Goal: Task Accomplishment & Management: Manage account settings

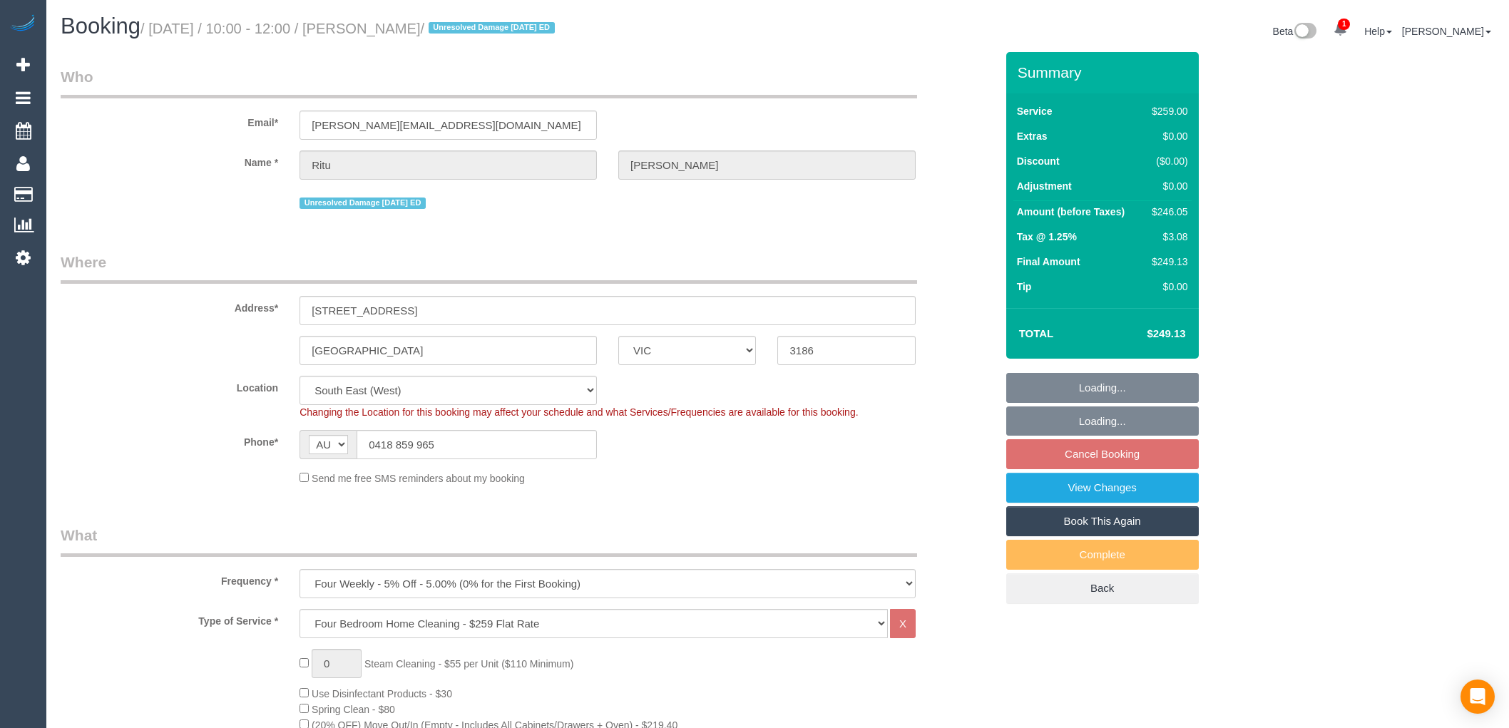
select select "VIC"
select select "number:28"
select select "number:14"
select select "number:19"
select select "number:25"
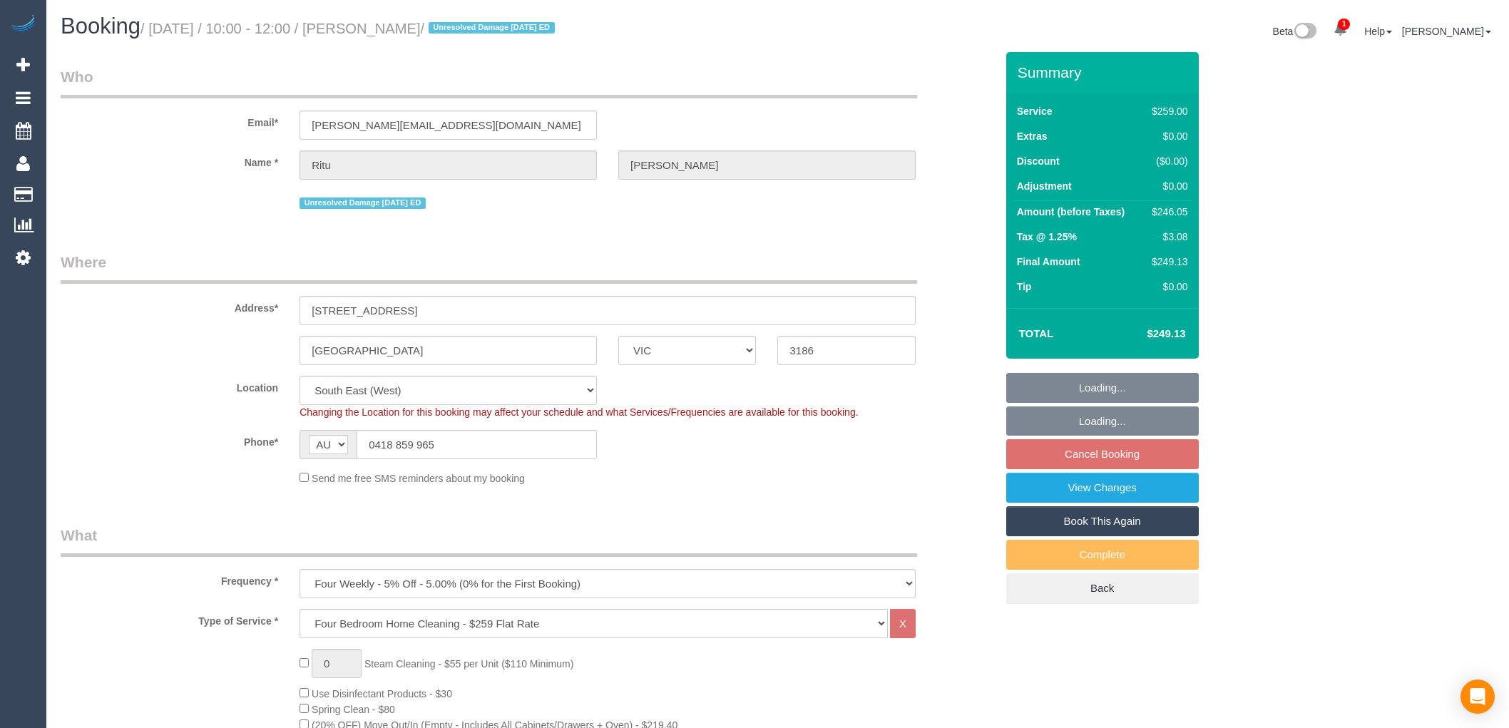
select select "number:35"
select select "object:1328"
select select "spot3"
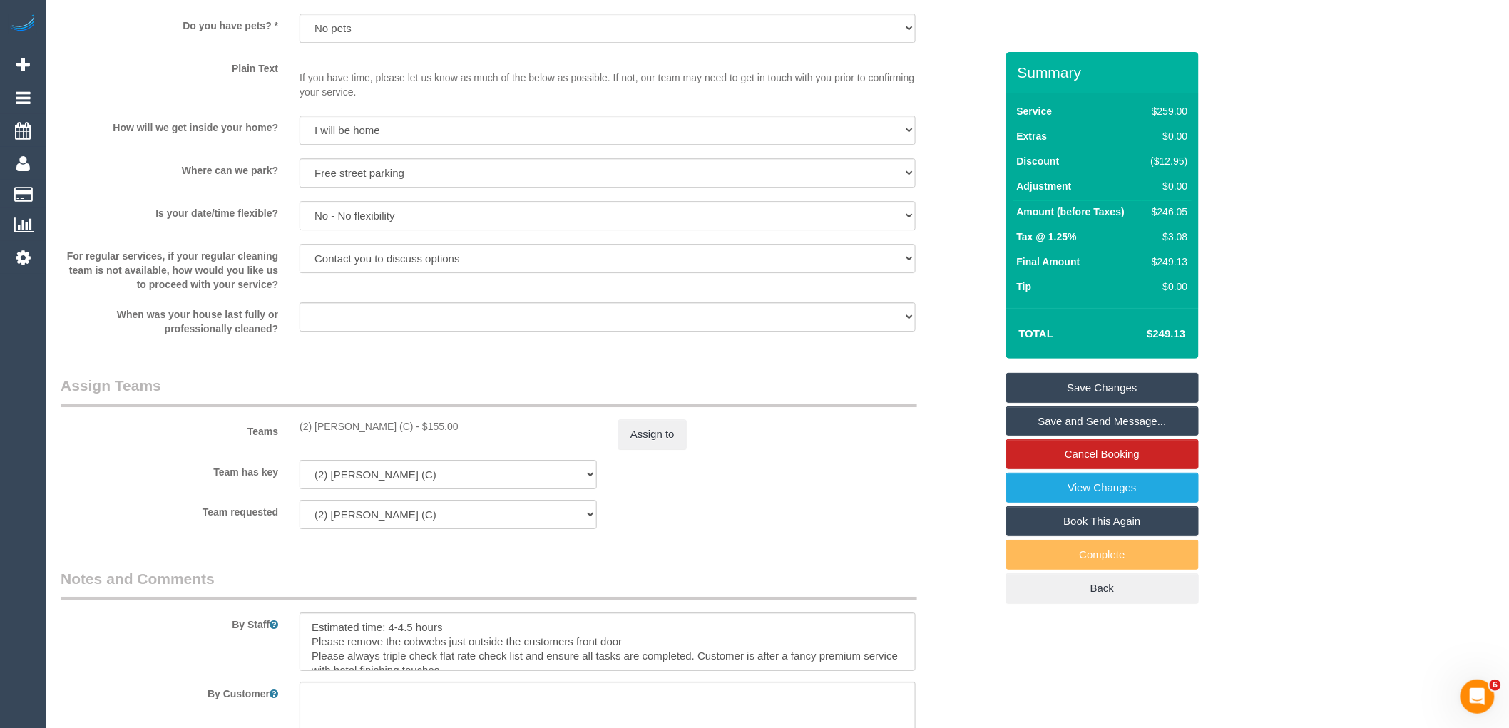
scroll to position [1901, 0]
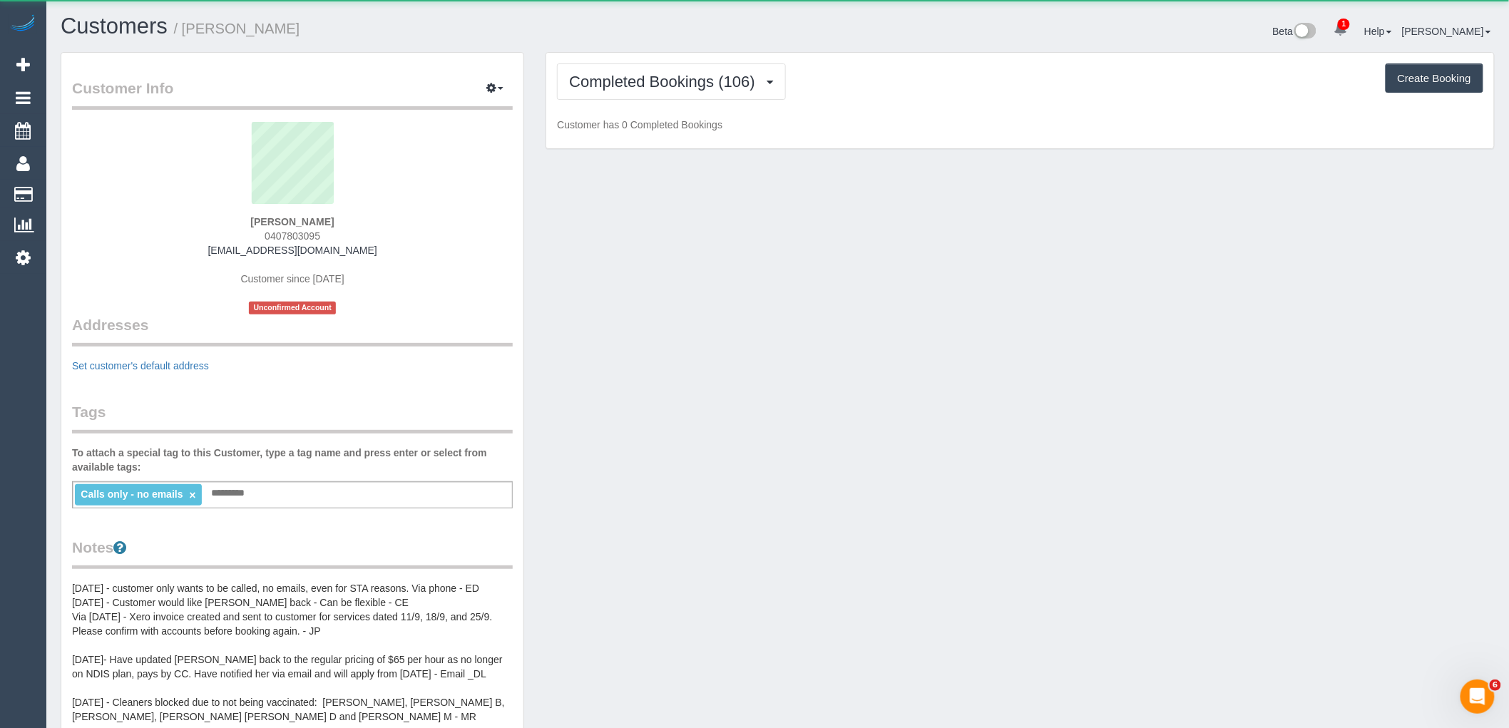
click at [697, 101] on div "Completed Bookings (106) Completed Bookings (106) Upcoming Bookings (11) Cancel…" at bounding box center [1020, 101] width 948 height 96
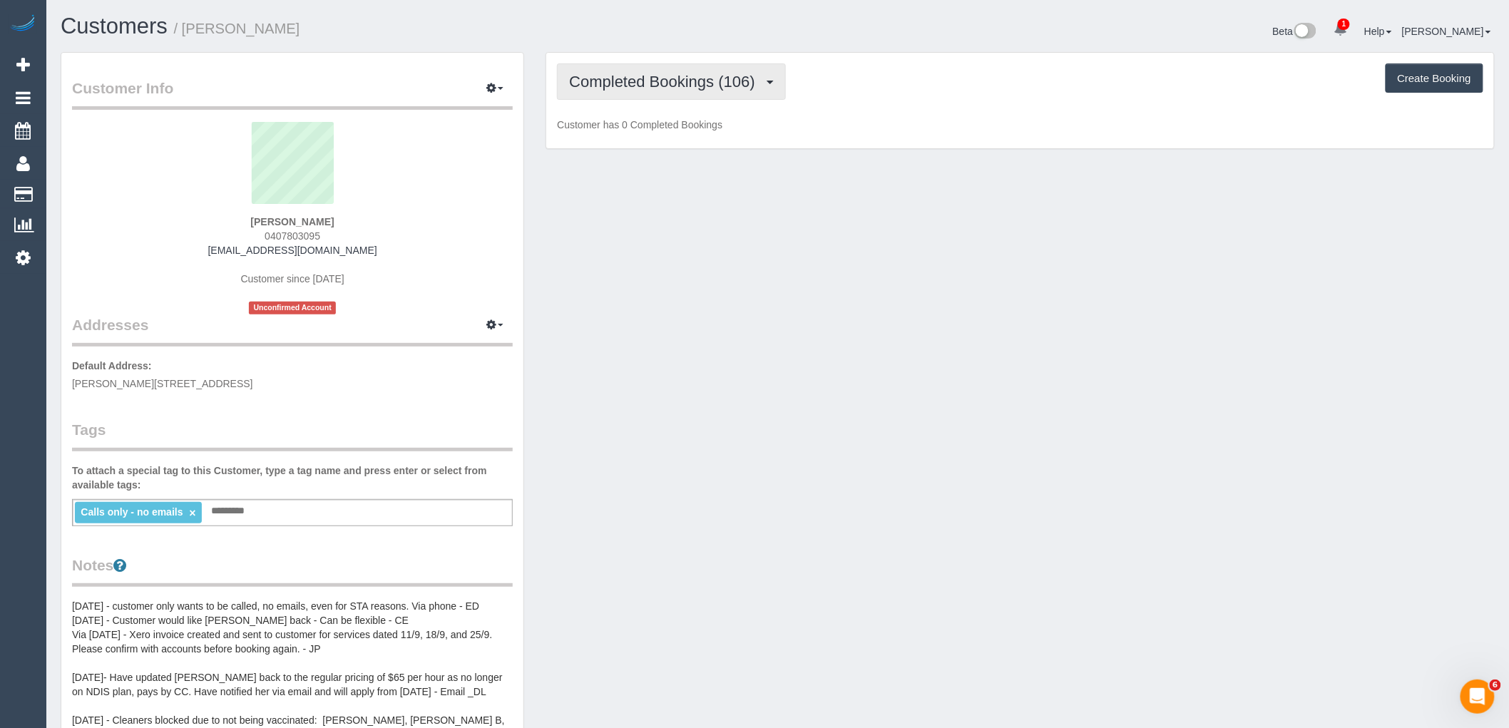
click at [710, 94] on button "Completed Bookings (106)" at bounding box center [671, 81] width 229 height 36
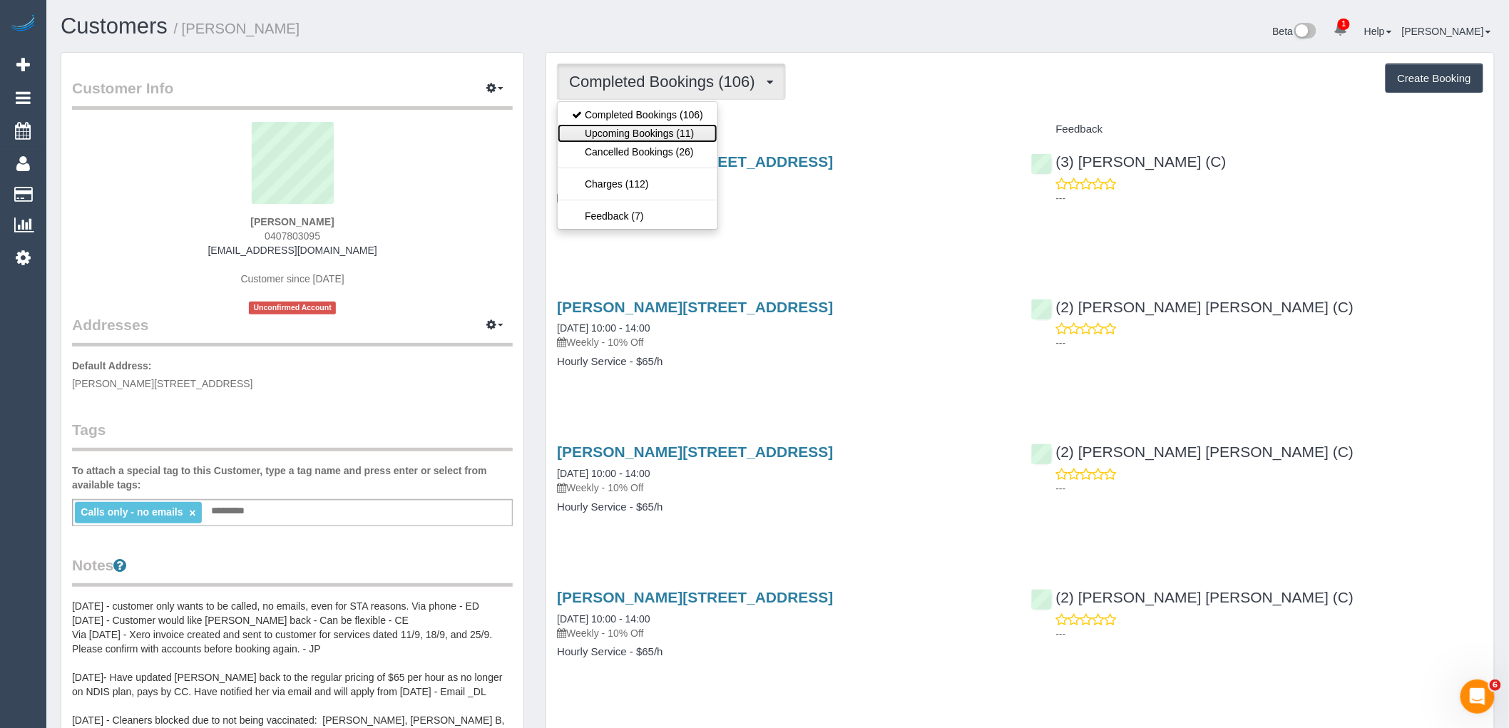
click at [707, 133] on link "Upcoming Bookings (11)" at bounding box center [638, 133] width 160 height 19
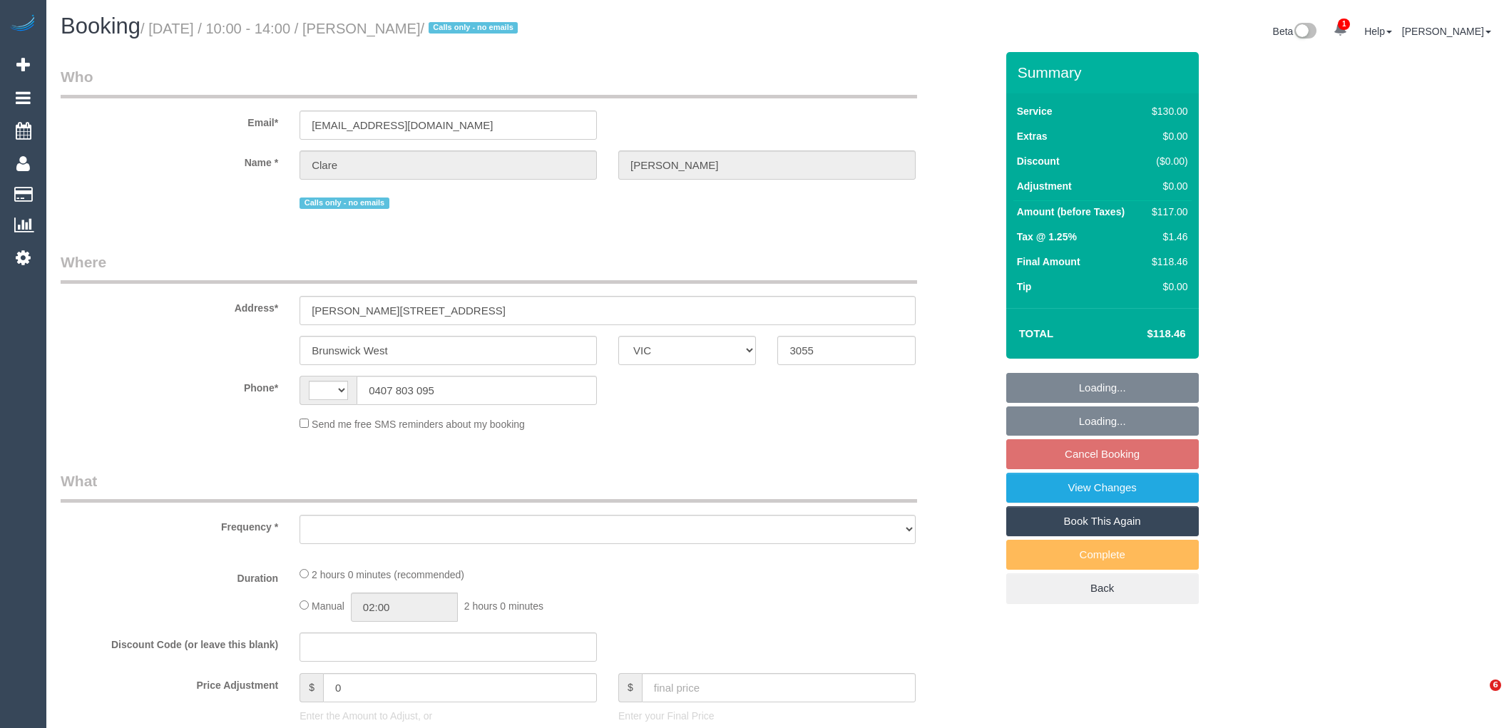
select select "VIC"
select select "string:stripe-pm_1MTcqA2GScqysDRVHLRVGma3"
select select "string:AU"
select select "object:546"
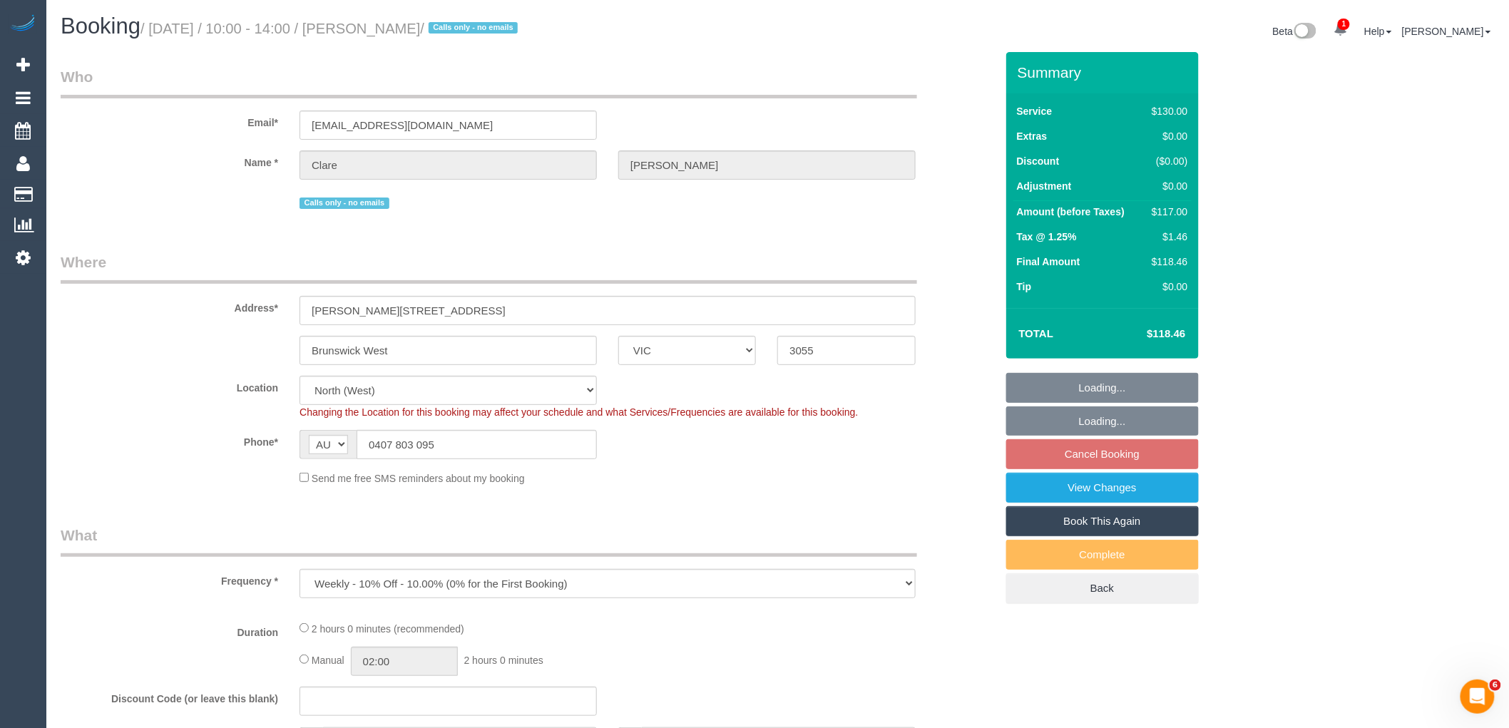
select select "number:28"
select select "number:14"
select select "number:19"
select select "number:24"
select select "number:34"
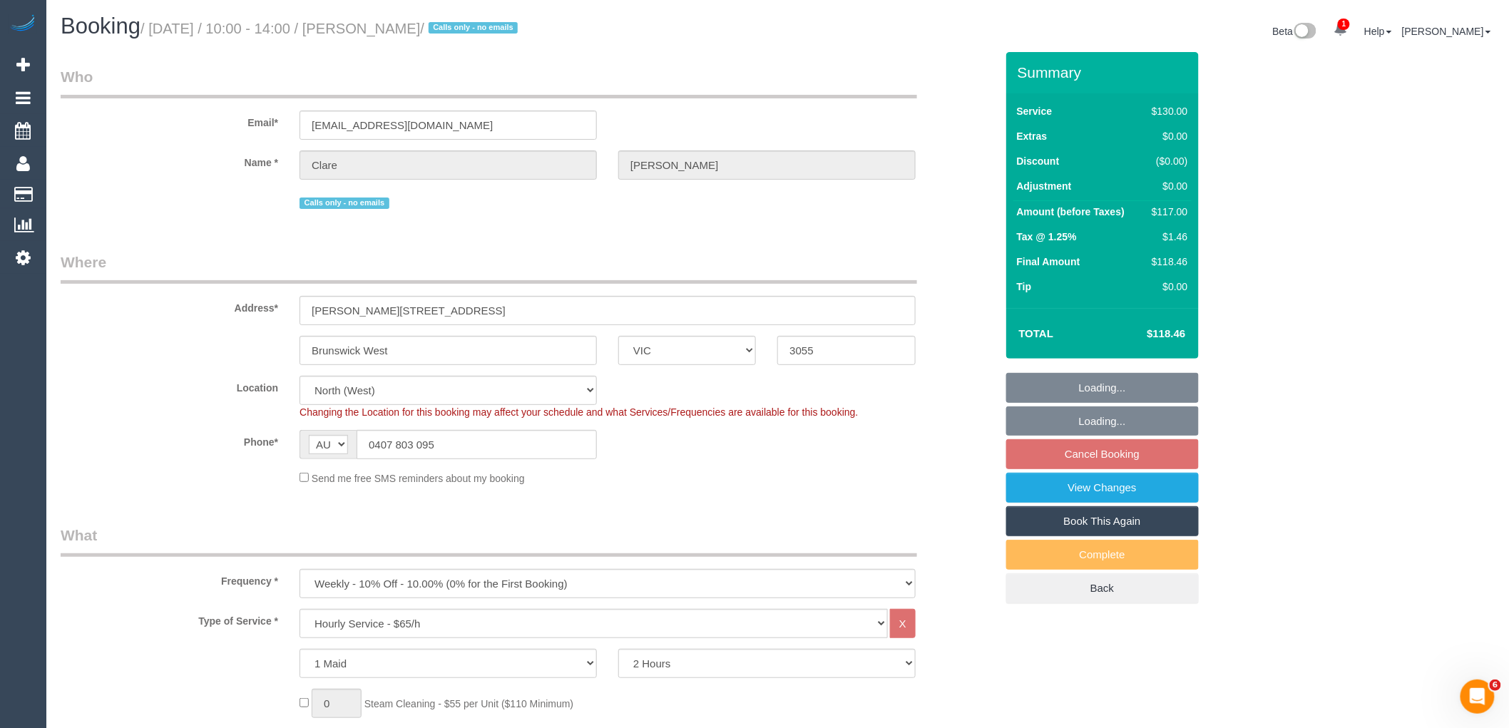
select select "object:863"
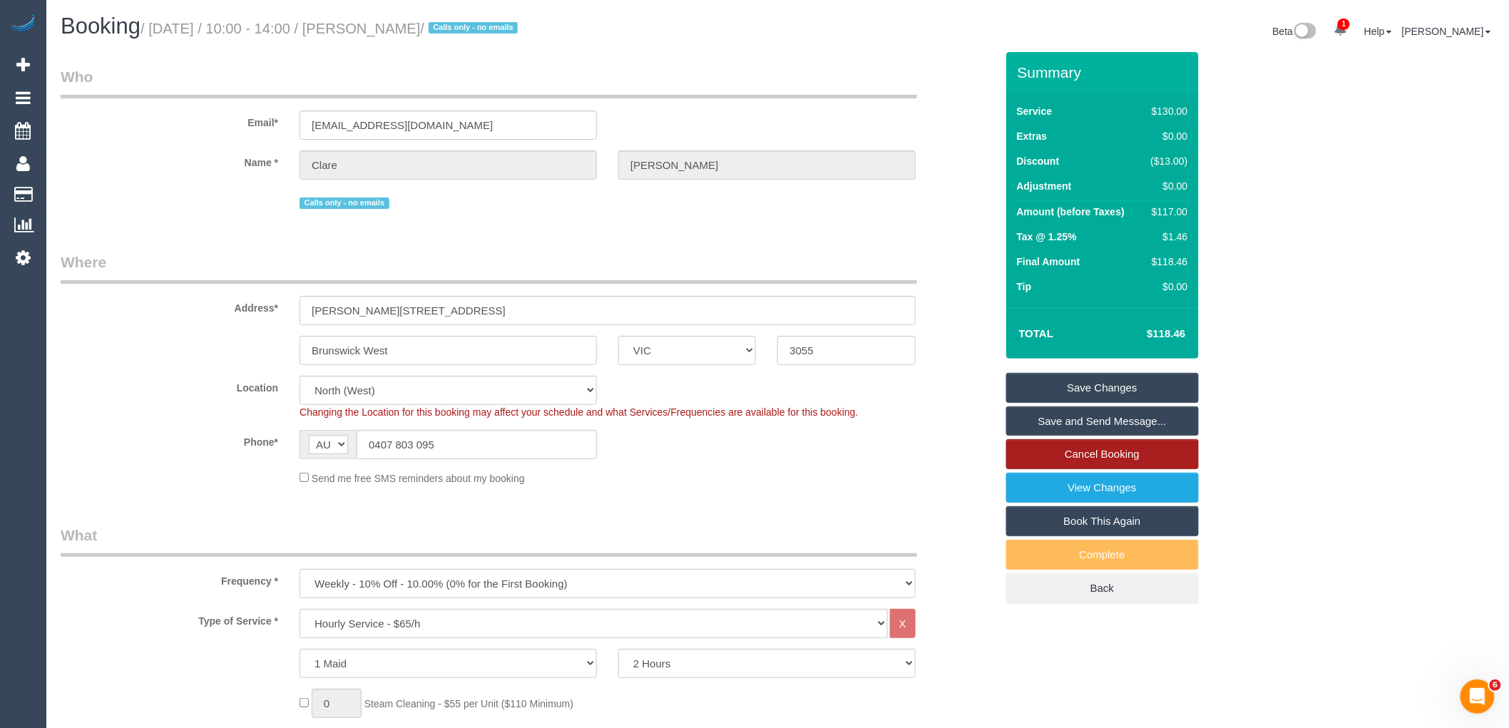
click at [1164, 450] on link "Cancel Booking" at bounding box center [1102, 454] width 193 height 30
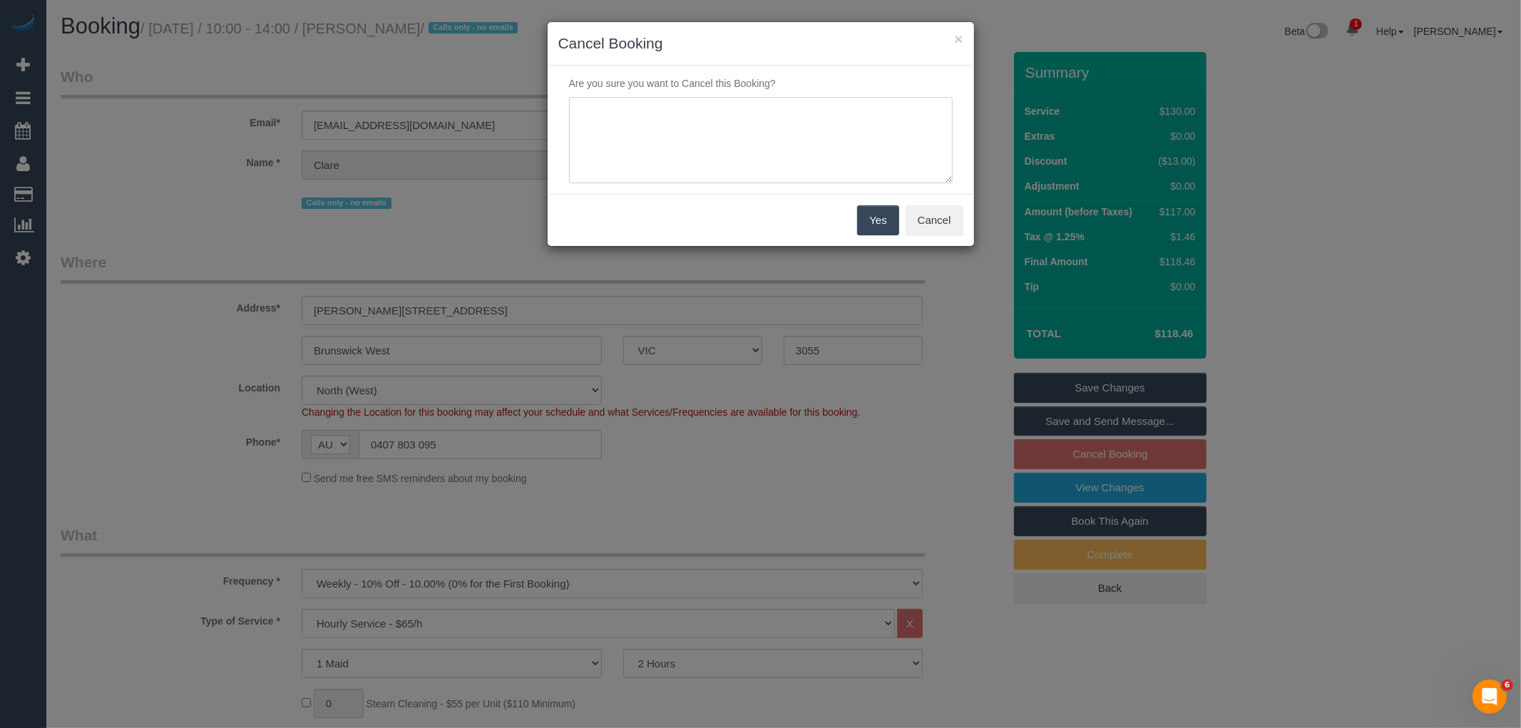
click at [734, 128] on textarea at bounding box center [761, 140] width 384 height 87
click at [633, 111] on textarea at bounding box center [761, 140] width 384 height 87
type textarea "Service not needed this week via text VC"
click at [886, 225] on button "Yes" at bounding box center [877, 220] width 41 height 30
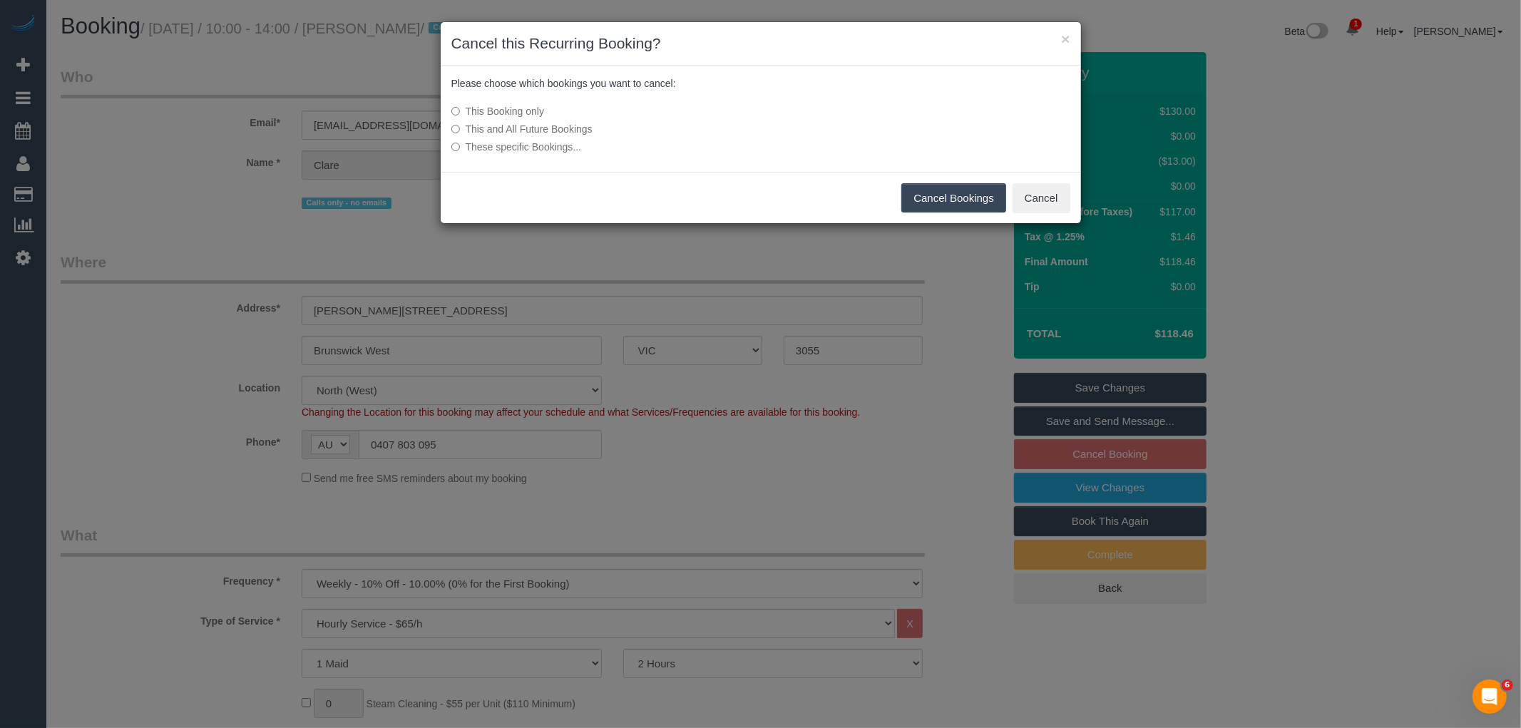
click at [931, 197] on button "Cancel Bookings" at bounding box center [953, 198] width 105 height 30
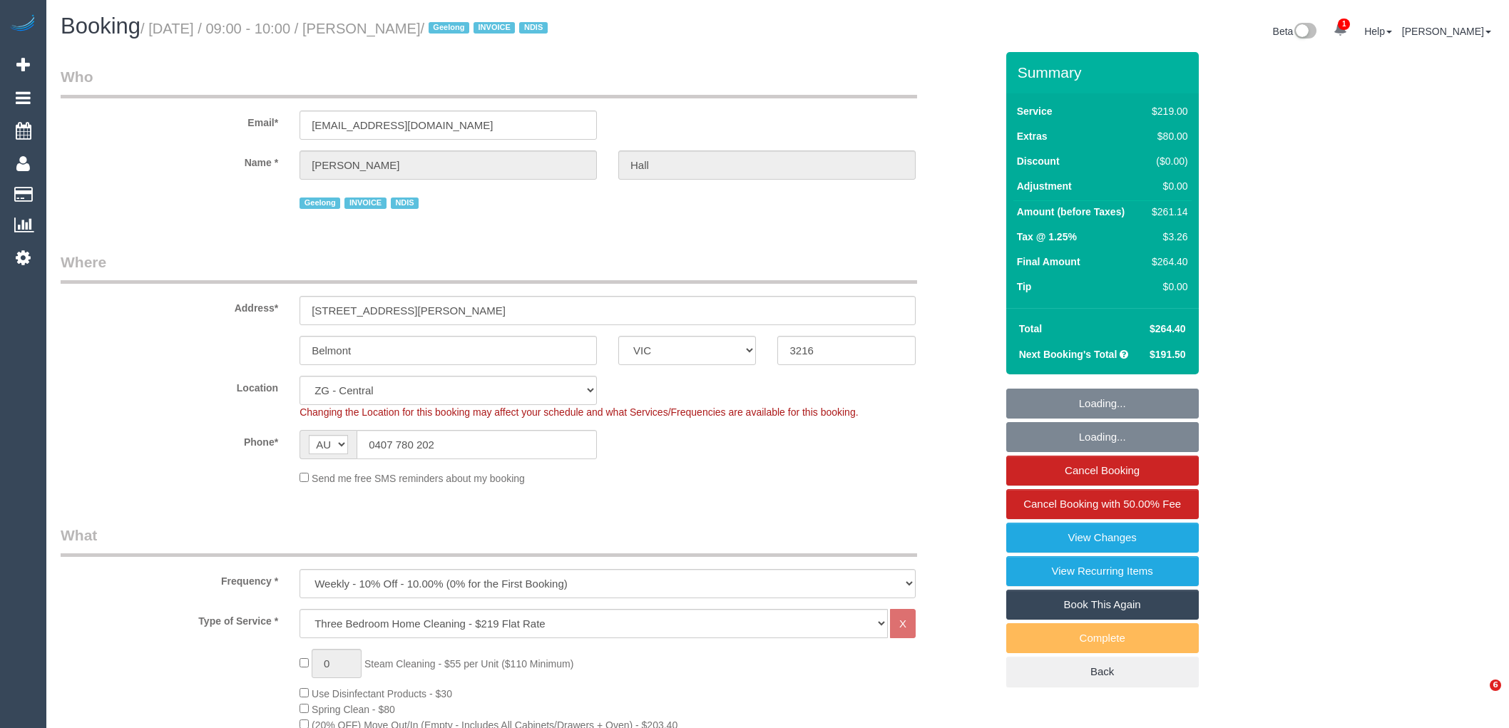
select select "VIC"
select select "number:27"
select select "number:14"
select select "number:19"
select select "number:25"
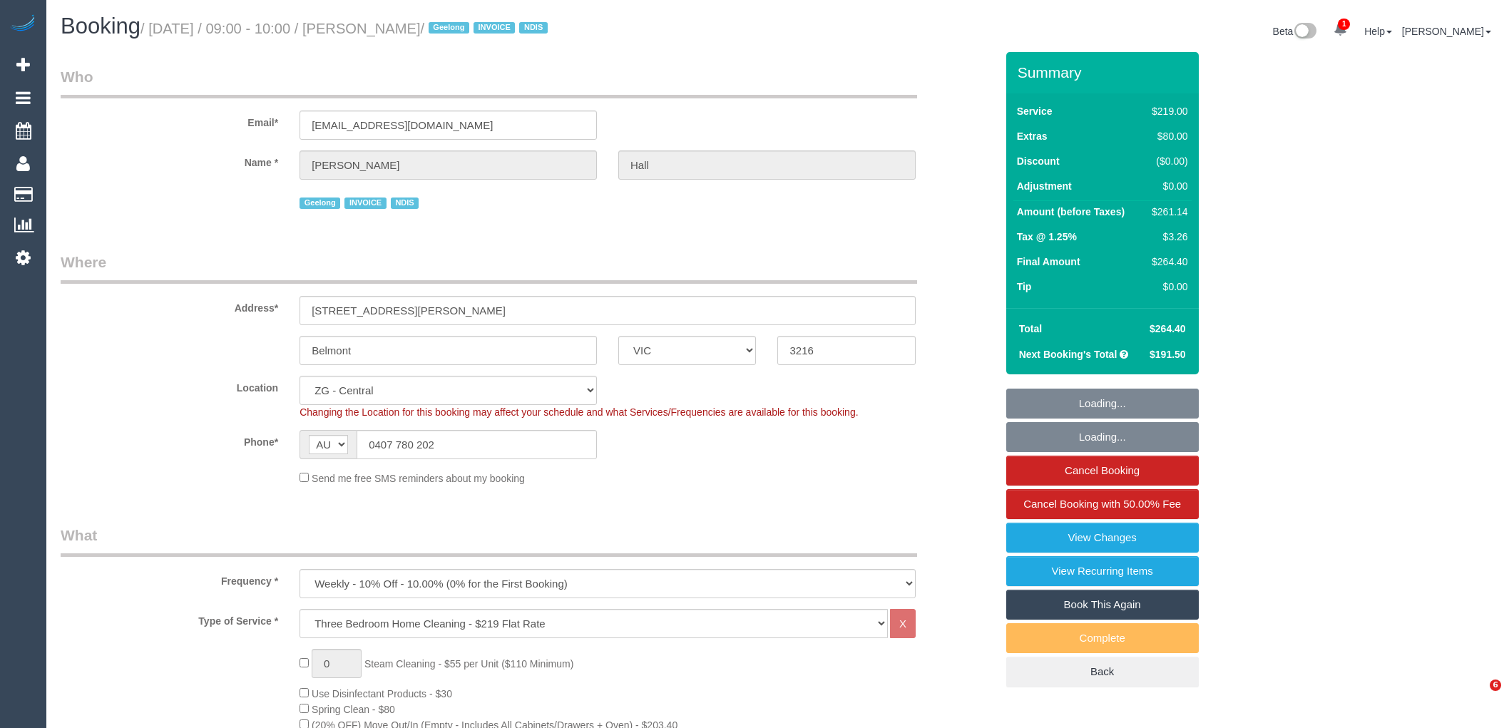
select select "number:35"
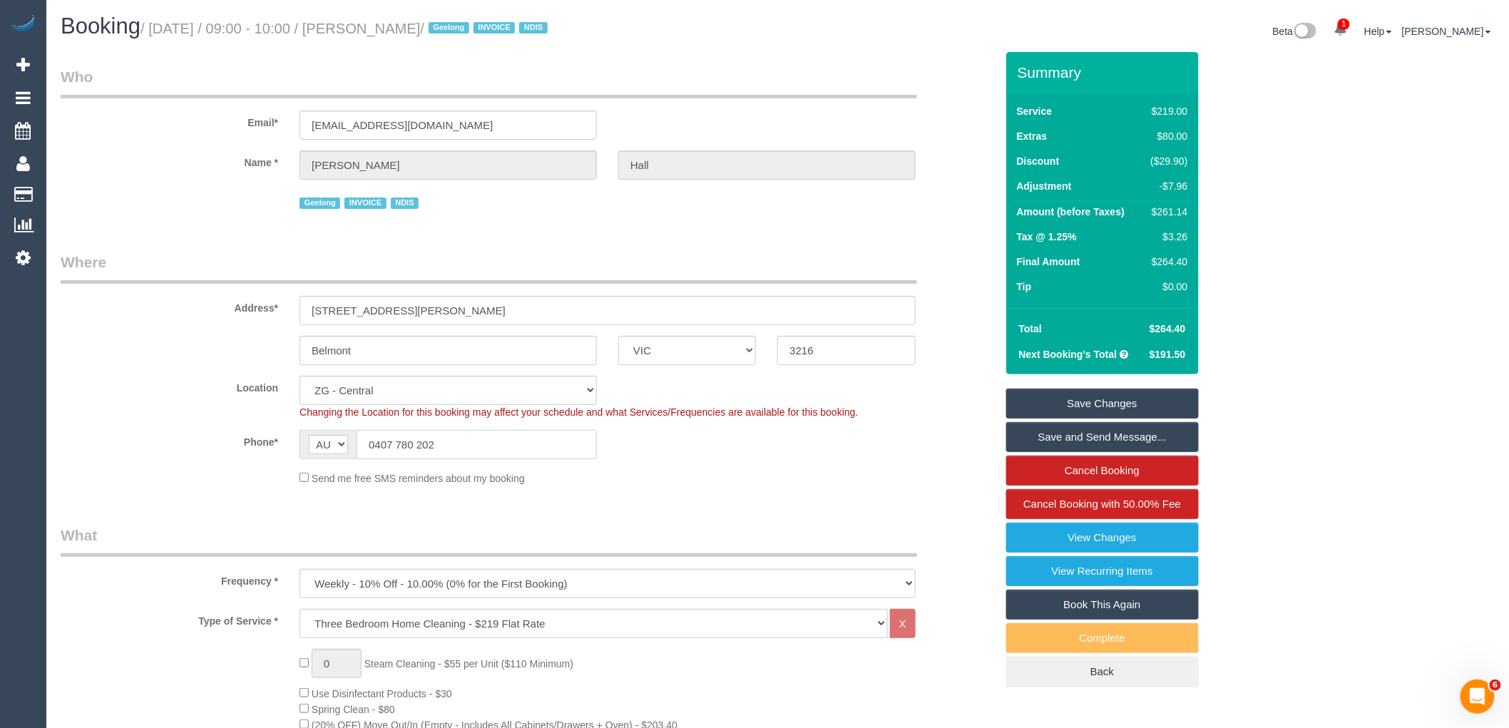
drag, startPoint x: 471, startPoint y: 439, endPoint x: 260, endPoint y: 441, distance: 211.1
click at [275, 436] on div "Phone* AF AL DZ AD AO AI AQ AG AR AM AW AU AT AZ BS BH BD BB BY BE BZ BJ BM BT …" at bounding box center [528, 444] width 956 height 29
click at [1110, 506] on span "Cancel Booking with 50.00% Fee" at bounding box center [1102, 504] width 158 height 12
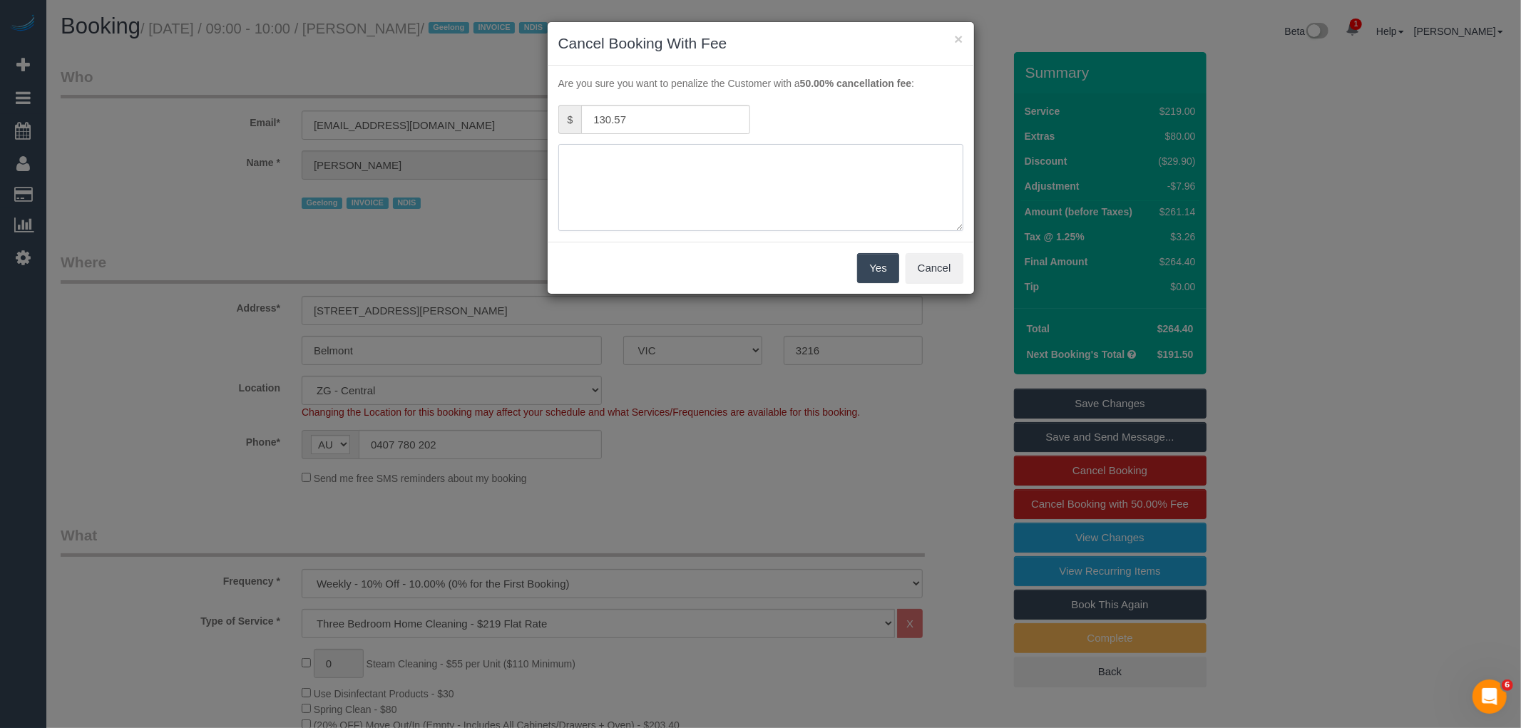
click at [795, 172] on textarea at bounding box center [760, 187] width 405 height 87
type textarea "Customer is unwell via text to cleaners via text from cleaners VC"
click at [887, 255] on button "Yes" at bounding box center [877, 268] width 41 height 30
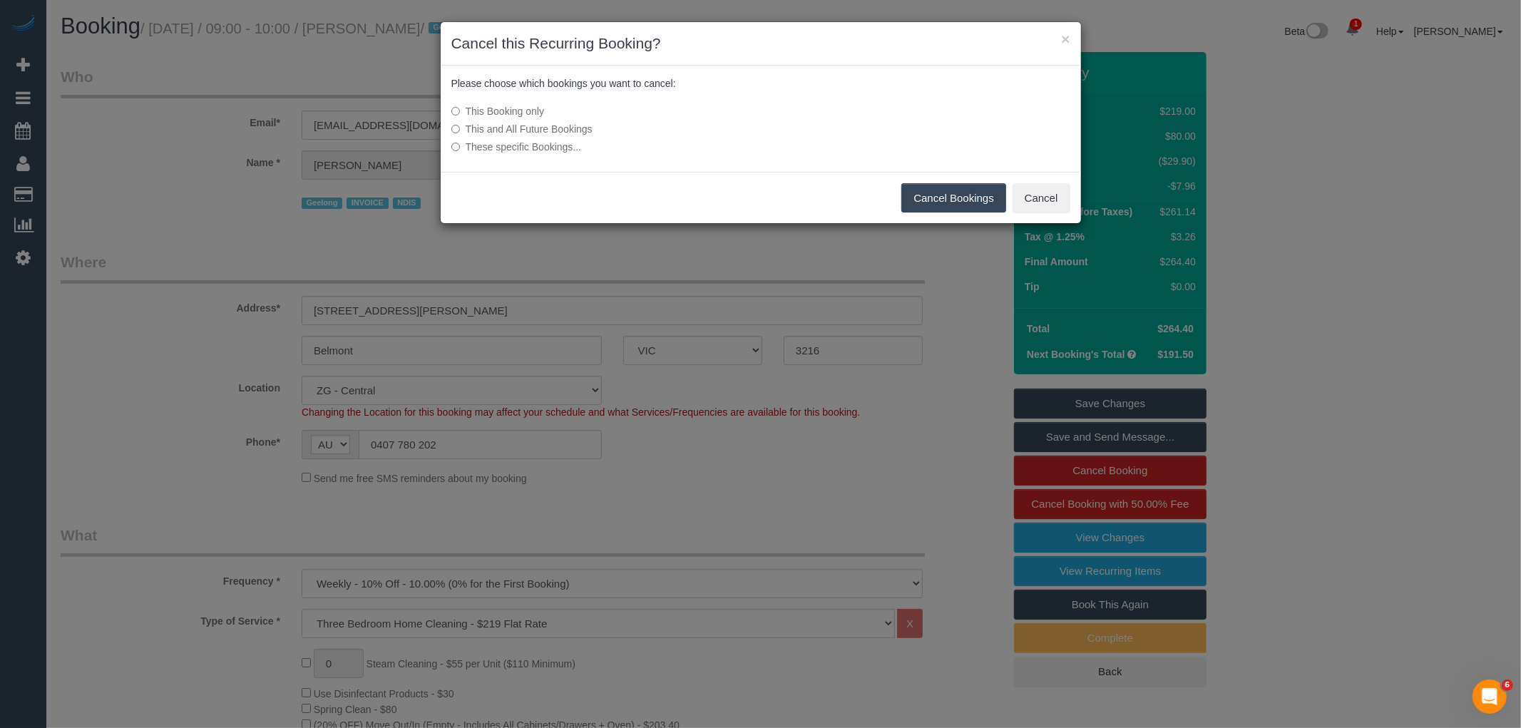
click at [946, 190] on button "Cancel Bookings" at bounding box center [953, 198] width 105 height 30
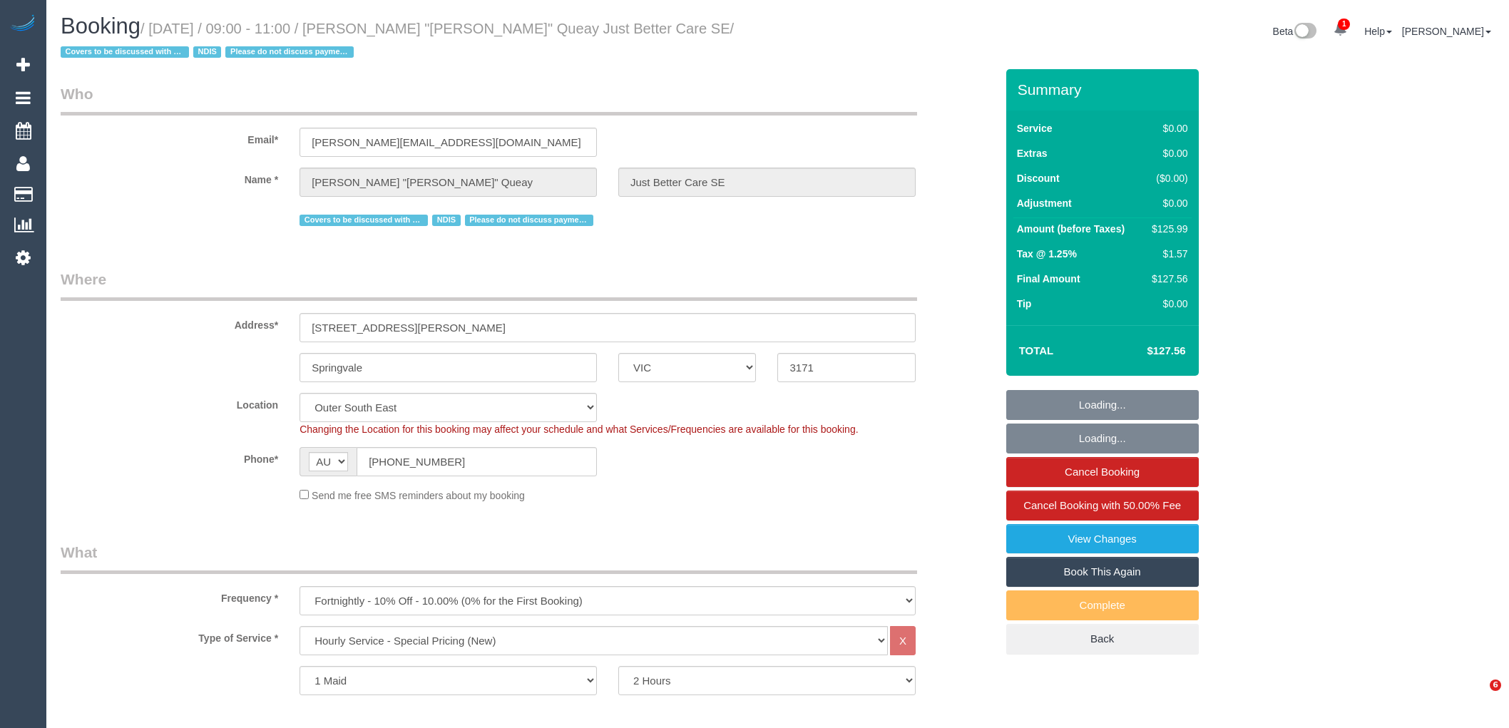
select select "VIC"
select select "120"
select select "number:28"
select select "number:14"
select select "number:18"
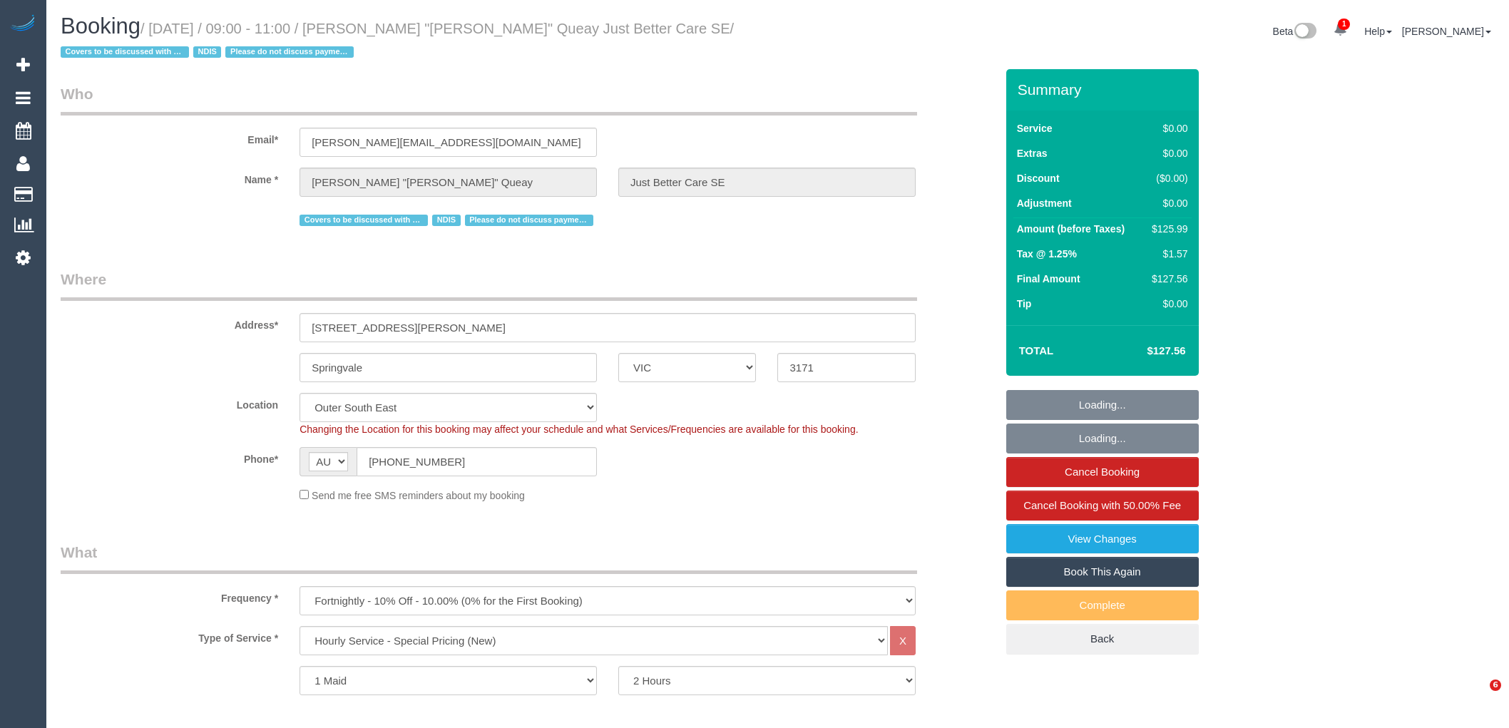
select select "number:25"
select select "number:35"
select select "number:13"
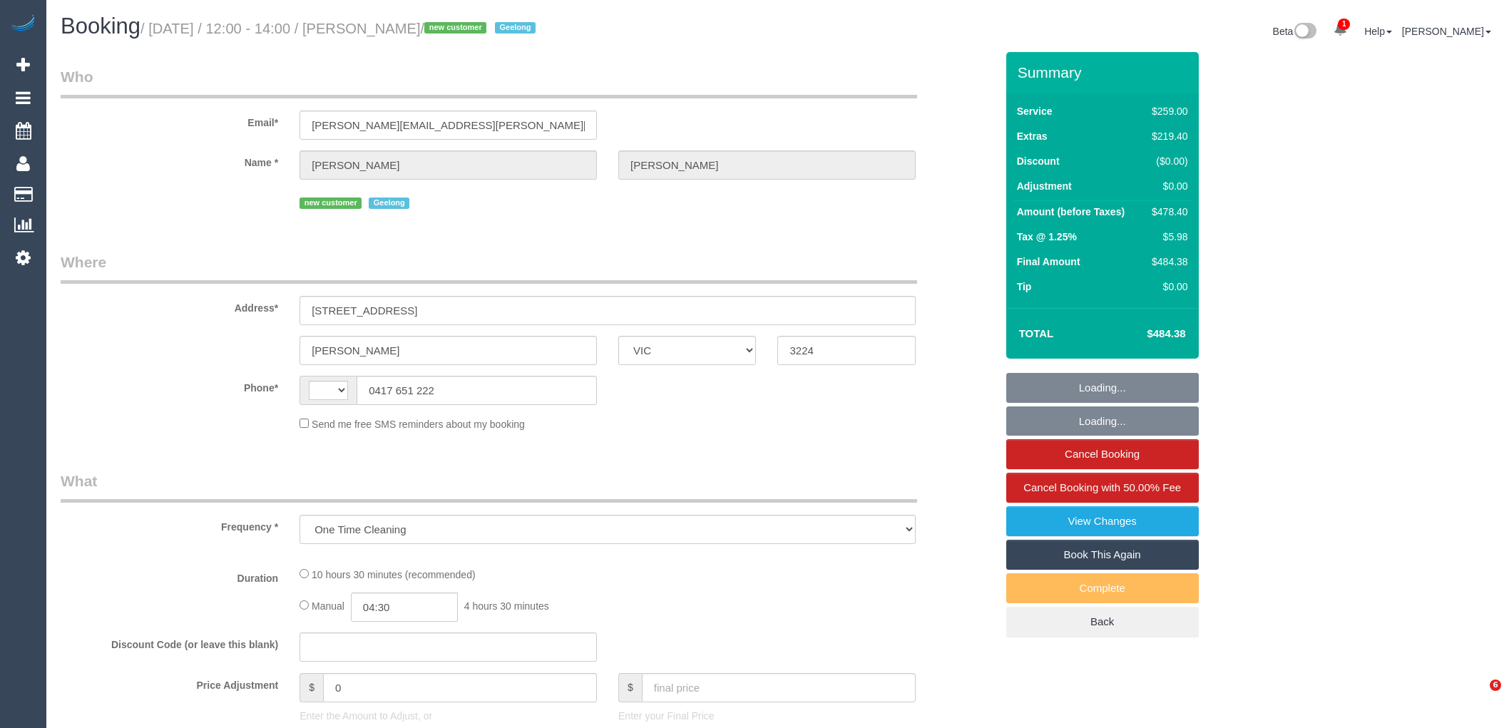
select select "VIC"
select select "string:AU"
select select "string:stripe-pm_1S7Z1u2GScqysDRVbdmgQ10w"
select select "number:28"
select select "number:14"
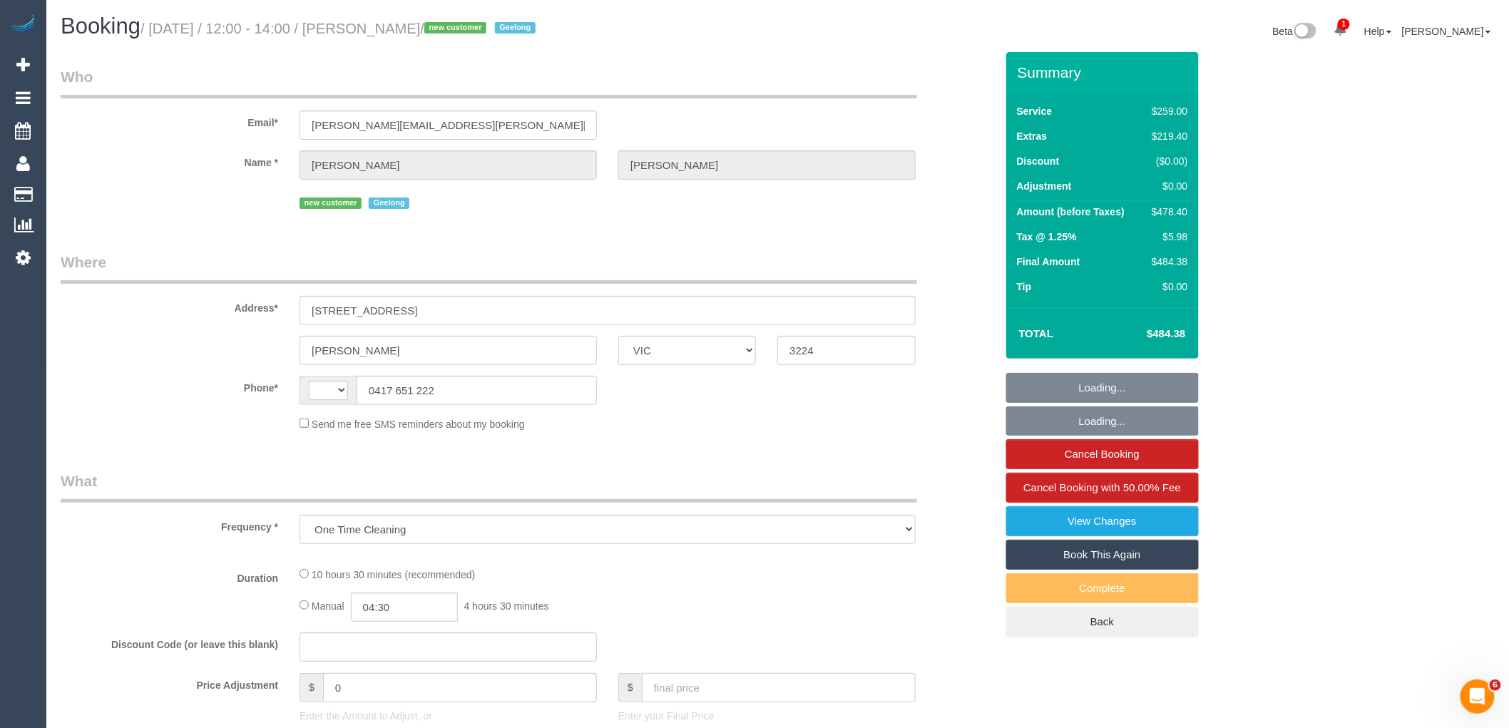
select select "number:19"
select select "number:36"
select select "number:12"
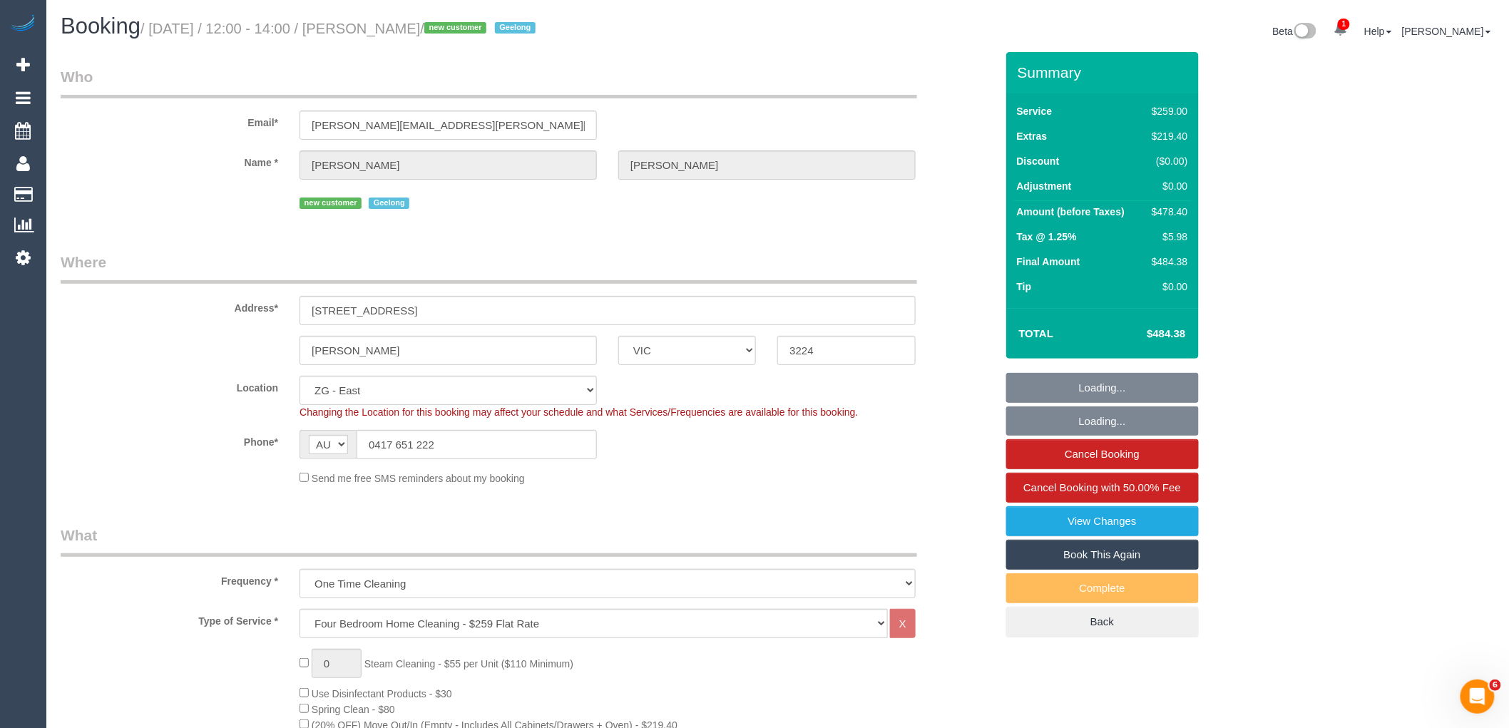
select select "object:4821"
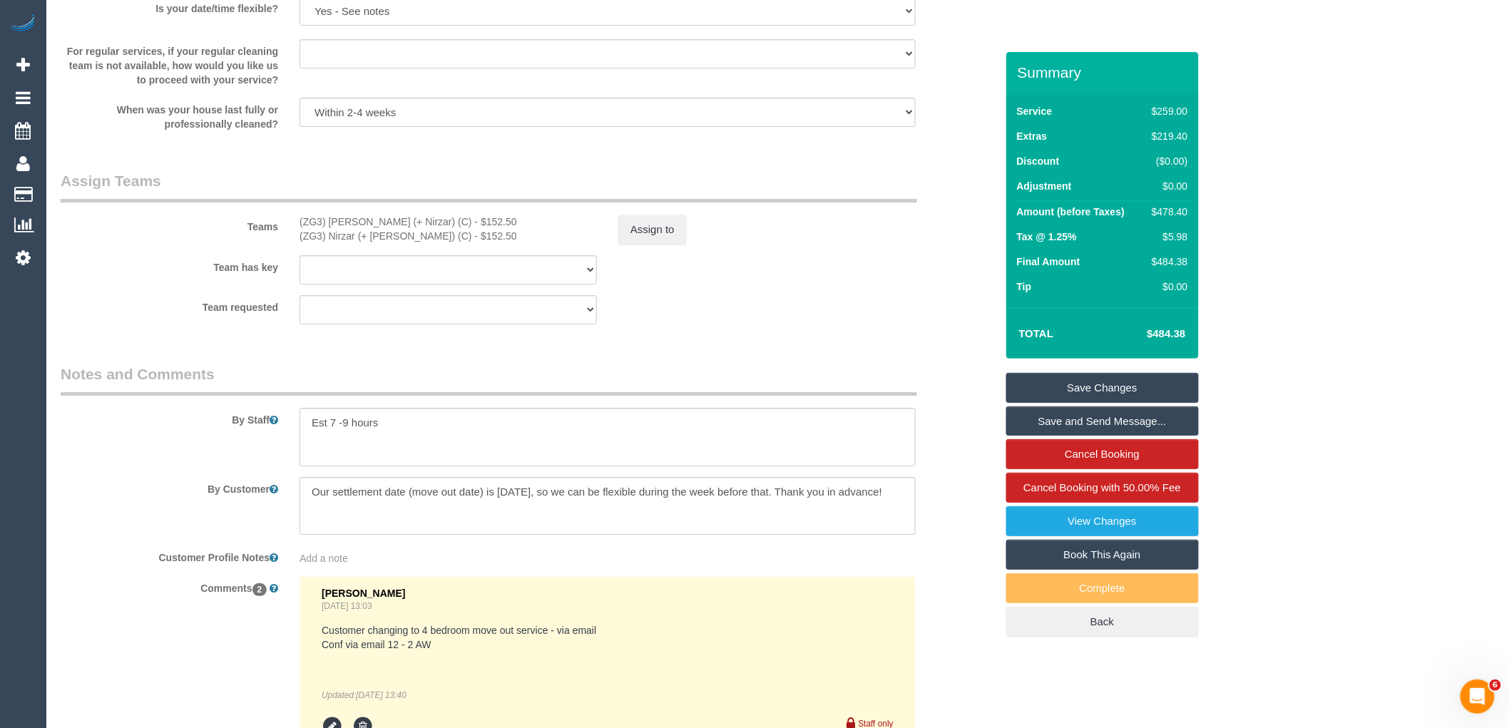
scroll to position [1980, 0]
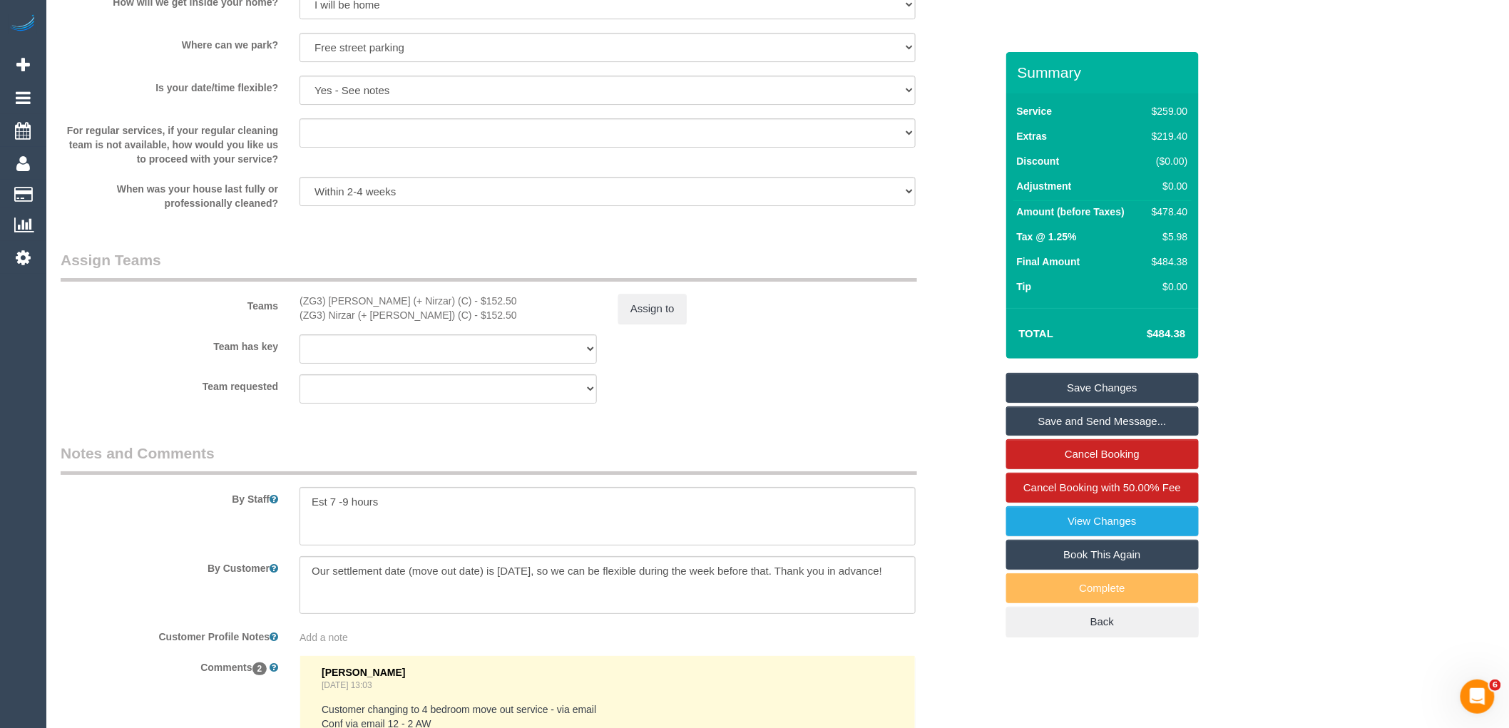
click at [633, 342] on sui-booking-teams "Teams (ZG3) Mansi (+ Nirzar) (C) - $152.50 (ZG3) Nirzar (+ Mansi) (C) - $152.50…" at bounding box center [528, 327] width 935 height 154
click at [640, 324] on button "Assign to" at bounding box center [652, 309] width 68 height 30
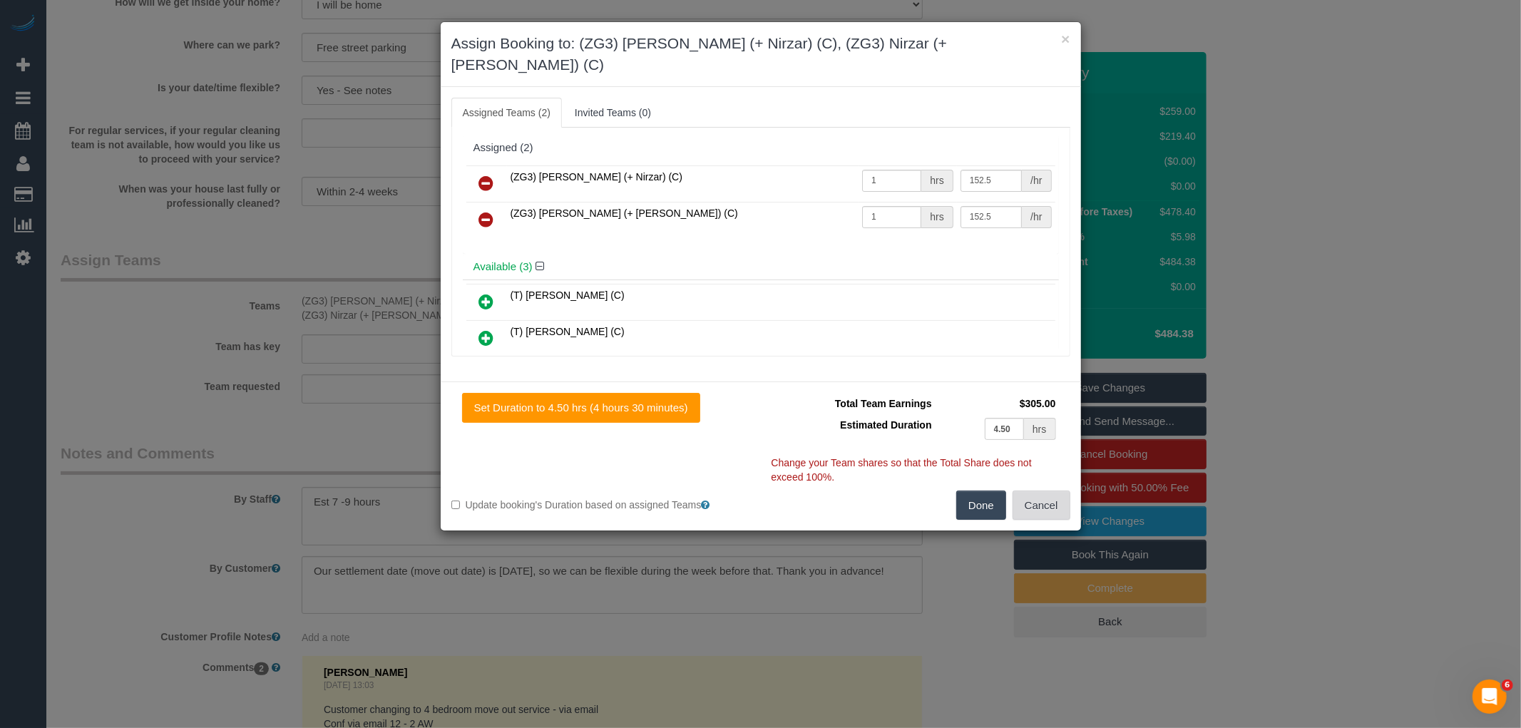
click at [1046, 491] on button "Cancel" at bounding box center [1042, 506] width 58 height 30
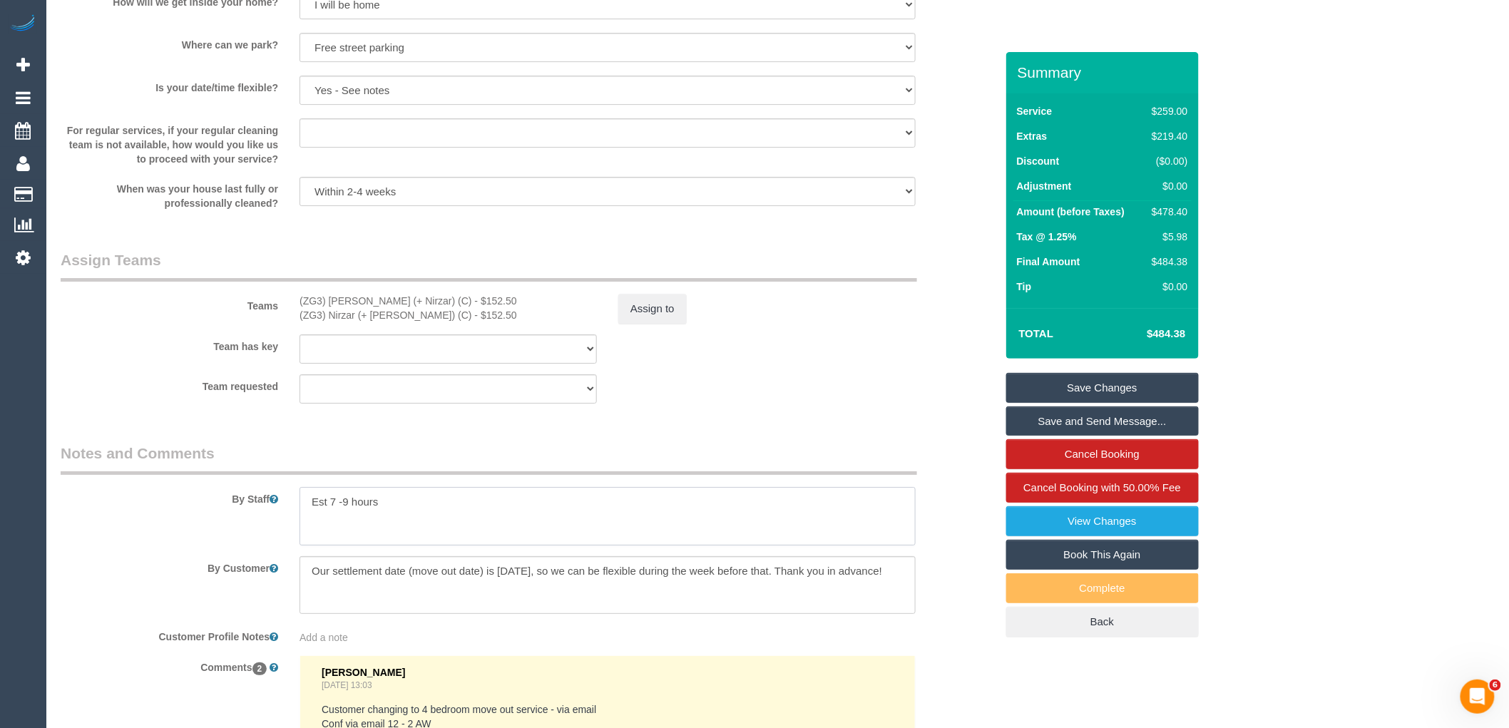
drag, startPoint x: 357, startPoint y: 528, endPoint x: 61, endPoint y: 578, distance: 300.8
click at [234, 531] on div "By Staff" at bounding box center [528, 494] width 956 height 103
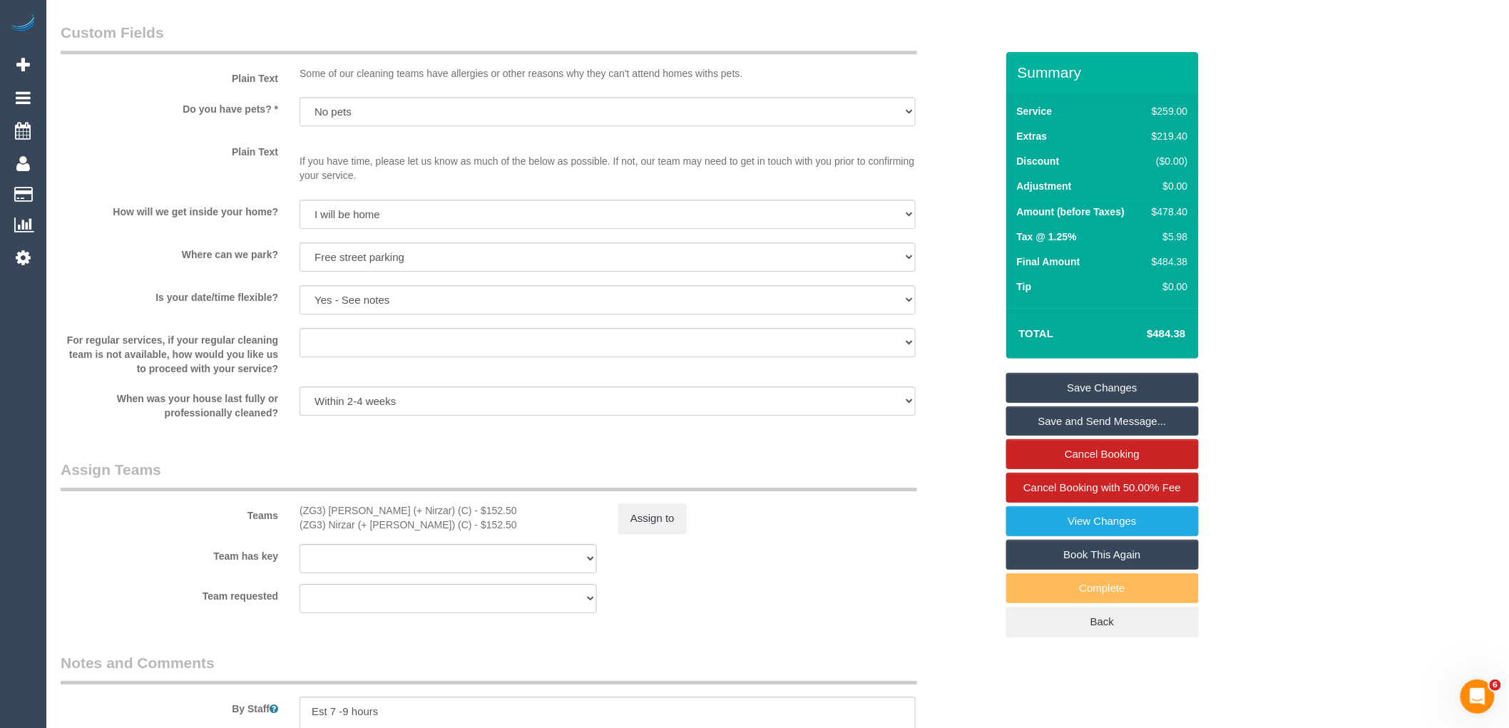
scroll to position [1743, 0]
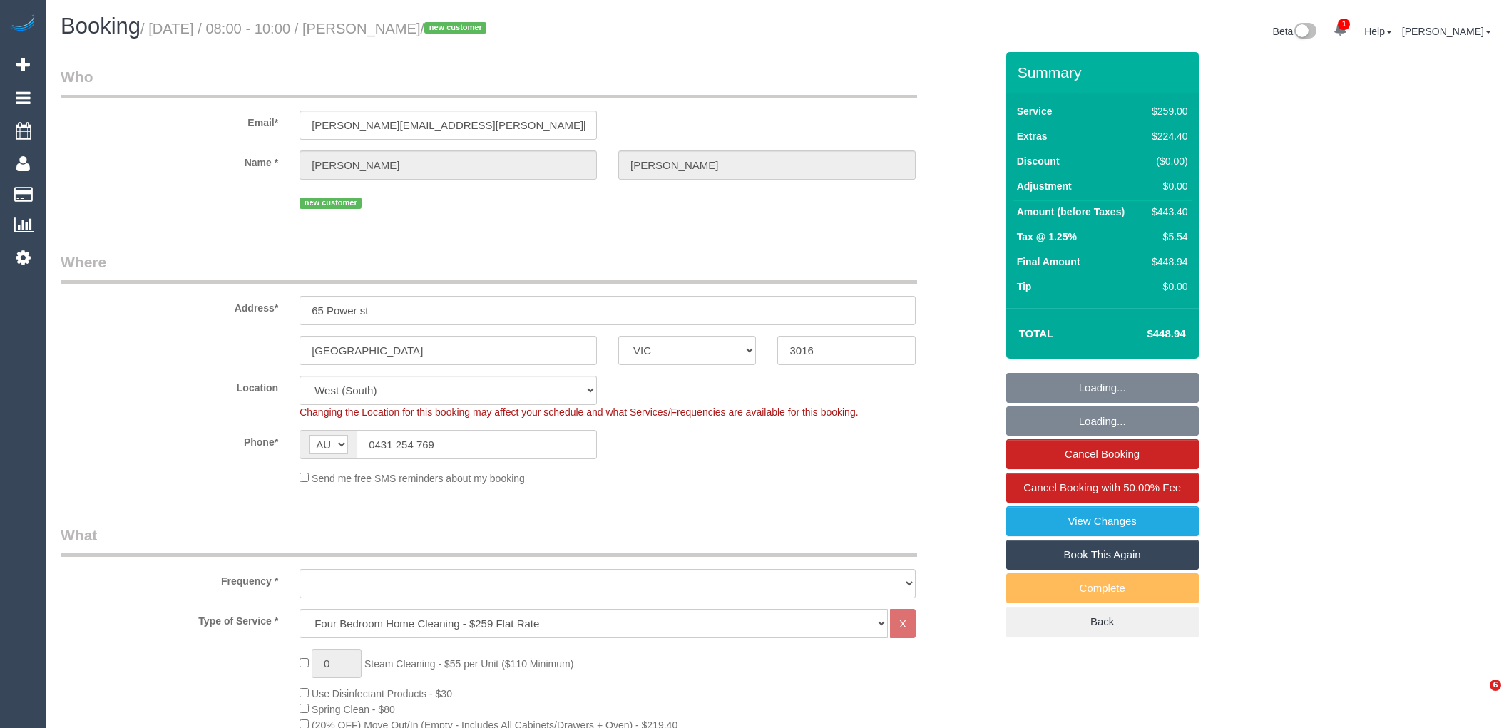
select select "VIC"
select select "object:4401"
select select "string:stripe-pm_1S9FP02GScqysDRVfrcrQzOO"
select select "object:4406"
select select "number:28"
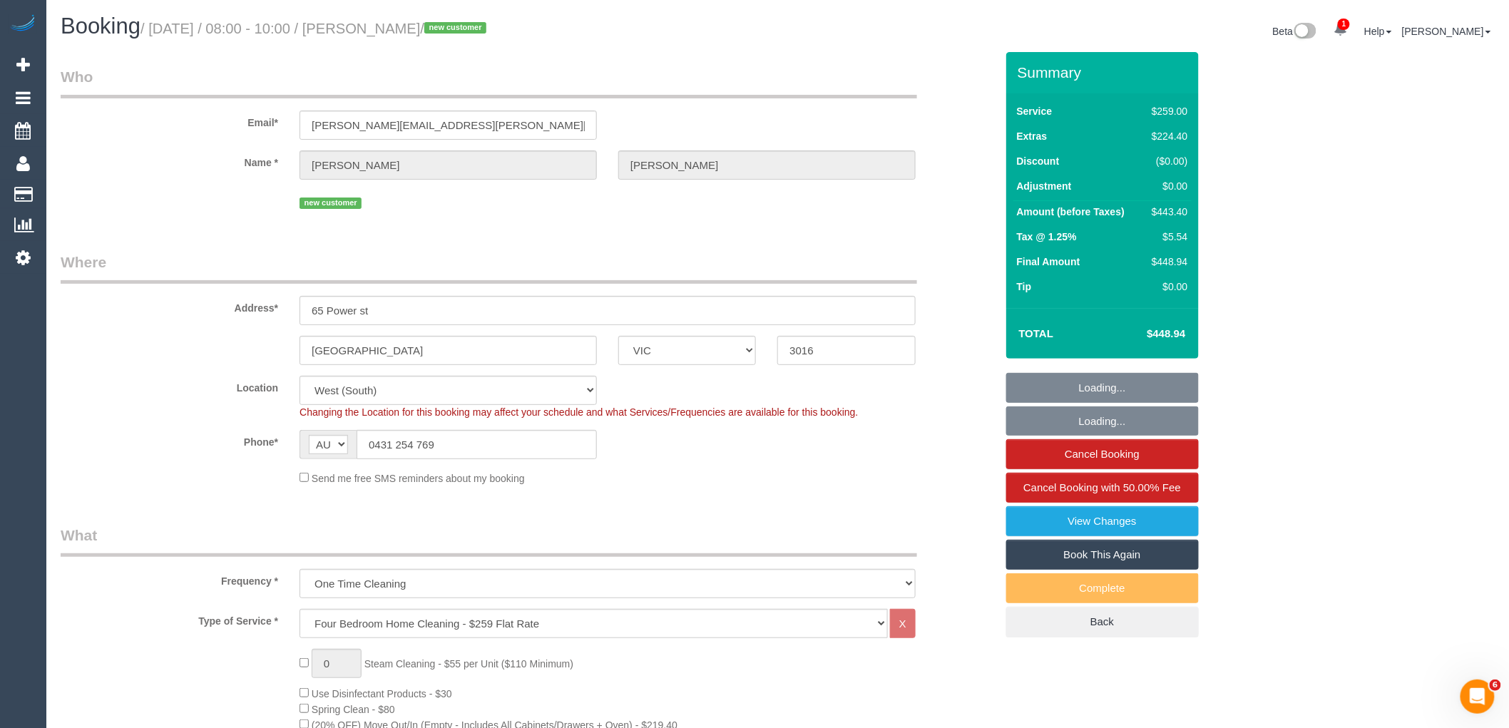
select select "number:16"
select select "number:18"
select select "number:22"
select select "number:11"
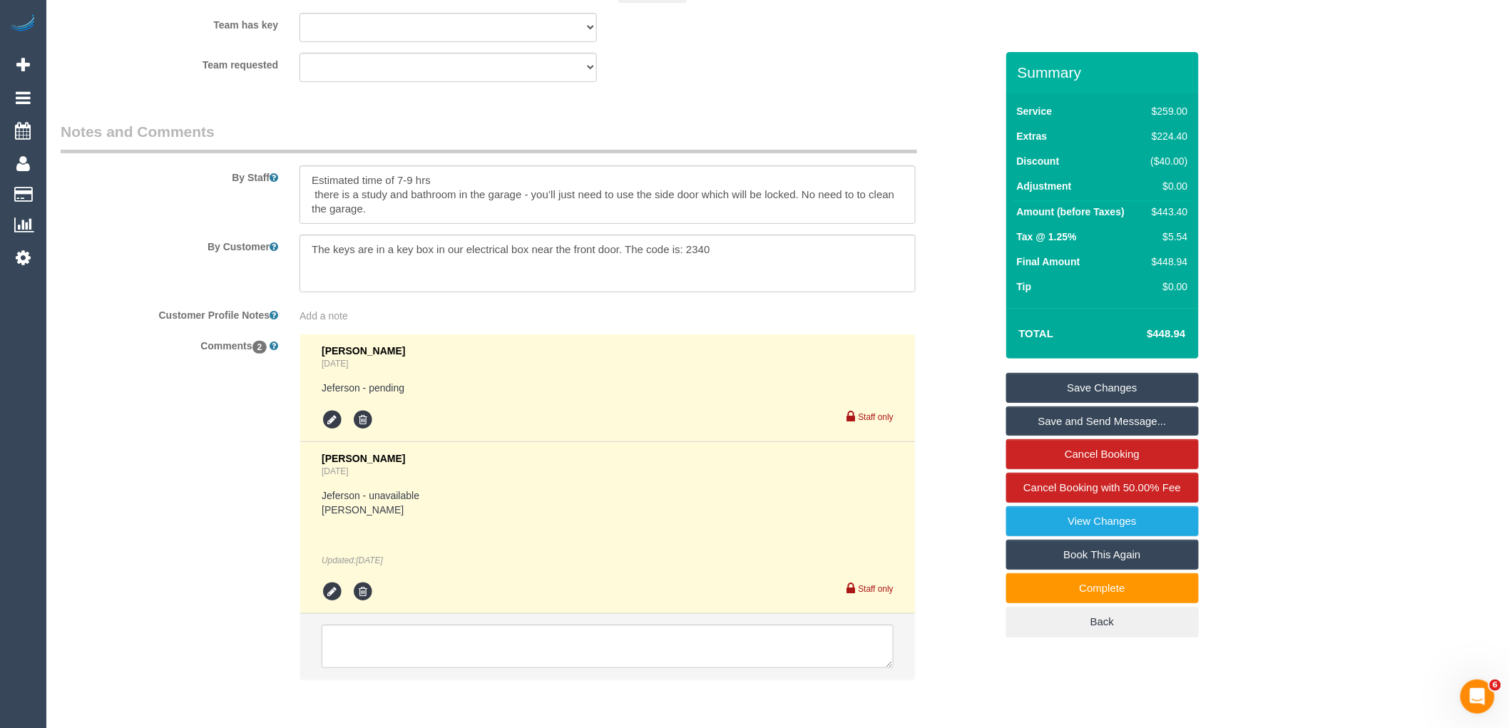
scroll to position [2372, 0]
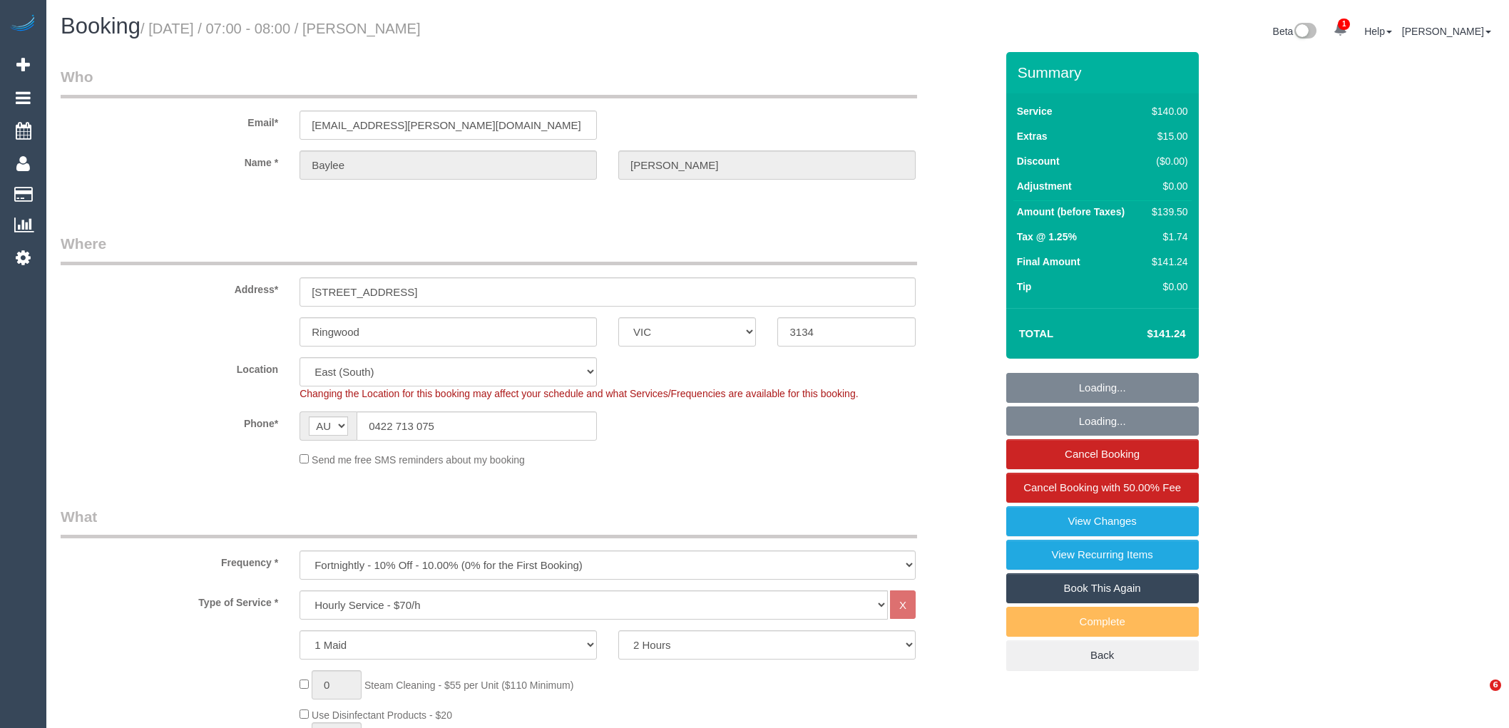
select select "VIC"
select select "number:28"
select select "number:14"
select select "number:19"
select select "number:22"
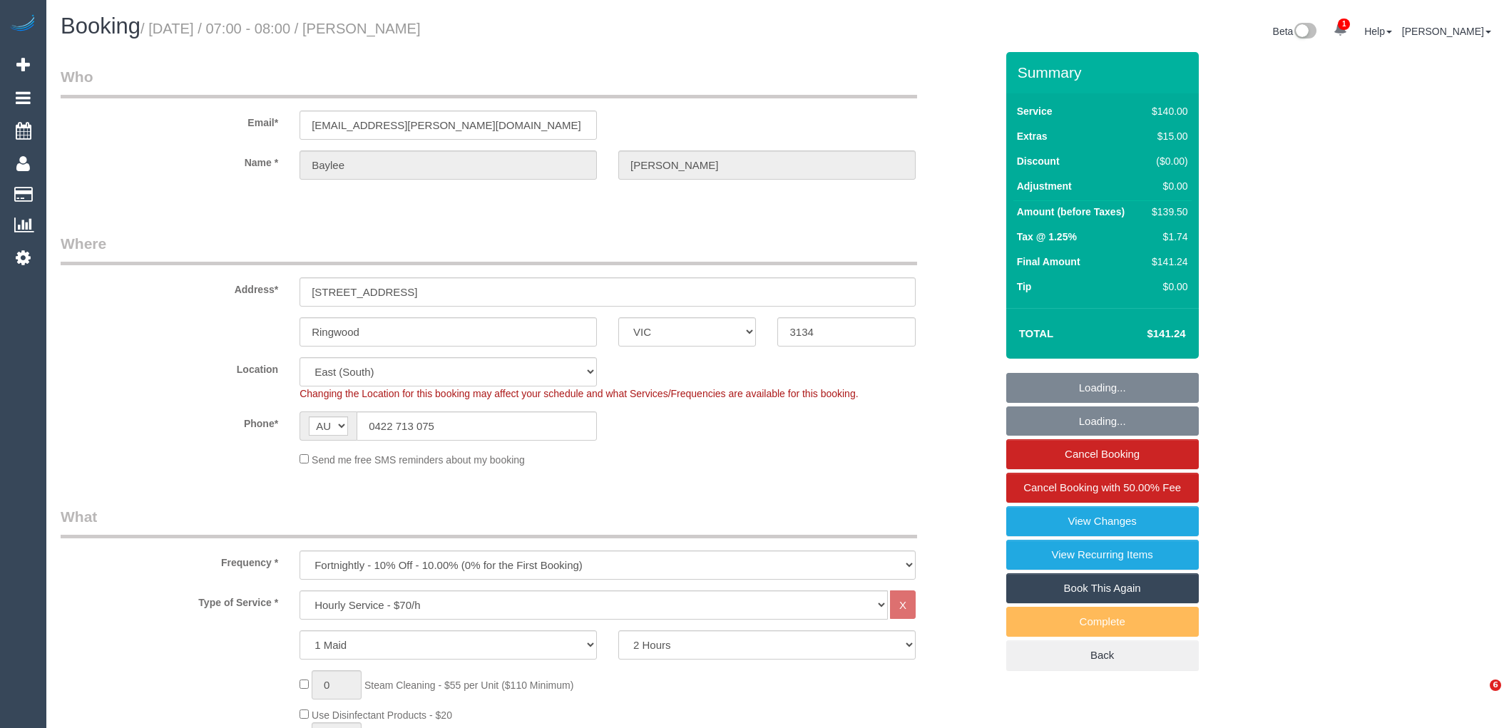
select select "number:34"
select select "number:11"
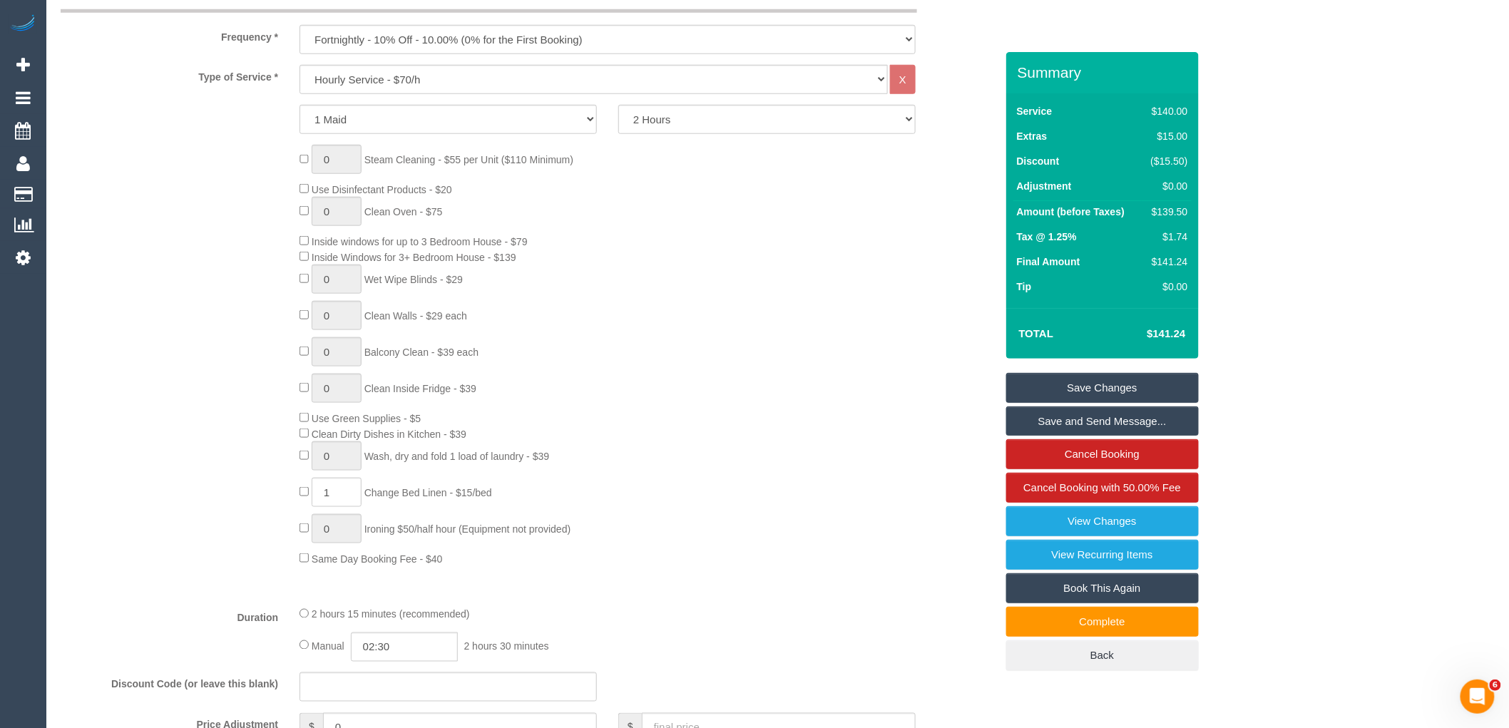
scroll to position [221, 0]
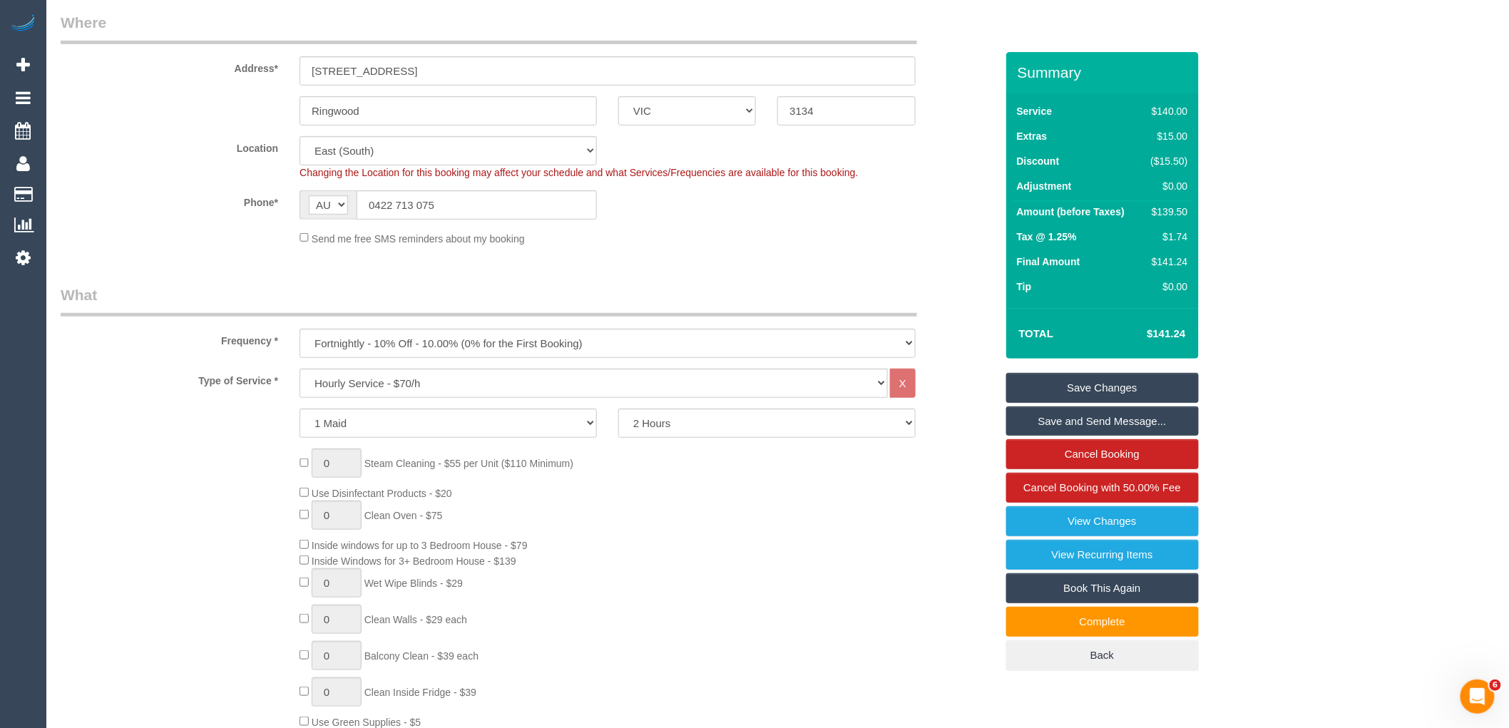
click at [181, 480] on div "0 Steam Cleaning - $55 per Unit ($110 Minimum) Use Disinfectant Products - $20 …" at bounding box center [528, 659] width 956 height 421
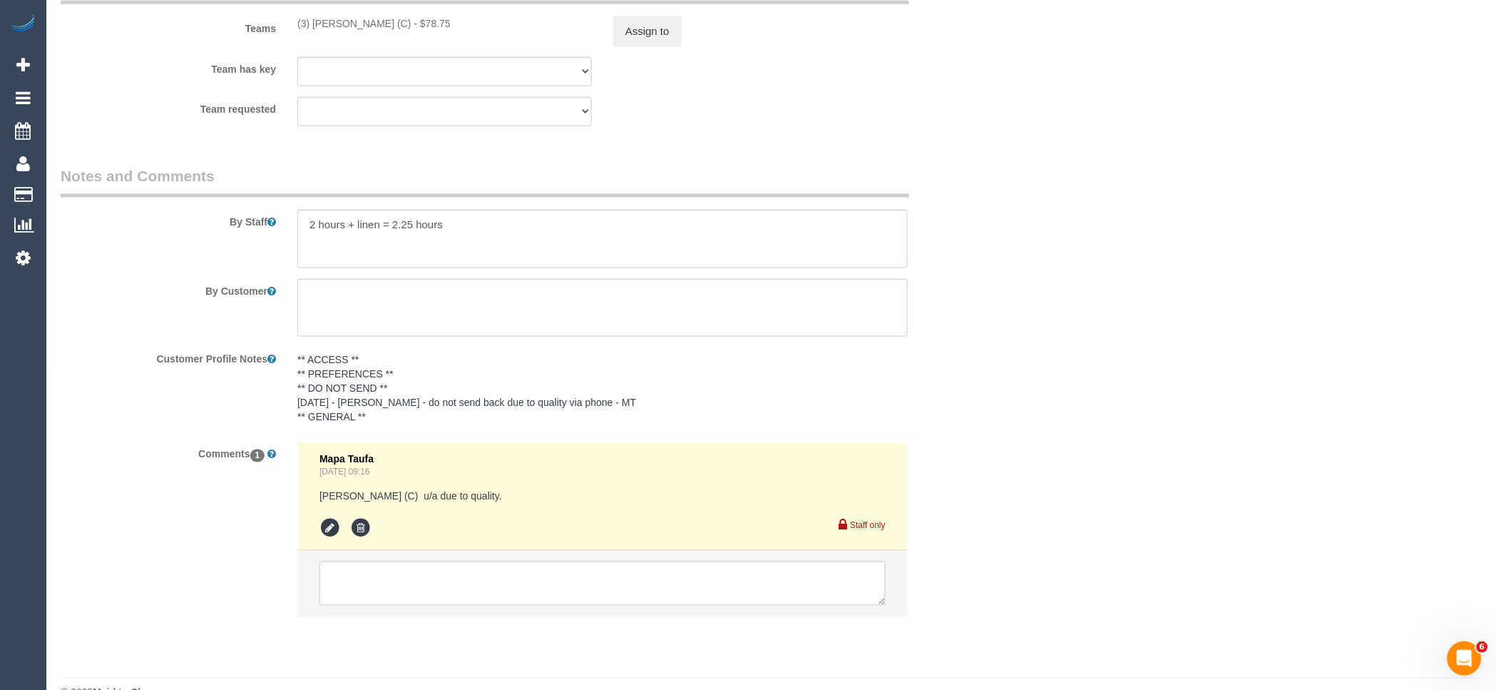
scroll to position [2240, 0]
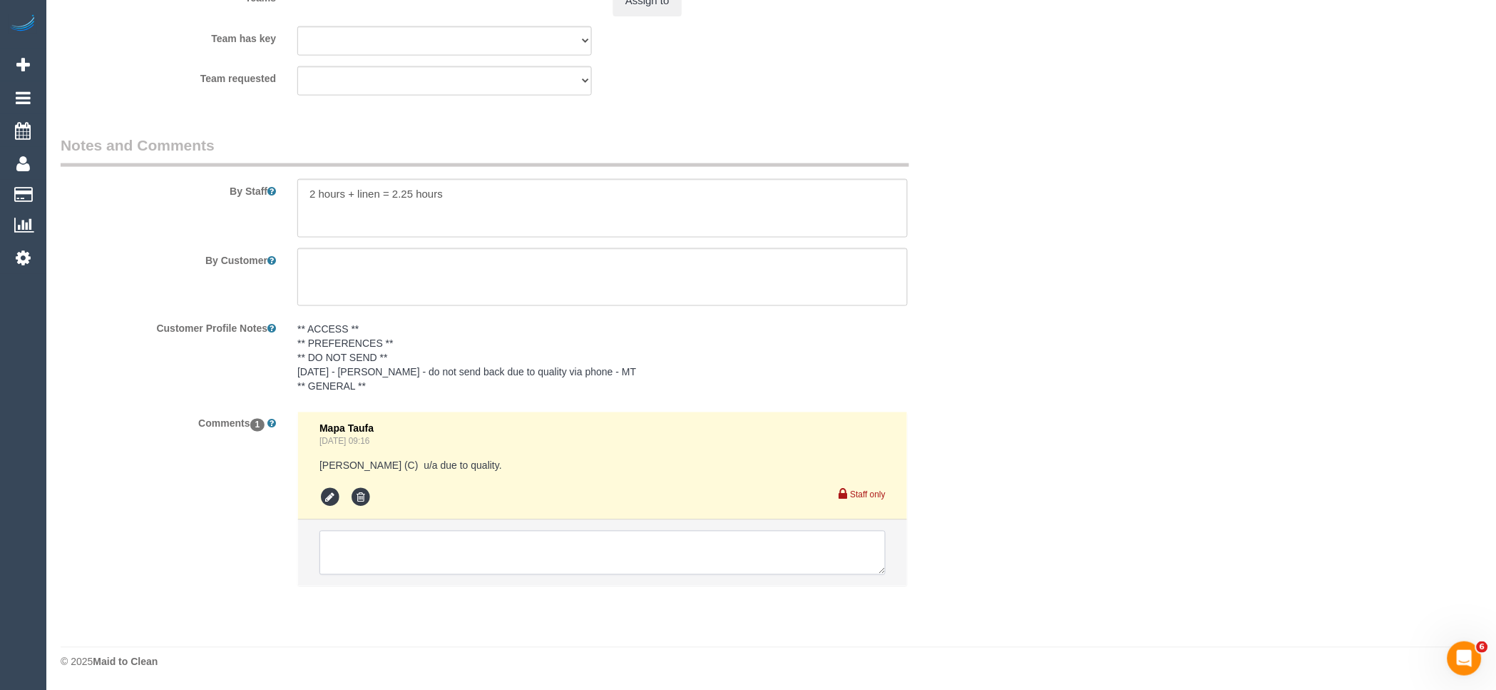
drag, startPoint x: 424, startPoint y: 542, endPoint x: 978, endPoint y: 687, distance: 572.9
click at [424, 542] on textarea at bounding box center [602, 553] width 566 height 44
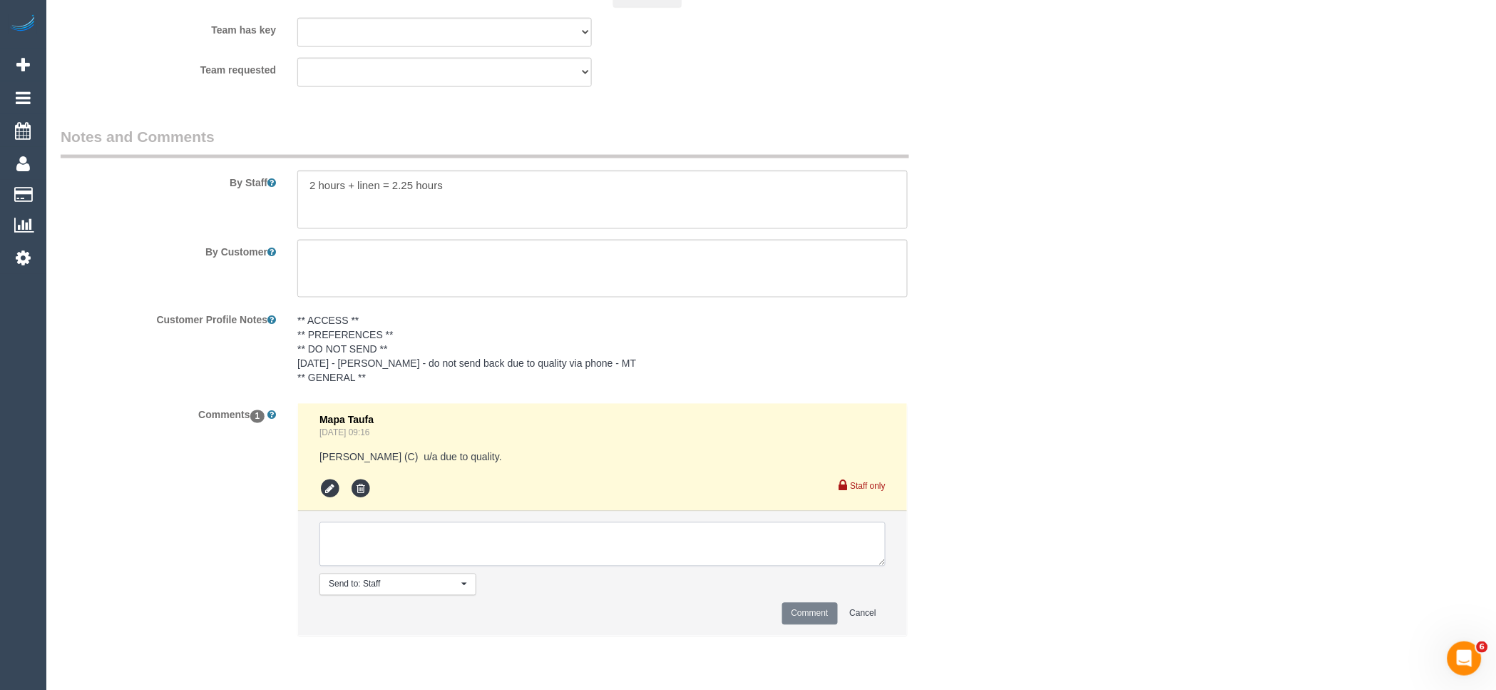
click at [386, 557] on textarea at bounding box center [602, 544] width 566 height 44
type textarea "/sick"
drag, startPoint x: 407, startPoint y: 546, endPoint x: 117, endPoint y: 541, distance: 290.3
click at [117, 541] on div "Comments 1 Mapa Taufa Sep 17, 2025 09:16 Danyal Ali (C) u/a due to quality. Sta…" at bounding box center [524, 526] width 948 height 247
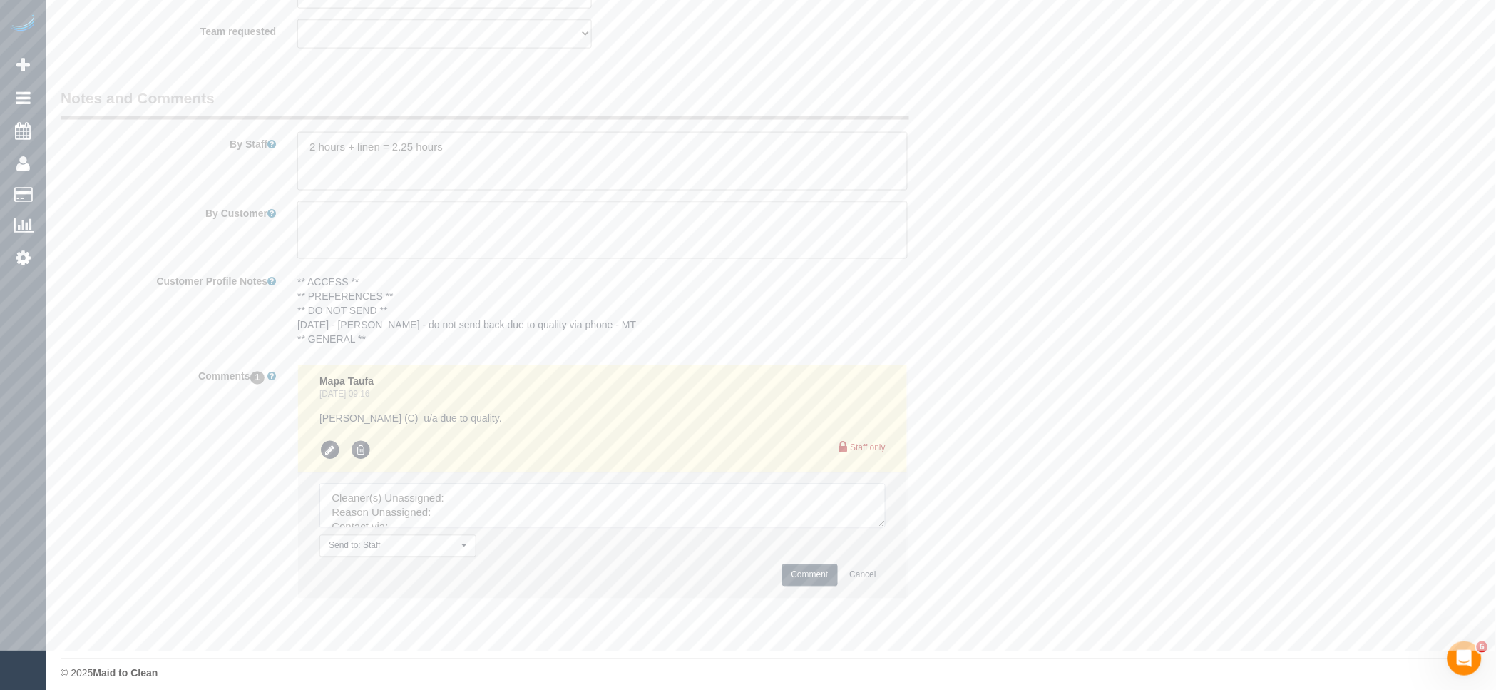
scroll to position [2299, 0]
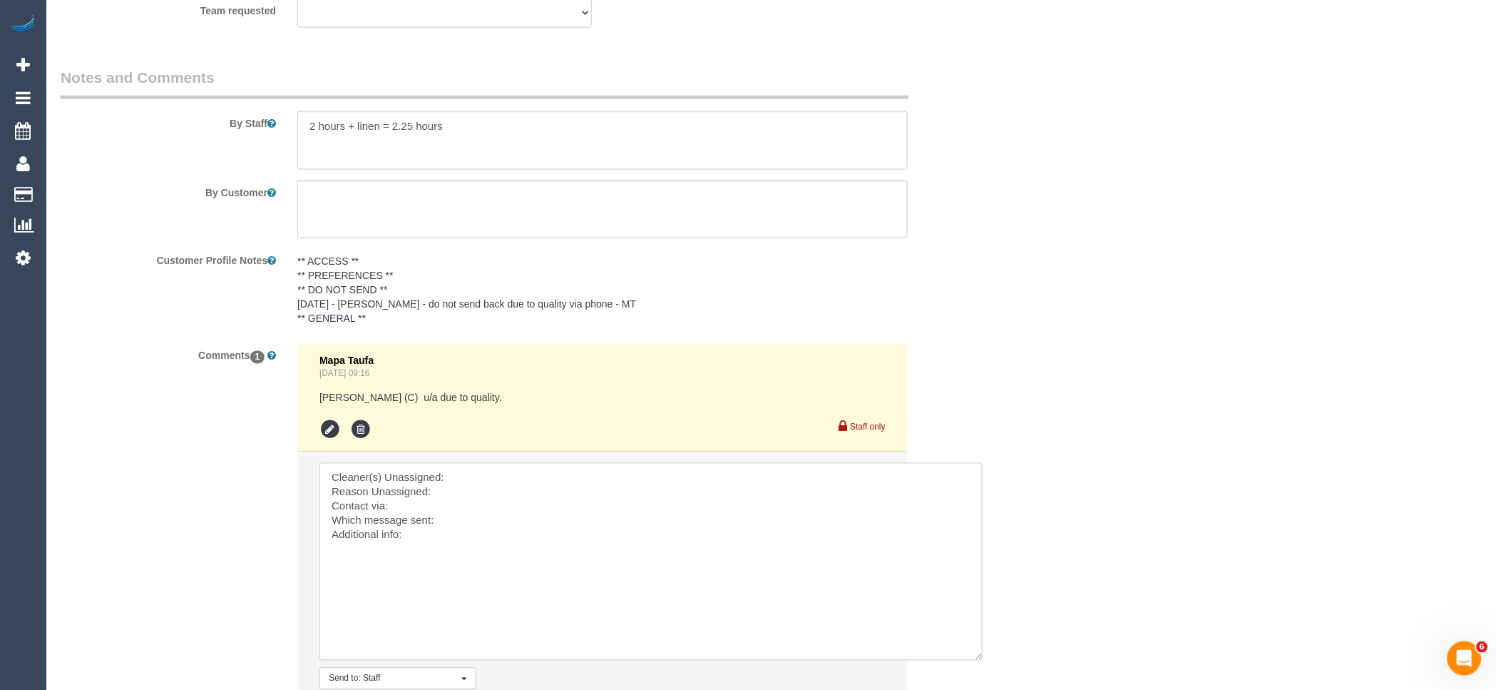
drag, startPoint x: 879, startPoint y: 508, endPoint x: 976, endPoint y: 662, distance: 181.6
click at [976, 660] on textarea at bounding box center [650, 562] width 663 height 198
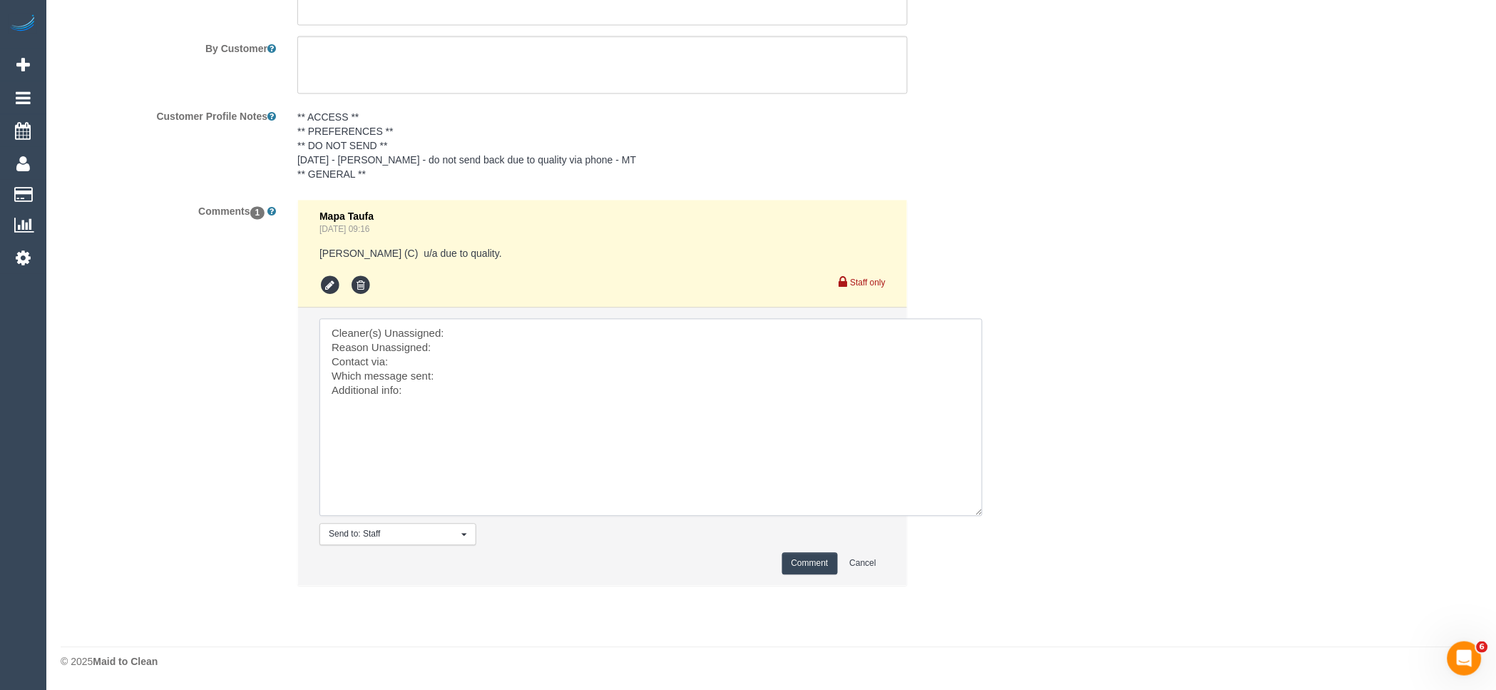
scroll to position [2135, 0]
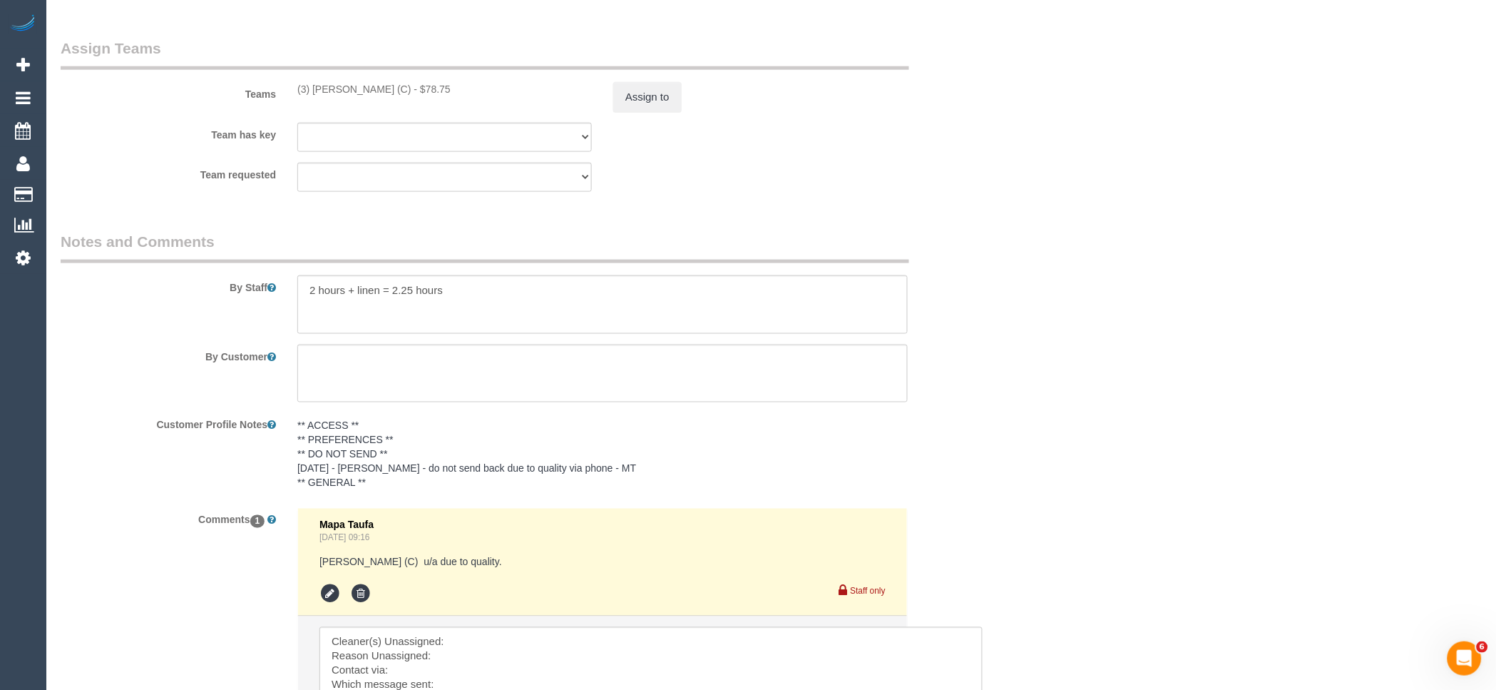
drag, startPoint x: 437, startPoint y: 97, endPoint x: 281, endPoint y: 98, distance: 156.2
click at [281, 98] on div "Teams (3) Thidas Wickramasinghe (C) - $78.75 Assign to" at bounding box center [524, 75] width 948 height 74
copy div "(3) Thidas Wickramasinghe (C)"
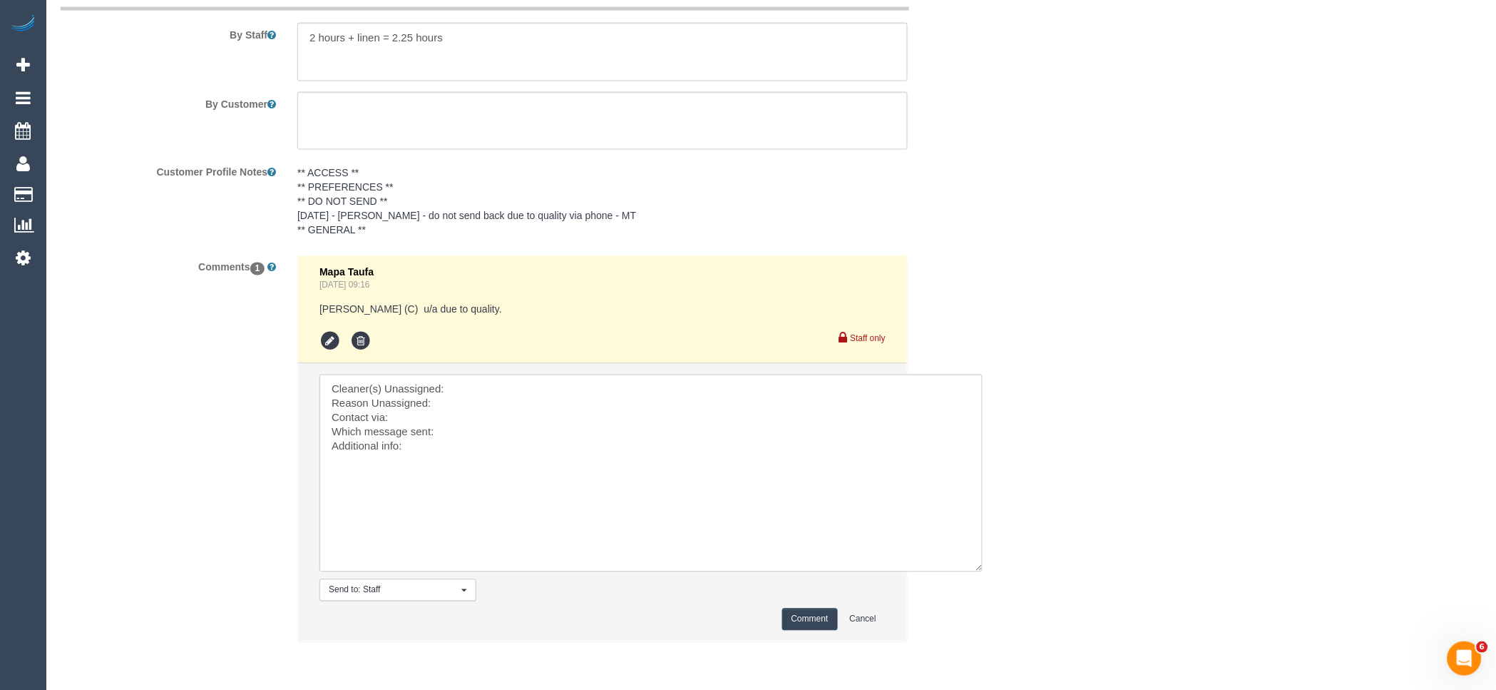
scroll to position [2452, 0]
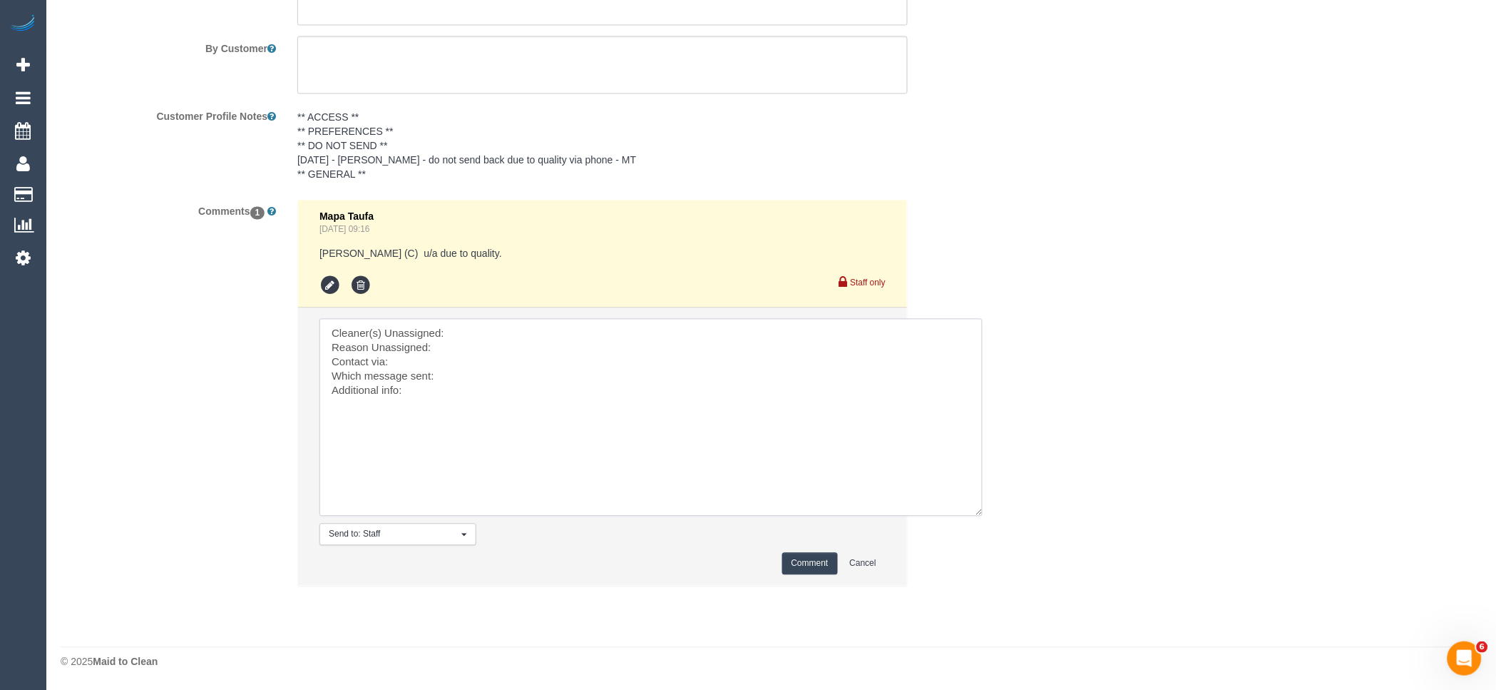
click at [522, 319] on textarea at bounding box center [650, 418] width 663 height 198
paste textarea "(3) Thidas Wickramasinghe (C)"
click at [327, 338] on textarea at bounding box center [650, 418] width 663 height 198
click at [328, 352] on textarea at bounding box center [650, 418] width 663 height 198
click at [460, 344] on textarea at bounding box center [650, 418] width 663 height 198
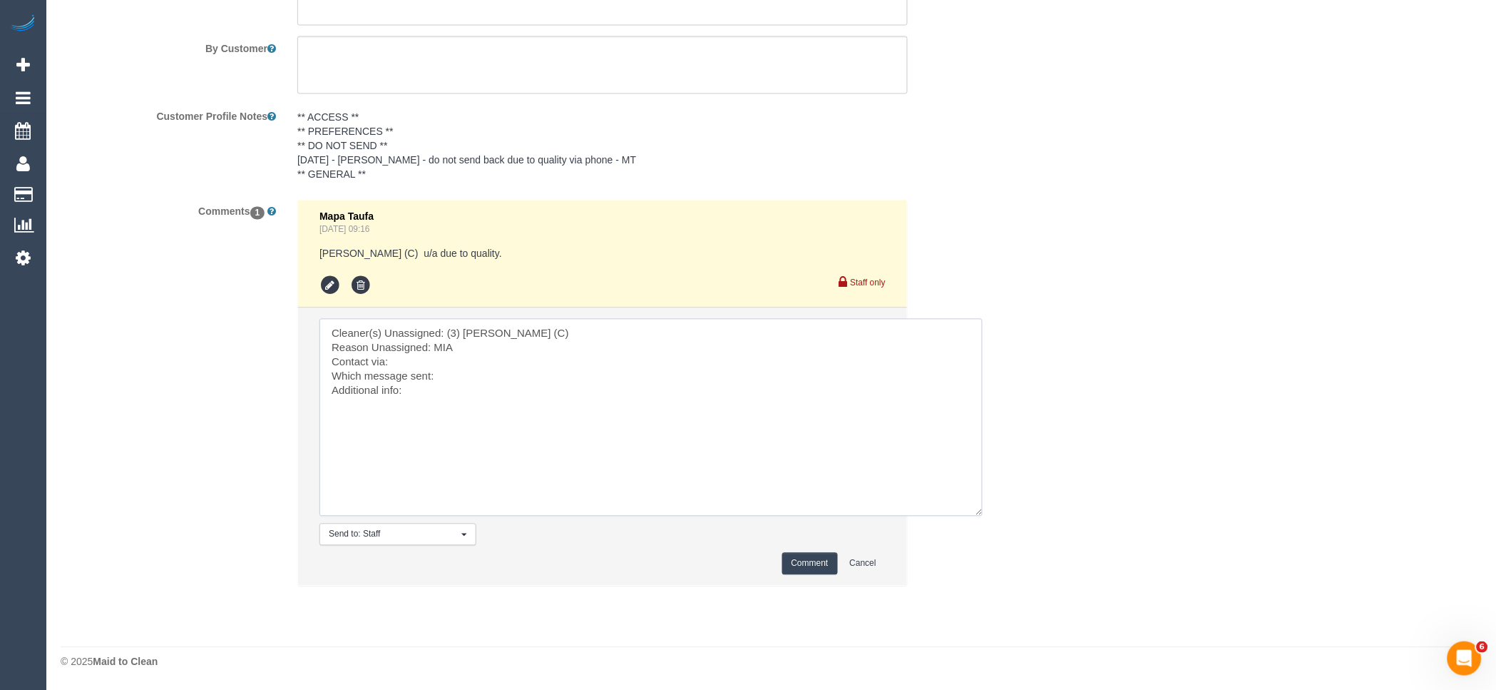
click at [471, 364] on textarea at bounding box center [650, 418] width 663 height 198
click at [471, 379] on textarea at bounding box center [650, 418] width 663 height 198
click at [431, 394] on textarea at bounding box center [650, 418] width 663 height 198
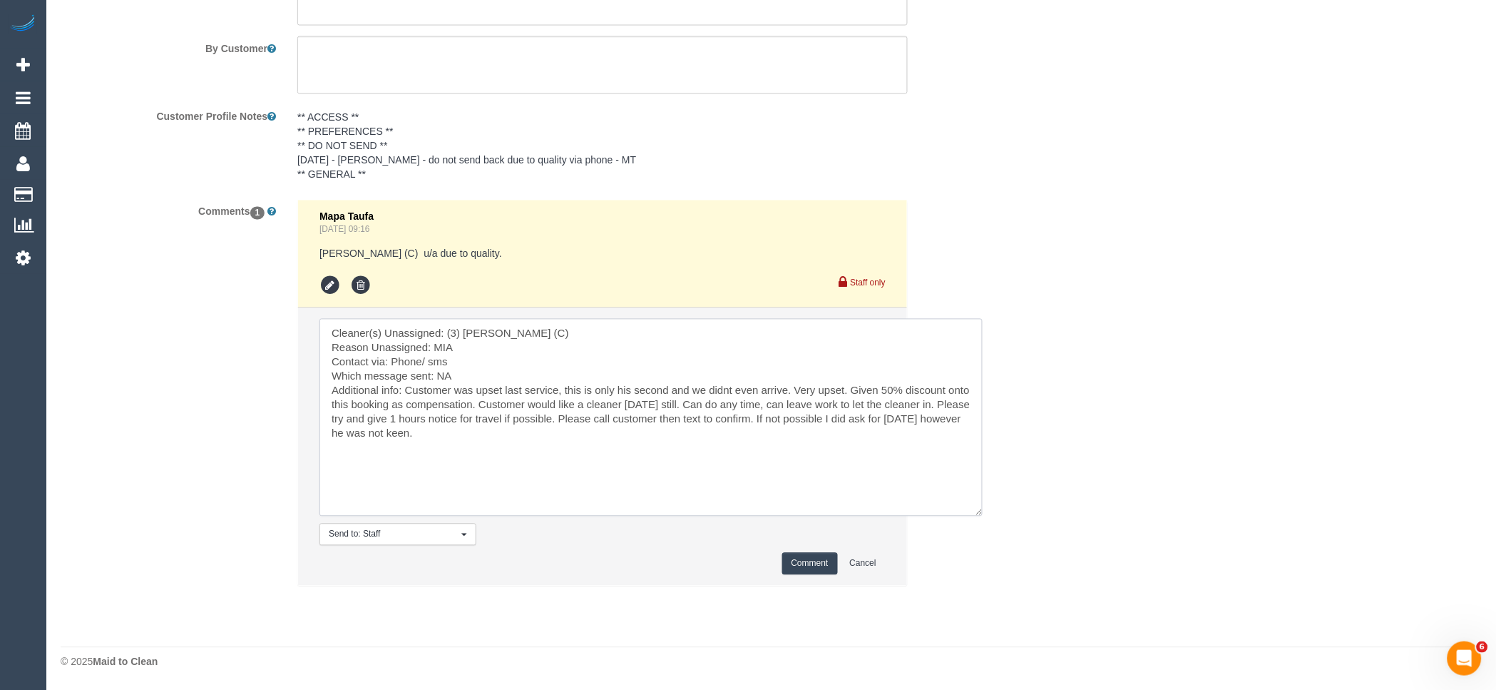
type textarea "Cleaner(s) Unassigned: (3) Thidas Wickramasinghe (C) Reason Unassigned: MIA Con…"
click at [822, 561] on button "Comment" at bounding box center [810, 564] width 56 height 22
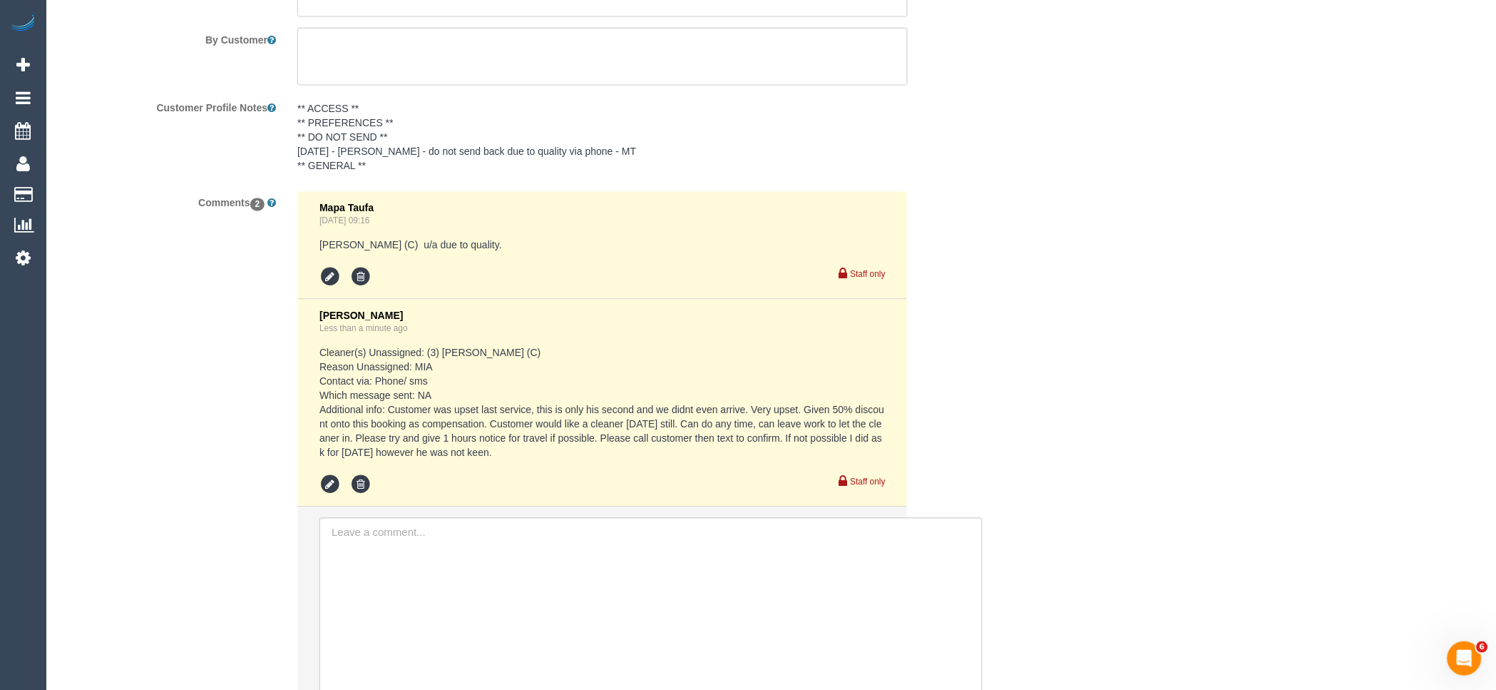
scroll to position [1818, 0]
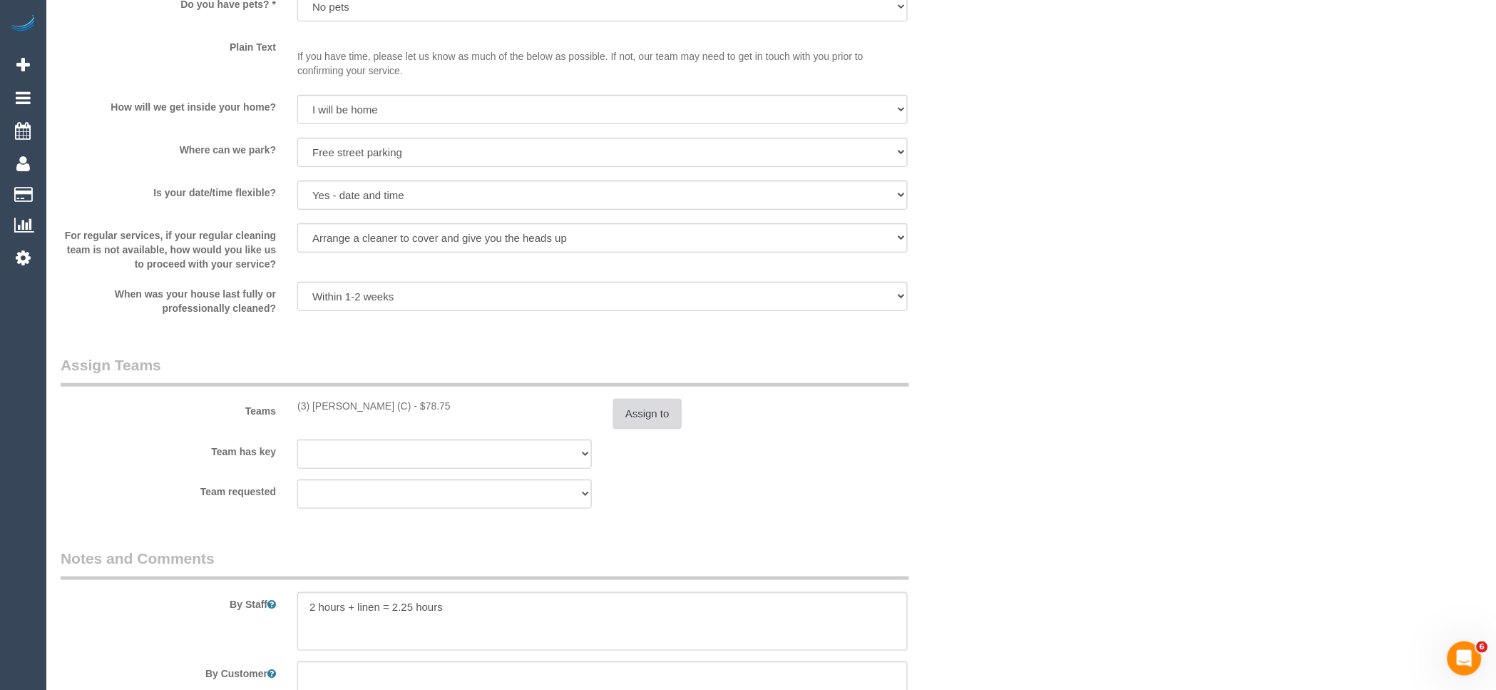
click at [668, 429] on button "Assign to" at bounding box center [647, 414] width 68 height 30
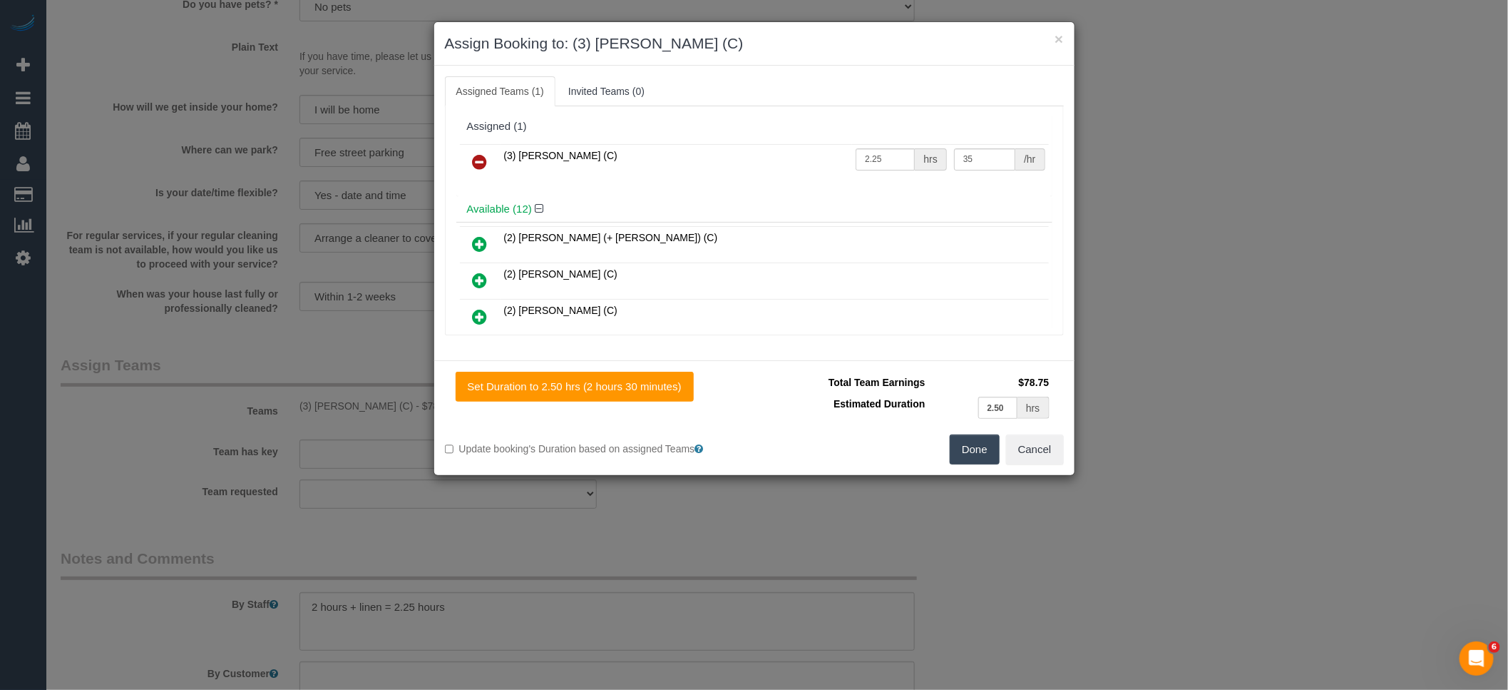
click at [480, 161] on icon at bounding box center [480, 161] width 15 height 17
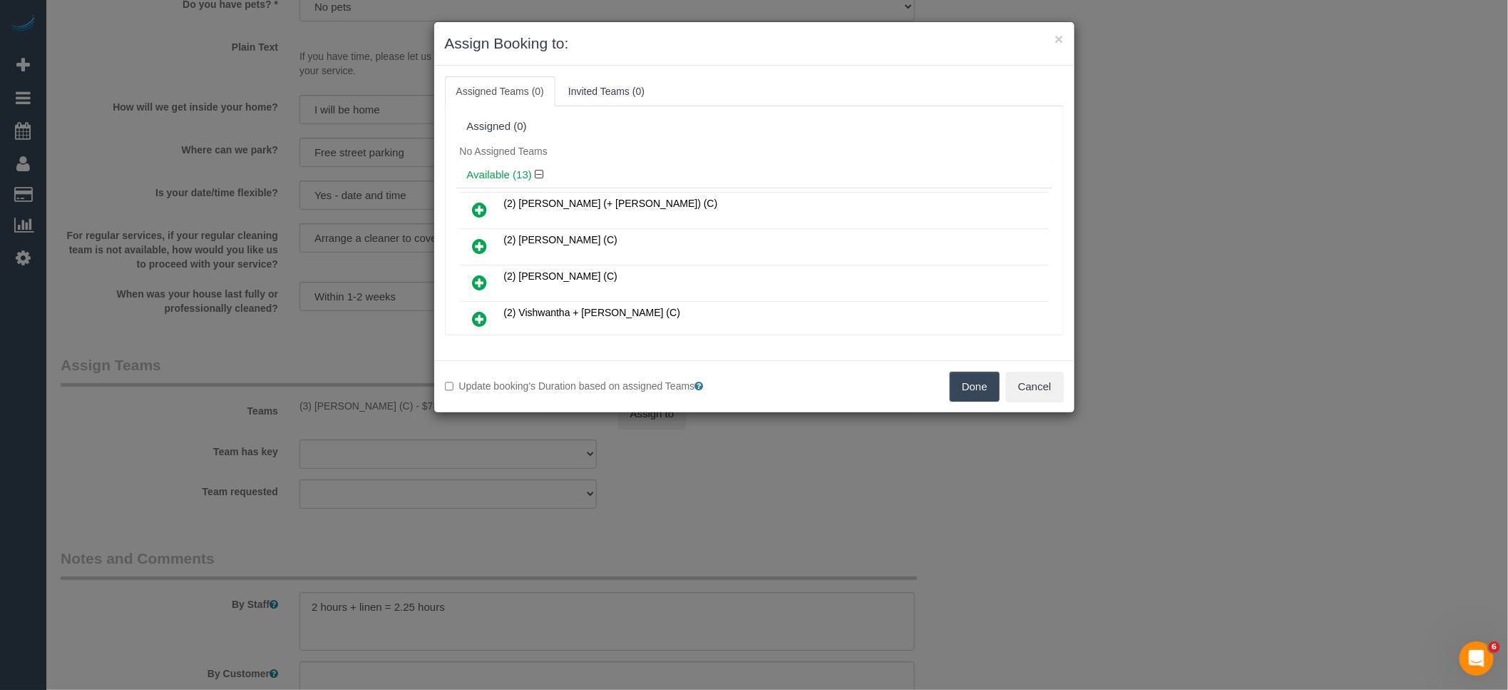
click at [977, 381] on button "Done" at bounding box center [975, 387] width 50 height 30
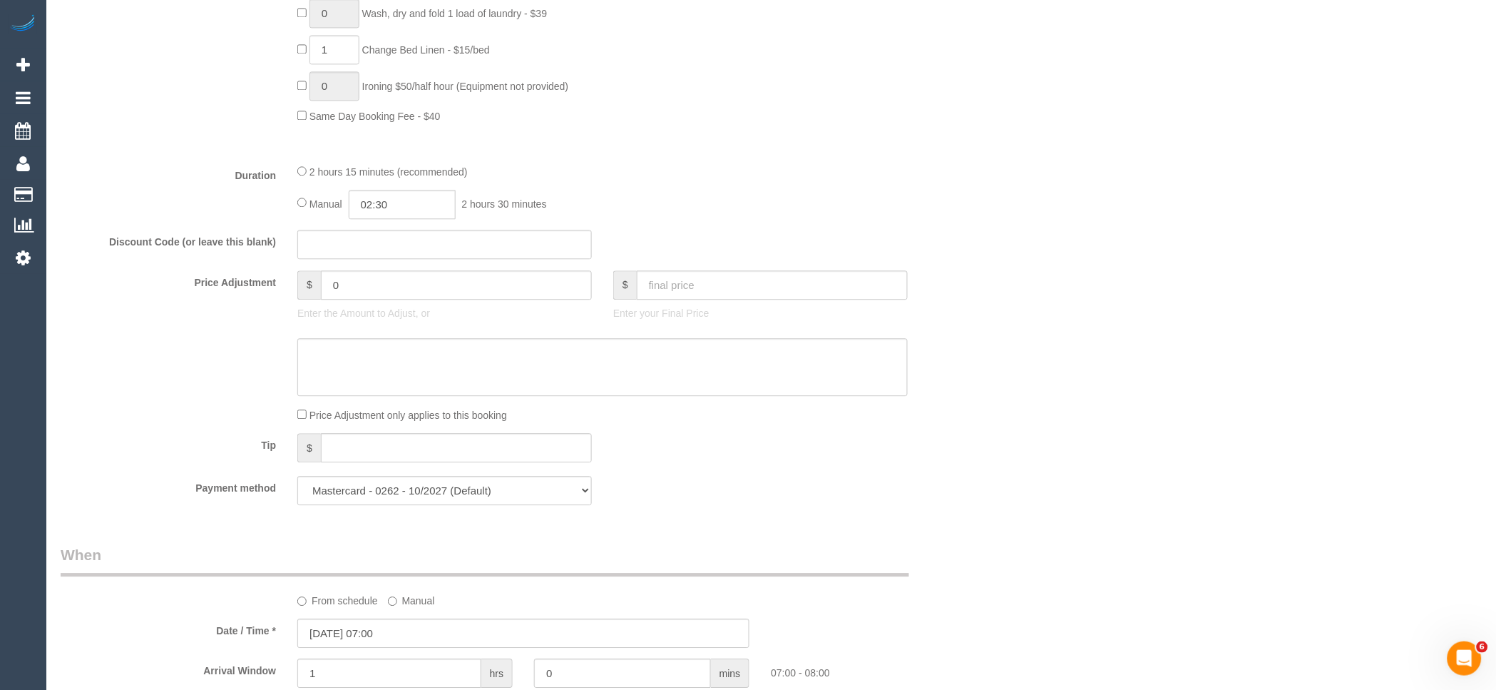
scroll to position [1109, 0]
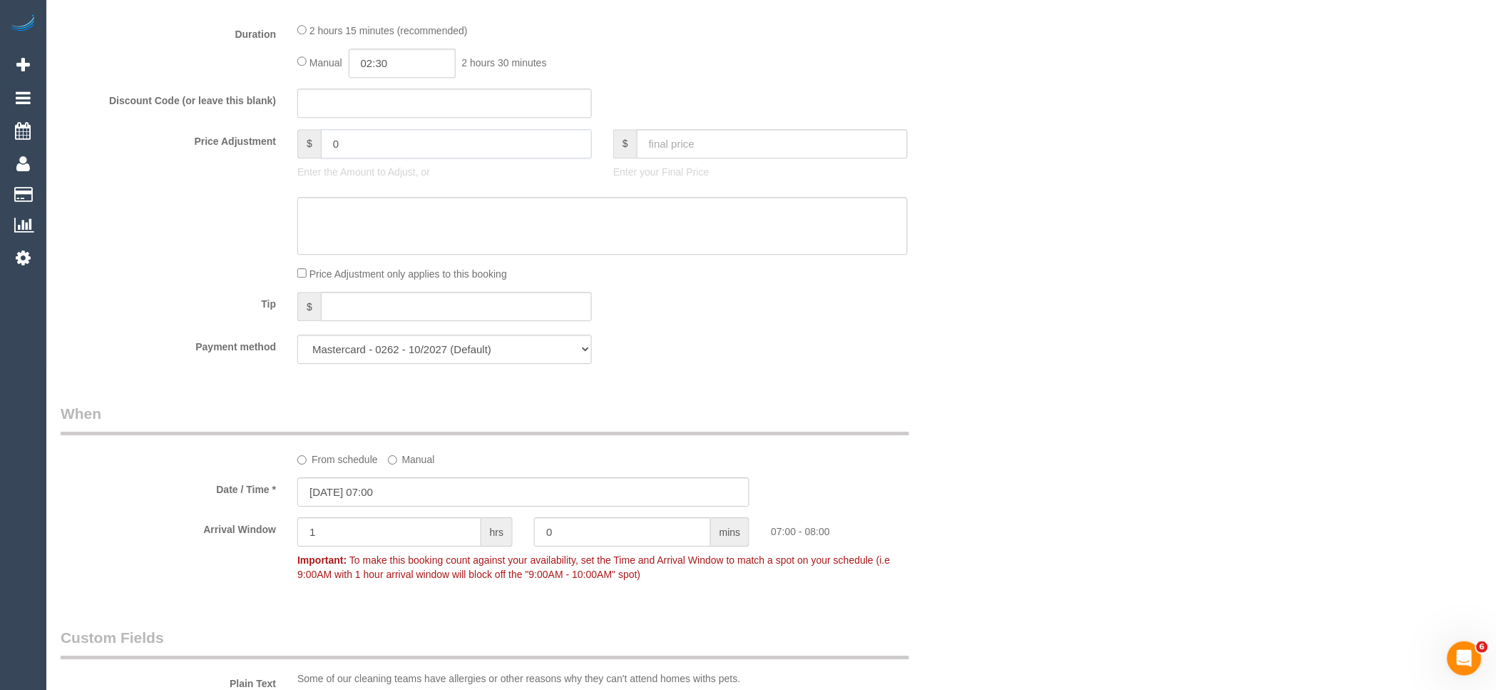
click at [377, 150] on input "0" at bounding box center [456, 143] width 271 height 29
click at [345, 228] on textarea at bounding box center [602, 226] width 610 height 58
click at [332, 153] on input "69.75" at bounding box center [456, 143] width 271 height 29
type input "-69.75"
click at [464, 232] on textarea at bounding box center [602, 226] width 610 height 58
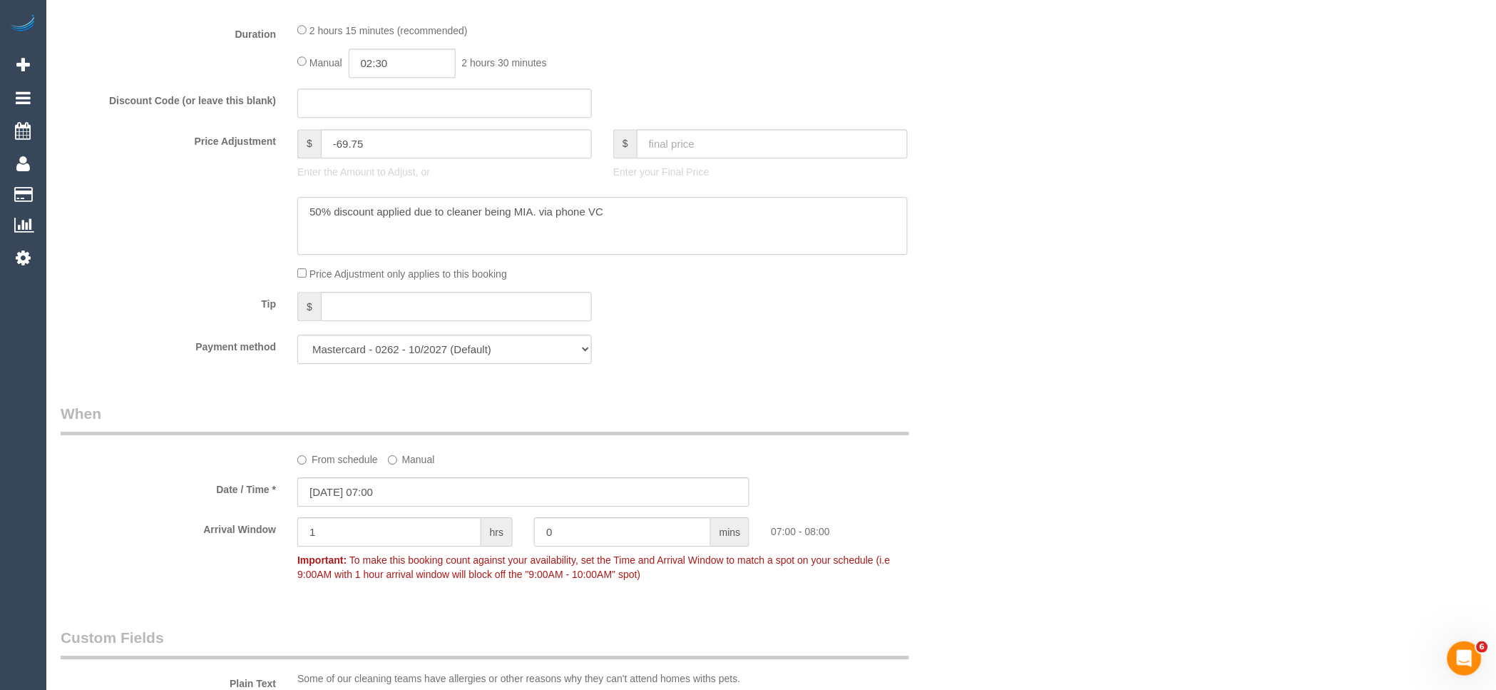
type textarea "50% discount applied due to cleaner being MIA. via phone VC"
click at [992, 377] on div "Who Email* baylee.coulthard@icloud.com Name * Baylee Coulthard Where Address* 5…" at bounding box center [524, 533] width 948 height 3180
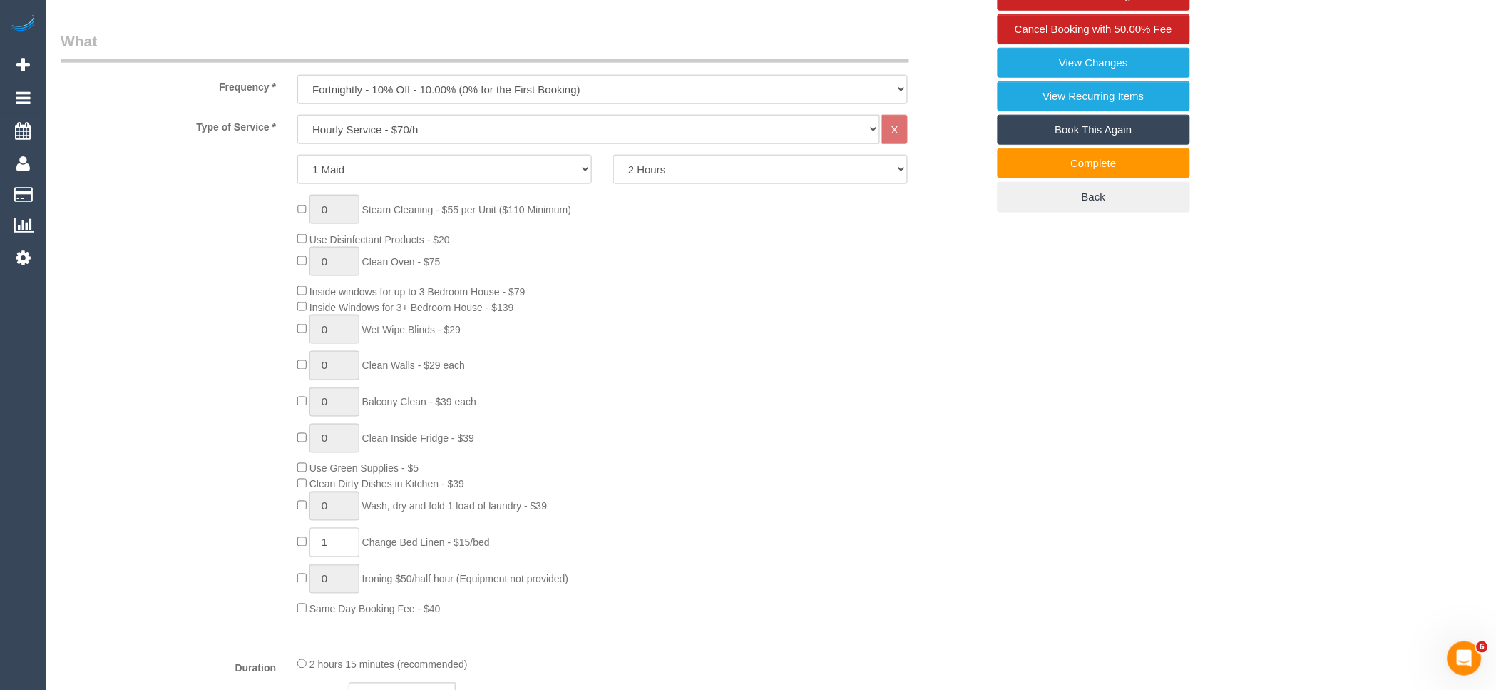
scroll to position [0, 0]
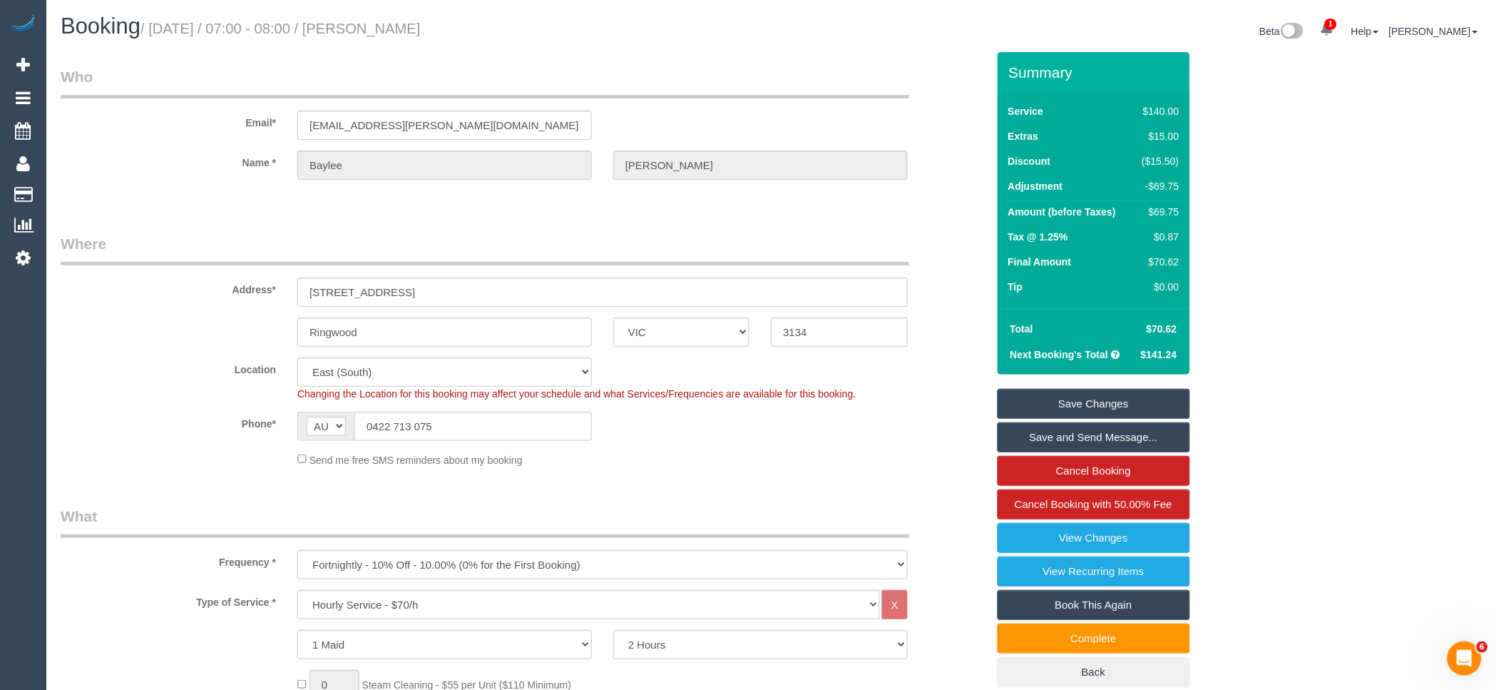
click at [1142, 399] on link "Save Changes" at bounding box center [1094, 404] width 193 height 30
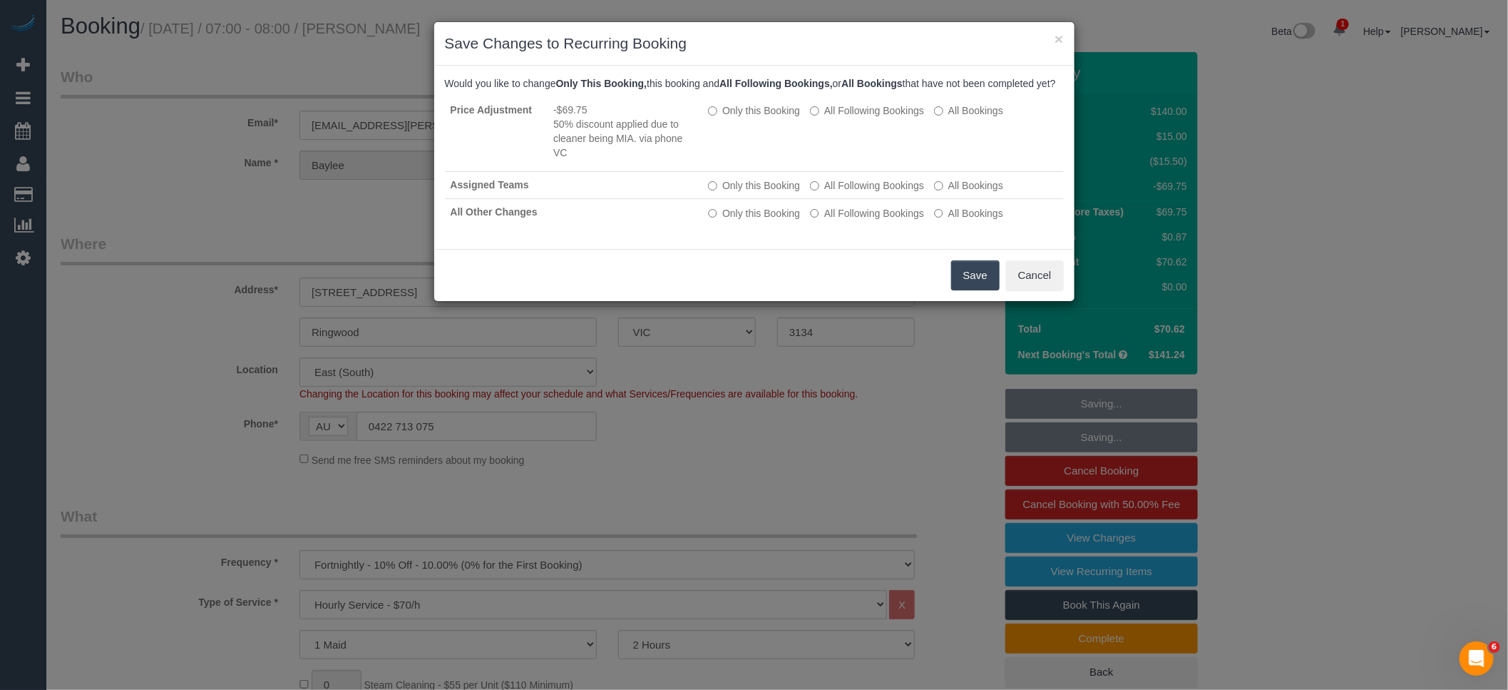
click at [973, 290] on button "Save" at bounding box center [975, 275] width 48 height 30
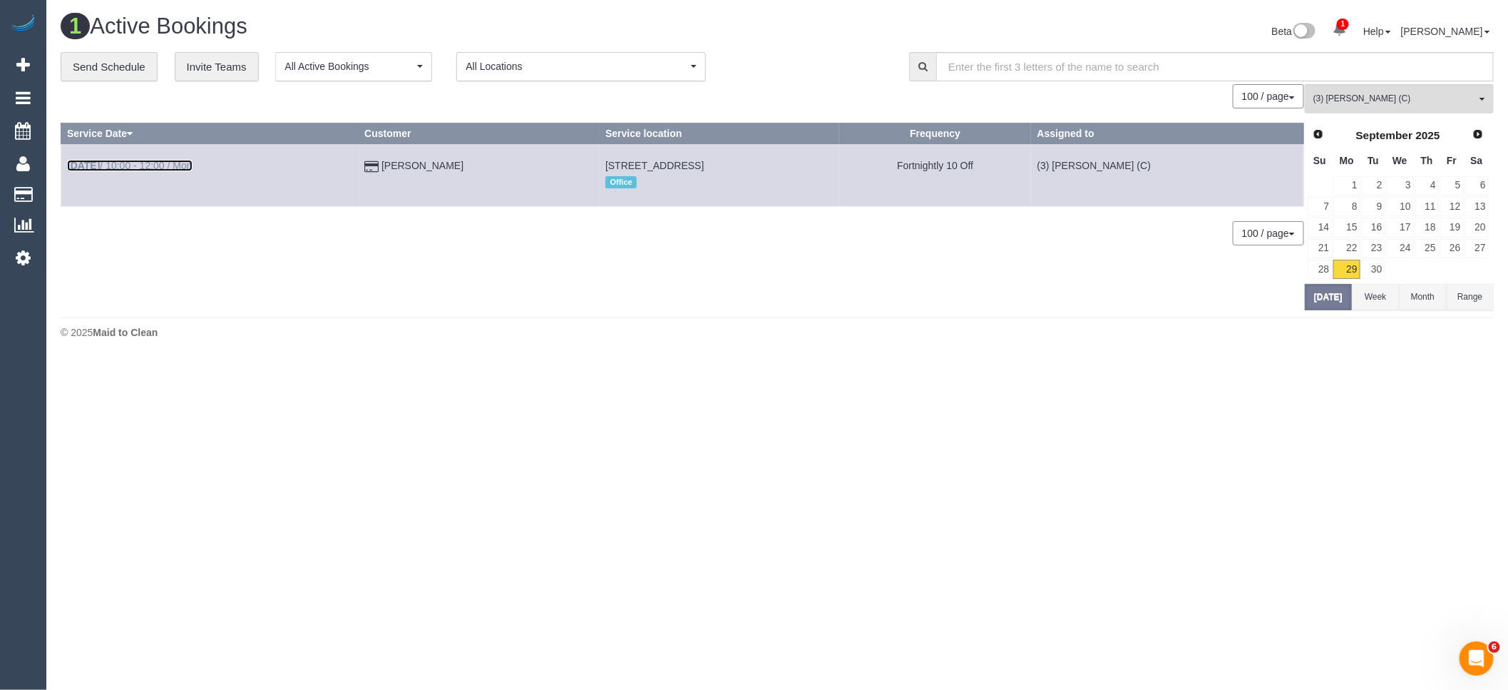
click at [171, 165] on link "Sep 29th / 10:00 - 12:00 / Mon" at bounding box center [130, 165] width 126 height 11
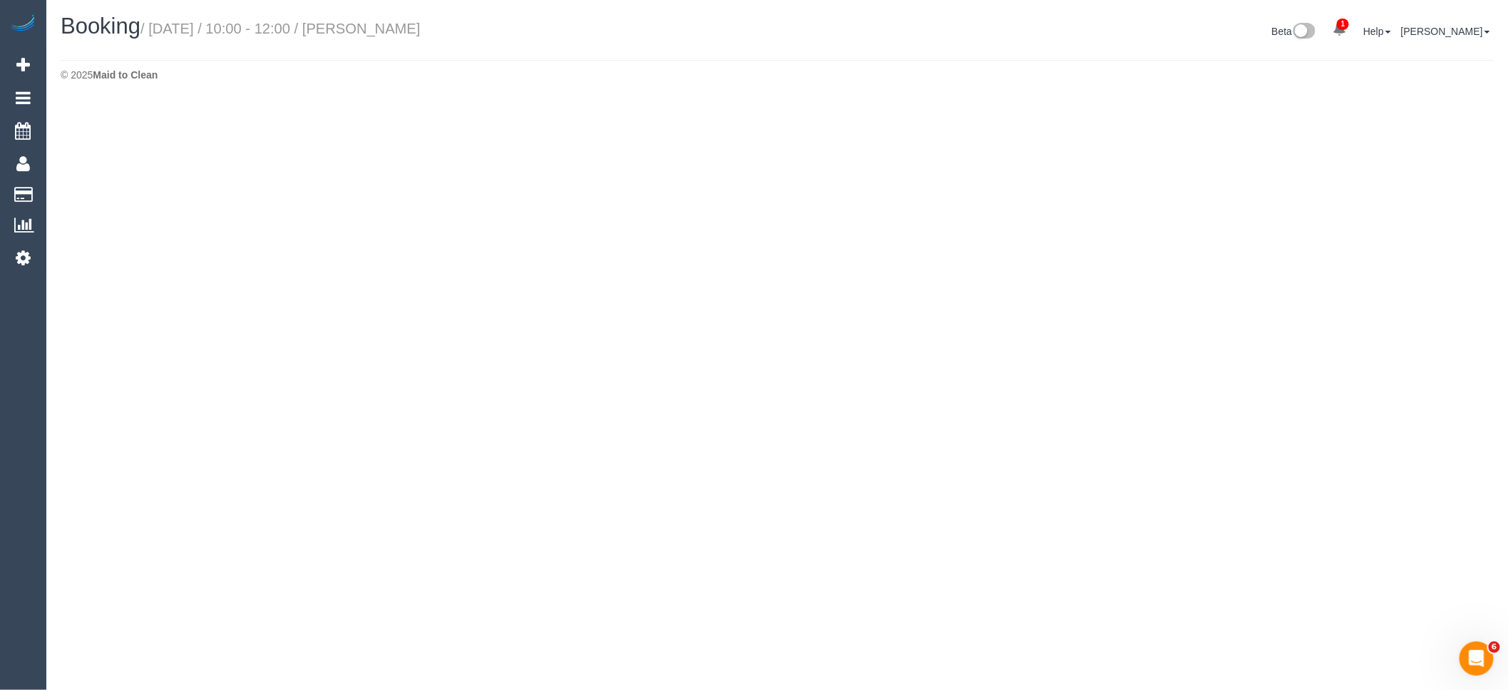
select select "VIC"
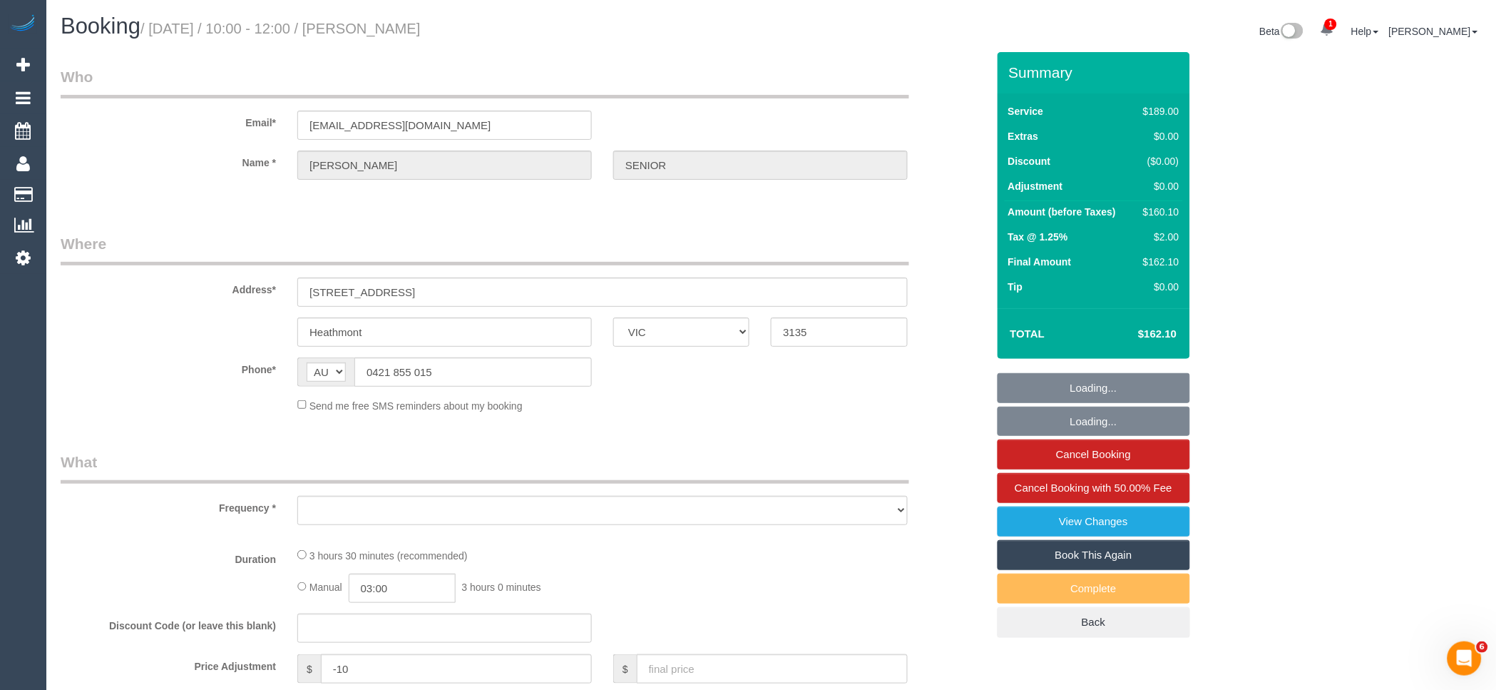
select select "string:stripe-pm_1QRVgJ2GScqysDRVzgzKVhek"
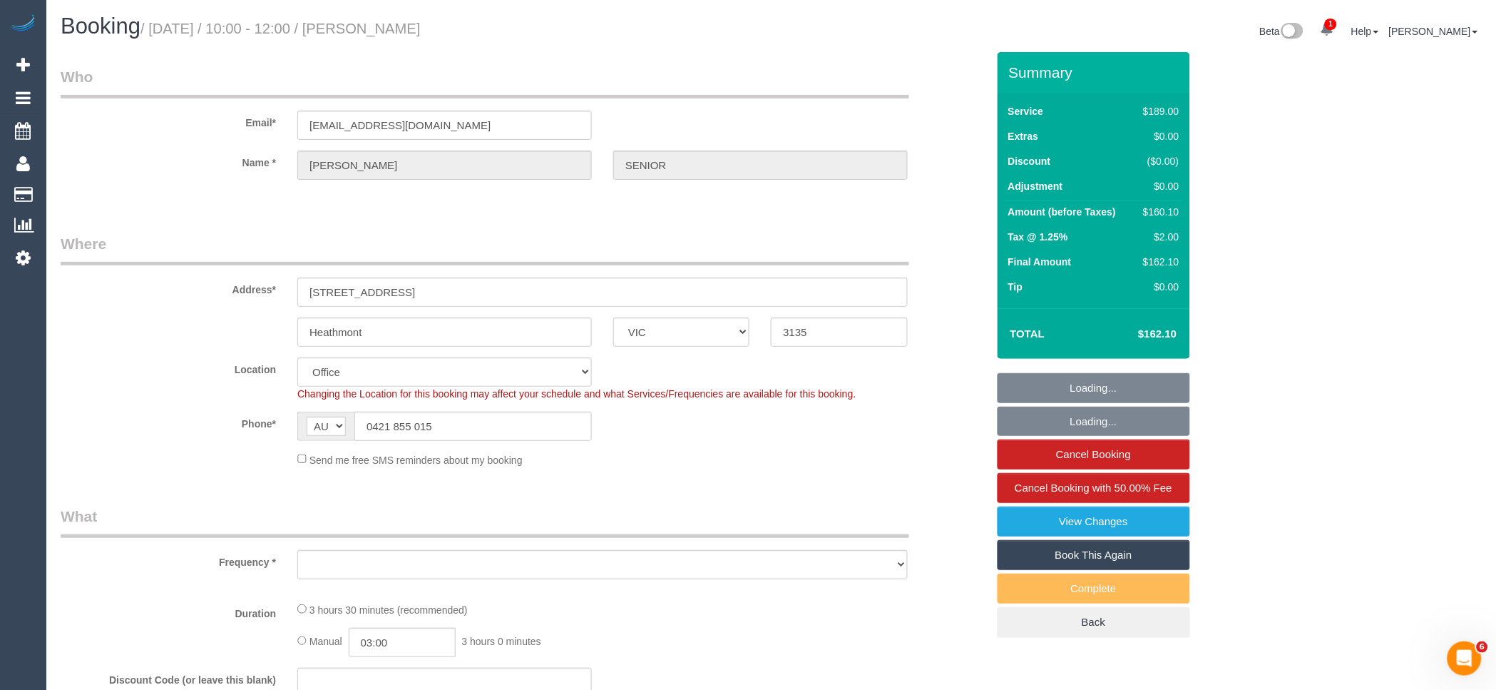
select select "number:27"
select select "number:14"
select select "number:19"
select select "number:22"
select select "number:34"
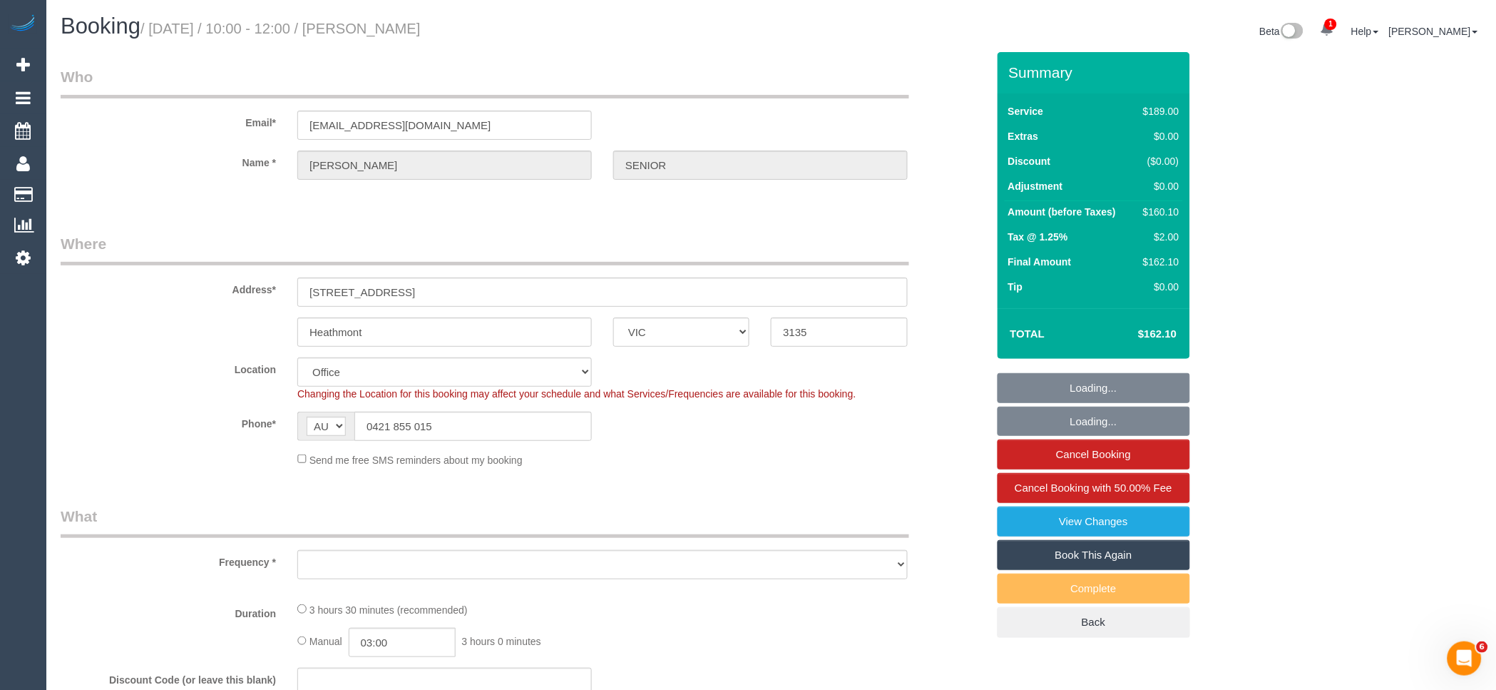
select select "number:26"
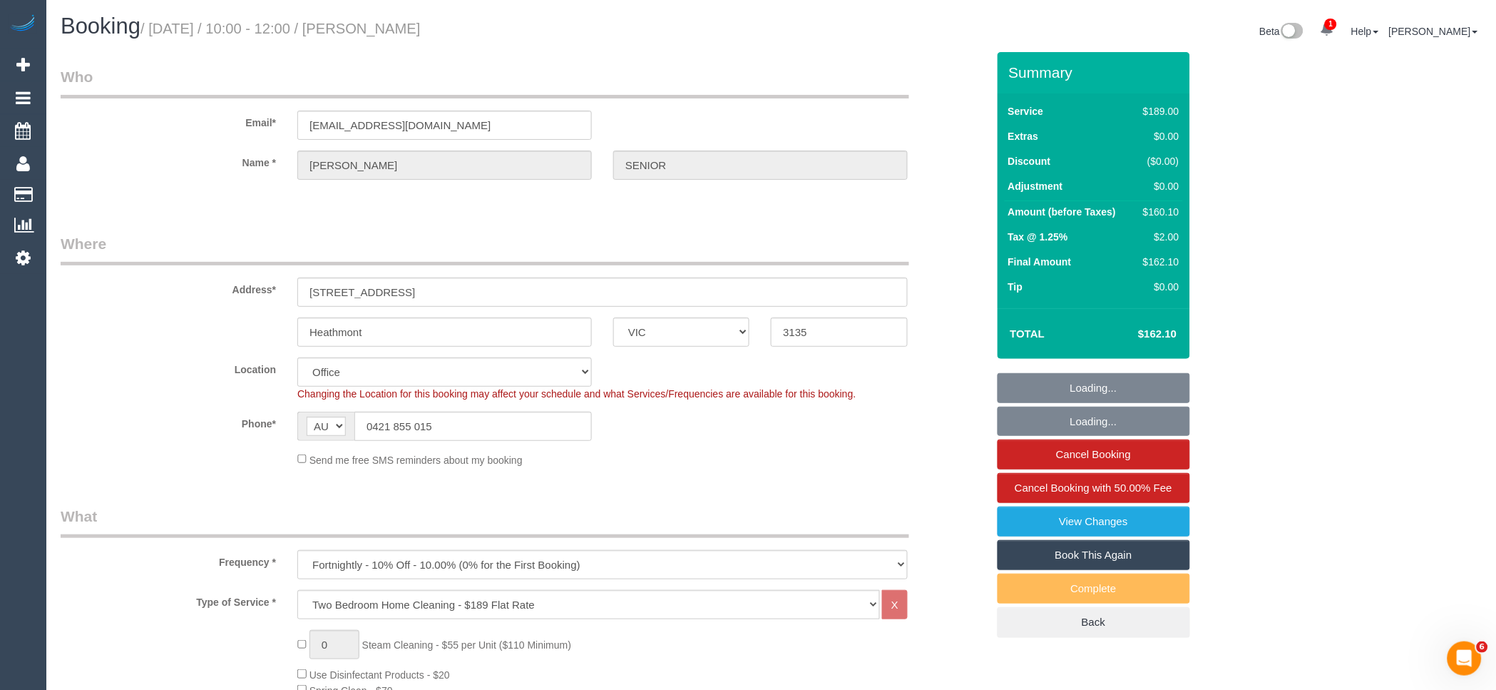
select select "object:5391"
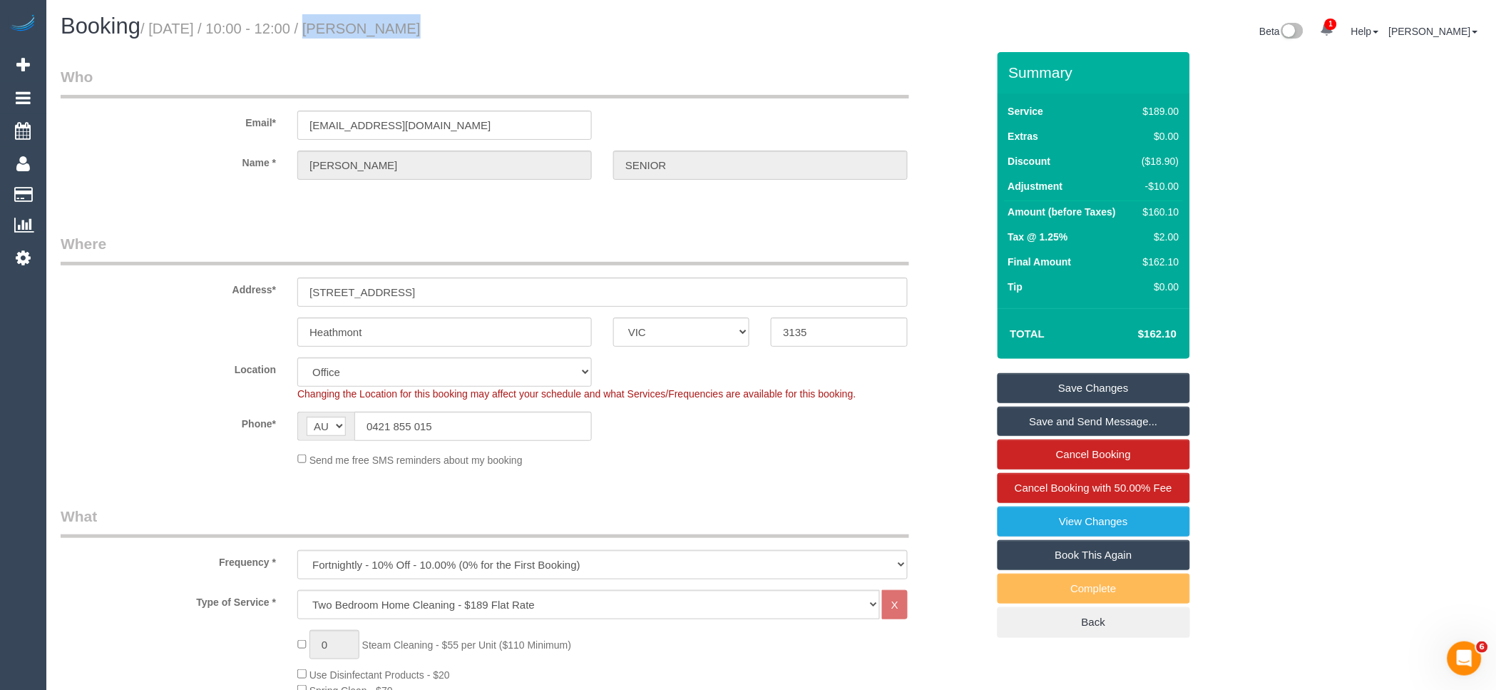
drag, startPoint x: 380, startPoint y: 29, endPoint x: 297, endPoint y: 34, distance: 82.8
click at [297, 34] on small "/ September 29, 2025 / 10:00 - 12:00 / KATE SENIOR" at bounding box center [280, 29] width 280 height 16
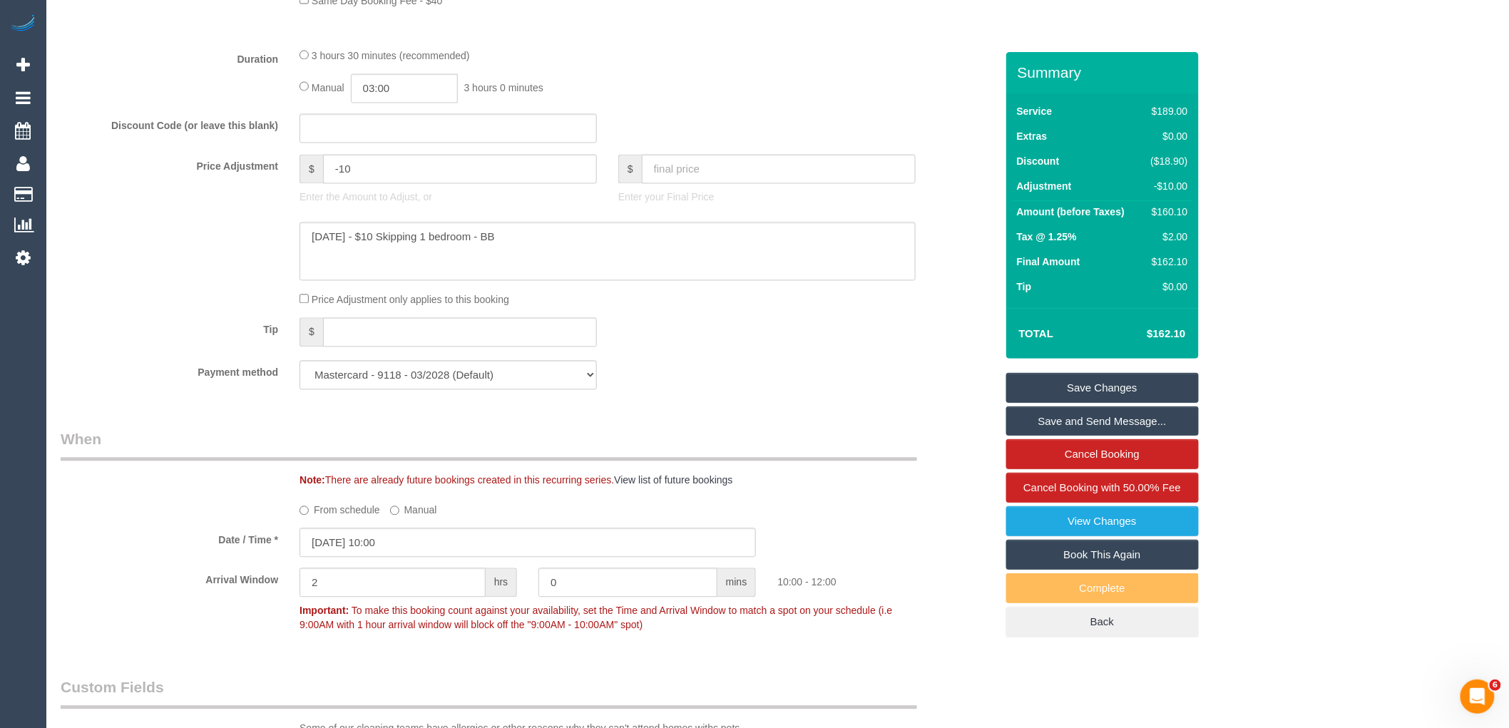
scroll to position [1584, 0]
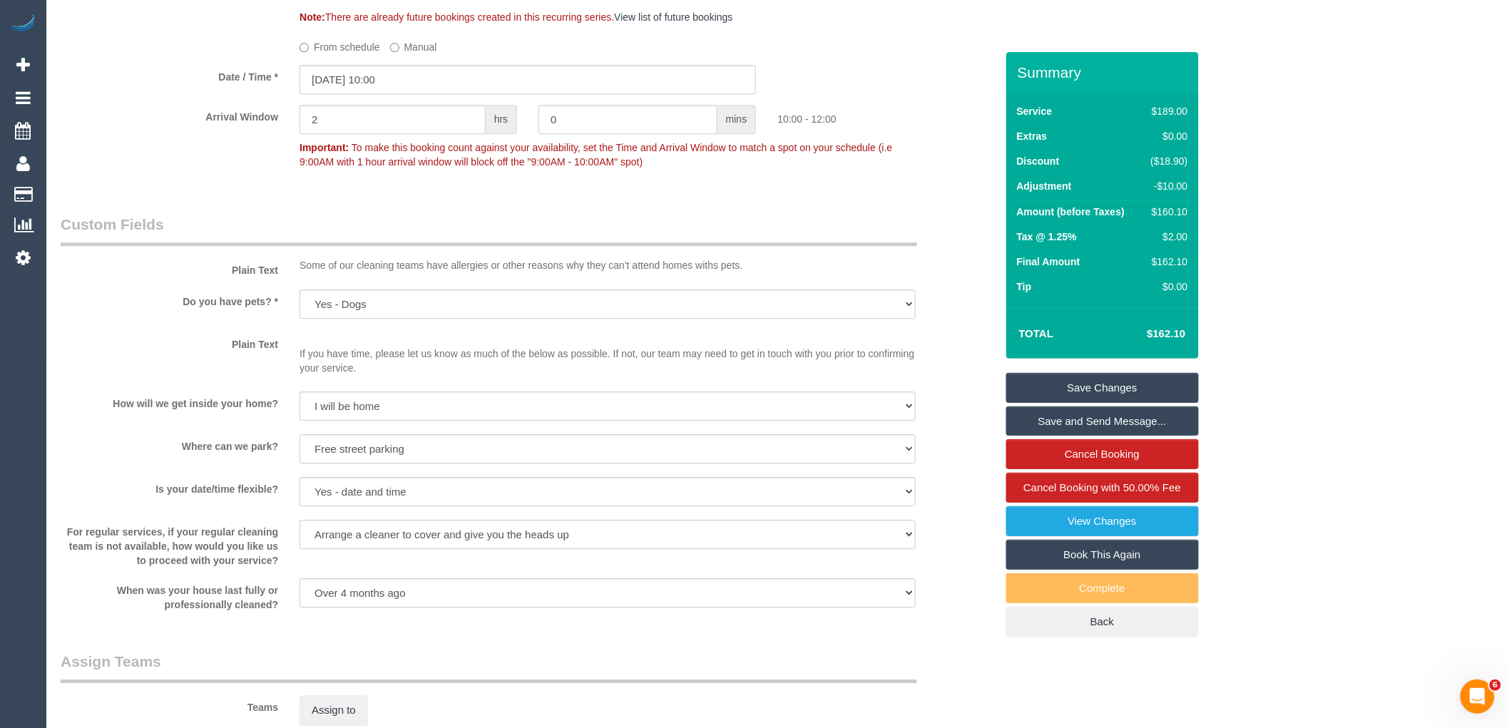
click at [523, 549] on select "Arrange a cleaner to cover and do not bother you Arrange a cleaner to cover and…" at bounding box center [607, 534] width 616 height 29
click at [607, 662] on div "Who Email* k8_michelle@hotmail.com Name * KATE SENIOR Where Address* 9 Stoda St…" at bounding box center [528, 98] width 956 height 3260
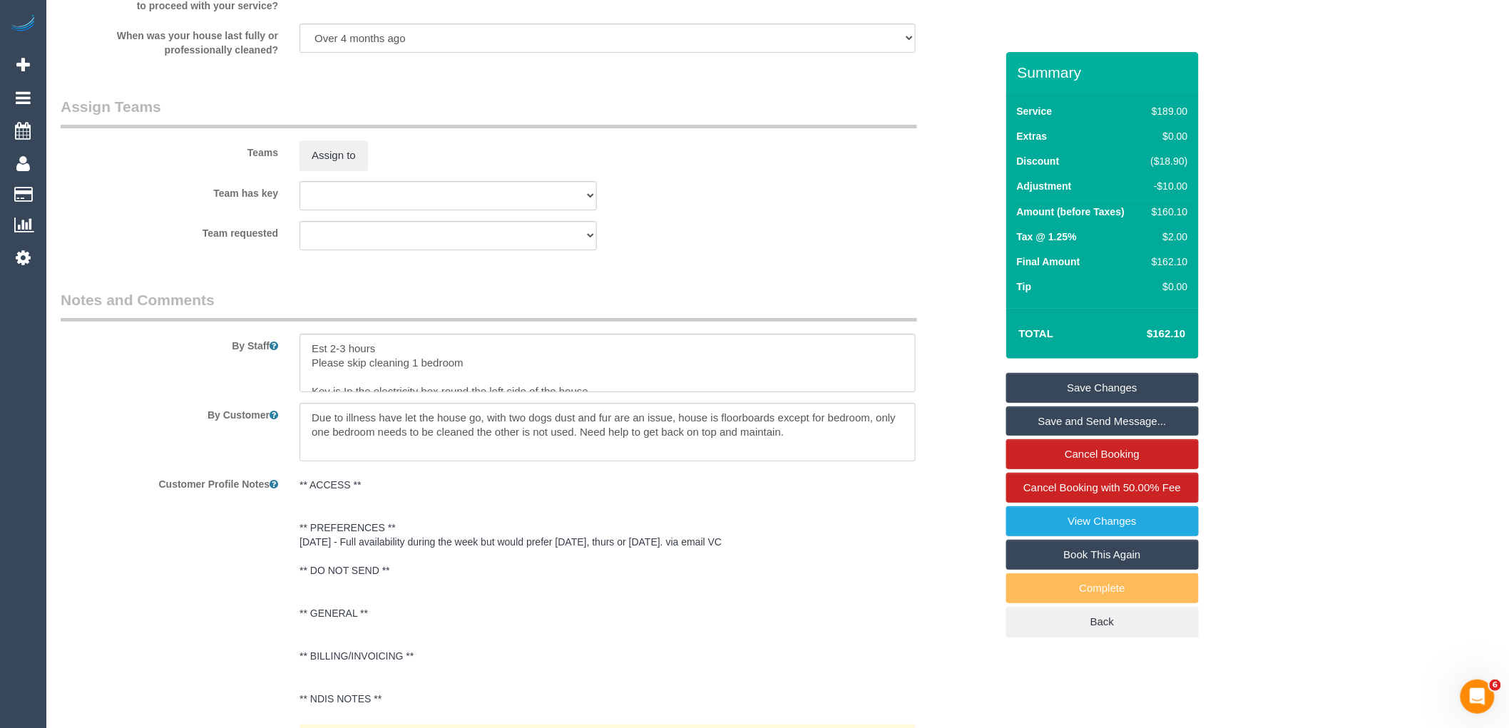
scroll to position [2648, 0]
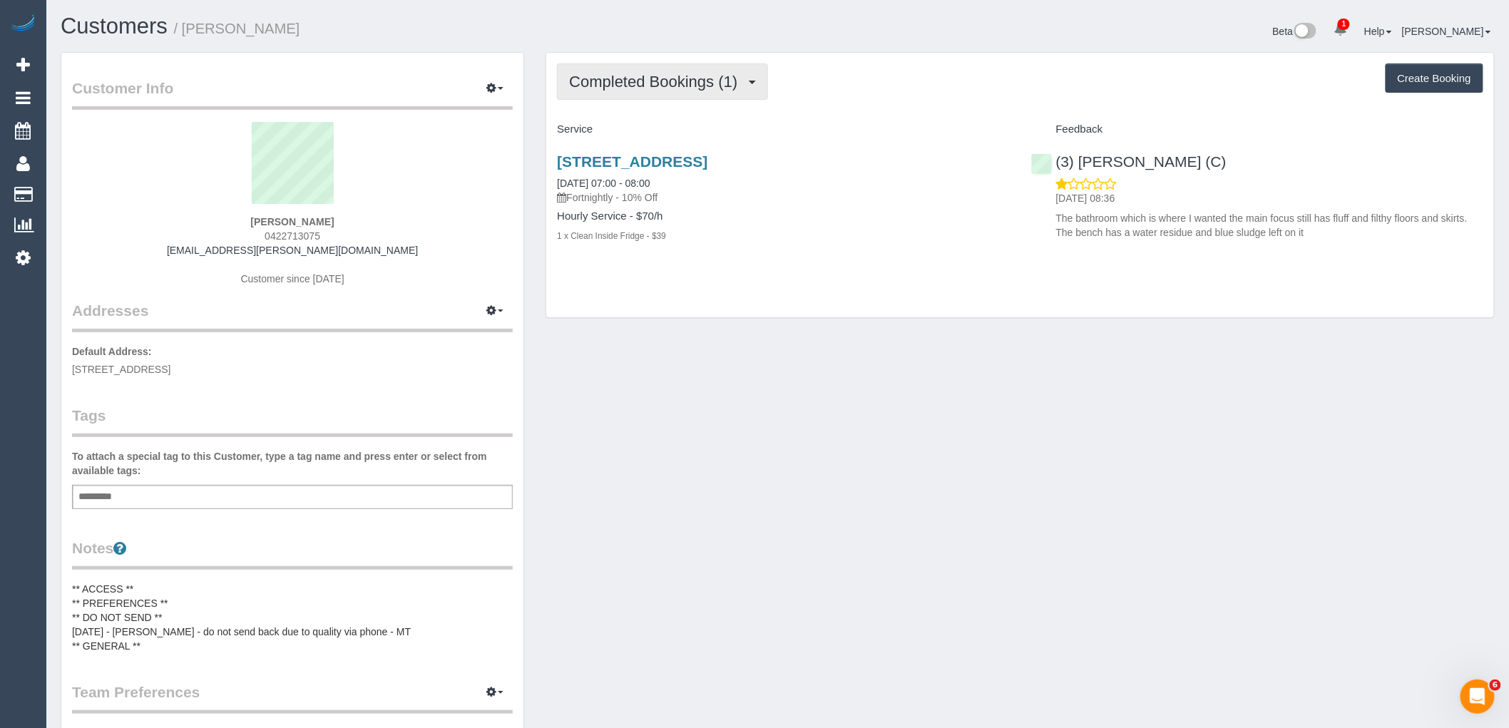
click at [649, 79] on span "Completed Bookings (1)" at bounding box center [656, 82] width 175 height 18
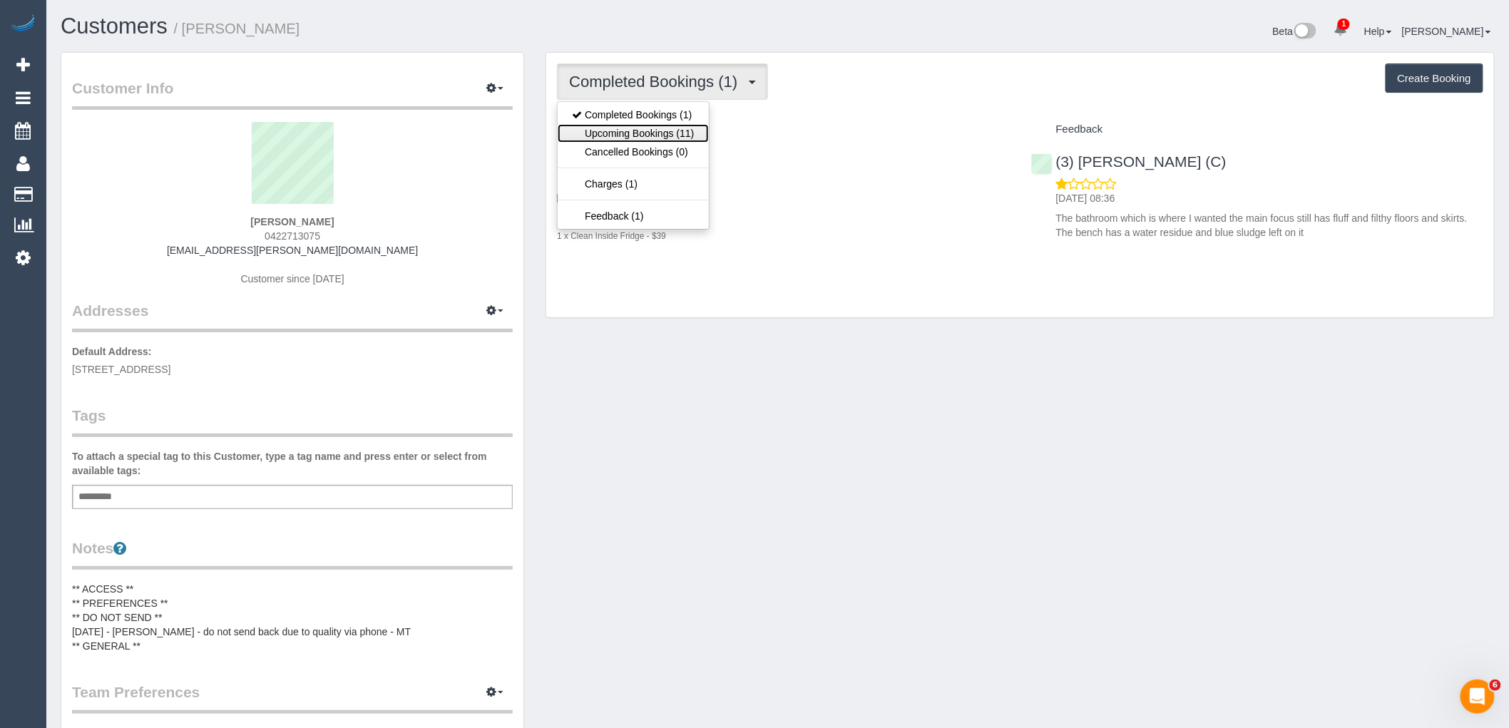
click at [657, 135] on link "Upcoming Bookings (11)" at bounding box center [633, 133] width 150 height 19
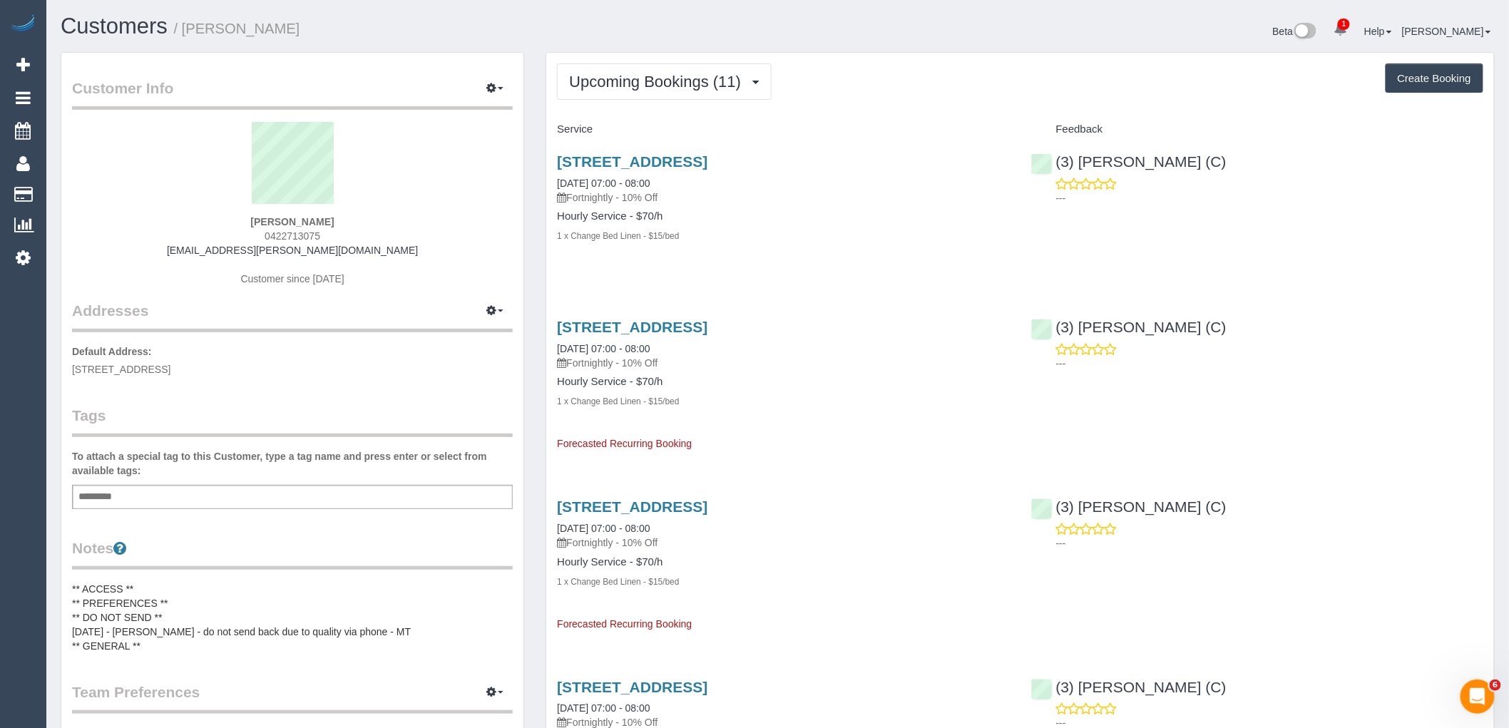
click at [193, 243] on div "Baylee Coulthard 0422713075 baylee.coulthard@icloud.com Customer since 2025" at bounding box center [292, 211] width 441 height 178
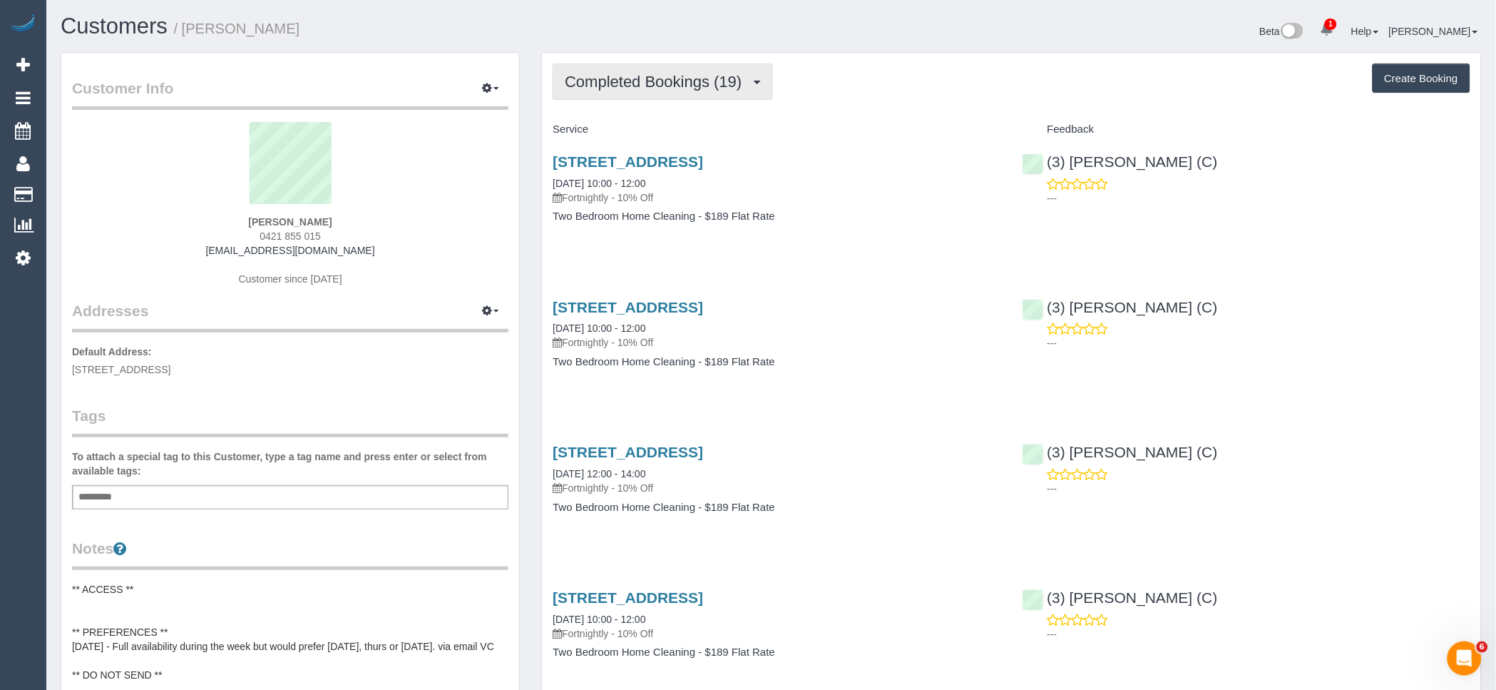
click at [665, 71] on button "Completed Bookings (19)" at bounding box center [663, 81] width 220 height 36
click at [683, 137] on link "Upcoming Bookings (11)" at bounding box center [630, 133] width 154 height 19
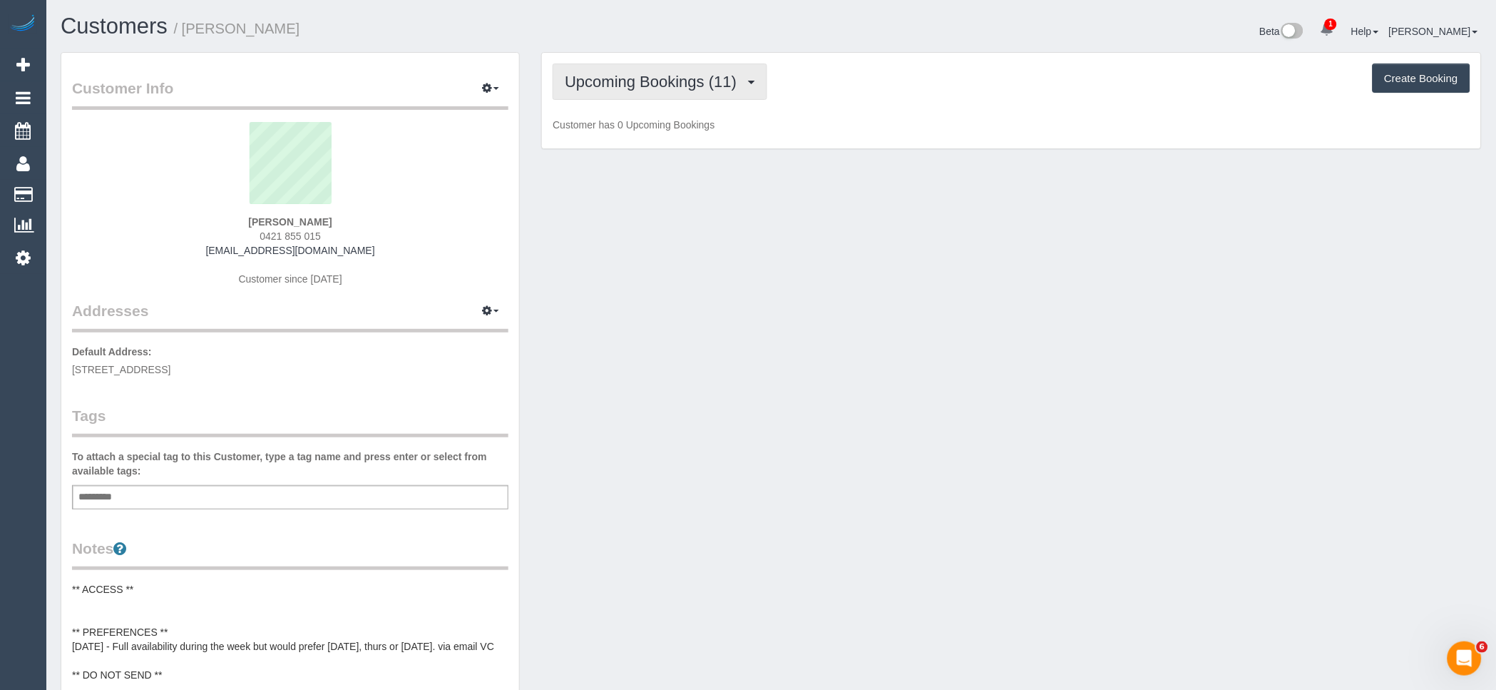
click at [682, 98] on button "Upcoming Bookings (11)" at bounding box center [660, 81] width 215 height 36
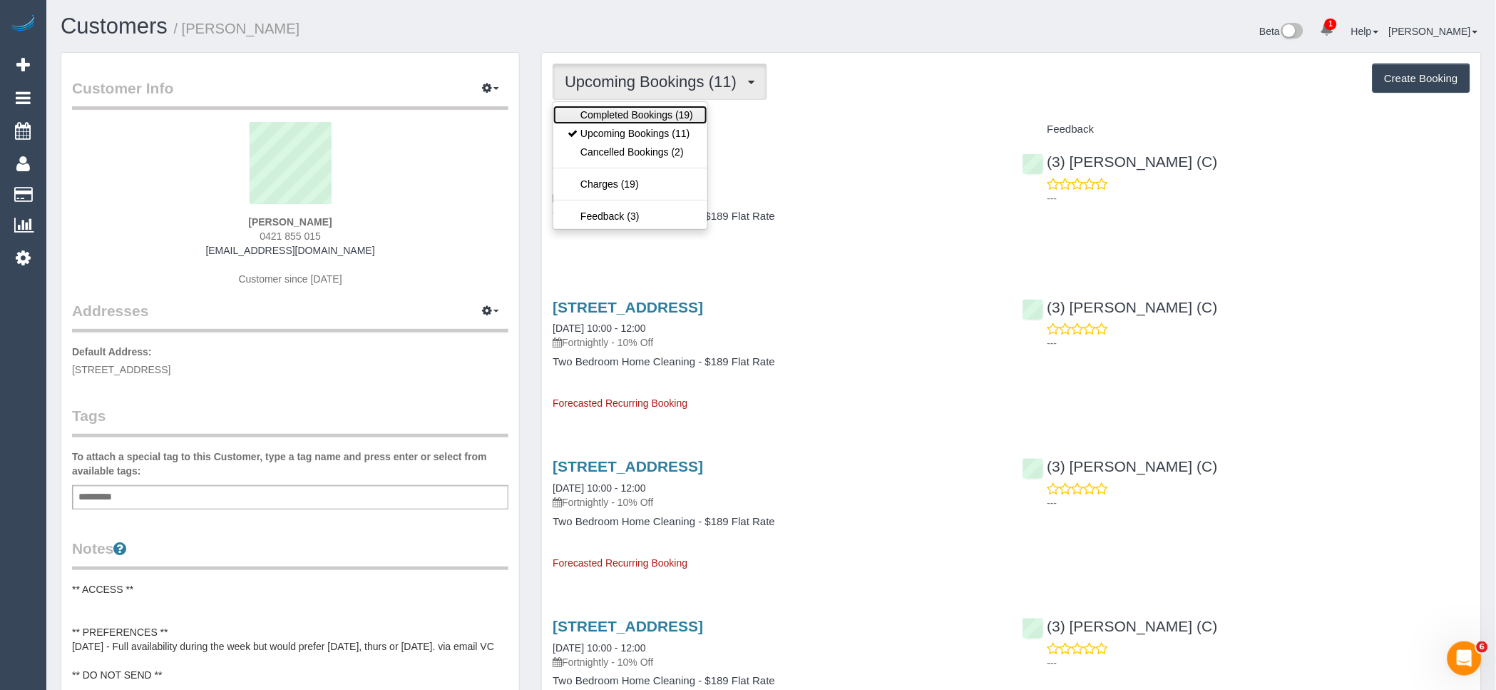
click at [682, 116] on link "Completed Bookings (19)" at bounding box center [630, 115] width 154 height 19
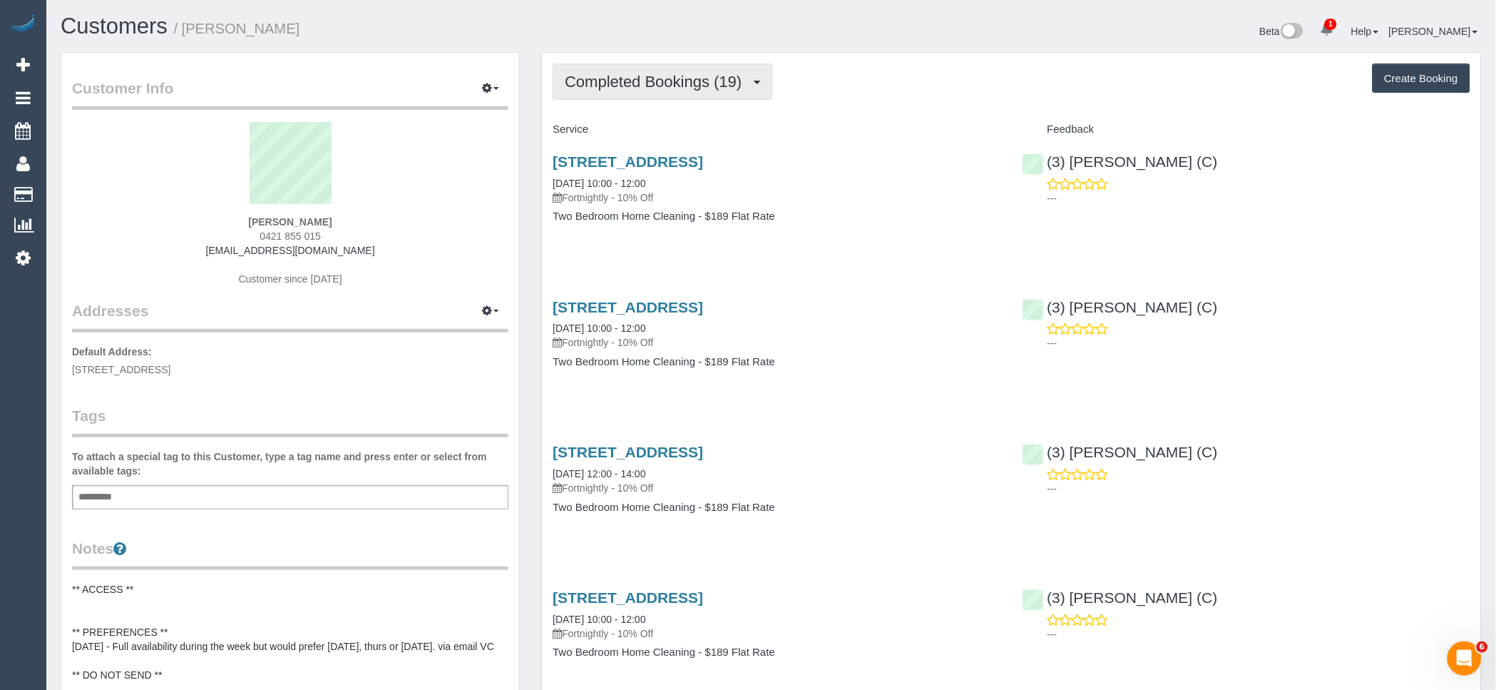
click at [690, 86] on span "Completed Bookings (19)" at bounding box center [657, 82] width 184 height 18
click at [682, 138] on link "Upcoming Bookings (11)" at bounding box center [630, 133] width 154 height 19
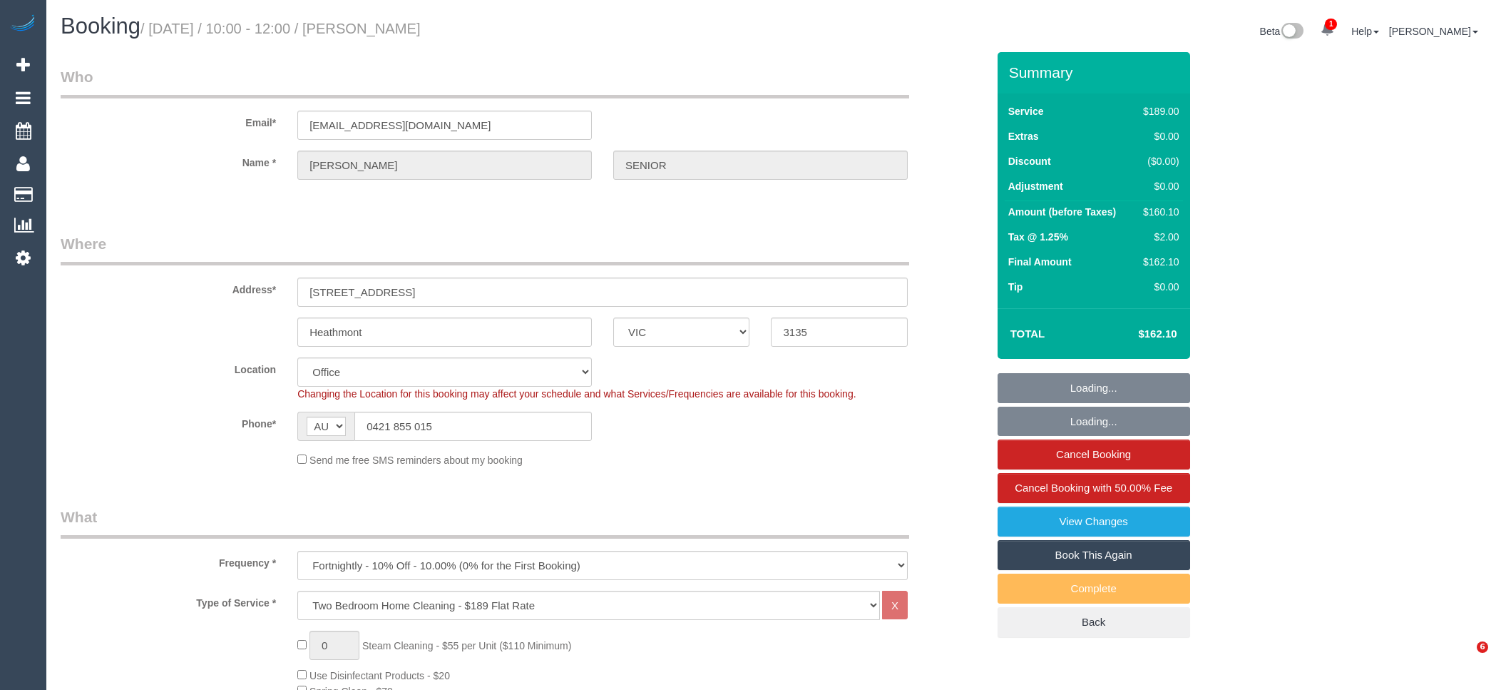
select select "VIC"
select select "number:27"
select select "number:14"
select select "number:19"
select select "number:22"
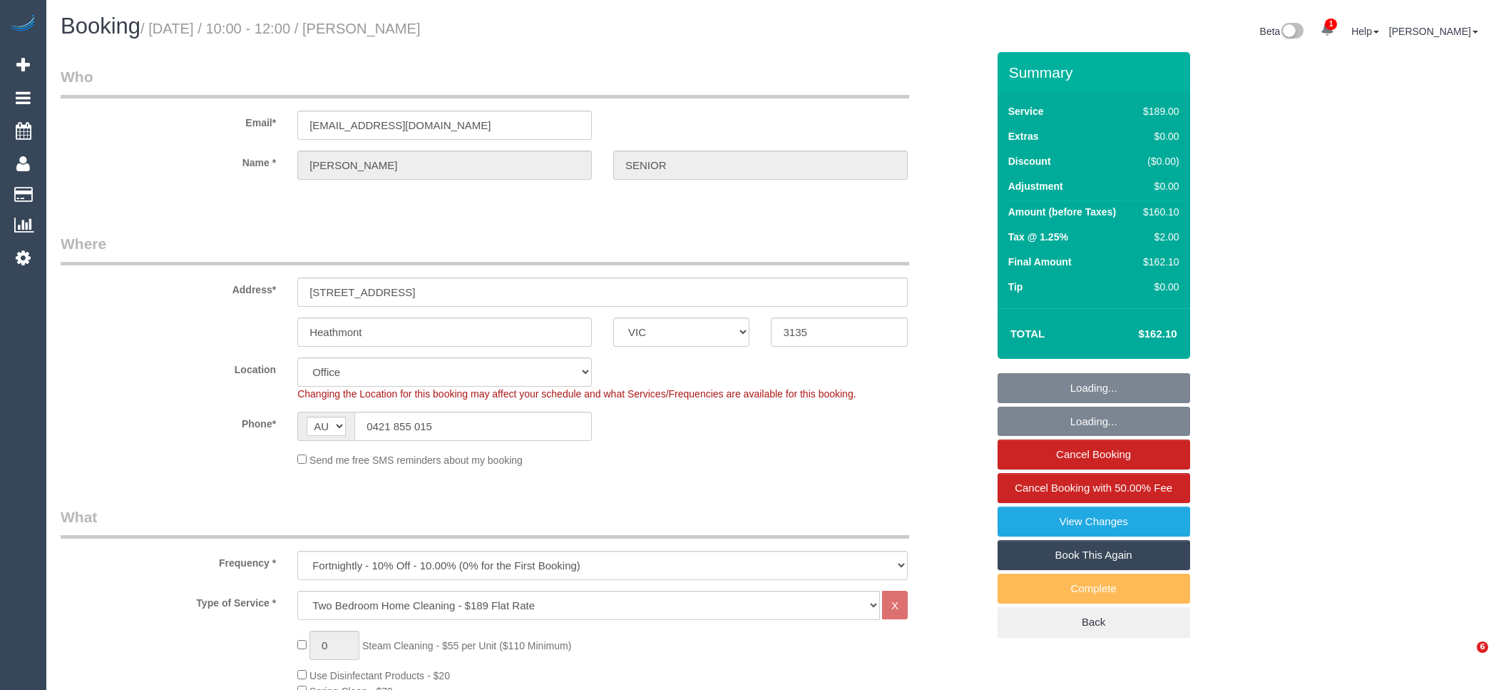
select select "number:34"
select select "number:26"
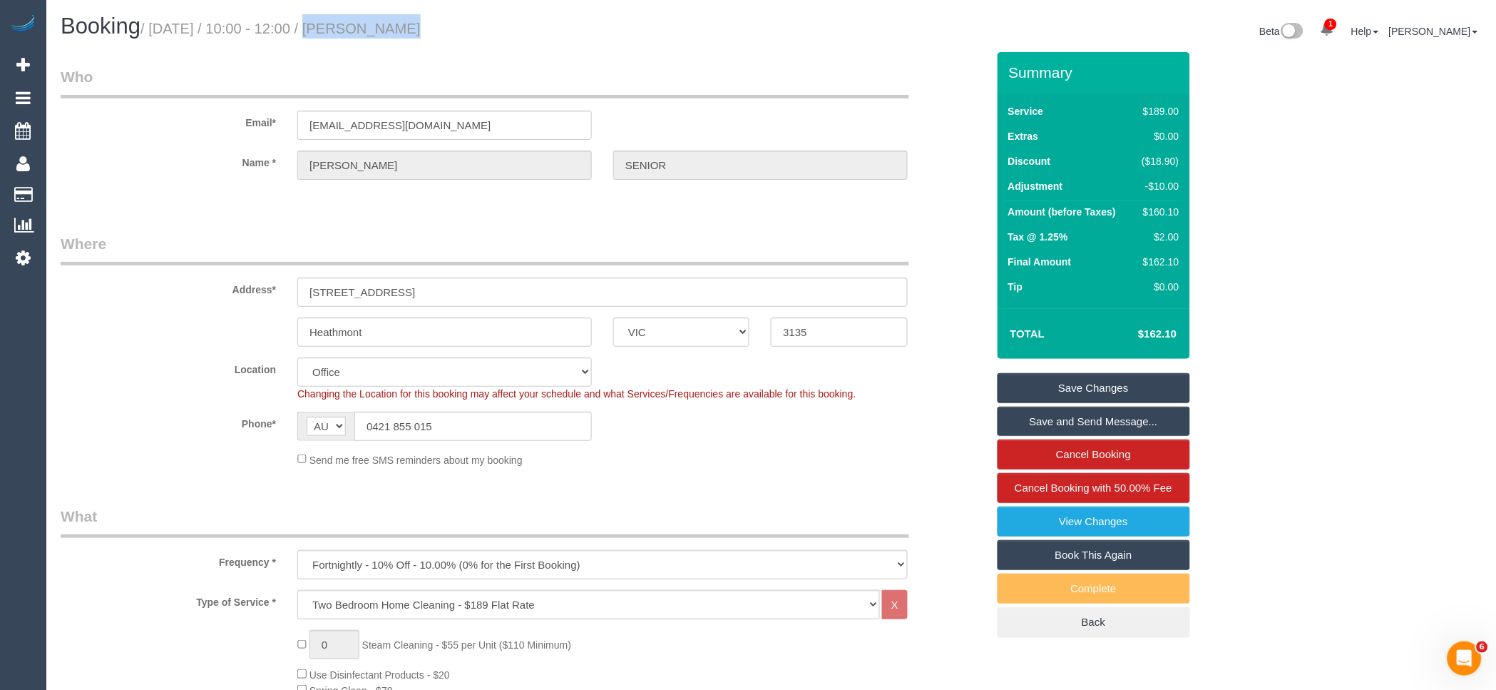
drag, startPoint x: 295, startPoint y: 25, endPoint x: 380, endPoint y: 20, distance: 85.0
click at [380, 21] on small "/ September 29, 2025 / 10:00 - 12:00 / KATE SENIOR" at bounding box center [280, 29] width 280 height 16
click at [449, 84] on legend "Who" at bounding box center [485, 82] width 849 height 32
drag, startPoint x: 298, startPoint y: 29, endPoint x: 330, endPoint y: 29, distance: 32.1
click at [330, 29] on small "/ September 29, 2025 / 10:00 - 12:00 / KATE SENIOR" at bounding box center [280, 29] width 280 height 16
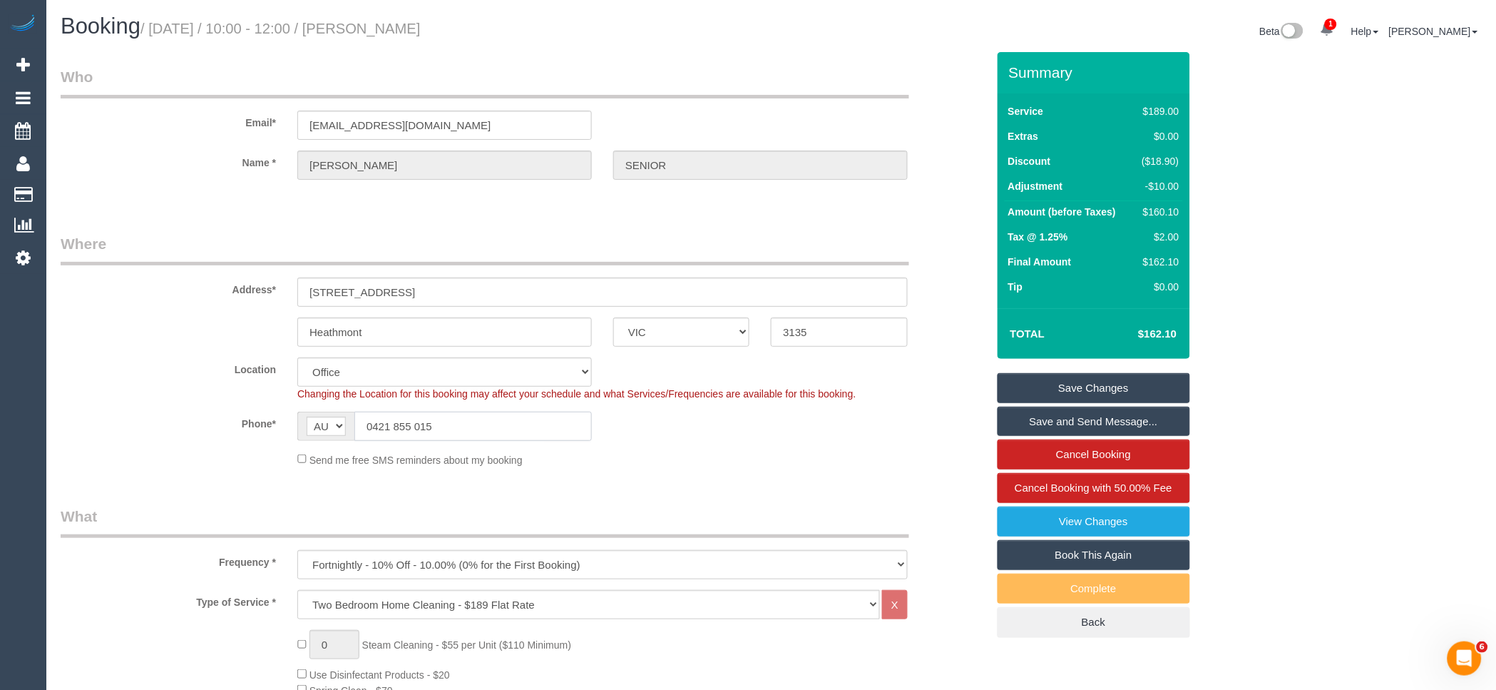
drag, startPoint x: 299, startPoint y: 430, endPoint x: 287, endPoint y: 430, distance: 12.1
click at [287, 430] on div "AF AL DZ AD AO AI AQ AG AR AM AW AU AT AZ BS BH BD BB BY BE BZ BJ BM BT BO BA B…" at bounding box center [445, 425] width 316 height 29
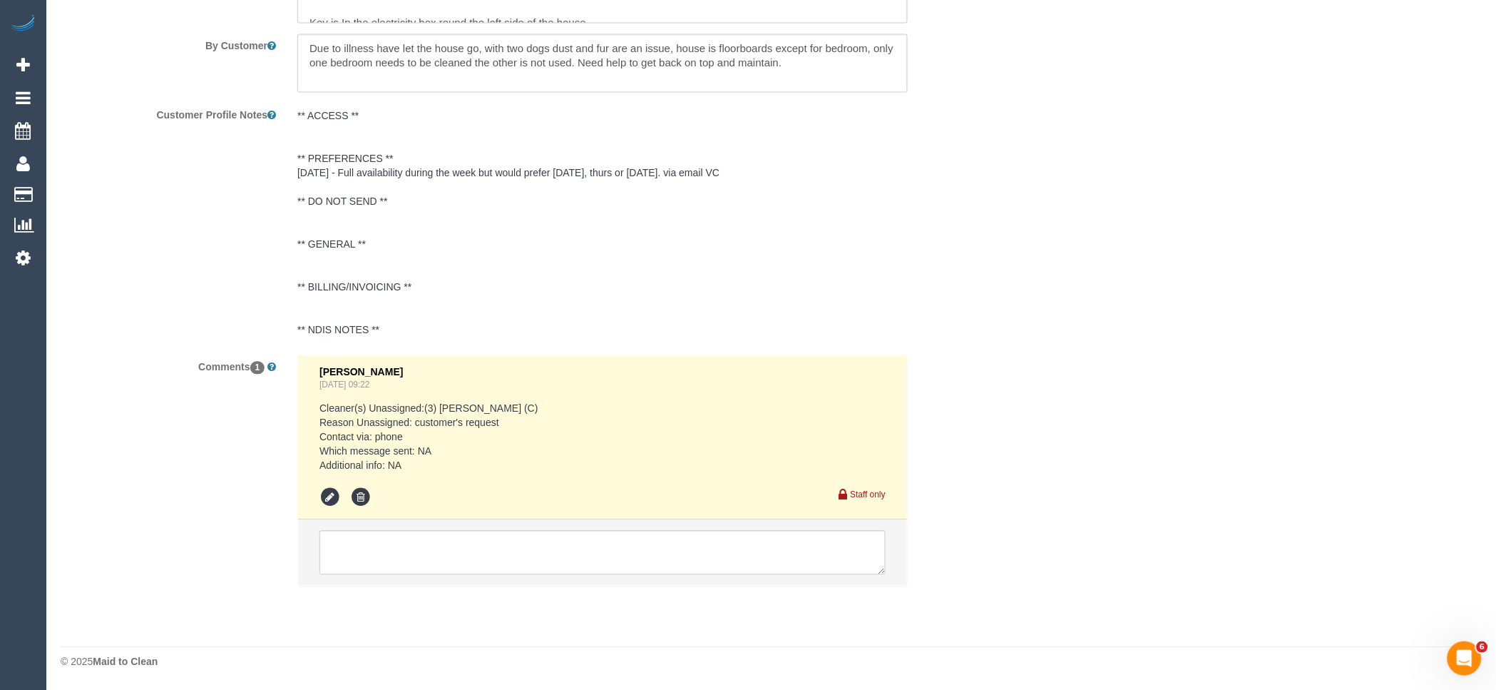
scroll to position [2498, 0]
click at [515, 546] on textarea at bounding box center [602, 553] width 566 height 44
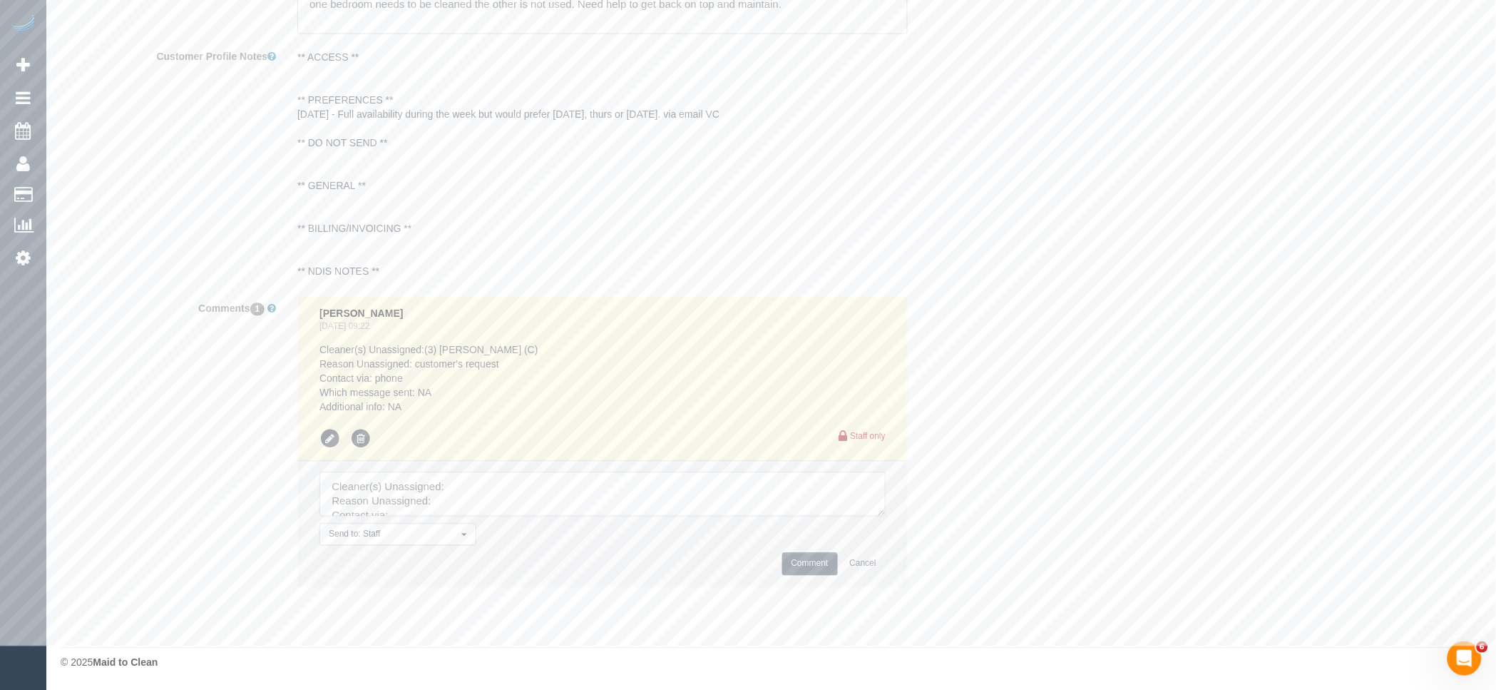
scroll to position [2556, 0]
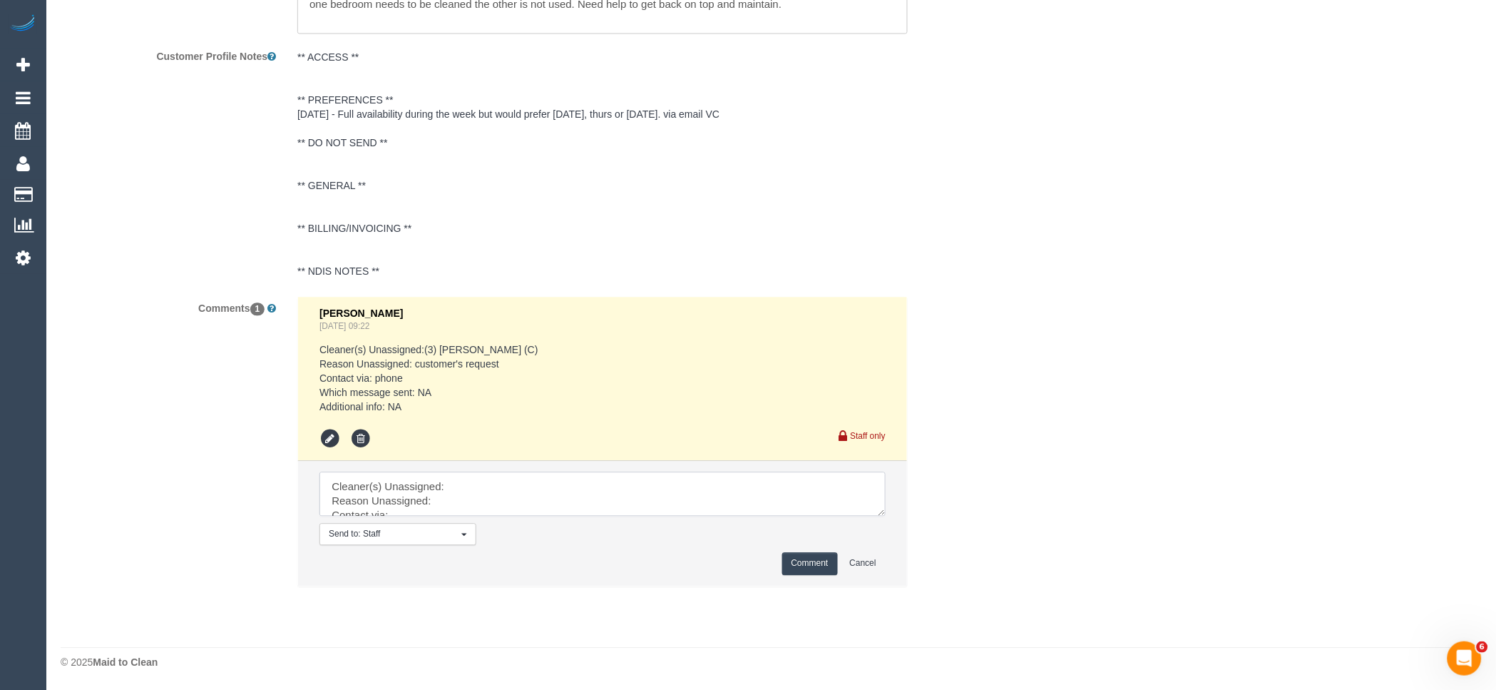
drag, startPoint x: 875, startPoint y: 512, endPoint x: 1009, endPoint y: 665, distance: 203.7
click at [886, 516] on textarea at bounding box center [602, 493] width 566 height 44
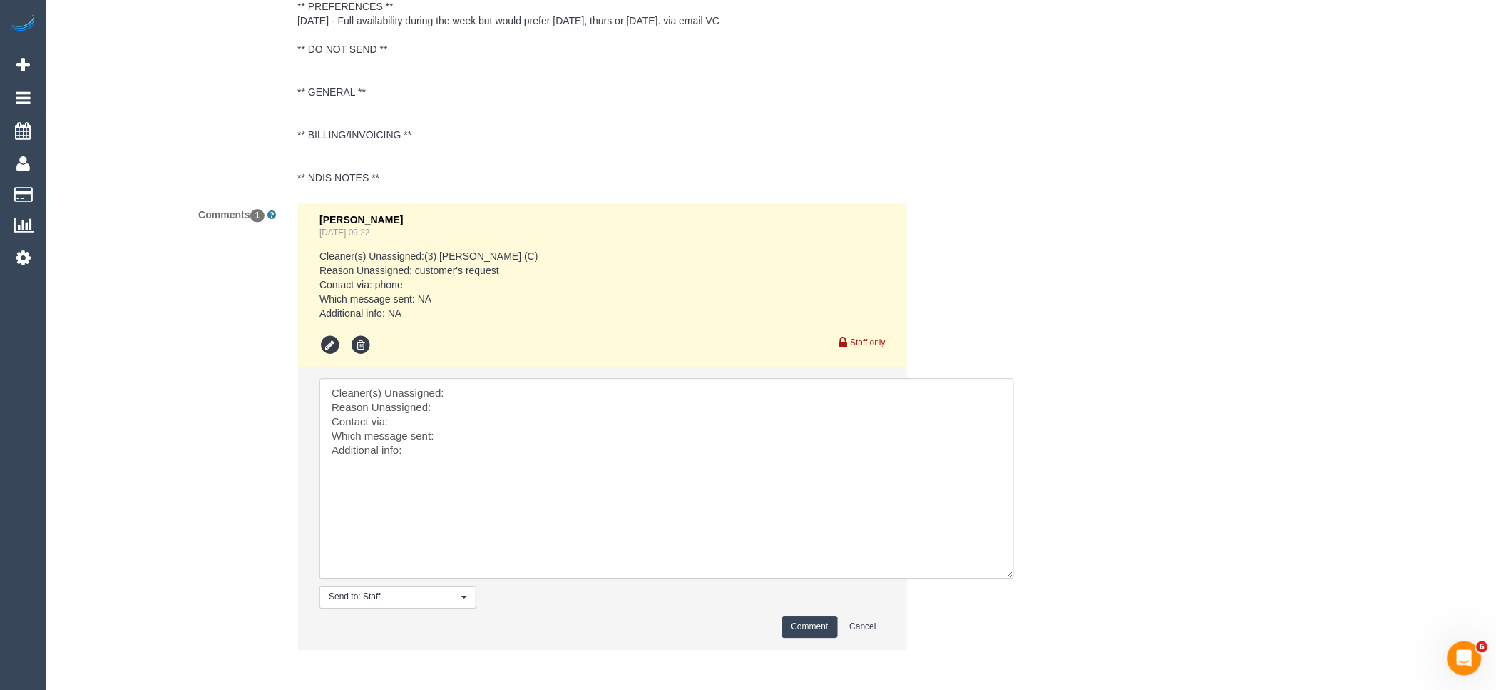
scroll to position [2161, 0]
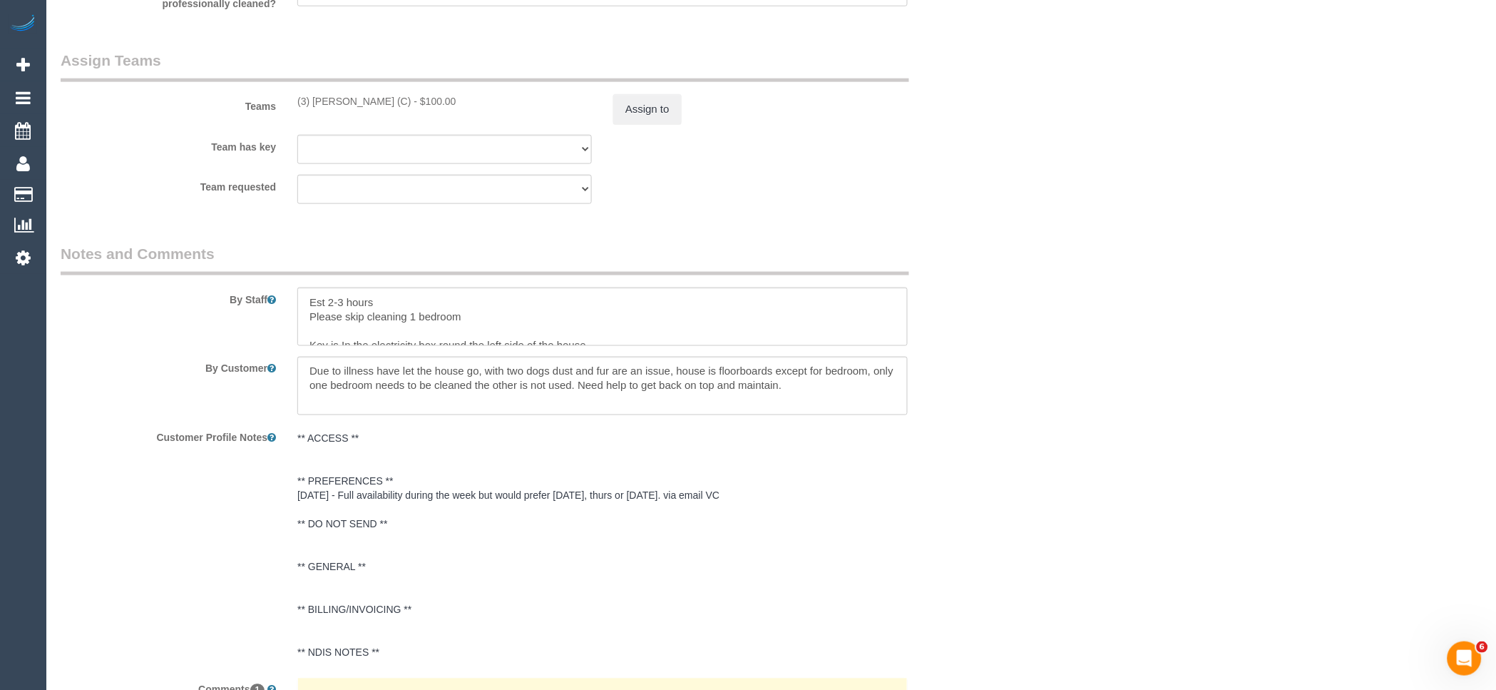
drag, startPoint x: 437, startPoint y: 111, endPoint x: 295, endPoint y: 116, distance: 142.7
click at [295, 108] on div "(3) Thidas Wickramasinghe (C) - $100.00" at bounding box center [445, 101] width 316 height 14
copy div "(3) [PERSON_NAME] (C)"
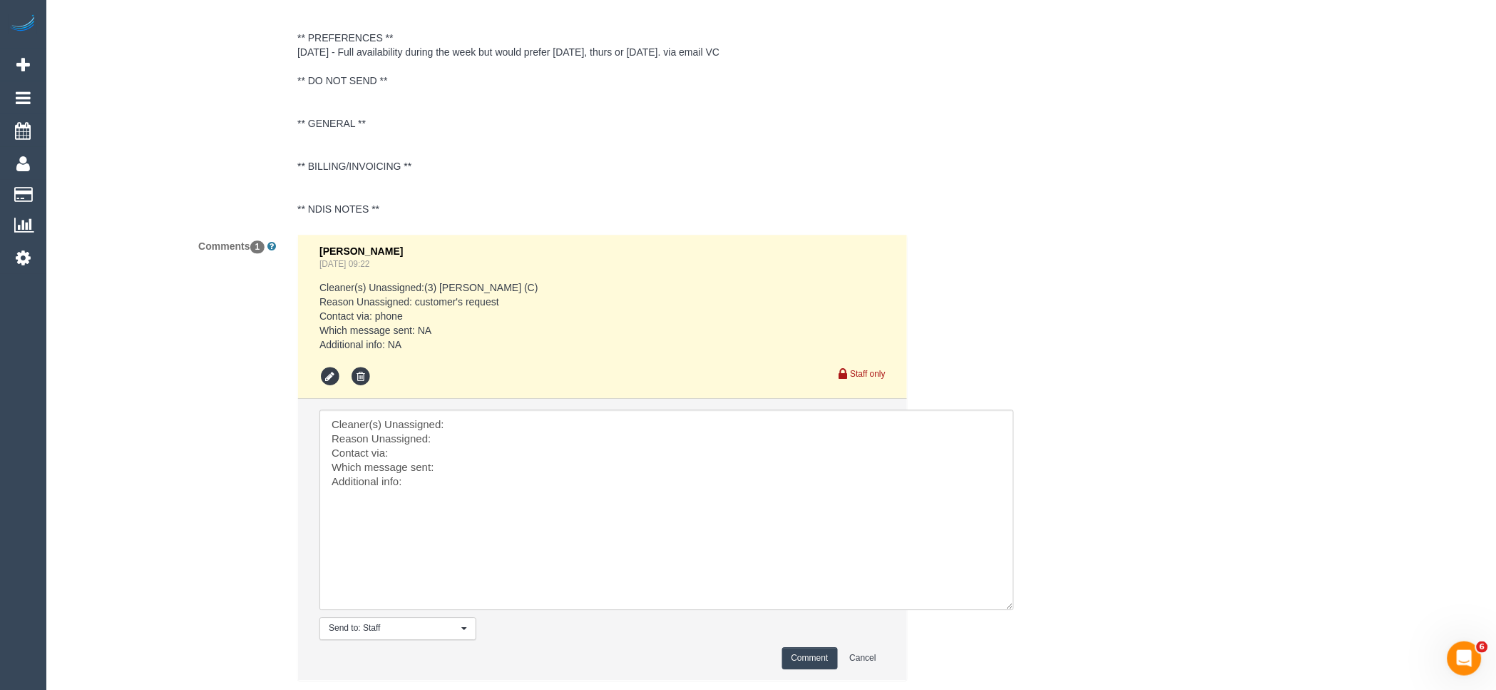
scroll to position [2713, 0]
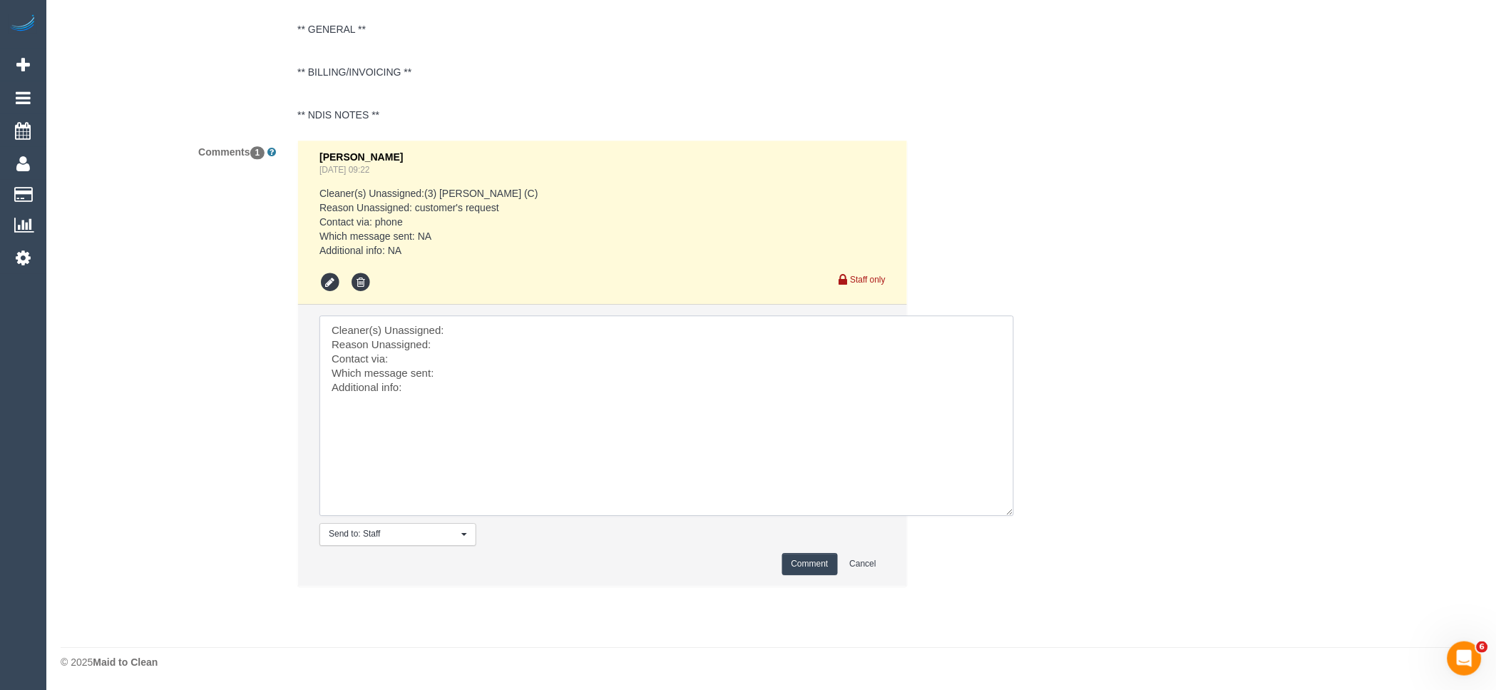
click at [504, 326] on textarea at bounding box center [666, 415] width 695 height 200
paste textarea "(3) [PERSON_NAME] (C)"
click at [469, 343] on textarea at bounding box center [666, 415] width 695 height 200
click at [505, 362] on textarea at bounding box center [666, 415] width 695 height 200
click at [507, 369] on textarea at bounding box center [666, 415] width 695 height 200
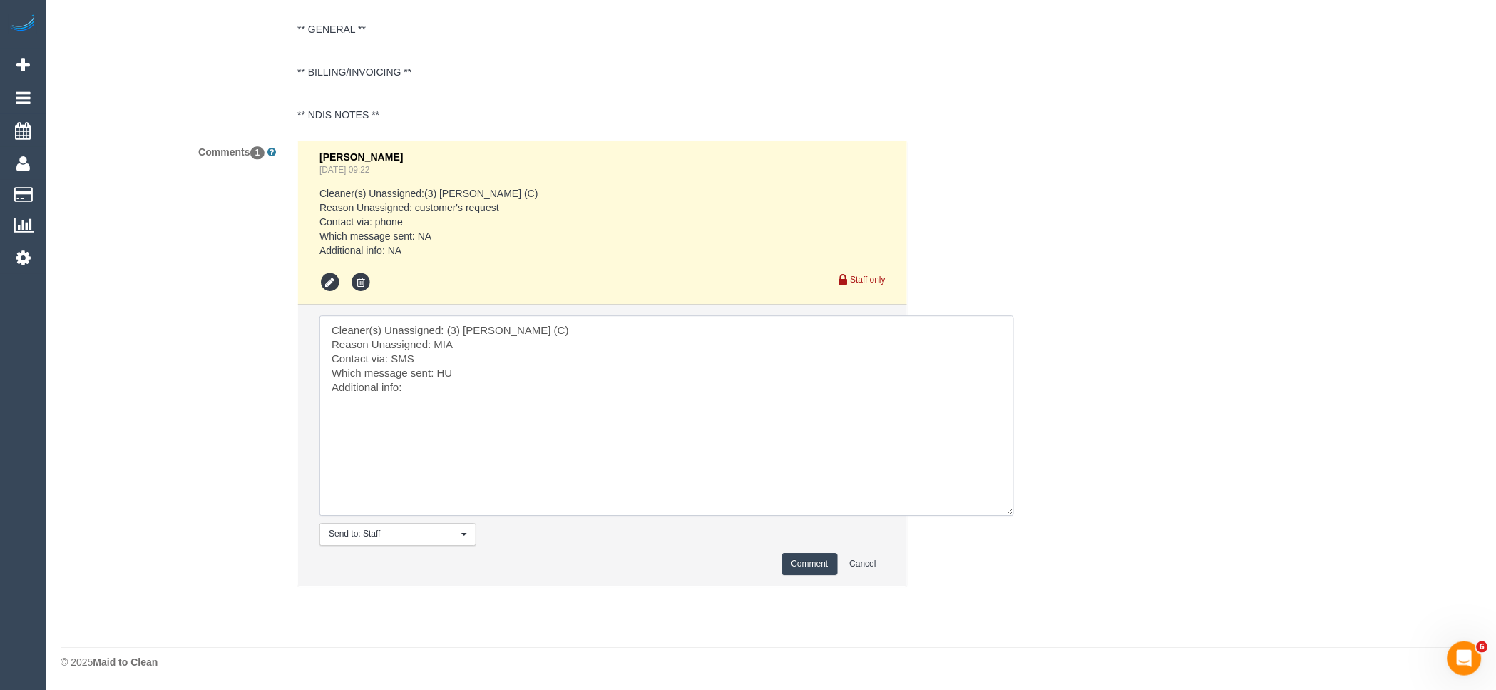
click at [442, 371] on textarea at bounding box center [666, 415] width 695 height 200
type textarea "Cleaner(s) Unassigned: (3) Thidas Wickramasinghe (C) Reason Unassigned: MIA Con…"
click at [814, 562] on button "Comment" at bounding box center [810, 564] width 56 height 22
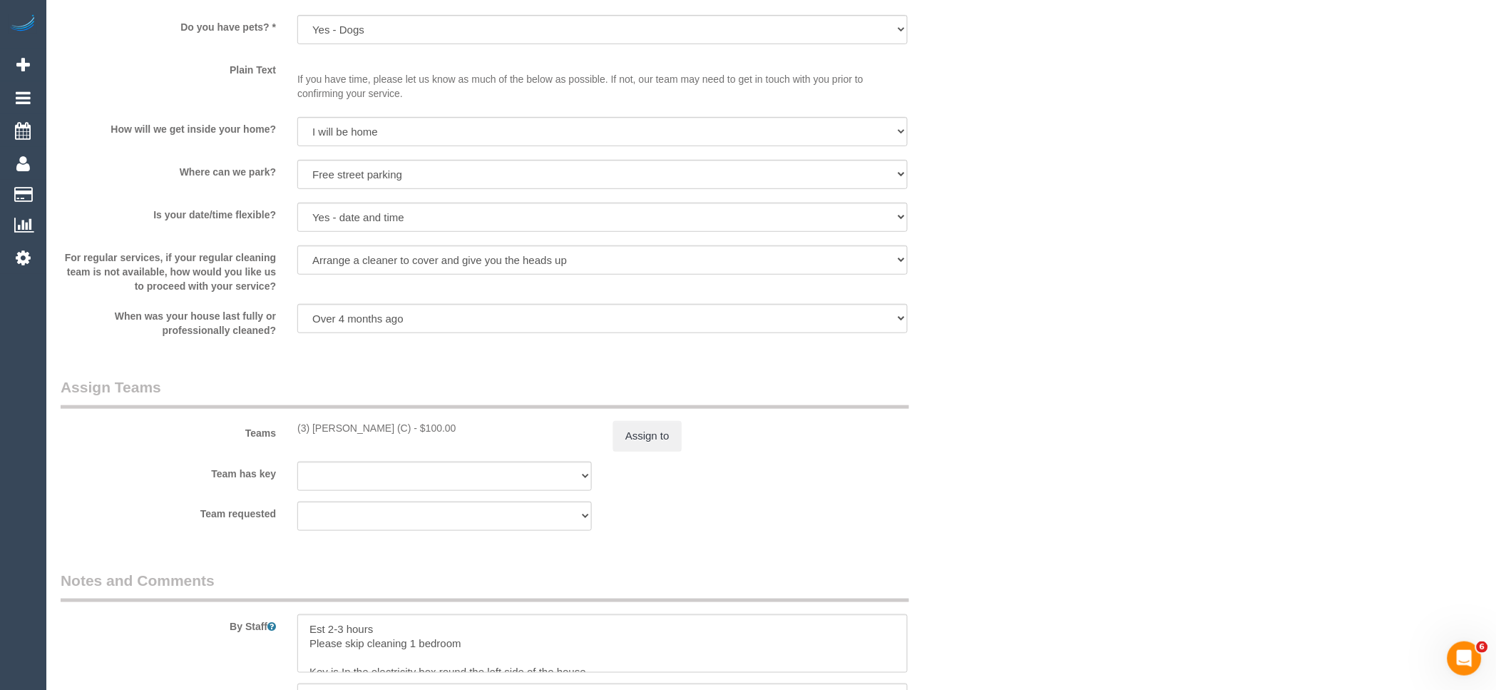
scroll to position [1683, 0]
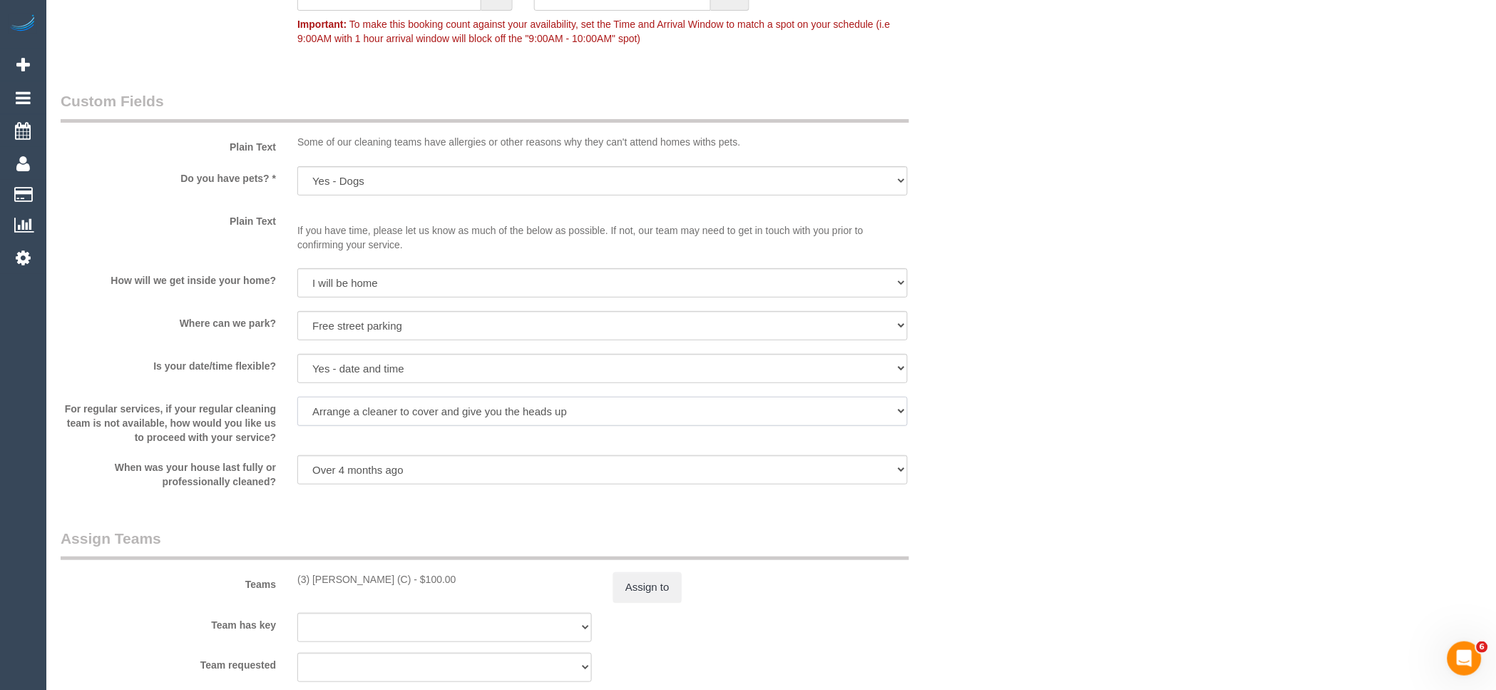
click at [517, 421] on select "Arrange a cleaner to cover and do not bother you Arrange a cleaner to cover and…" at bounding box center [602, 410] width 610 height 29
click at [1187, 476] on div "Who Email* k8_michelle@hotmail.com Name * KATE SENIOR Where Address* 9 Stoda St…" at bounding box center [771, 65] width 1421 height 3392
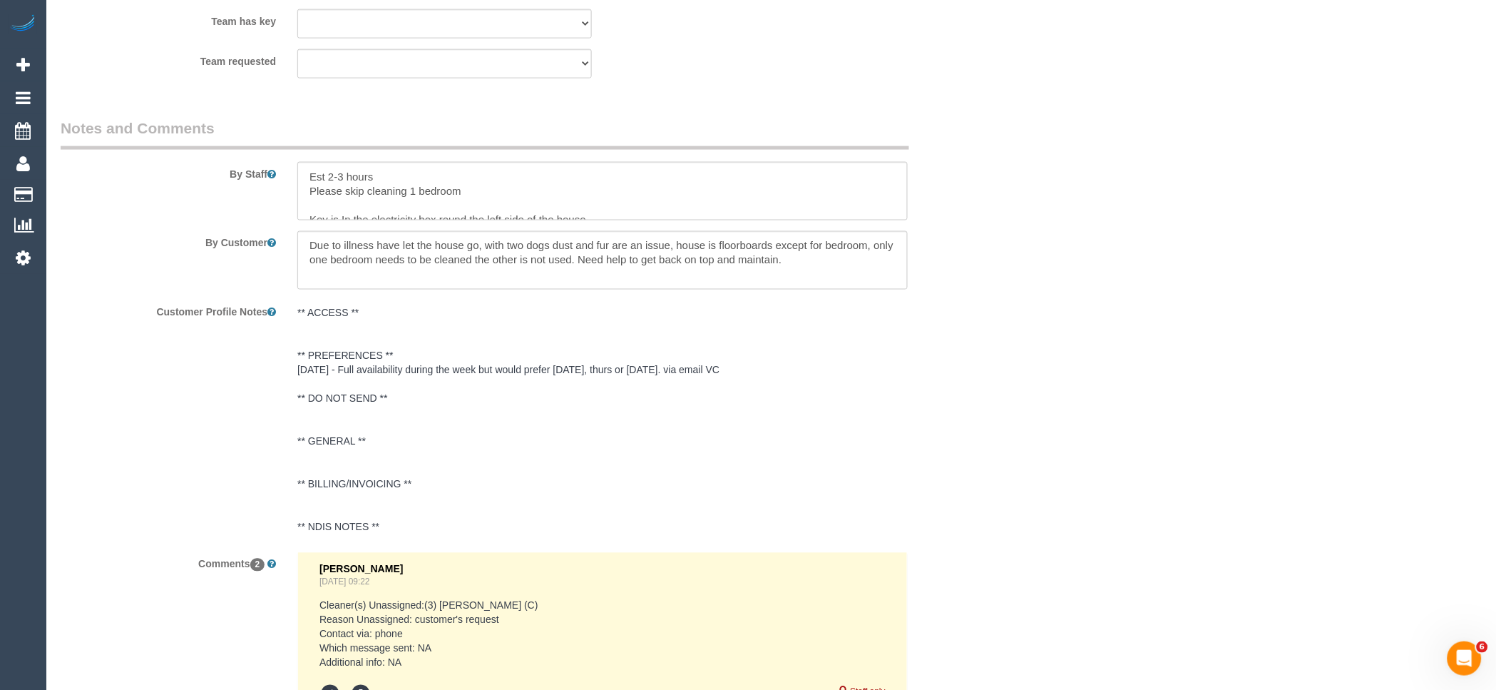
scroll to position [2079, 0]
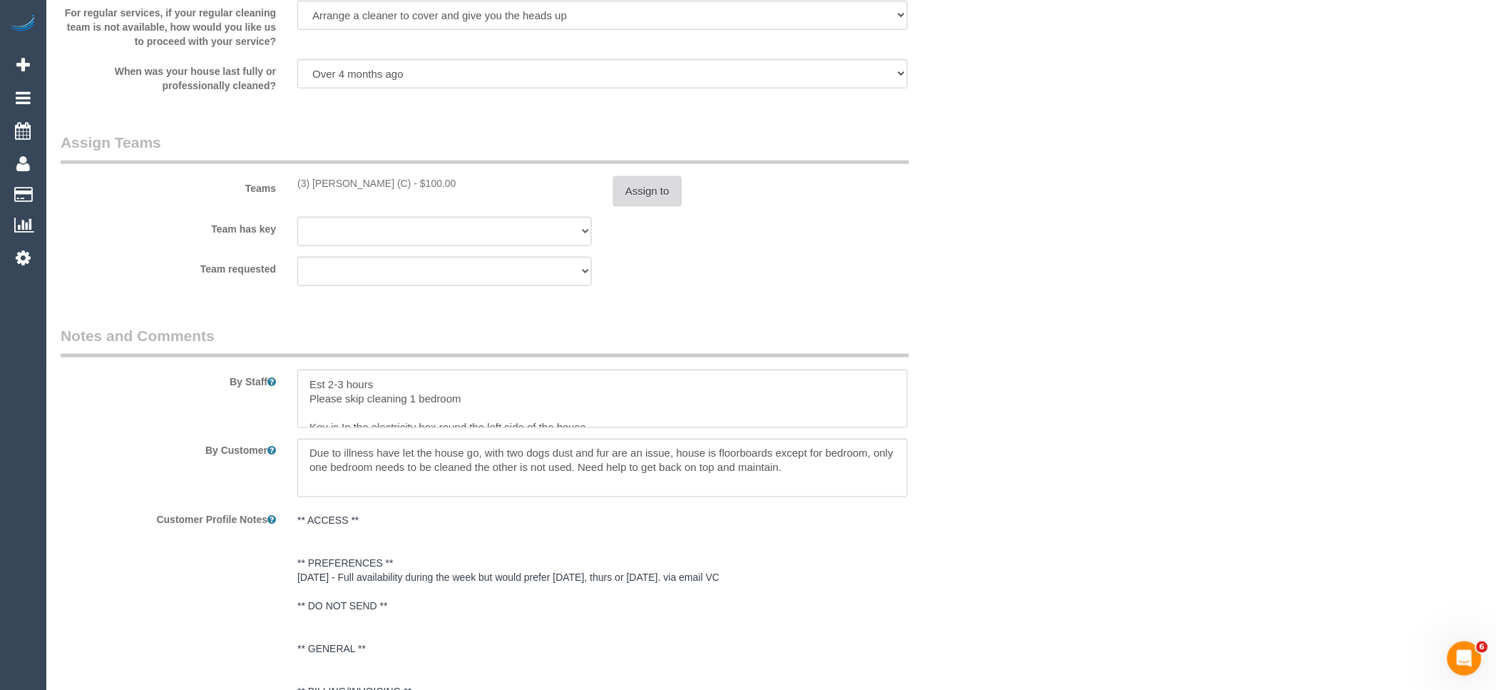
click at [659, 195] on button "Assign to" at bounding box center [647, 191] width 68 height 30
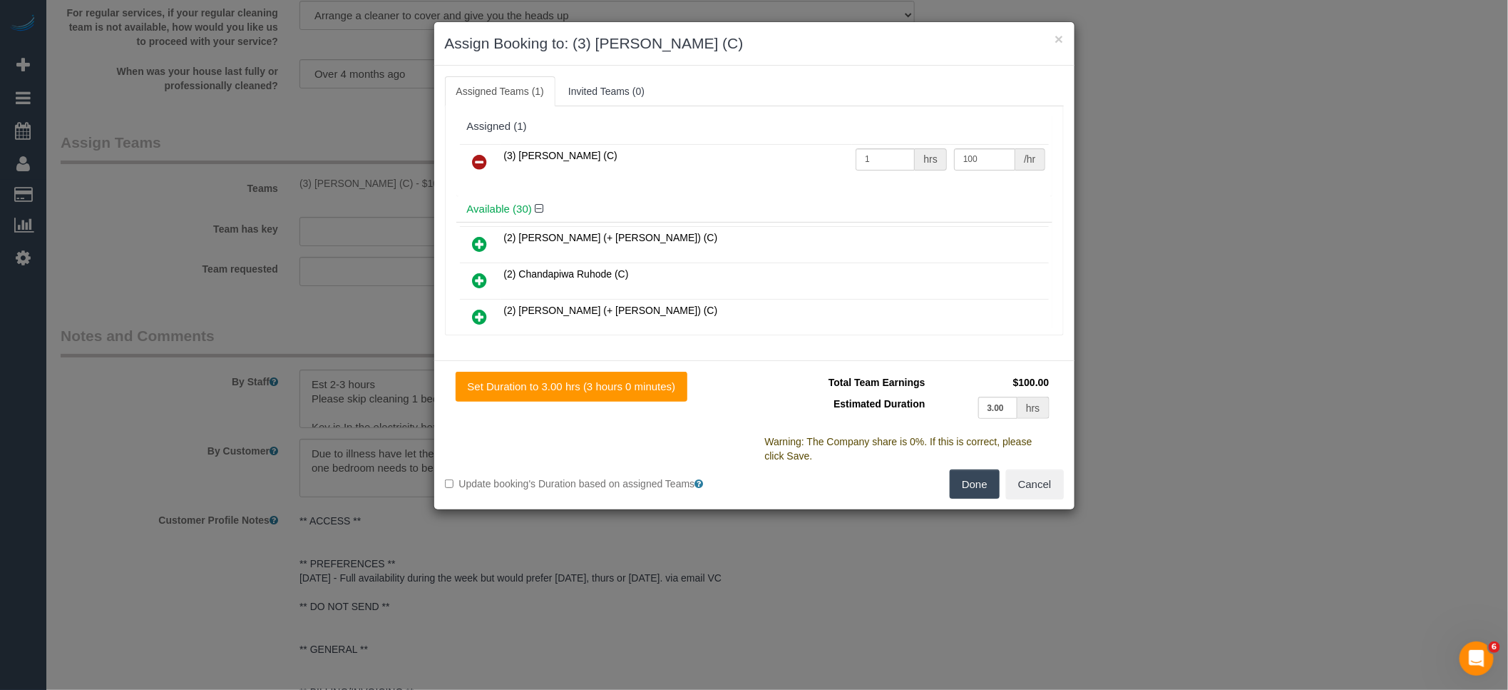
click at [489, 161] on link at bounding box center [481, 162] width 34 height 29
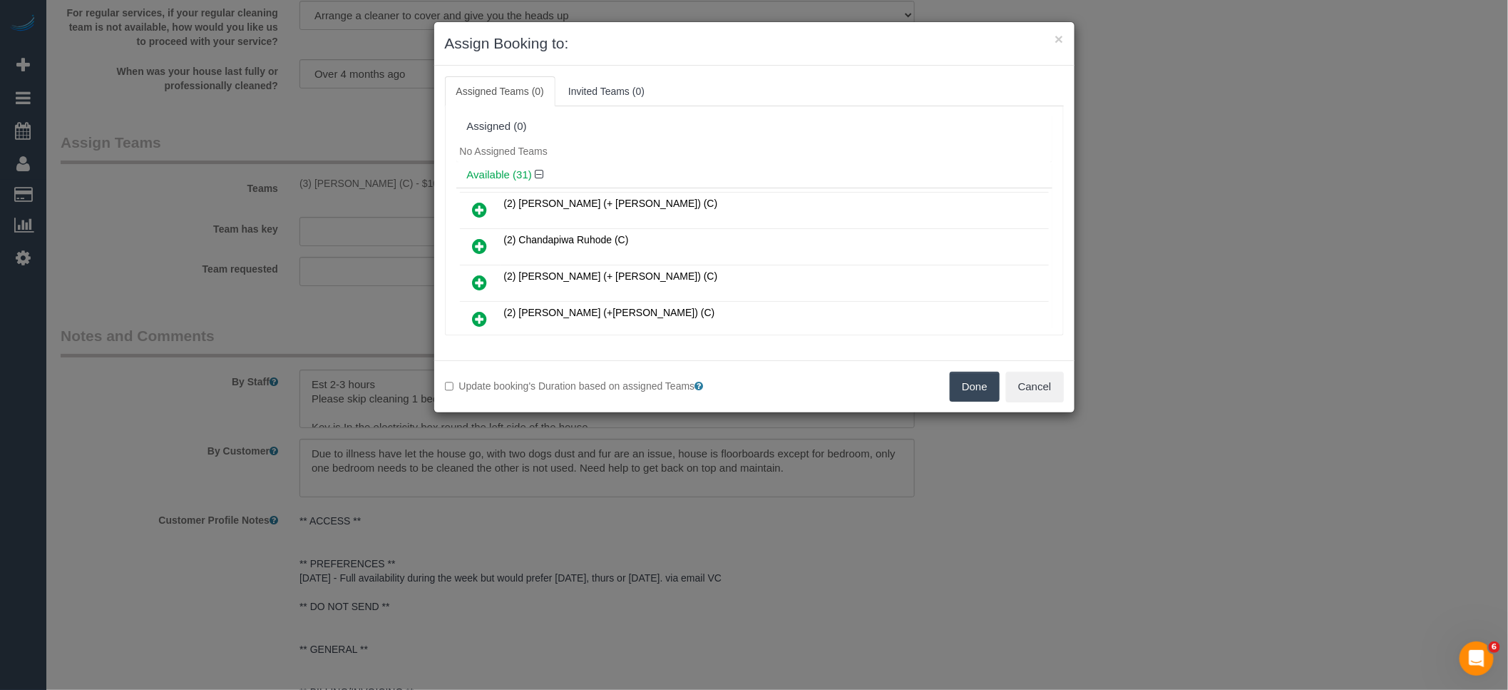
click at [961, 386] on button "Done" at bounding box center [975, 387] width 50 height 30
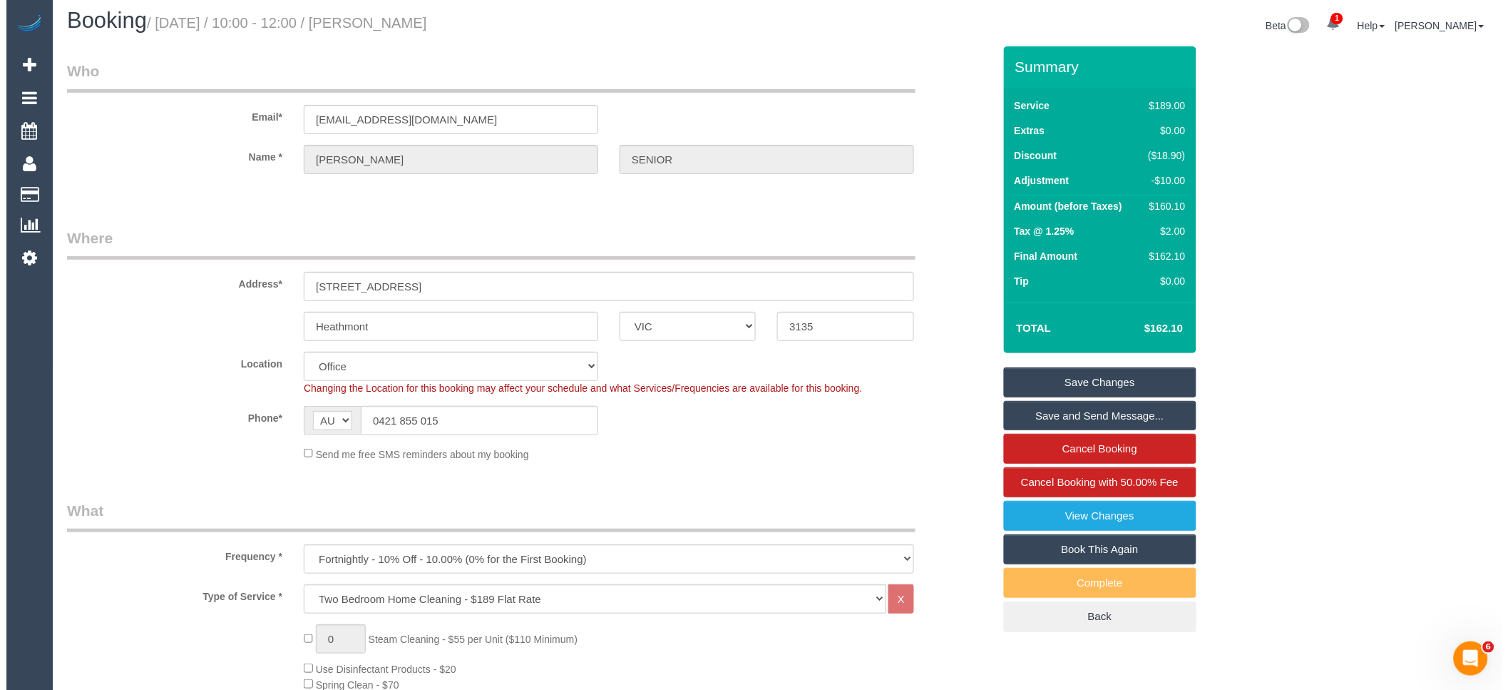
scroll to position [0, 0]
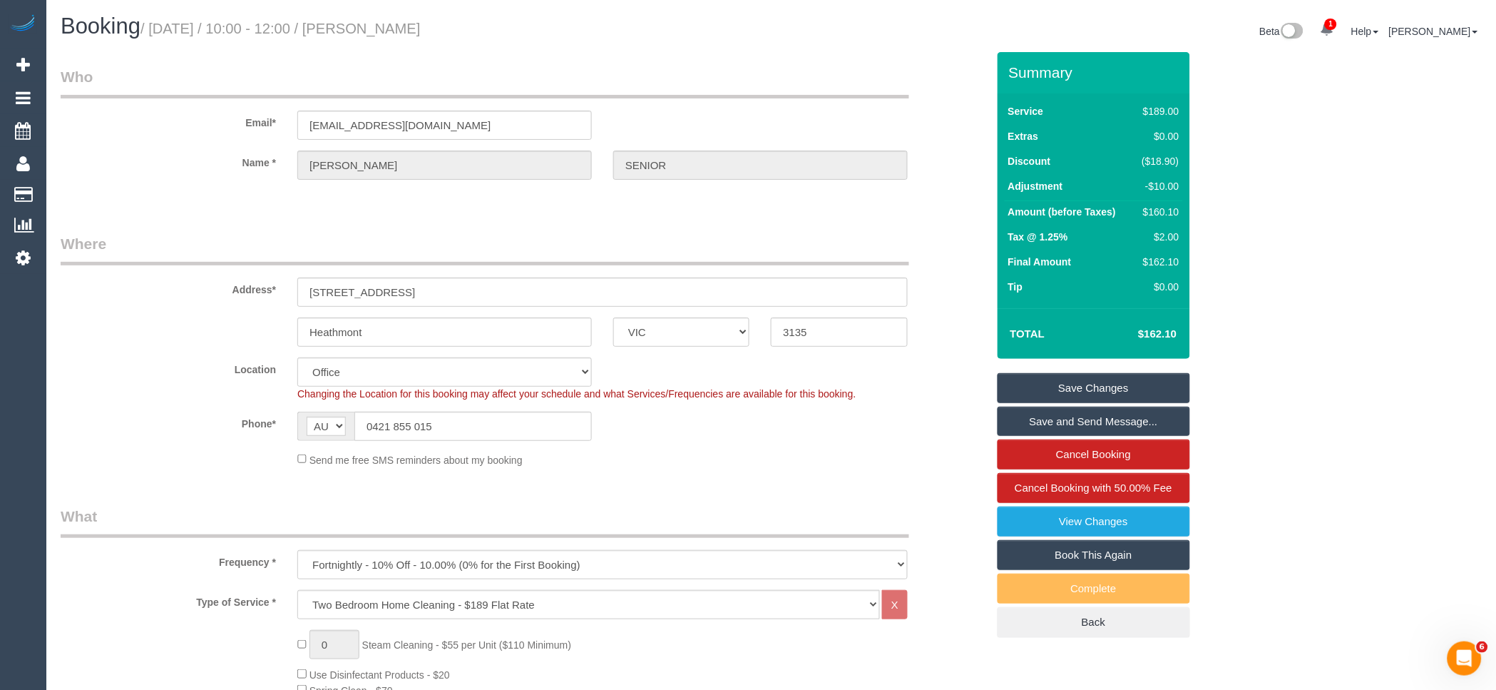
click at [1086, 379] on link "Save Changes" at bounding box center [1094, 388] width 193 height 30
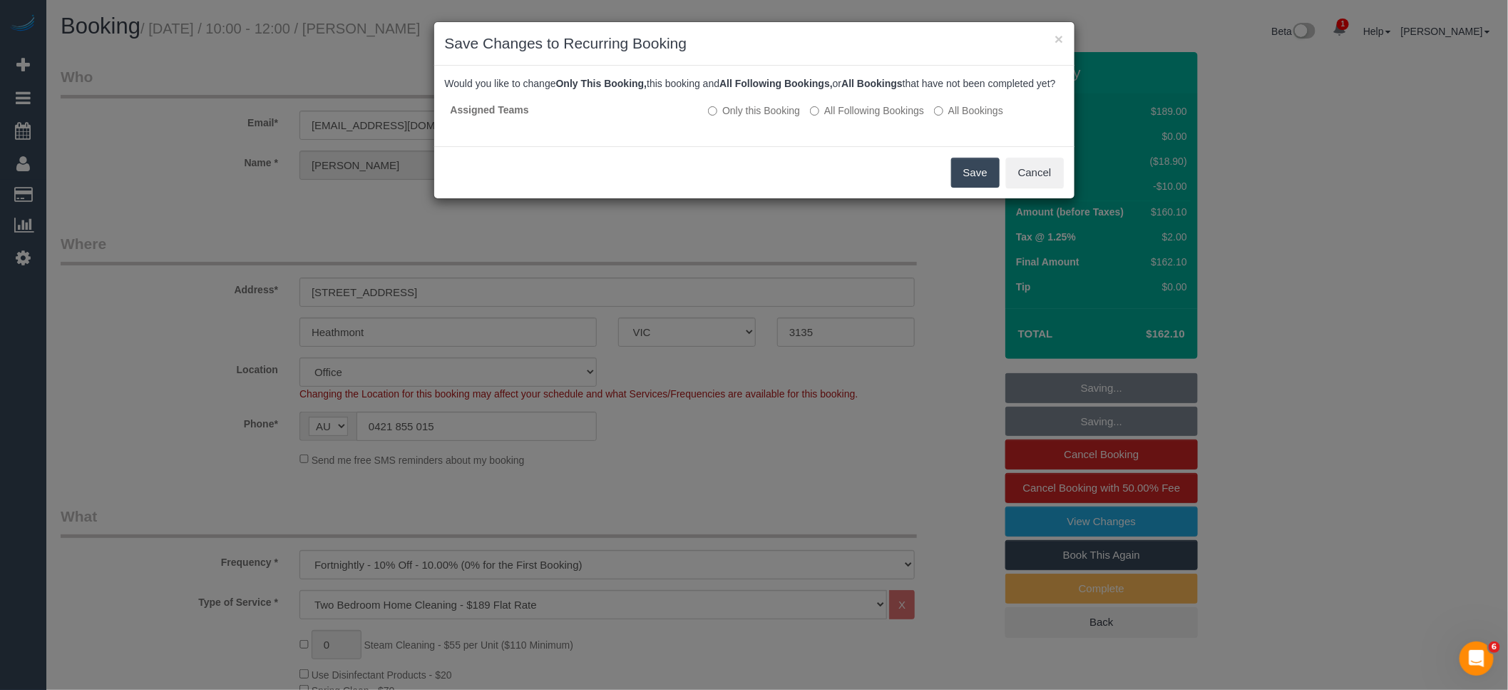
click at [978, 183] on button "Save" at bounding box center [975, 173] width 48 height 30
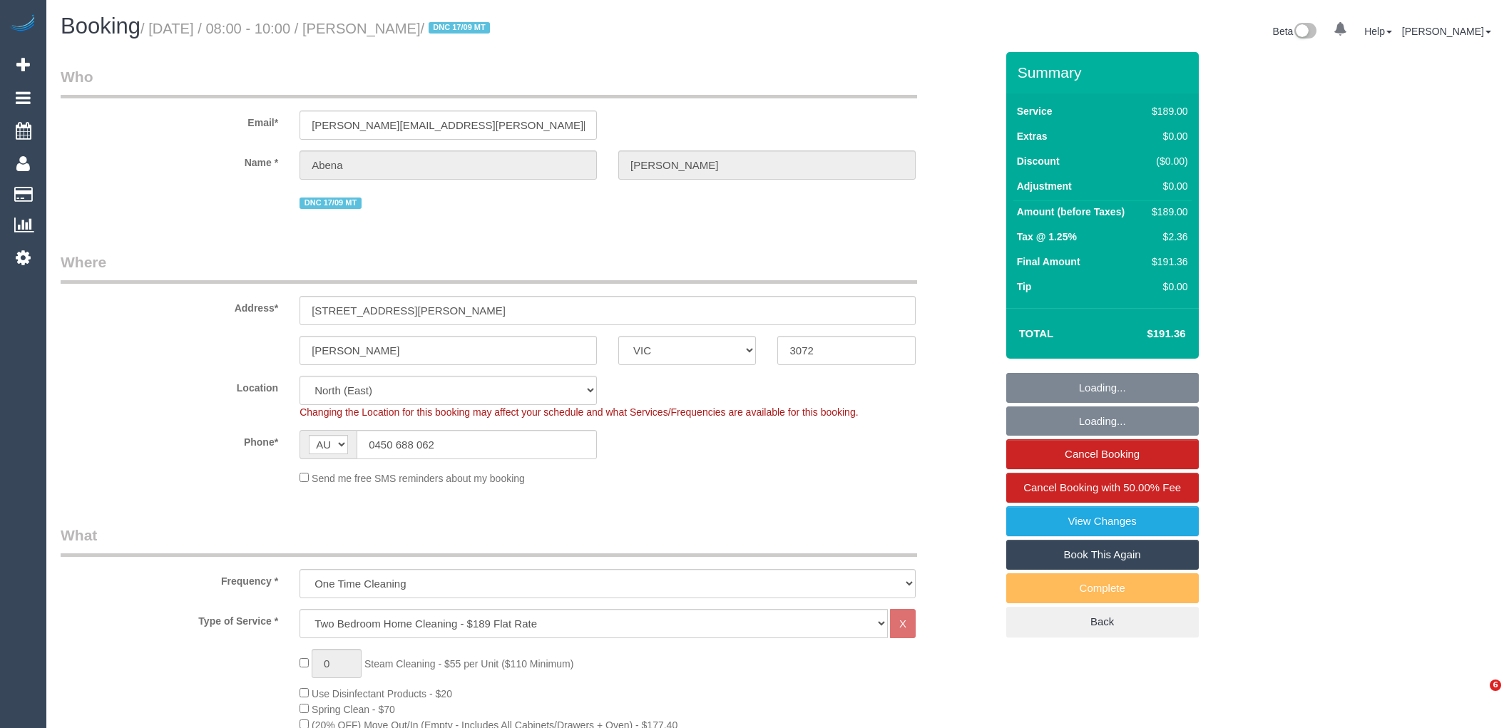
select select "VIC"
select select "string:stripe-pm_1R7rP32GScqysDRVtetNqcL1"
select select "number:28"
select select "number:14"
select select "number:19"
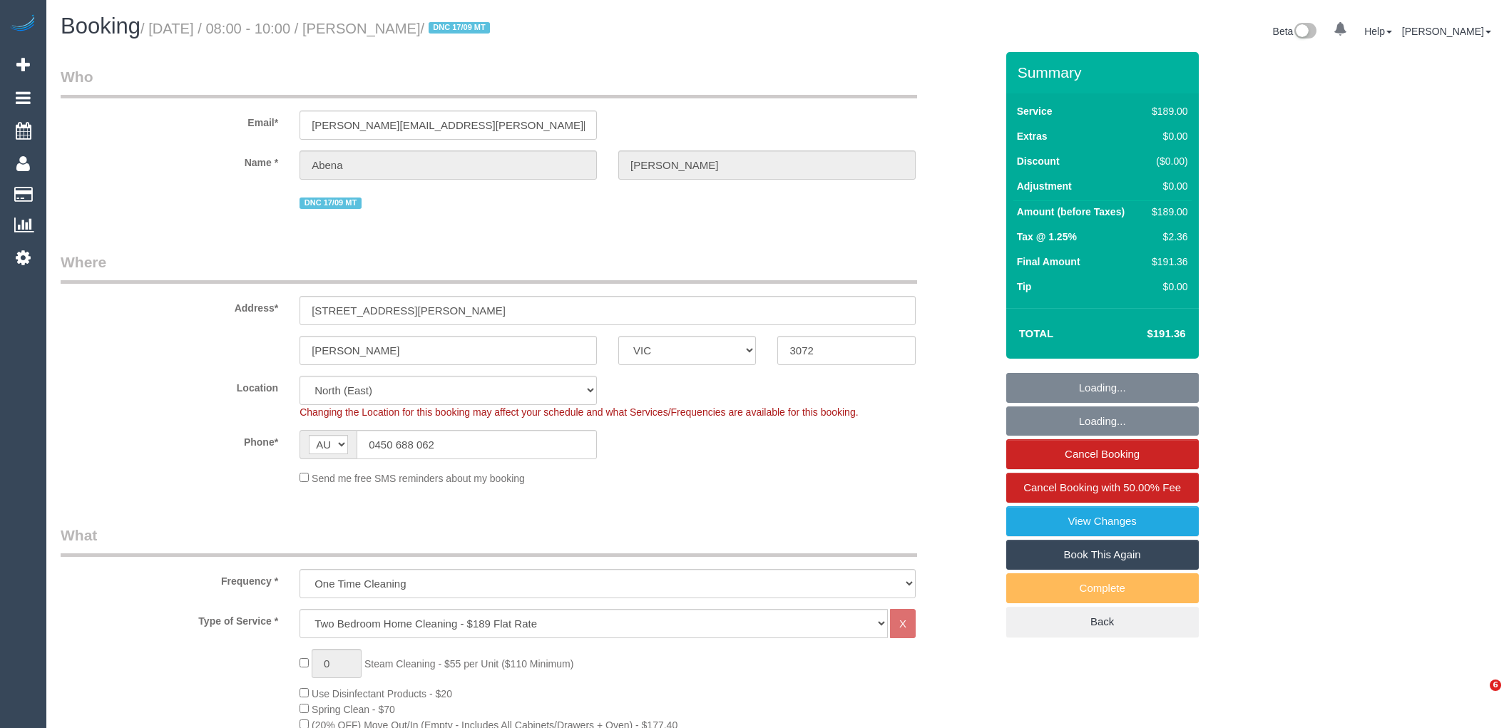
select select "number:24"
select select "number:34"
select select "number:13"
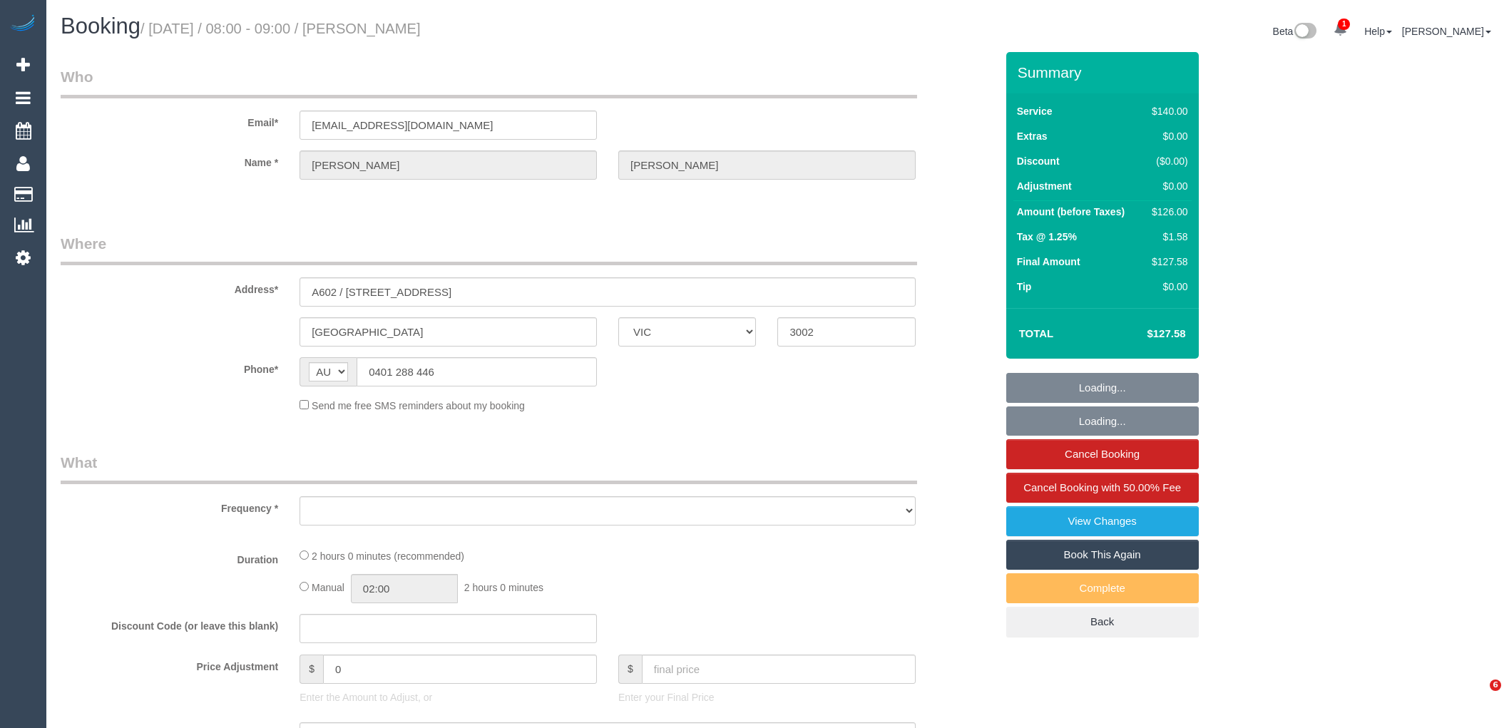
select select "VIC"
click at [394, 34] on small "/ [DATE] / 08:00 - 09:00 / [PERSON_NAME]" at bounding box center [280, 29] width 280 height 16
click at [491, 36] on h1 "Booking / [DATE] / 08:00 - 09:00 / [PERSON_NAME]" at bounding box center [414, 26] width 707 height 24
click at [389, 31] on h1 "Booking / [DATE] / 08:00 - 09:00 / [PERSON_NAME]" at bounding box center [414, 26] width 707 height 24
select select "object:6382"
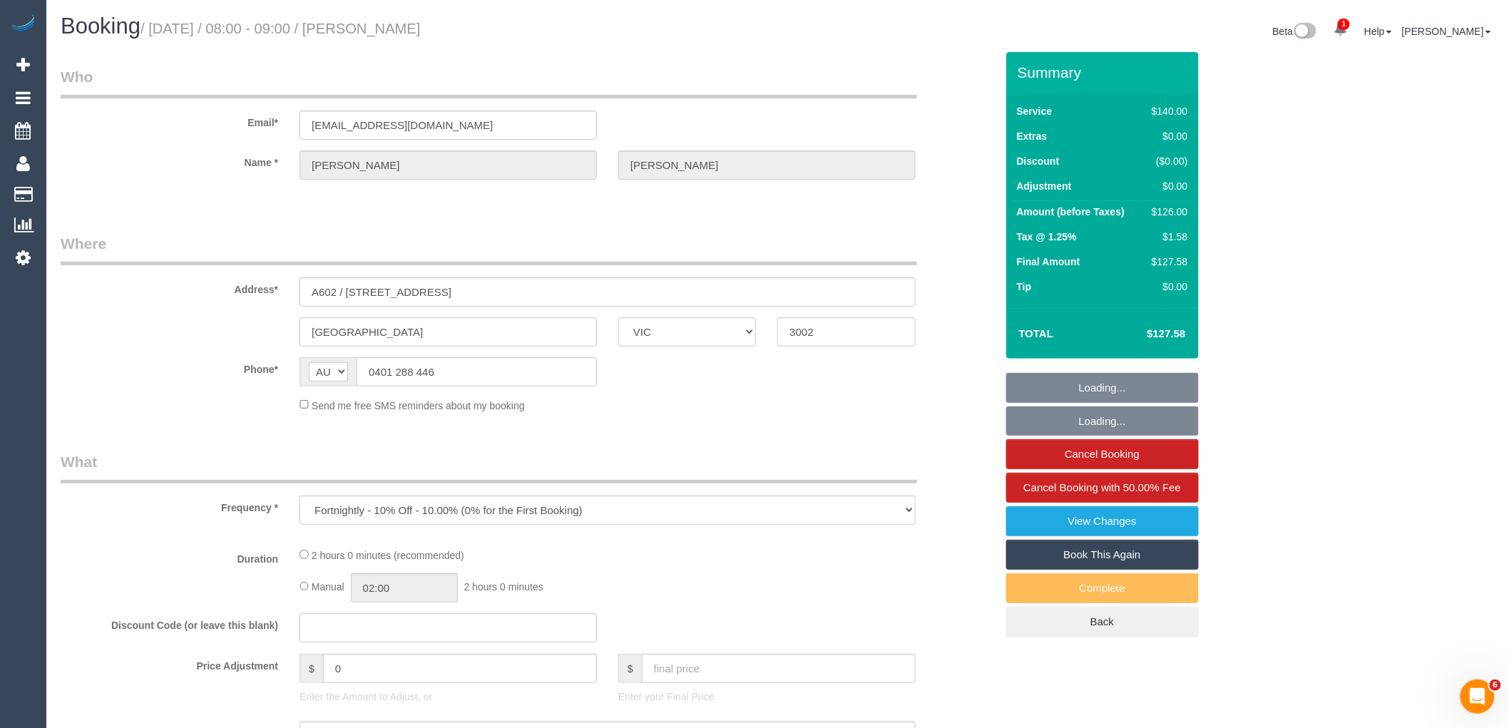
select select "number:27"
select select "number:14"
select select "number:20"
select select "number:36"
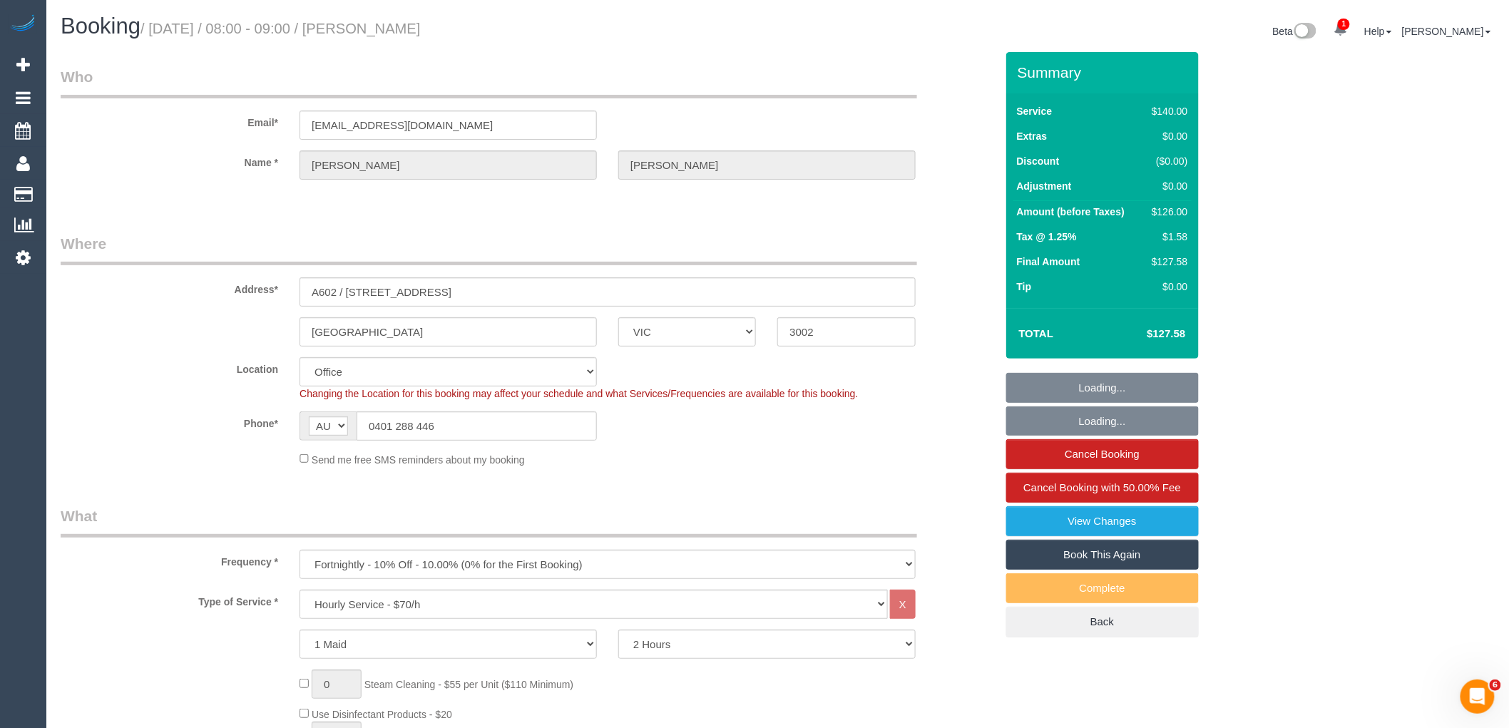
select select "string:stripe-pm_1S7P4I2GScqysDRVYee4SnBj"
select select "object:6716"
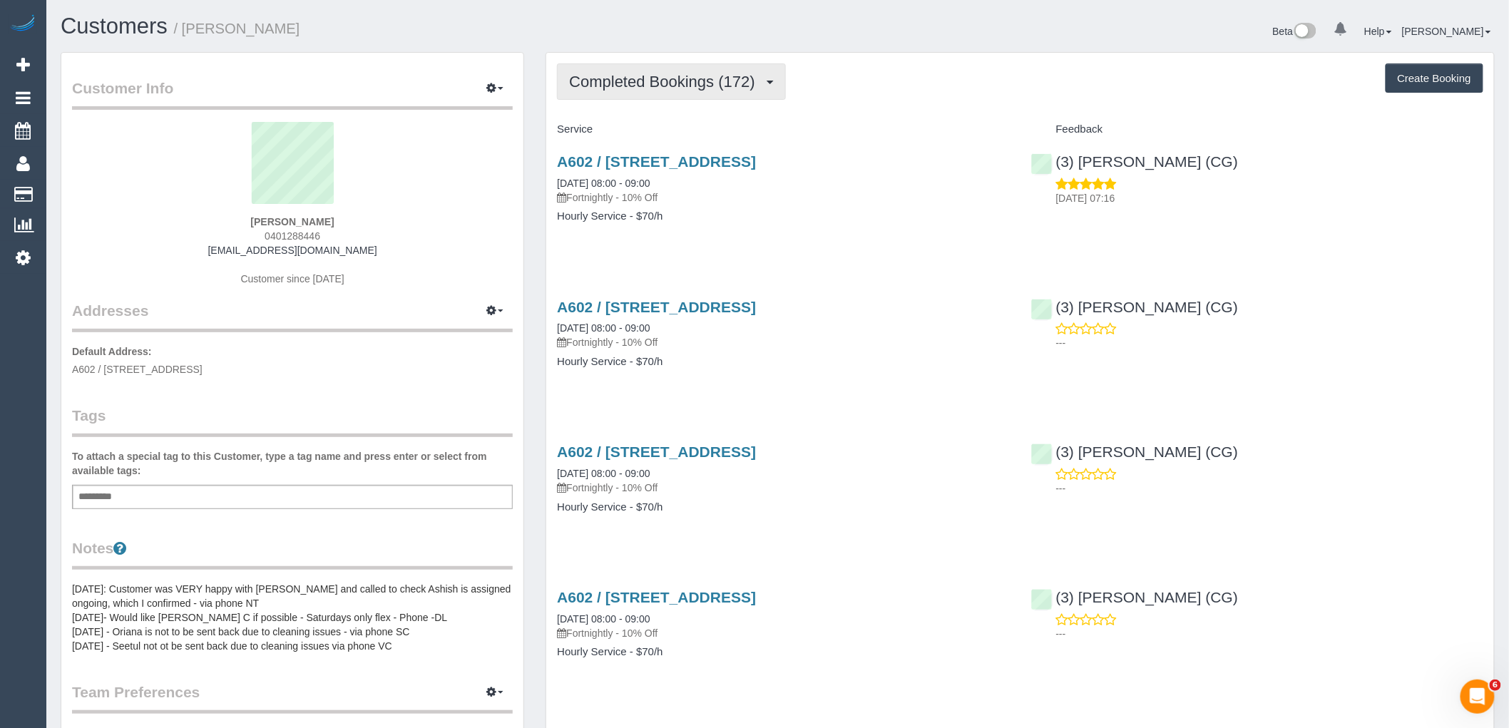
click at [699, 74] on span "Completed Bookings (172)" at bounding box center [665, 82] width 193 height 18
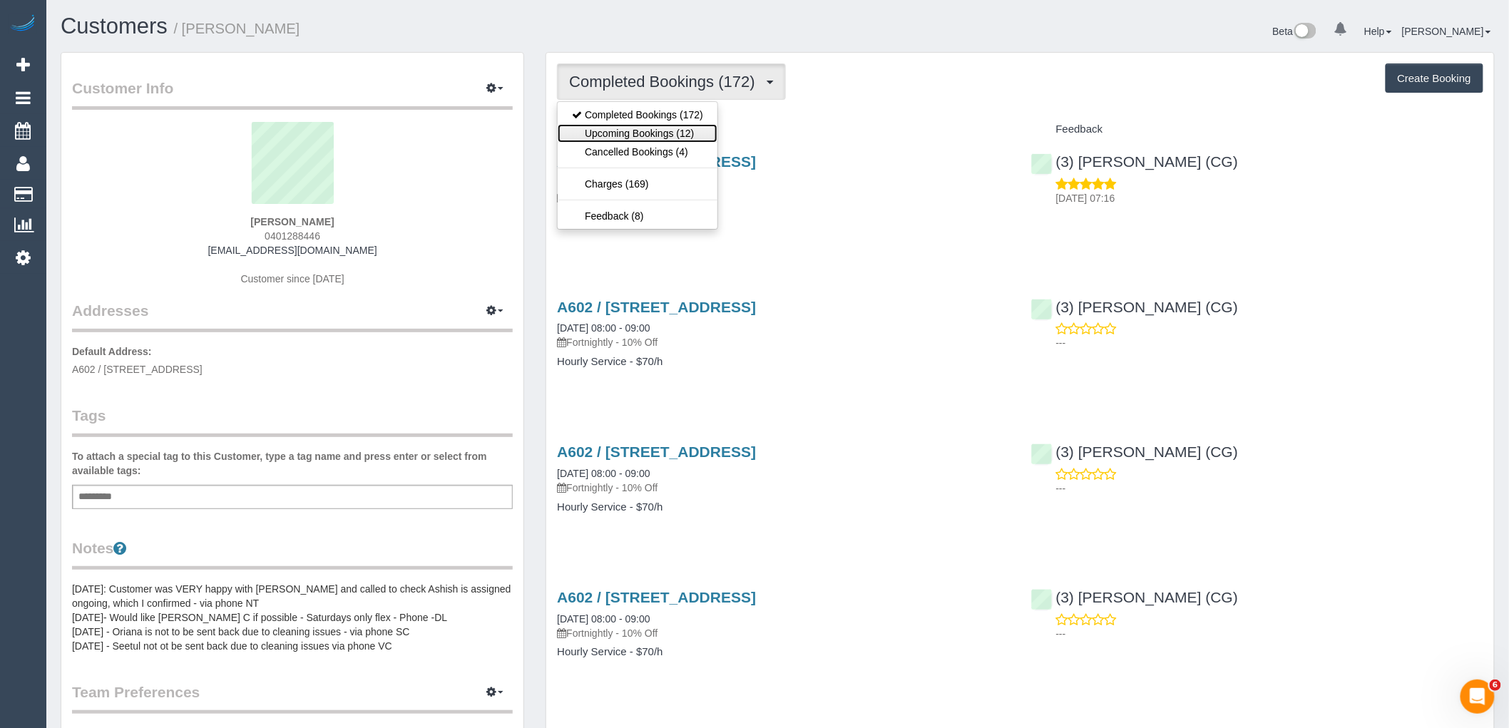
click at [692, 130] on link "Upcoming Bookings (12)" at bounding box center [638, 133] width 160 height 19
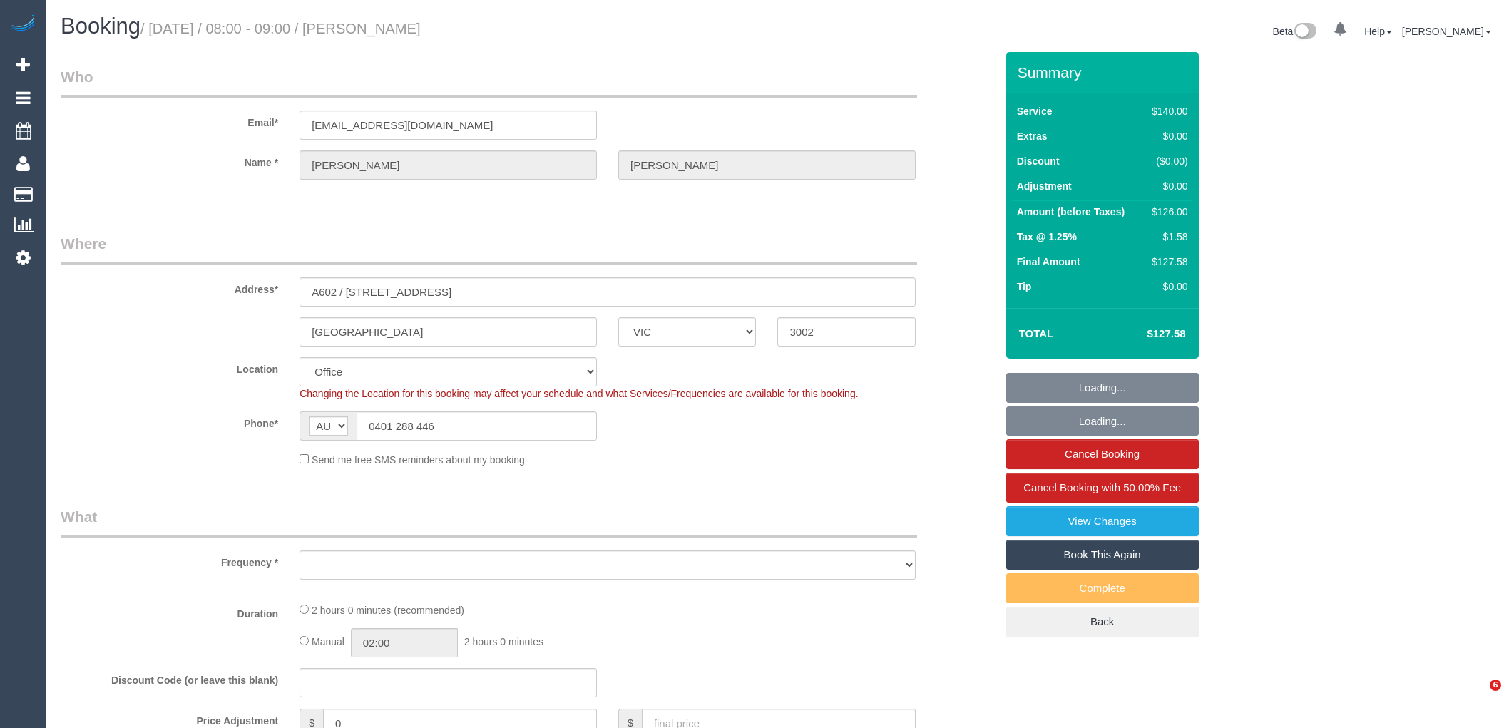
select select "VIC"
select select "object:701"
select select "number:27"
select select "number:14"
select select "number:20"
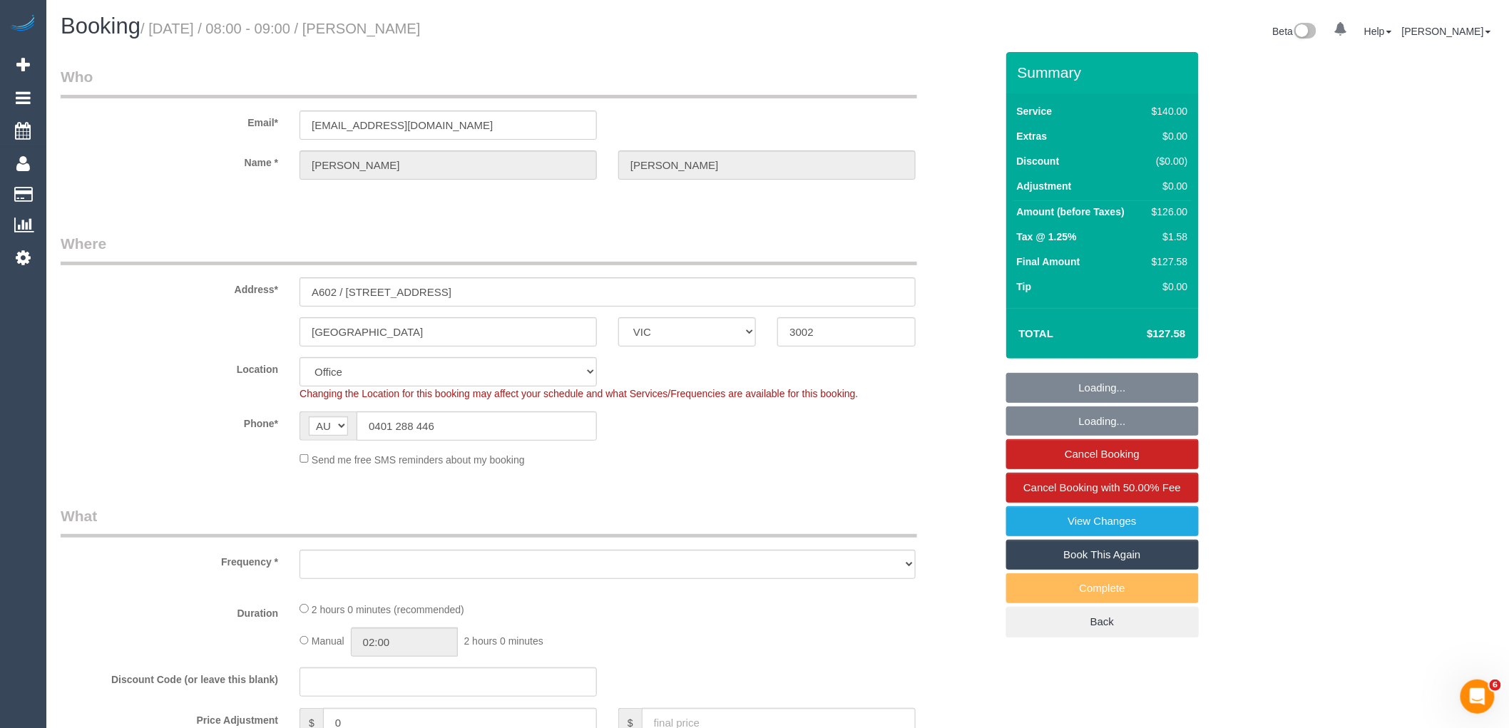
select select "number:36"
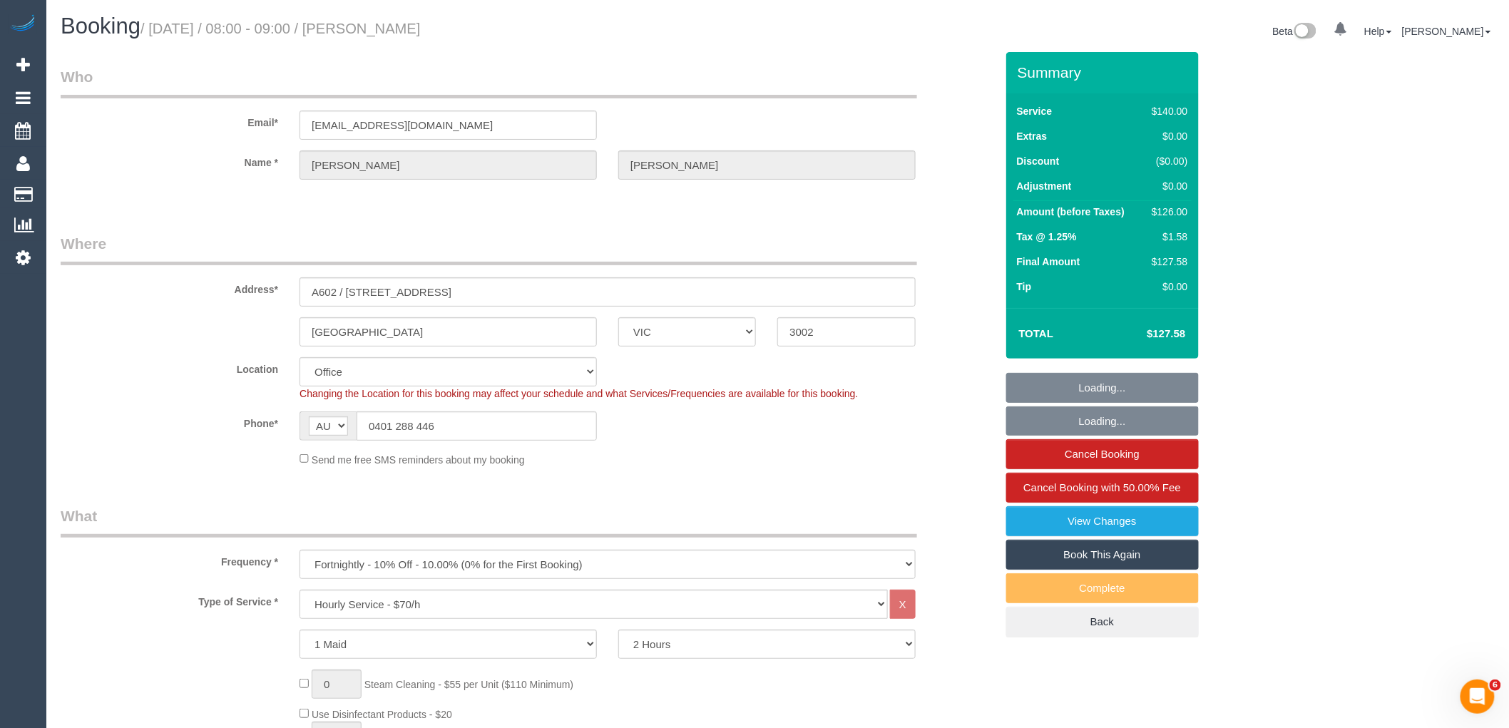
select select "object:2048"
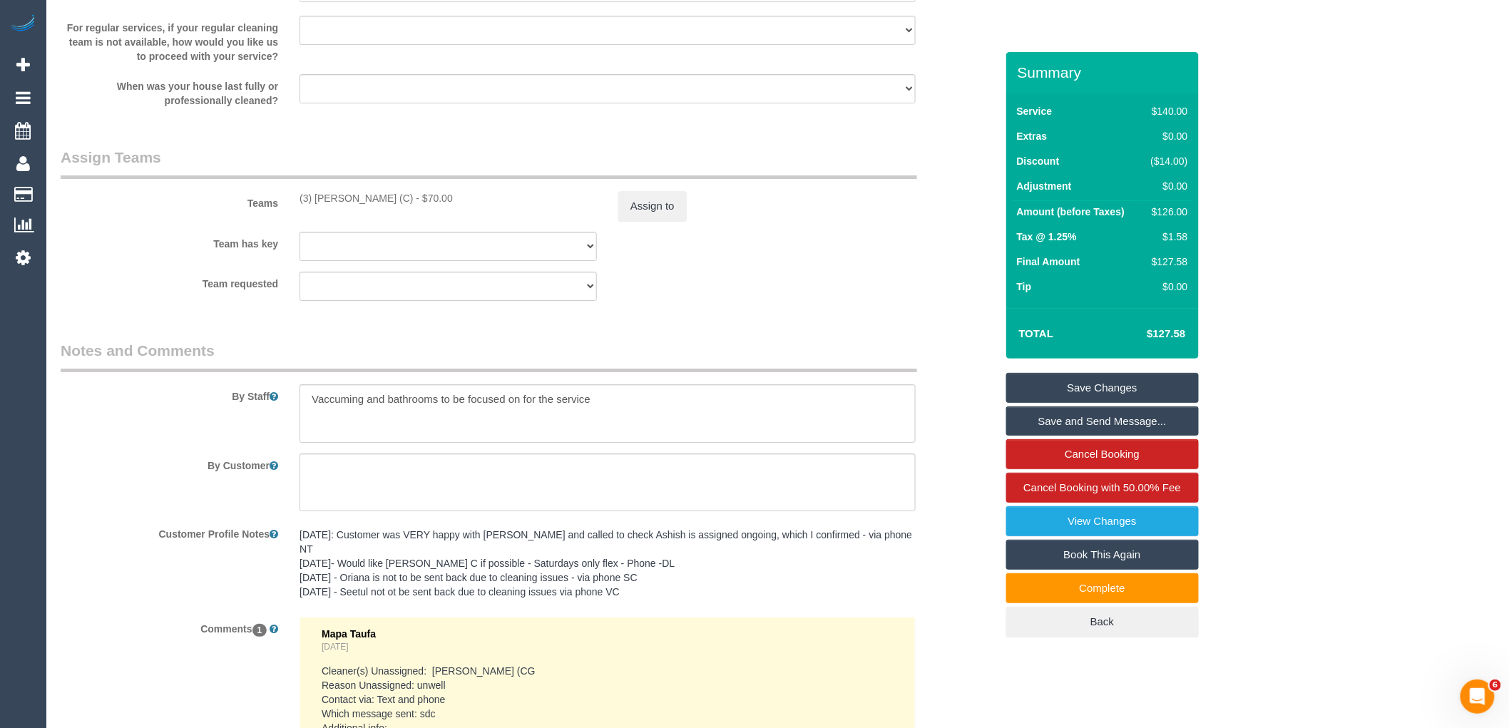
scroll to position [2218, 0]
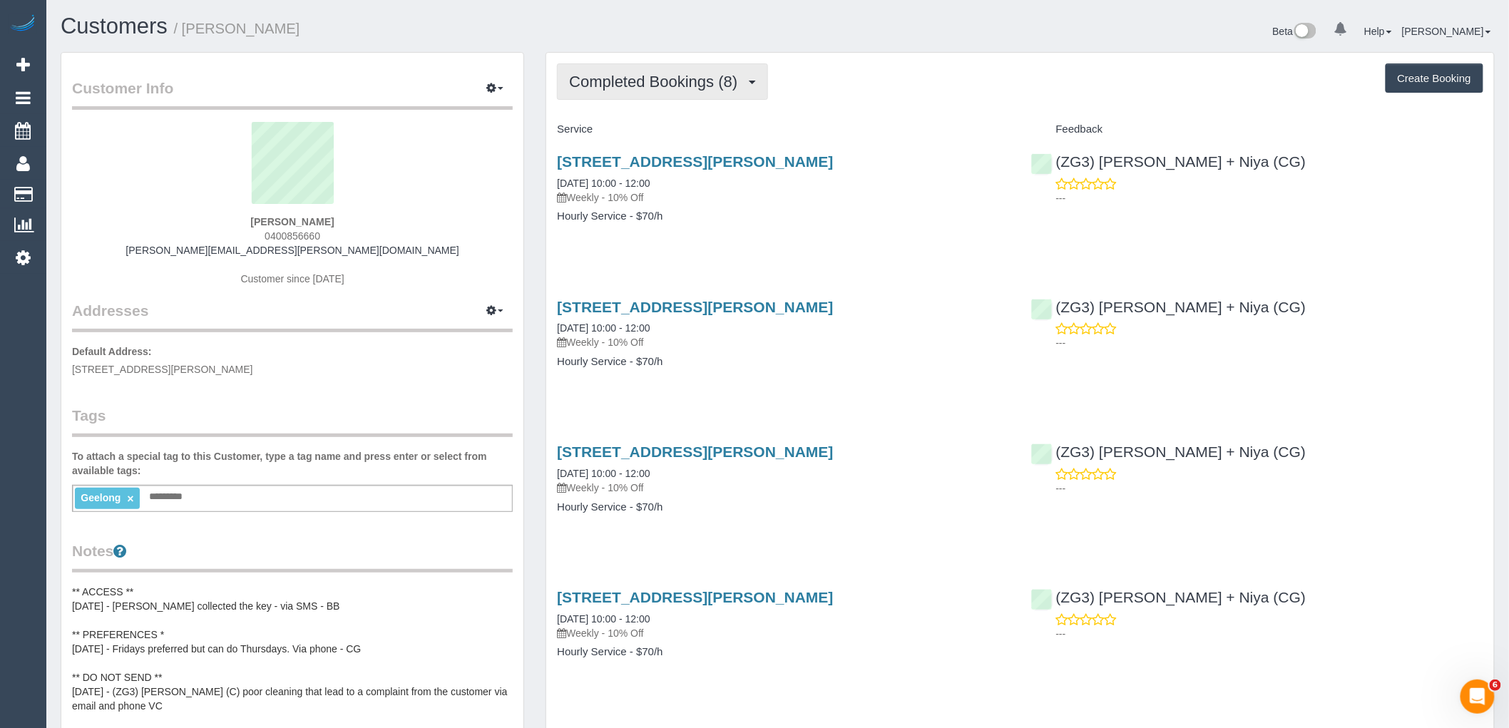
click at [692, 81] on span "Completed Bookings (8)" at bounding box center [656, 82] width 175 height 18
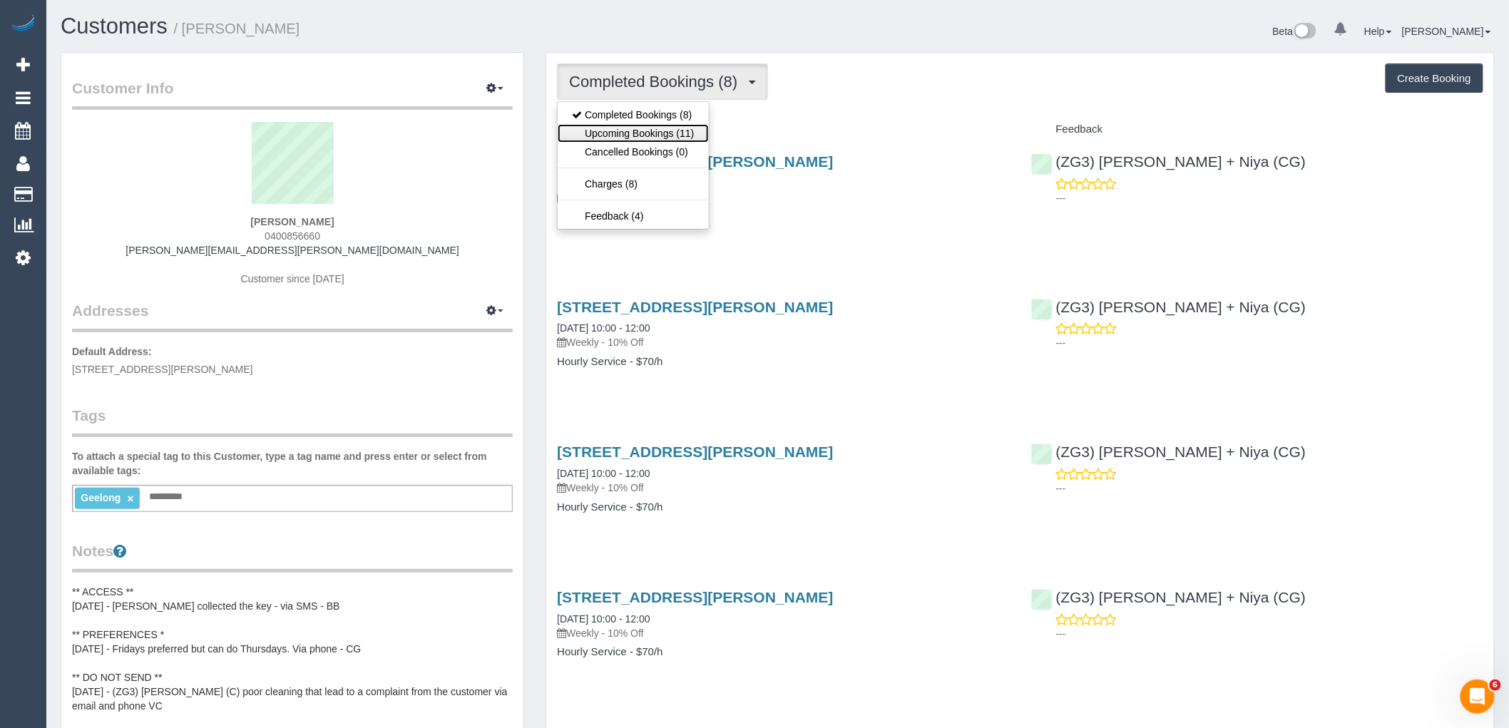
click at [690, 133] on link "Upcoming Bookings (11)" at bounding box center [633, 133] width 150 height 19
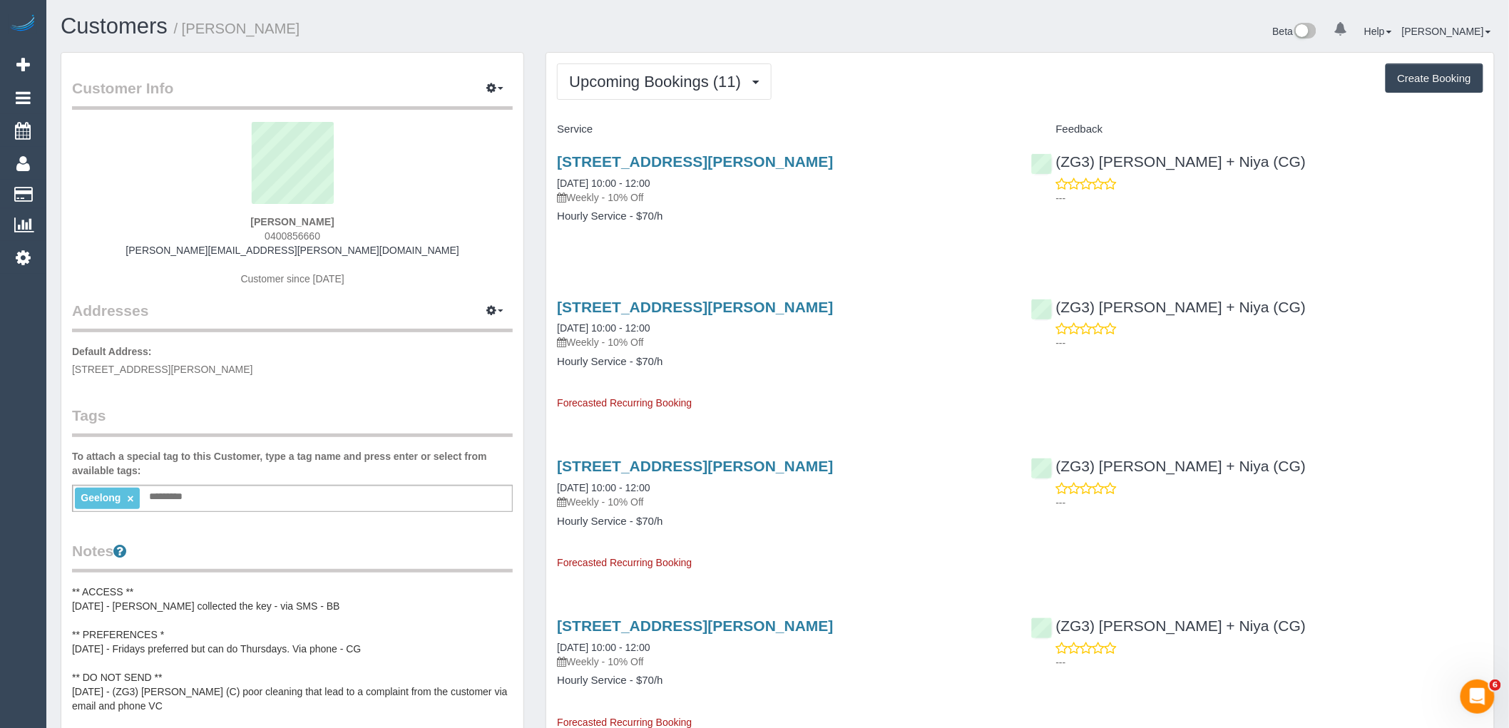
click at [963, 455] on div "2/39 Marshall Street, Newtown, VIC 3220 13/10/2025 10:00 - 12:00 Weekly - 10% O…" at bounding box center [782, 508] width 473 height 124
click at [632, 72] on button "Upcoming Bookings (11)" at bounding box center [664, 81] width 215 height 36
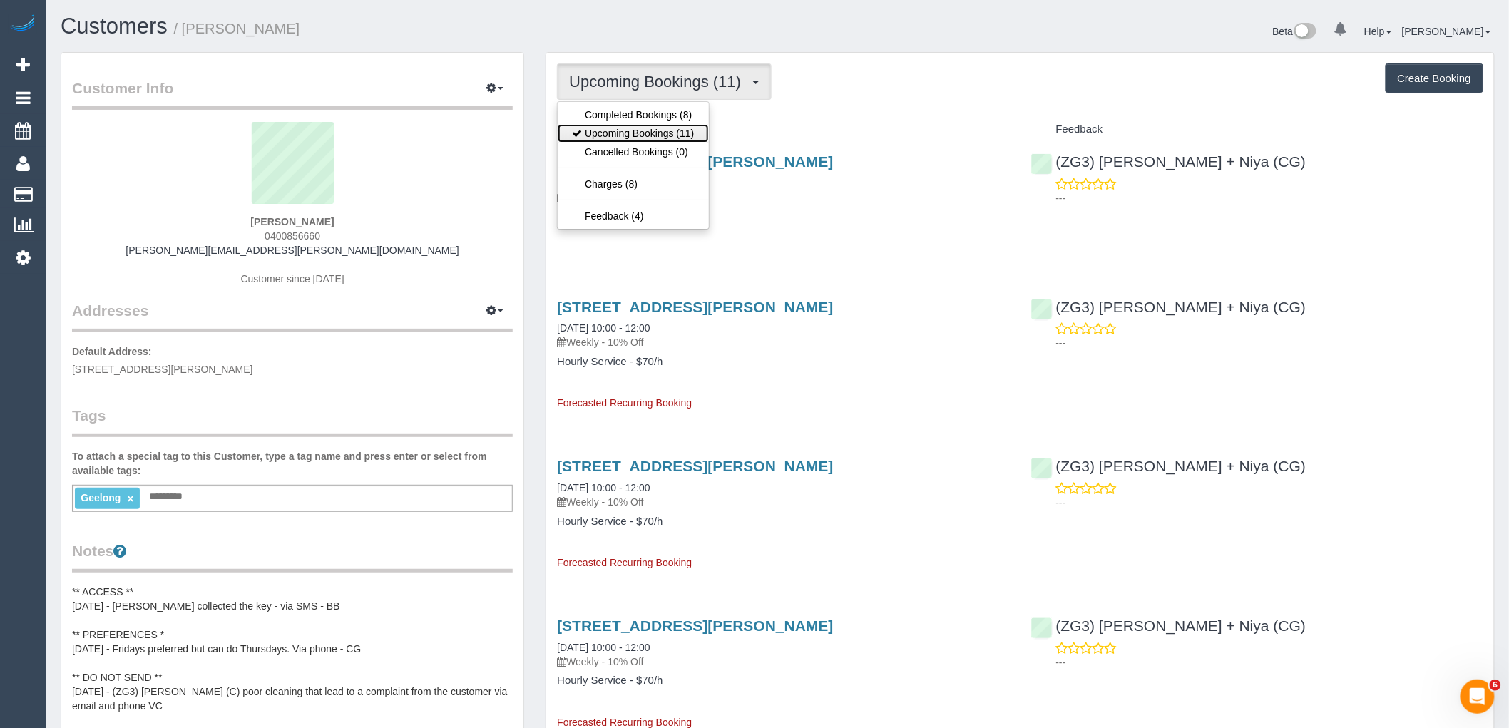
click at [665, 140] on link "Upcoming Bookings (11)" at bounding box center [633, 133] width 150 height 19
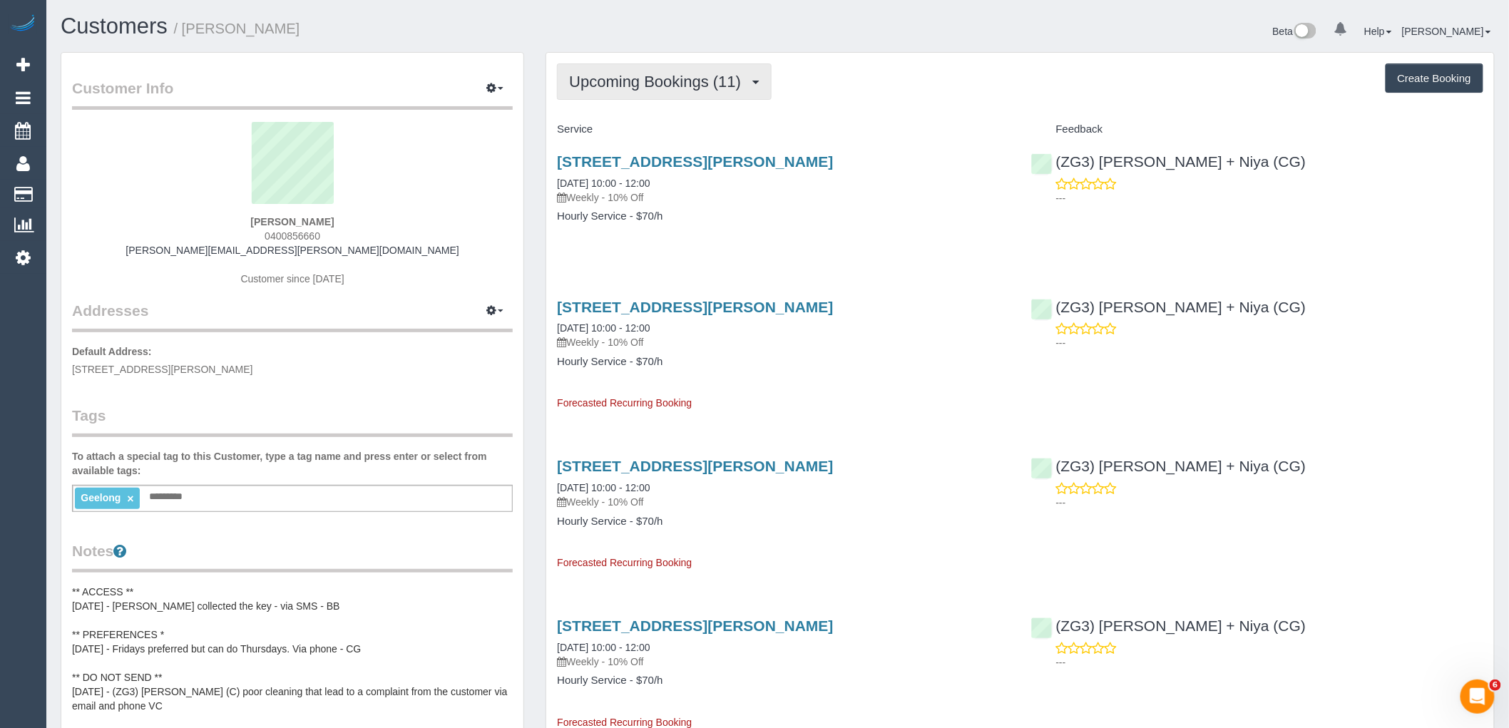
click at [725, 82] on span "Upcoming Bookings (11)" at bounding box center [658, 82] width 179 height 18
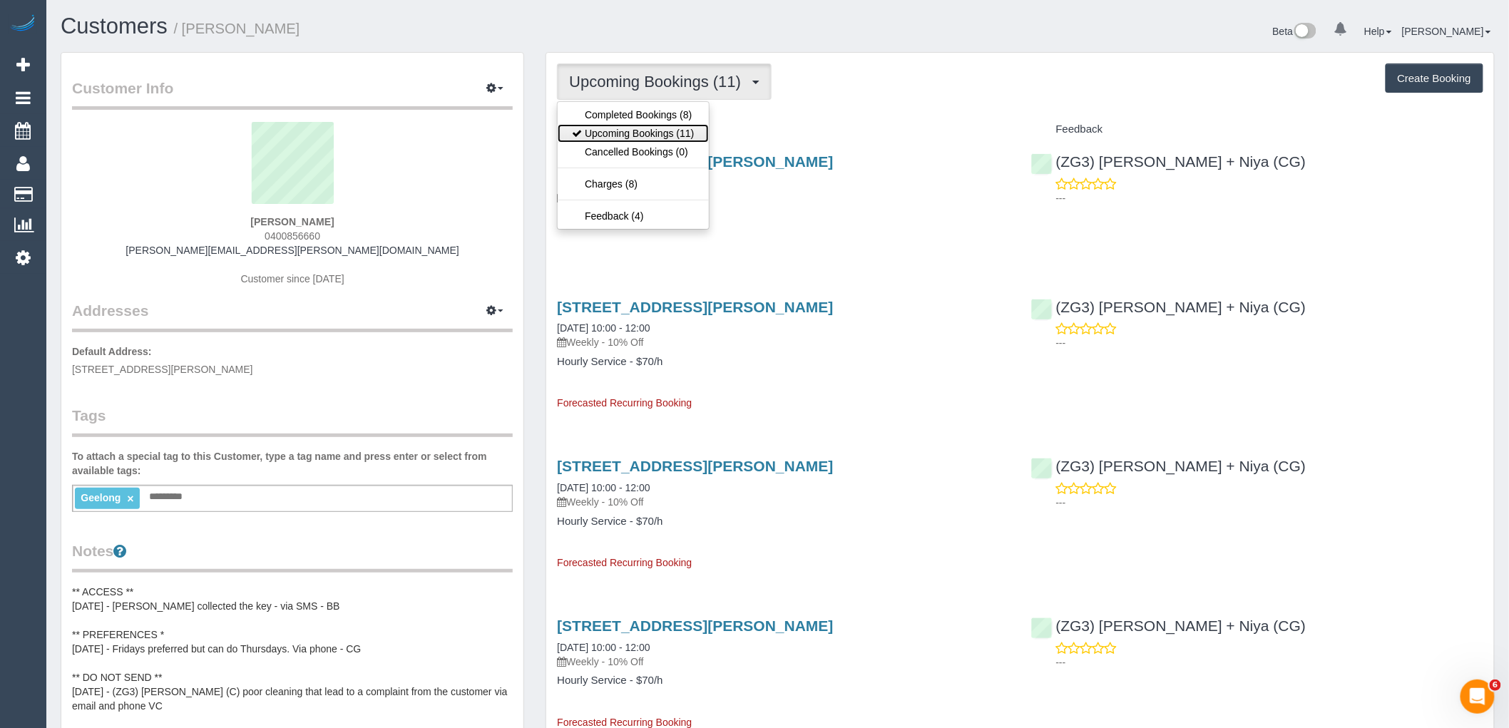
click at [678, 128] on link "Upcoming Bookings (11)" at bounding box center [633, 133] width 150 height 19
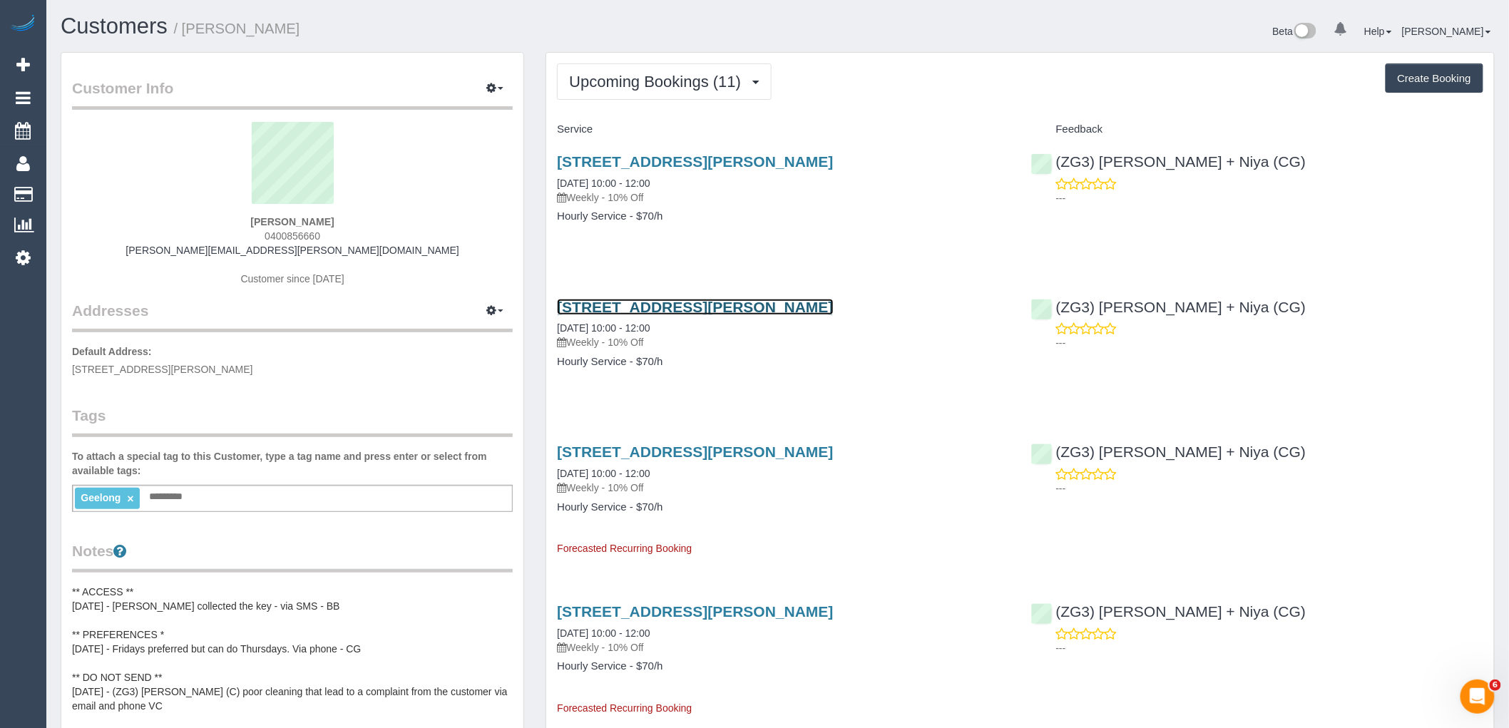
click at [688, 302] on link "[STREET_ADDRESS][PERSON_NAME]" at bounding box center [695, 307] width 276 height 16
click at [635, 82] on span "Upcoming Bookings (11)" at bounding box center [658, 82] width 179 height 18
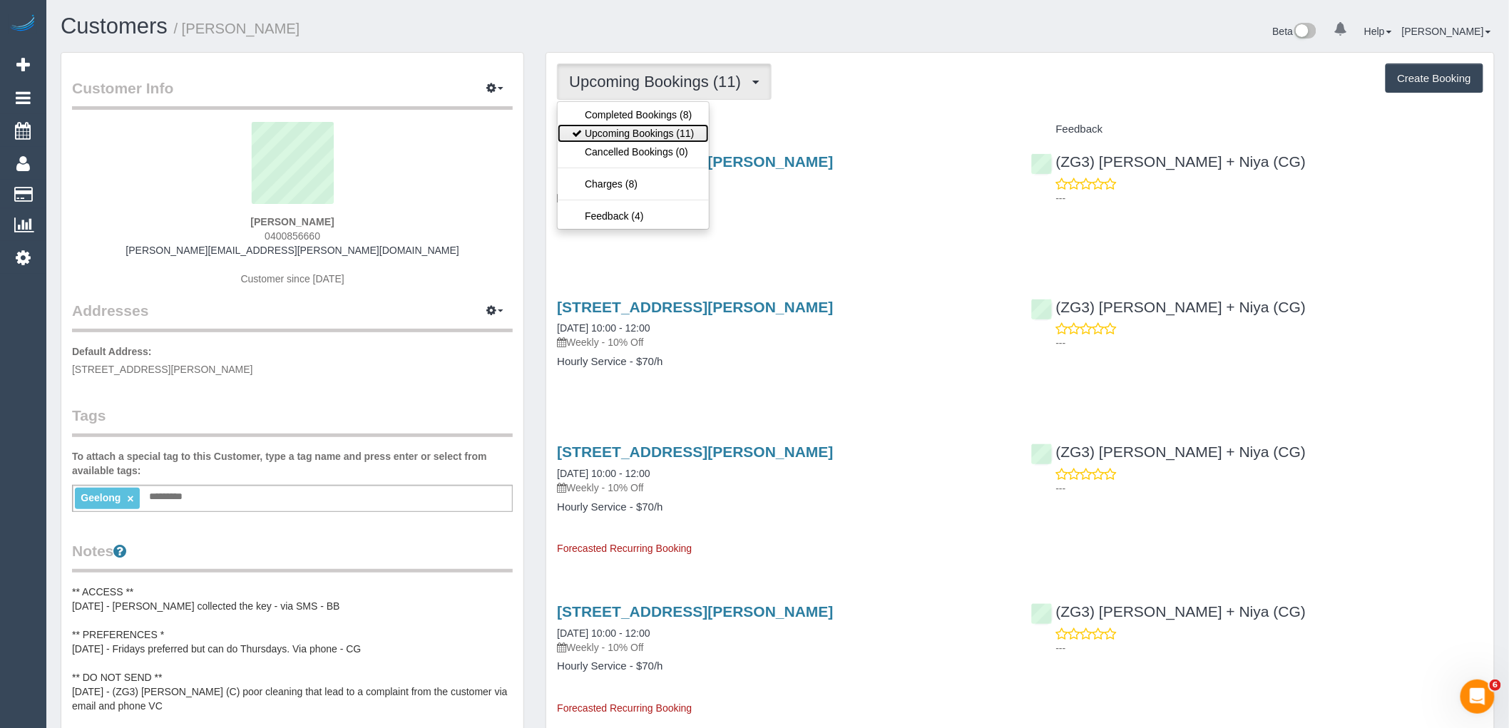
click at [663, 131] on link "Upcoming Bookings (11)" at bounding box center [633, 133] width 150 height 19
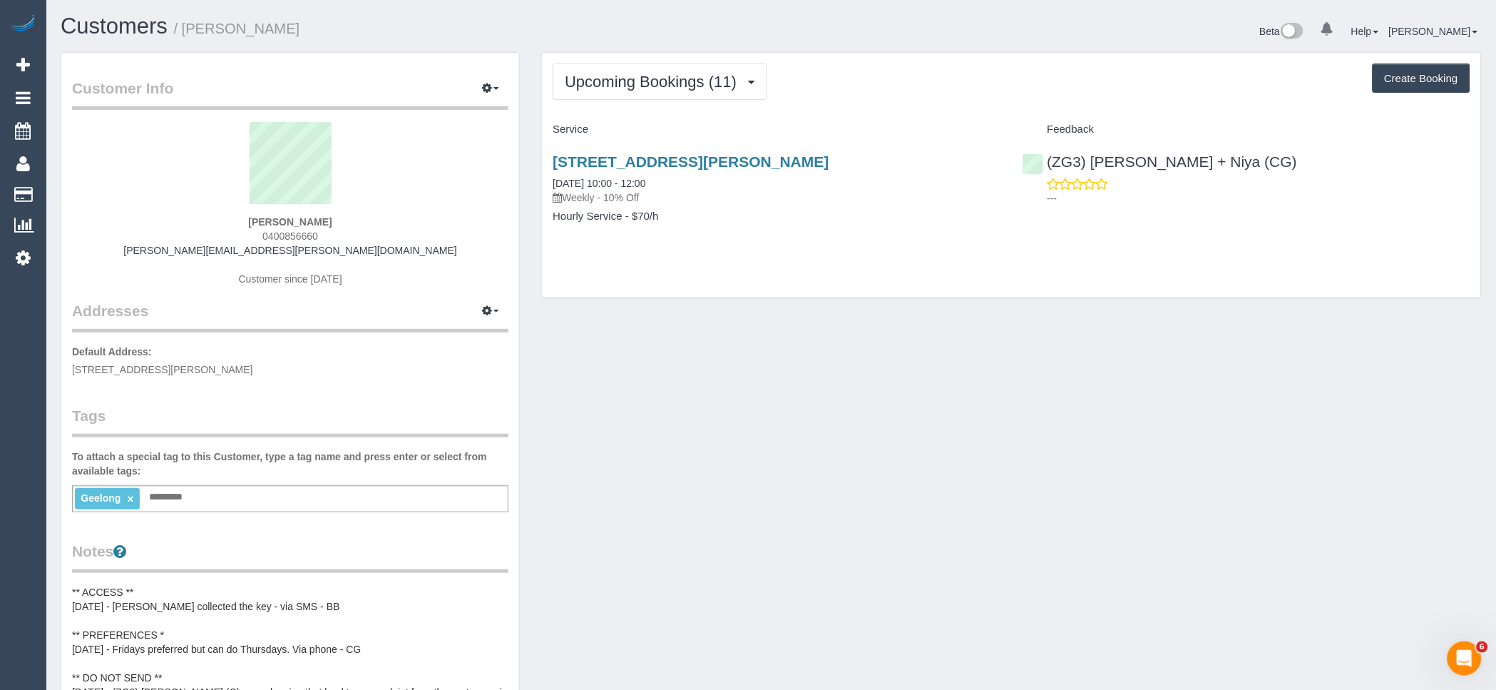
drag, startPoint x: 290, startPoint y: 227, endPoint x: 123, endPoint y: 237, distance: 166.5
click at [157, 227] on div "David Demmer 0400856660 david.demmer@gmail.com Customer since 2024" at bounding box center [290, 211] width 436 height 178
copy strong "[PERSON_NAME]"
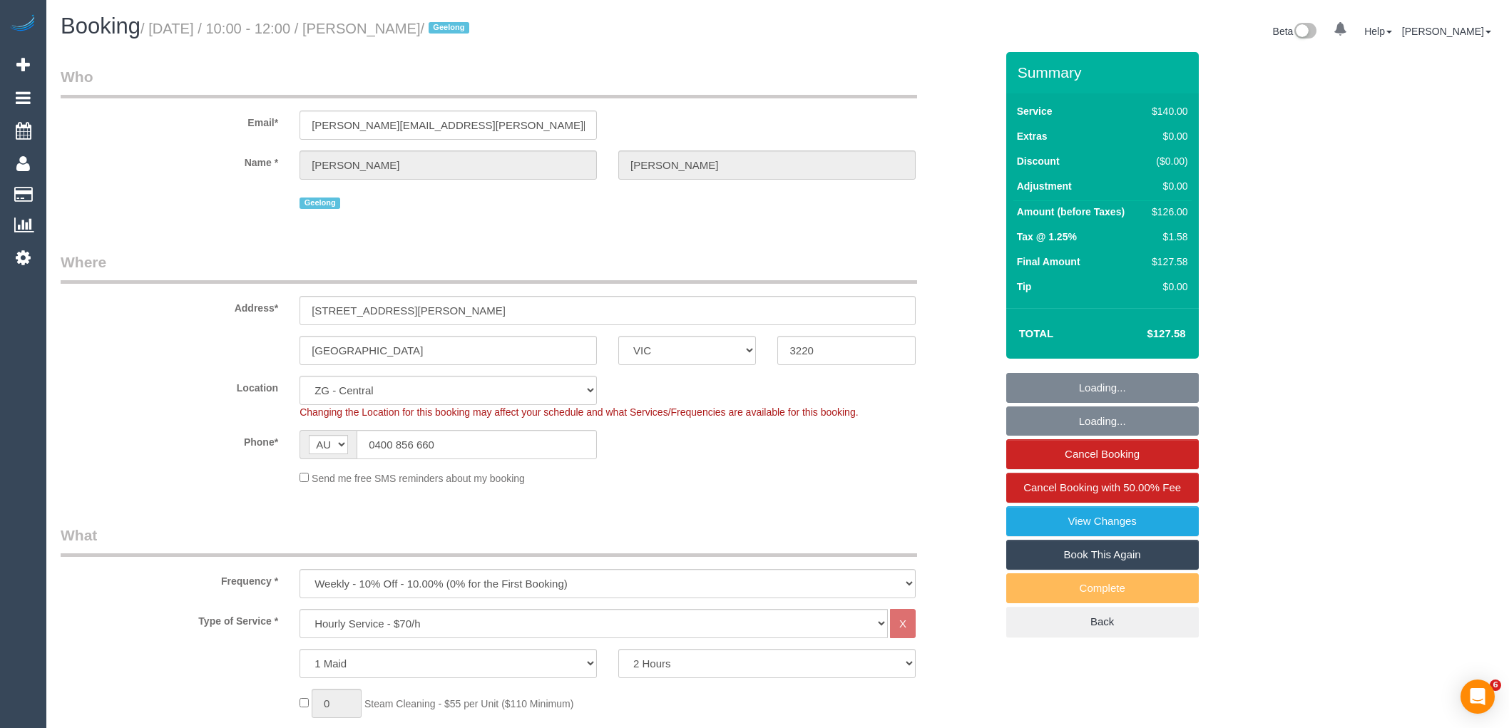
select select "VIC"
select select "number:28"
select select "number:14"
select select "number:19"
select select "number:36"
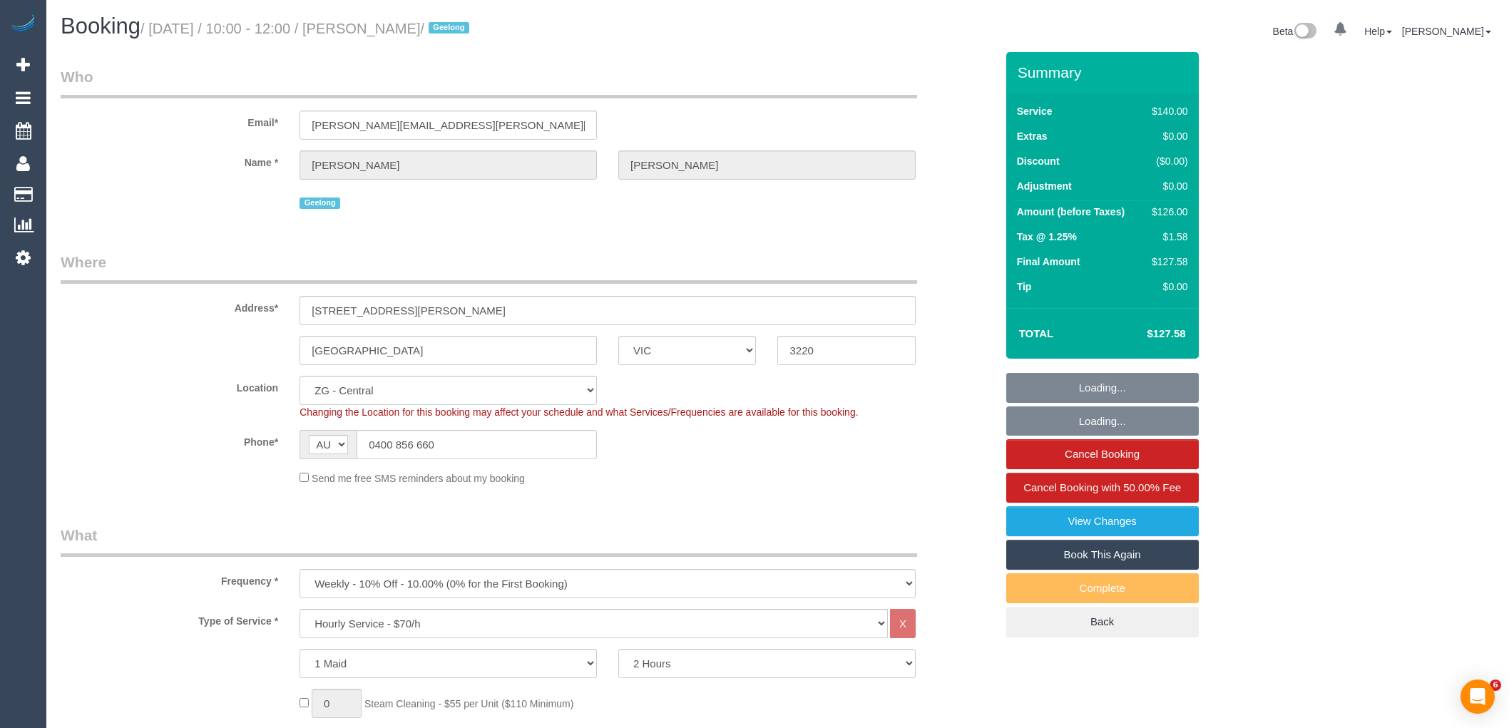
select select "number:34"
select select "101165"
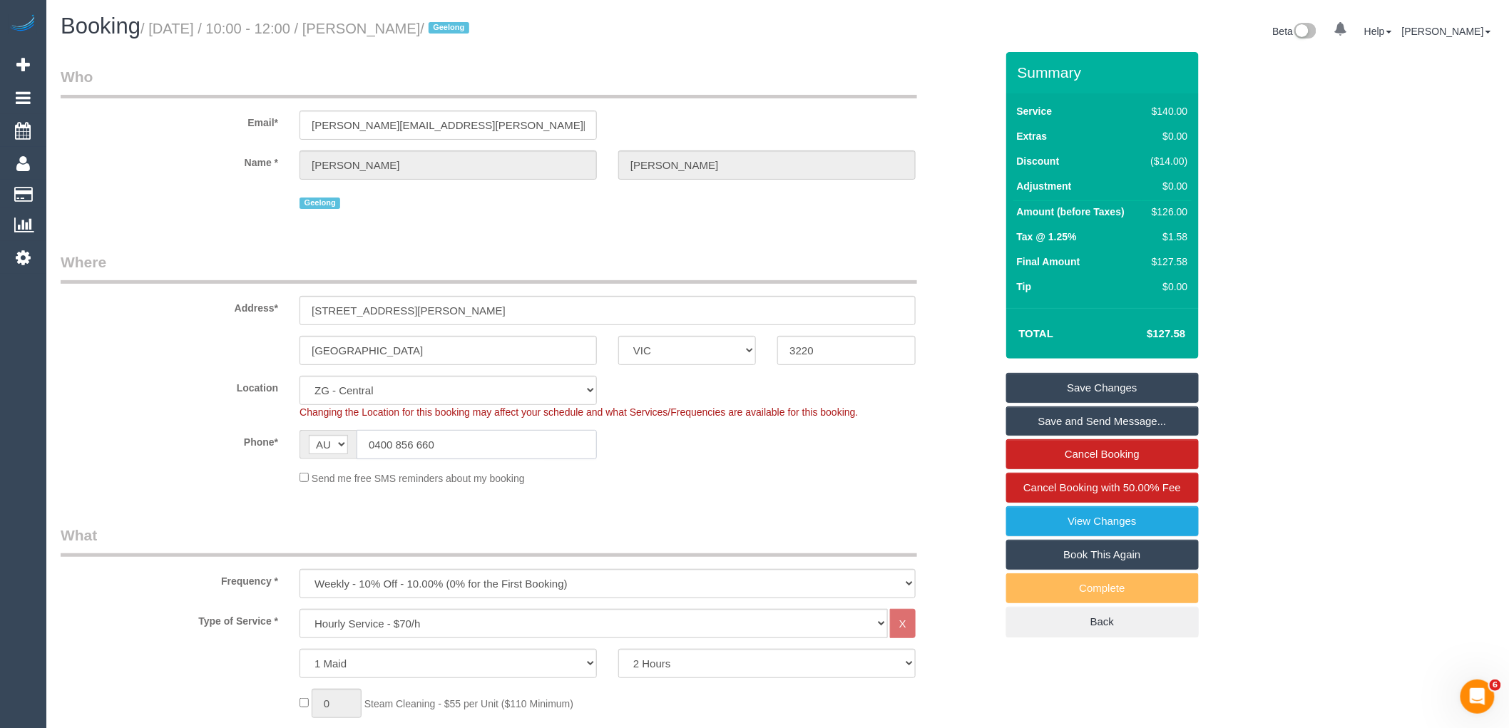
drag, startPoint x: 486, startPoint y: 446, endPoint x: 255, endPoint y: 447, distance: 231.0
click at [257, 447] on div "Phone* AF AL DZ AD AO AI AQ AG AR AM AW AU AT AZ BS BH BD BB BY BE BZ BJ BM BT …" at bounding box center [528, 444] width 956 height 29
click at [567, 491] on fieldset "Where Address* [STREET_ADDRESS][PERSON_NAME] [GEOGRAPHIC_DATA] ACT [GEOGRAPHIC_…" at bounding box center [528, 374] width 935 height 245
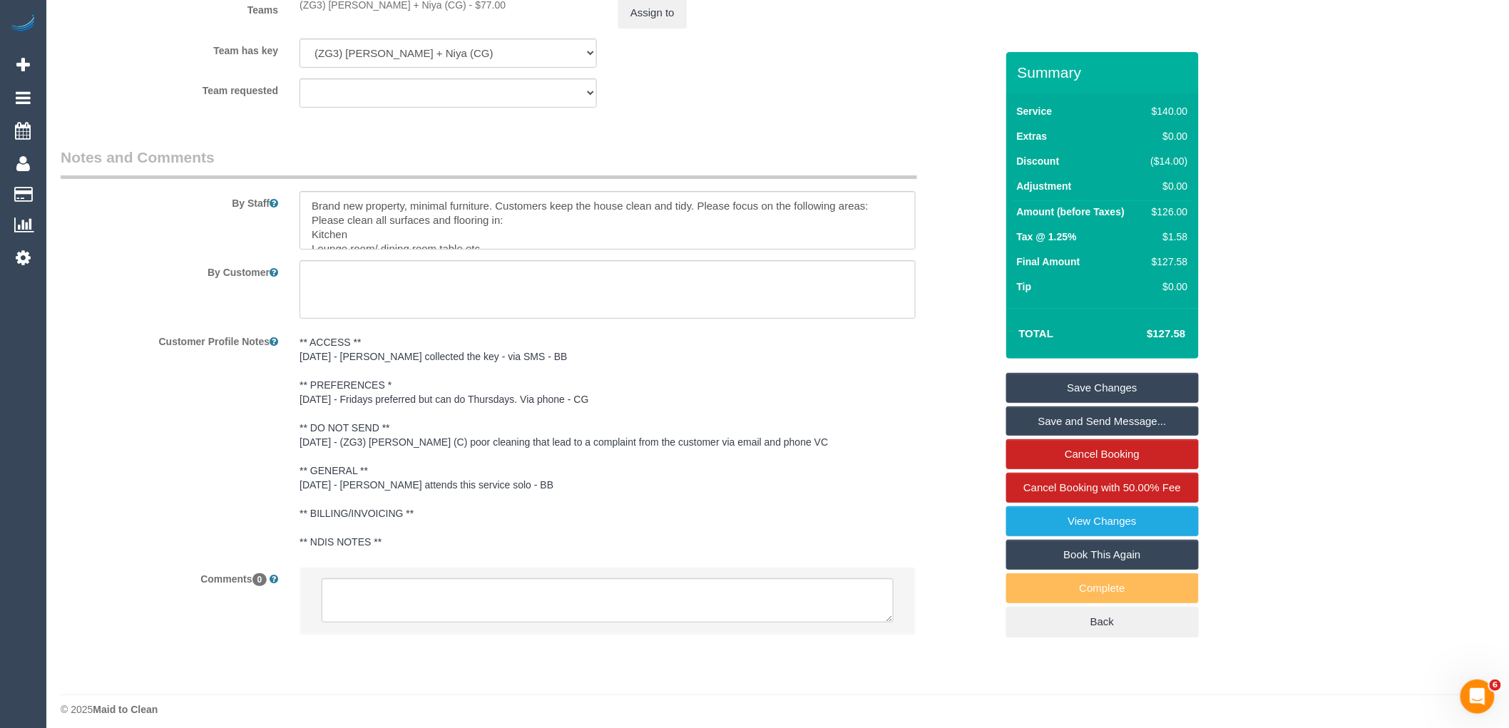
scroll to position [2258, 0]
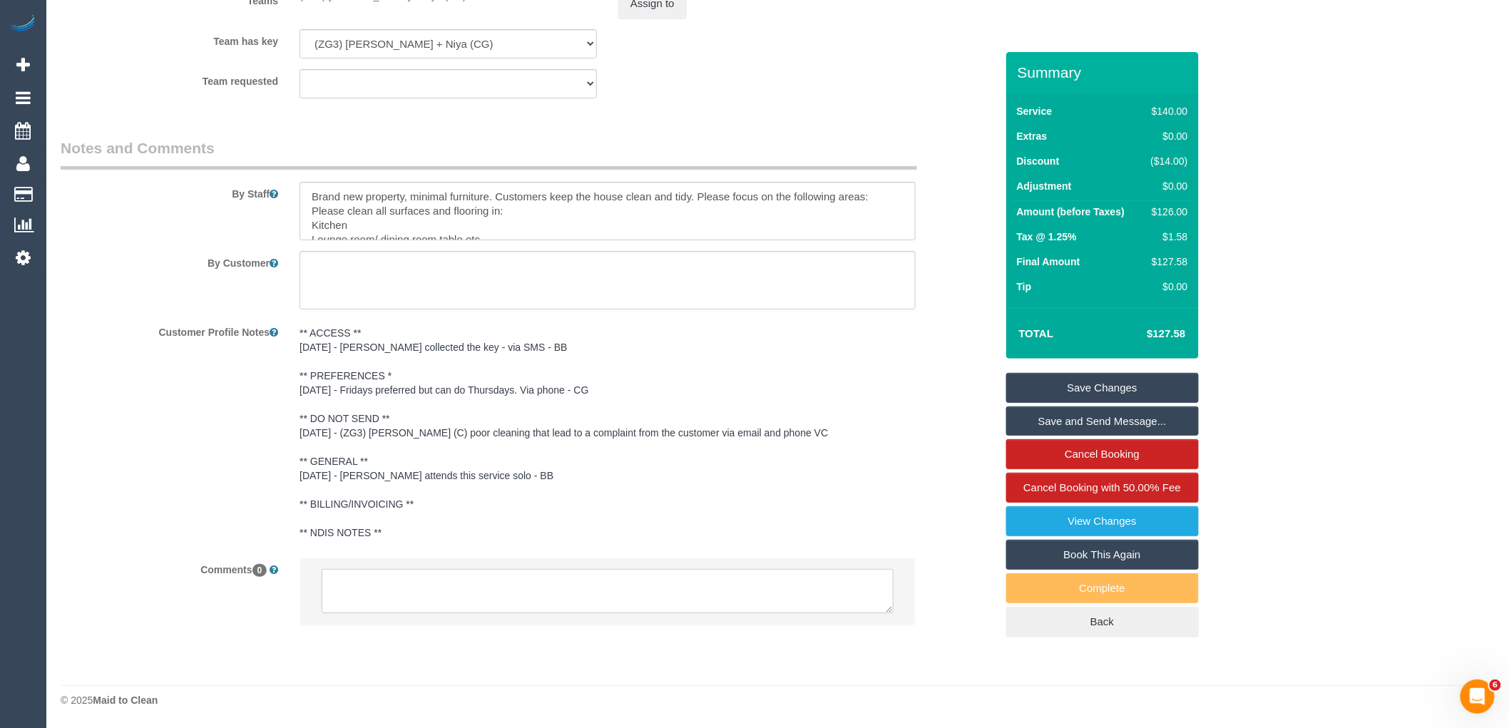
click at [476, 595] on textarea at bounding box center [608, 591] width 572 height 44
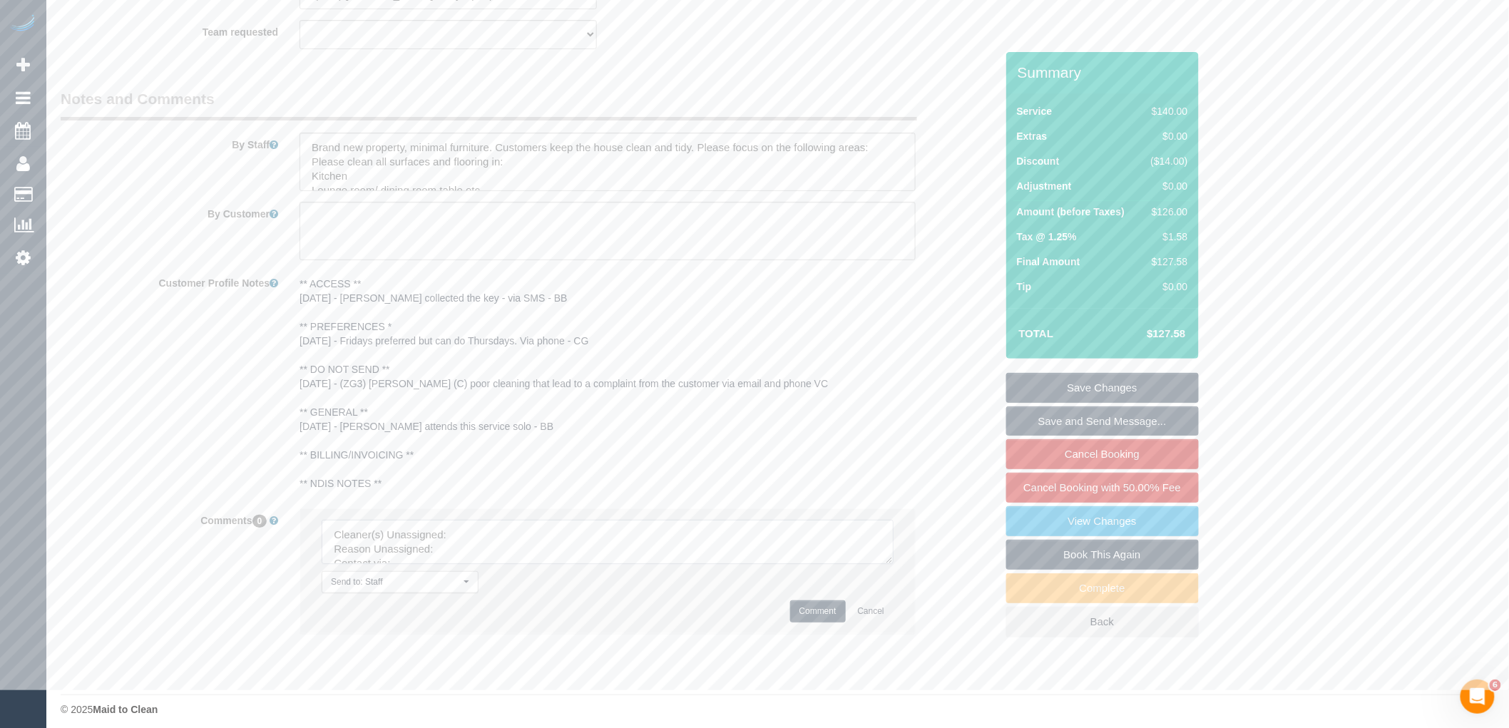
scroll to position [2316, 0]
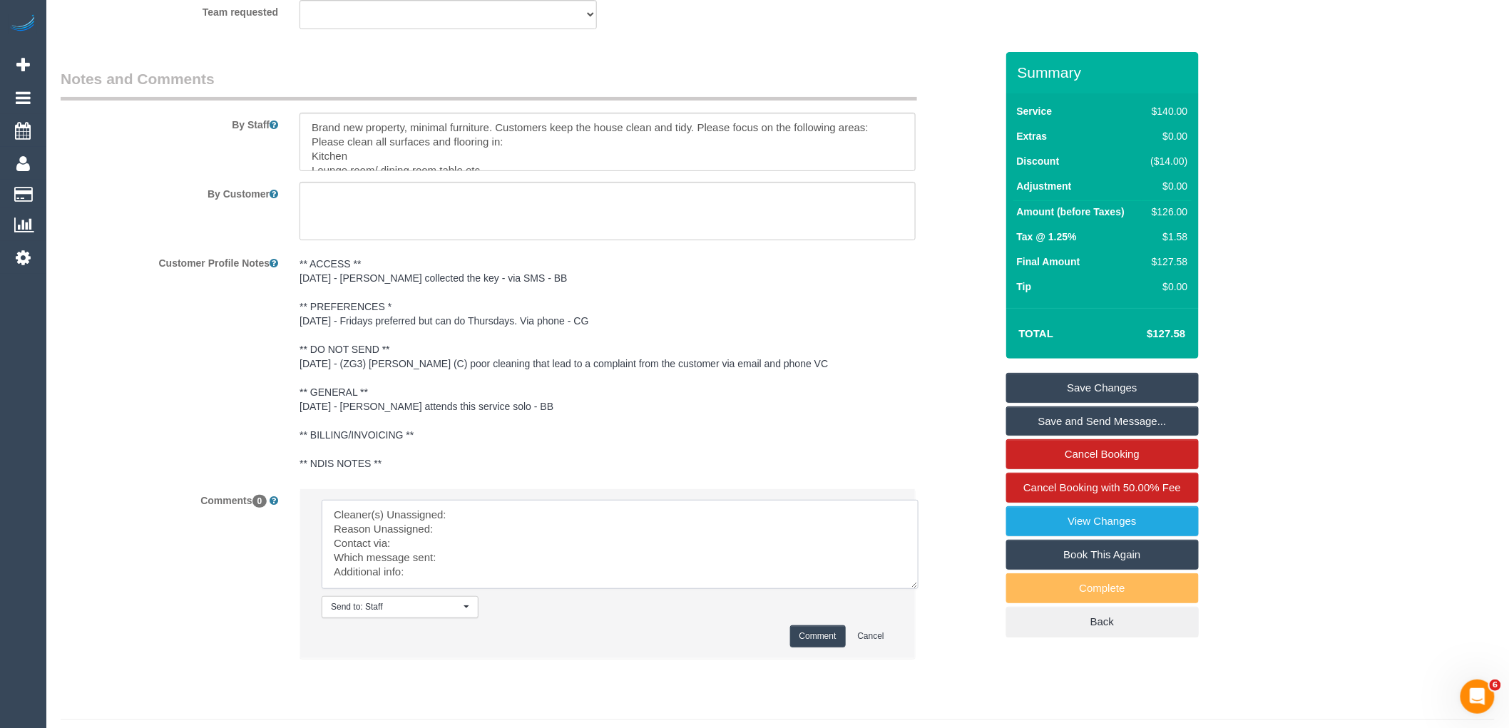
drag, startPoint x: 887, startPoint y: 549, endPoint x: 754, endPoint y: 533, distance: 134.3
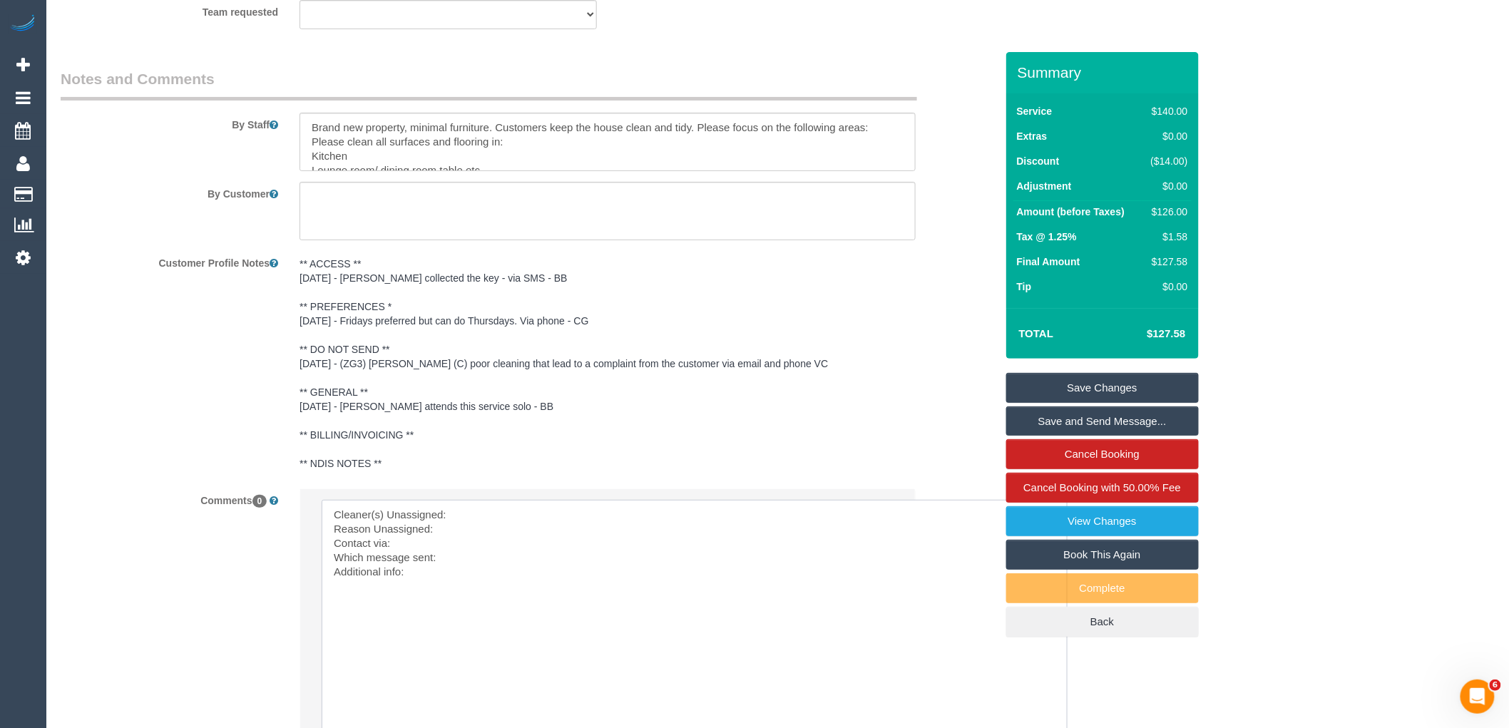
scroll to position [2000, 0]
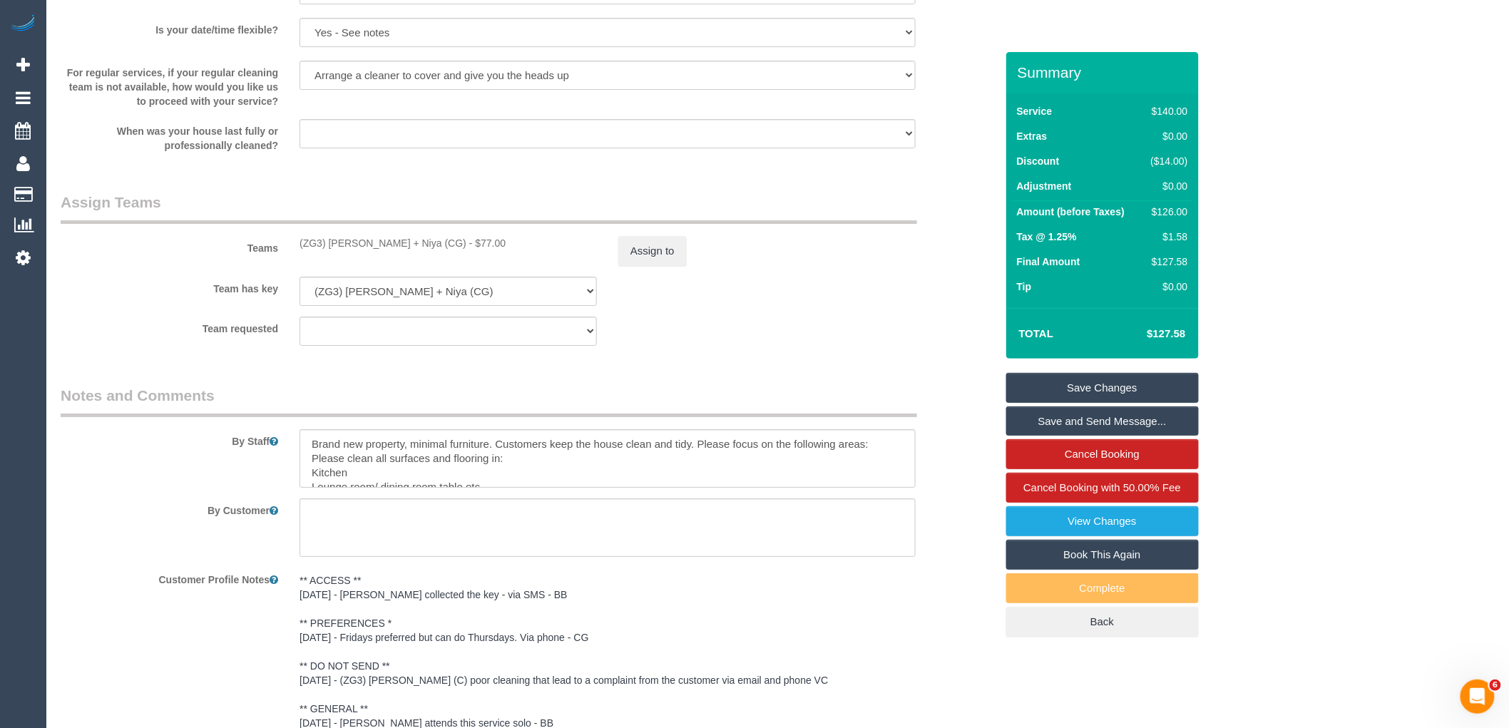
drag, startPoint x: 422, startPoint y: 254, endPoint x: 270, endPoint y: 253, distance: 152.6
click at [270, 253] on div "Teams (ZG3) [PERSON_NAME] + [PERSON_NAME] (CG) - $77.00 Assign to" at bounding box center [528, 229] width 956 height 74
click at [488, 262] on div "Teams (ZG3) [PERSON_NAME] + [PERSON_NAME] (CG) - $77.00 Assign to" at bounding box center [528, 229] width 956 height 74
drag, startPoint x: 424, startPoint y: 254, endPoint x: 295, endPoint y: 254, distance: 128.4
click at [295, 250] on div "(ZG3) [PERSON_NAME] + Niya (CG) - $77.00" at bounding box center [448, 243] width 319 height 14
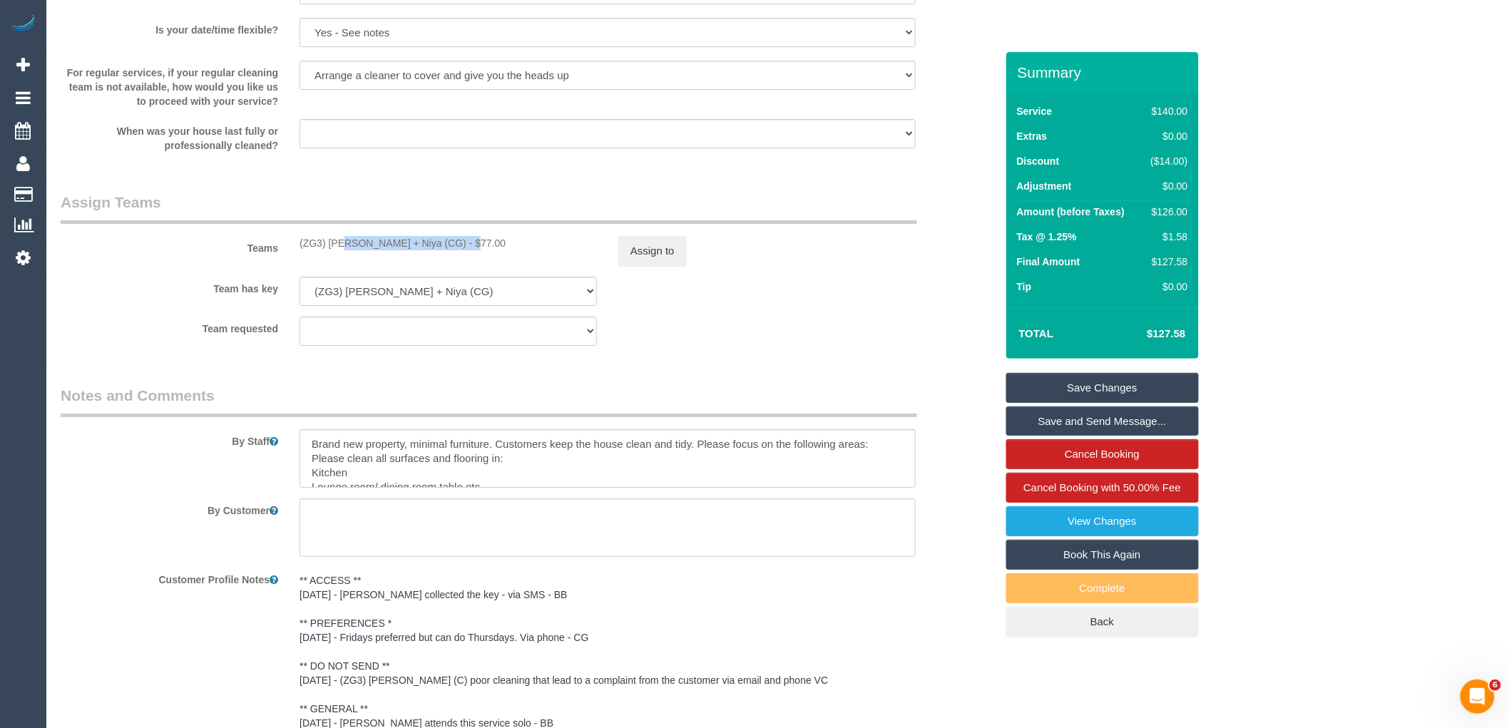
copy div "(ZG3) [PERSON_NAME] + Niya (CG)"
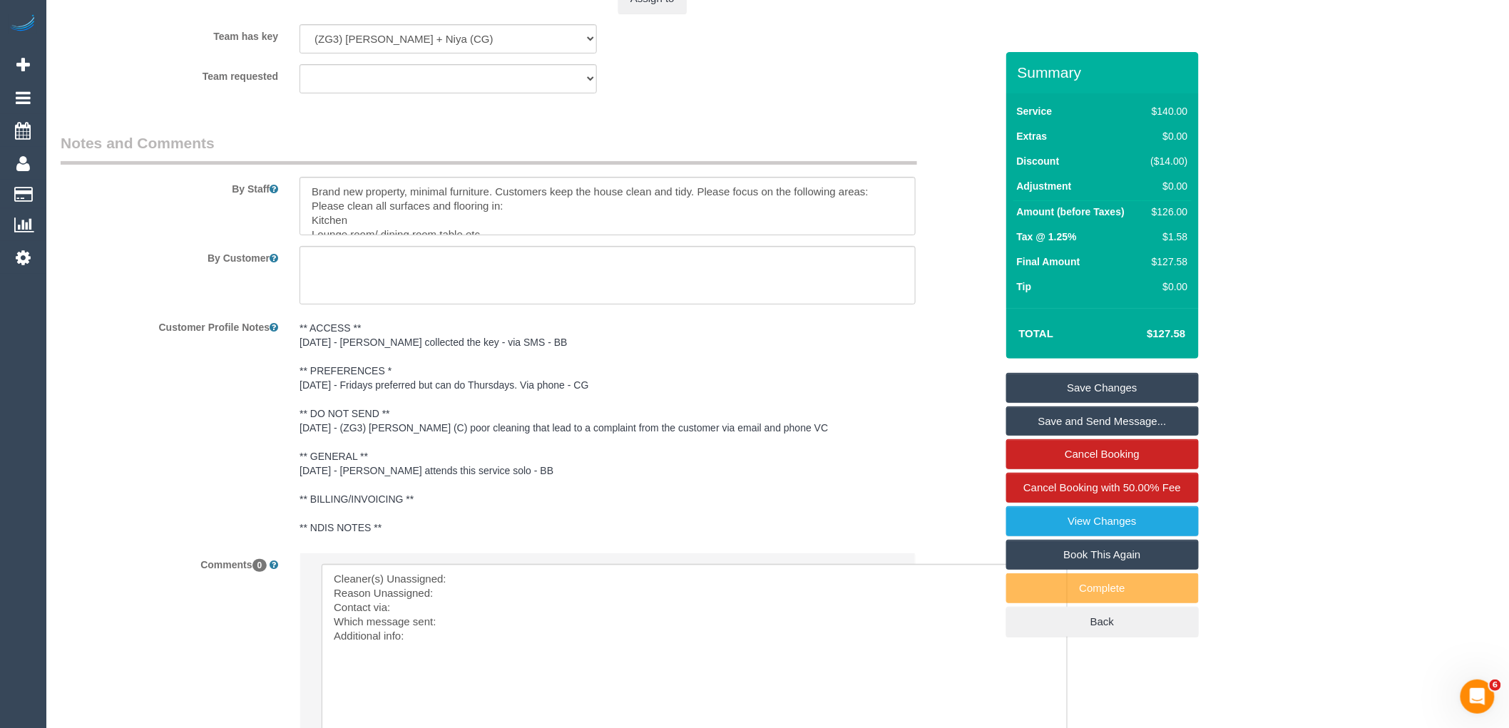
scroll to position [2526, 0]
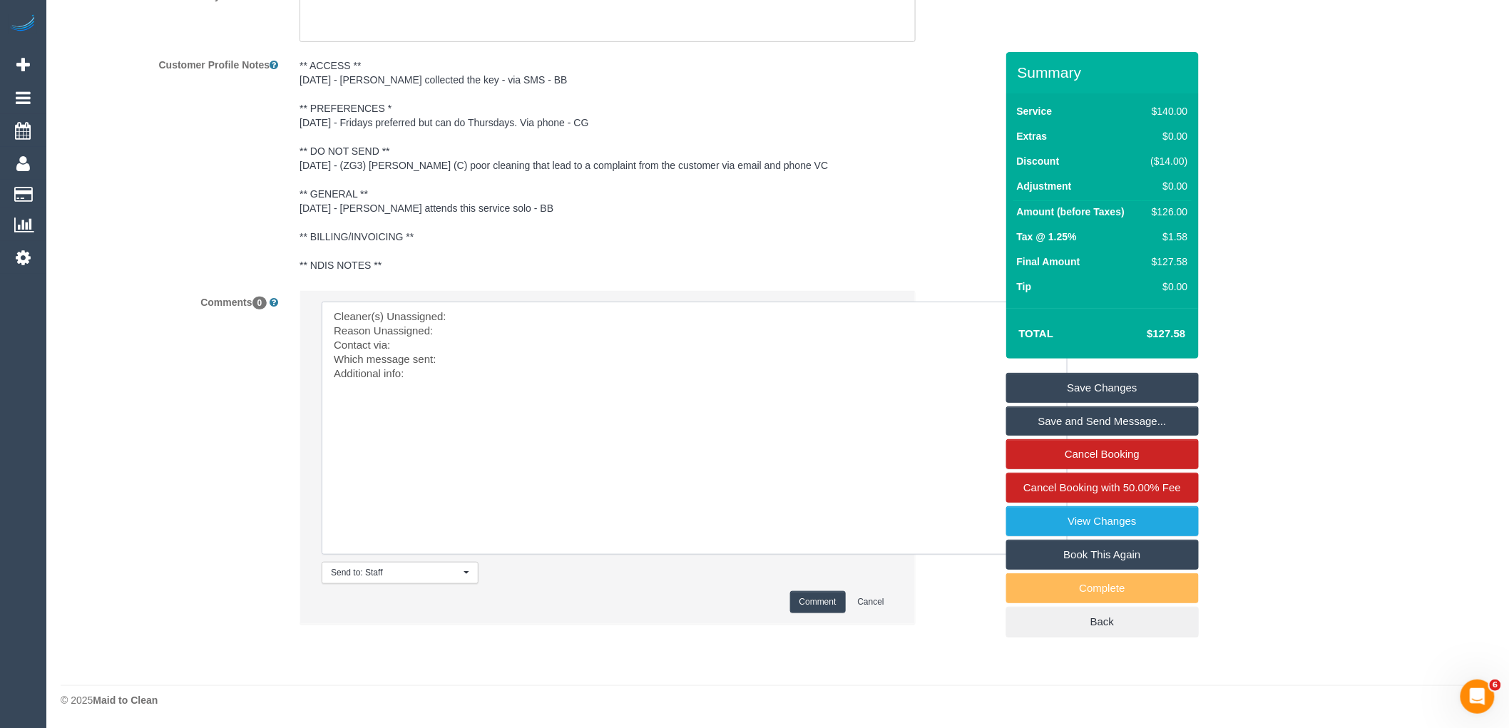
click at [562, 303] on textarea at bounding box center [695, 428] width 746 height 253
paste textarea "(ZG3) [PERSON_NAME] + Niya (CG)"
click at [571, 331] on textarea at bounding box center [695, 428] width 746 height 253
click at [538, 351] on textarea at bounding box center [695, 428] width 746 height 253
click at [538, 354] on textarea at bounding box center [695, 428] width 746 height 253
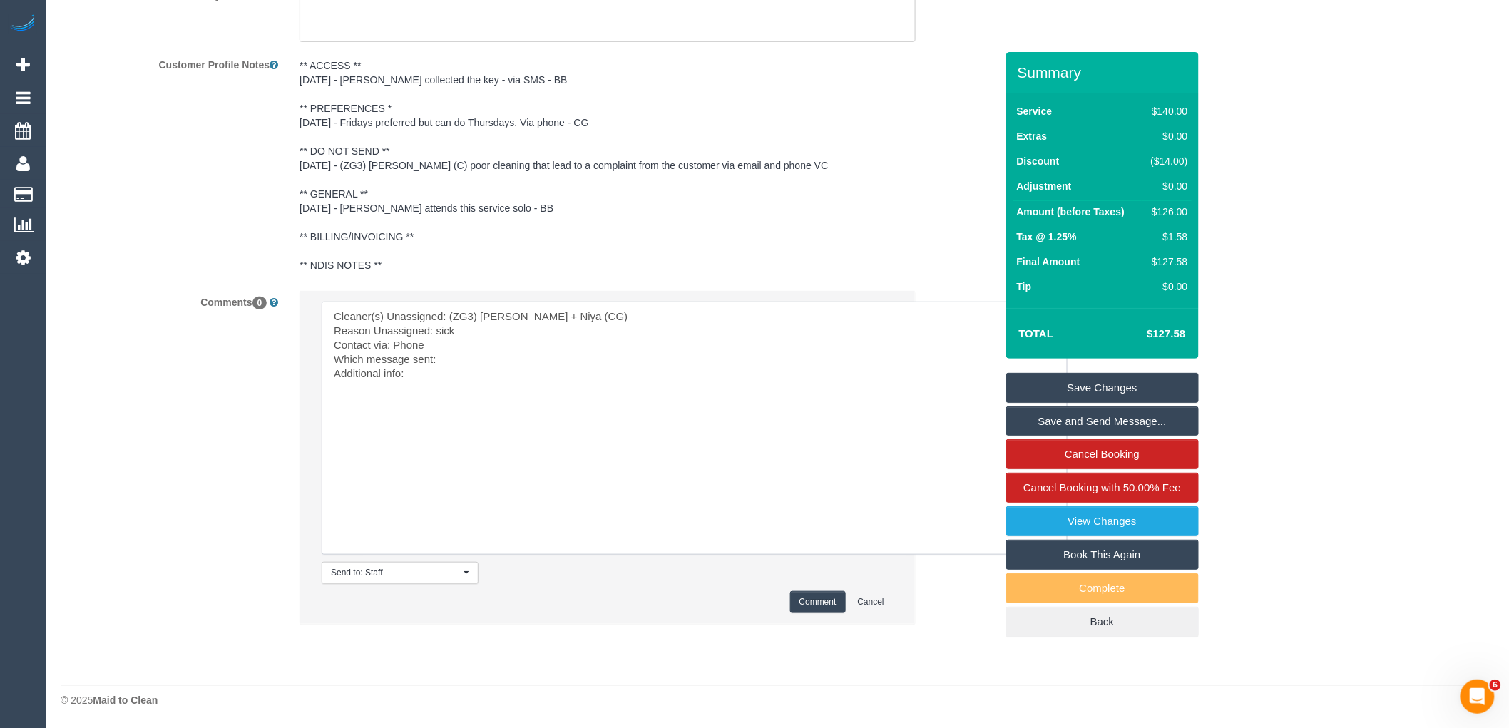
type textarea "Cleaner(s) Unassigned: (ZG3) Suneeth + Niya (CG) Reason Unassigned: sick Contac…"
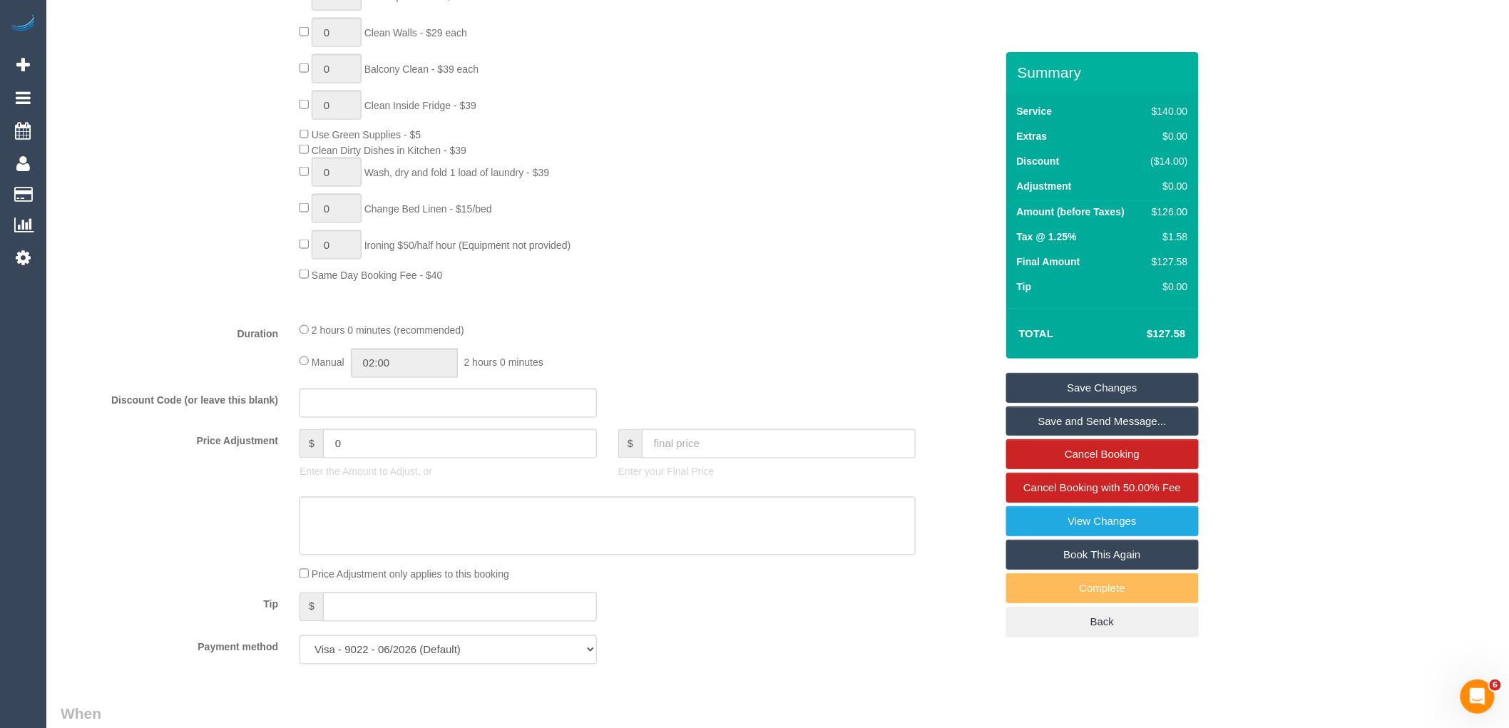
scroll to position [466, 0]
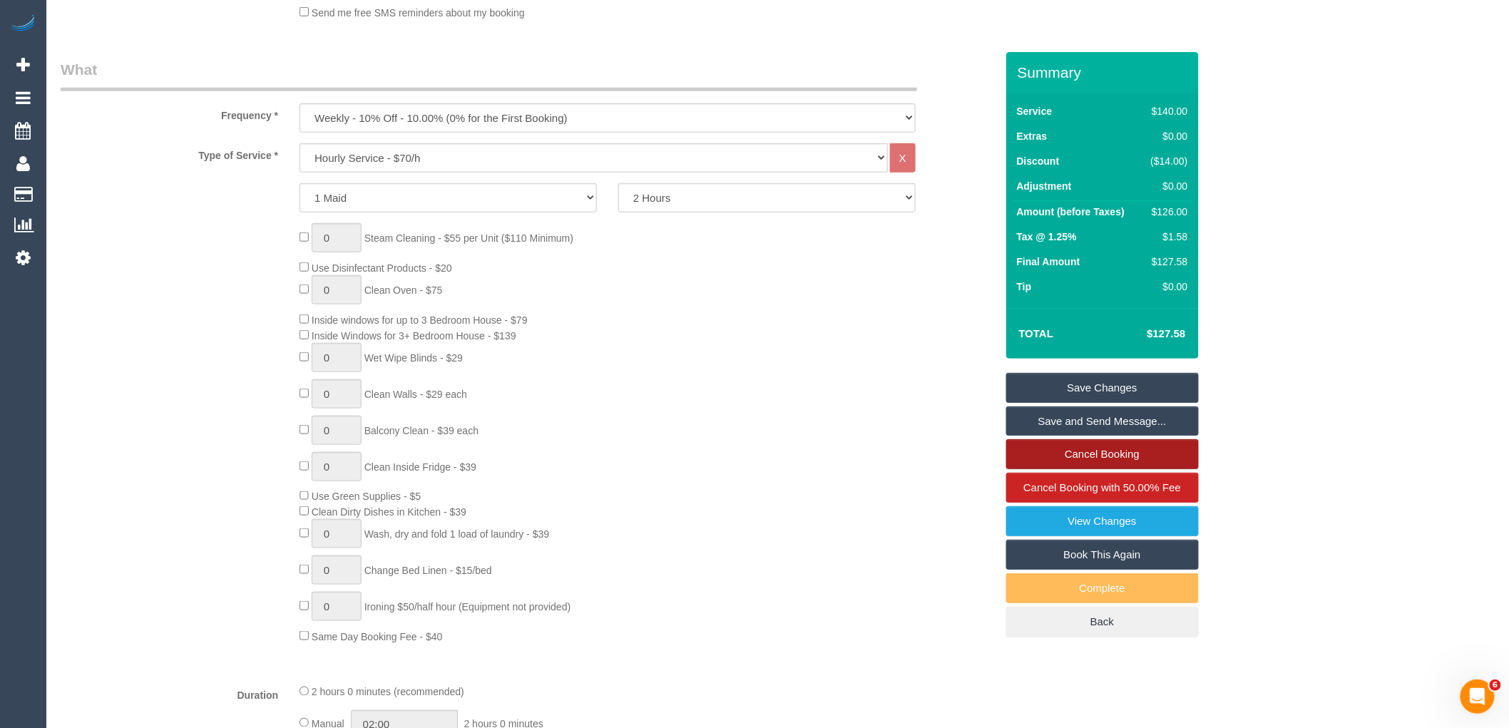
click at [1117, 457] on link "Cancel Booking" at bounding box center [1102, 454] width 193 height 30
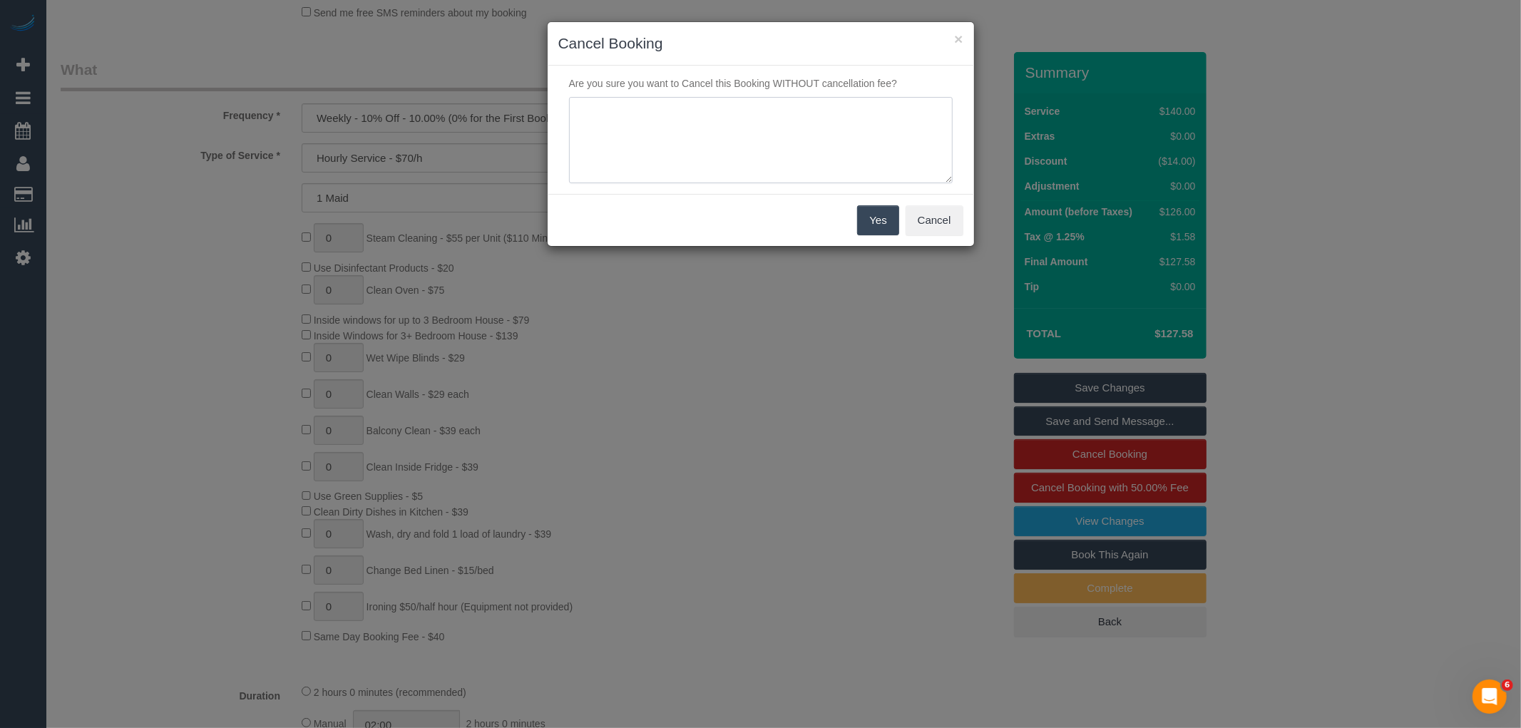
click at [837, 131] on textarea at bounding box center [761, 140] width 384 height 87
drag, startPoint x: 854, startPoint y: 110, endPoint x: 899, endPoint y: 113, distance: 45.7
click at [899, 113] on textarea at bounding box center [761, 140] width 384 height 87
click at [931, 106] on textarea at bounding box center [761, 140] width 384 height 87
type textarea "Cleaners unwell unable to attend - customer ok to cancel via phone VC"
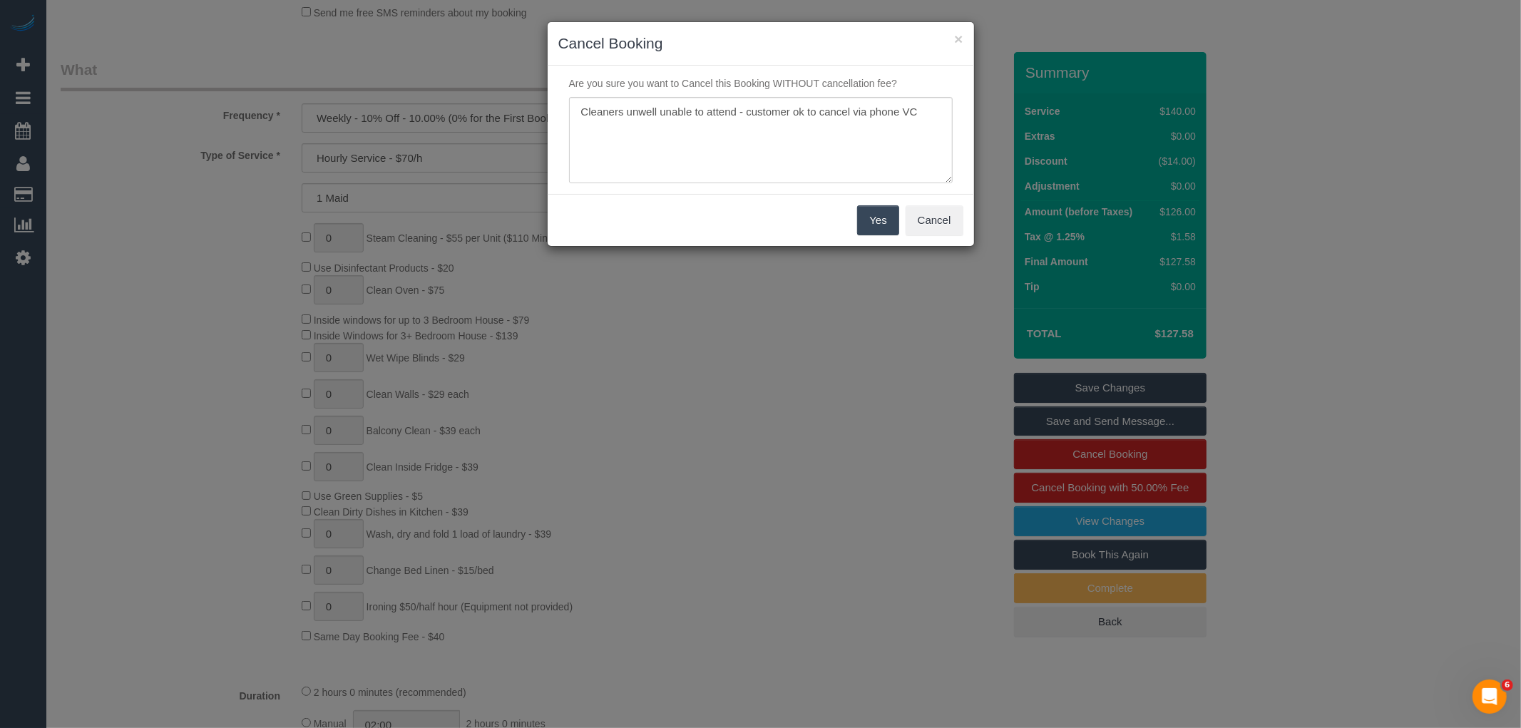
click at [893, 222] on button "Yes" at bounding box center [877, 220] width 41 height 30
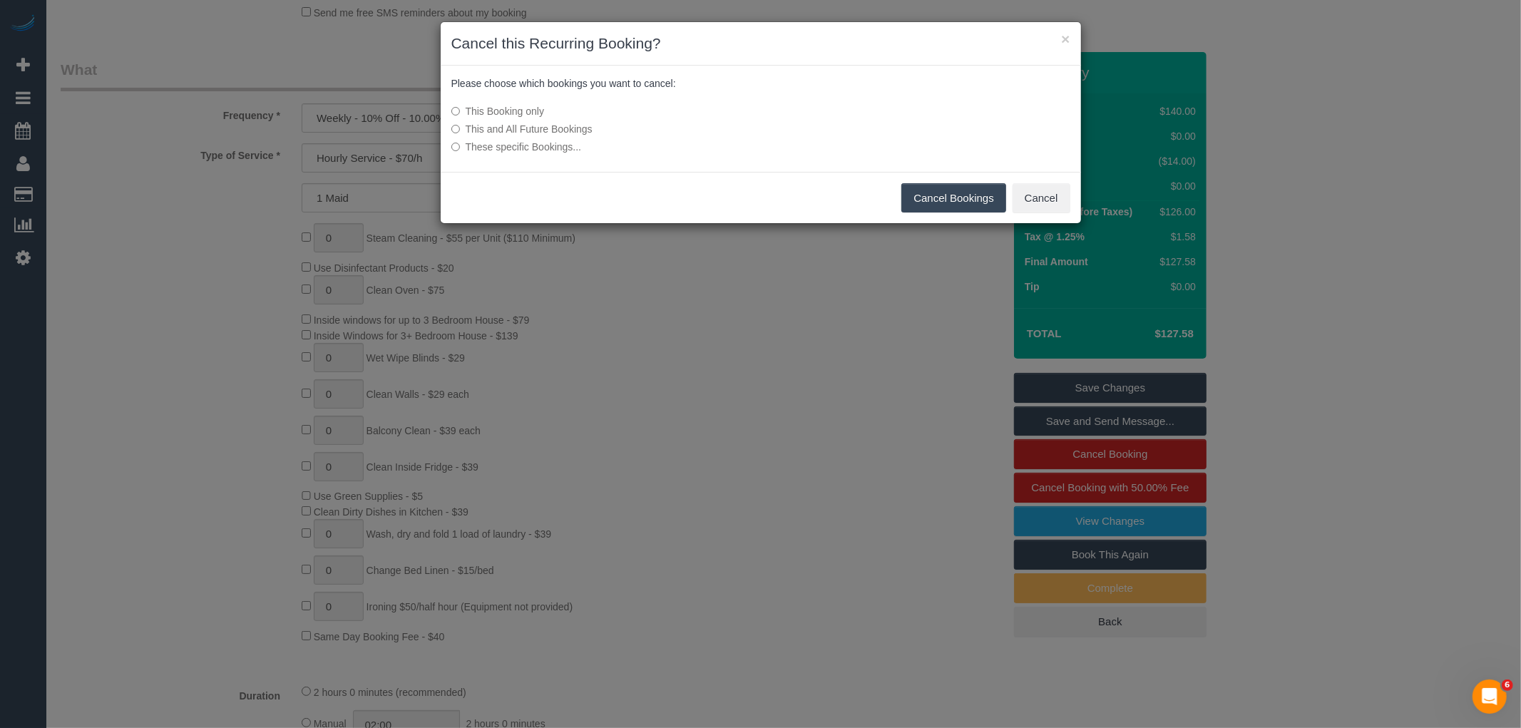
click at [959, 193] on button "Cancel Bookings" at bounding box center [953, 198] width 105 height 30
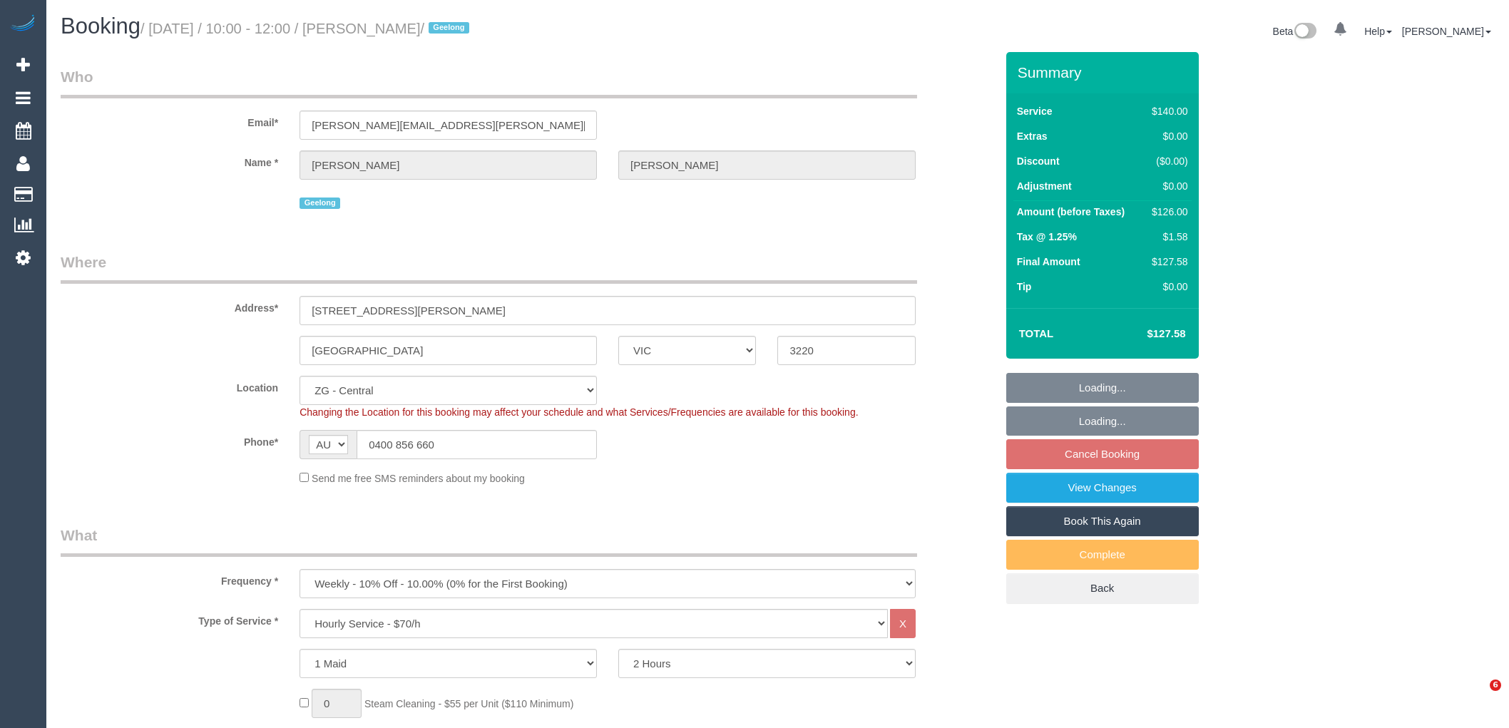
select select "VIC"
select select "spot4"
select select "number:28"
select select "number:14"
select select "number:19"
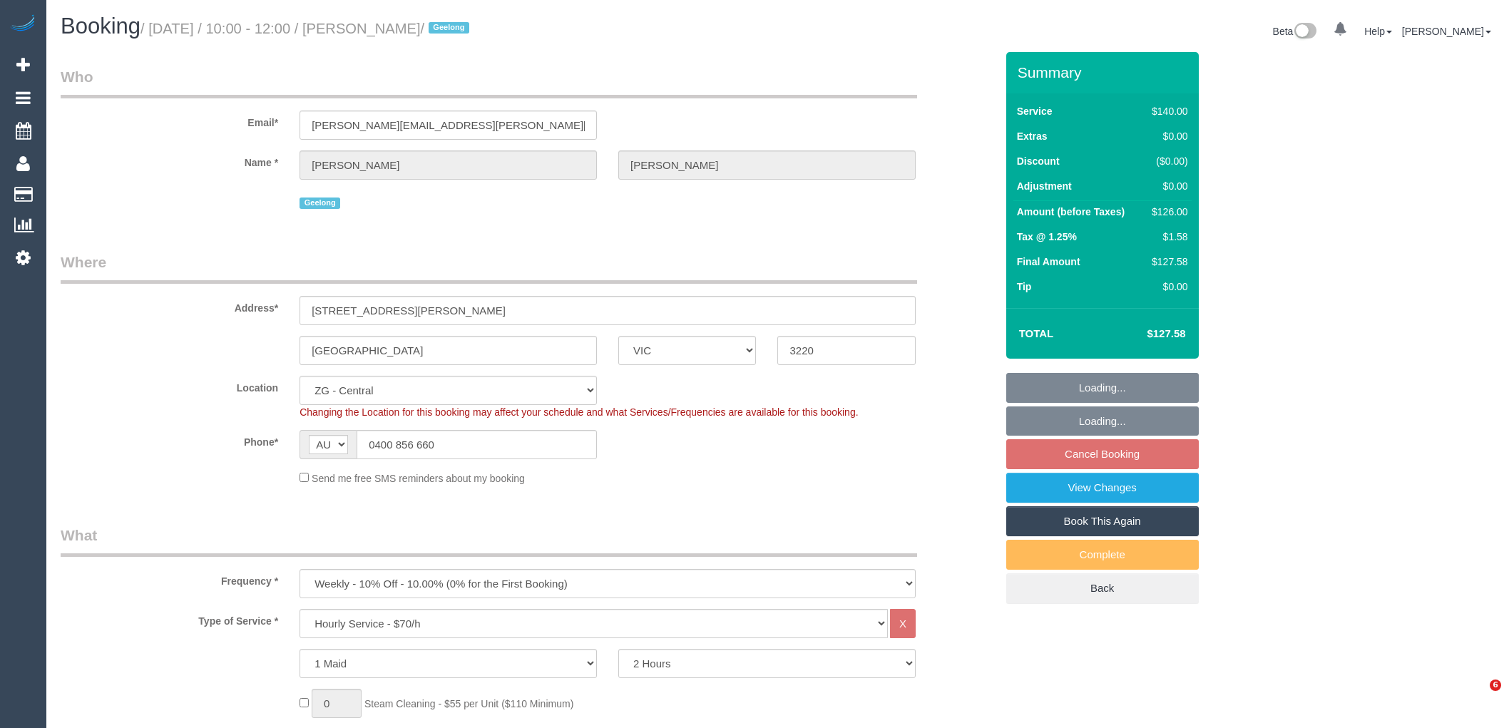
select select "number:36"
select select "number:34"
select select "101165"
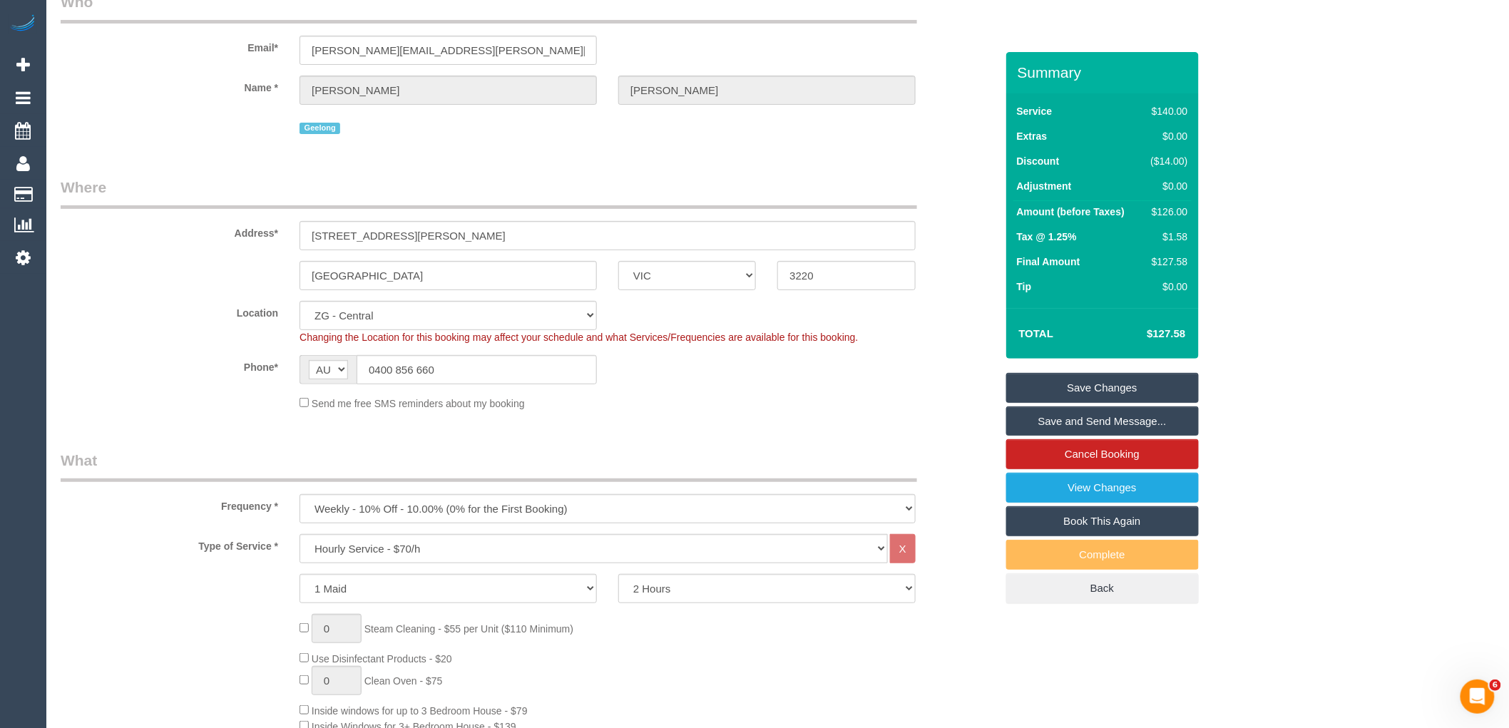
scroll to position [317, 0]
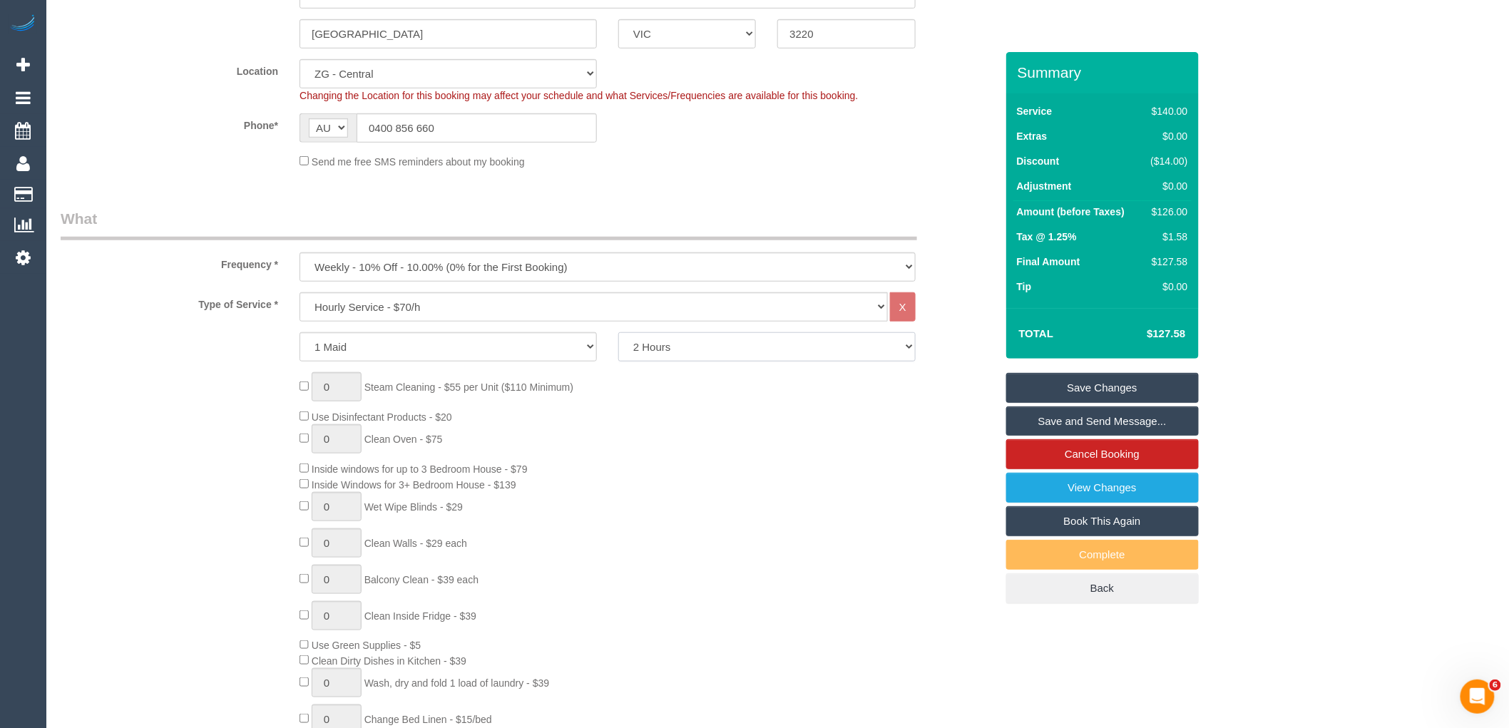
click at [695, 344] on select "2 Hours 2.5 Hours 3 Hours 3.5 Hours 4 Hours 4.5 Hours 5 Hours 5.5 Hours 6 Hours…" at bounding box center [766, 346] width 297 height 29
select select "180"
click at [618, 334] on select "2 Hours 2.5 Hours 3 Hours 3.5 Hours 4 Hours 4.5 Hours 5 Hours 5.5 Hours 6 Hours…" at bounding box center [766, 346] width 297 height 29
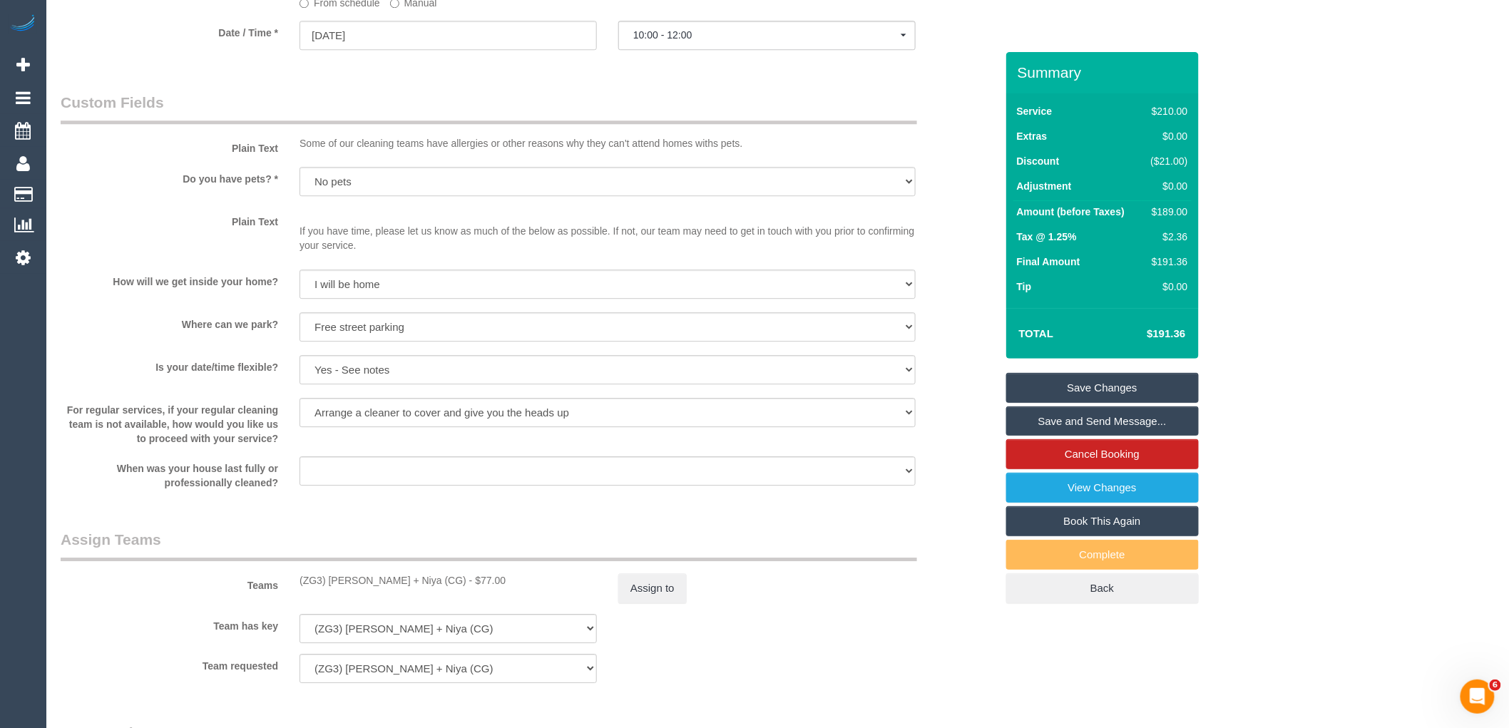
select select "spot49"
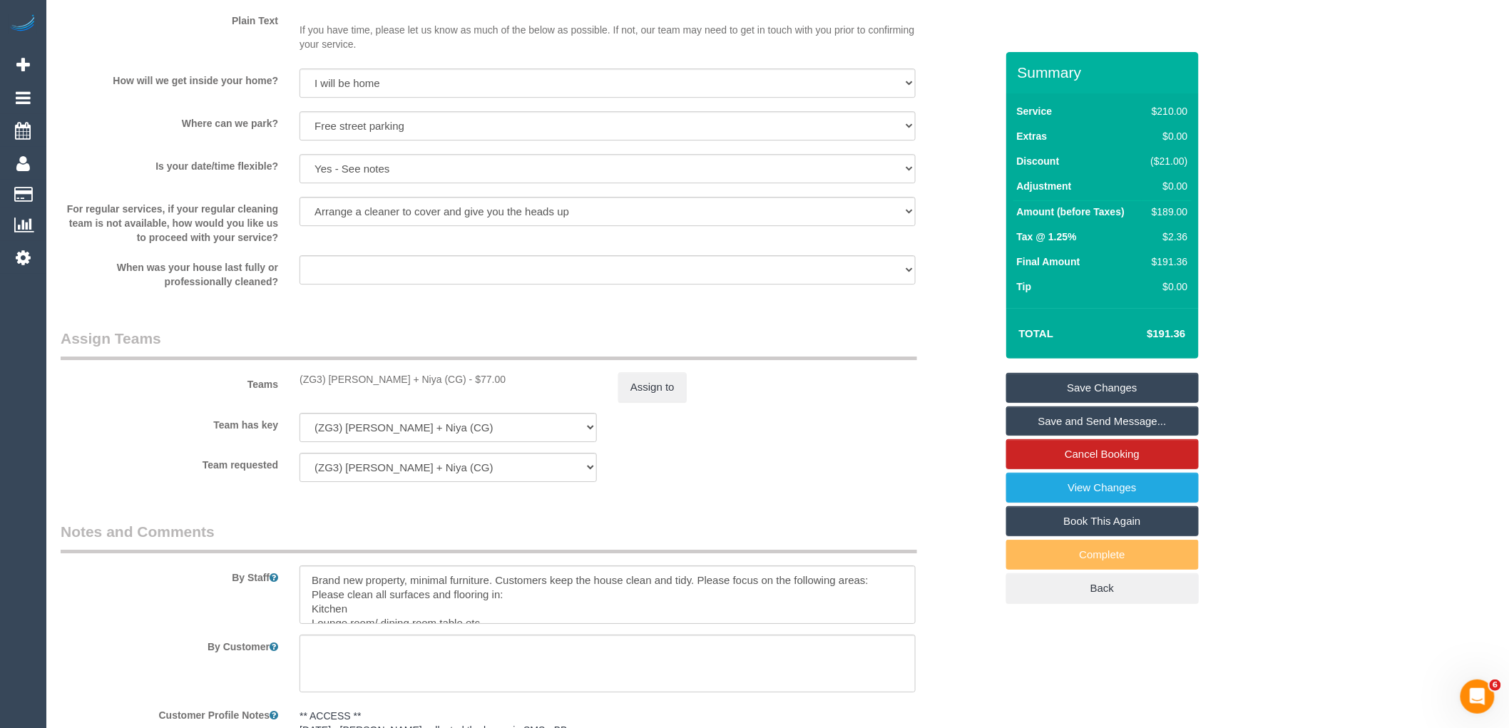
scroll to position [1901, 0]
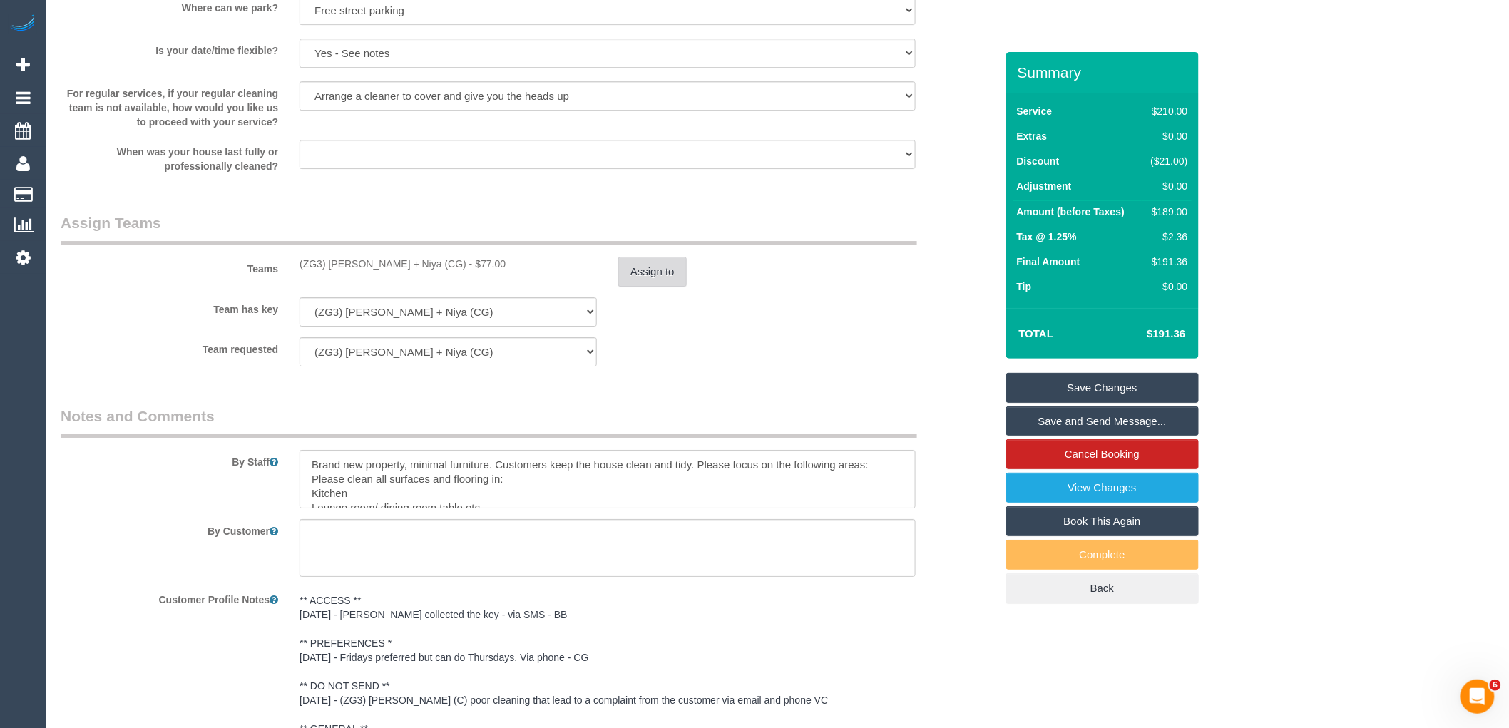
click at [666, 279] on button "Assign to" at bounding box center [652, 272] width 68 height 30
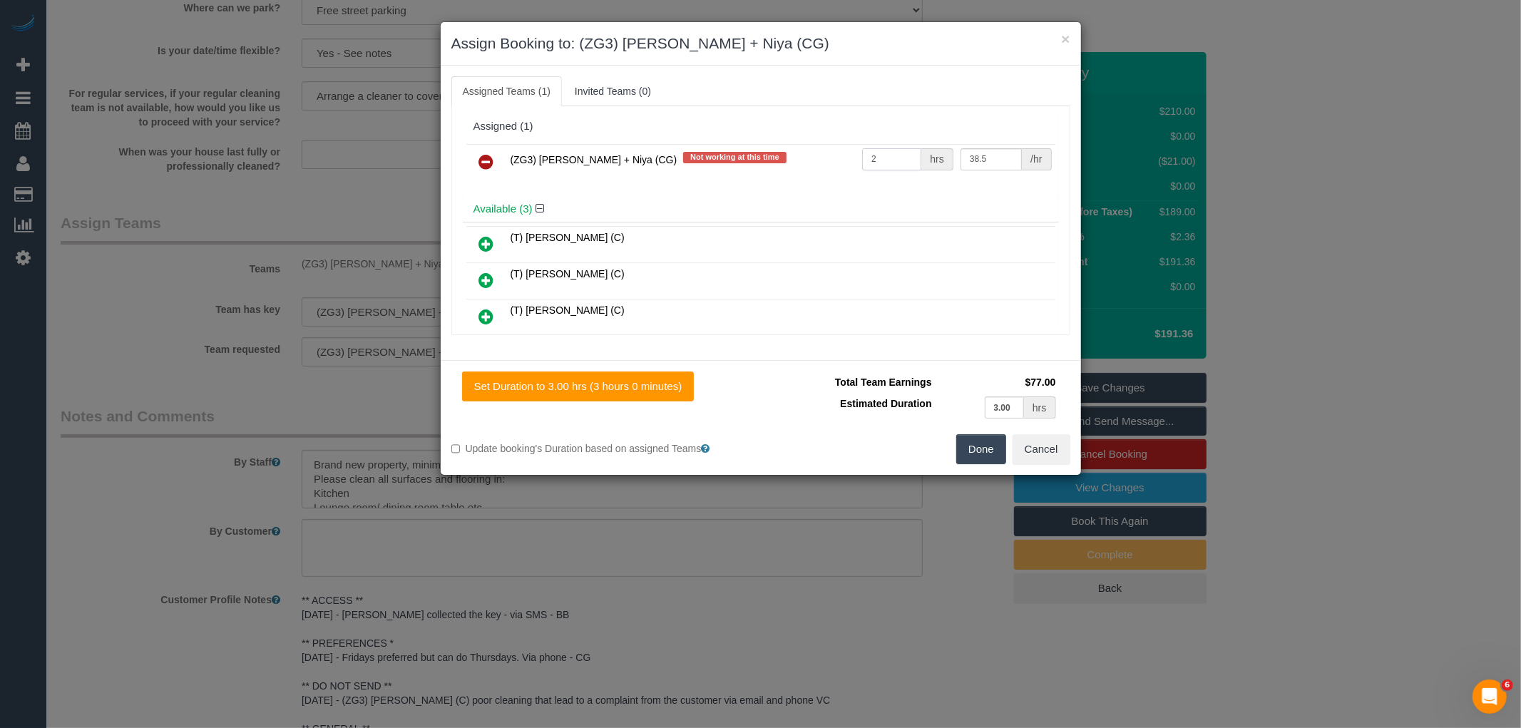
click at [883, 162] on input "2" at bounding box center [891, 159] width 59 height 22
type input "3"
click at [971, 450] on button "Done" at bounding box center [981, 449] width 50 height 30
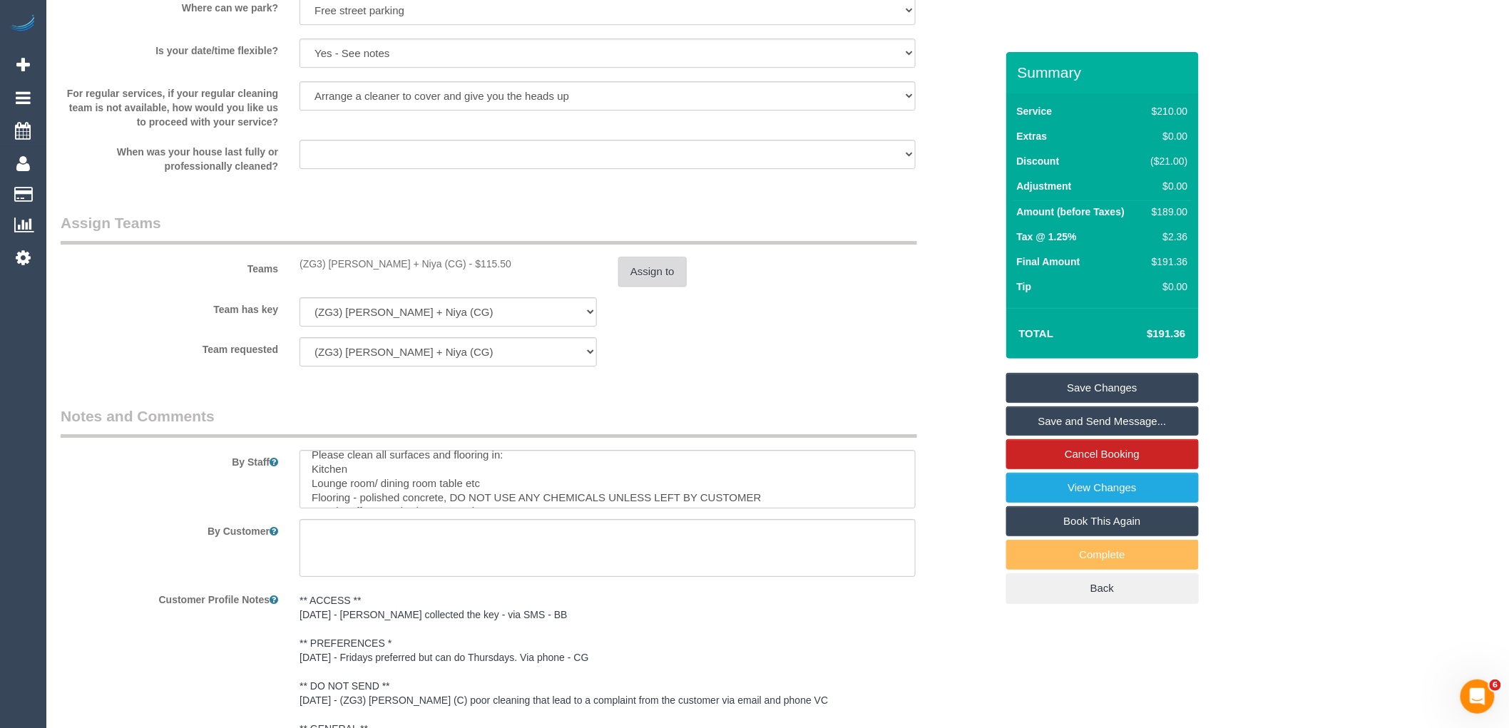
scroll to position [0, 0]
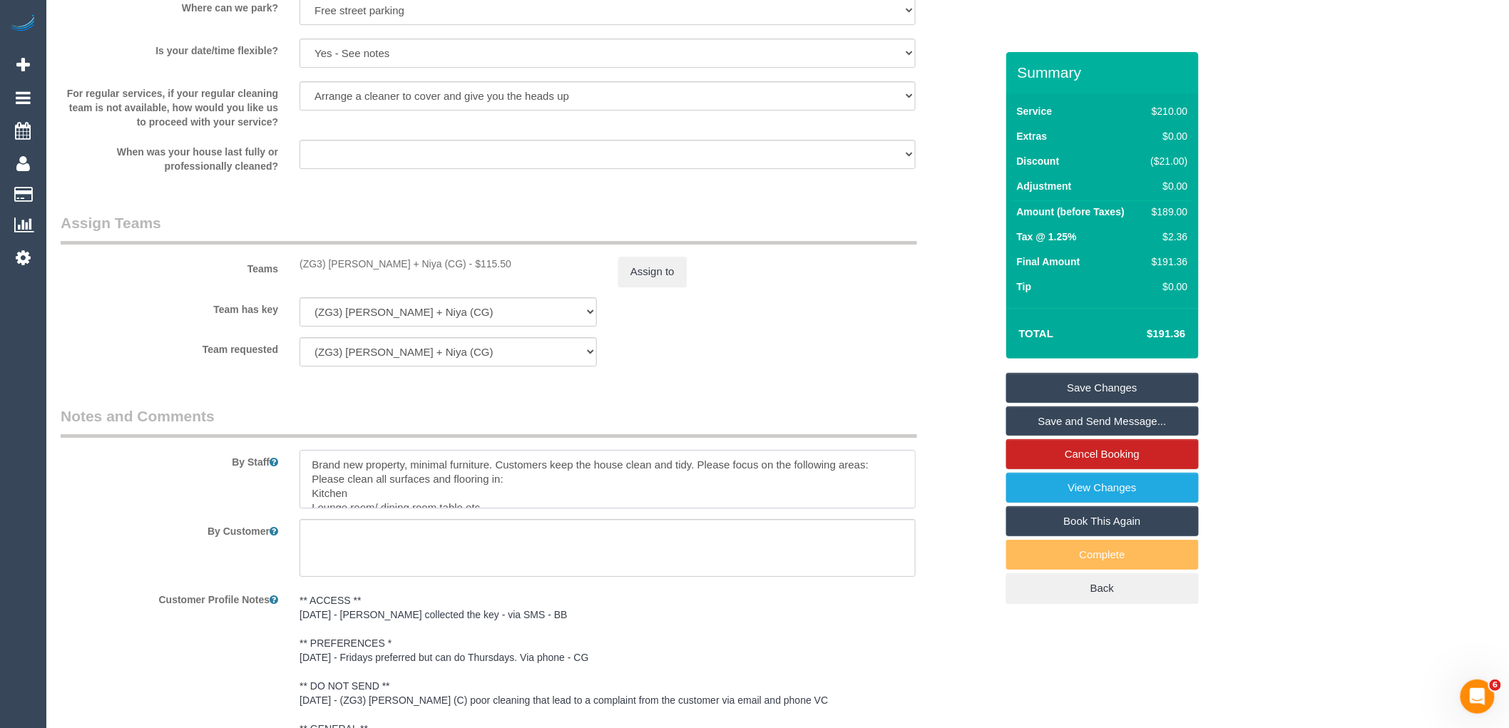
click at [309, 474] on textarea at bounding box center [607, 479] width 616 height 58
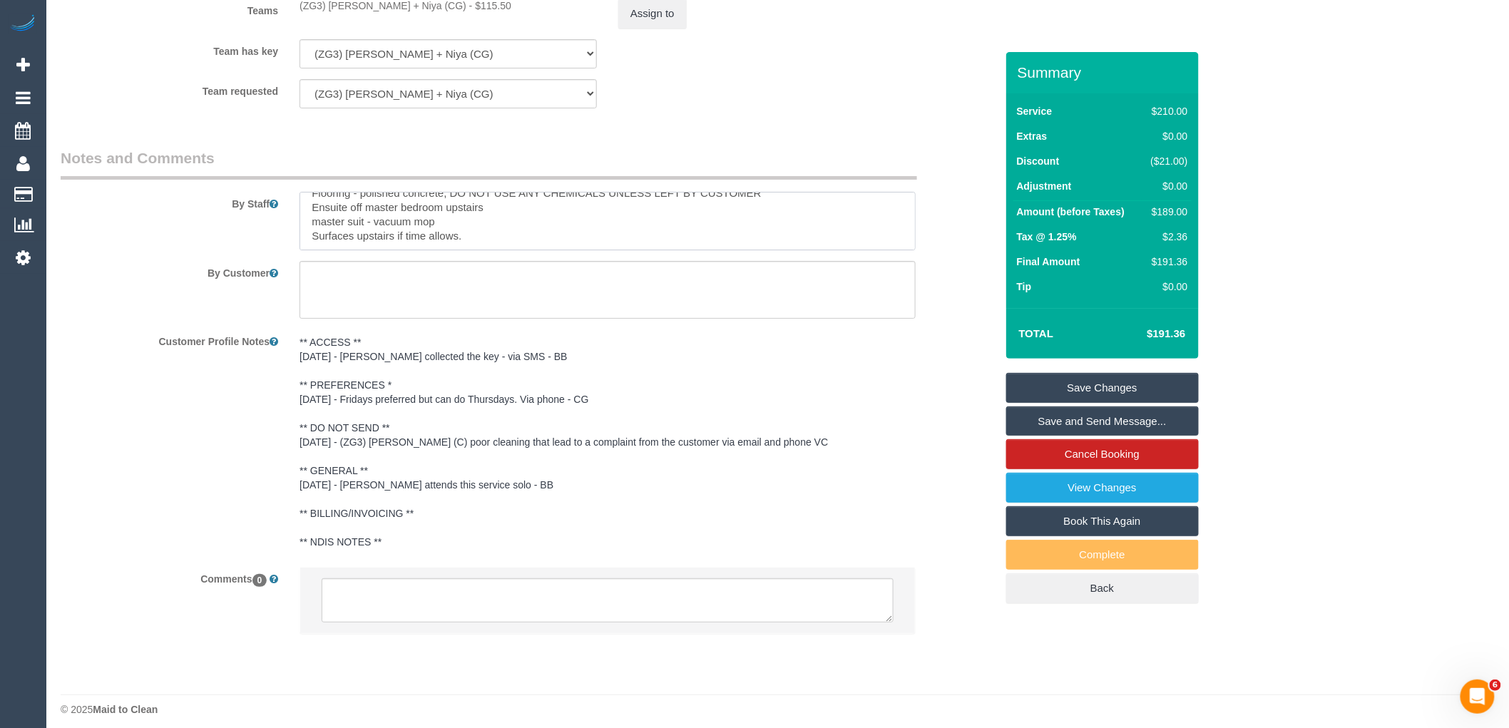
scroll to position [2179, 0]
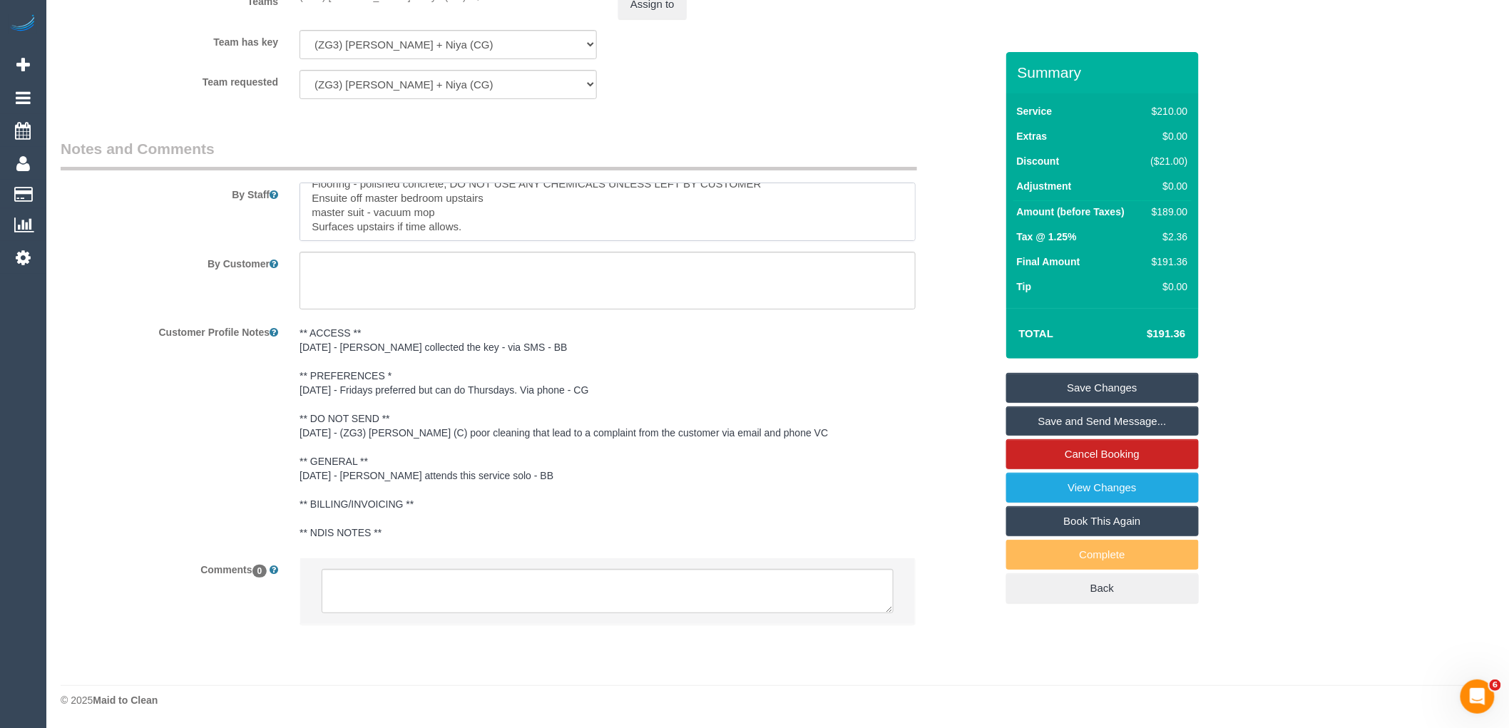
type textarea "CUSTOMER GOING AWAY OVERSEAS FOR A COUPLE OF MONTHS, PLEASE LEAVE KEY BEHIND AF…"
click at [524, 588] on textarea at bounding box center [608, 591] width 572 height 44
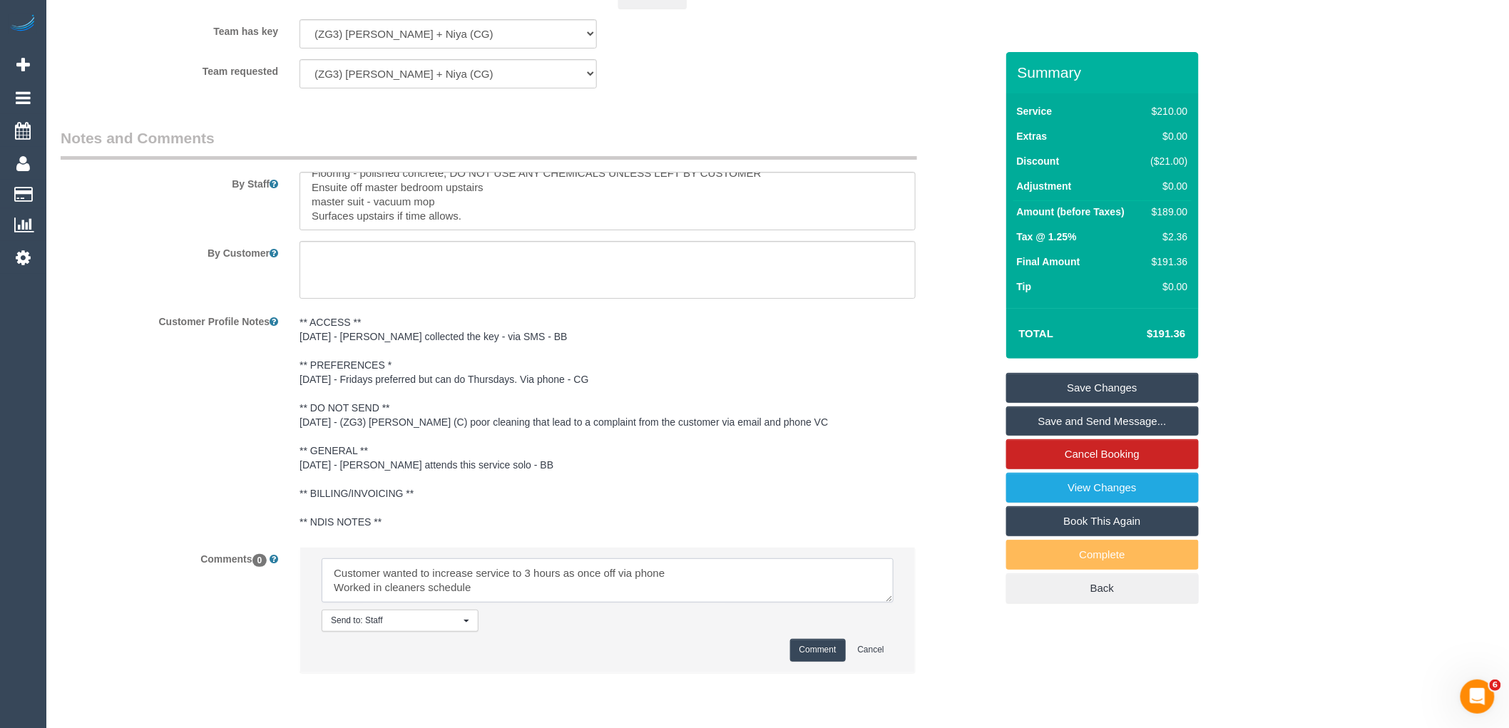
scroll to position [6, 0]
type textarea "Customer wanted to increase service to 3 hours as once off via phone Worked in …"
click at [811, 661] on button "Comment" at bounding box center [818, 650] width 56 height 22
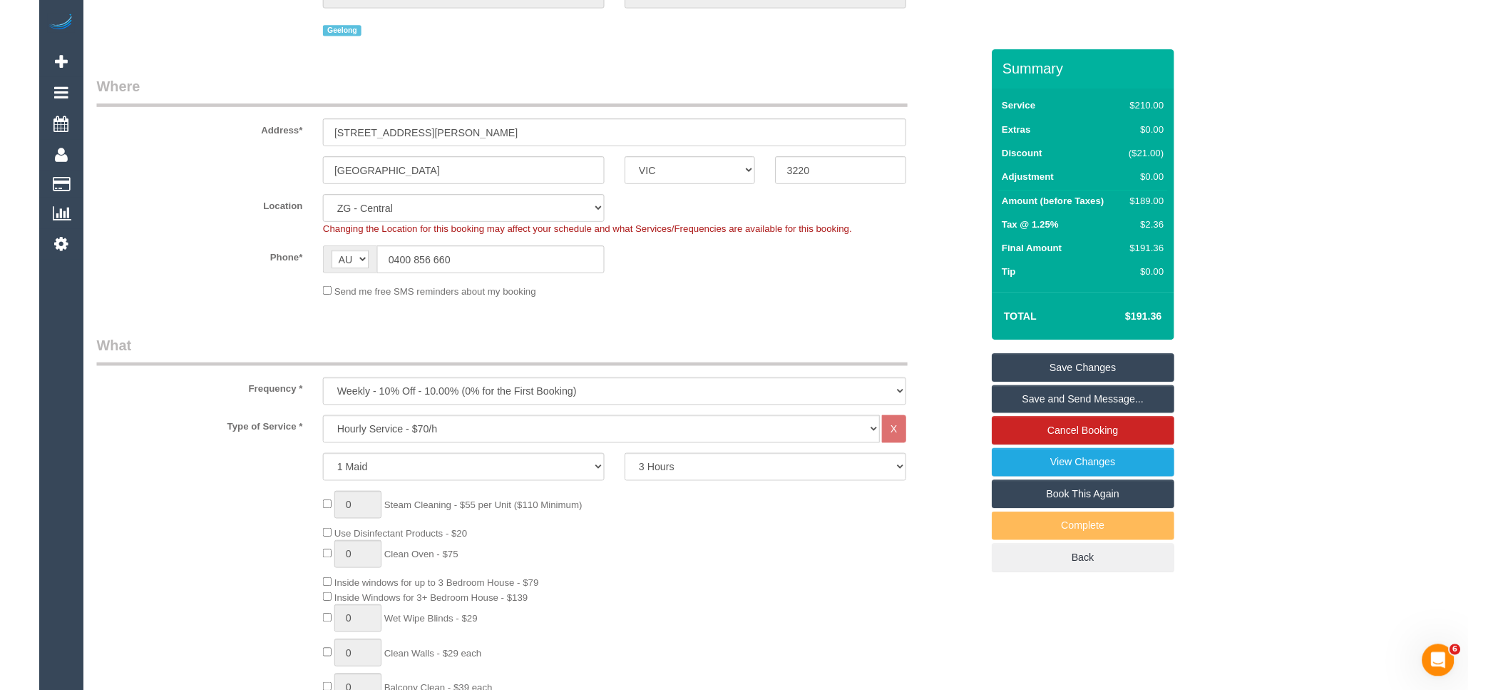
scroll to position [0, 0]
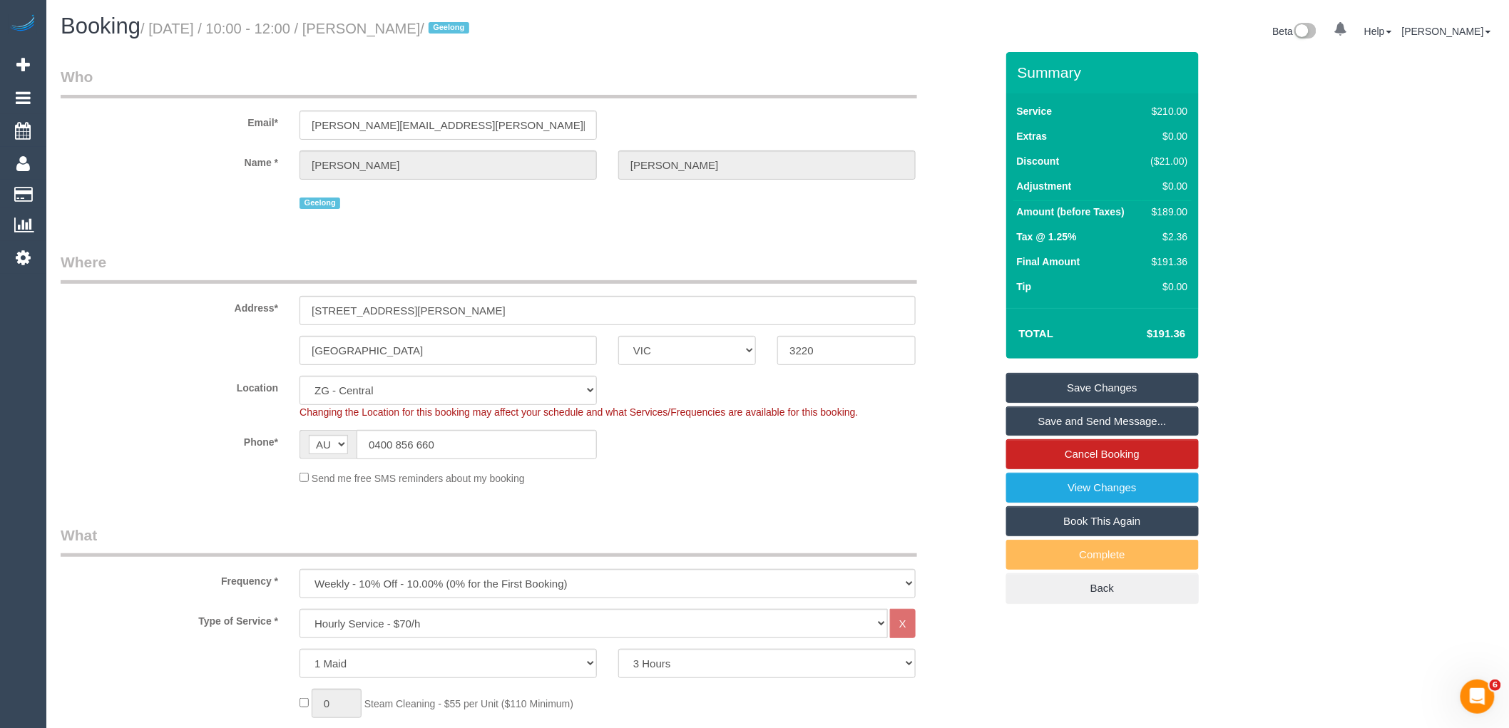
click at [1150, 392] on link "Save Changes" at bounding box center [1102, 388] width 193 height 30
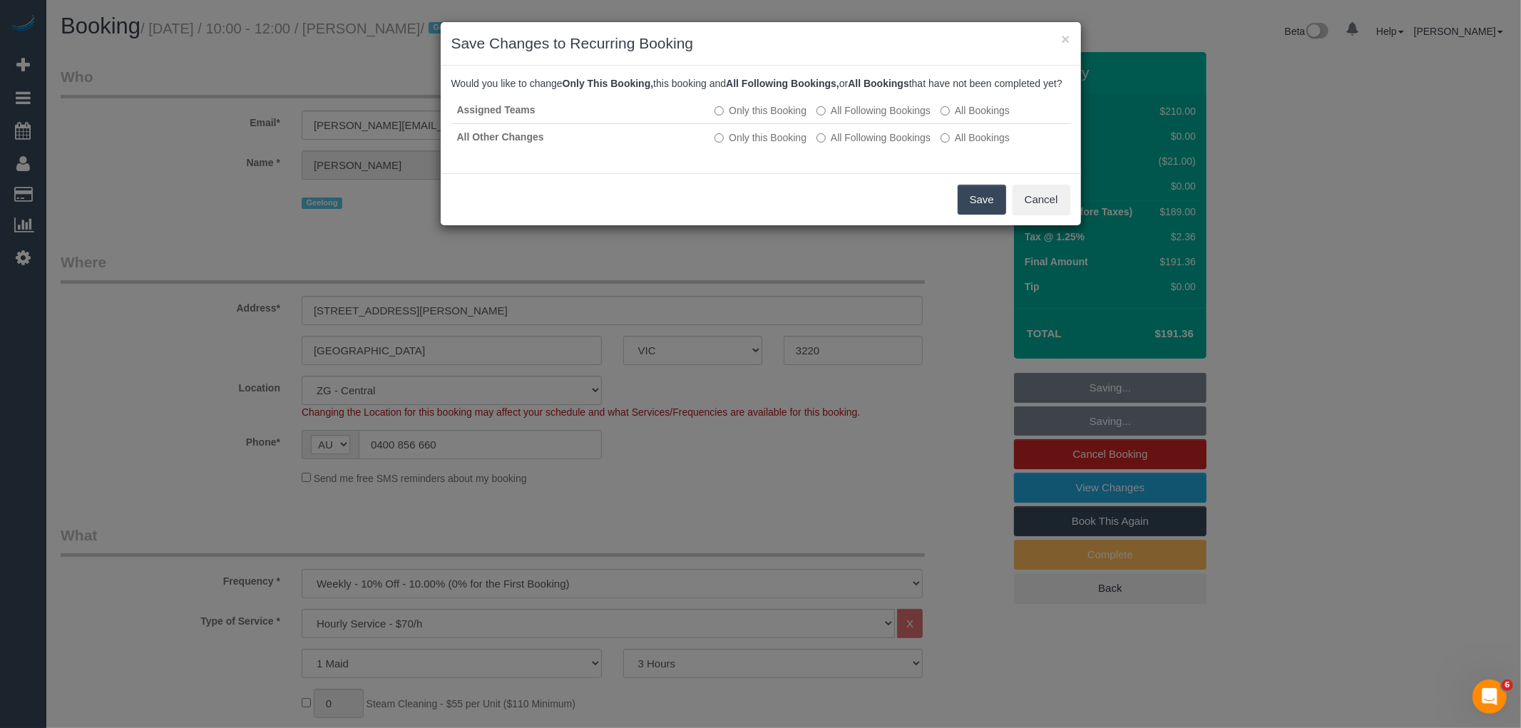
click at [995, 215] on button "Save" at bounding box center [982, 200] width 48 height 30
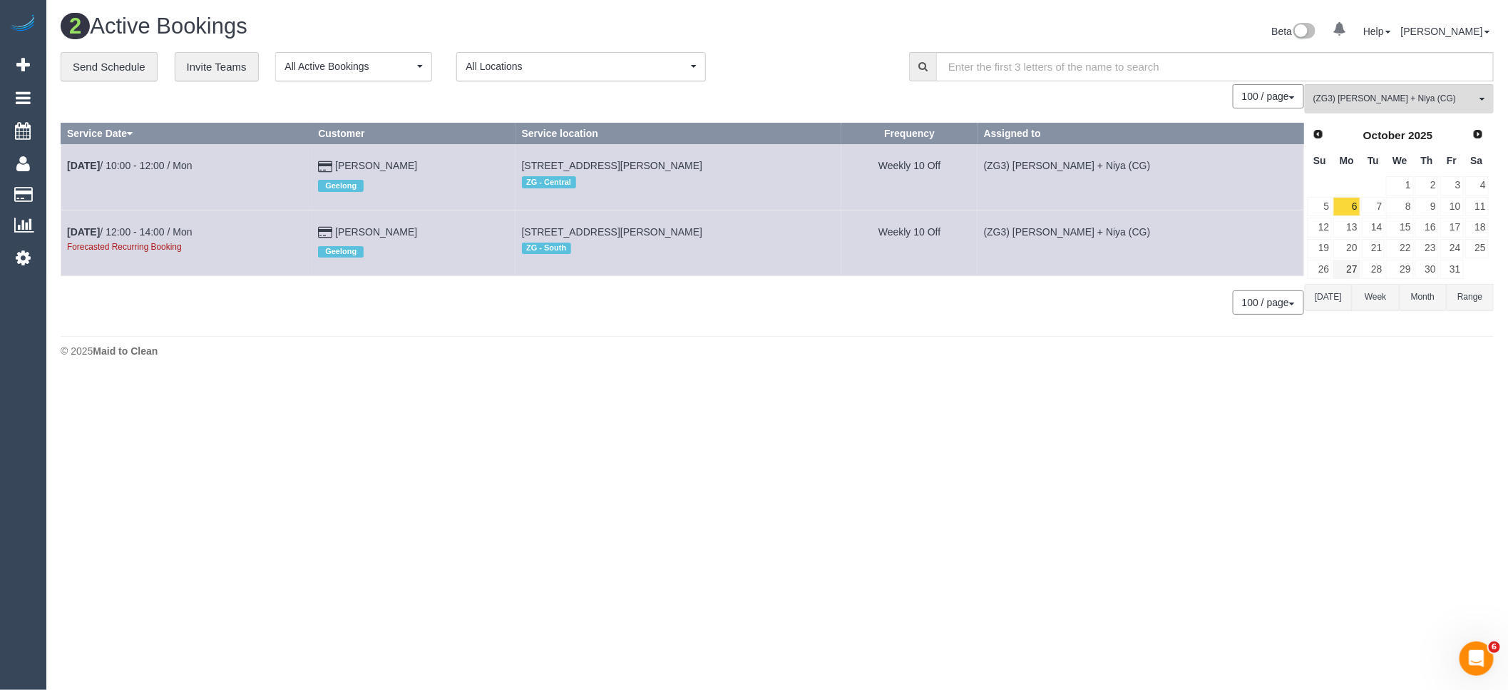
click at [1331, 297] on button "Today" at bounding box center [1328, 297] width 47 height 26
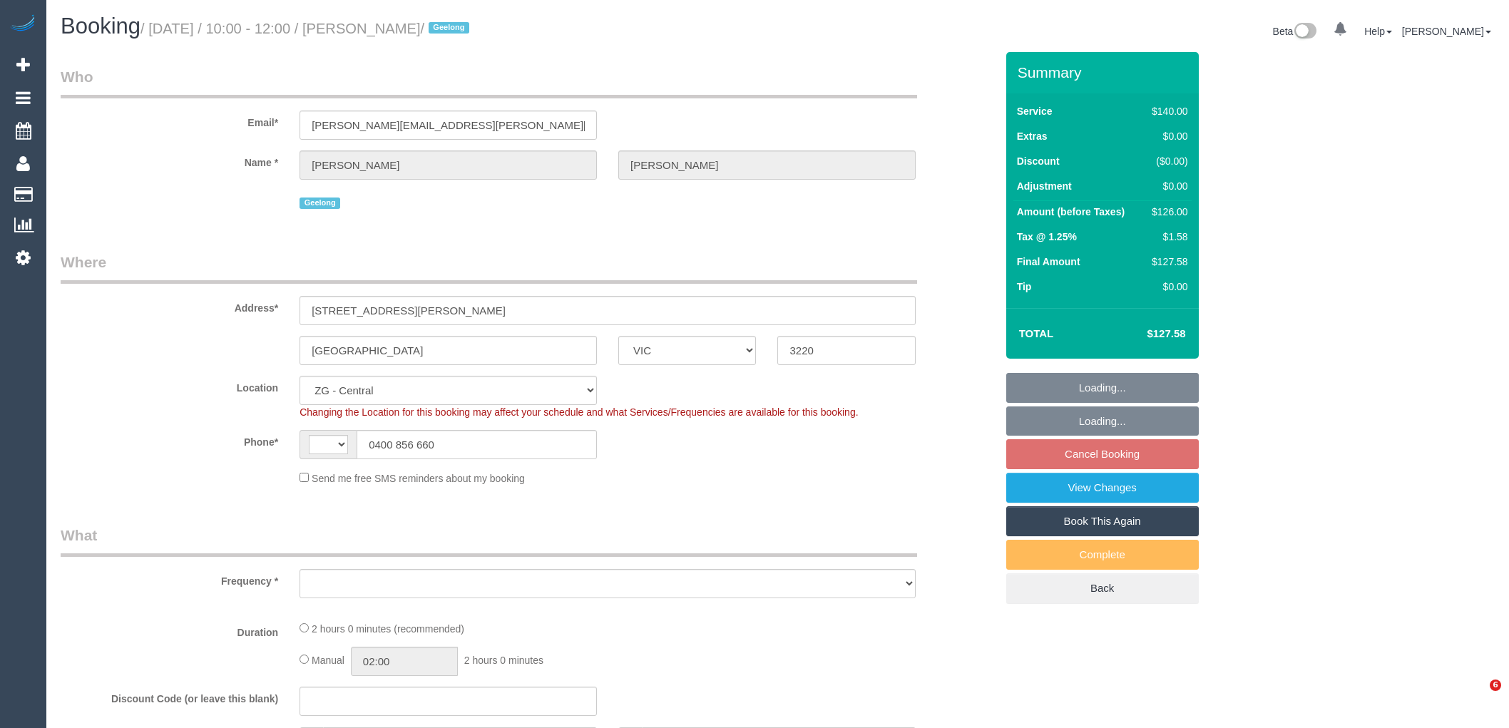
select select "VIC"
select select "string:AU"
select select "object:854"
select select "string:stripe-pm_1P0XDP2GScqysDRV2VQCP1Yn"
select select "number:28"
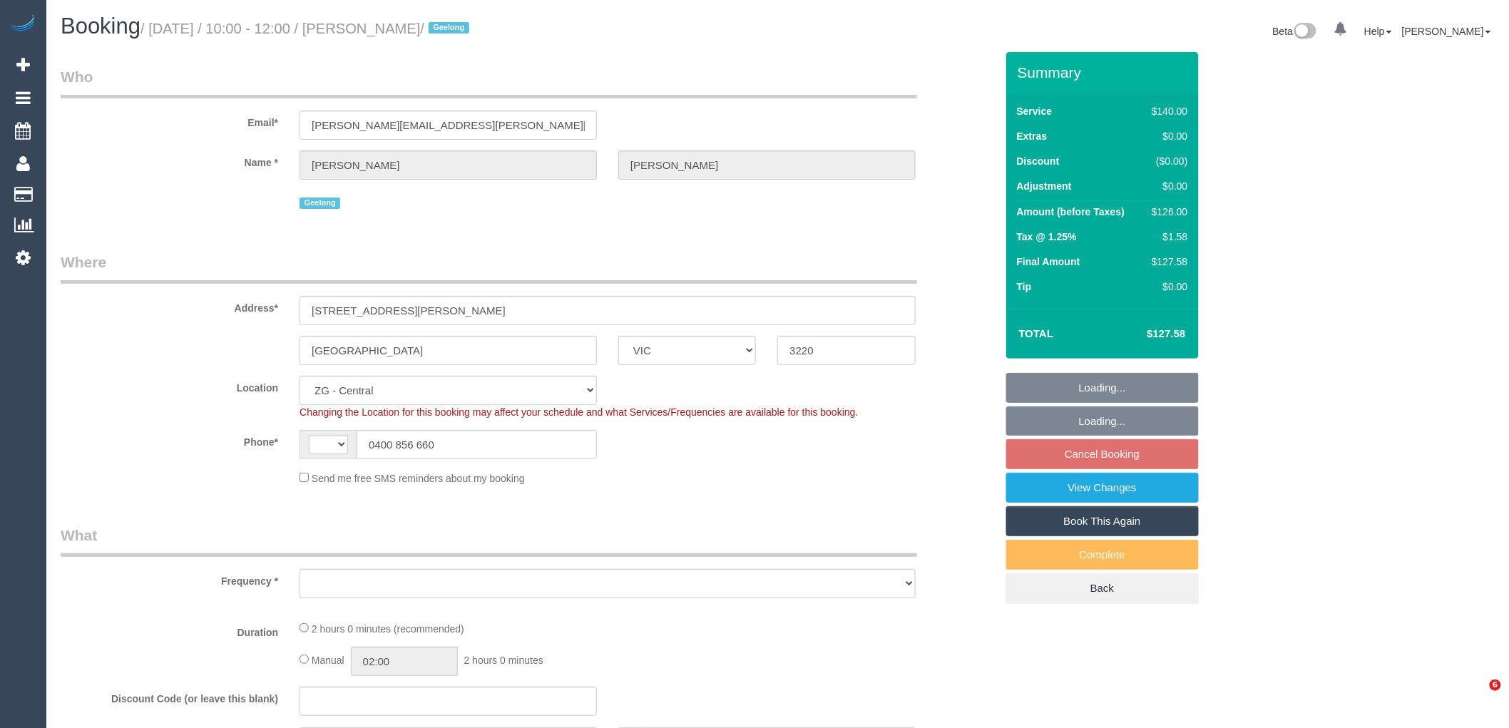
select select "number:14"
select select "number:19"
select select "number:36"
select select "number:34"
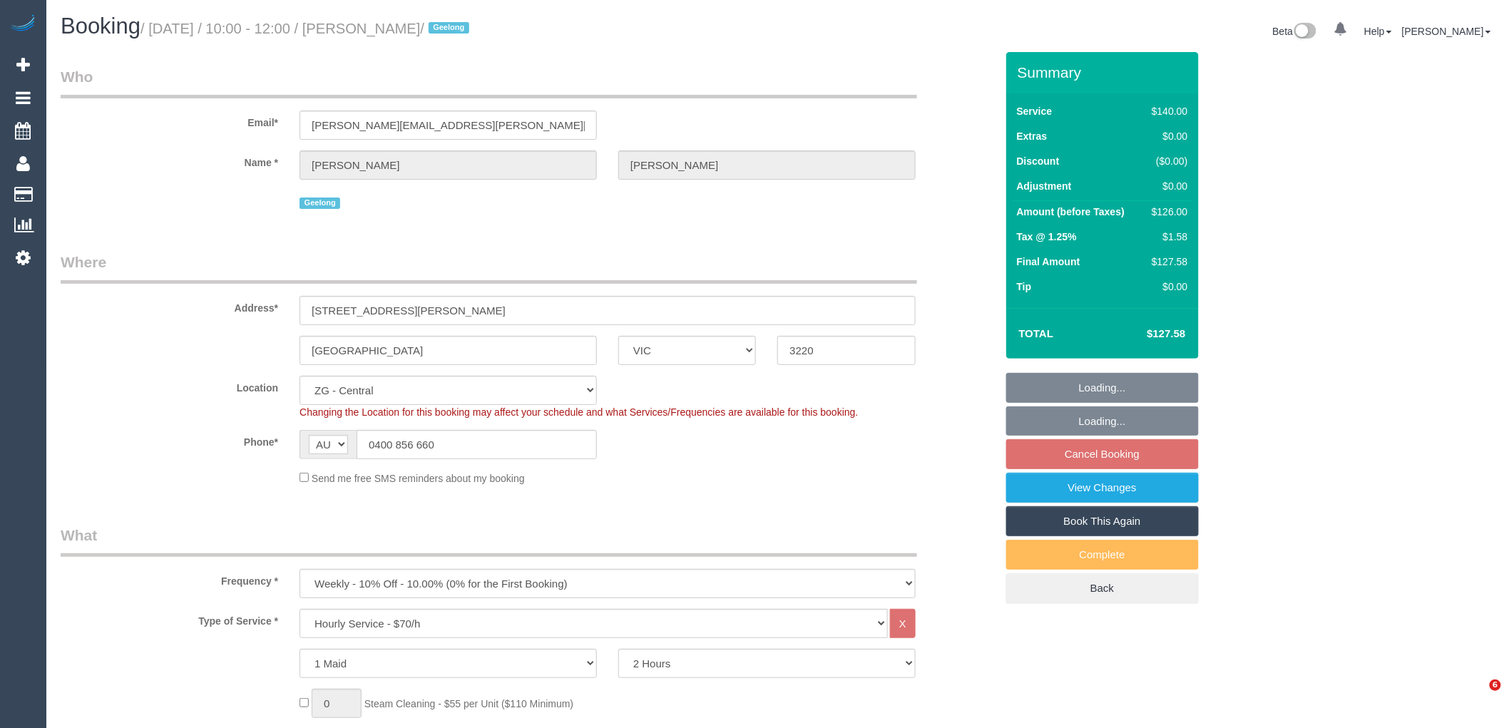
select select "101165"
select select "object:937"
select select "spot4"
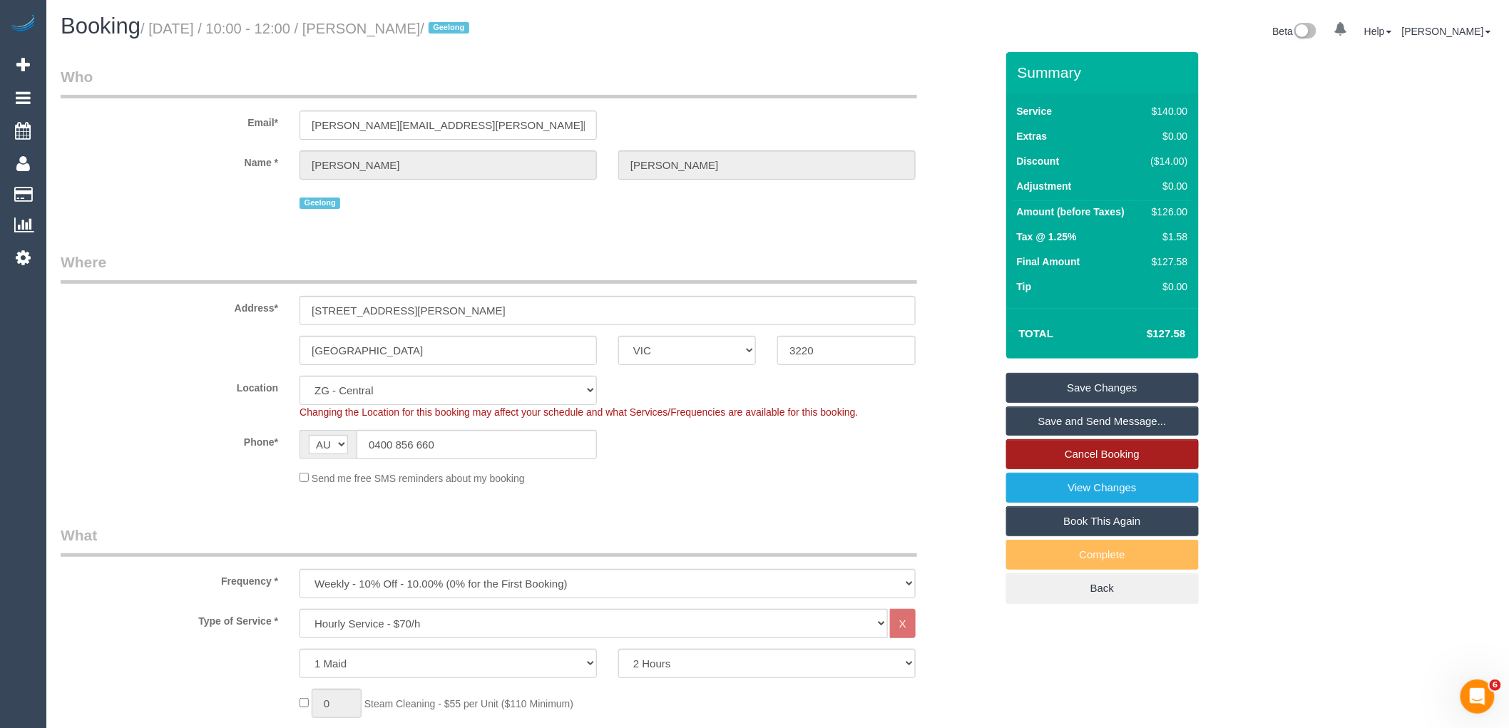
click at [1106, 453] on link "Cancel Booking" at bounding box center [1102, 454] width 193 height 30
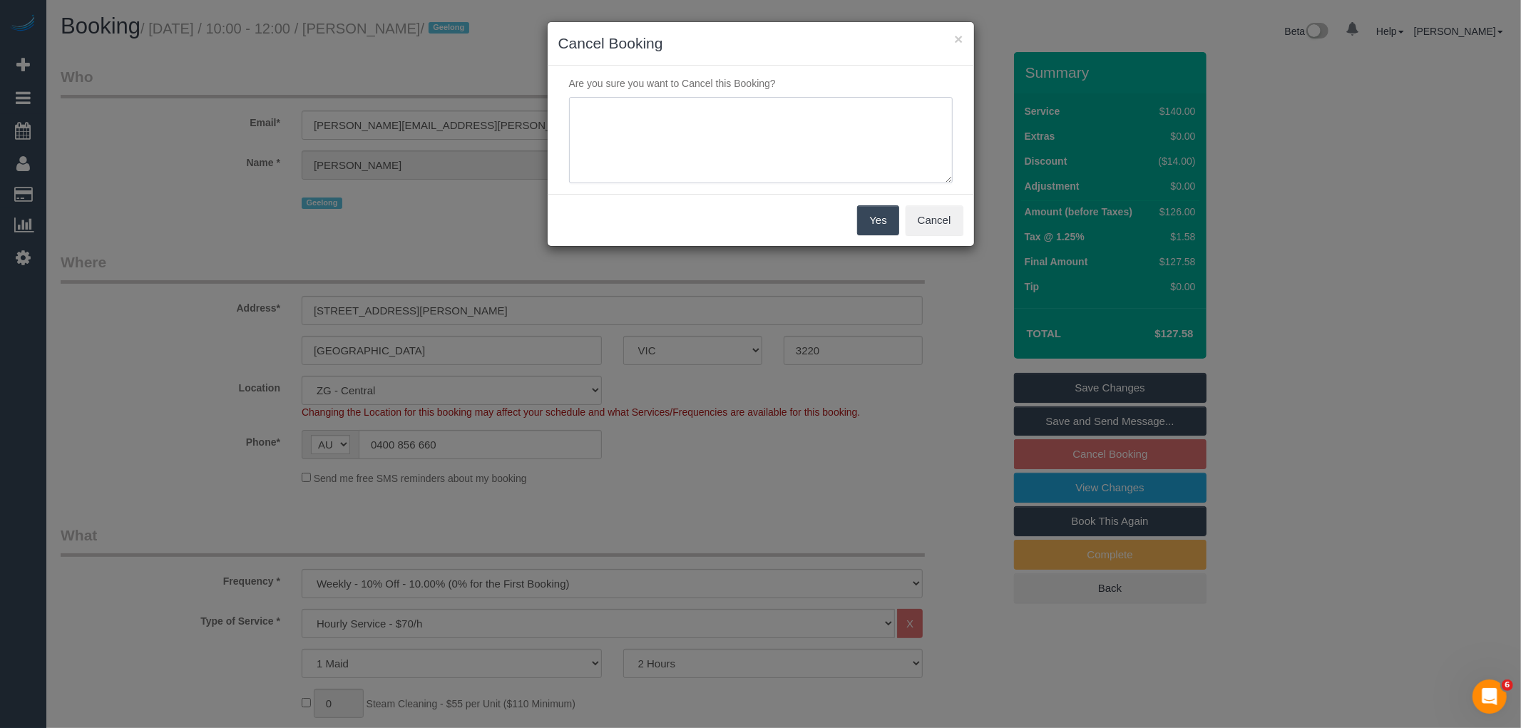
click at [756, 122] on textarea at bounding box center [761, 140] width 384 height 87
click at [945, 107] on textarea at bounding box center [761, 140] width 384 height 87
click at [889, 110] on textarea at bounding box center [761, 140] width 384 height 87
type textarea "Customer traveling for a couple of months. Will rebook once back. Very happy wi…"
click at [900, 224] on div "Yes Cancel" at bounding box center [761, 220] width 426 height 52
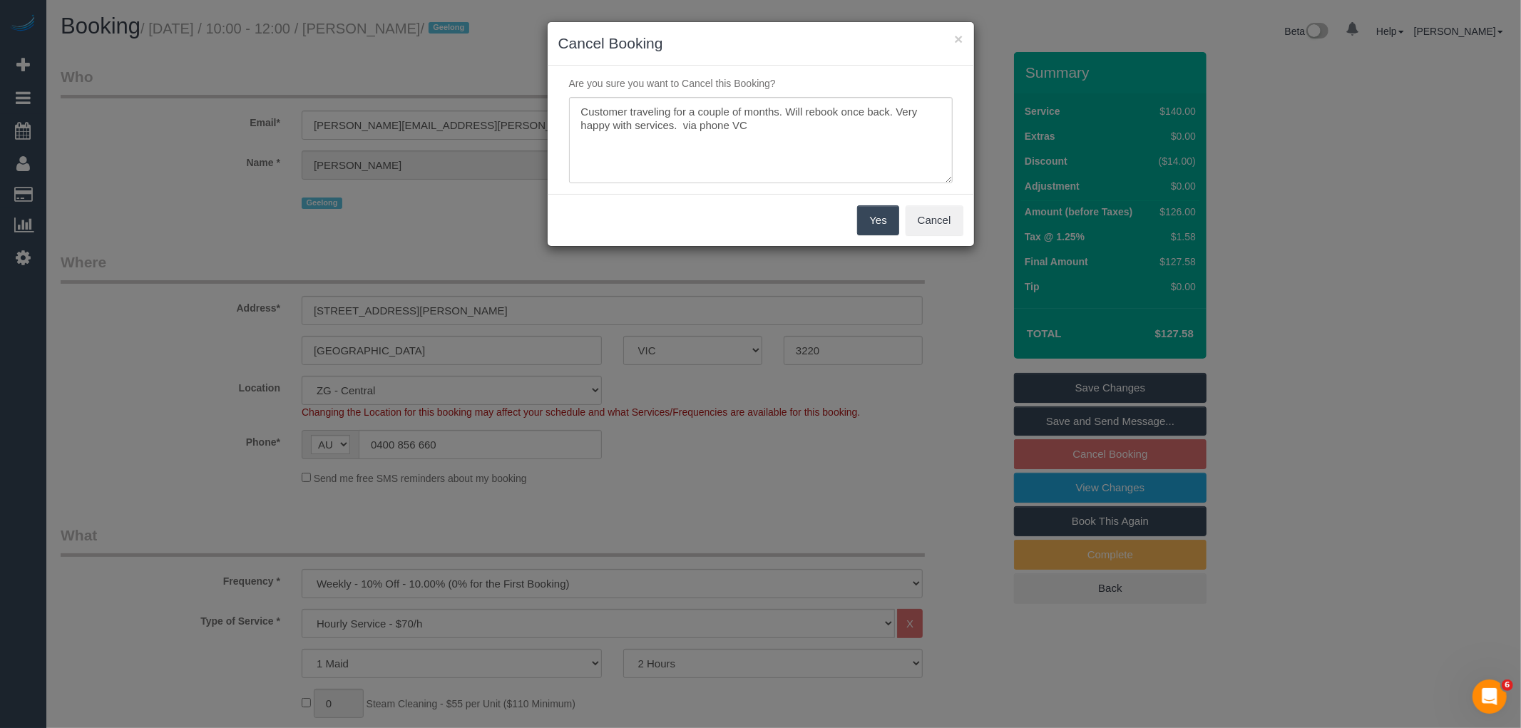
click at [890, 225] on button "Yes" at bounding box center [877, 220] width 41 height 30
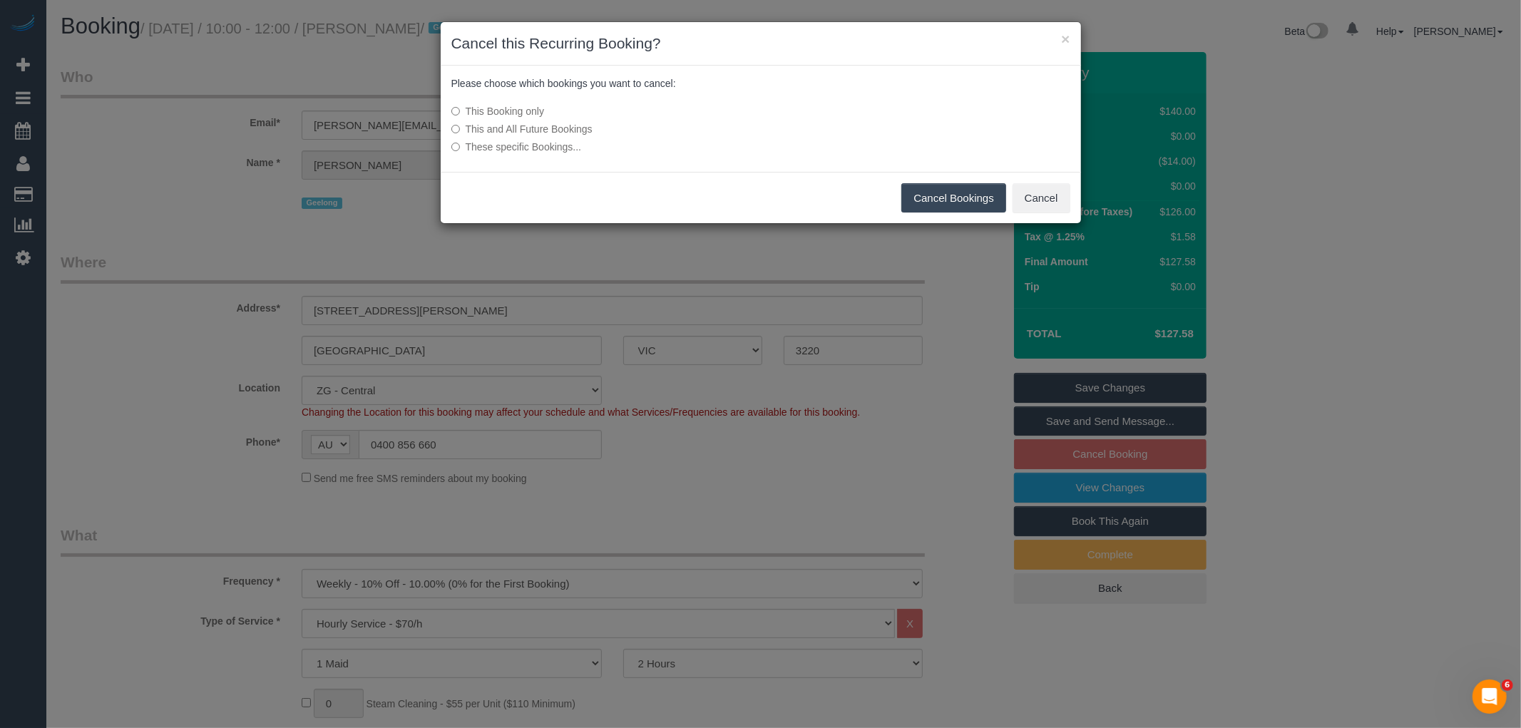
click at [533, 127] on label "This and All Future Bookings" at bounding box center [654, 129] width 406 height 14
click at [943, 190] on button "Cancel Bookings" at bounding box center [953, 198] width 105 height 30
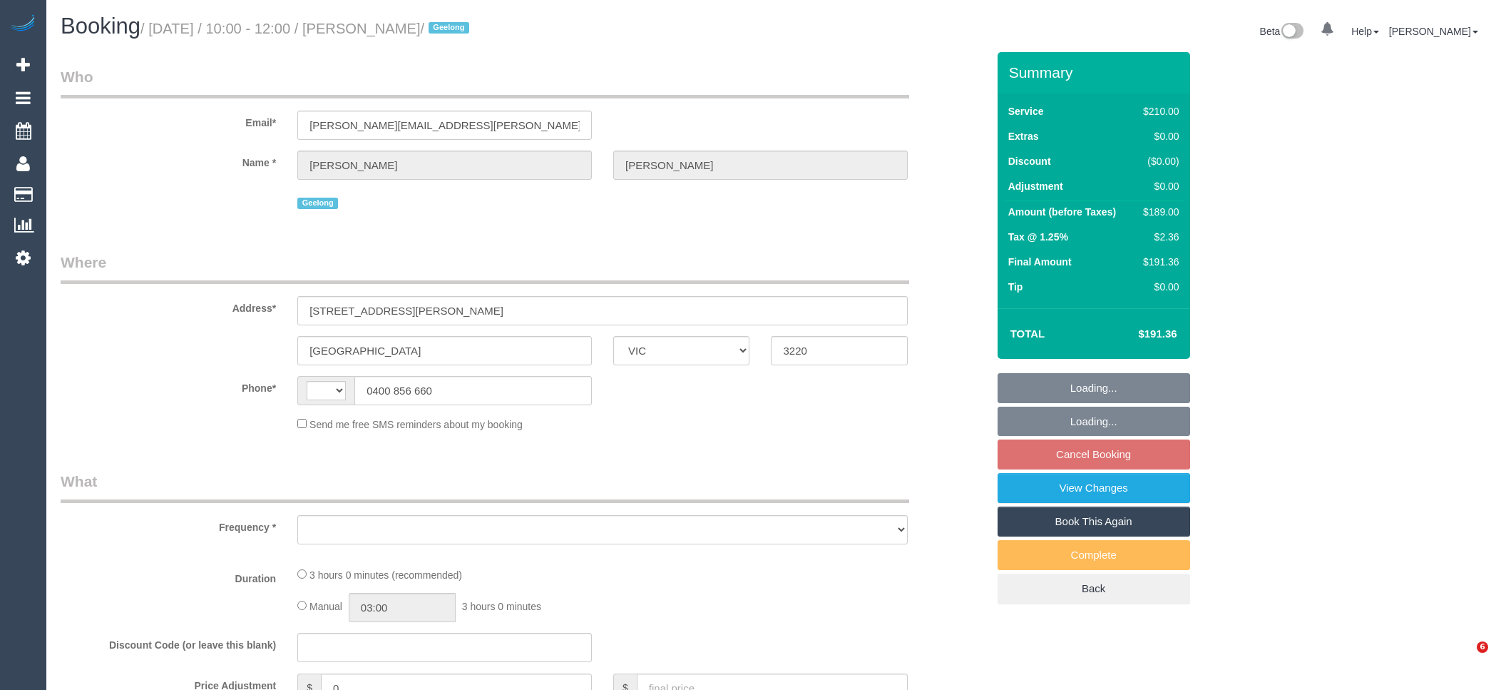
select select "VIC"
select select "string:stripe-pm_1P0XDP2GScqysDRV2VQCP1Yn"
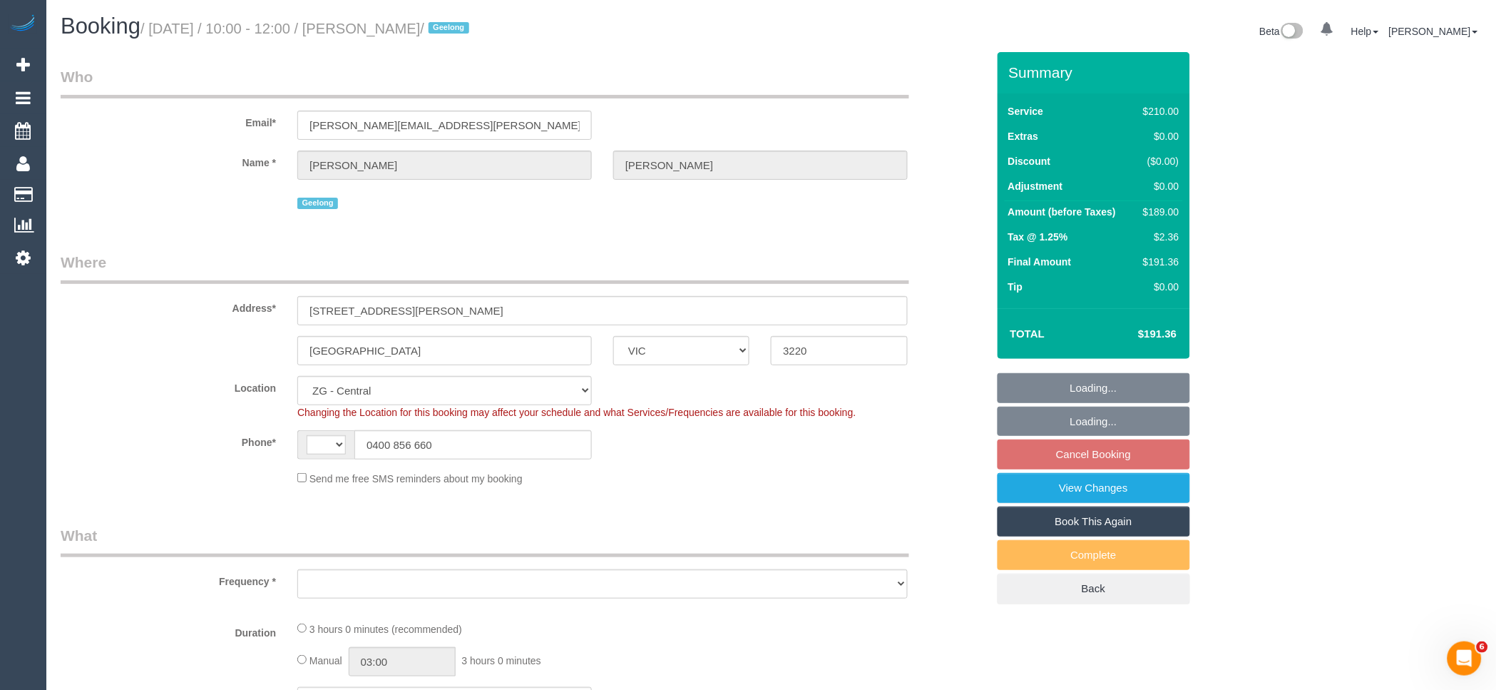
select select "string:AU"
select select "object:318"
select select "number:28"
select select "number:14"
select select "number:19"
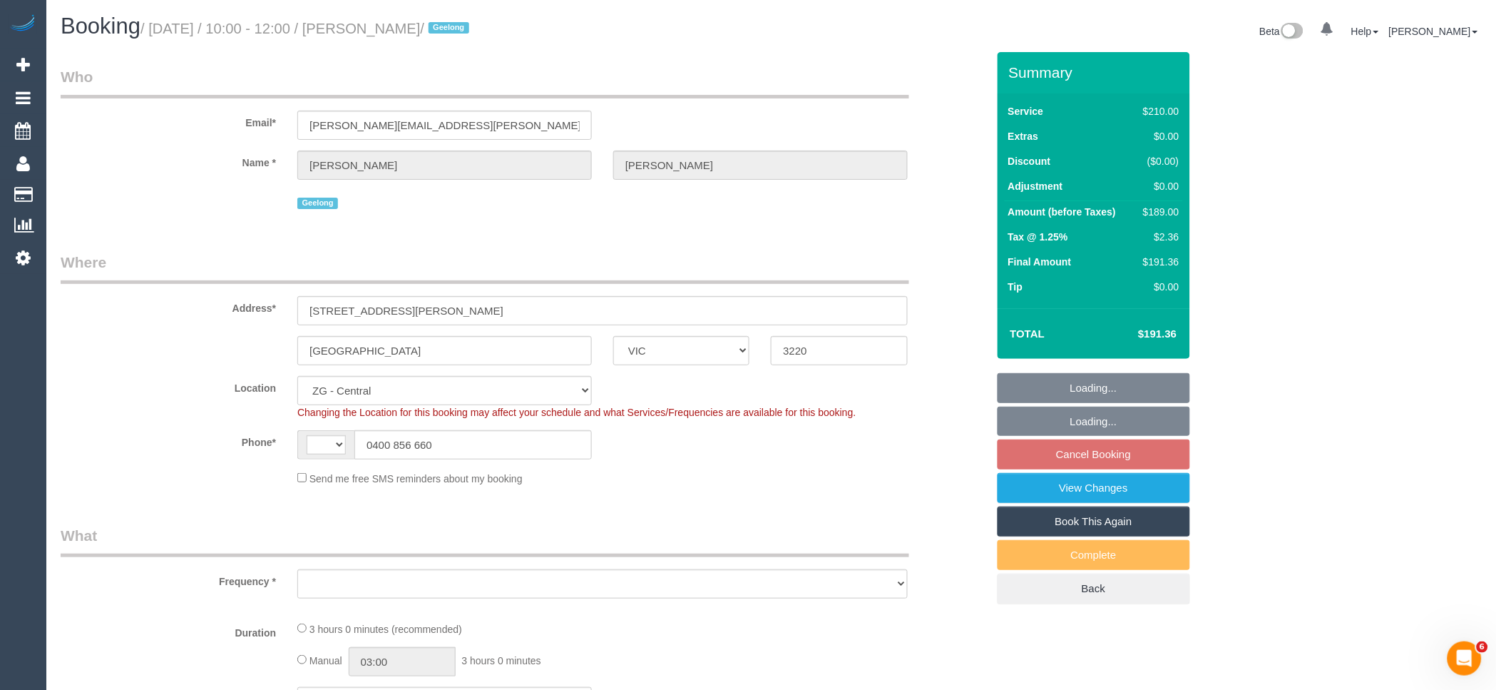
select select "number:36"
select select "number:34"
select select "object:789"
select select "101165"
select select "180"
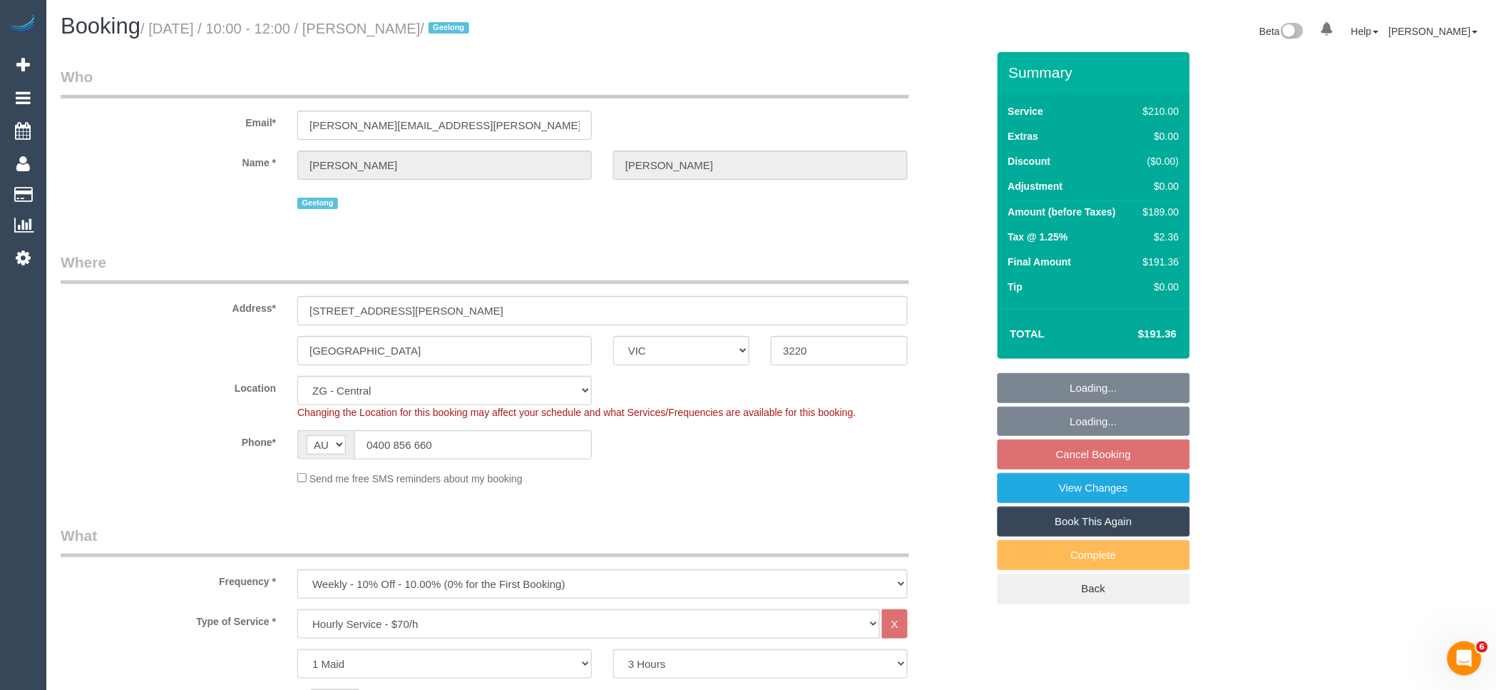
select select "spot4"
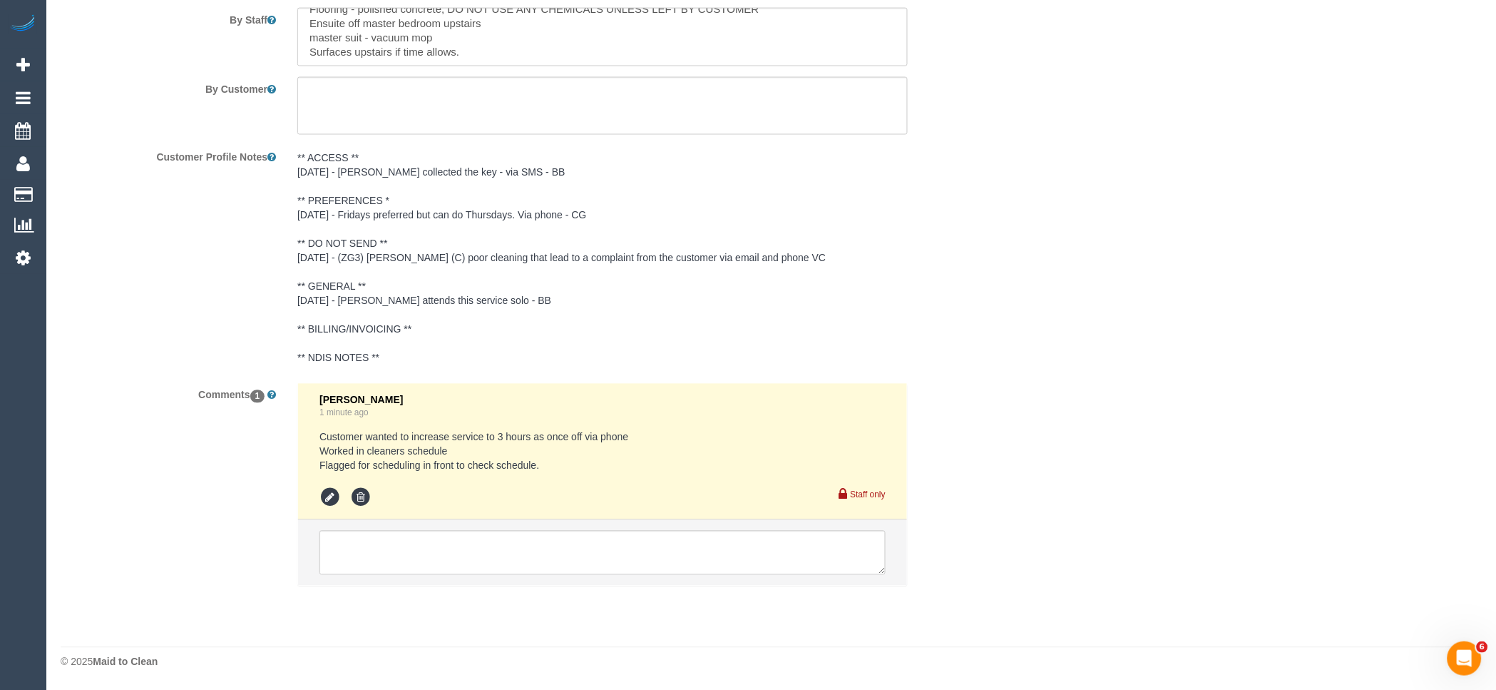
scroll to position [2377, 0]
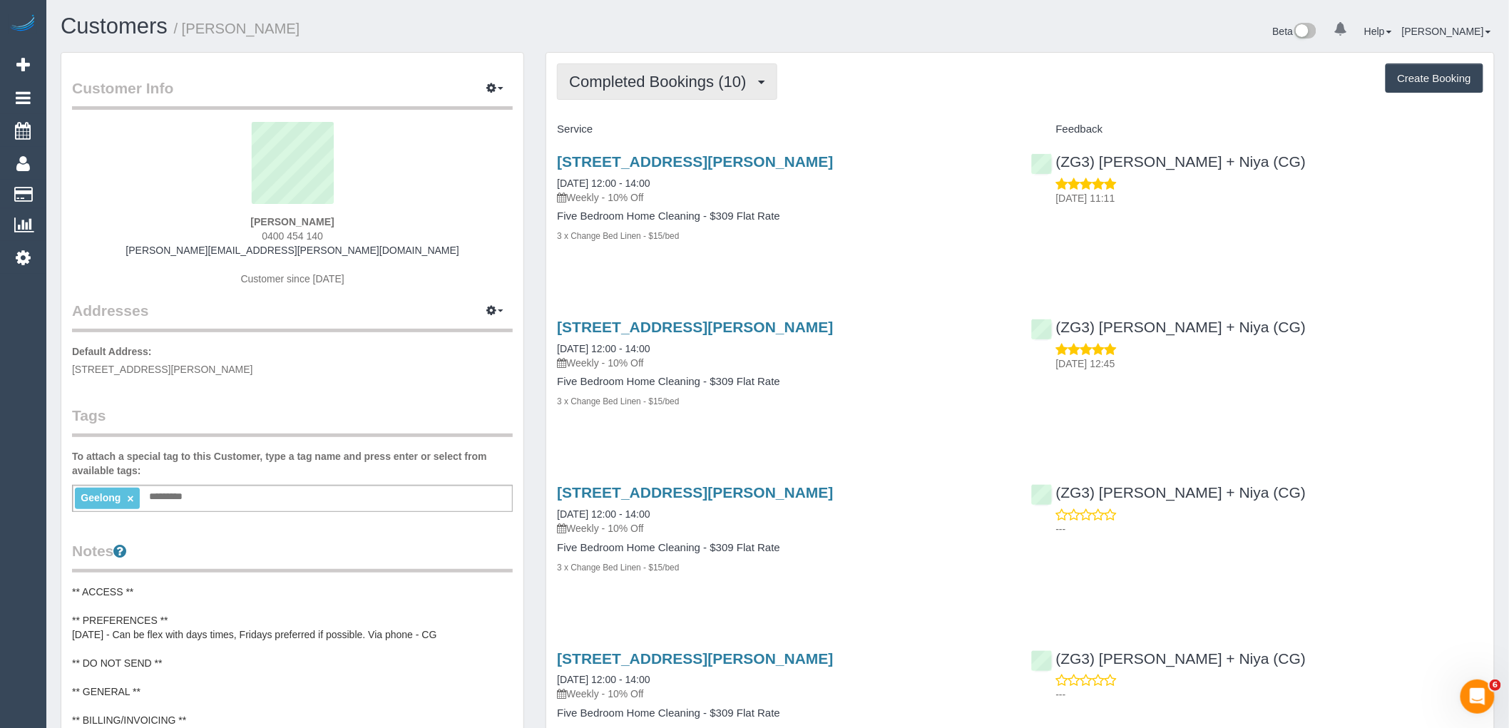
click at [689, 86] on span "Completed Bookings (10)" at bounding box center [661, 82] width 184 height 18
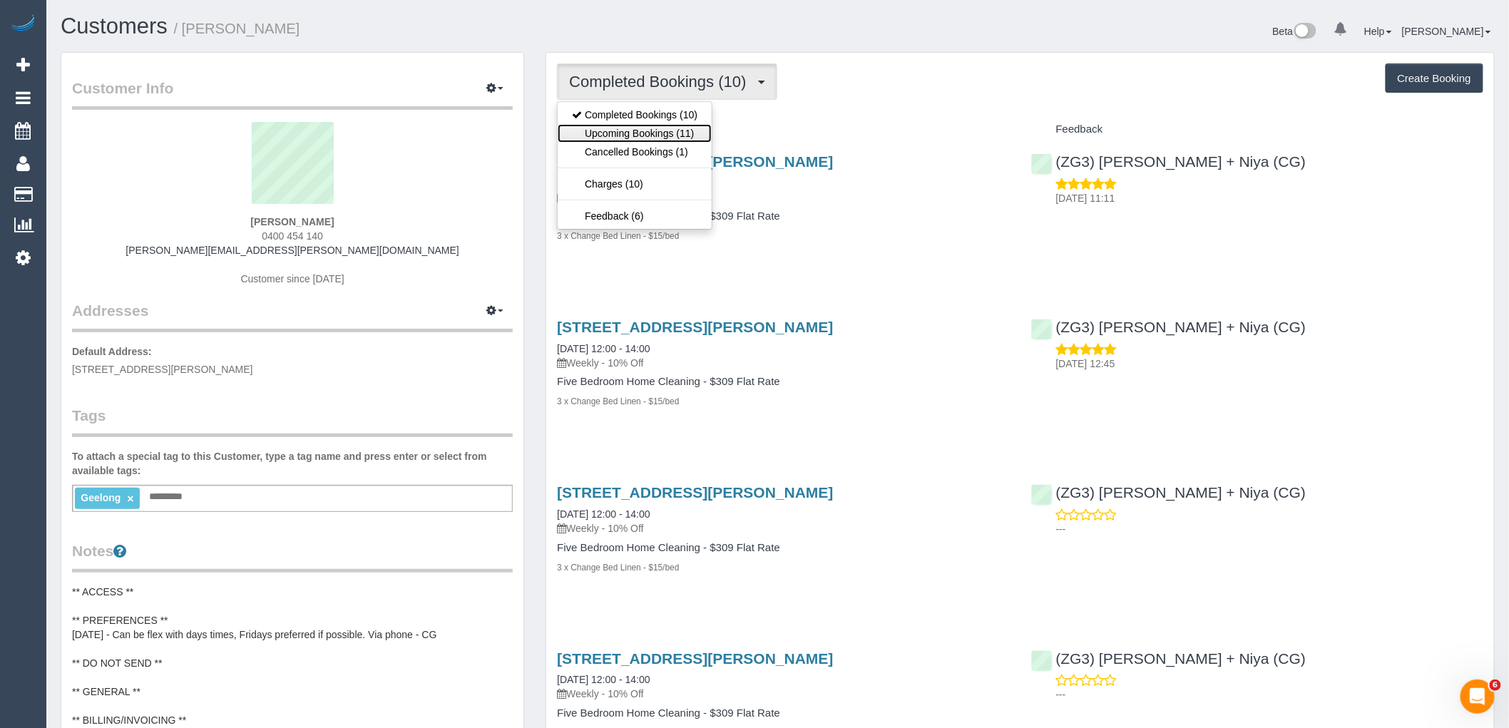
click at [687, 133] on link "Upcoming Bookings (11)" at bounding box center [635, 133] width 154 height 19
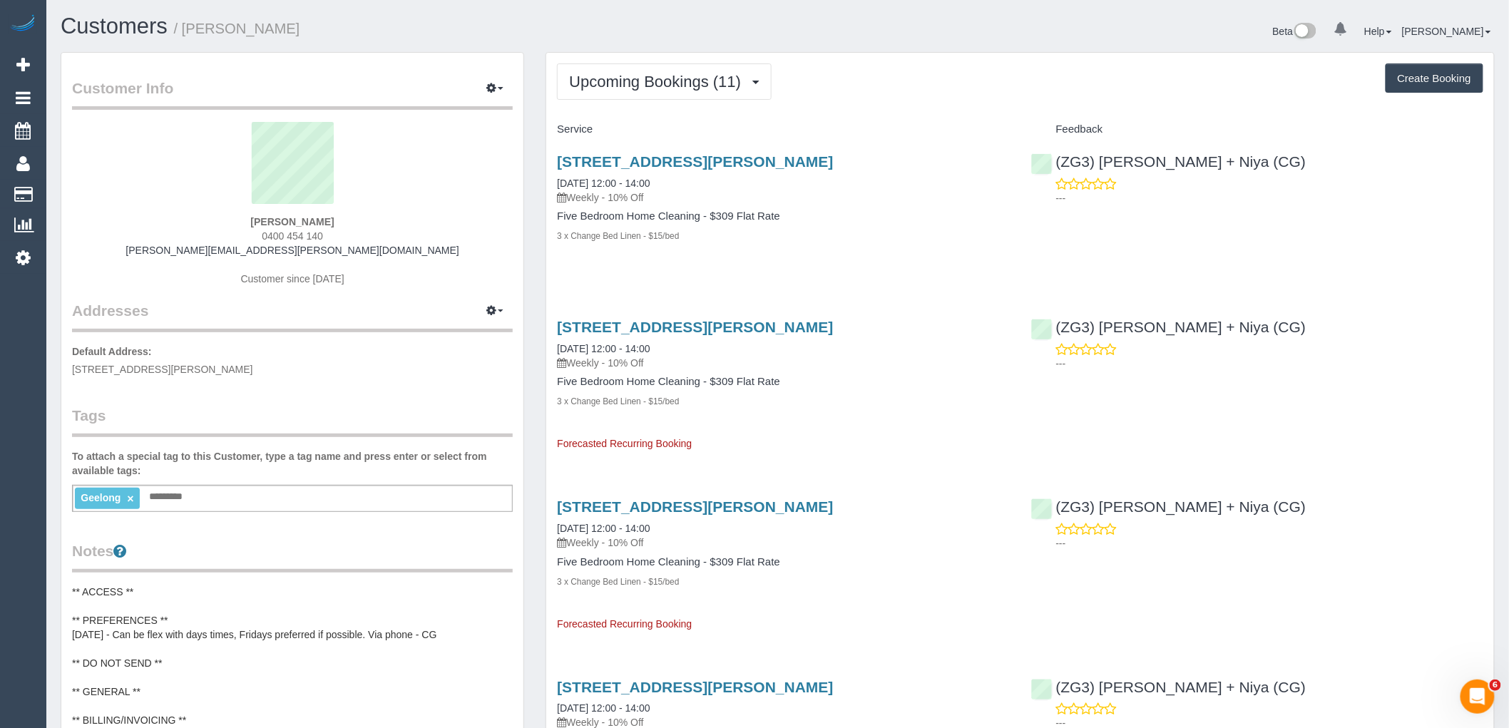
drag, startPoint x: 336, startPoint y: 237, endPoint x: 185, endPoint y: 240, distance: 150.5
click at [185, 240] on div "Jo Anderson 0400 454 140 joanne.anderson@wanyaari.com Customer since 2025" at bounding box center [292, 211] width 441 height 178
copy span "0400 454 140"
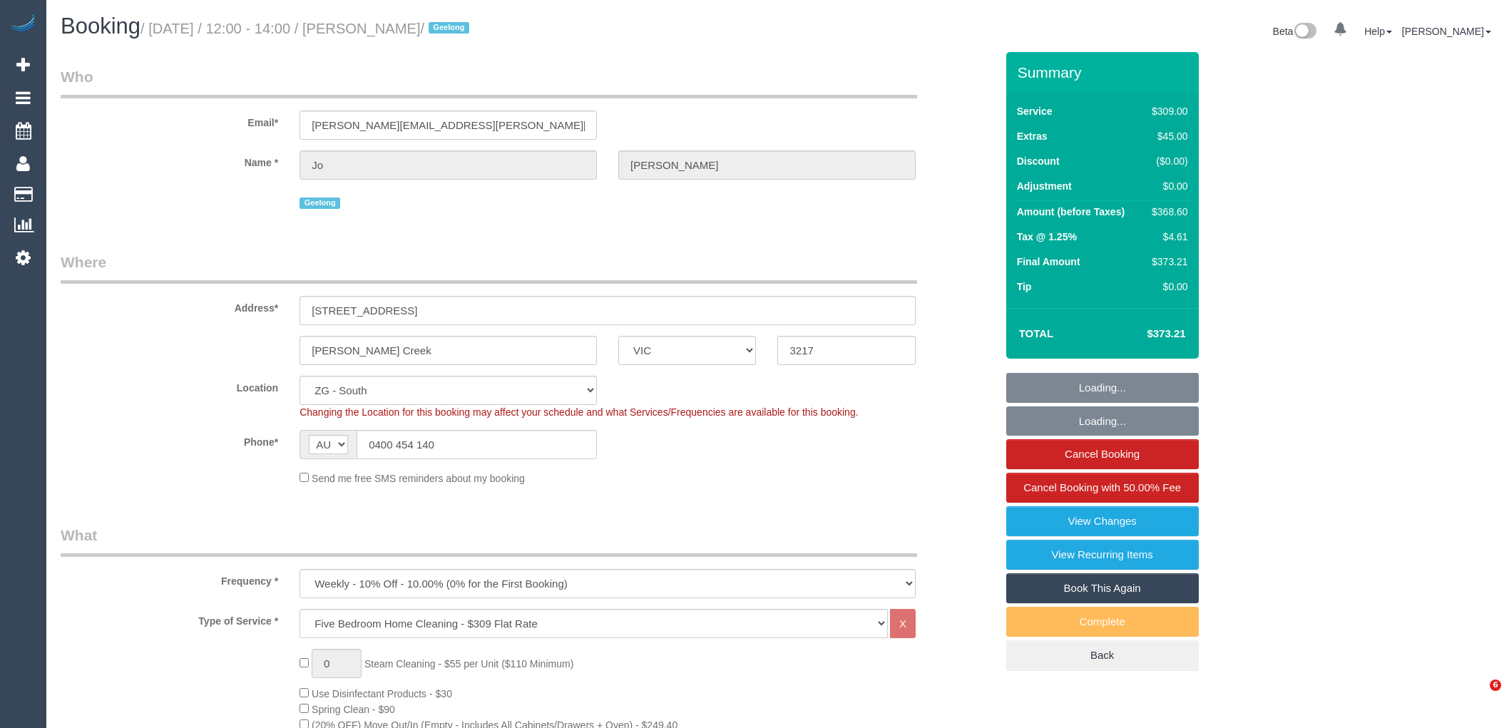
select select "VIC"
select select "number:28"
select select "number:14"
select select "number:19"
select select "number:22"
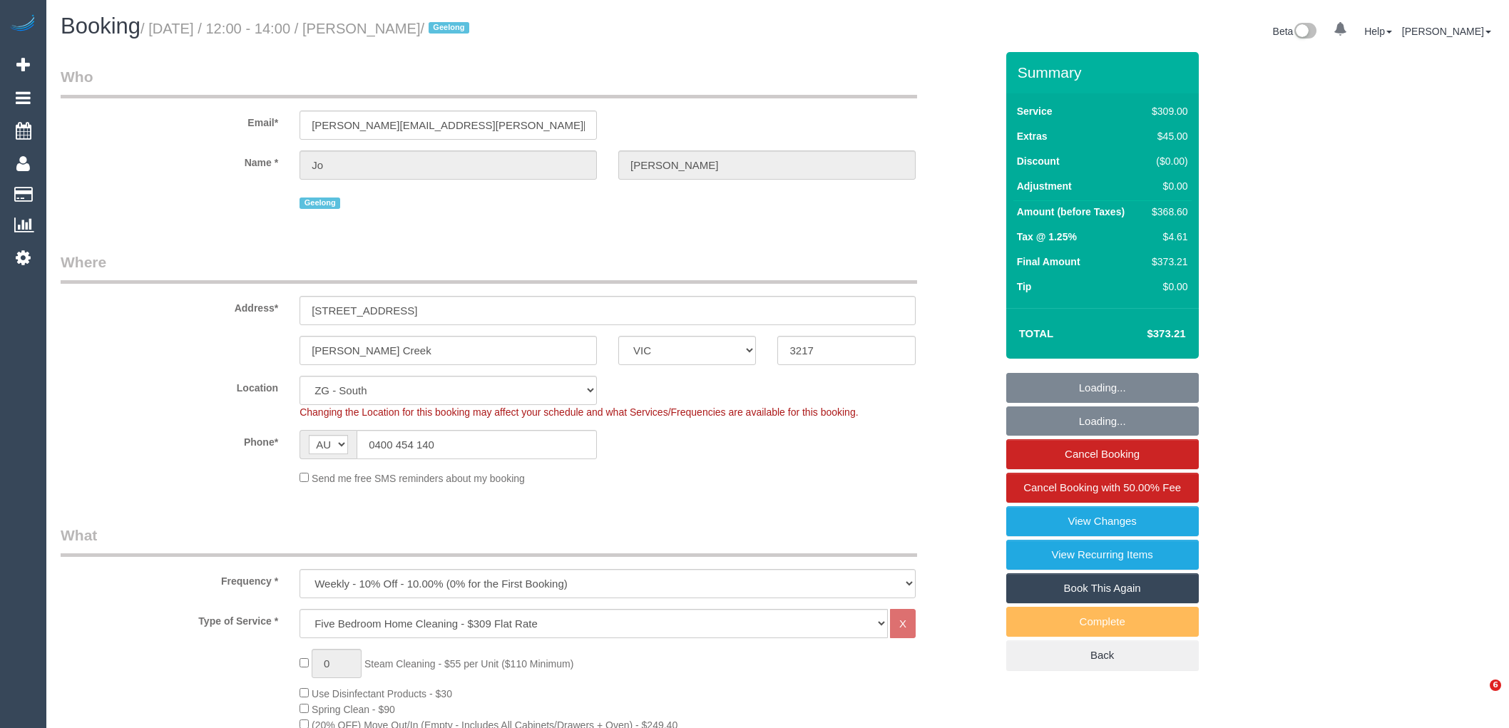
select select "number:34"
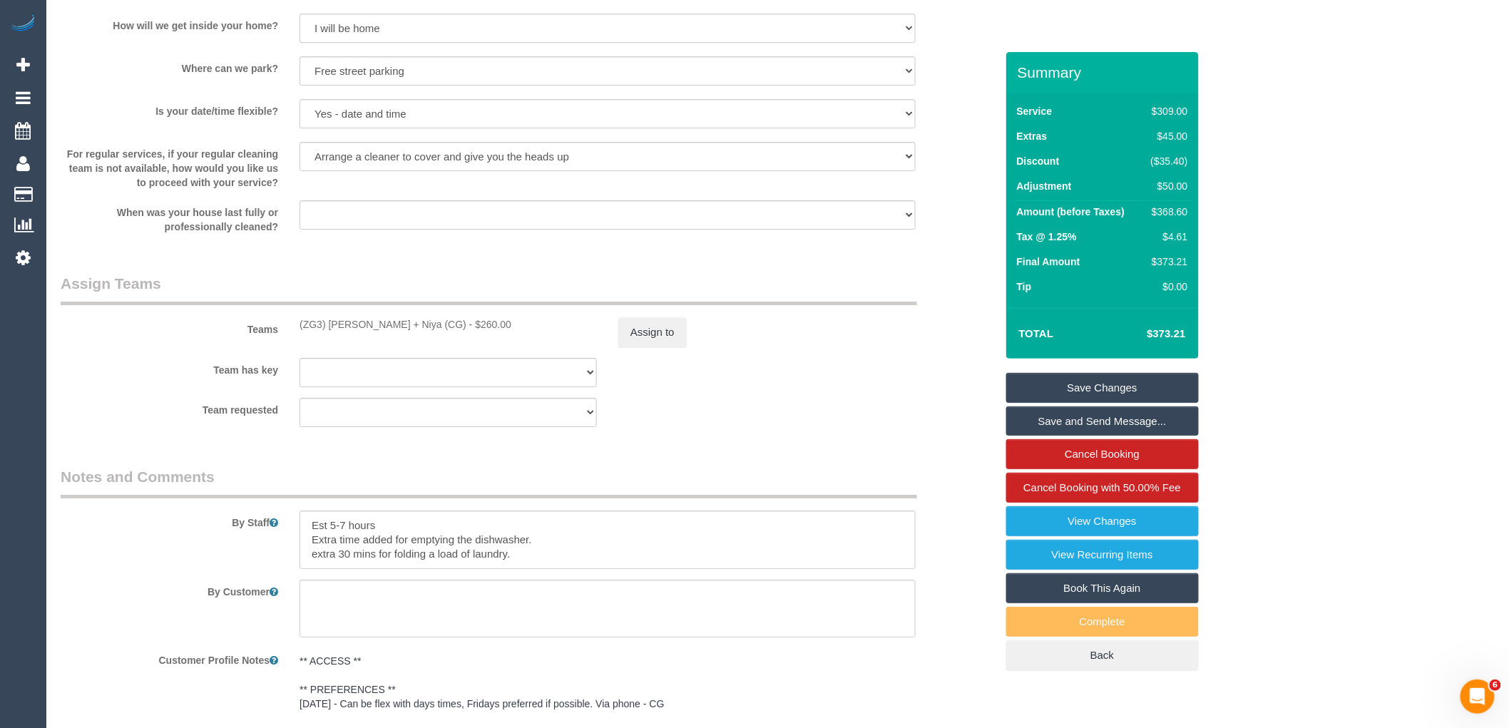
scroll to position [2259, 0]
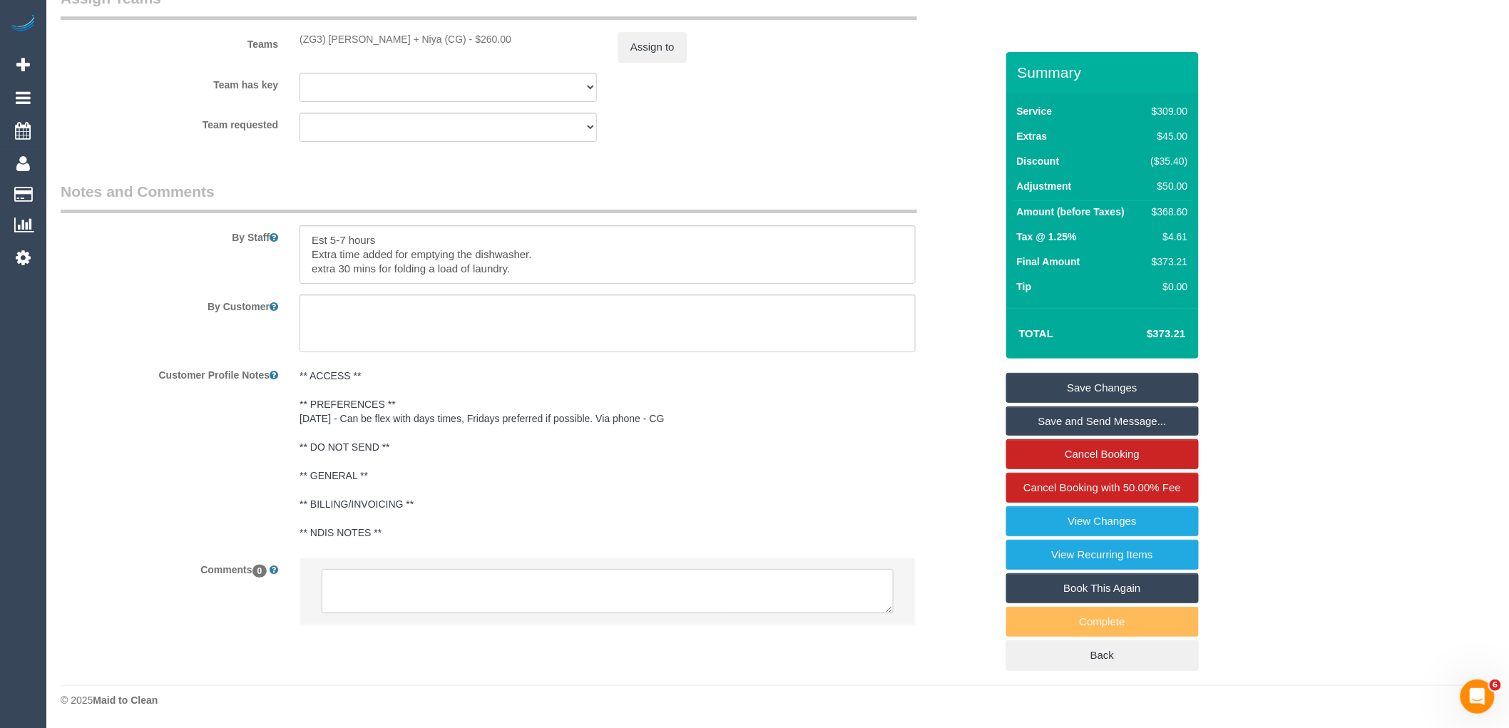
click at [506, 602] on textarea at bounding box center [608, 591] width 572 height 44
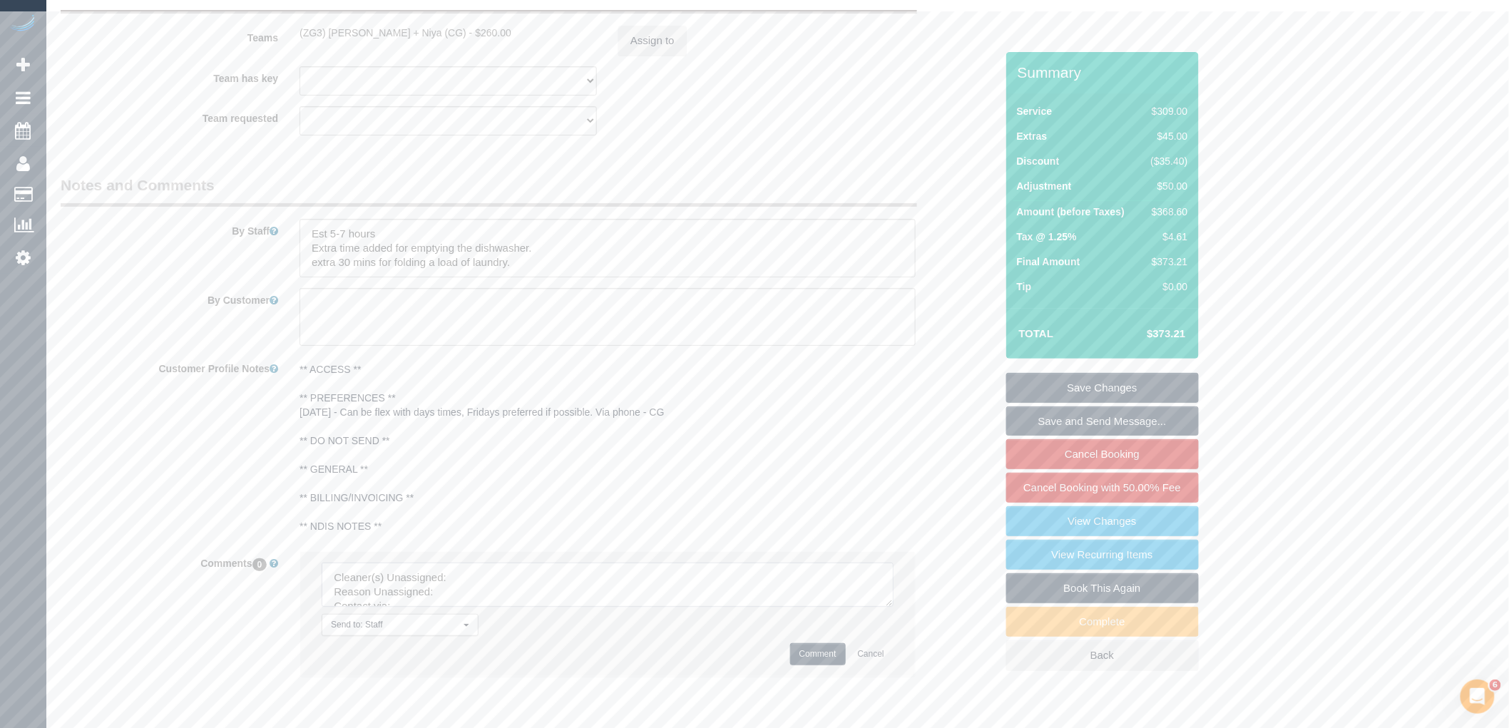
scroll to position [2022, 0]
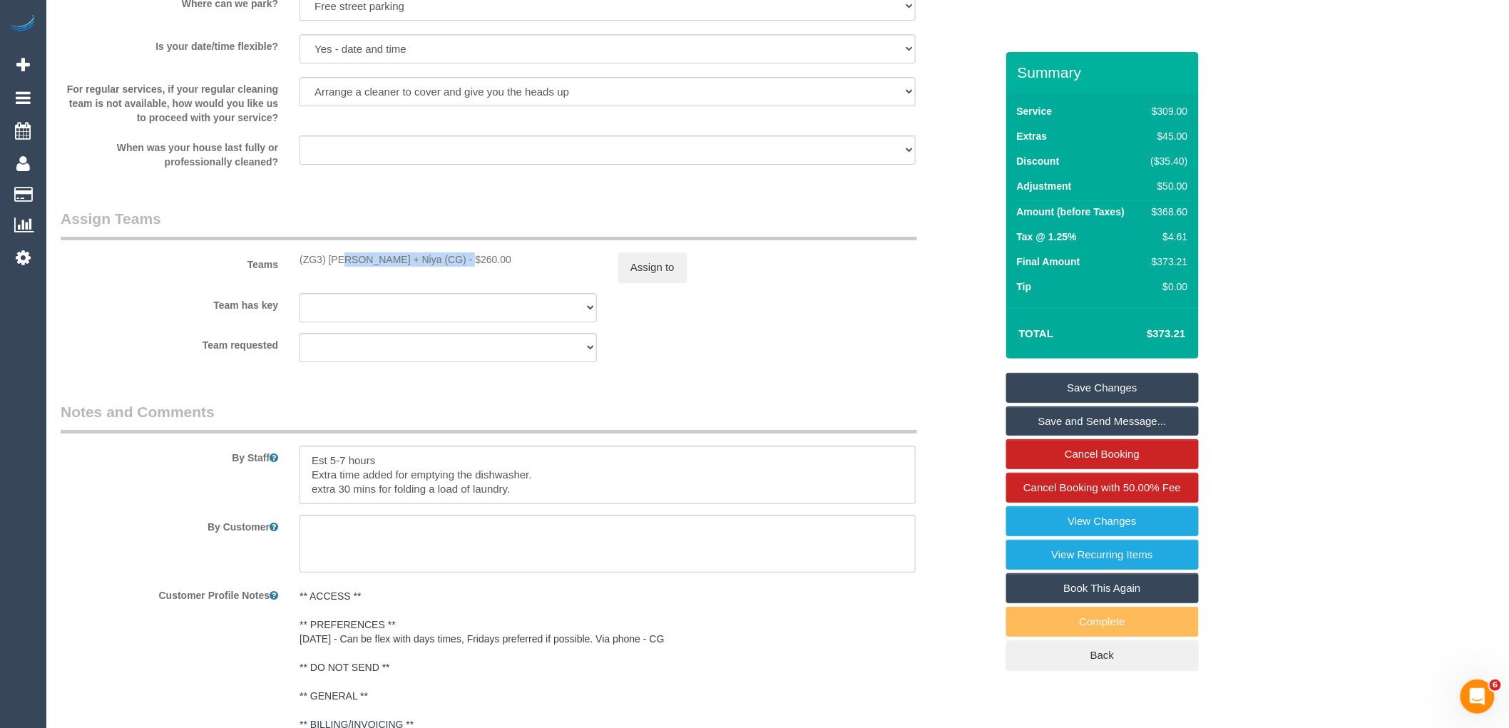
drag, startPoint x: 422, startPoint y: 274, endPoint x: 291, endPoint y: 278, distance: 131.3
click at [291, 267] on div "(ZG3) [PERSON_NAME] + Niya (CG) - $260.00" at bounding box center [448, 259] width 319 height 14
copy div "(ZG3) [PERSON_NAME] + Niya (CG)"
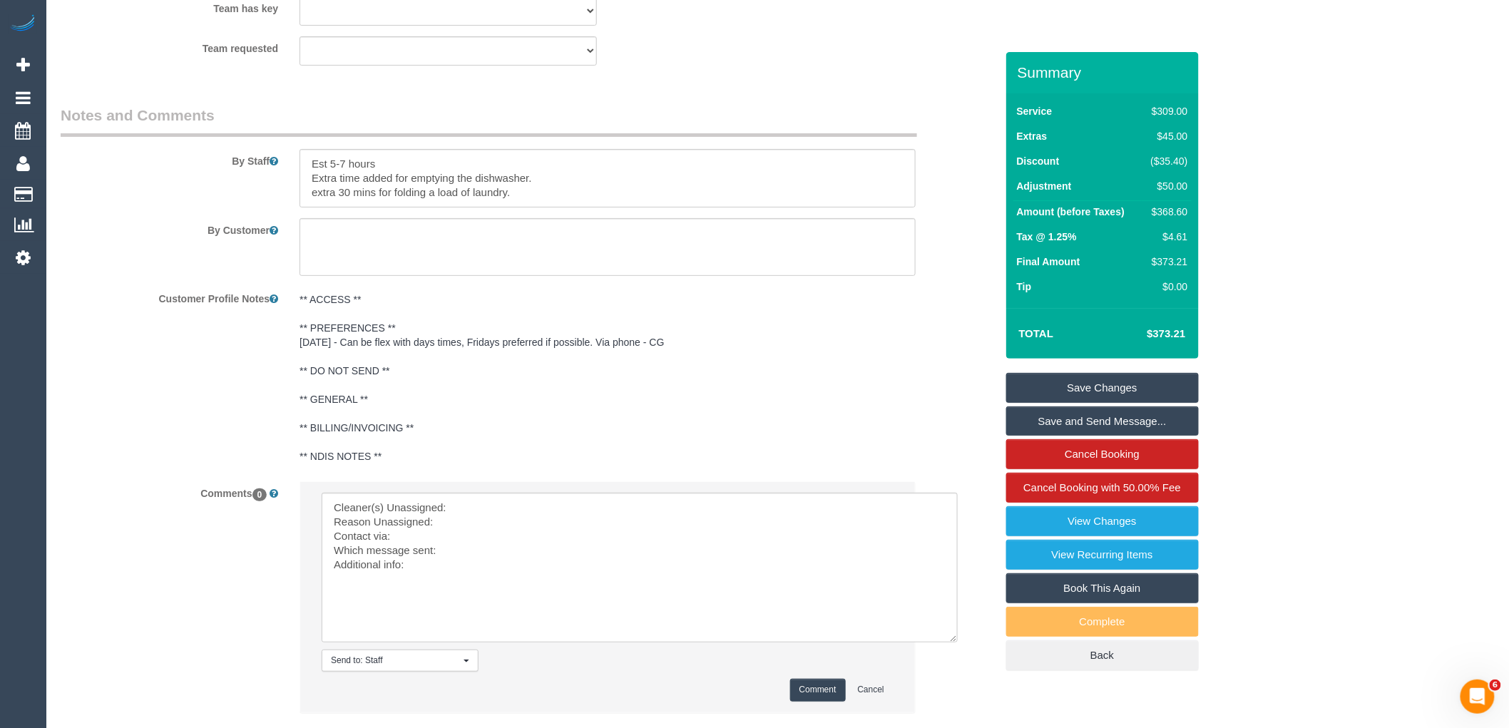
drag, startPoint x: 888, startPoint y: 548, endPoint x: 551, endPoint y: 569, distance: 338.0
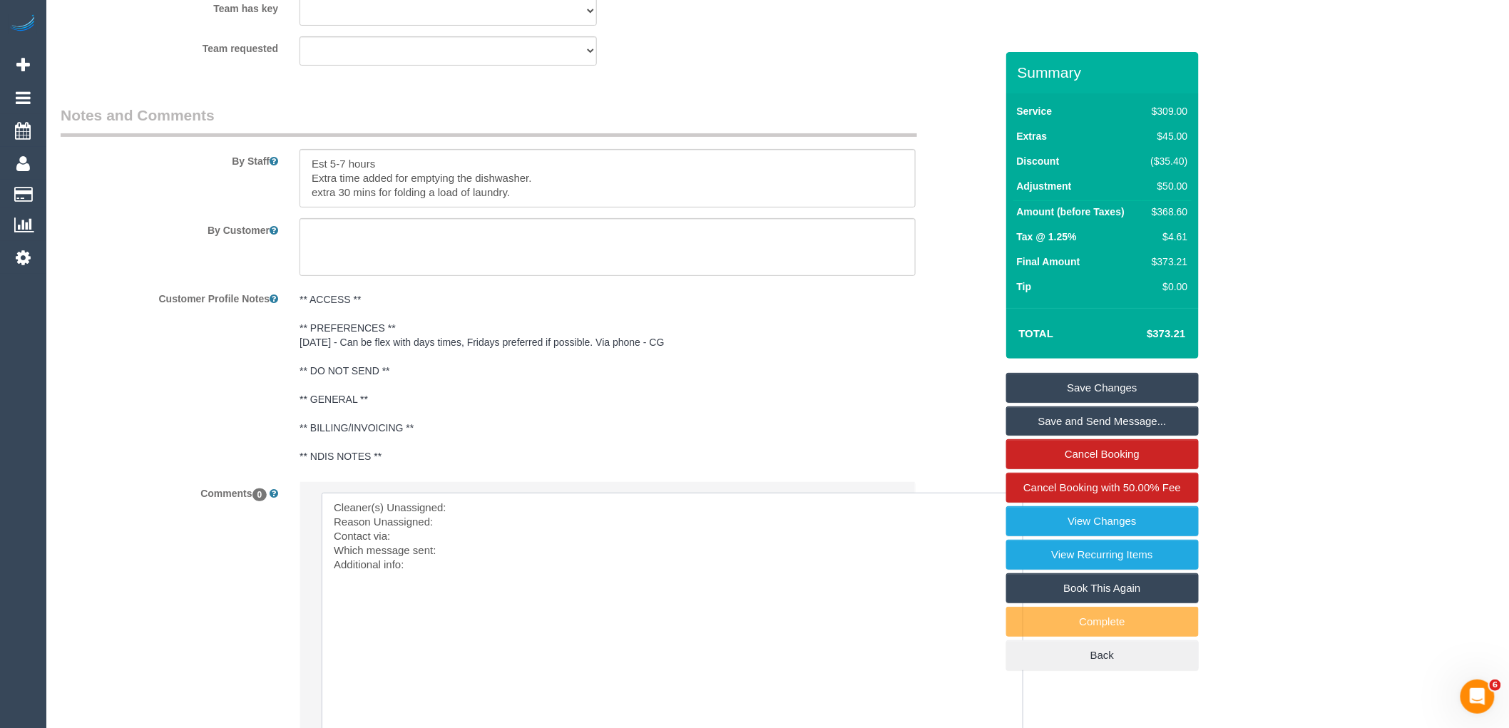
click at [537, 518] on textarea at bounding box center [673, 620] width 702 height 254
paste textarea "(ZG3) [PERSON_NAME] + Niya (CG)"
click at [501, 538] on textarea at bounding box center [673, 620] width 702 height 254
click at [409, 561] on textarea at bounding box center [673, 620] width 702 height 254
click at [404, 551] on textarea at bounding box center [673, 620] width 702 height 254
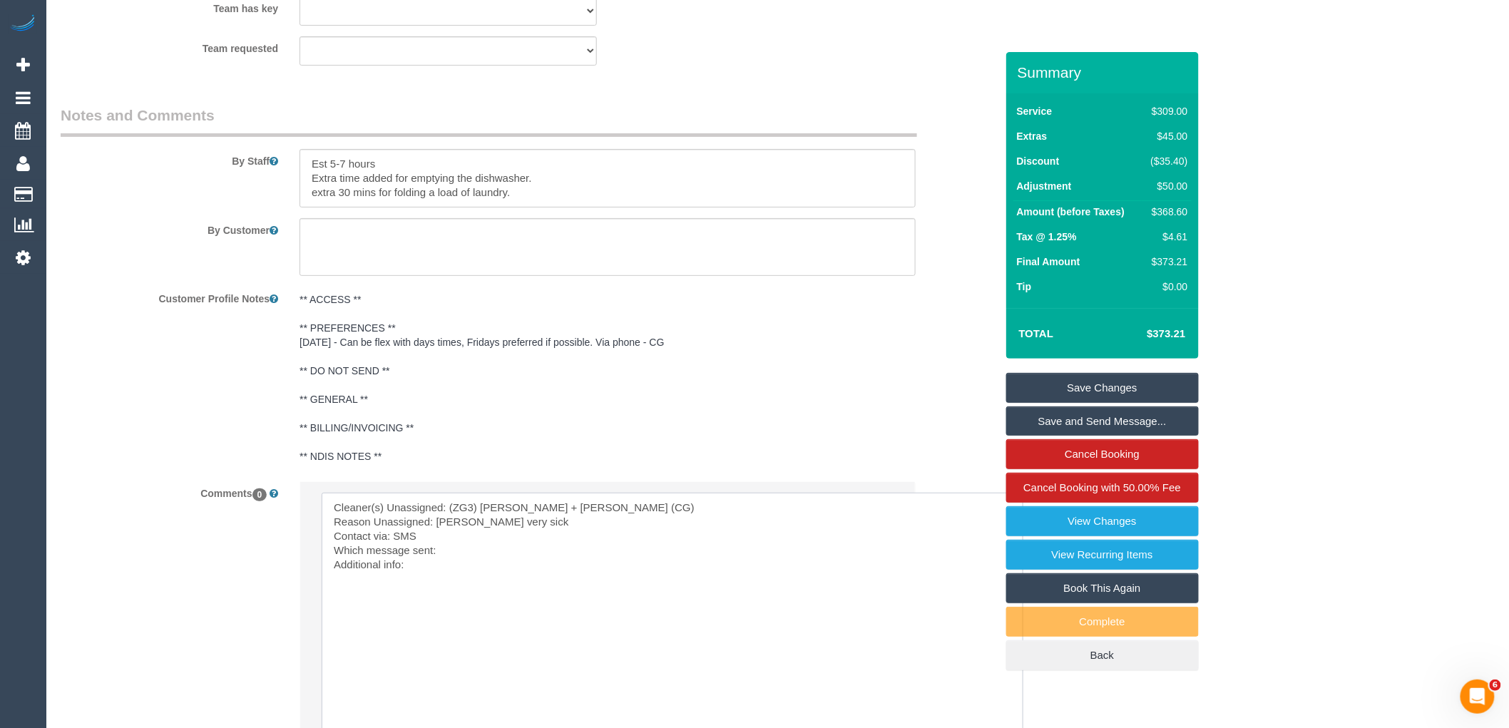
click at [502, 566] on textarea at bounding box center [673, 620] width 702 height 254
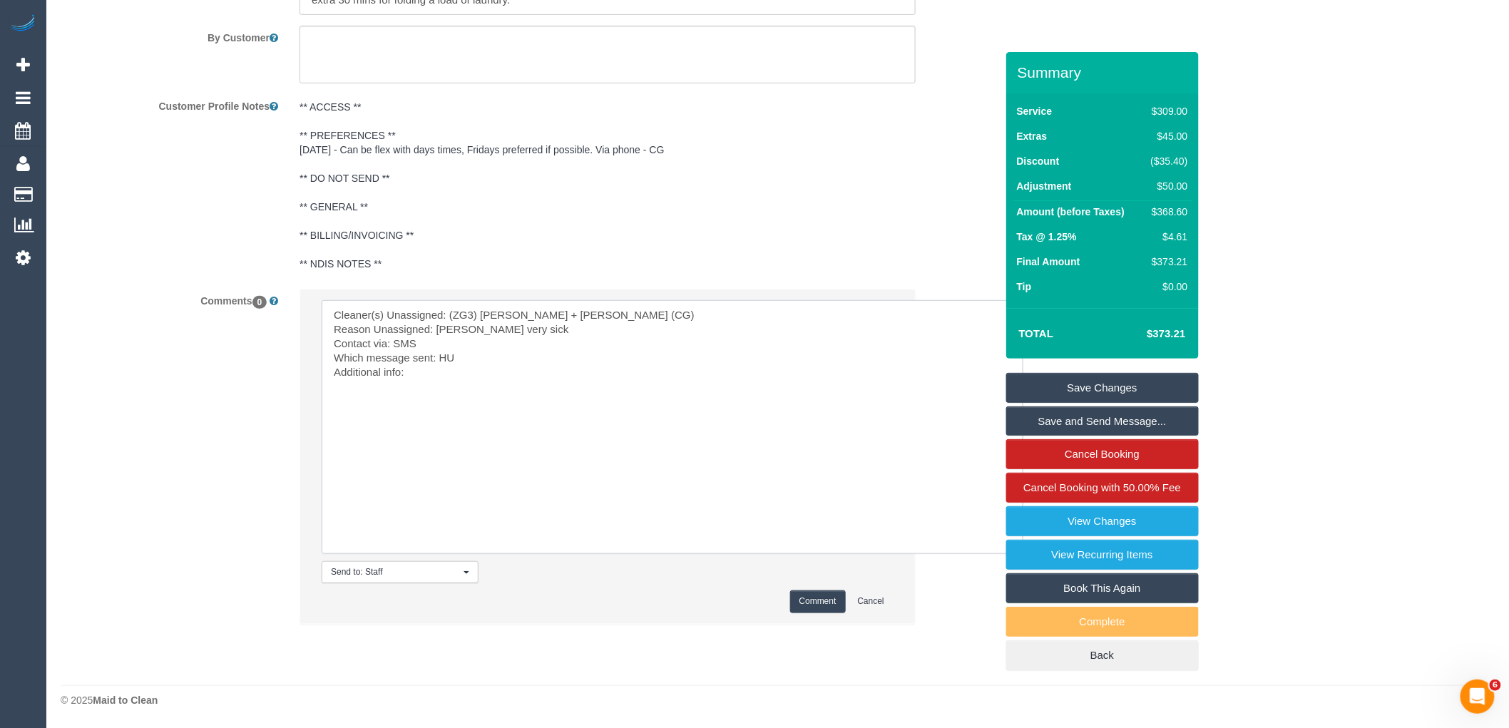
type textarea "Cleaner(s) Unassigned: (ZG3) Suneeth + Niya (CG) Reason Unassigned: suneeth ver…"
click at [821, 607] on button "Comment" at bounding box center [818, 601] width 56 height 22
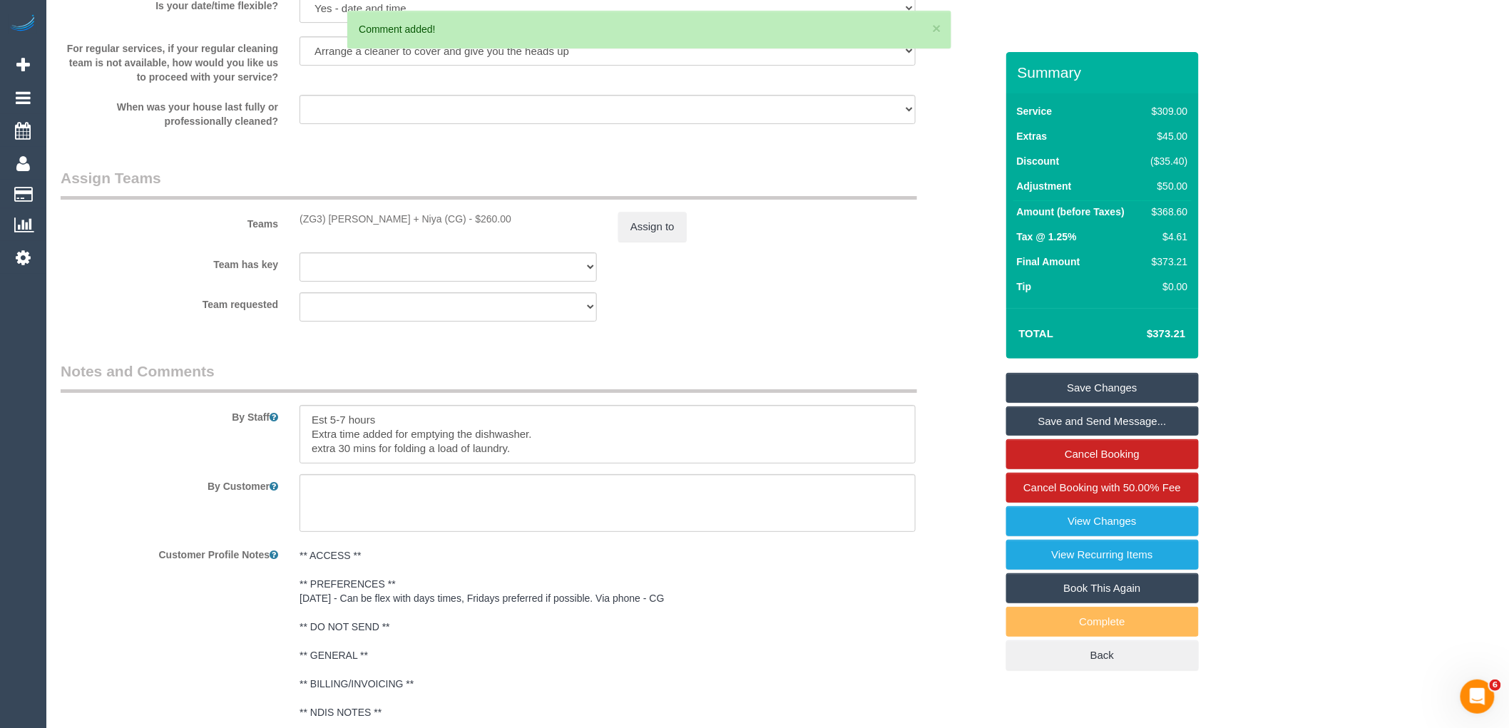
scroll to position [2052, 0]
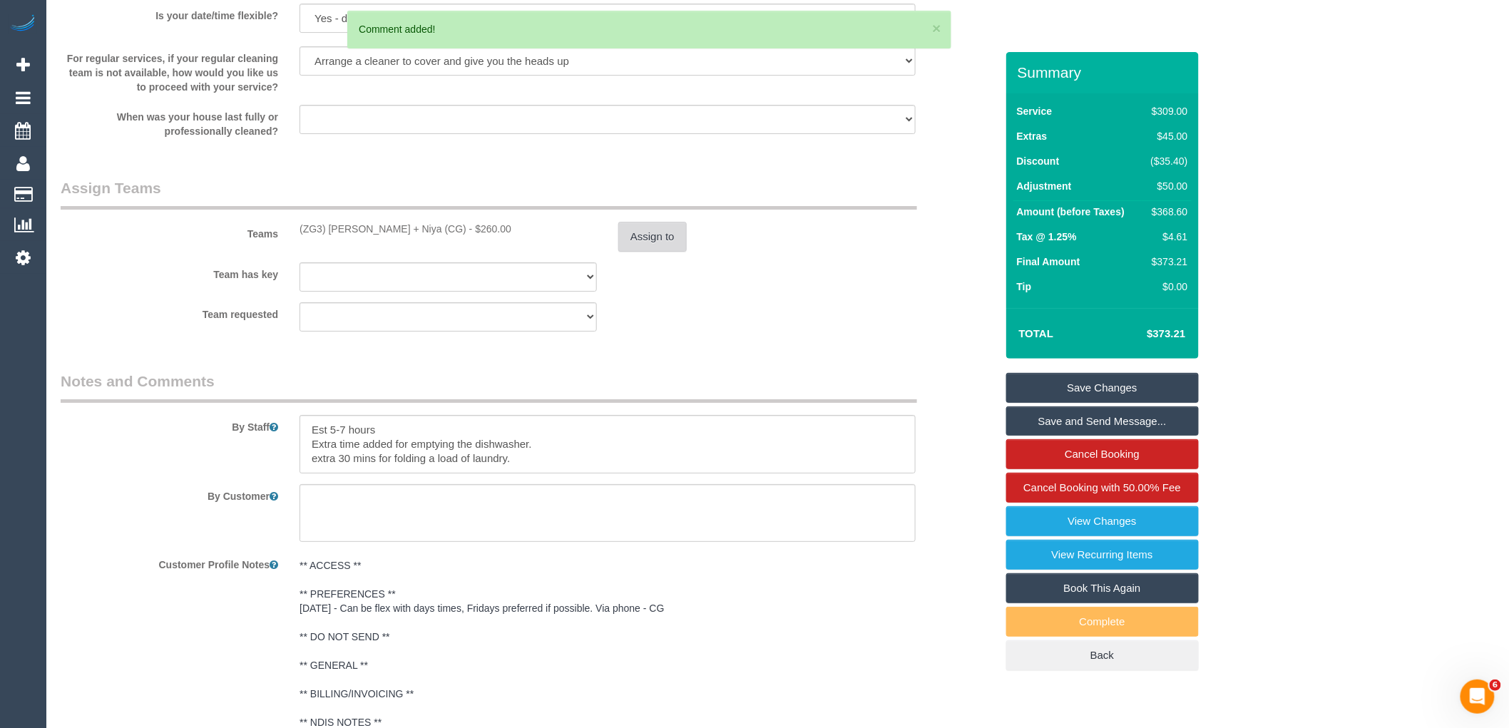
click at [640, 247] on button "Assign to" at bounding box center [652, 237] width 68 height 30
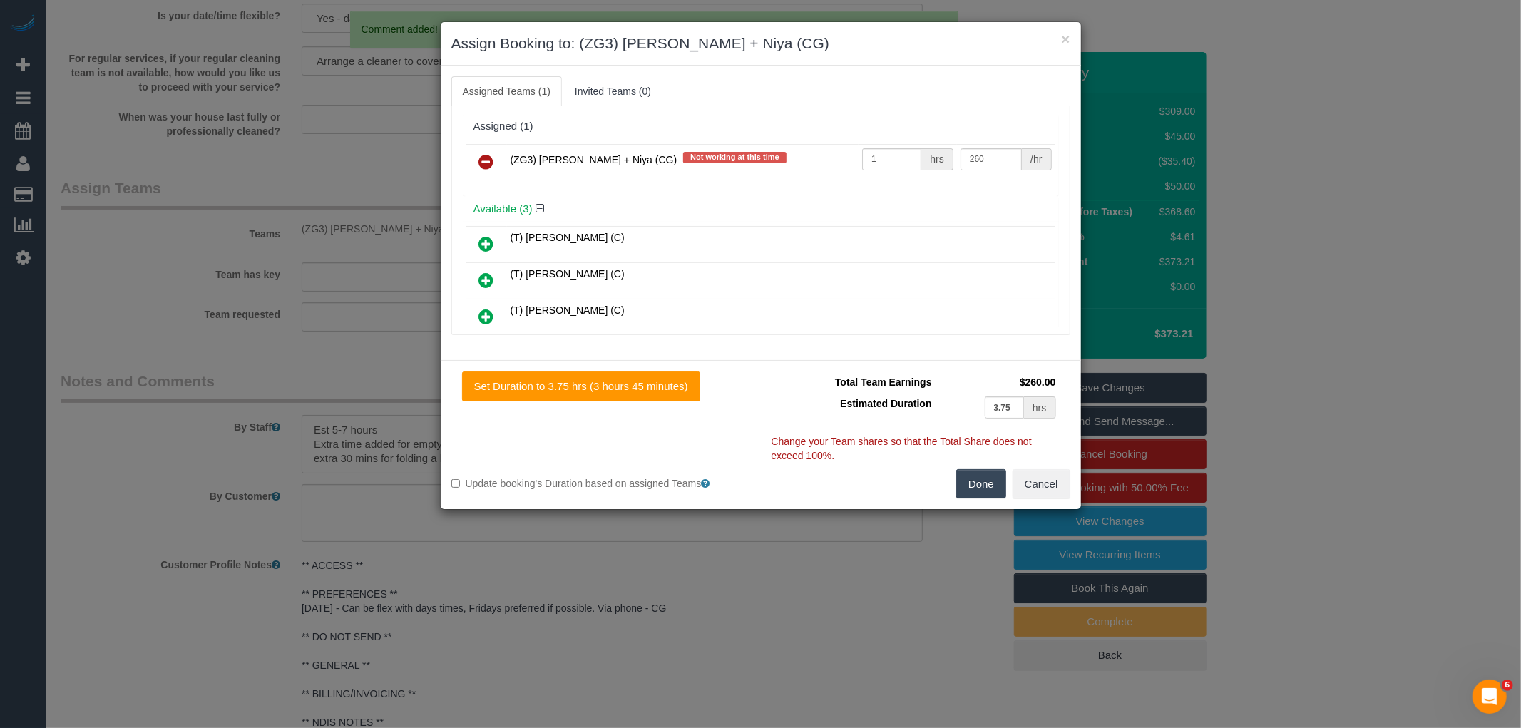
click at [488, 158] on icon at bounding box center [486, 161] width 15 height 17
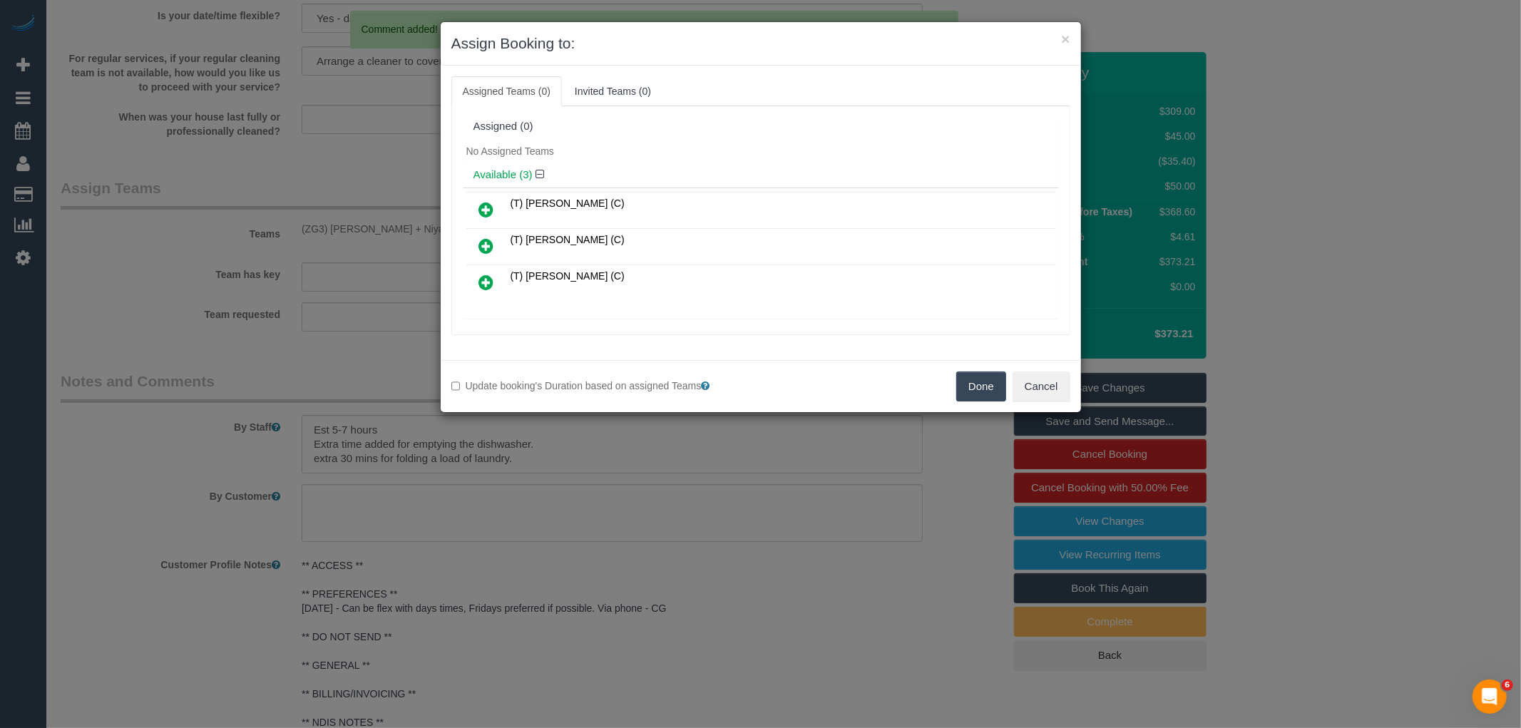
click at [980, 387] on button "Done" at bounding box center [981, 387] width 50 height 30
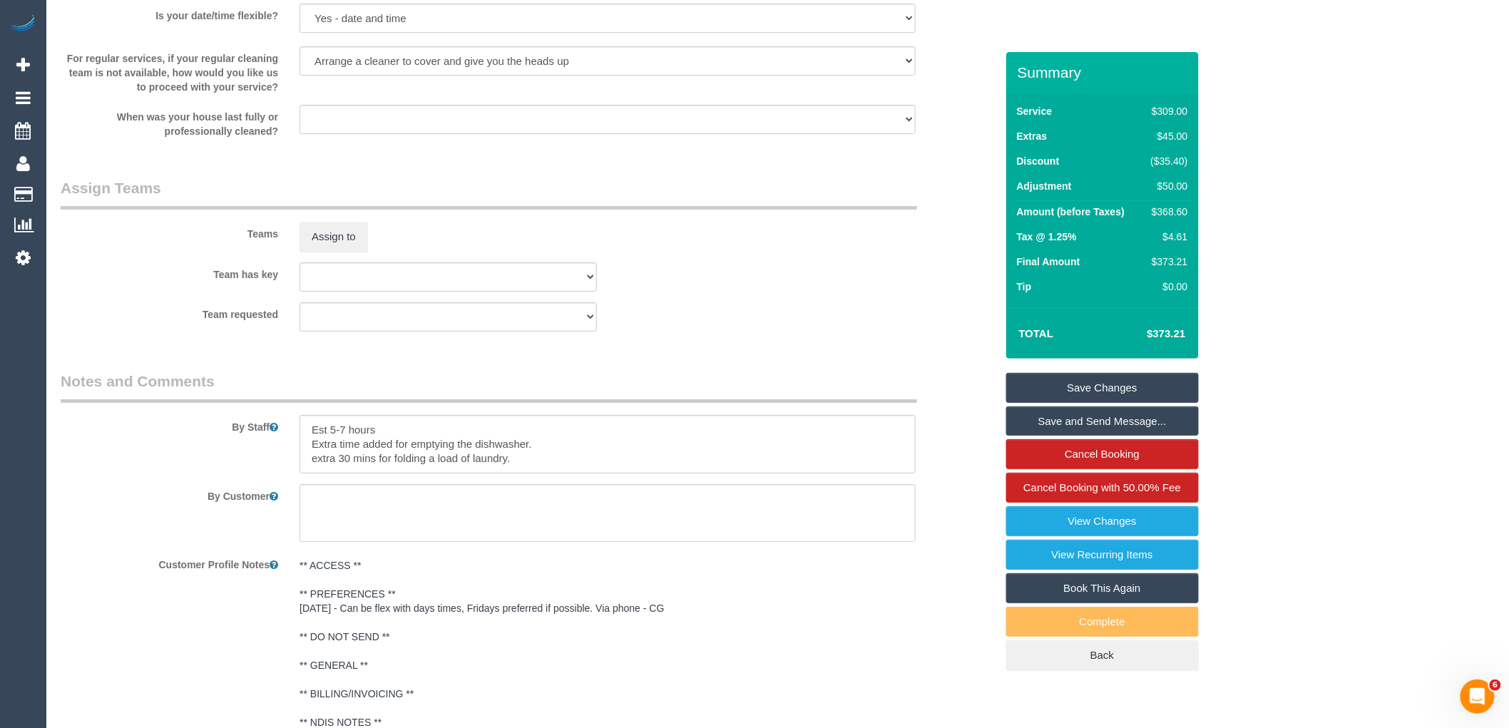
click at [1113, 390] on link "Save Changes" at bounding box center [1102, 388] width 193 height 30
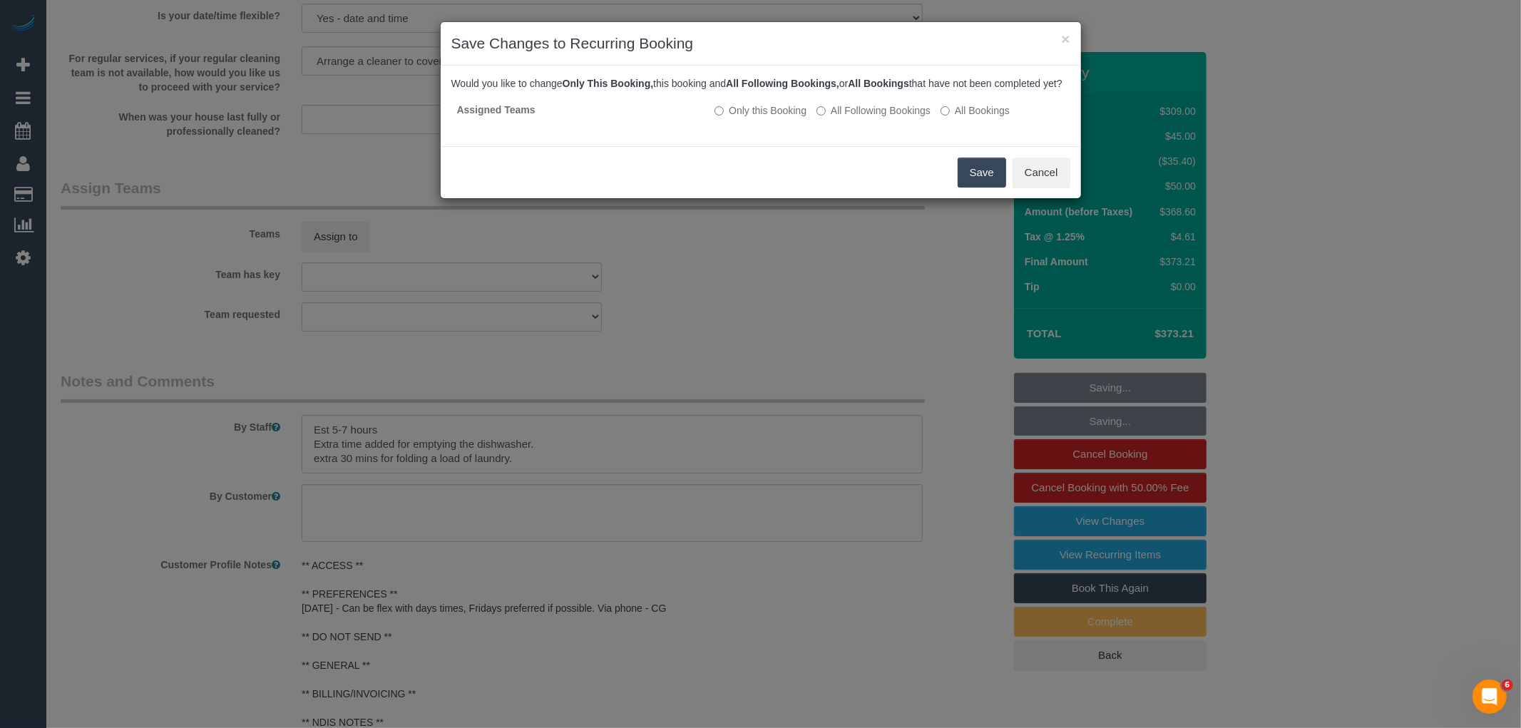
click at [979, 188] on button "Save" at bounding box center [982, 173] width 48 height 30
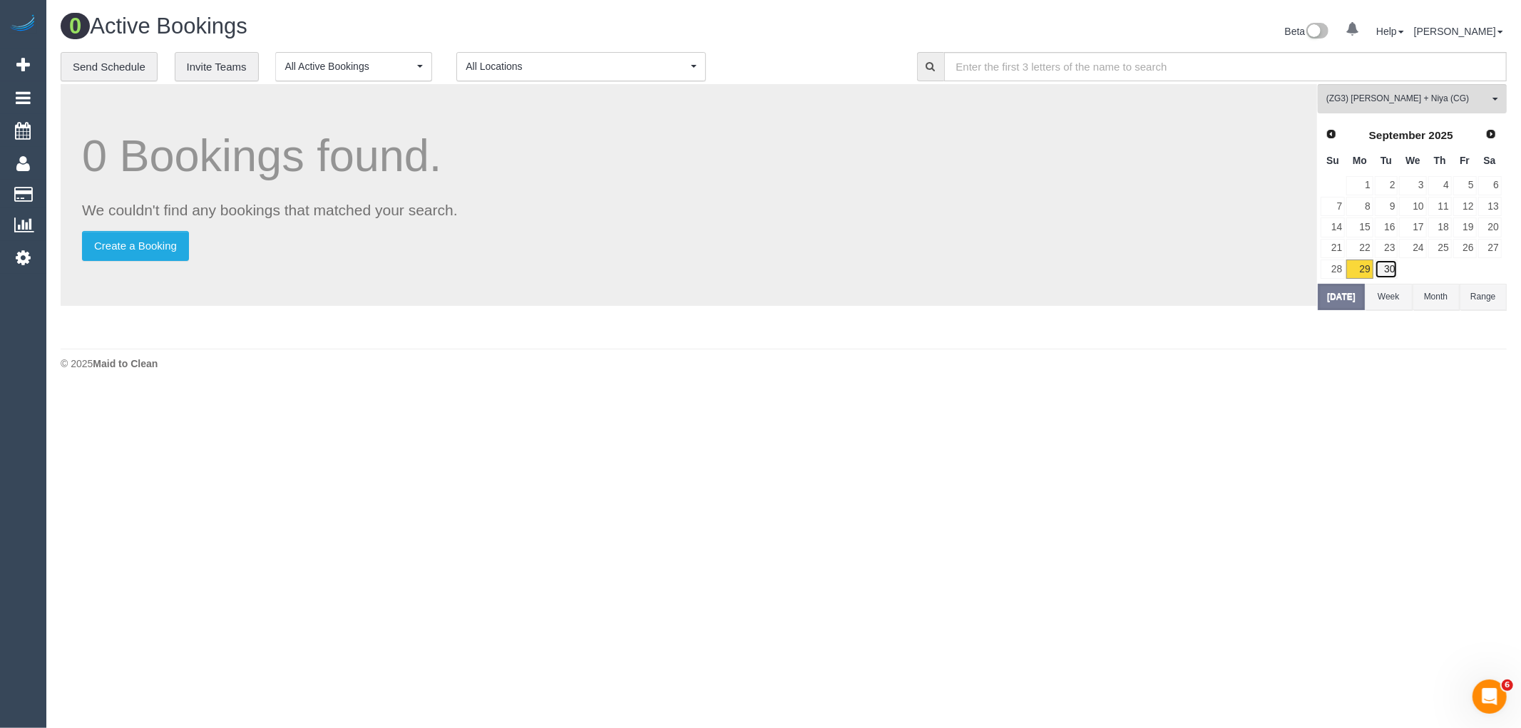
click at [1388, 269] on link "30" at bounding box center [1387, 269] width 24 height 19
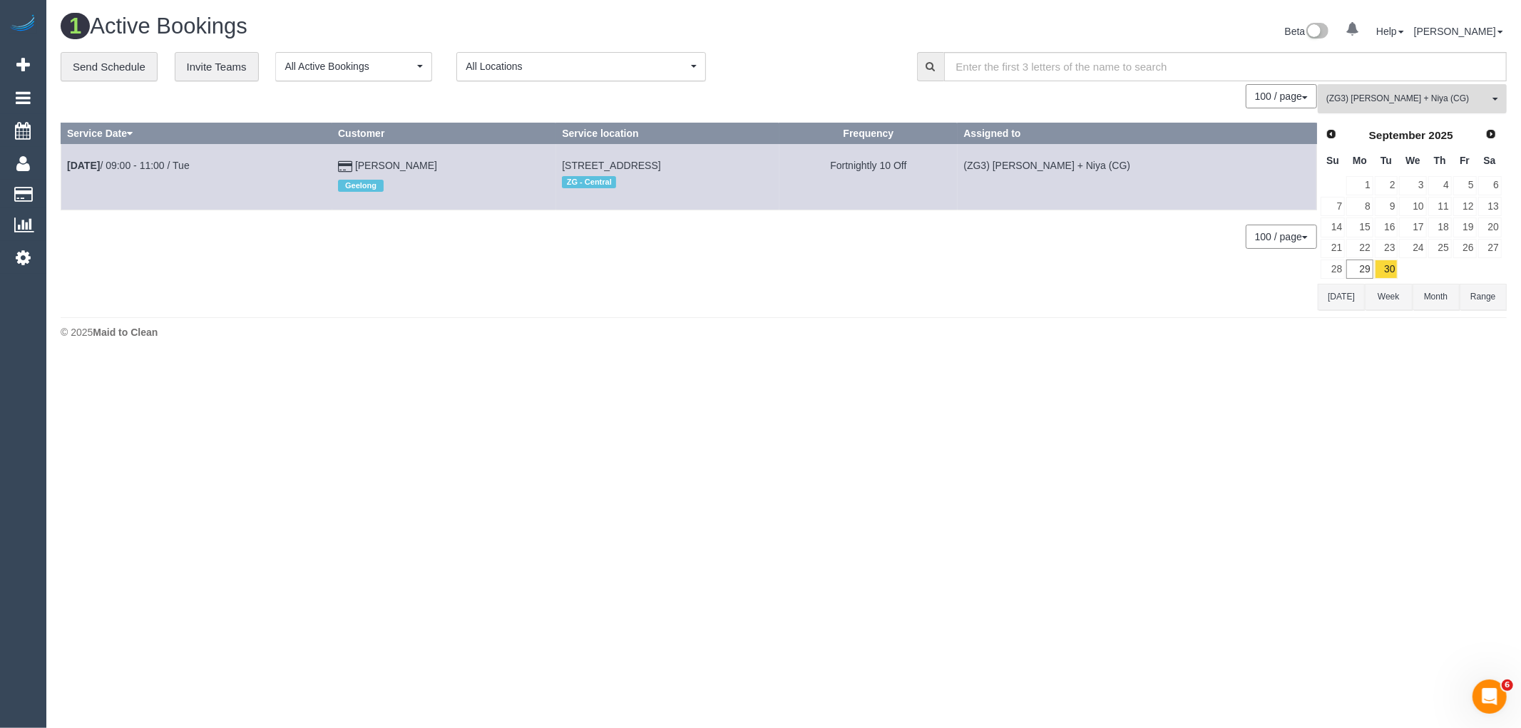
click at [1391, 101] on span "(ZG3) Suneeth + Niya (CG)" at bounding box center [1407, 99] width 163 height 12
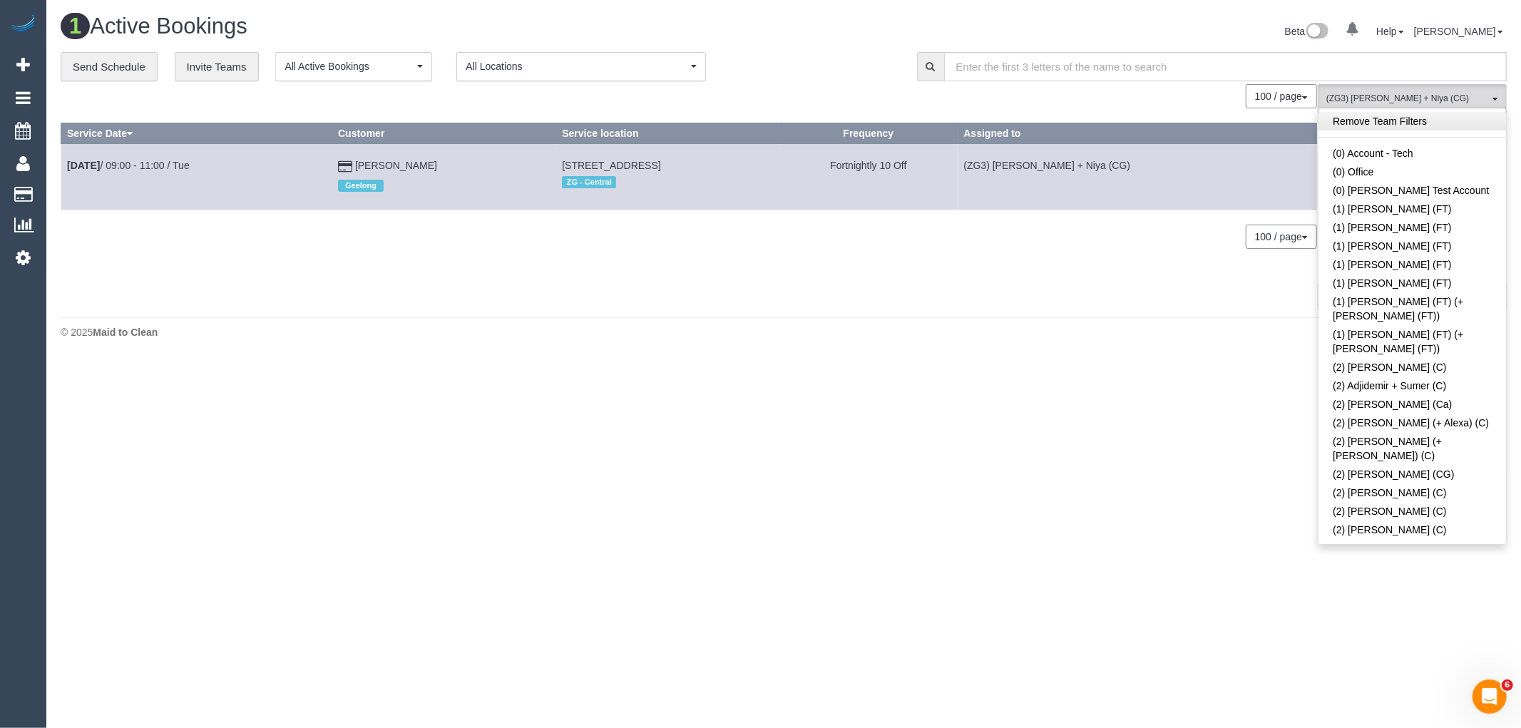
click at [1353, 118] on link "Remove Team Filters" at bounding box center [1413, 121] width 188 height 19
click at [1200, 414] on body "0 Beta Your Notifications You have 0 alerts Add Booking Bookings Active Booking…" at bounding box center [760, 364] width 1521 height 728
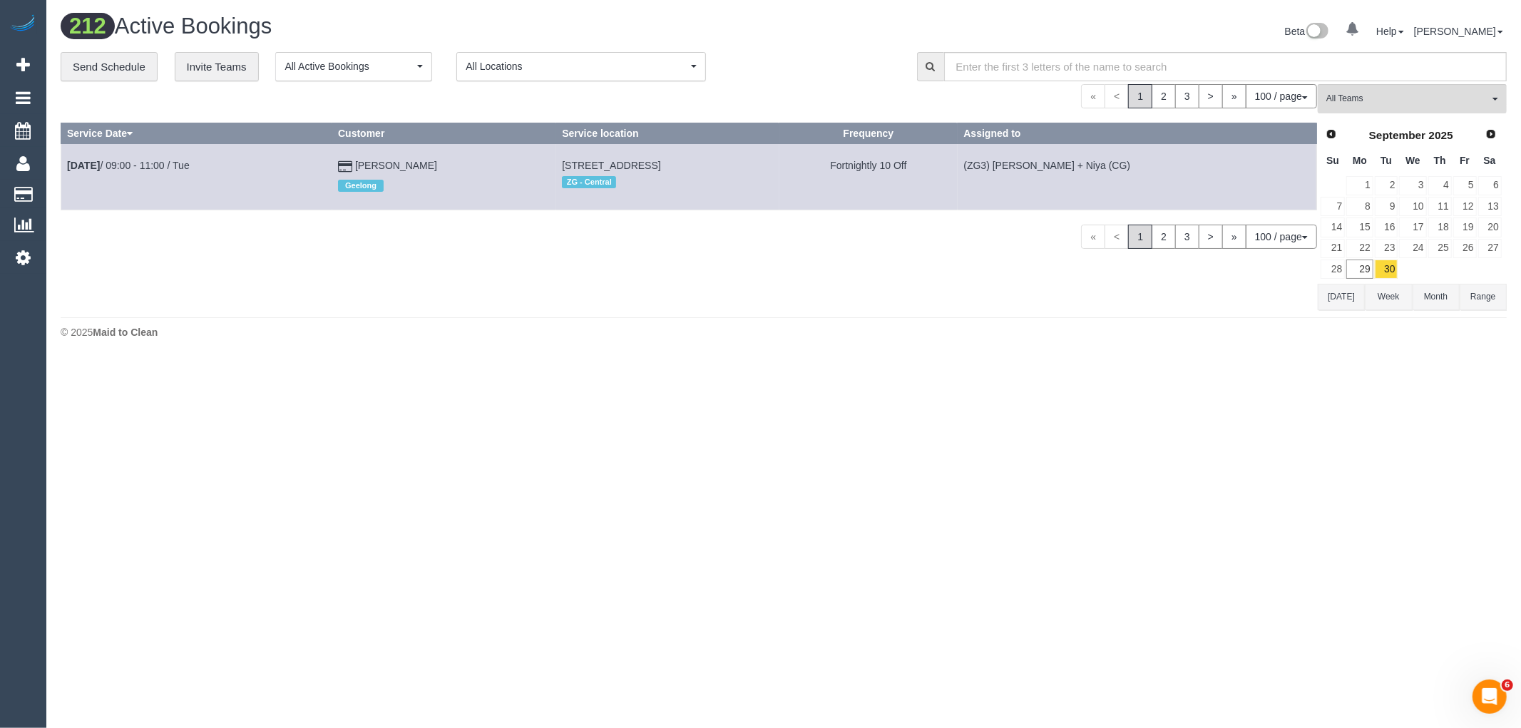
click at [1338, 303] on button "[DATE]" at bounding box center [1341, 297] width 47 height 26
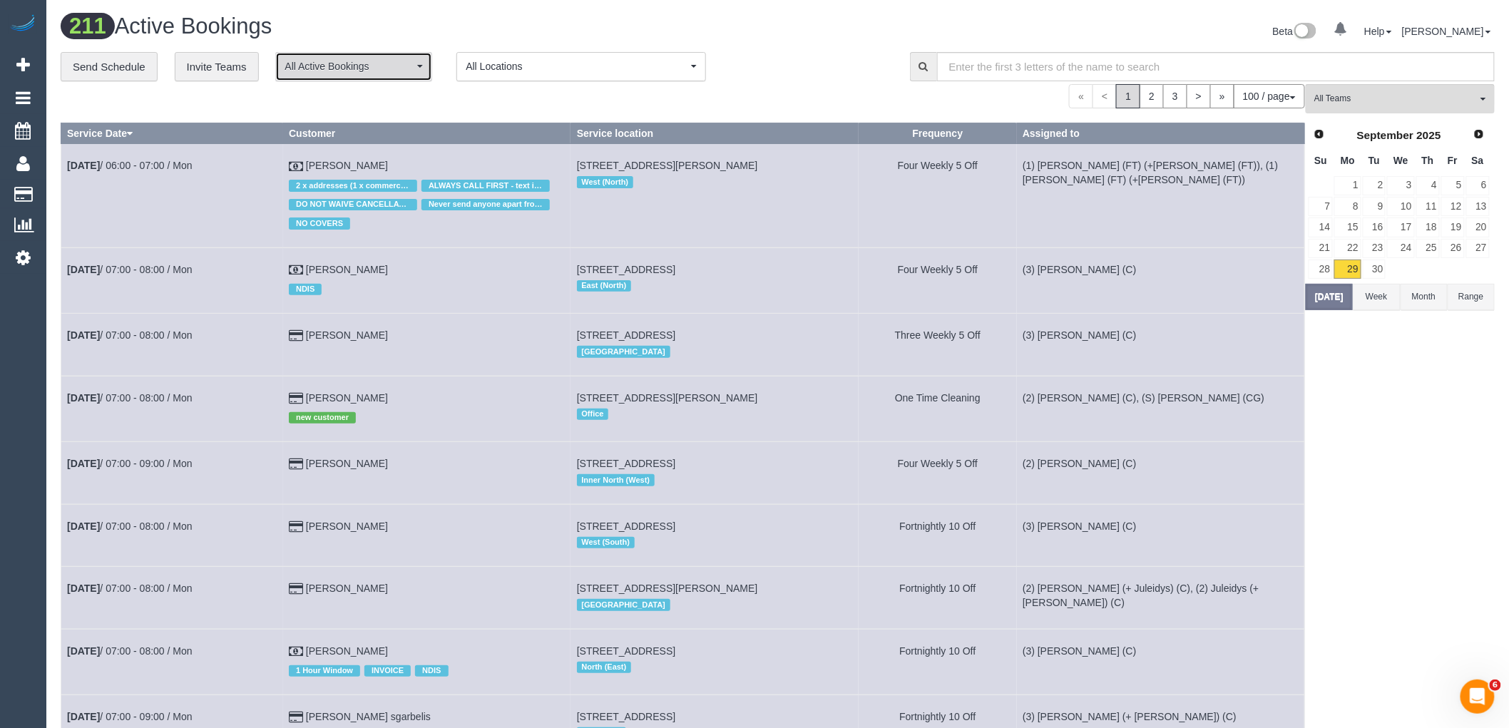
click at [367, 63] on span "All Active Bookings" at bounding box center [349, 66] width 129 height 14
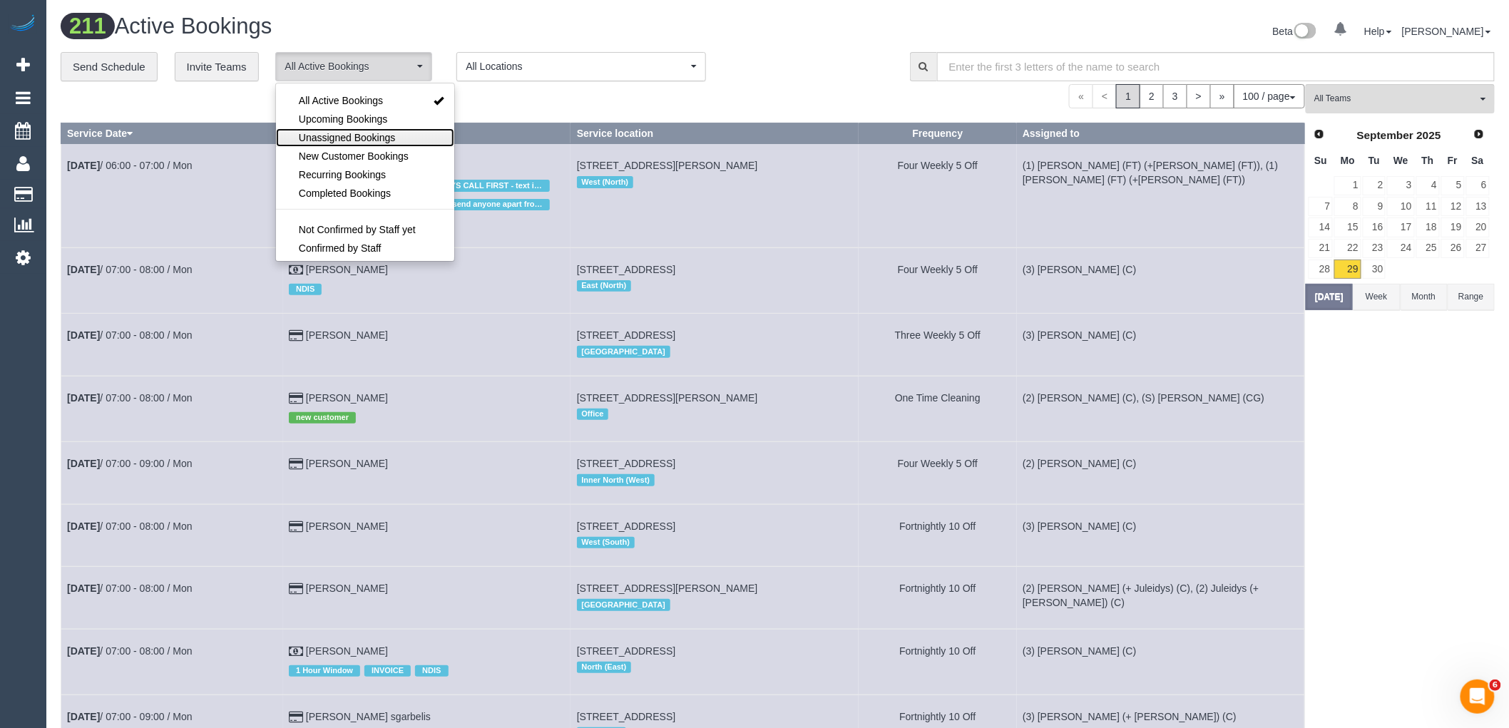
click at [393, 131] on span "Unassigned Bookings" at bounding box center [347, 137] width 96 height 14
select select "**********"
click at [644, 105] on div "« < 1 2 3 > » 100 / page 10 / page 20 / page 30 / page 40 / page 50 / page 100 …" at bounding box center [683, 96] width 1244 height 24
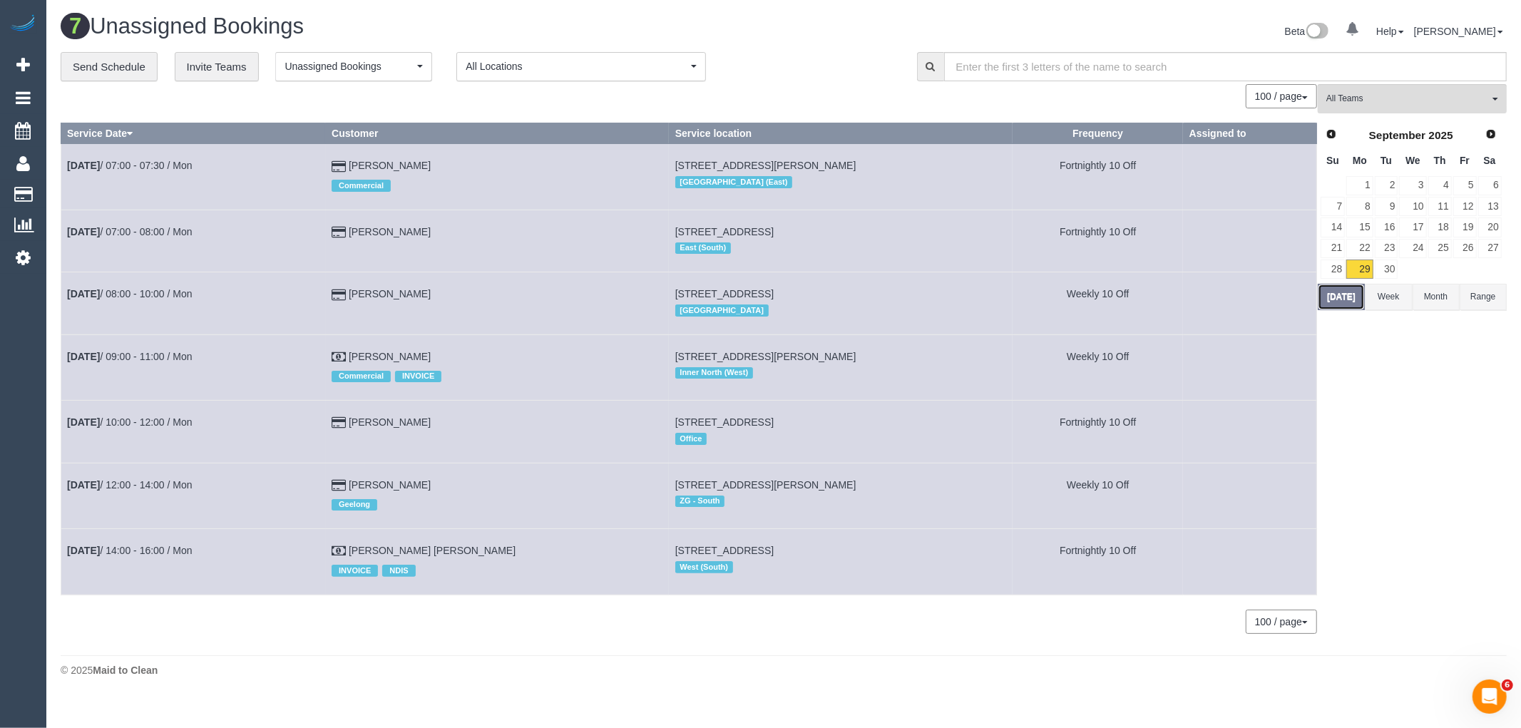
click at [1351, 287] on button "Today" at bounding box center [1341, 297] width 47 height 26
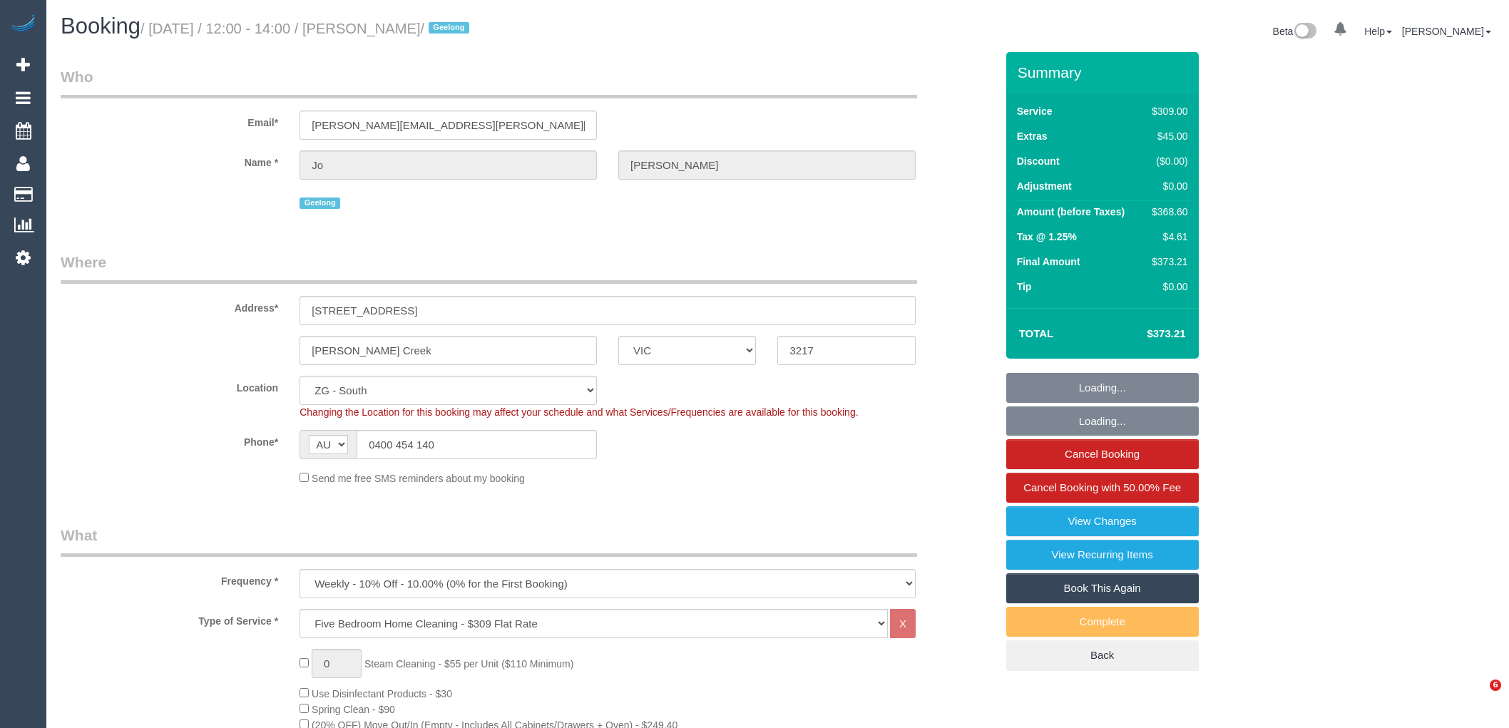
select select "VIC"
select select "number:28"
select select "number:14"
select select "number:19"
select select "number:22"
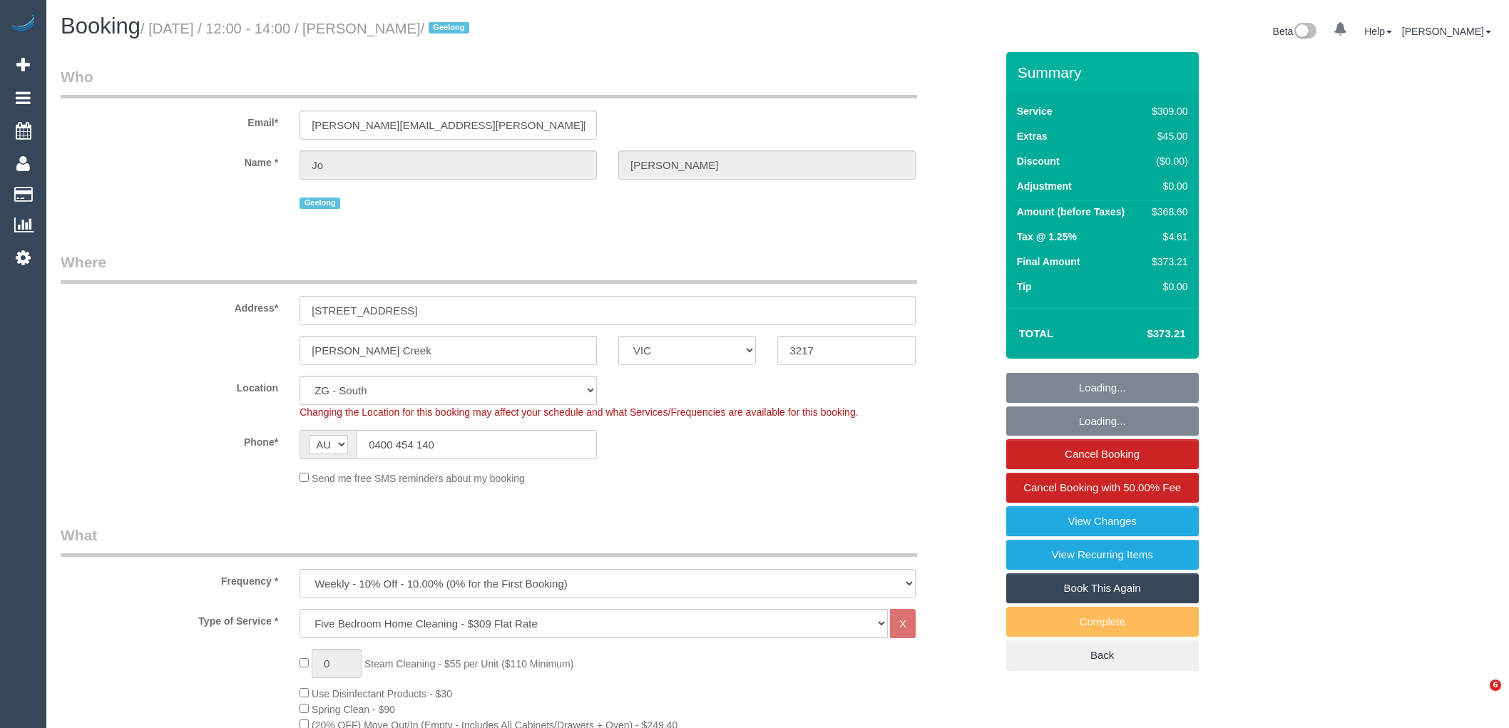
select select "number:34"
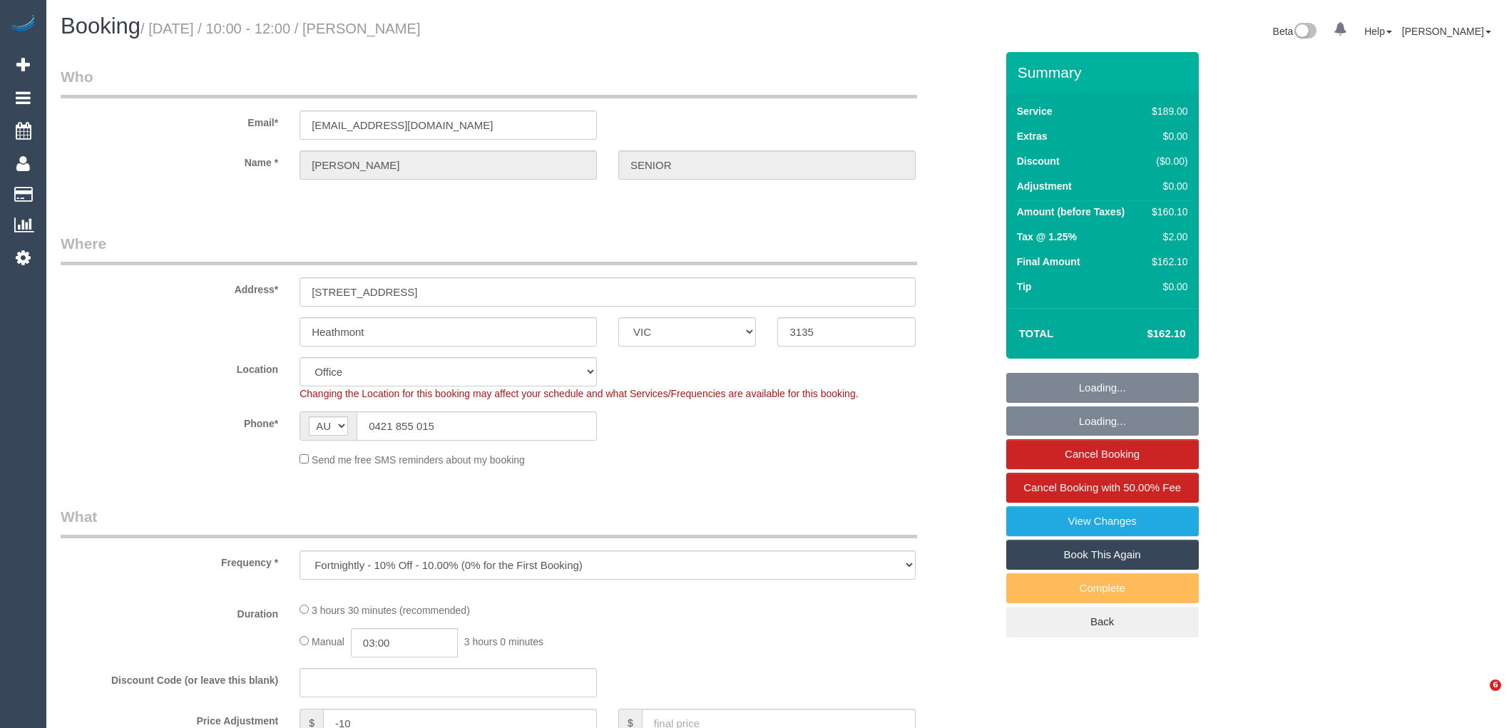
select select "VIC"
select select "number:27"
select select "number:14"
select select "number:19"
select select "number:22"
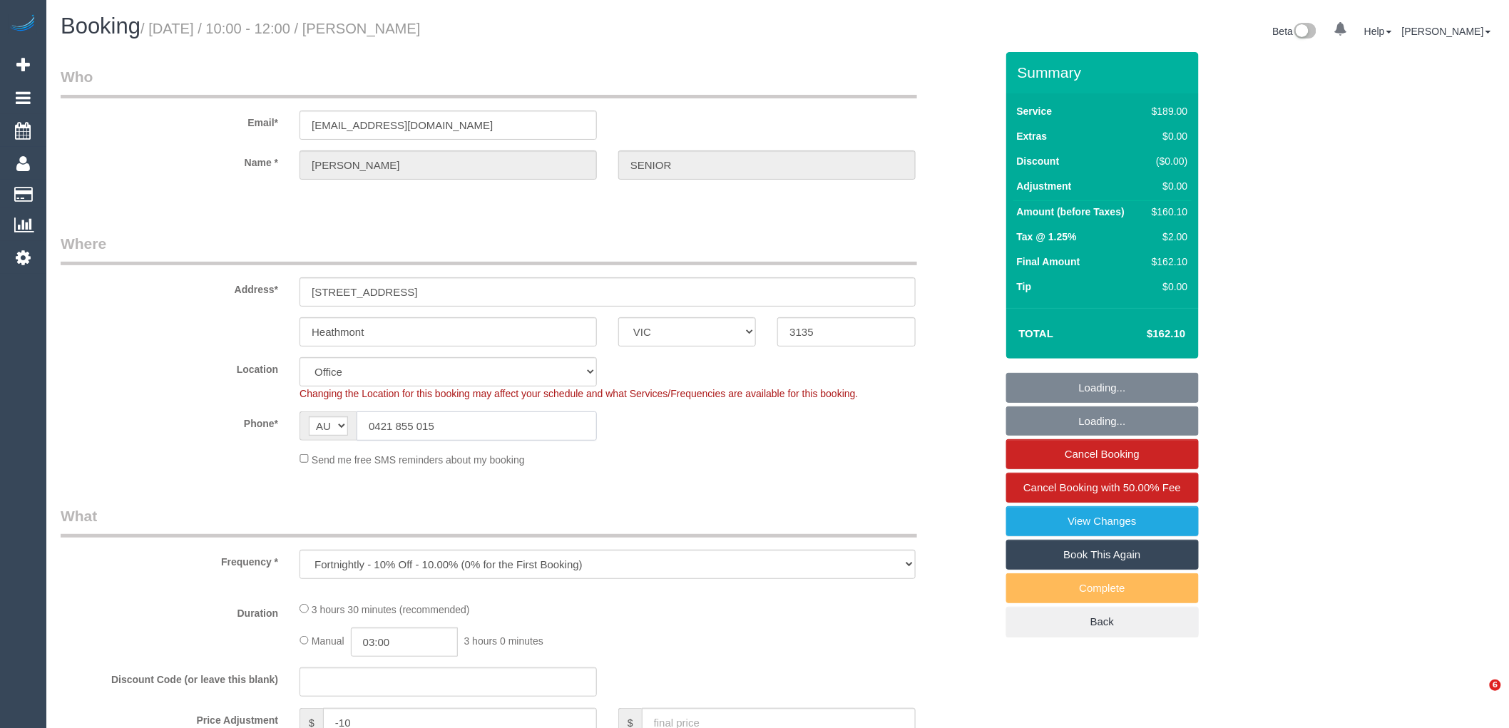
select select "number:34"
select select "number:26"
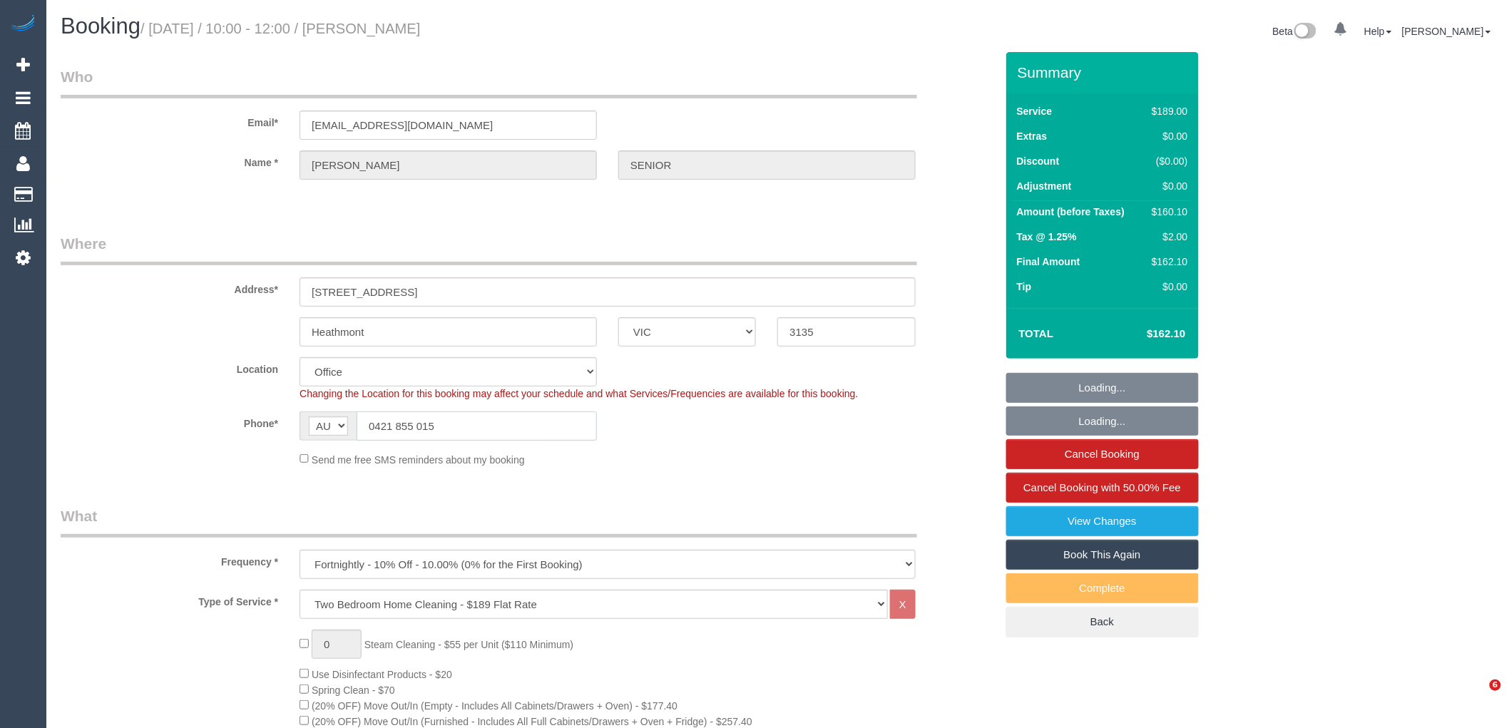
select select "object:814"
drag, startPoint x: 429, startPoint y: 421, endPoint x: 276, endPoint y: 421, distance: 153.3
click at [277, 419] on div "Phone* AF AL DZ AD AO AI AQ AG AR AM AW AU AT AZ BS BH BD BB BY BE BZ BJ BM BT …" at bounding box center [528, 425] width 956 height 29
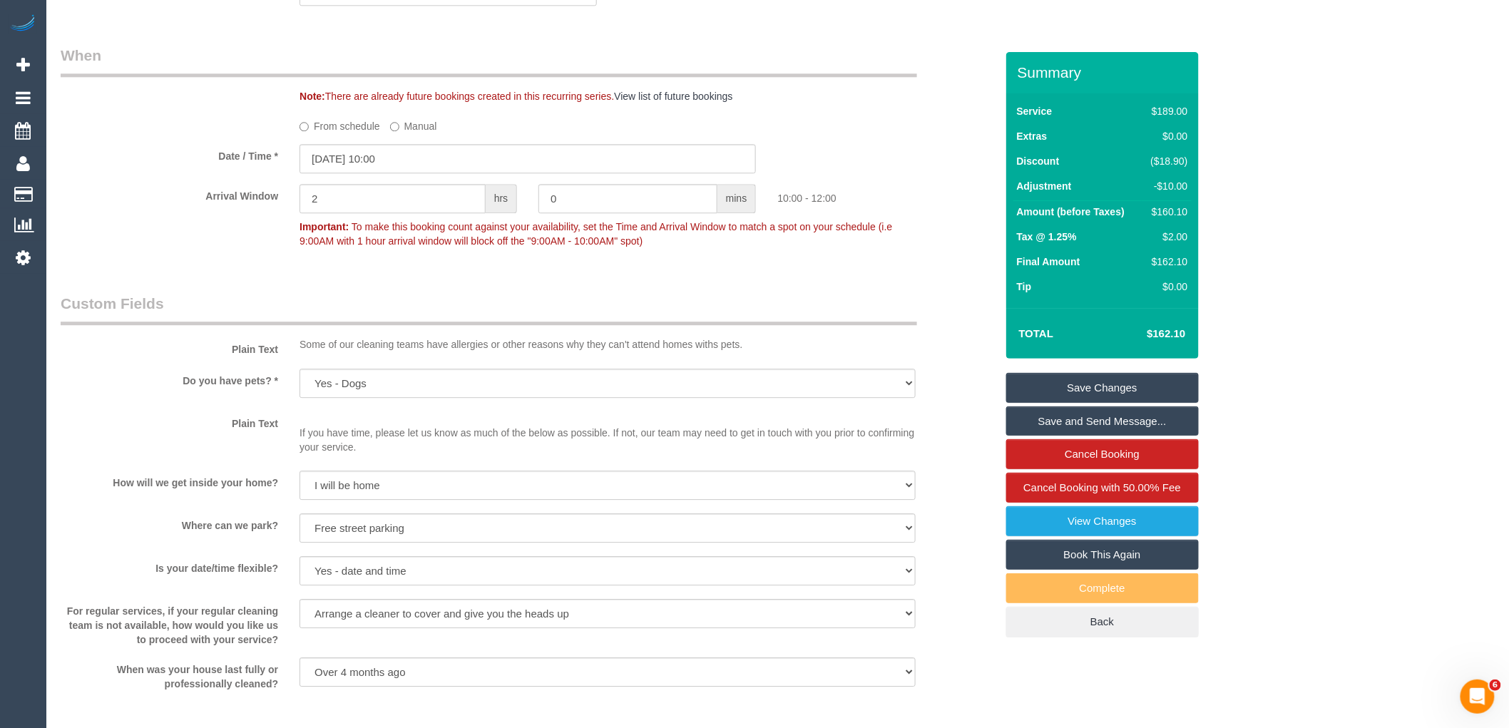
scroll to position [1980, 0]
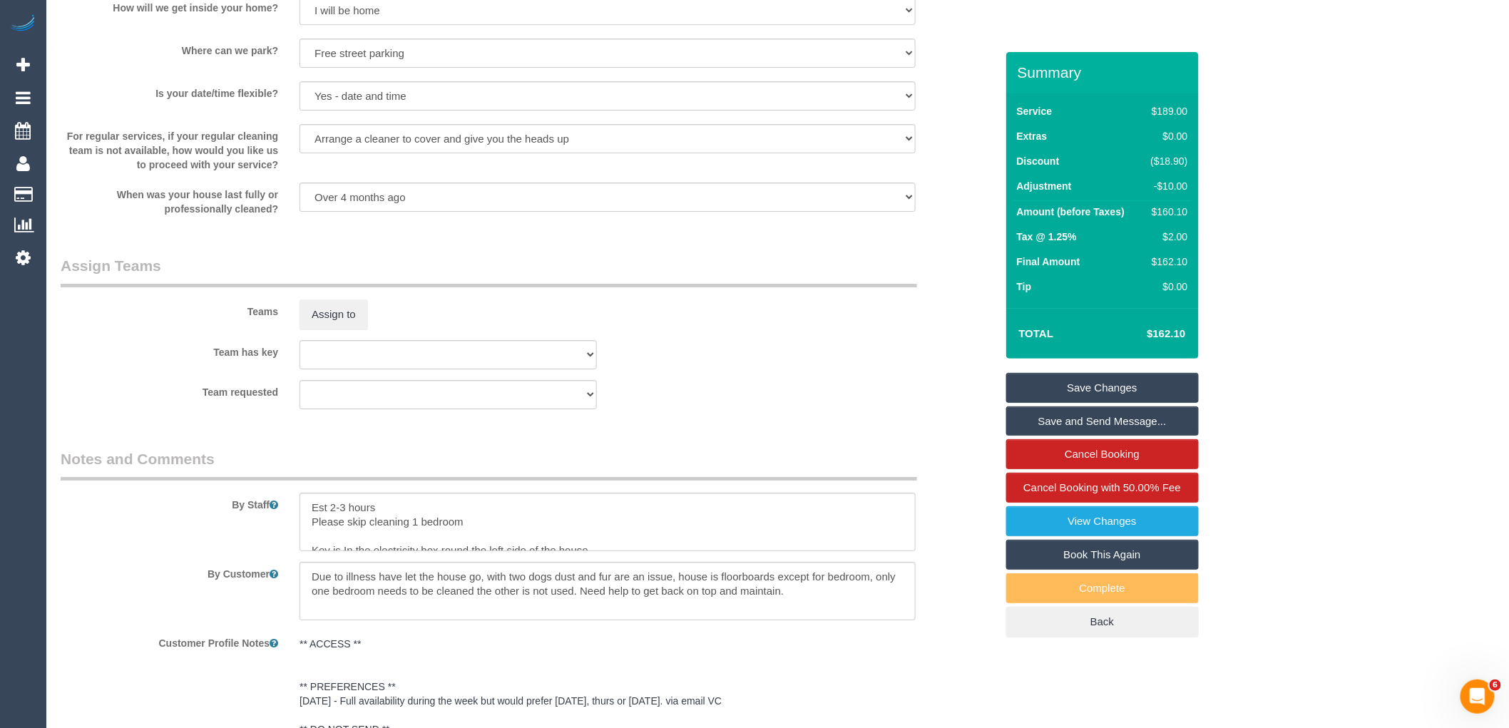
click at [754, 366] on div "Team has key (0) Account - Tech (0) Office (0) Raunak Test Account (1) Debbie B…" at bounding box center [528, 354] width 956 height 29
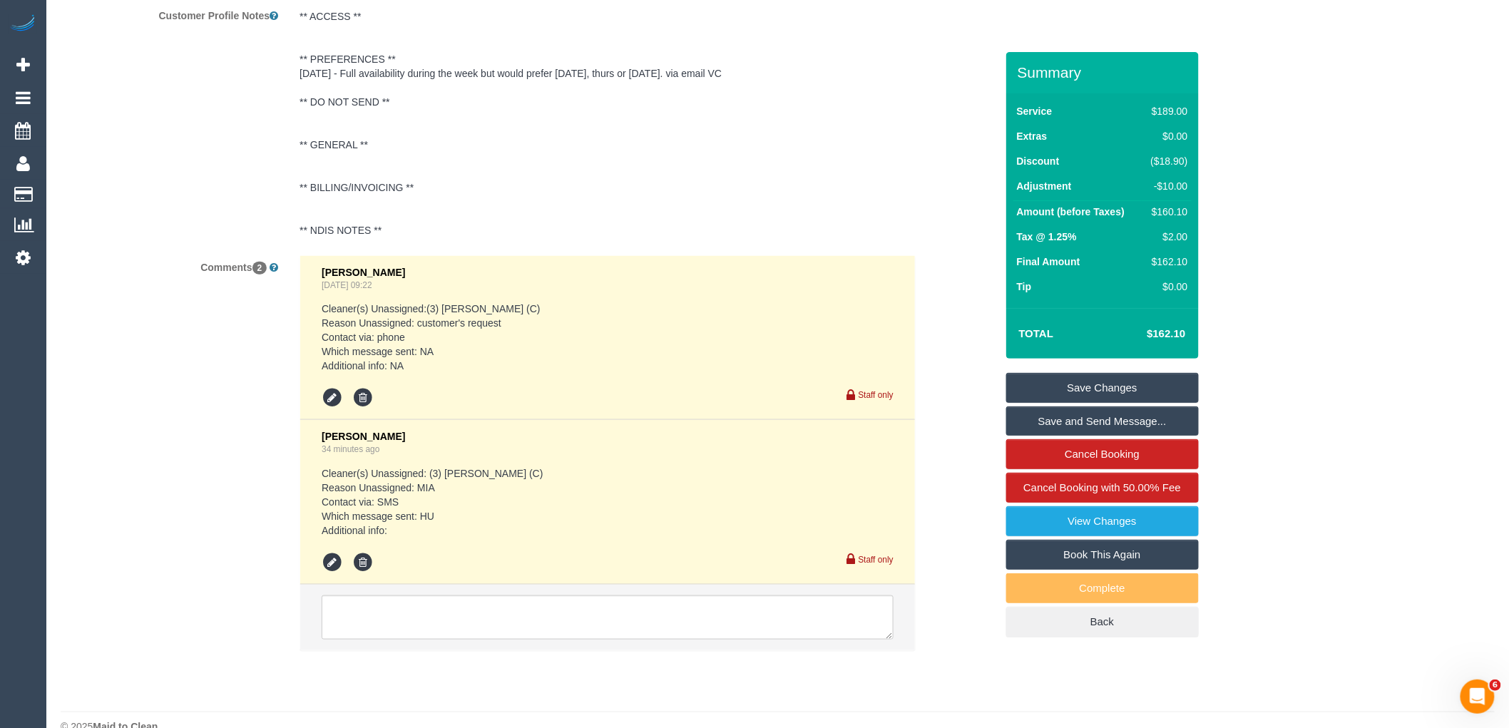
scroll to position [2648, 0]
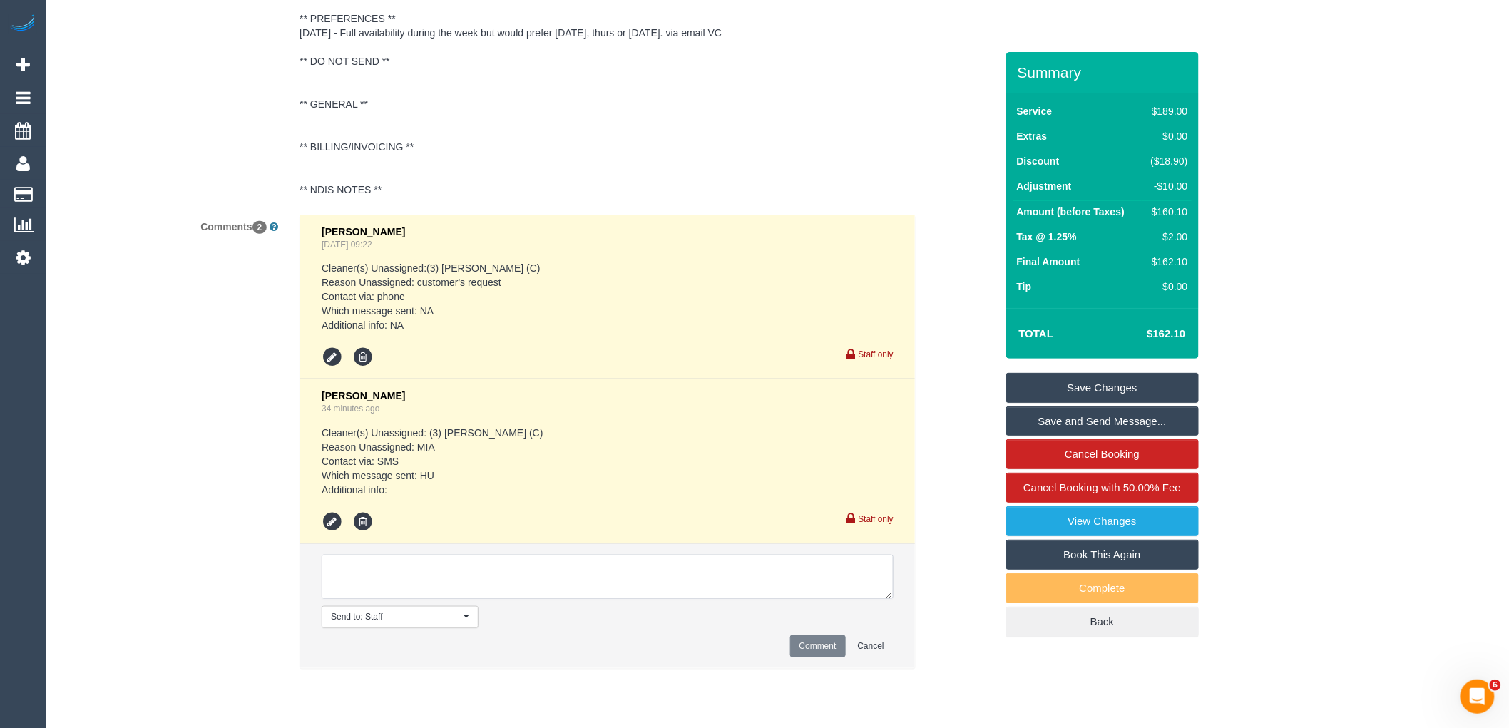
click at [478, 574] on textarea at bounding box center [608, 577] width 572 height 44
click at [710, 599] on textarea at bounding box center [608, 577] width 572 height 44
type textarea "Thidas confirmed via text he is able to attend this booking Customer was called…"
click at [800, 657] on button "Comment" at bounding box center [818, 646] width 56 height 22
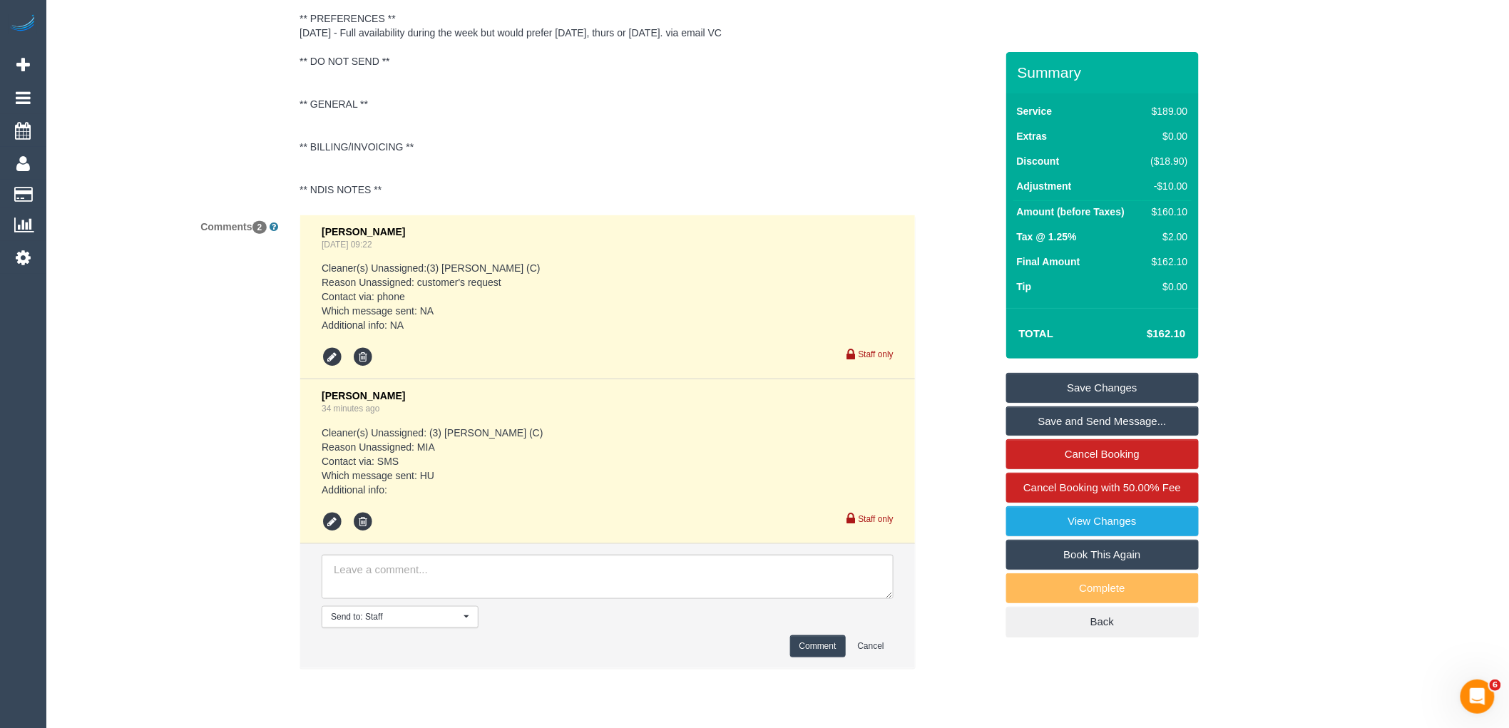
scroll to position [0, 0]
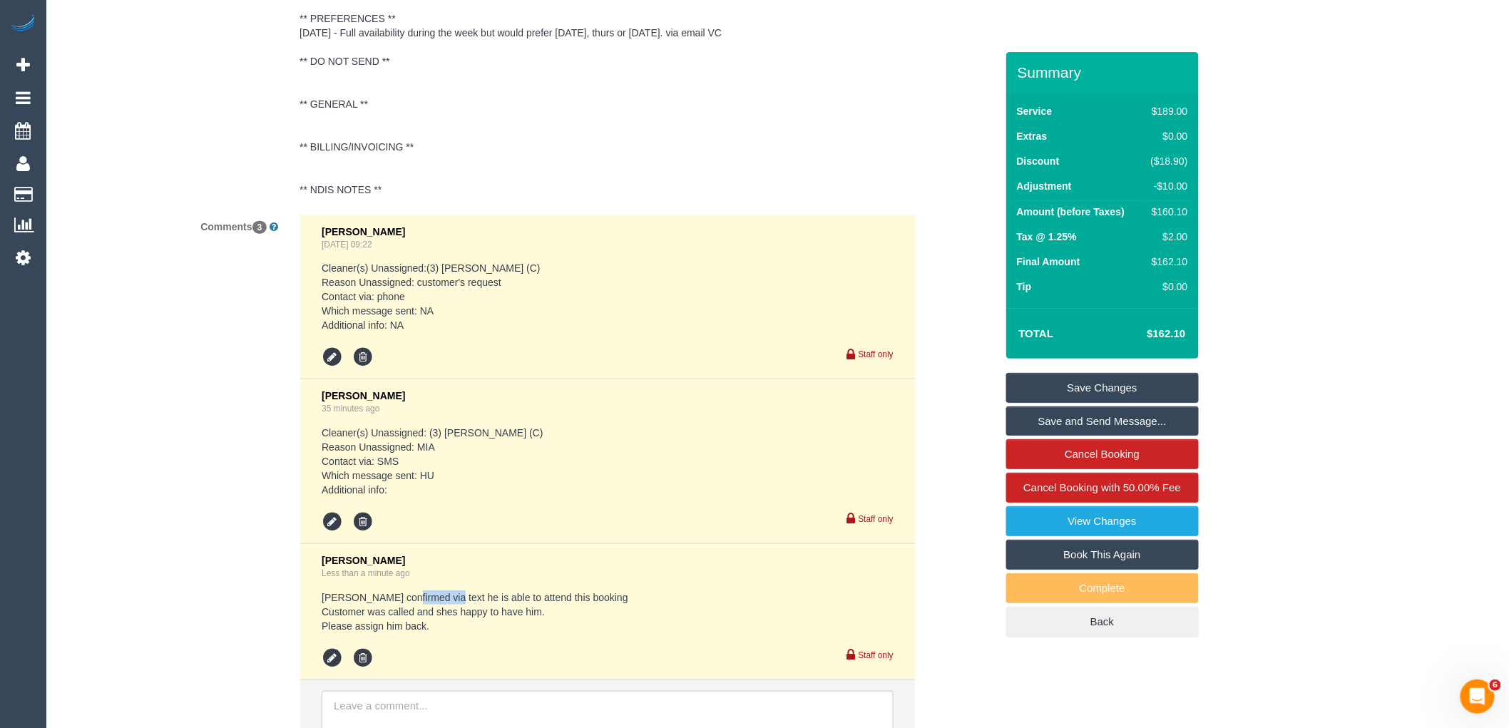
drag, startPoint x: 401, startPoint y: 608, endPoint x: 444, endPoint y: 603, distance: 42.4
click at [444, 603] on pre "Thidas confirmed via text he is able to attend this booking Customer was called…" at bounding box center [608, 611] width 572 height 43
click at [603, 624] on pre "Thidas confirmed via text he is able to attend this booking Customer was called…" at bounding box center [608, 611] width 572 height 43
drag, startPoint x: 392, startPoint y: 622, endPoint x: 424, endPoint y: 618, distance: 31.6
click at [424, 621] on pre "Thidas confirmed via text he is able to attend this booking Customer was called…" at bounding box center [608, 611] width 572 height 43
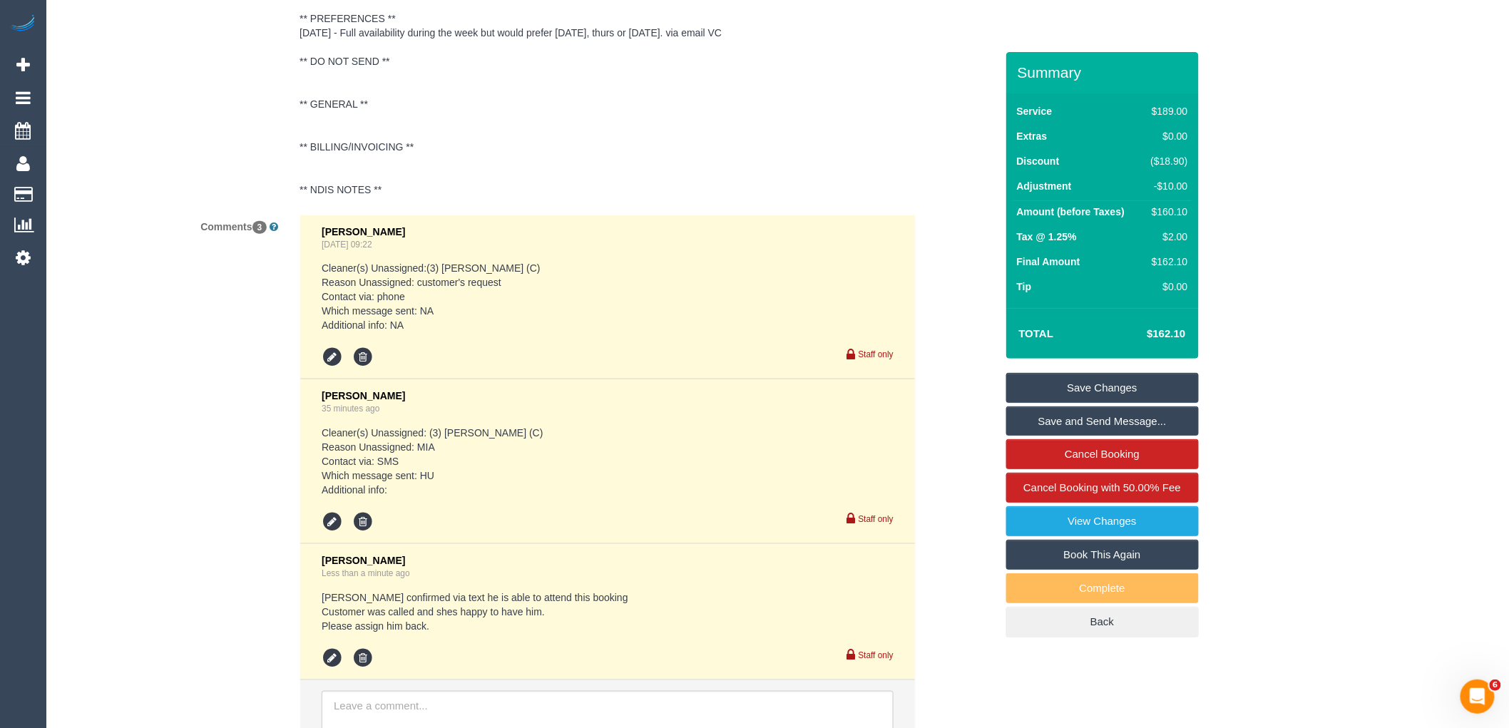
click at [479, 633] on pre "Thidas confirmed via text he is able to attend this booking Customer was called…" at bounding box center [608, 611] width 572 height 43
click at [1141, 379] on link "Save Changes" at bounding box center [1102, 388] width 193 height 30
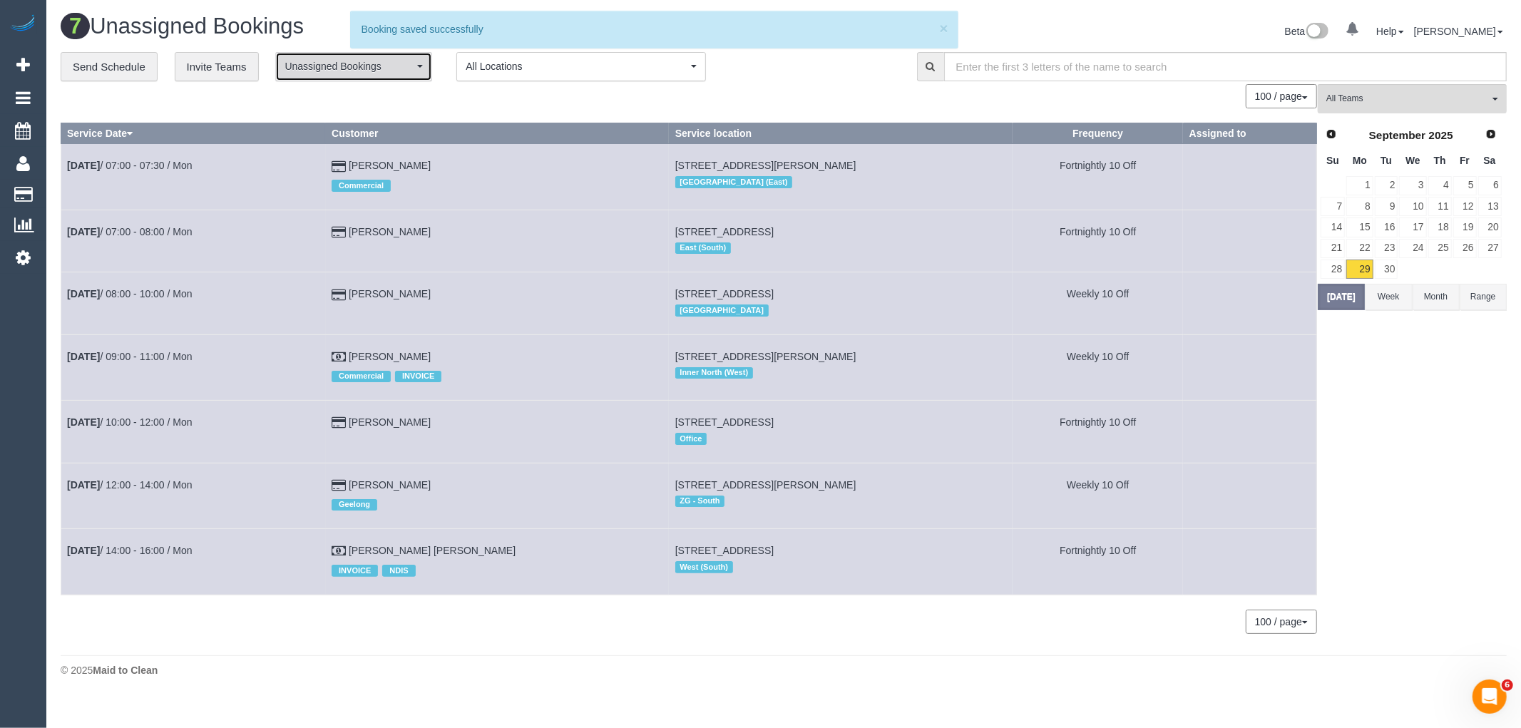
click at [386, 62] on span "Unassigned Bookings" at bounding box center [349, 66] width 129 height 14
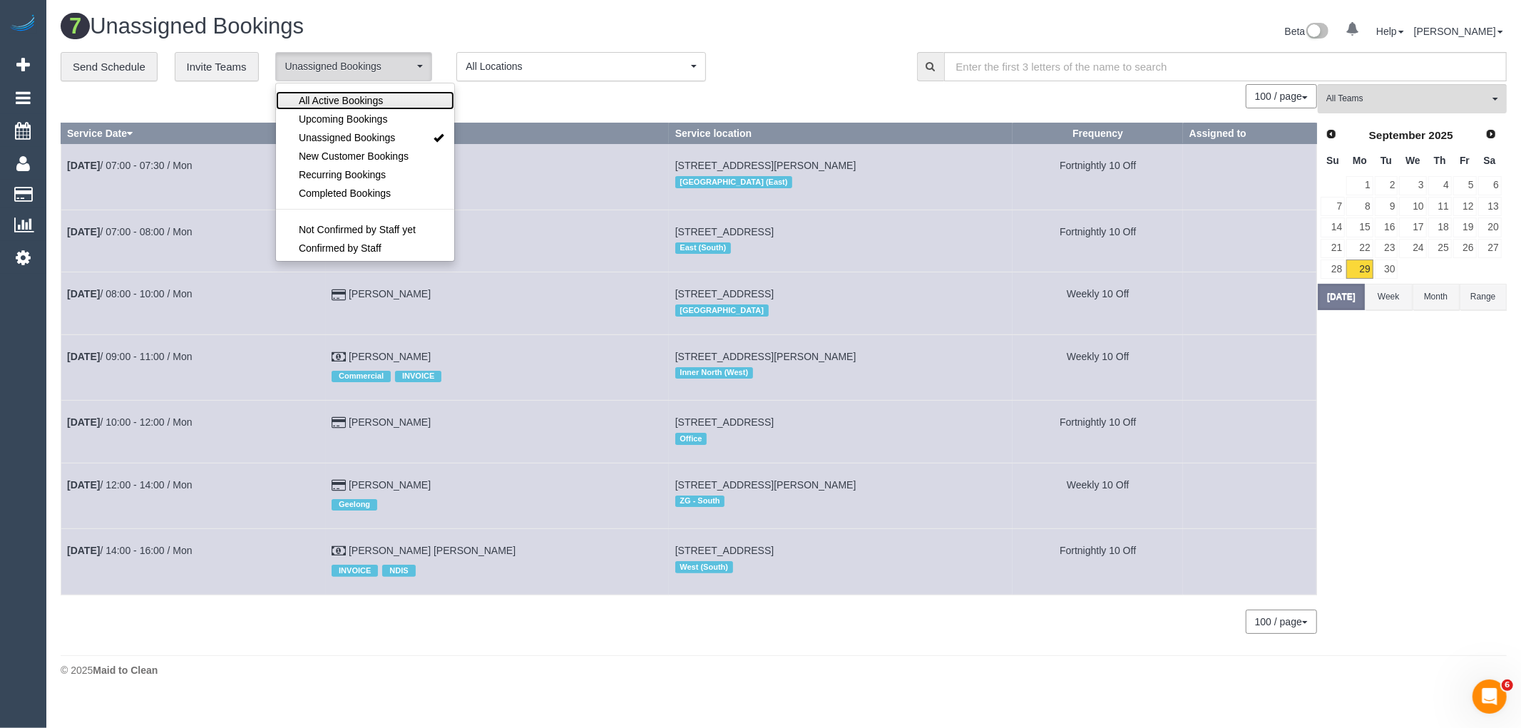
click at [388, 101] on link "All Active Bookings" at bounding box center [365, 100] width 178 height 19
select select "***"
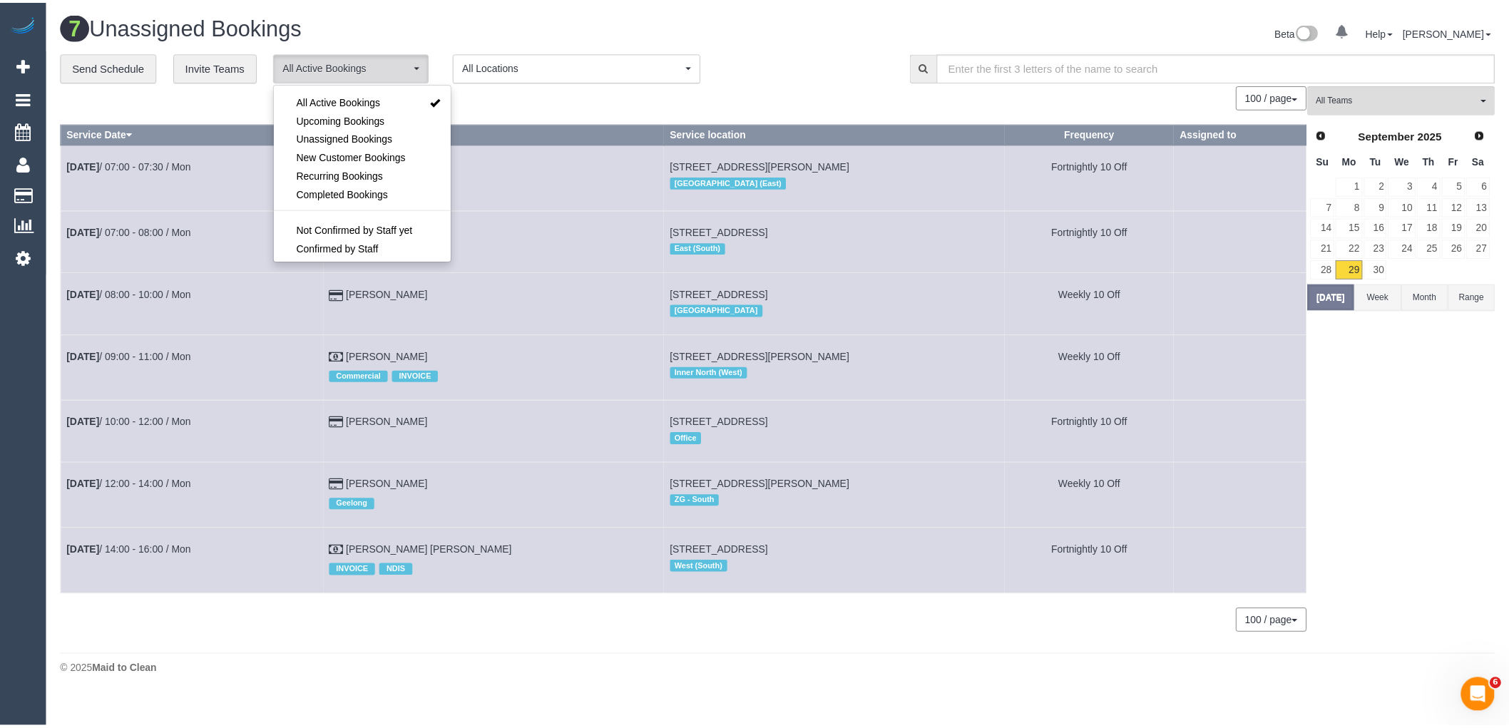
scroll to position [19, 0]
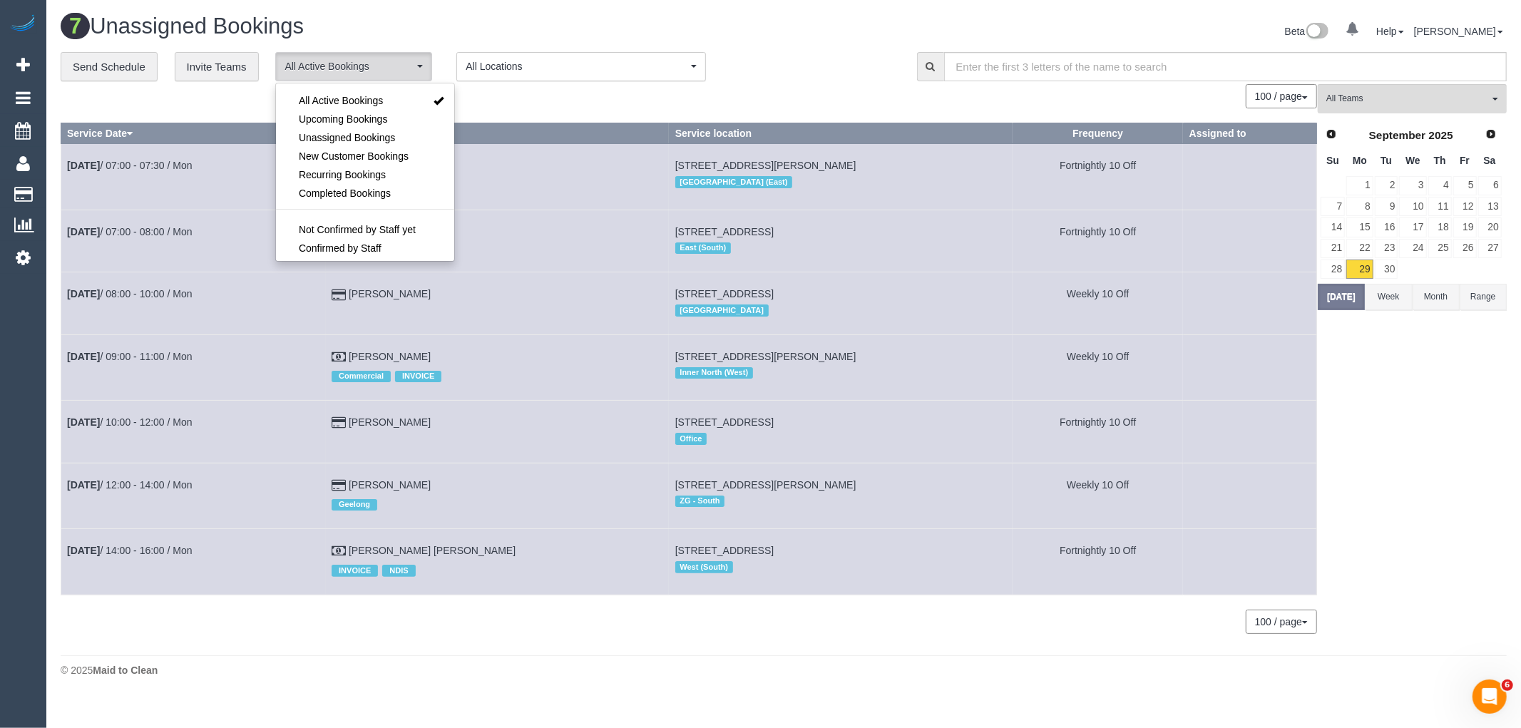
click at [644, 98] on div "100 / page 10 / page 20 / page 30 / page 40 / page 50 / page 100 / page" at bounding box center [689, 96] width 1256 height 24
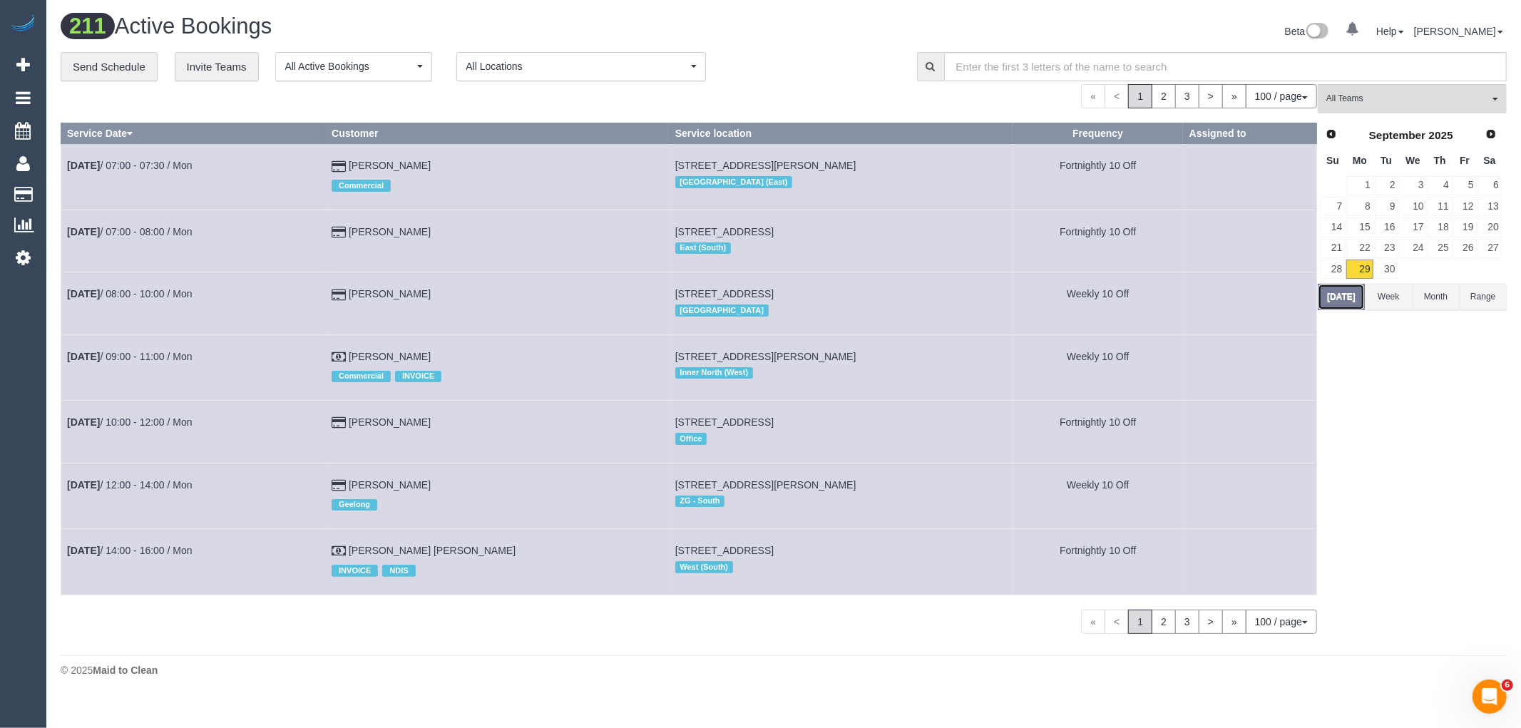
click at [1353, 300] on button "Today" at bounding box center [1341, 297] width 47 height 26
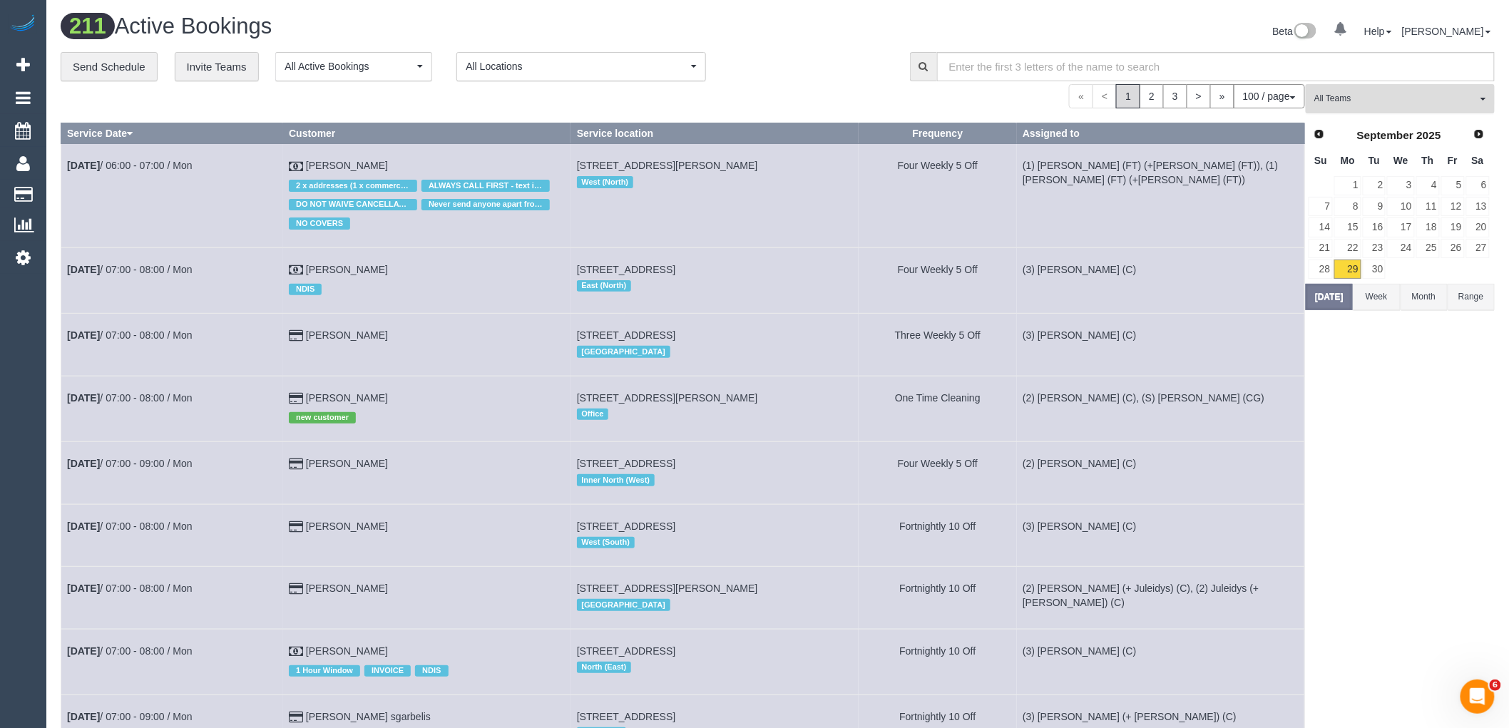
click at [1378, 102] on span "All Teams" at bounding box center [1395, 99] width 163 height 12
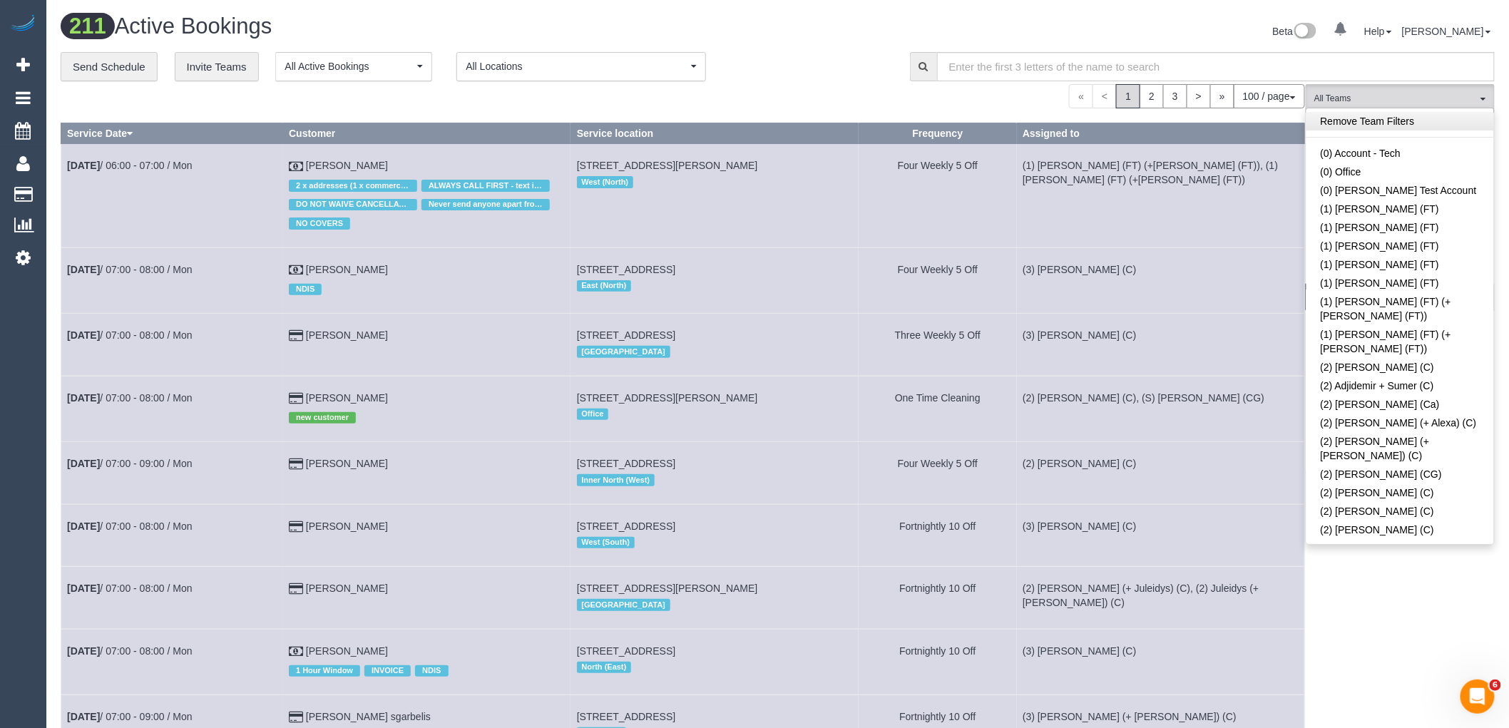
click at [1374, 126] on link "Remove Team Filters" at bounding box center [1400, 121] width 188 height 19
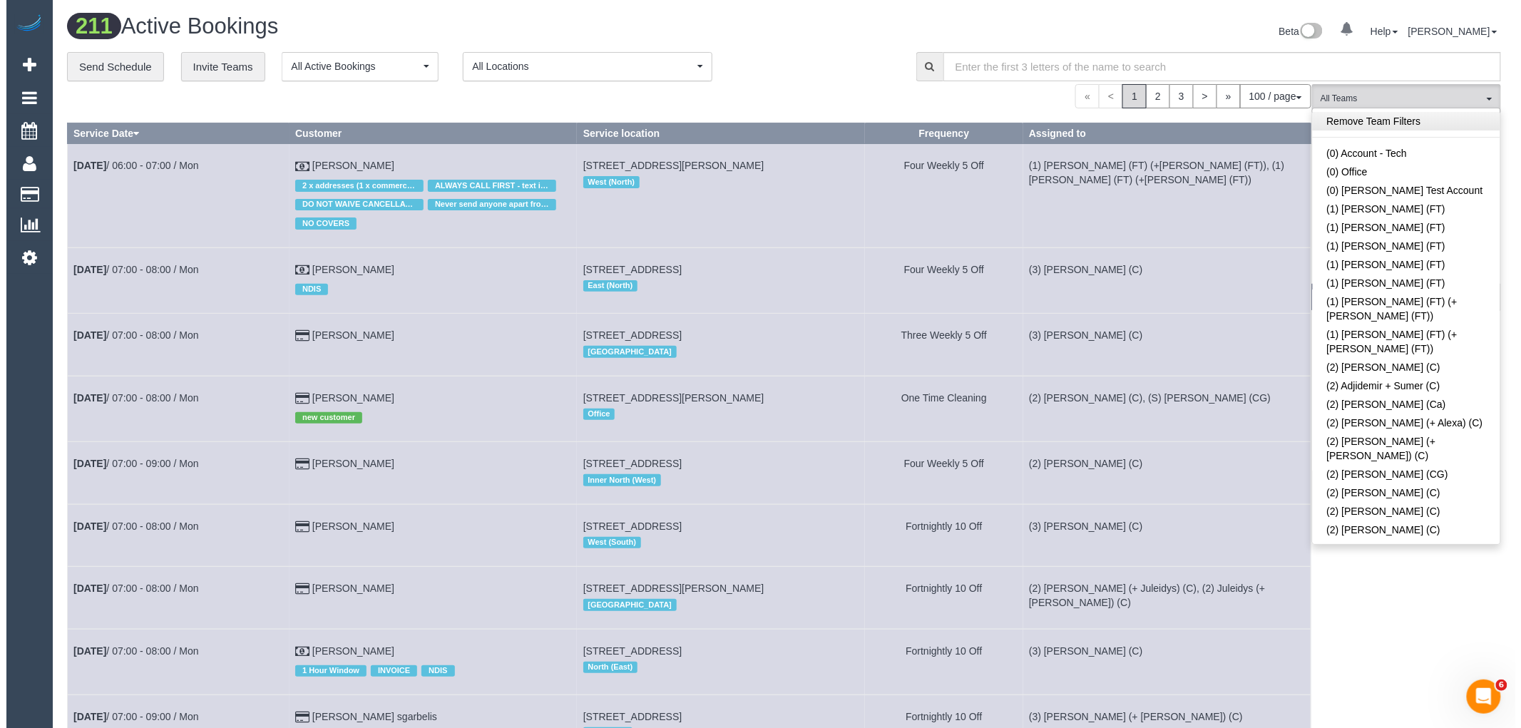
scroll to position [2542, 0]
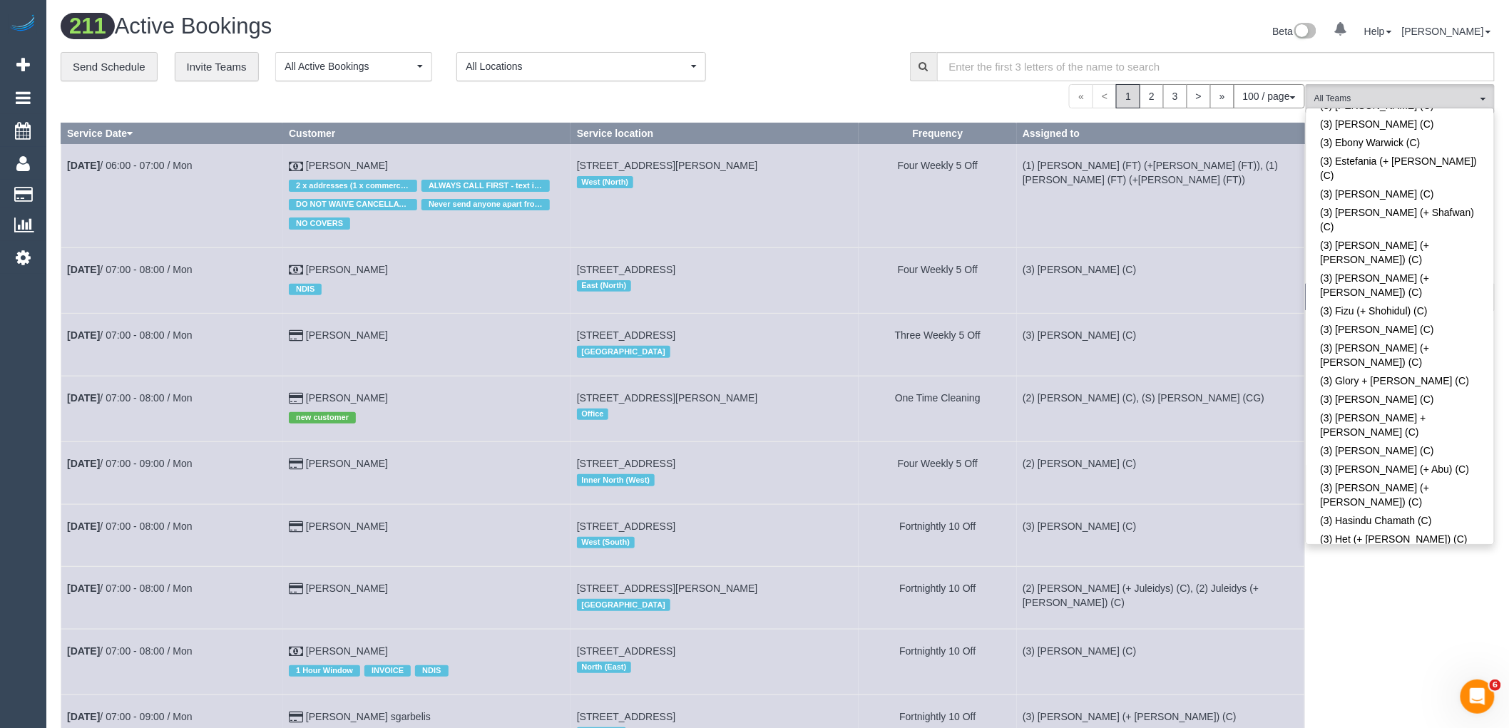
click at [859, 47] on div "Beta 0 Your Notifications You have 0 alerts Help Help Docs Take a Tour Contact …" at bounding box center [1142, 33] width 728 height 38
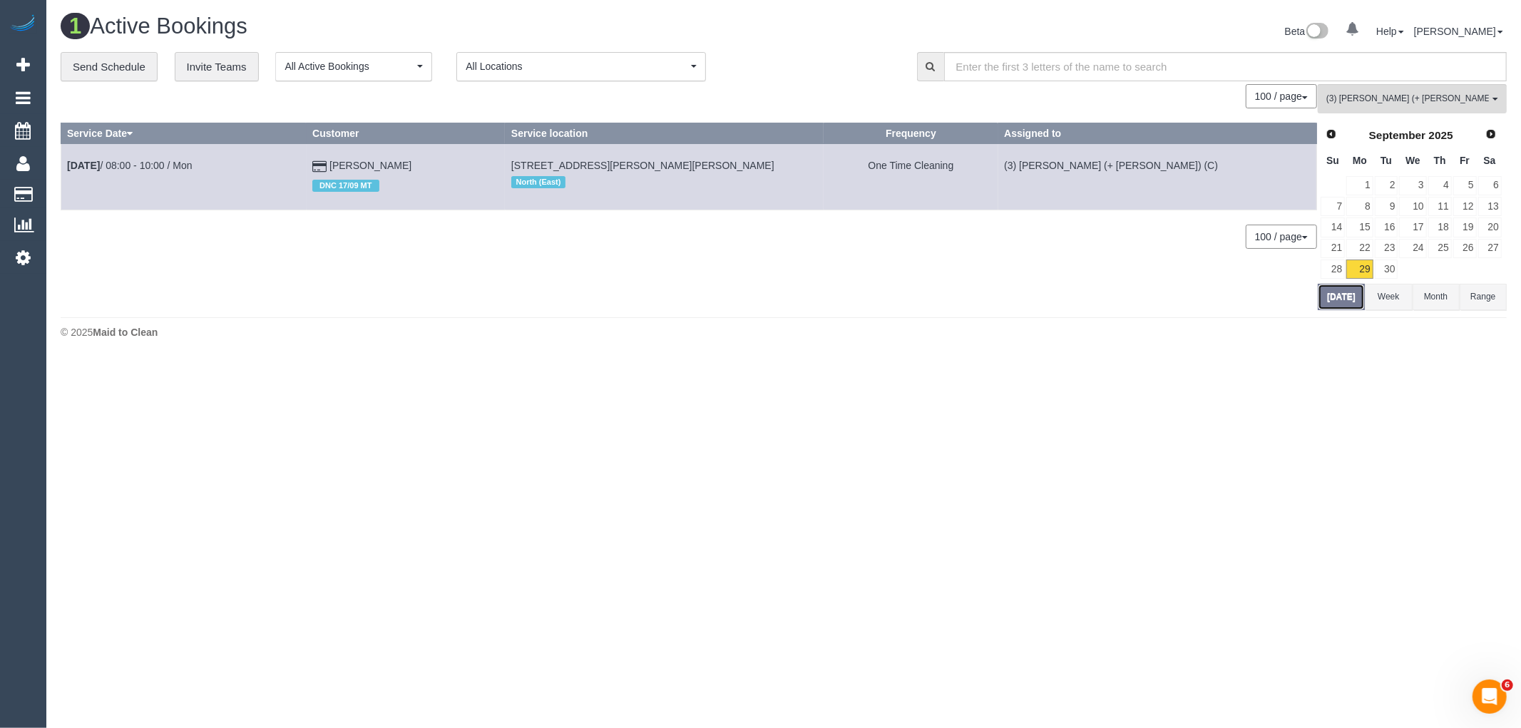
click at [1331, 301] on button "Today" at bounding box center [1341, 297] width 47 height 26
click at [1416, 96] on span "(3) [PERSON_NAME] (+ [PERSON_NAME]) (C)" at bounding box center [1407, 99] width 163 height 12
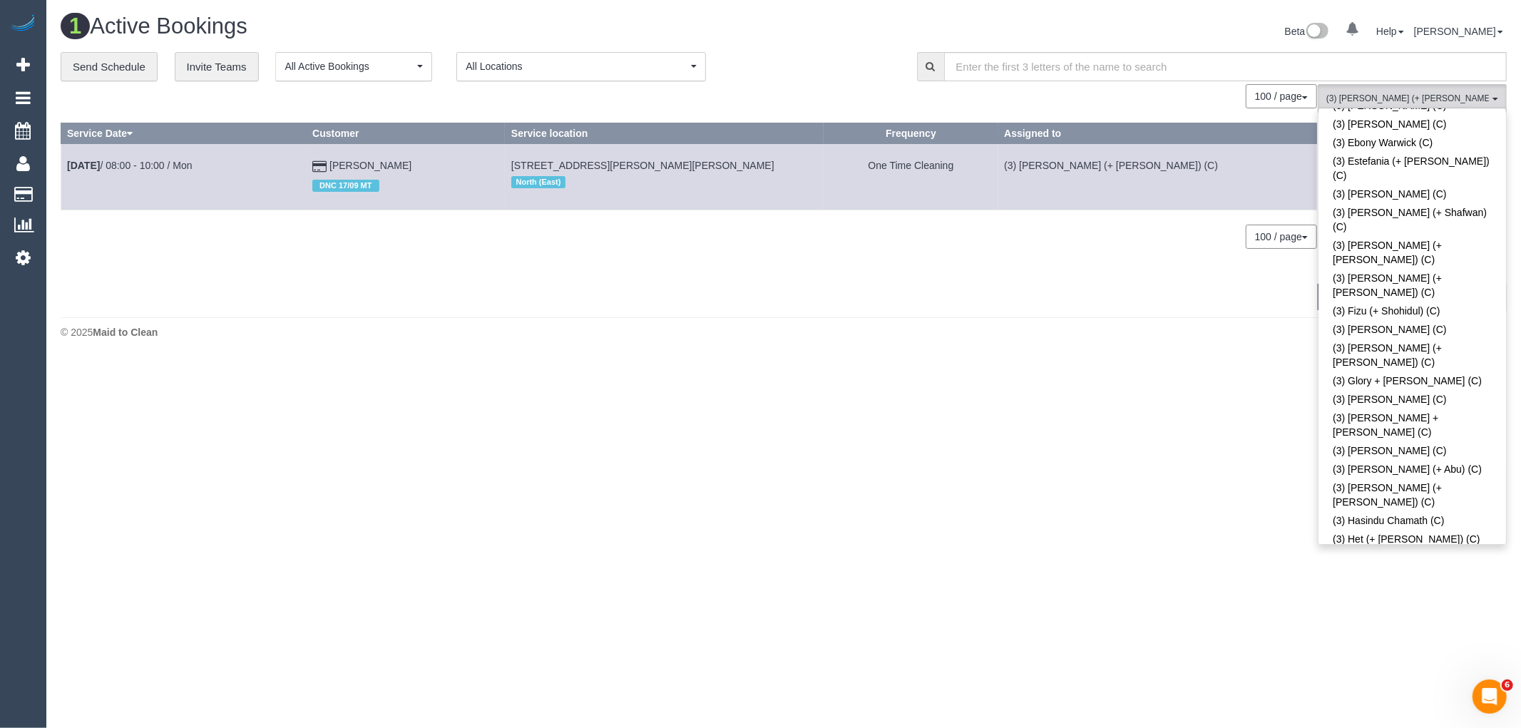
scroll to position [0, 0]
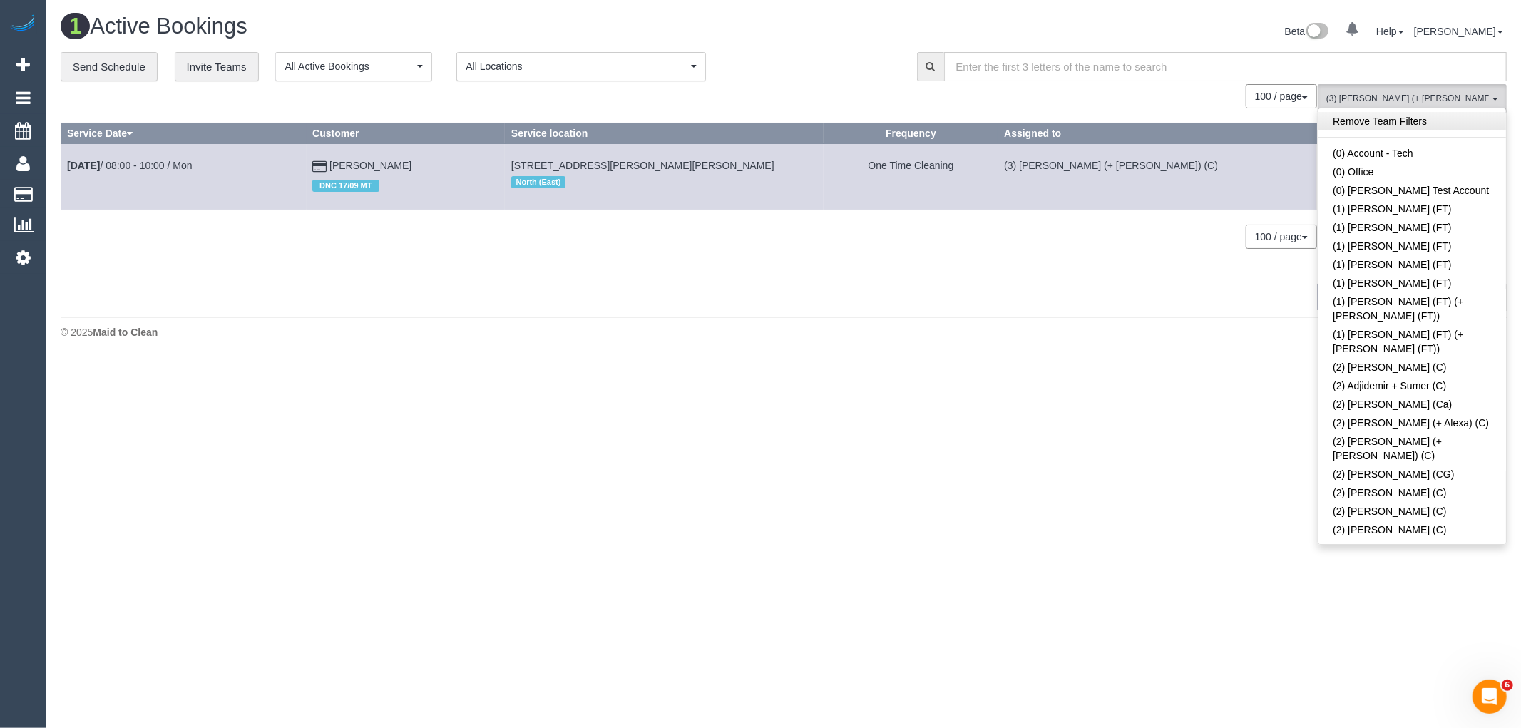
click at [1403, 127] on link "Remove Team Filters" at bounding box center [1413, 121] width 188 height 19
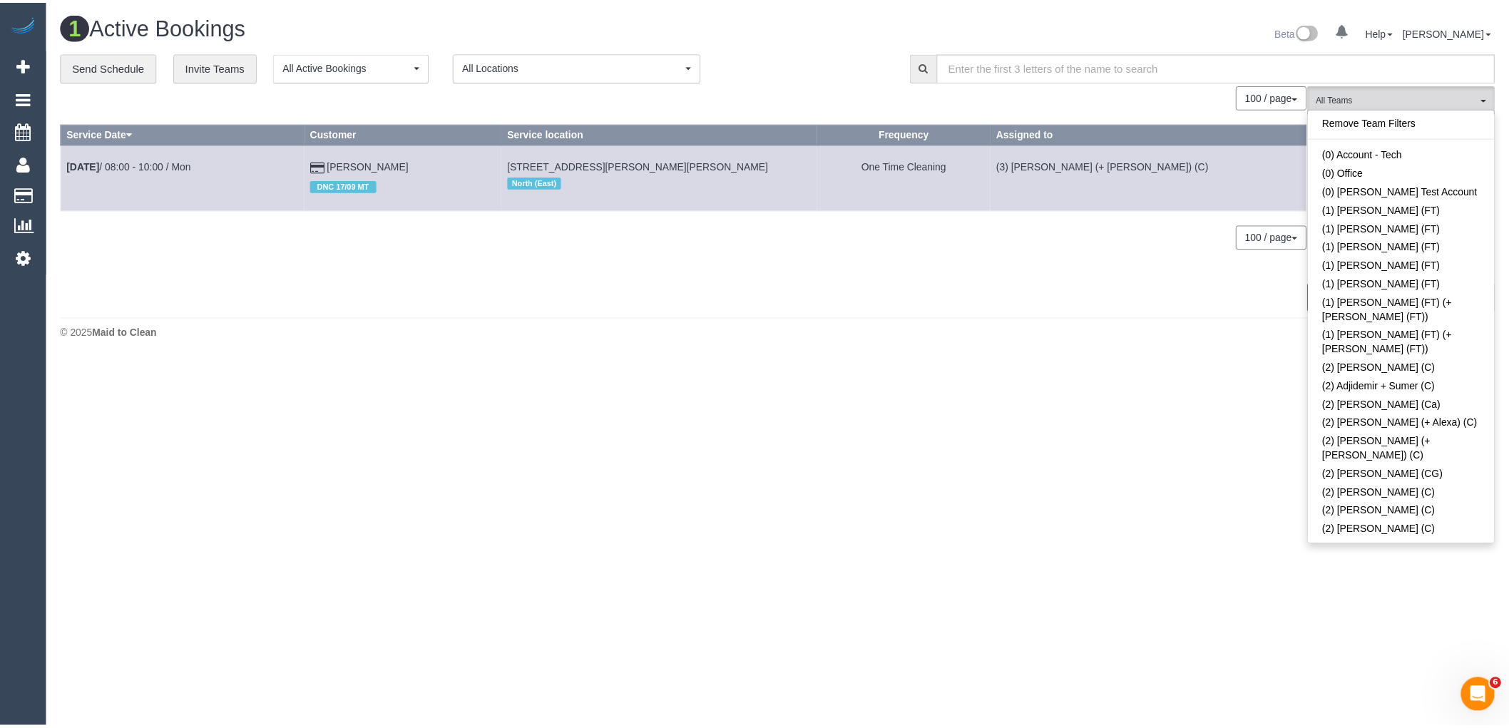
scroll to position [493, 0]
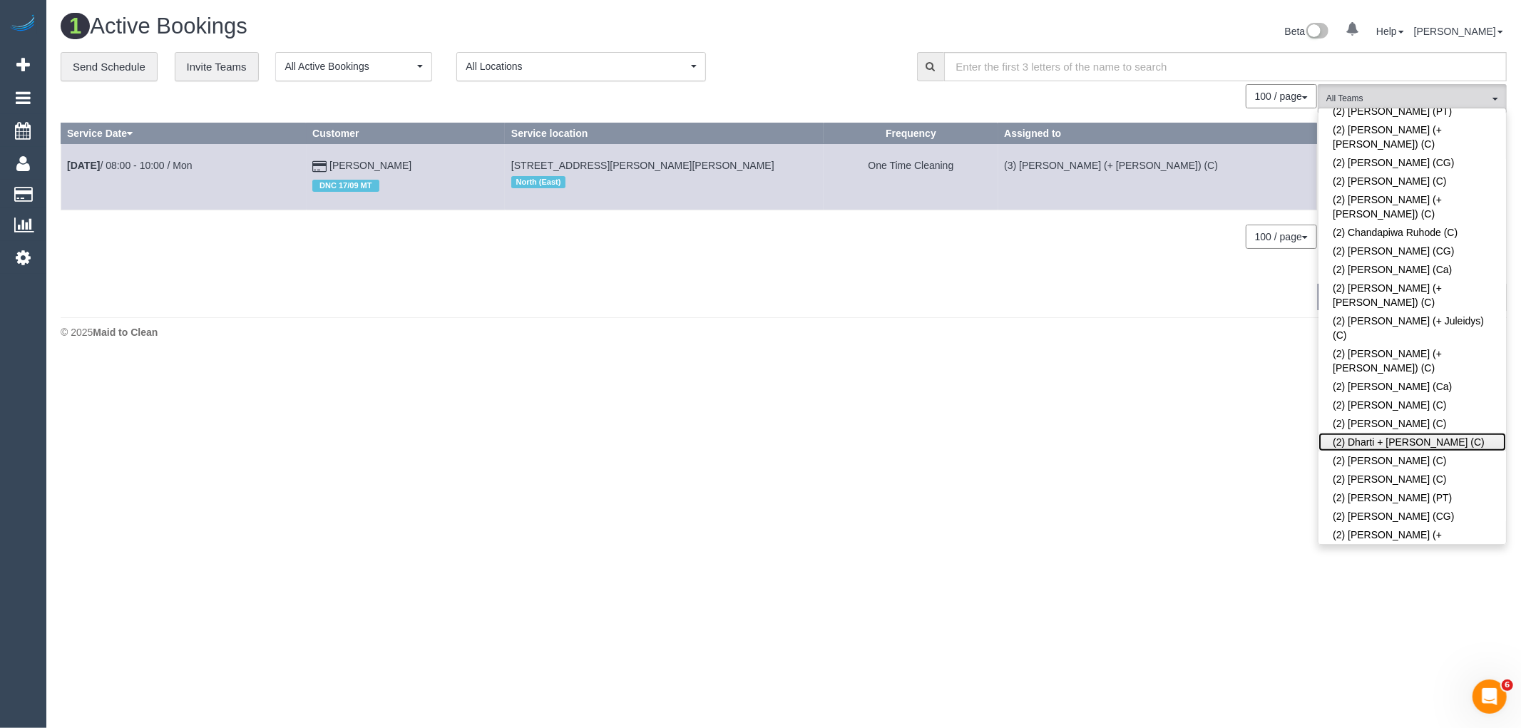
click at [1406, 433] on link "(2) Dharti + [PERSON_NAME] (C)" at bounding box center [1413, 442] width 188 height 19
click at [842, 64] on div "**********" at bounding box center [478, 67] width 835 height 30
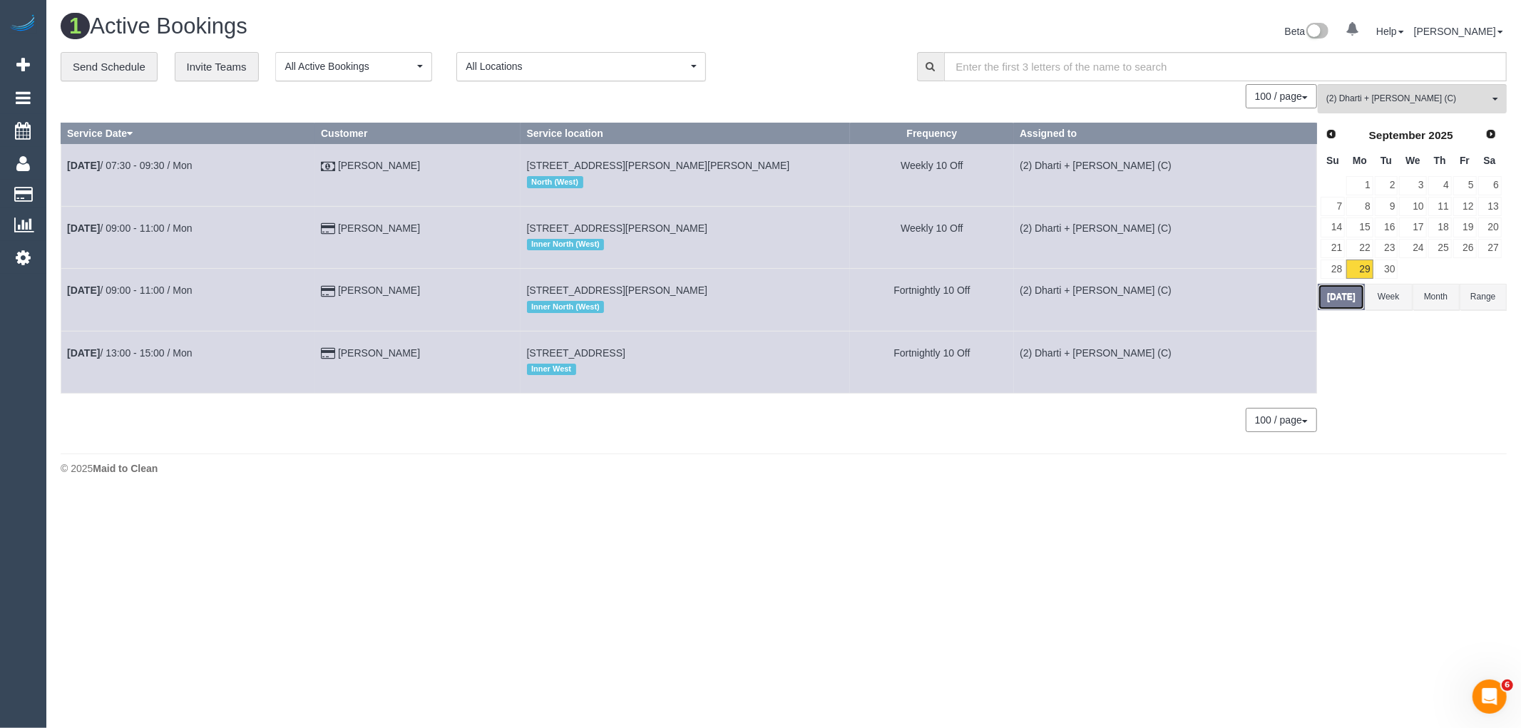
click at [1341, 300] on button "Today" at bounding box center [1341, 297] width 47 height 26
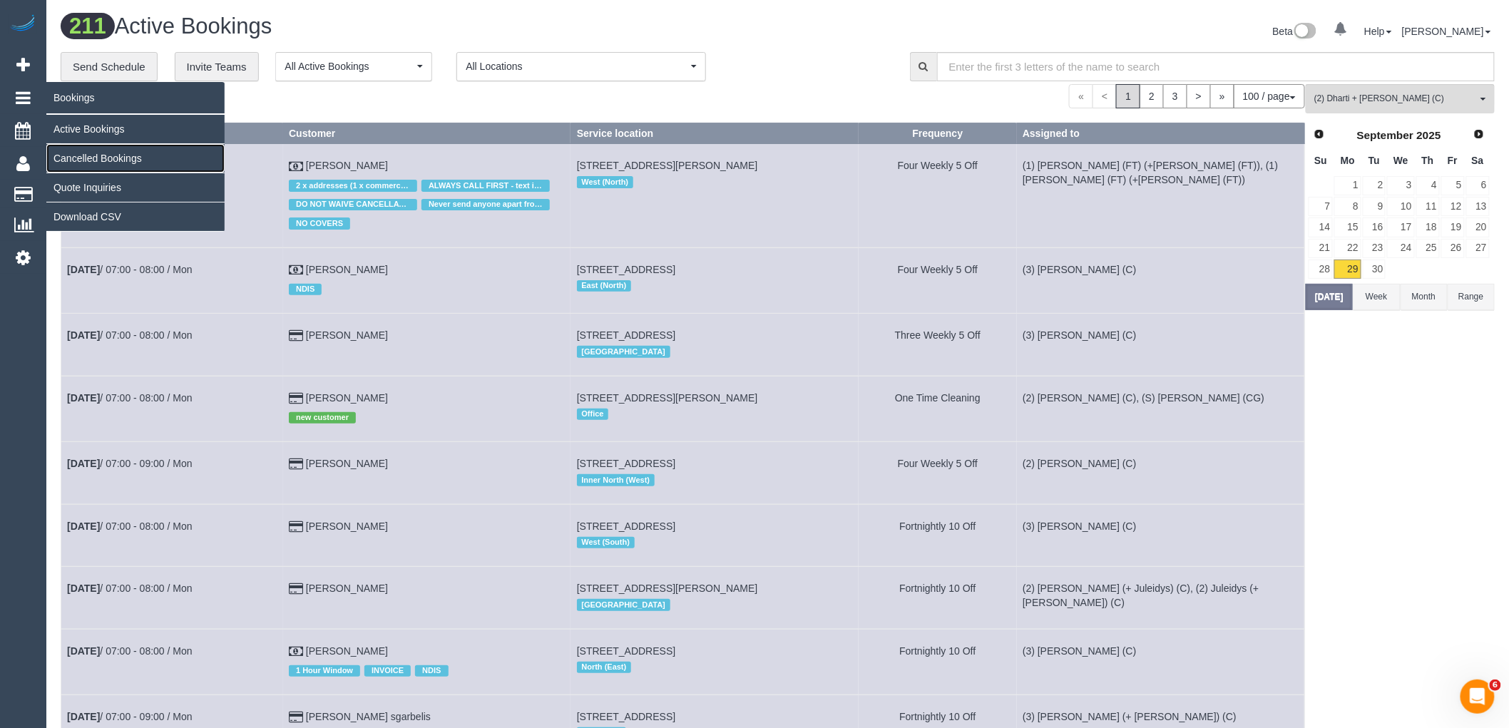
click at [91, 151] on link "Cancelled Bookings" at bounding box center [135, 158] width 178 height 29
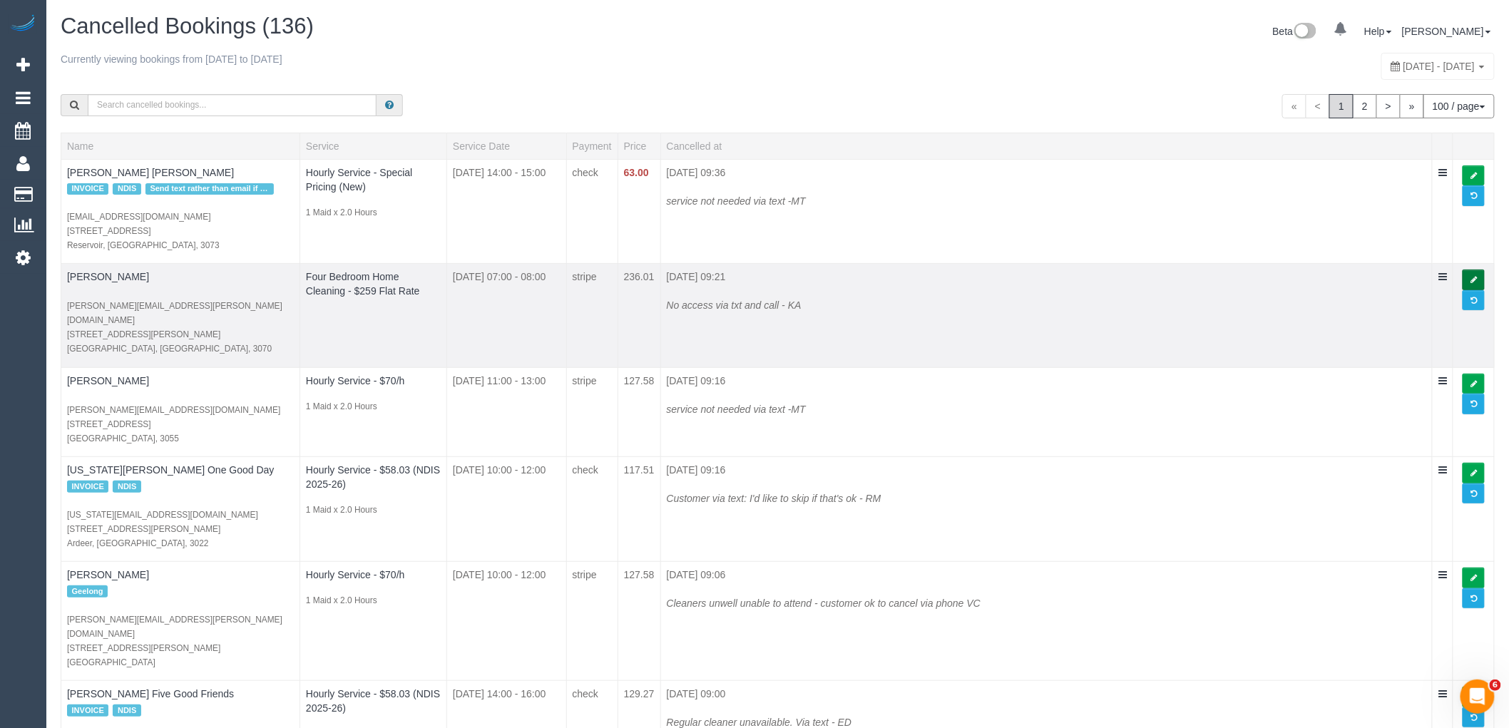
click at [1475, 284] on icon at bounding box center [1473, 280] width 6 height 8
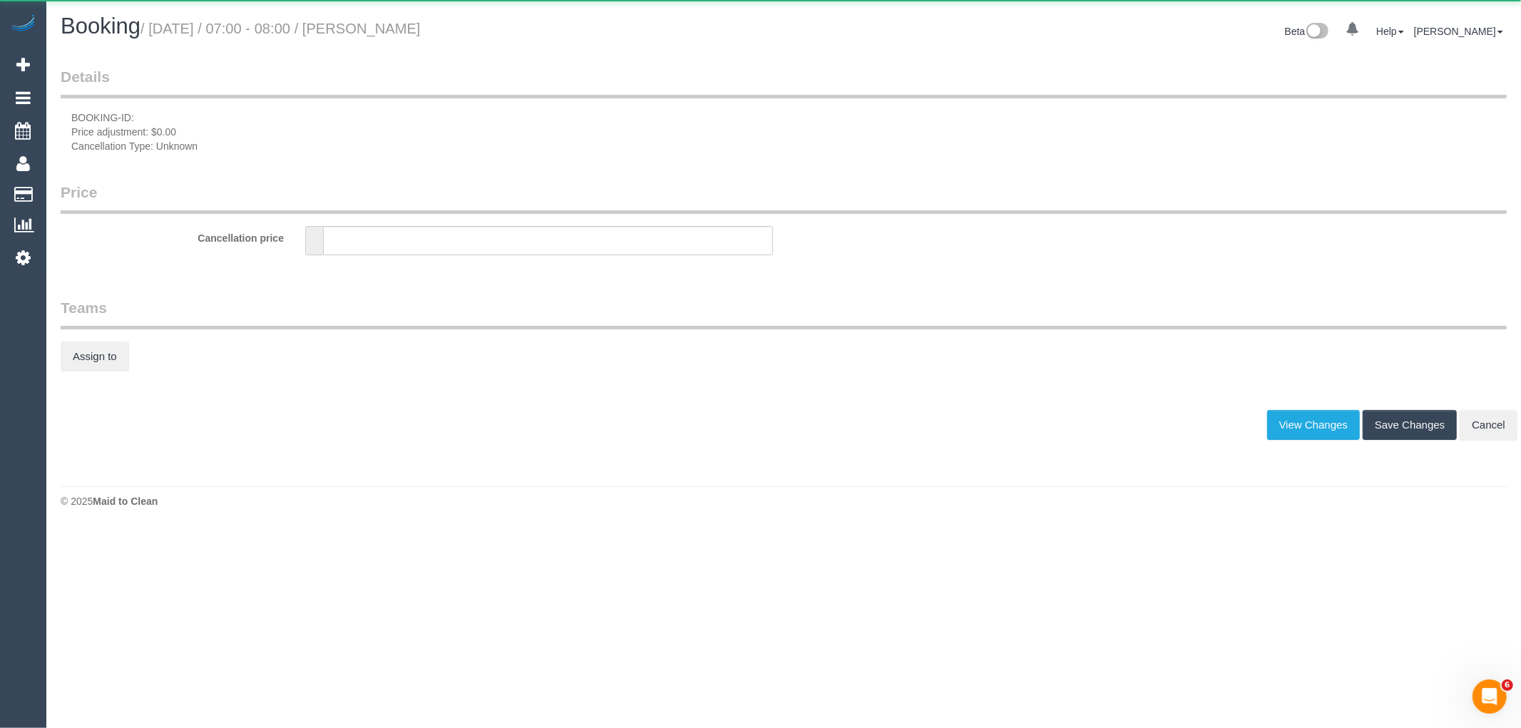
type input "0"
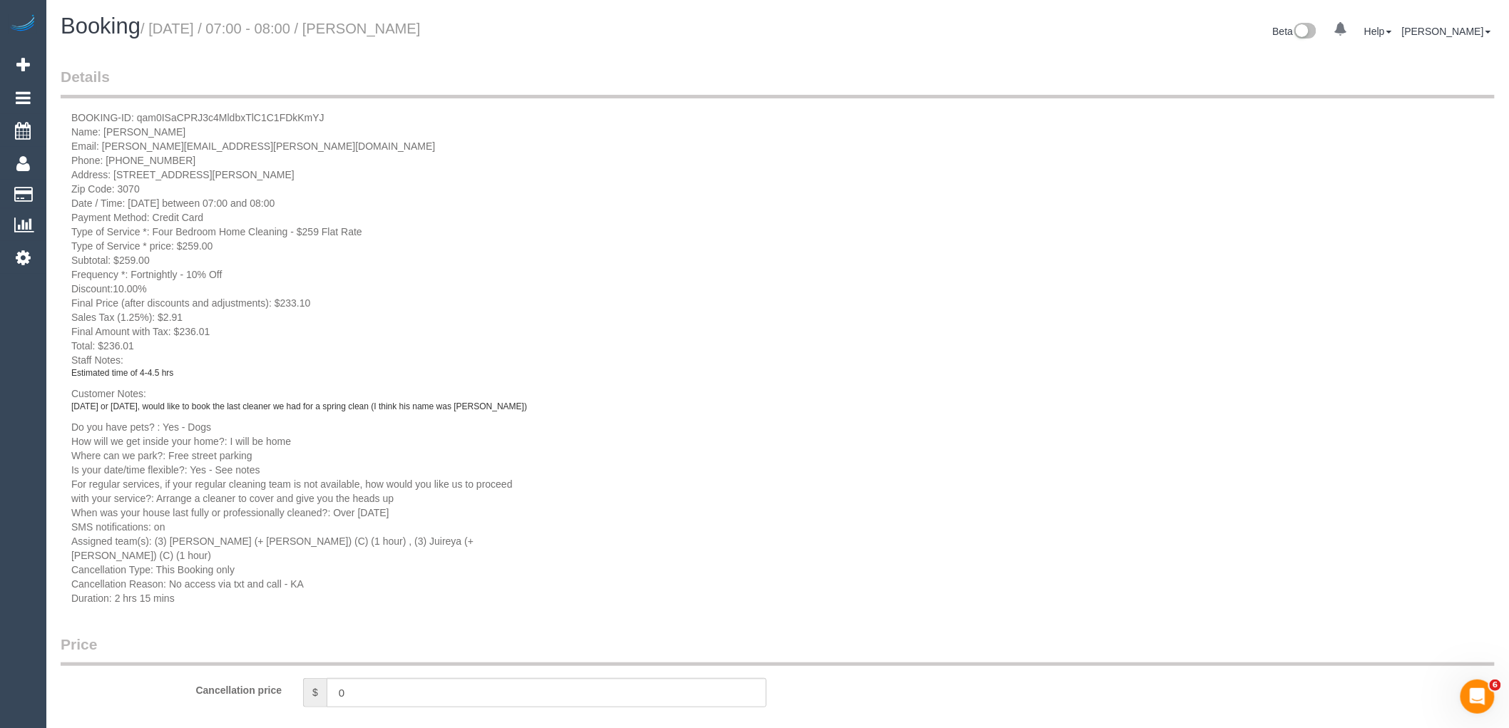
drag, startPoint x: 155, startPoint y: 344, endPoint x: 68, endPoint y: 349, distance: 87.1
click at [68, 349] on div "BOOKING-ID: qam0ISaCPRJ3c4MldbxTlC1C1FDkKmYJ Name: Angela Micheletto Email: ang…" at bounding box center [300, 358] width 478 height 495
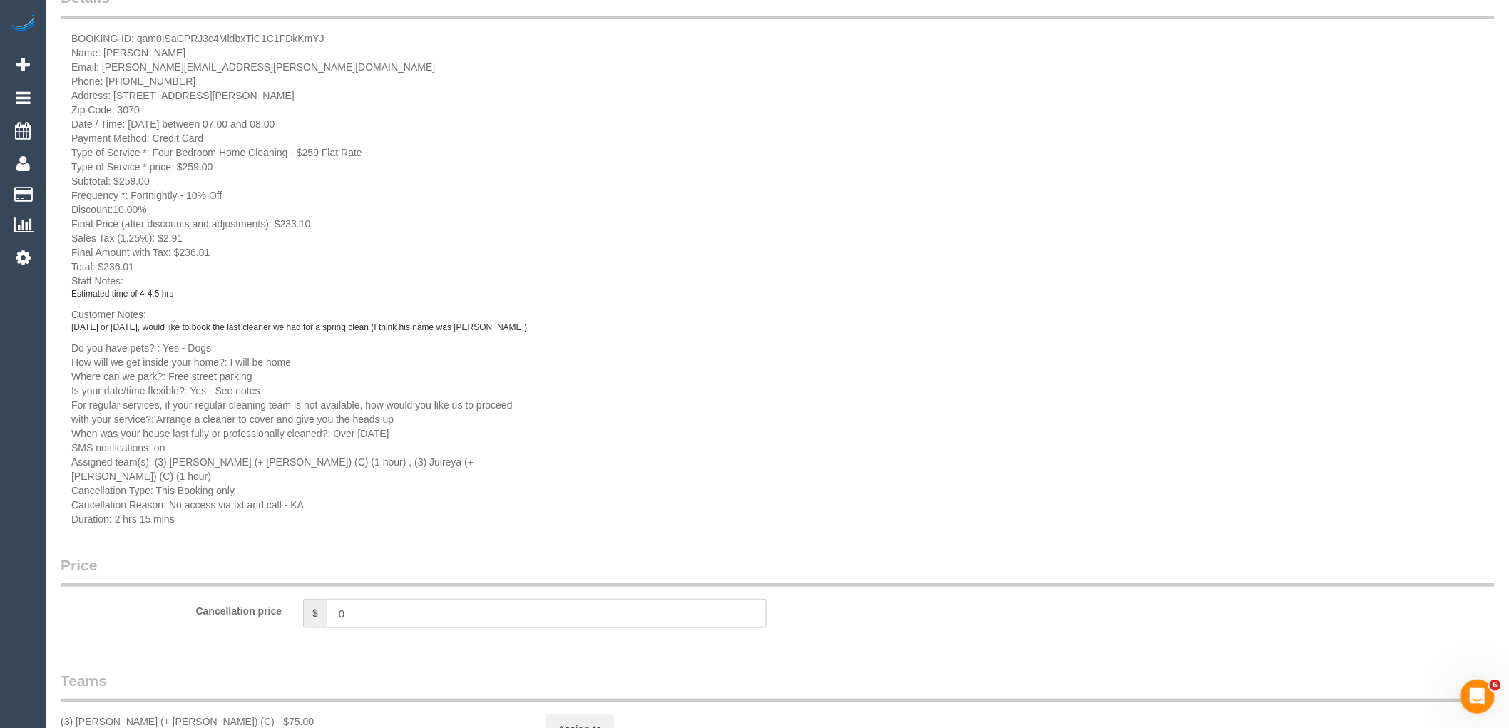
drag, startPoint x: 407, startPoint y: 460, endPoint x: 301, endPoint y: 460, distance: 106.3
click at [301, 460] on span "Assigned team(s): (3) Gazi (+ Juireya) (C) (1 hour) , (3) Juireya (+ Gazi) (C) …" at bounding box center [272, 469] width 402 height 26
copy span "(3) [PERSON_NAME] (+ [PERSON_NAME]) (C)"
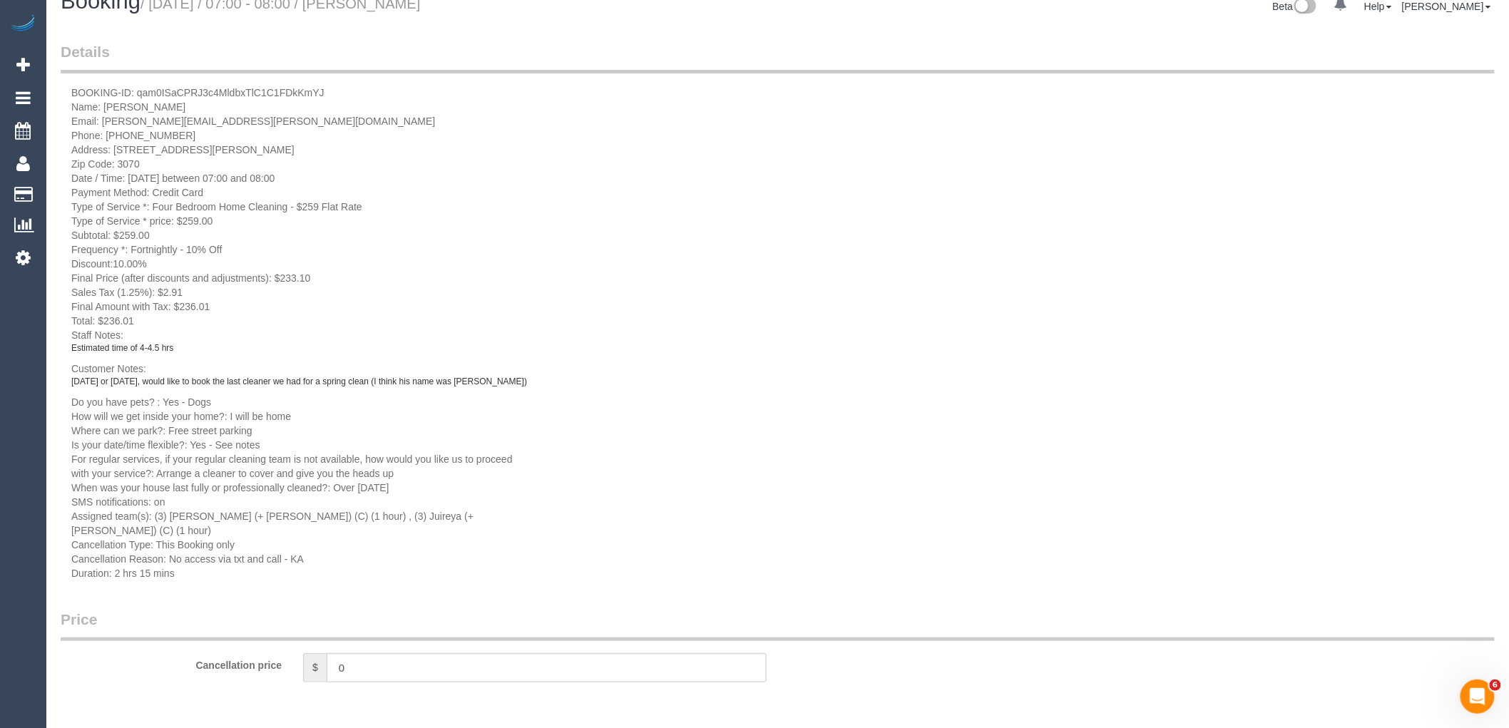
scroll to position [0, 0]
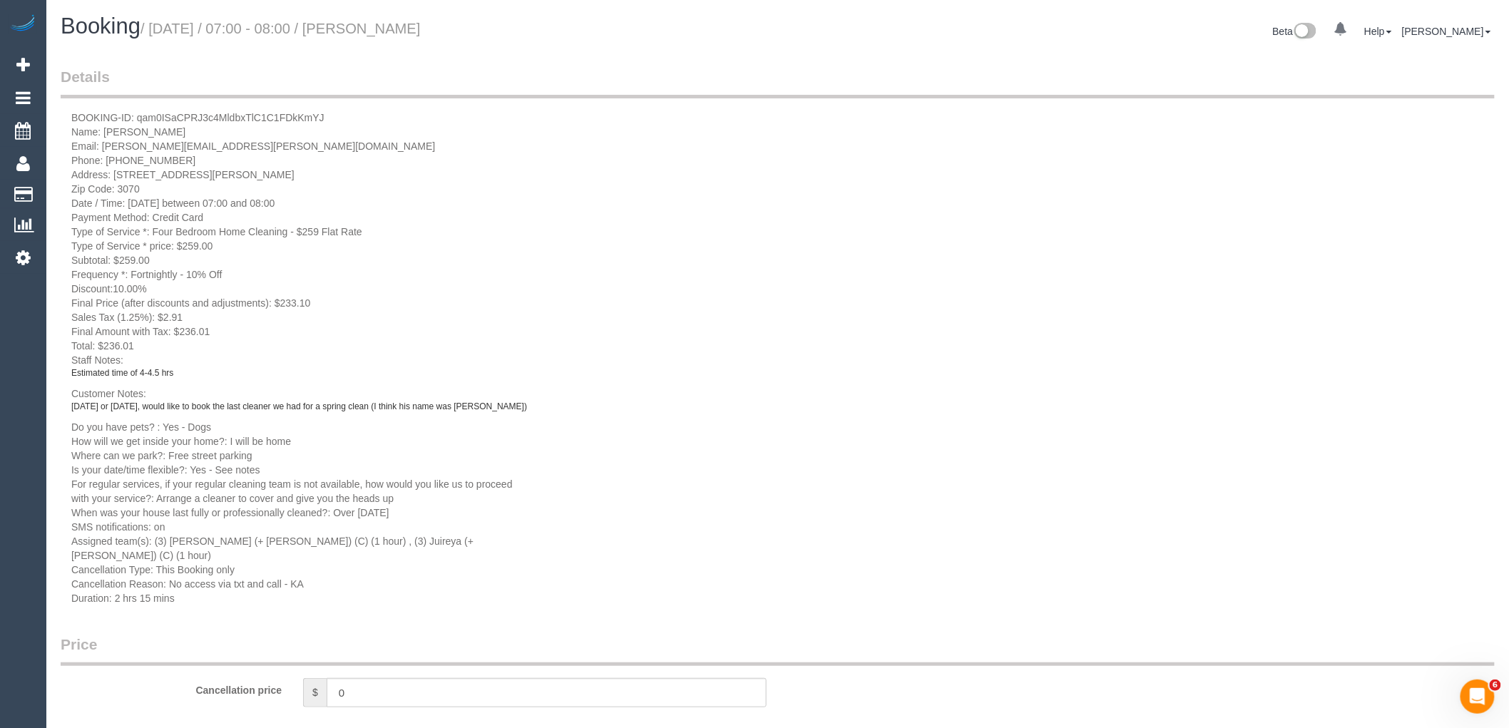
click at [188, 127] on div "BOOKING-ID: qam0ISaCPRJ3c4MldbxTlC1C1FDkKmYJ Name: Angela Micheletto Email: ang…" at bounding box center [300, 358] width 478 height 495
drag, startPoint x: 177, startPoint y: 130, endPoint x: 163, endPoint y: 131, distance: 14.3
click at [155, 130] on span "Name: Angela Micheletto" at bounding box center [128, 131] width 114 height 11
click at [210, 128] on div "BOOKING-ID: qam0ISaCPRJ3c4MldbxTlC1C1FDkKmYJ Name: Angela Micheletto Email: ang…" at bounding box center [300, 358] width 478 height 495
drag, startPoint x: 208, startPoint y: 129, endPoint x: 103, endPoint y: 131, distance: 104.8
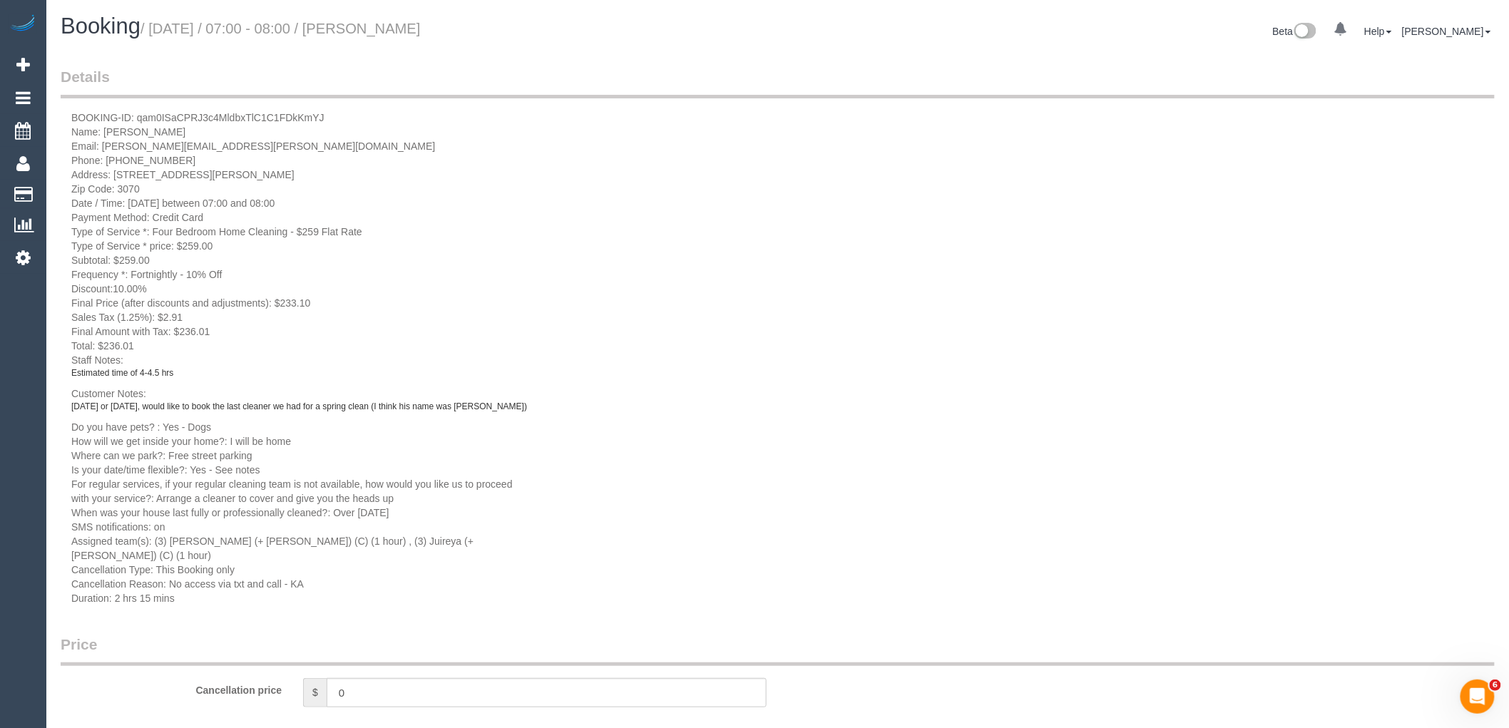
click at [103, 131] on div "BOOKING-ID: qam0ISaCPRJ3c4MldbxTlC1C1FDkKmYJ Name: Angela Micheletto Email: ang…" at bounding box center [300, 358] width 478 height 495
copy span "Angela Micheletto"
drag, startPoint x: 143, startPoint y: 185, endPoint x: 113, endPoint y: 175, distance: 32.5
click at [113, 175] on div "BOOKING-ID: qam0ISaCPRJ3c4MldbxTlC1C1FDkKmYJ Name: Angela Micheletto Email: ang…" at bounding box center [300, 358] width 478 height 495
copy div "33 Gordon Grove, Northcote, VIC 3070 Zip Code: 3070"
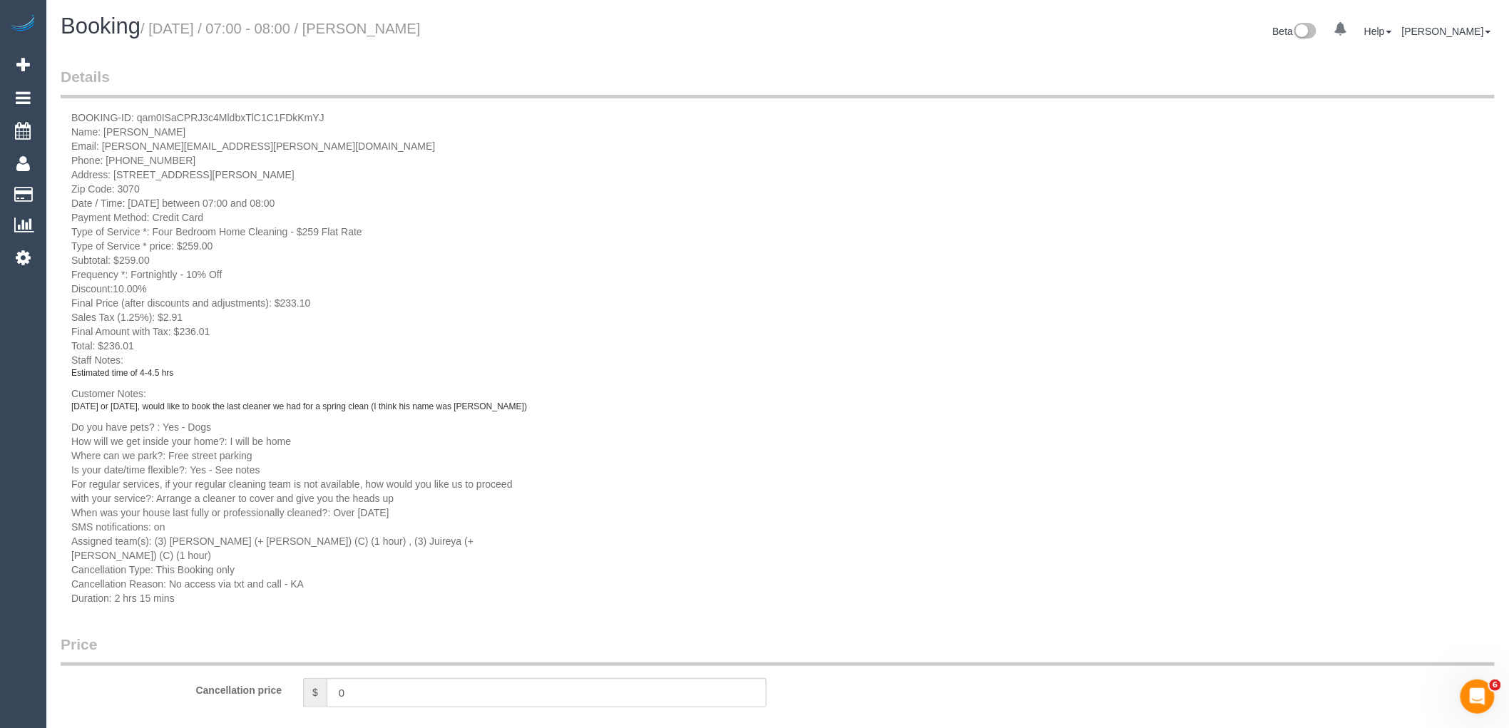
click at [270, 114] on span "BOOKING-ID: qam0ISaCPRJ3c4MldbxTlC1C1FDkKmYJ" at bounding box center [197, 117] width 253 height 11
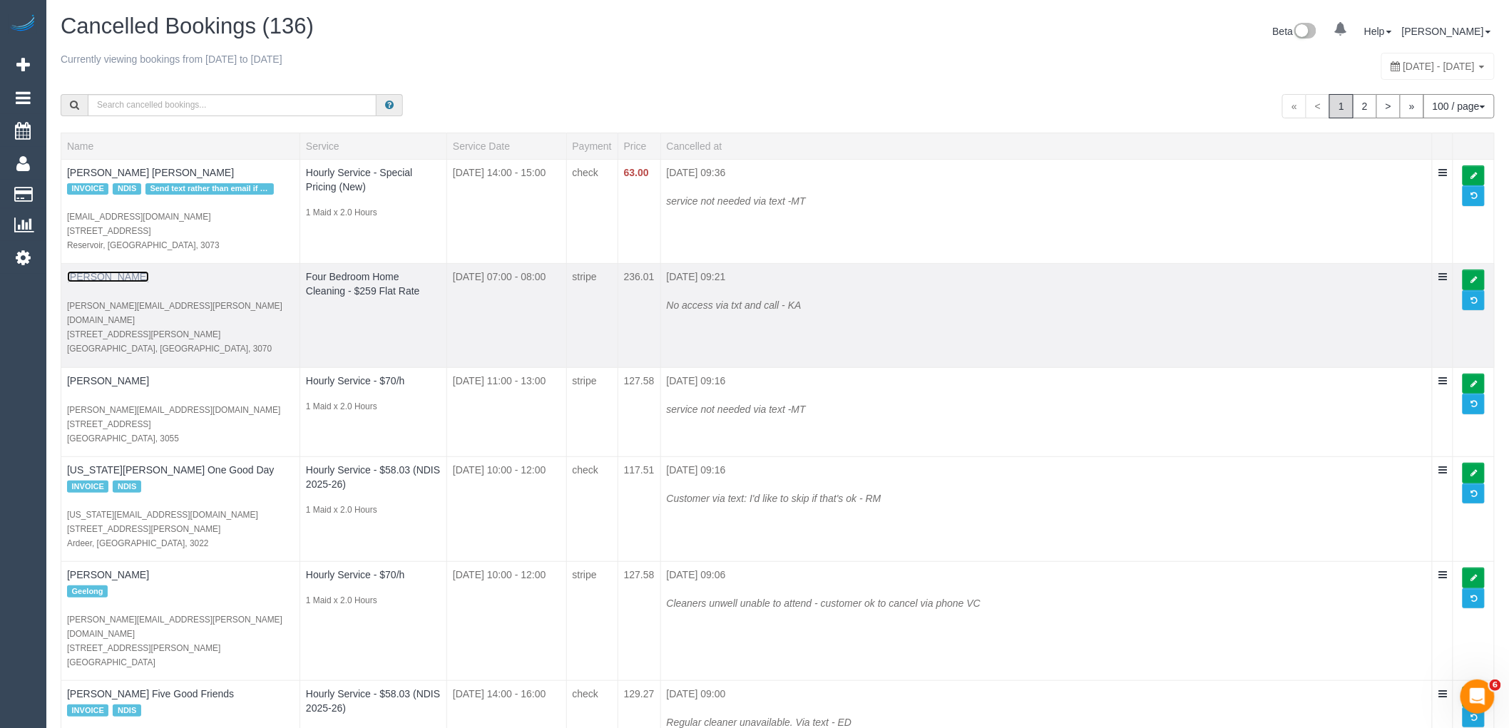
click at [131, 276] on link "Angela Micheletto" at bounding box center [108, 276] width 82 height 11
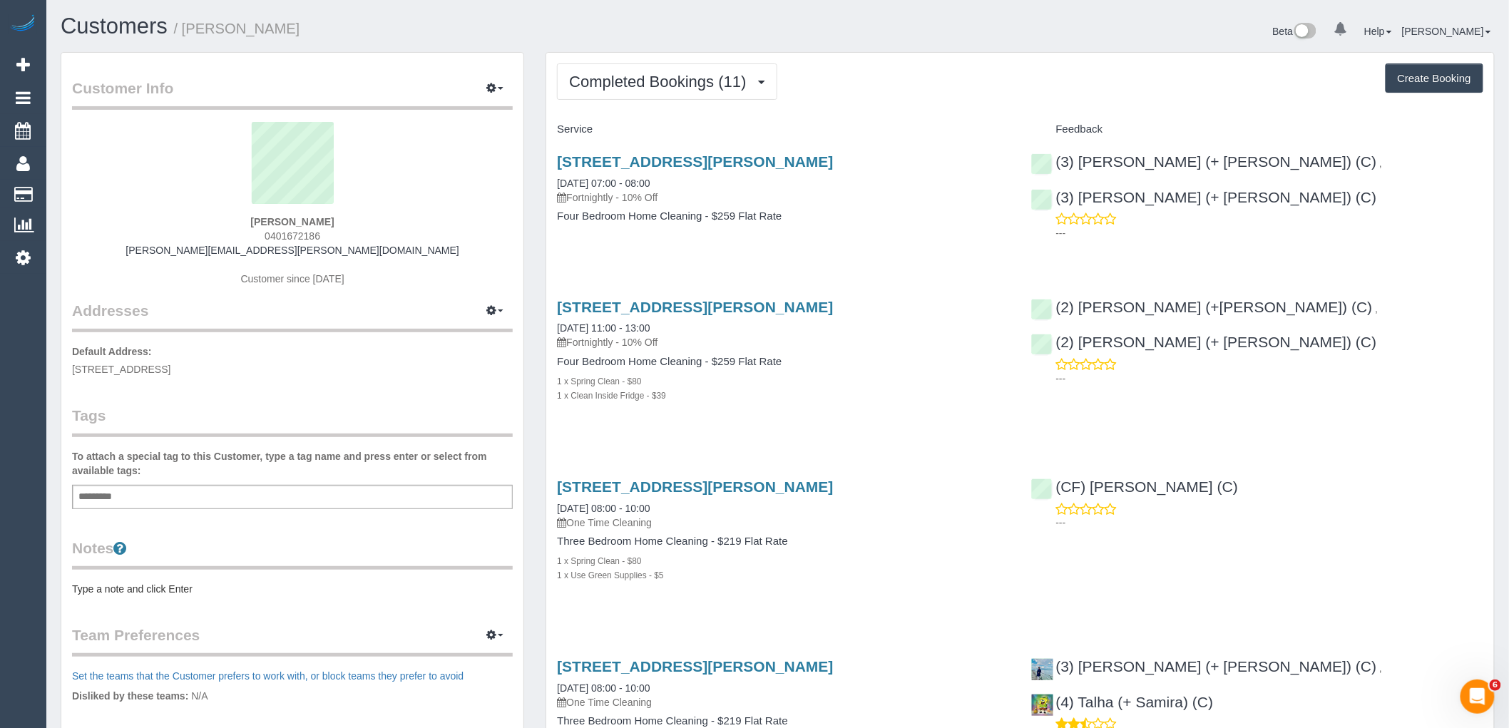
scroll to position [79, 0]
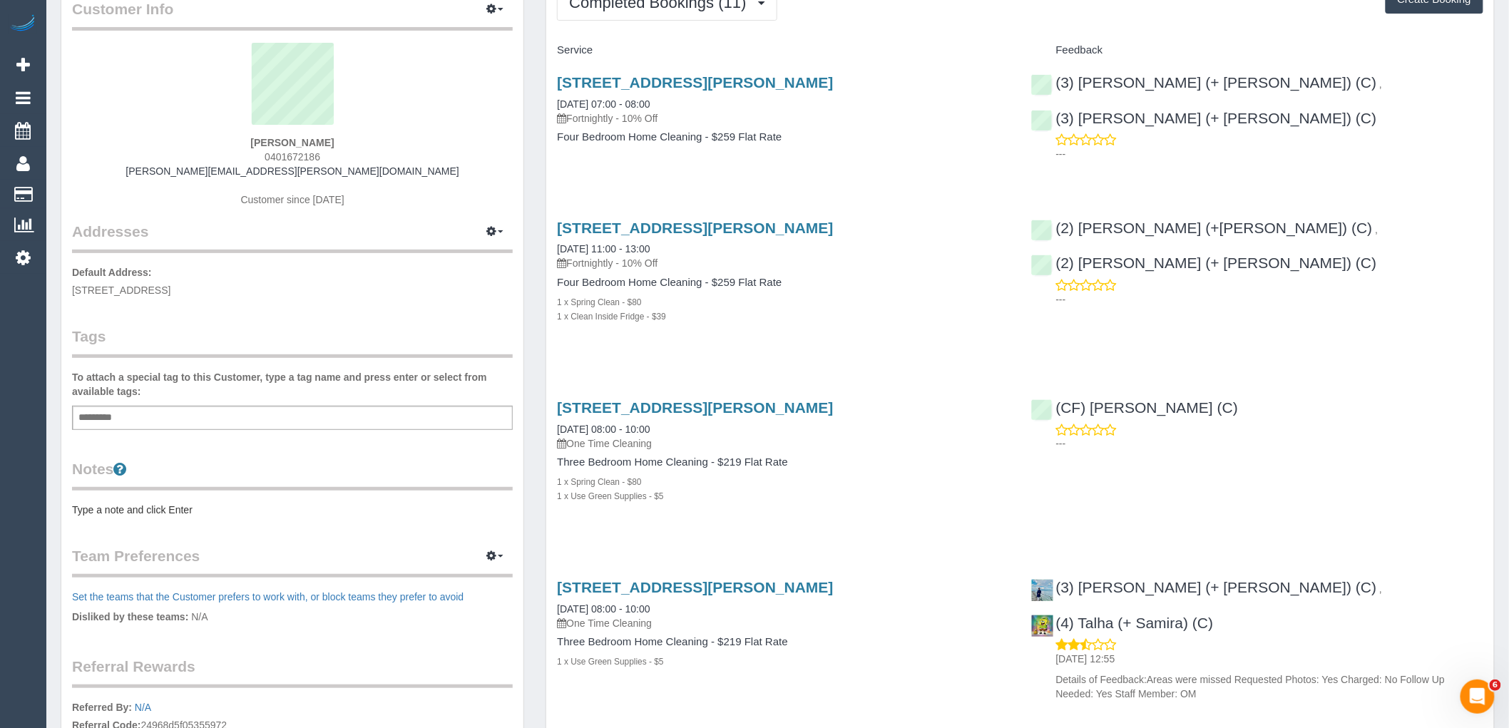
click at [157, 507] on pre "Type a note and click Enter" at bounding box center [292, 510] width 441 height 14
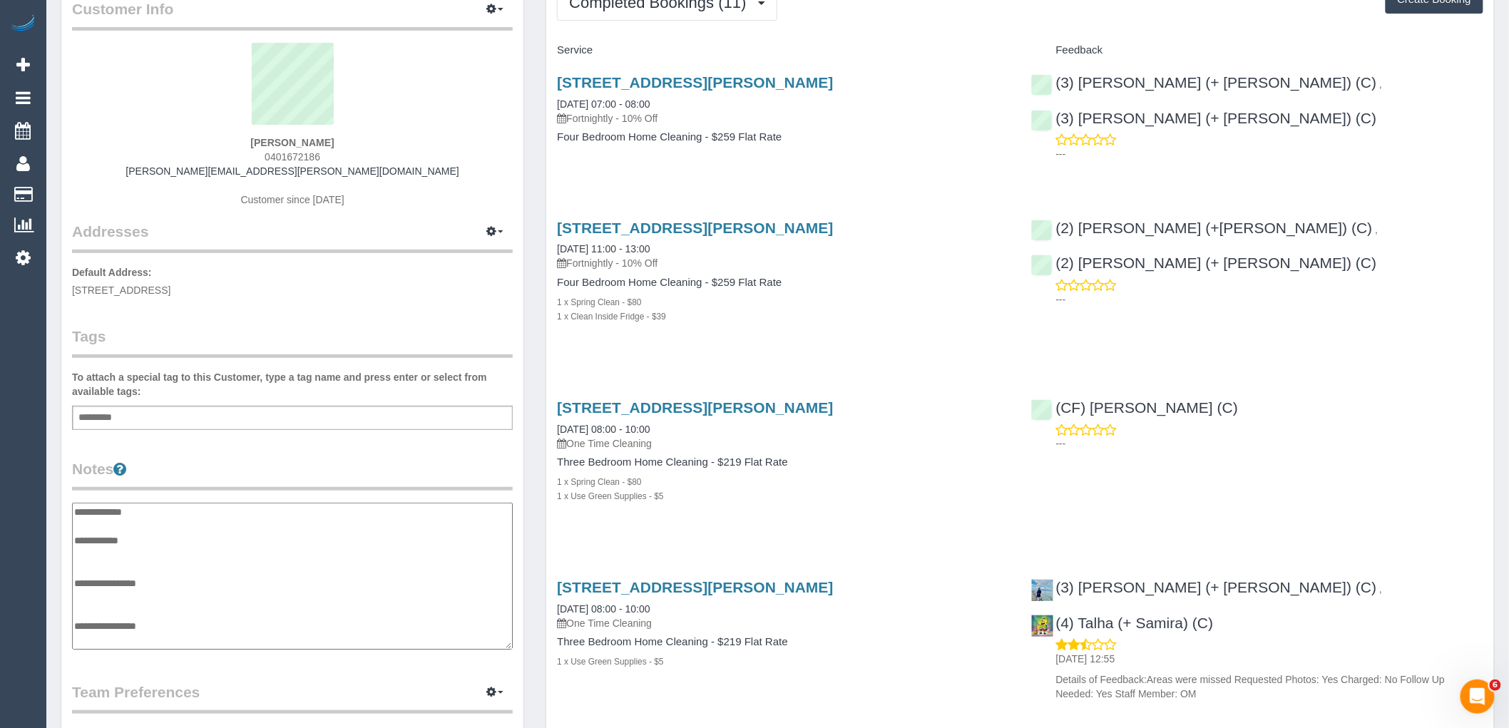
type textarea "**********"
click at [252, 467] on legend "Notes" at bounding box center [292, 475] width 441 height 32
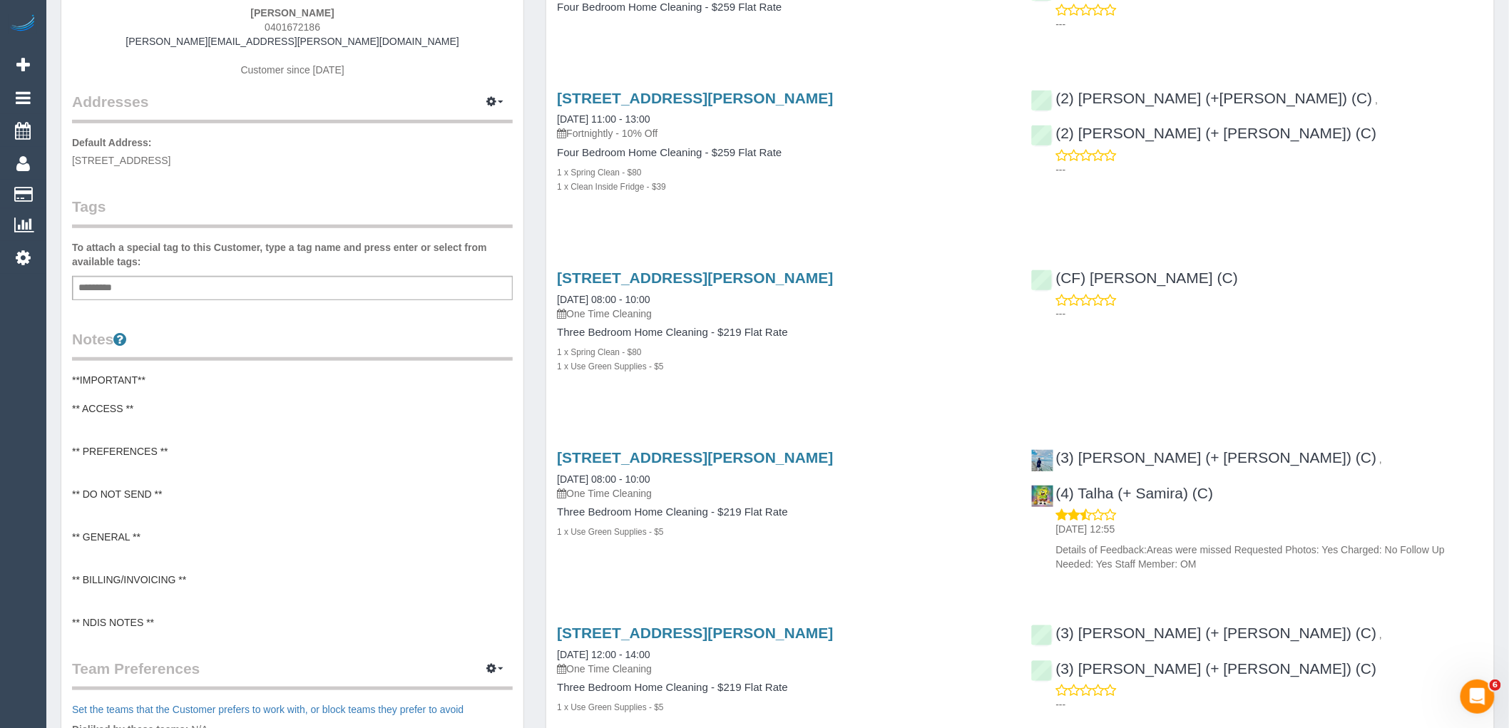
scroll to position [237, 0]
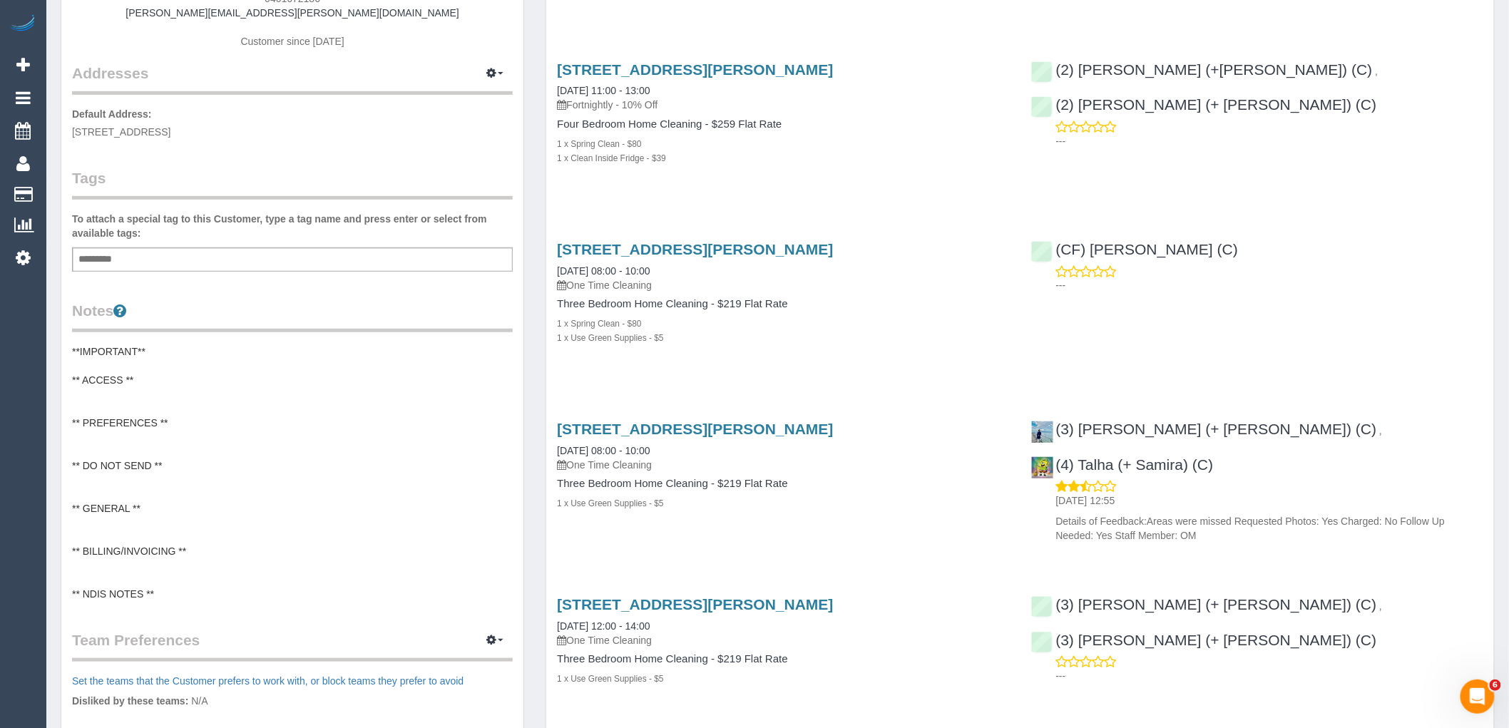
click at [108, 517] on pre "**IMPORTANT** ** ACCESS ** ** PREFERENCES ** ** DO NOT SEND ** ** GENERAL ** **…" at bounding box center [292, 472] width 441 height 257
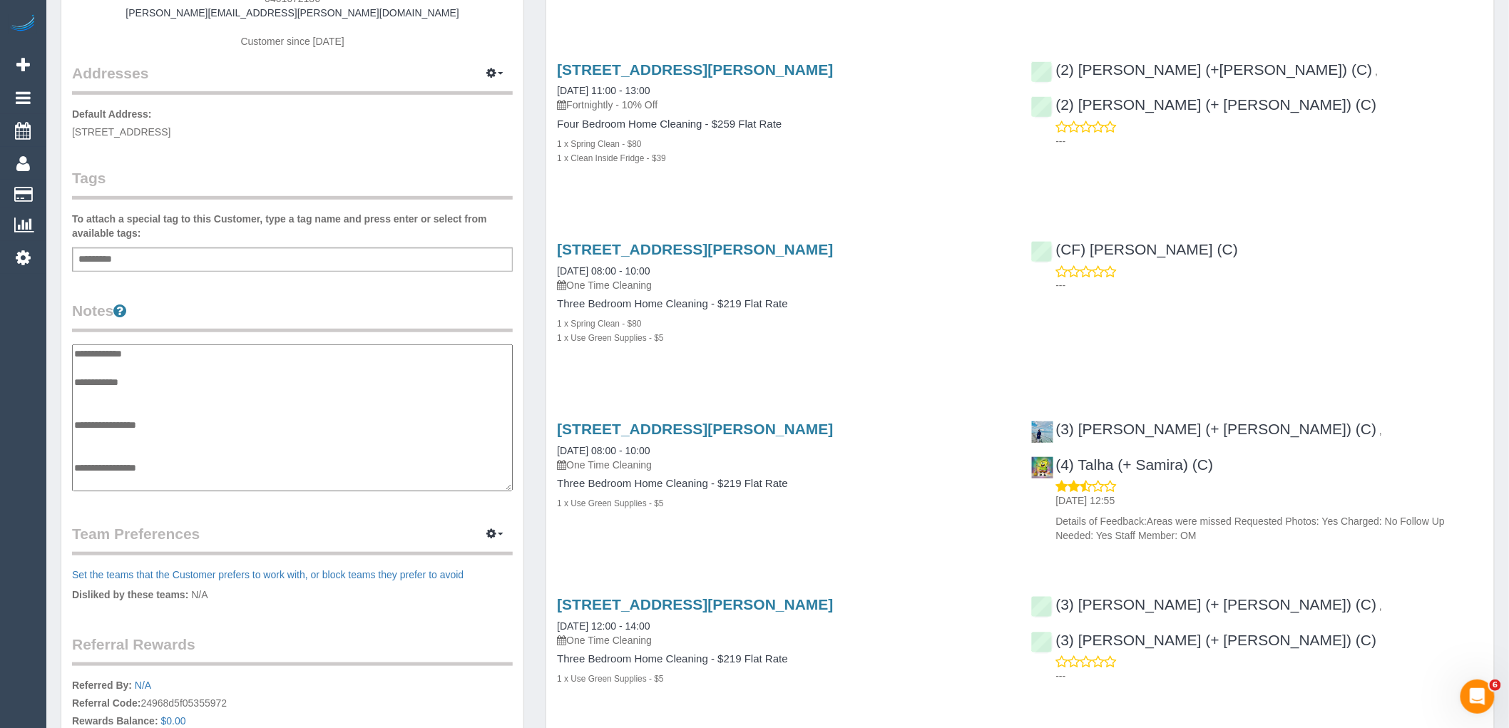
scroll to position [114, 0]
click at [111, 409] on textarea "**********" at bounding box center [292, 417] width 441 height 147
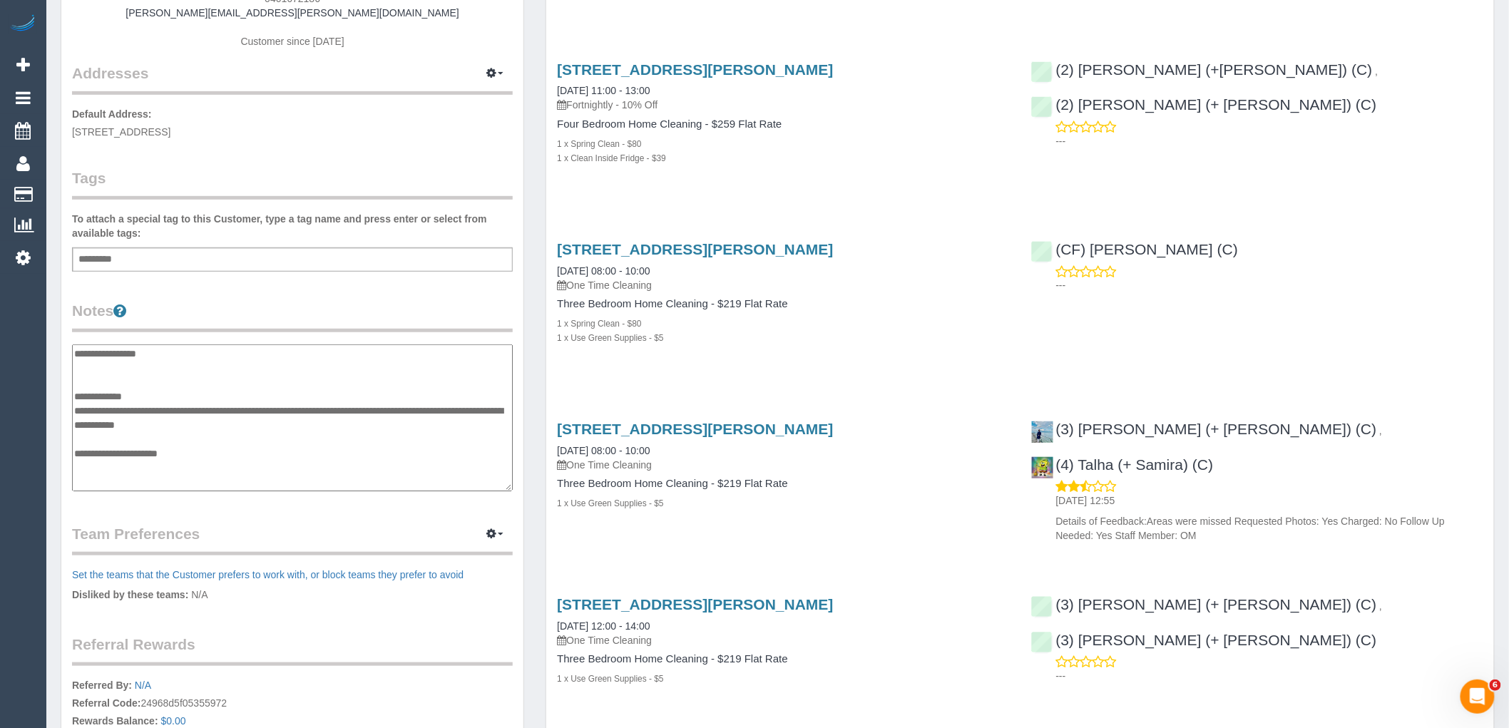
type textarea "**********"
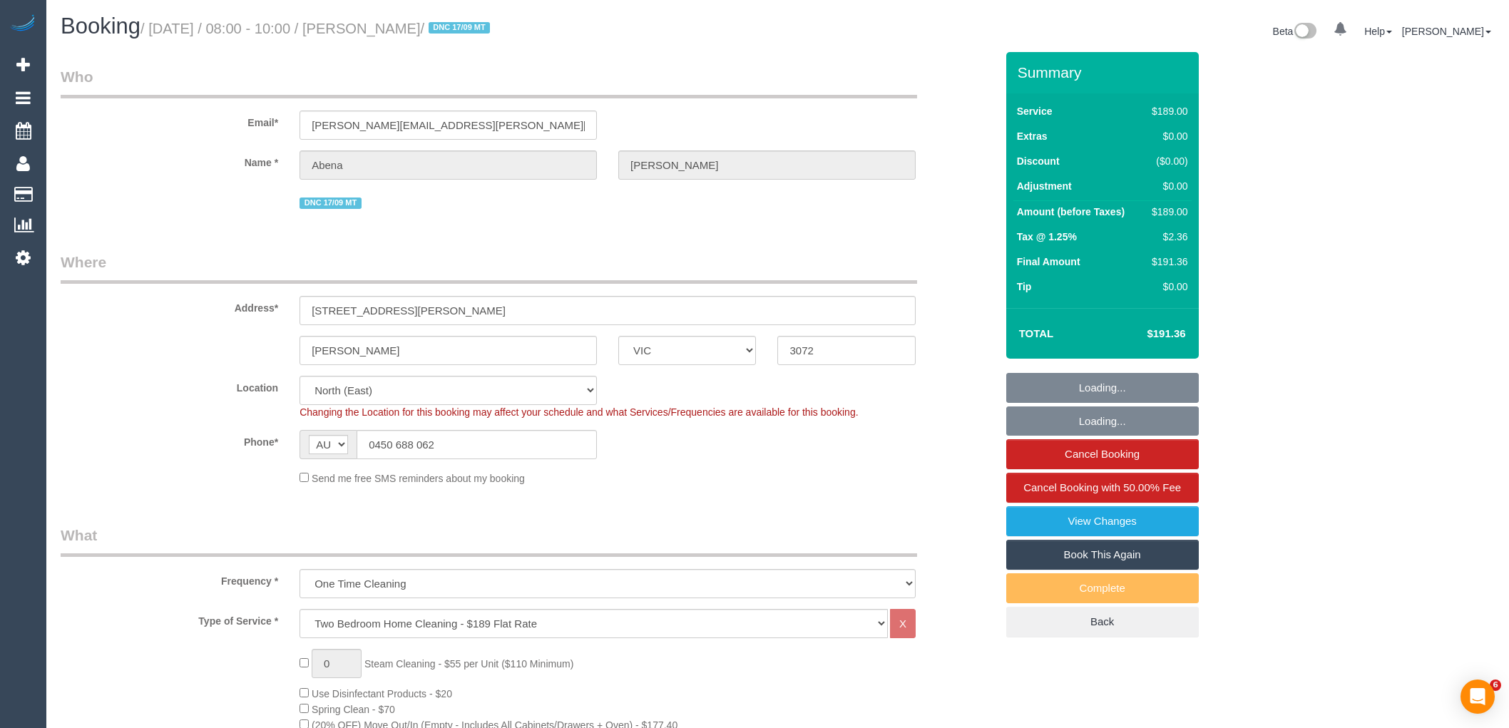
select select "VIC"
select select "string:stripe-pm_1R7rP32GScqysDRVtetNqcL1"
select select "number:28"
select select "number:14"
select select "number:19"
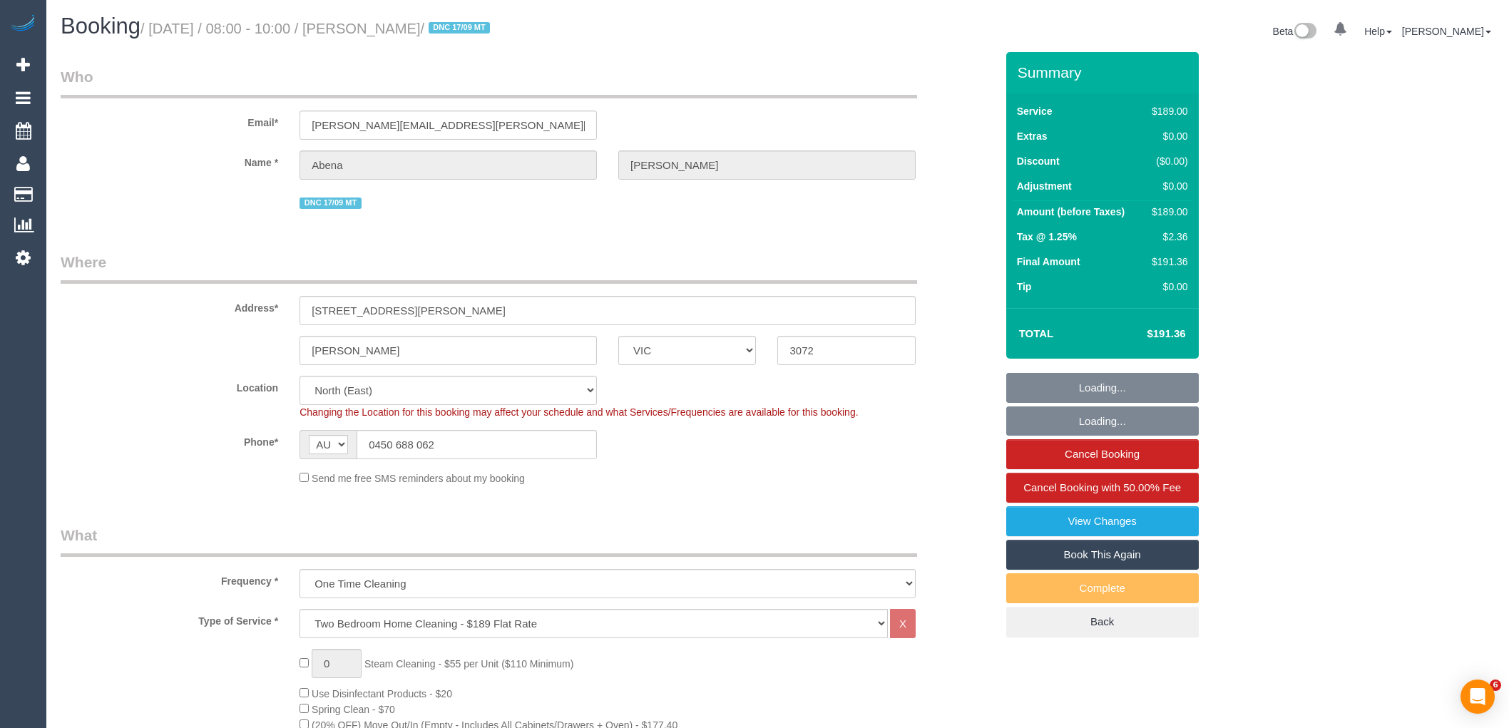
select select "number:24"
select select "number:34"
select select "number:13"
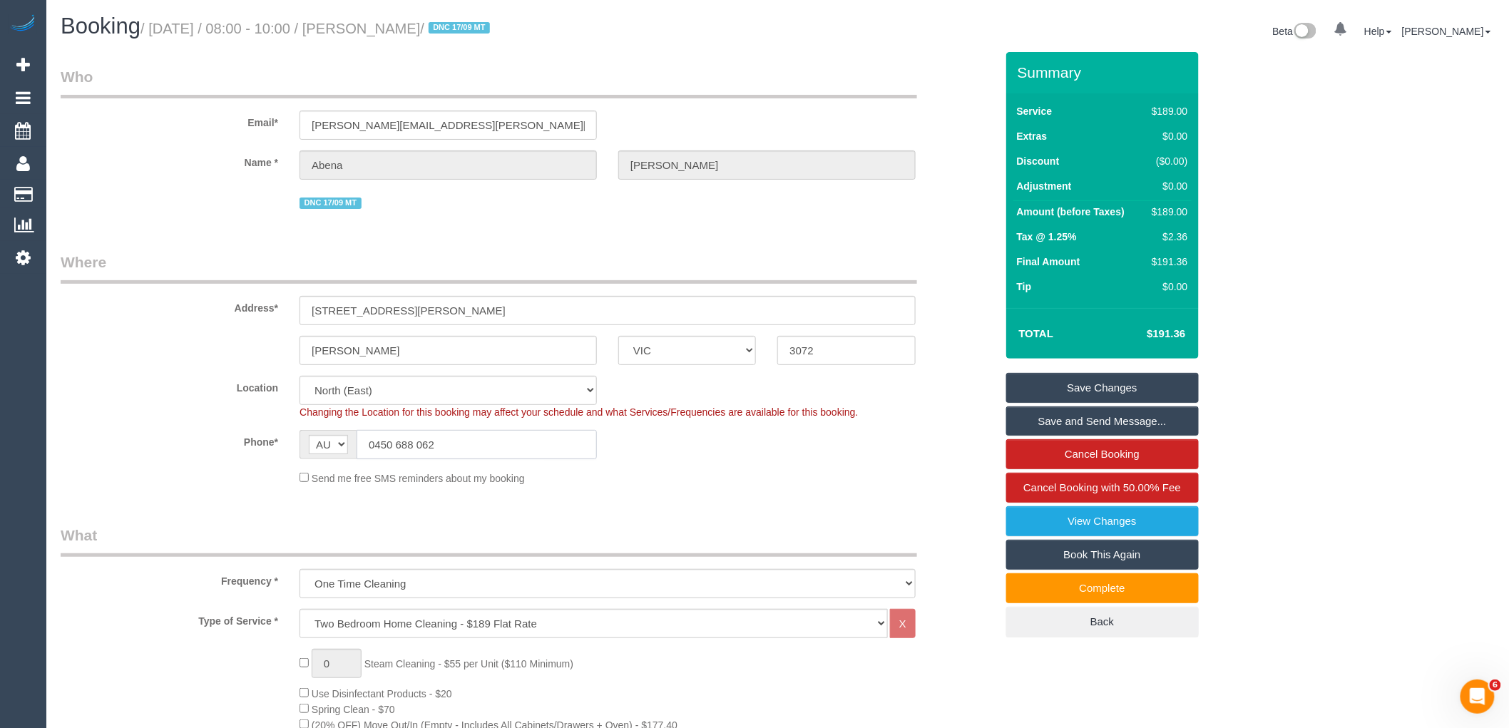
drag, startPoint x: 396, startPoint y: 446, endPoint x: 347, endPoint y: 453, distance: 48.9
click at [341, 446] on div "AF AL DZ AD AO AI AQ AG AR AM AW AU AT AZ BS BH BD BB BY BE BZ BJ BM BT BO BA B…" at bounding box center [447, 444] width 297 height 29
click at [516, 446] on input "0450 688 062" at bounding box center [477, 444] width 240 height 29
drag, startPoint x: 236, startPoint y: 446, endPoint x: 226, endPoint y: 446, distance: 10.0
click at [226, 446] on div "Phone* AF AL DZ AD AO AI AQ AG AR AM AW AU AT AZ BS BH BD BB BY BE BZ BJ BM BT …" at bounding box center [528, 444] width 956 height 29
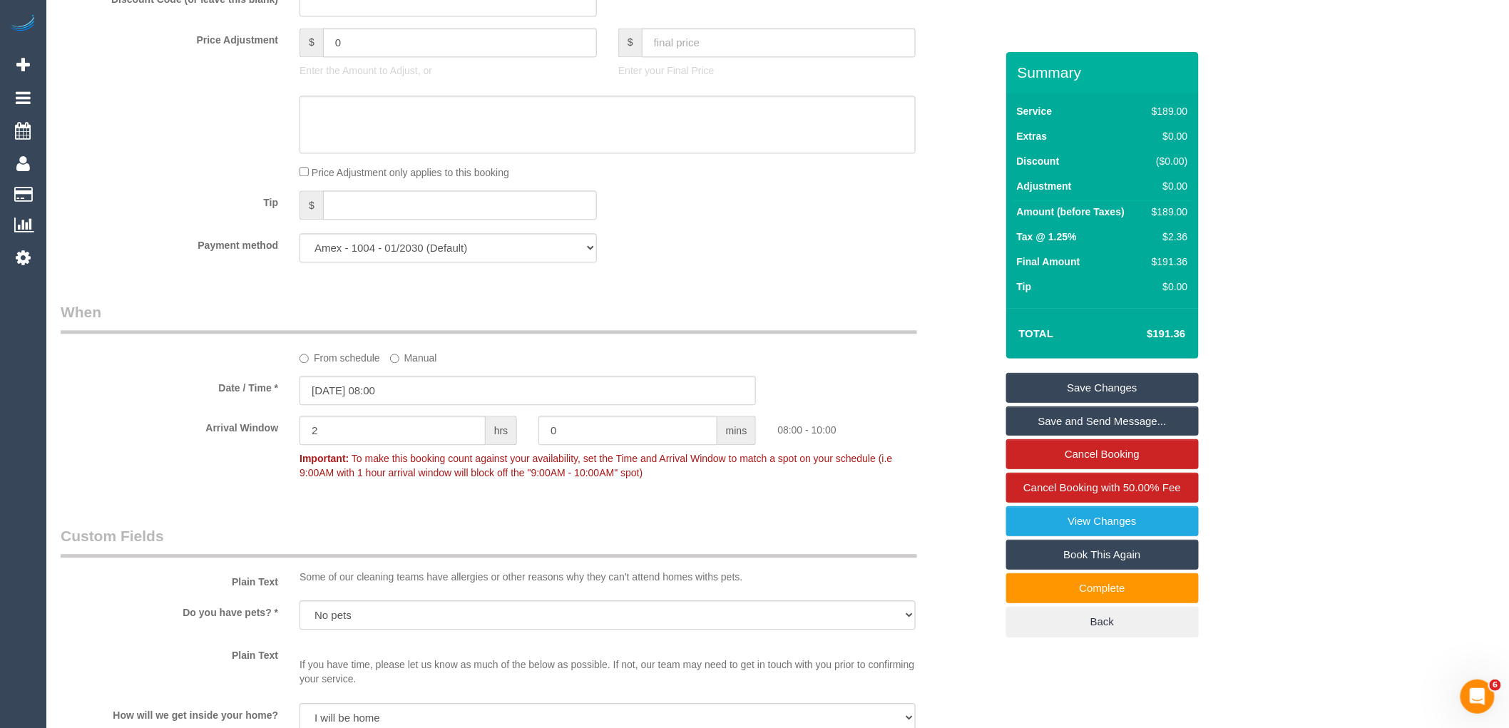
scroll to position [1901, 0]
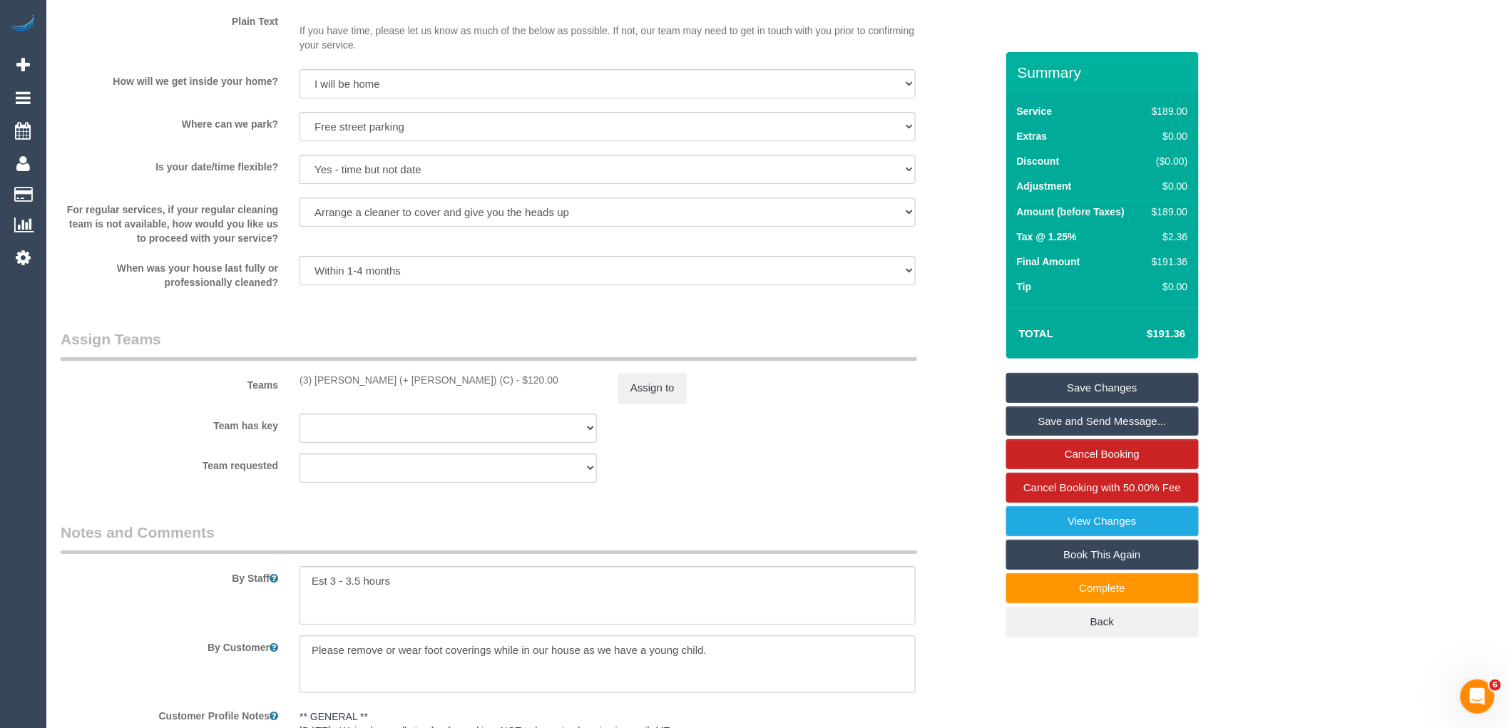
drag, startPoint x: 943, startPoint y: 337, endPoint x: 921, endPoint y: 336, distance: 22.2
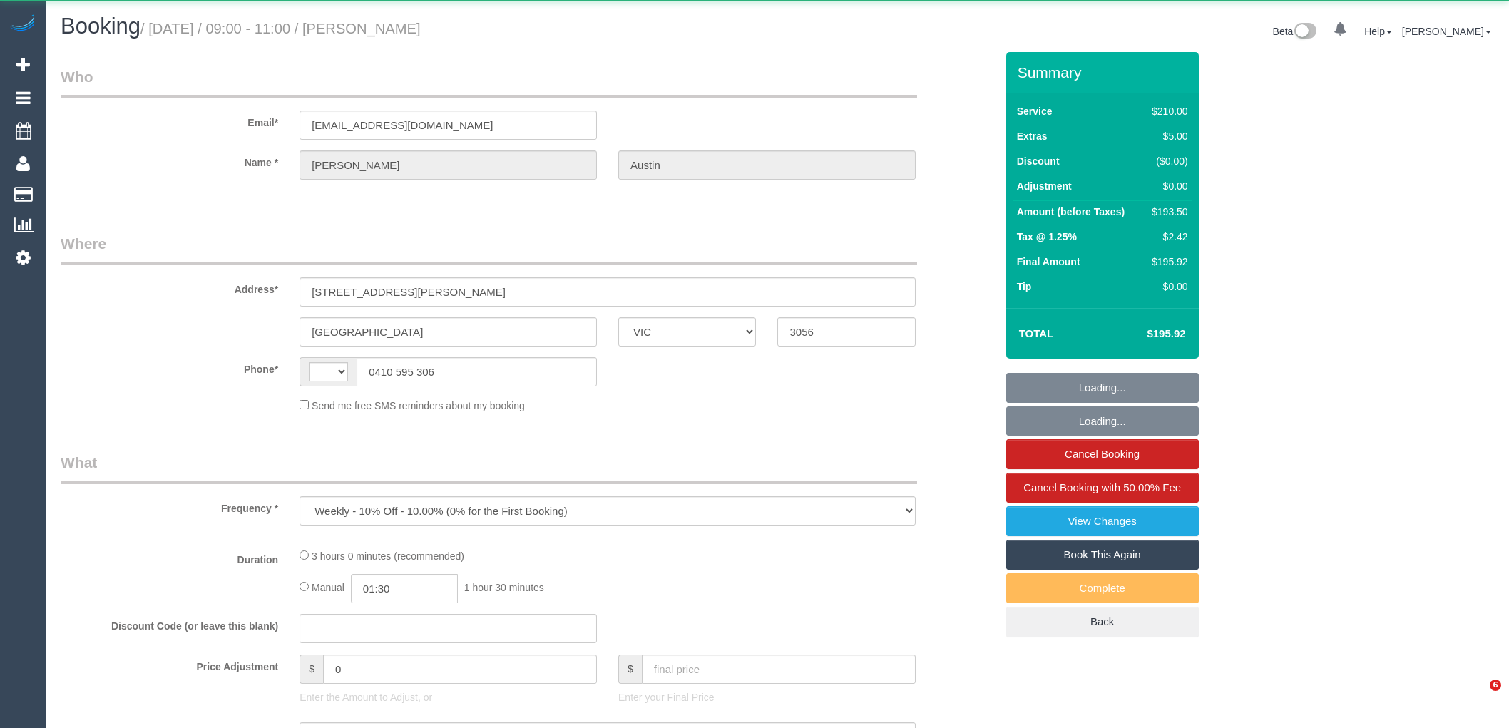
select select "VIC"
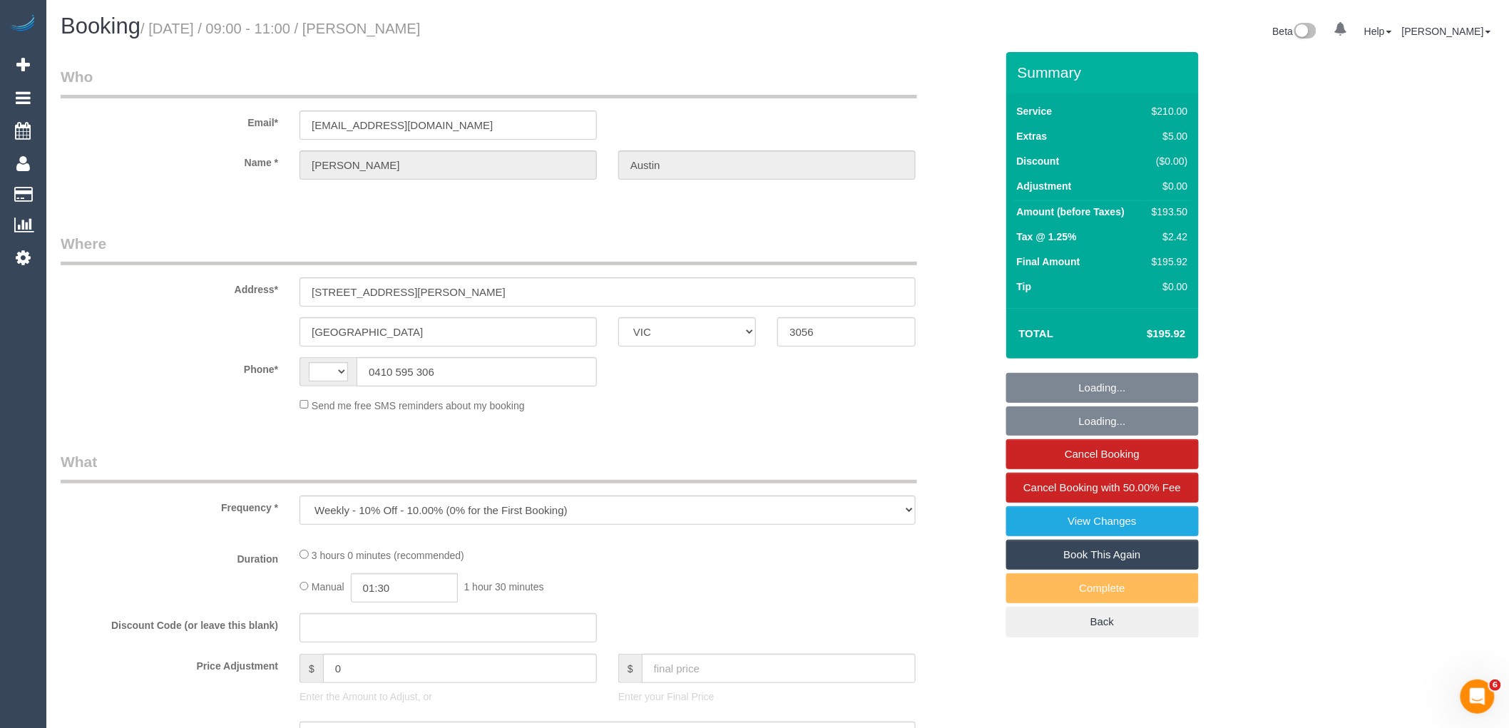
select select "string:AU"
select select "180"
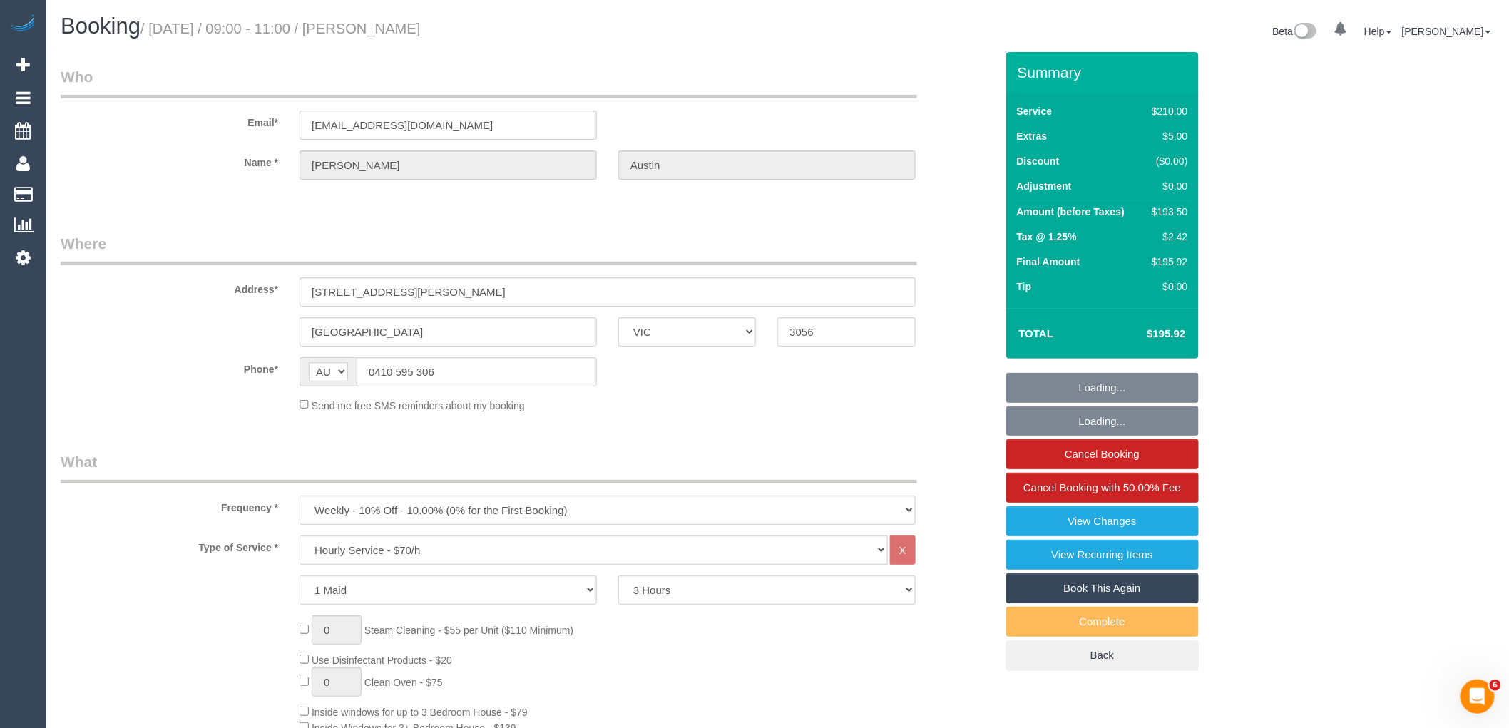
select select "number:27"
select select "number:15"
select select "number:19"
select select "number:22"
select select "number:34"
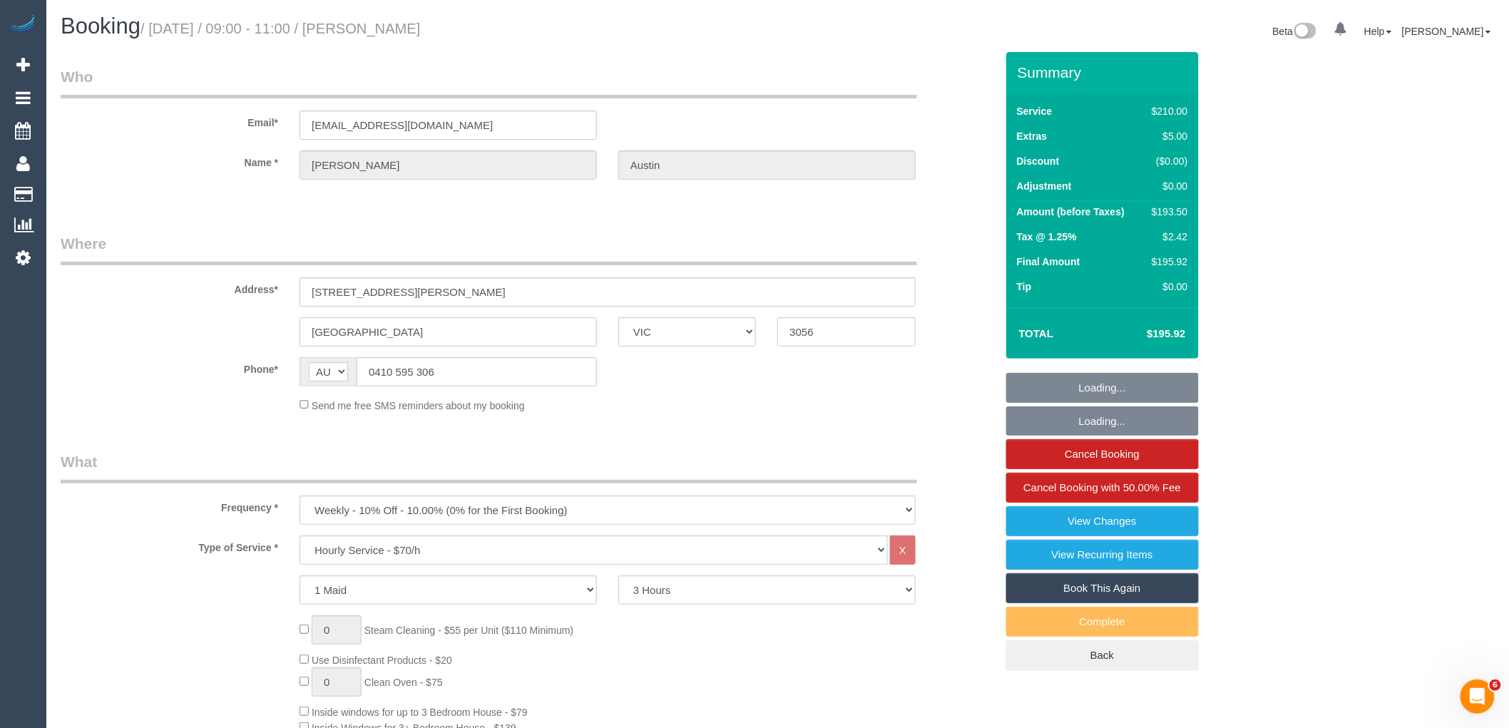
select select "number:26"
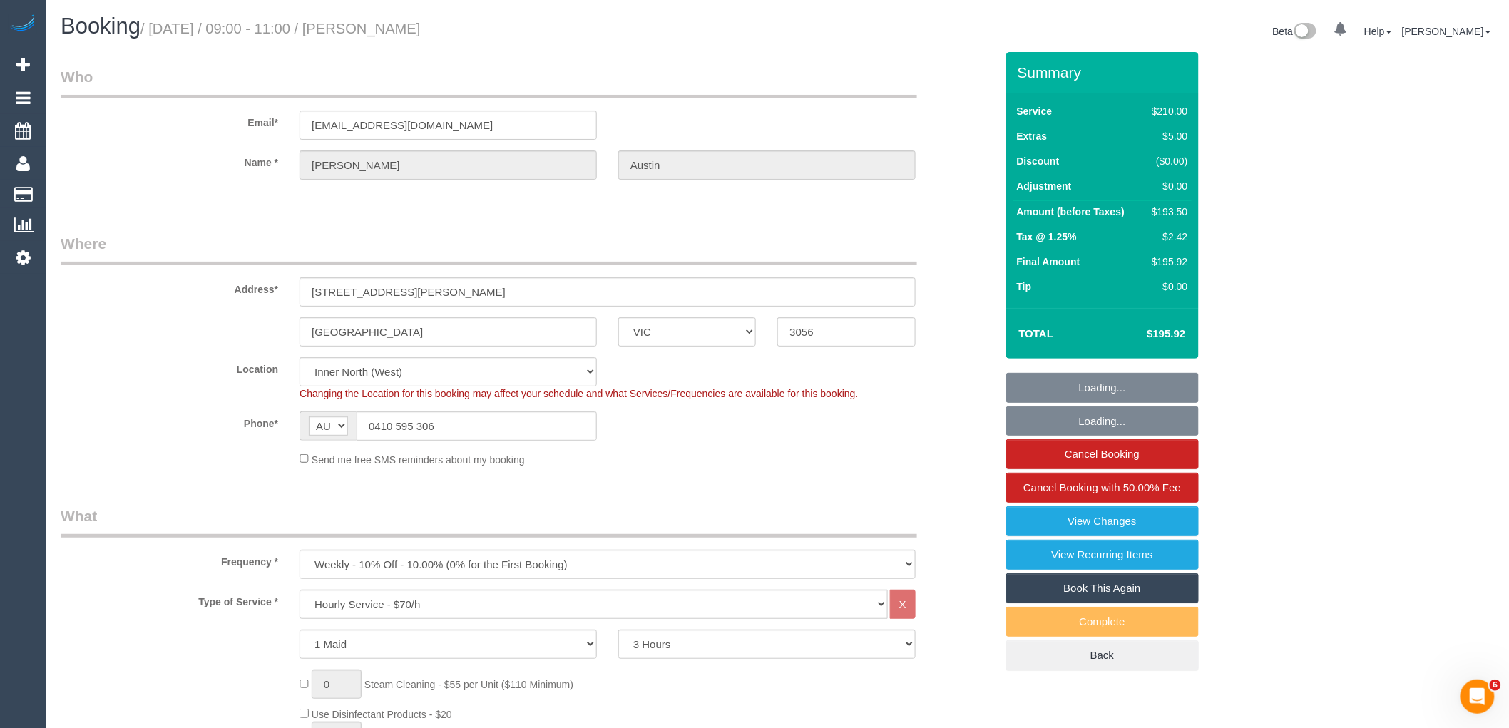
select select "string:stripe-pm_1OcyCU2GScqysDRV01GcwcDN"
select select "object:1763"
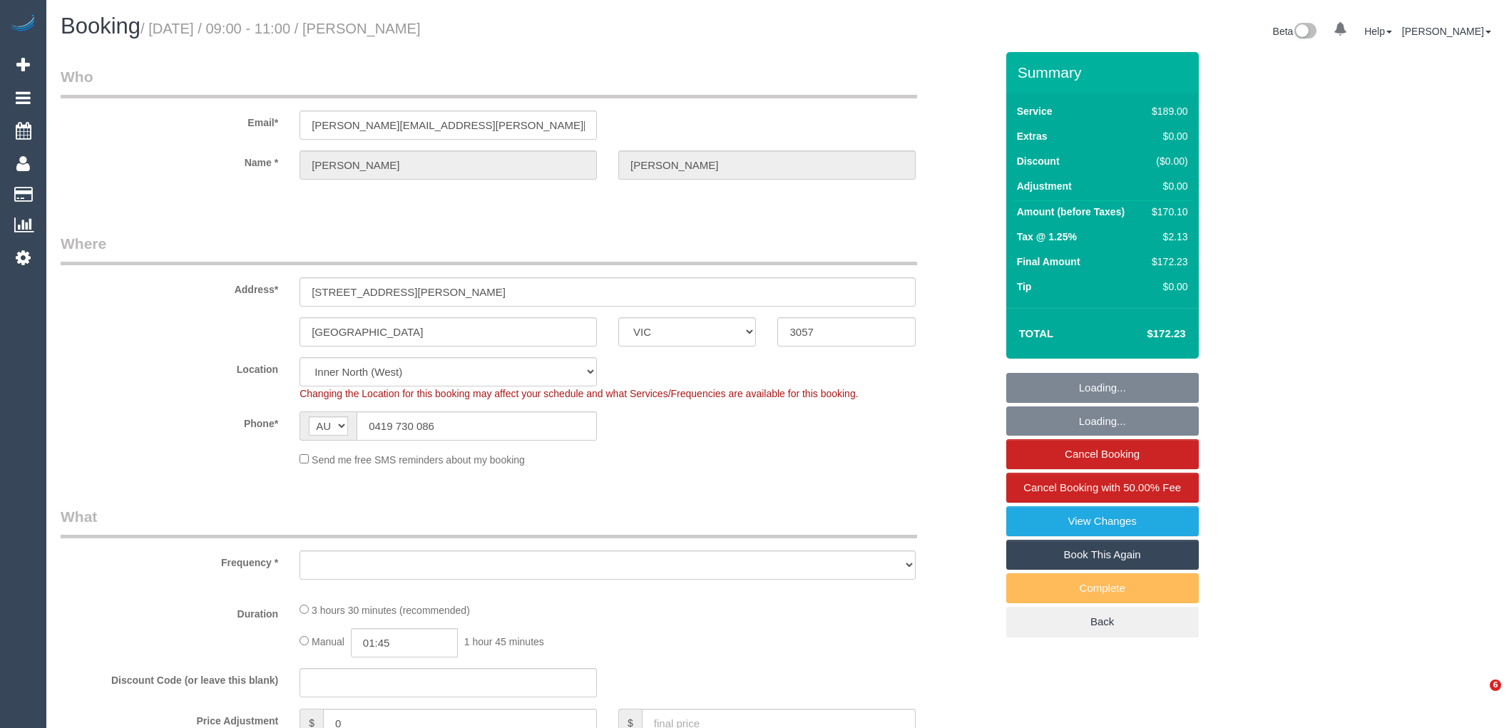
select select "VIC"
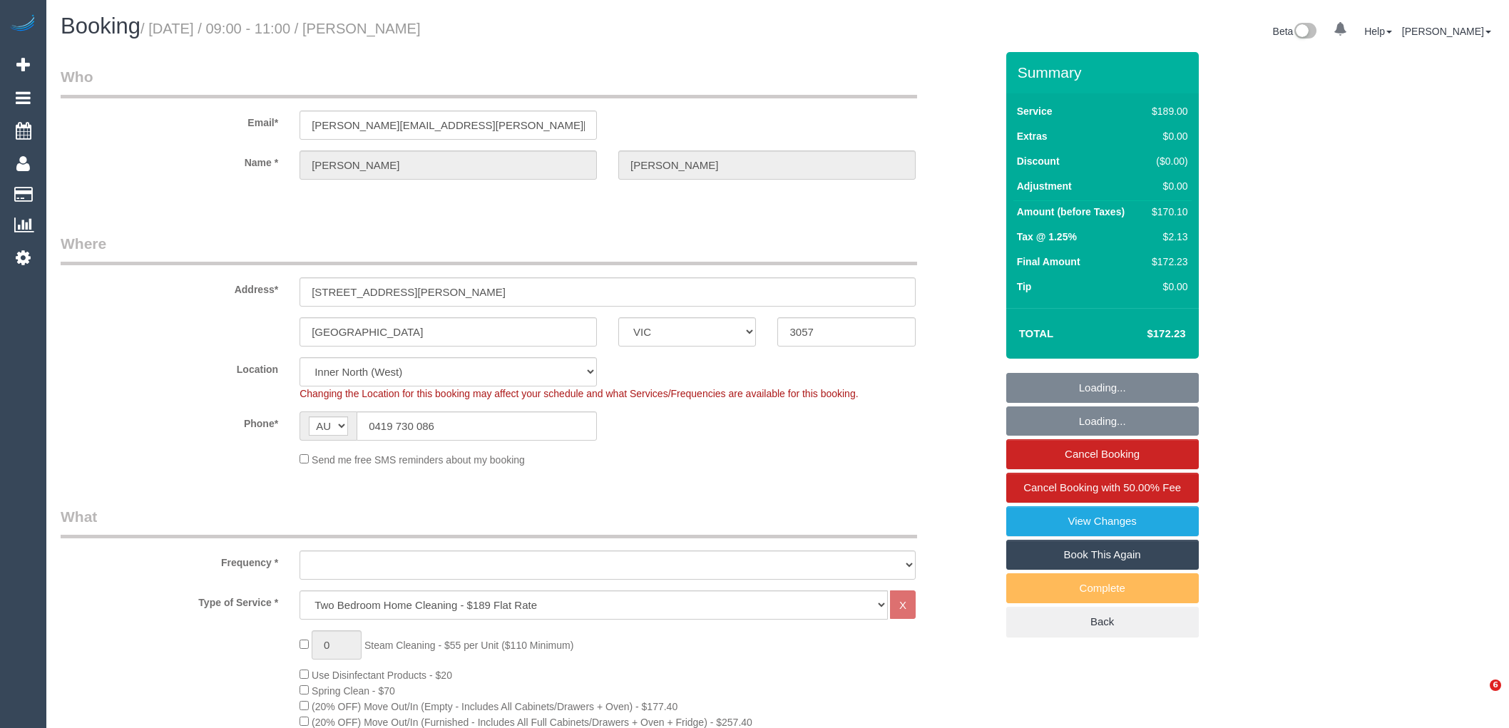
select select "number:27"
select select "number:14"
select select "number:19"
select select "number:22"
select select "number:33"
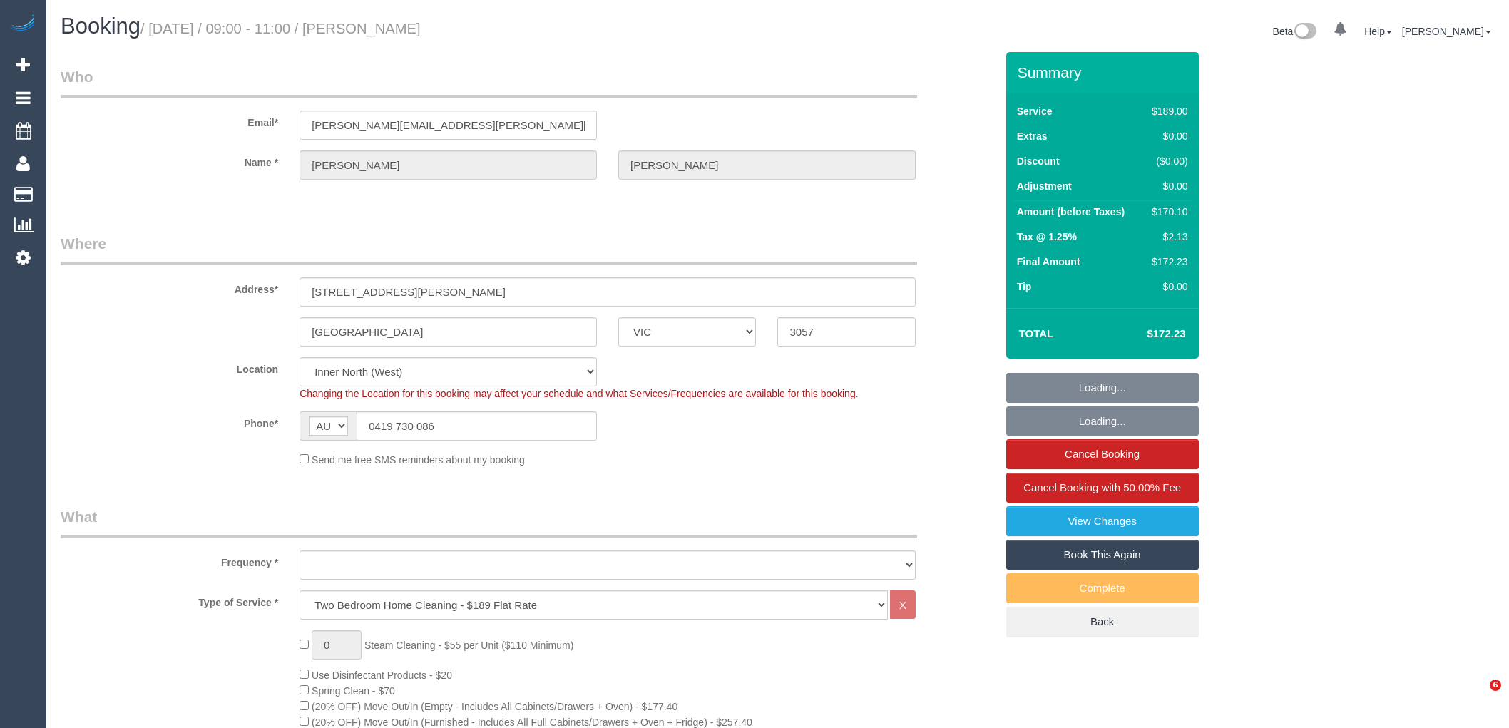
select select "number:11"
select select "object:1717"
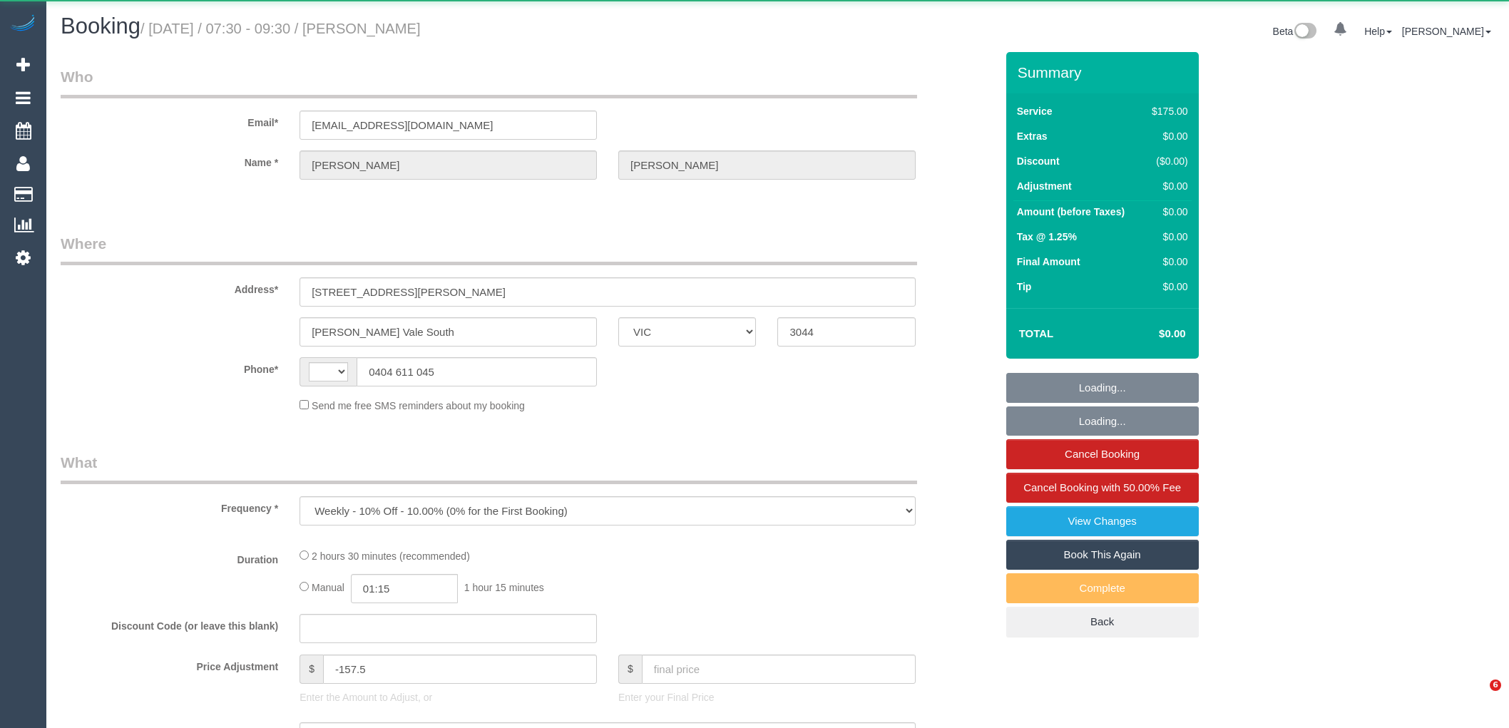
select select "VIC"
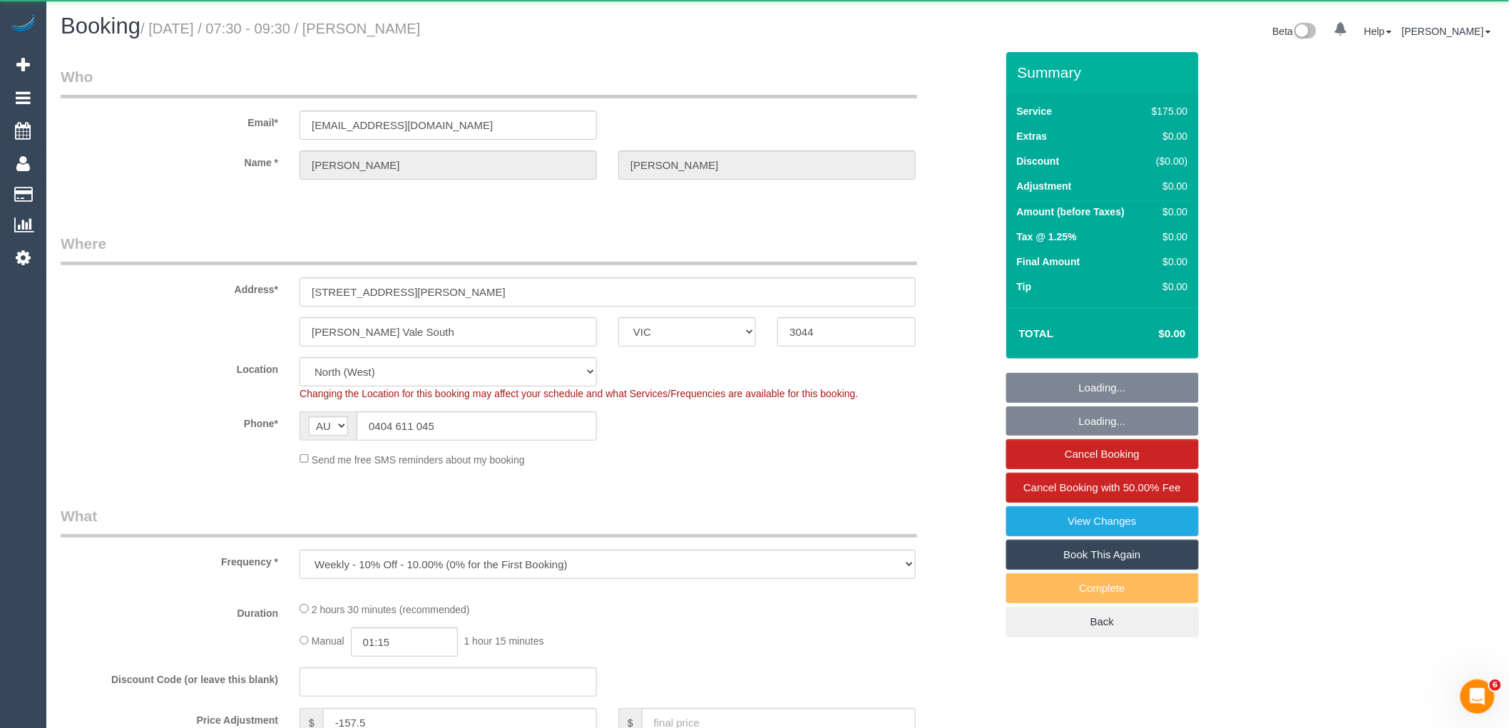
select select "string:AU"
select select "object:1275"
select select "150"
select select "number:27"
select select "number:16"
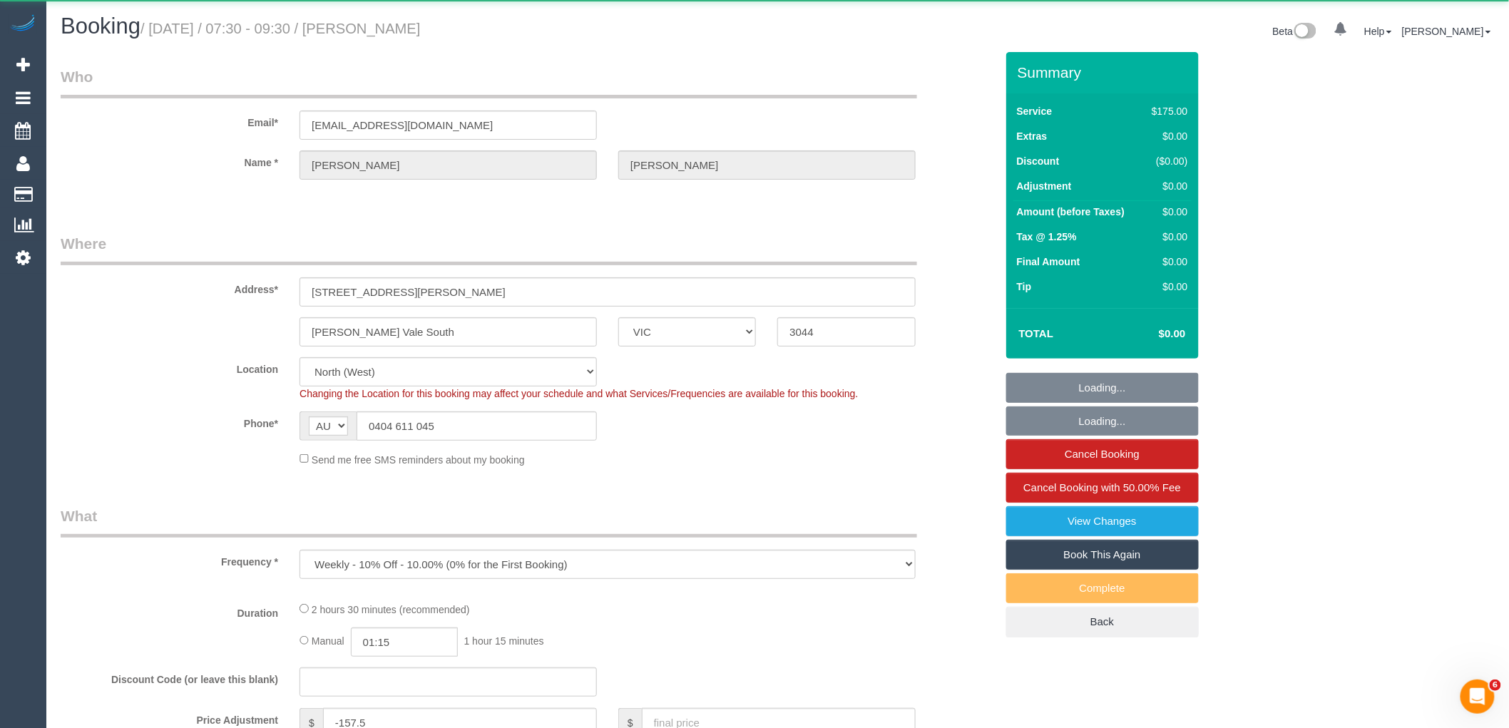
select select "number:19"
select select "number:22"
select select "number:33"
select select "number:11"
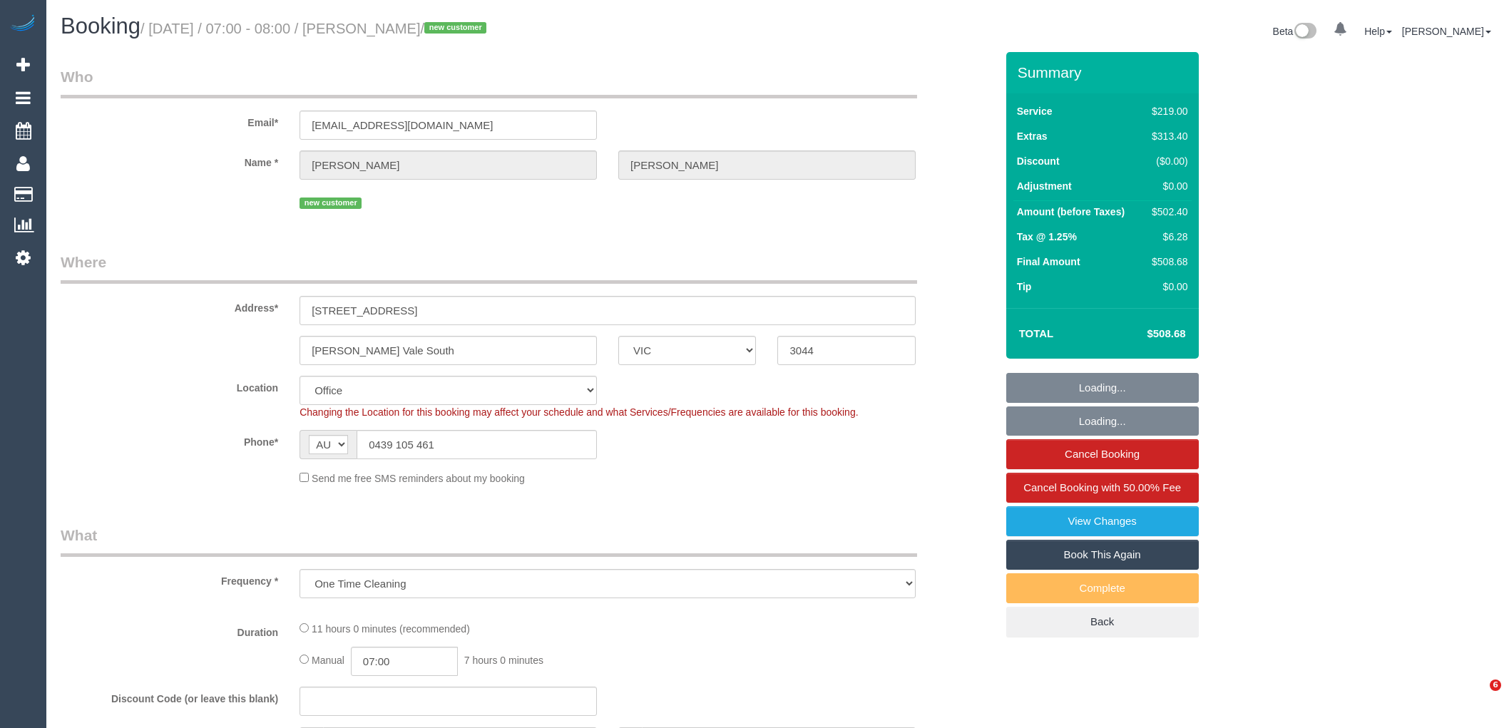
select select "VIC"
select select "number:28"
select select "number:14"
select select "number:19"
select select "number:25"
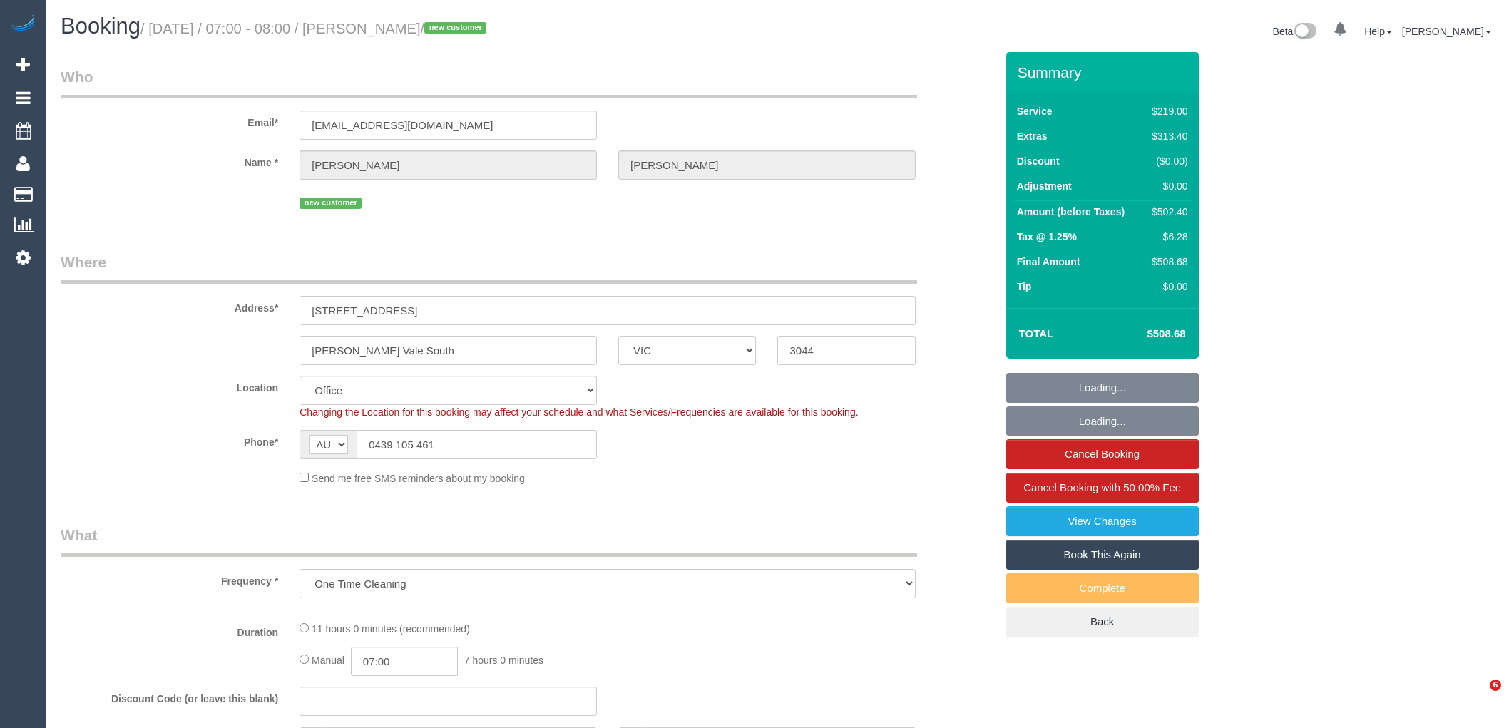
select select "object:872"
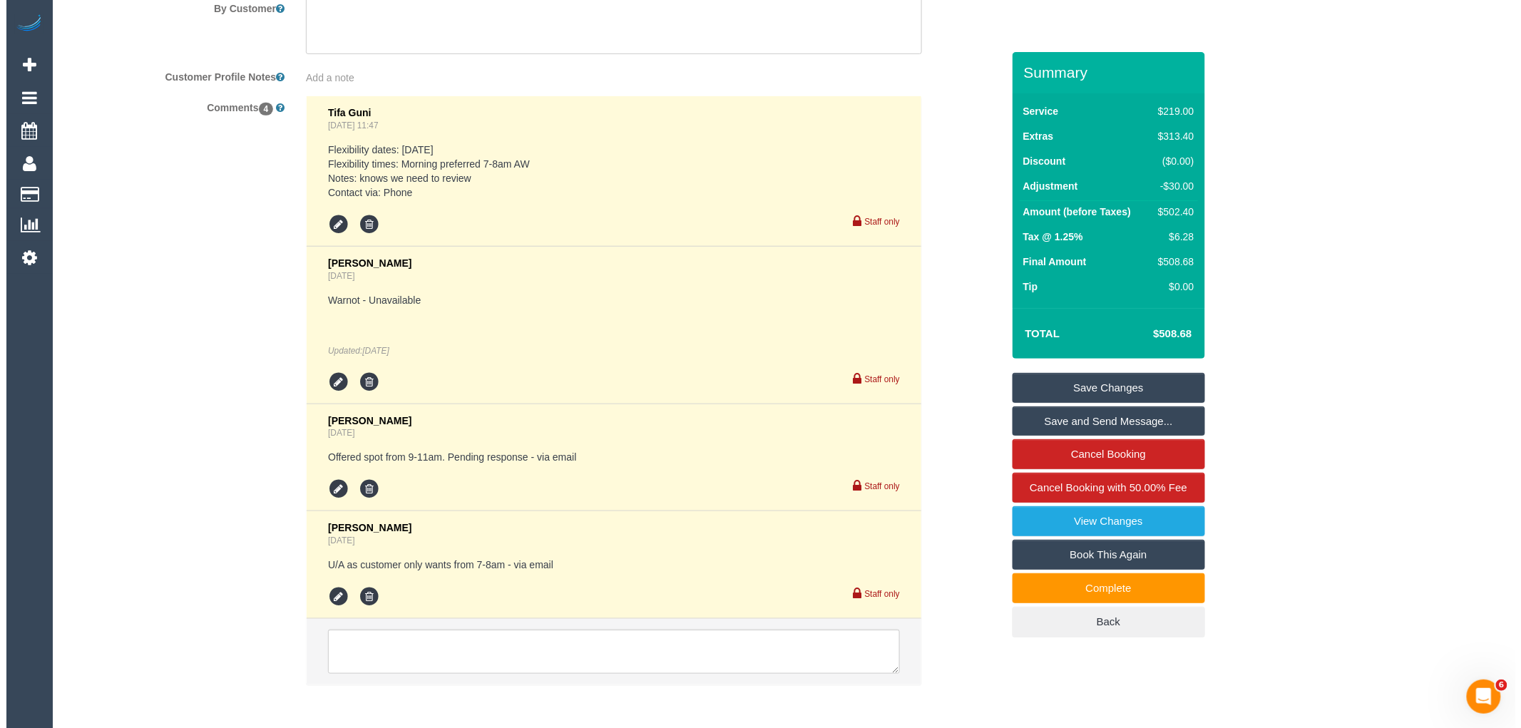
scroll to position [2576, 0]
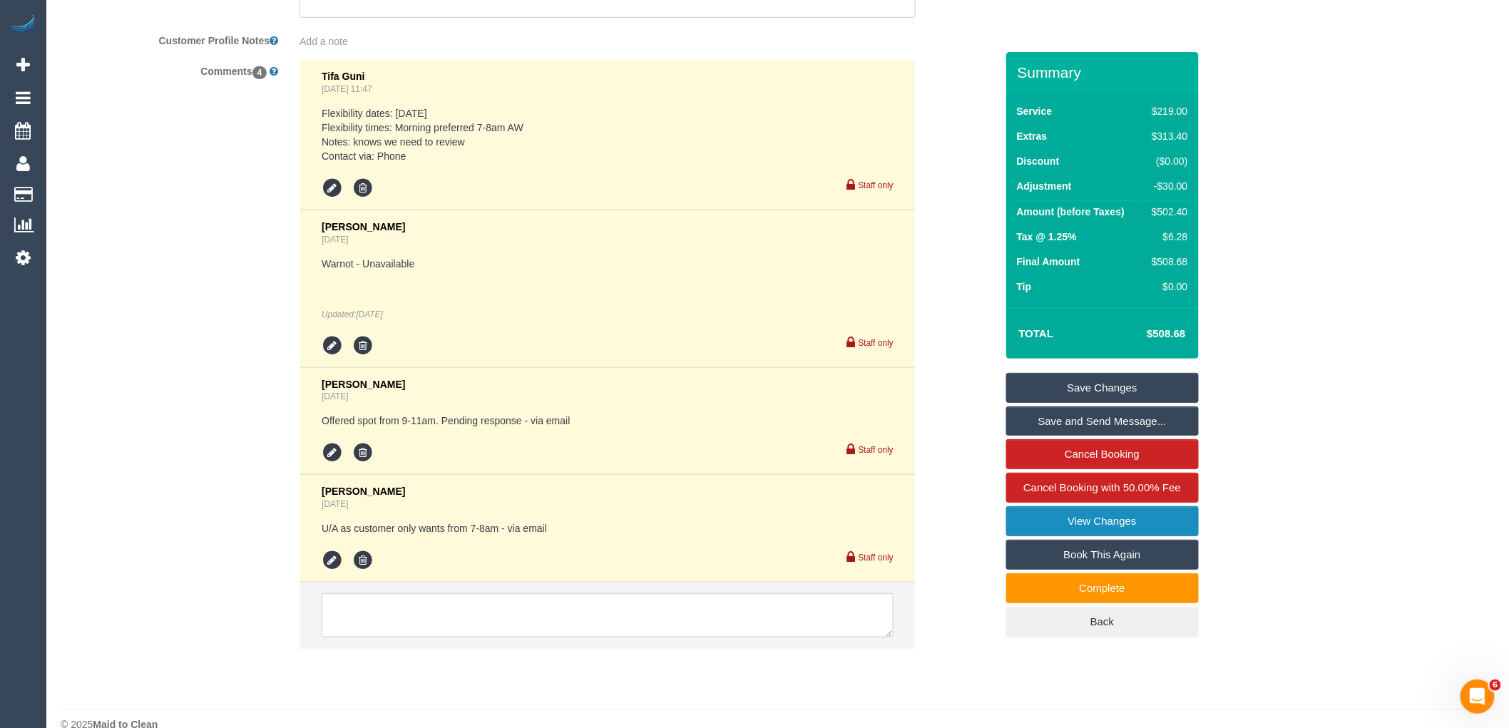
click at [1067, 522] on link "View Changes" at bounding box center [1102, 521] width 193 height 30
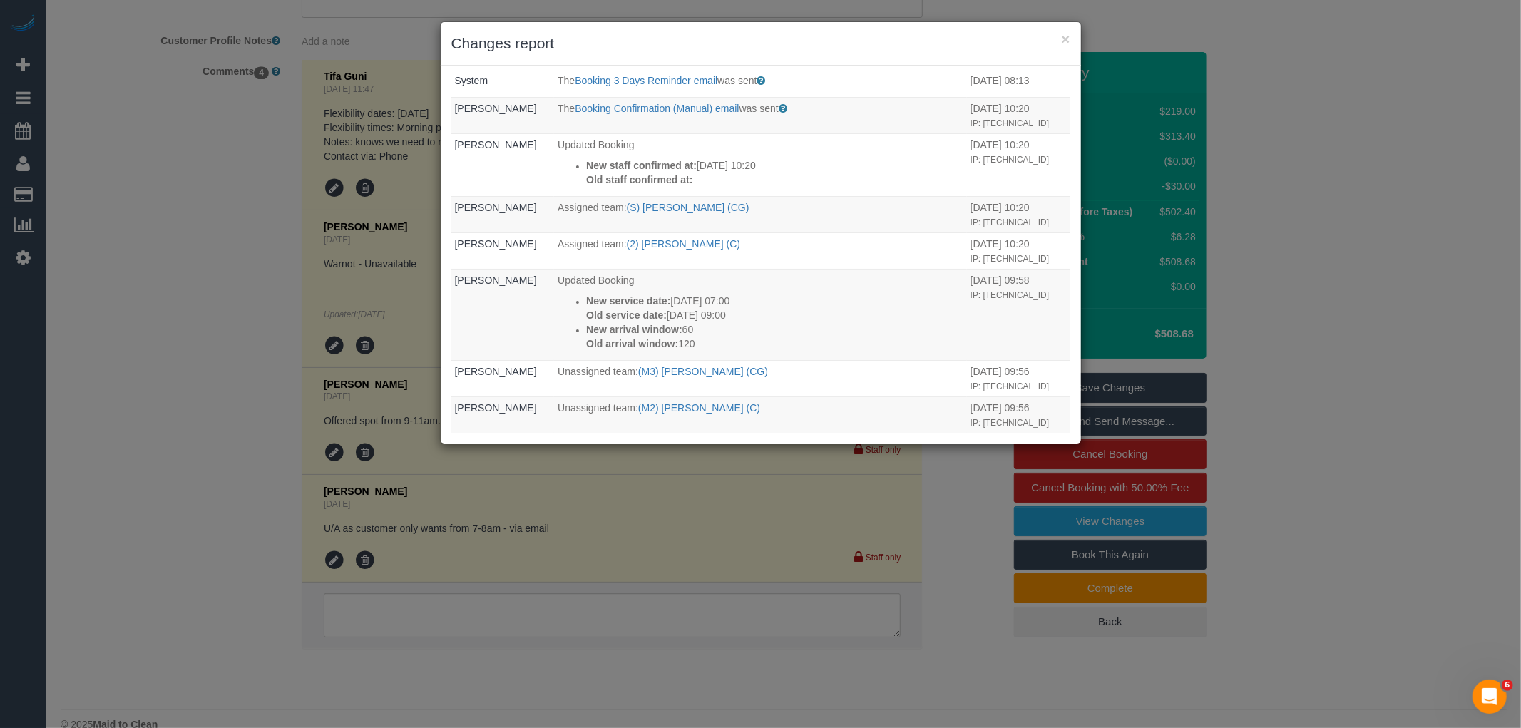
scroll to position [79, 0]
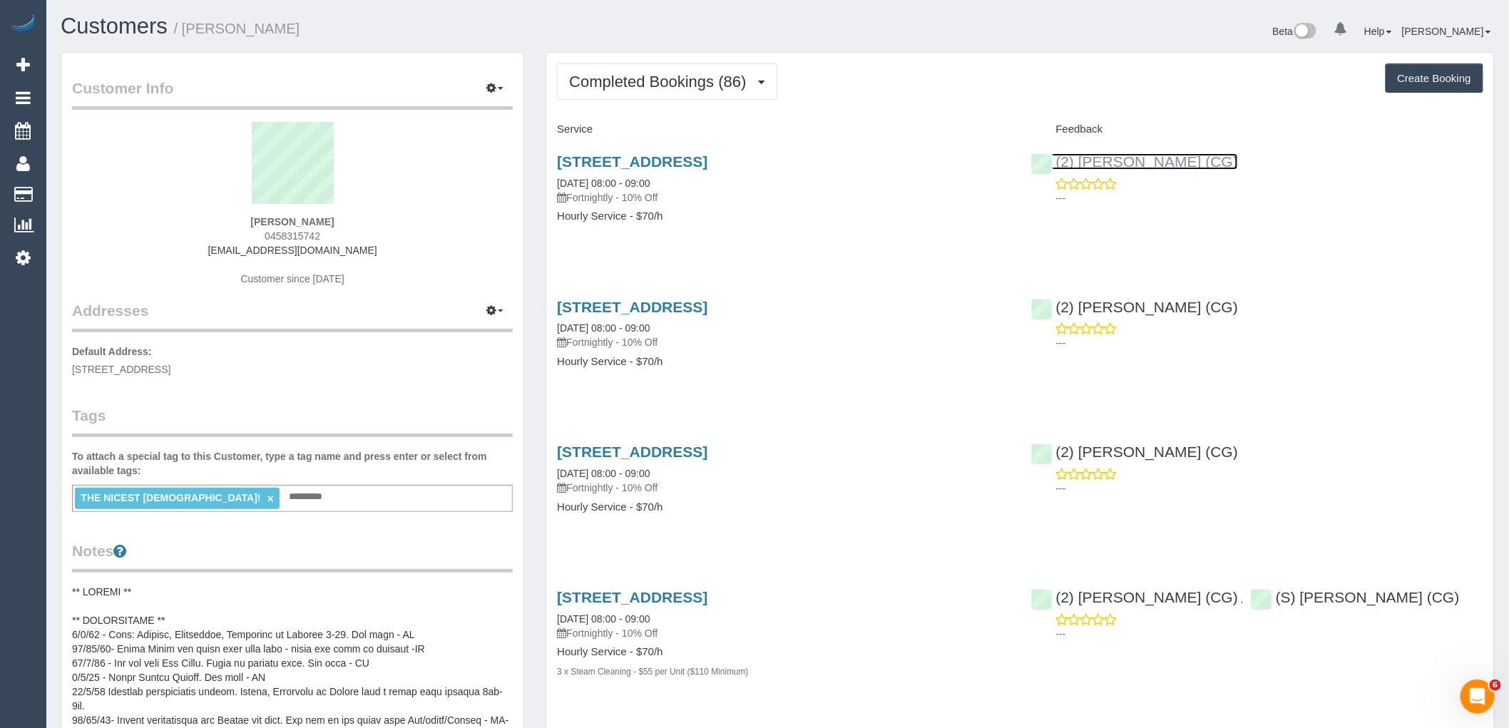
click at [1170, 168] on link "(2) [PERSON_NAME] (CG)" at bounding box center [1135, 161] width 208 height 16
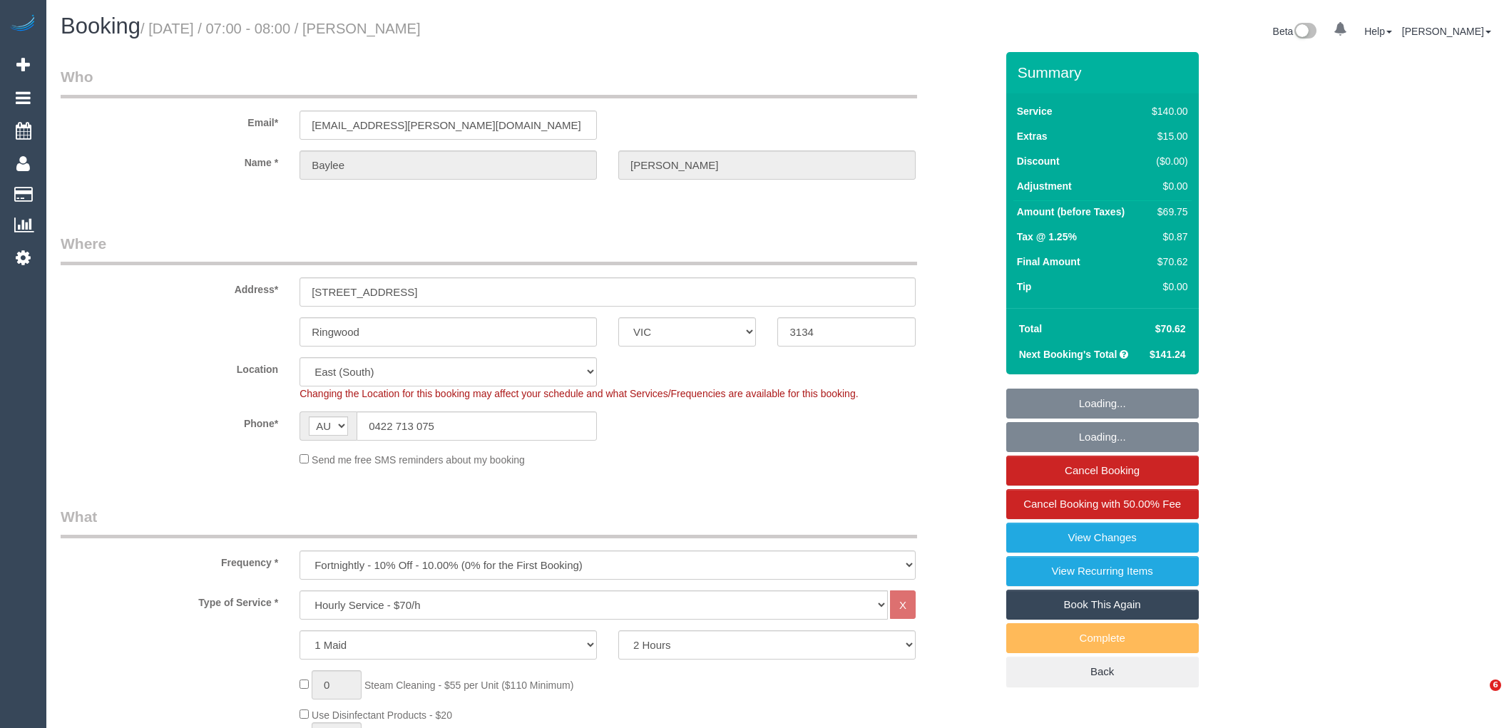
select select "VIC"
select select "object:6447"
select select "number:28"
select select "number:14"
select select "number:19"
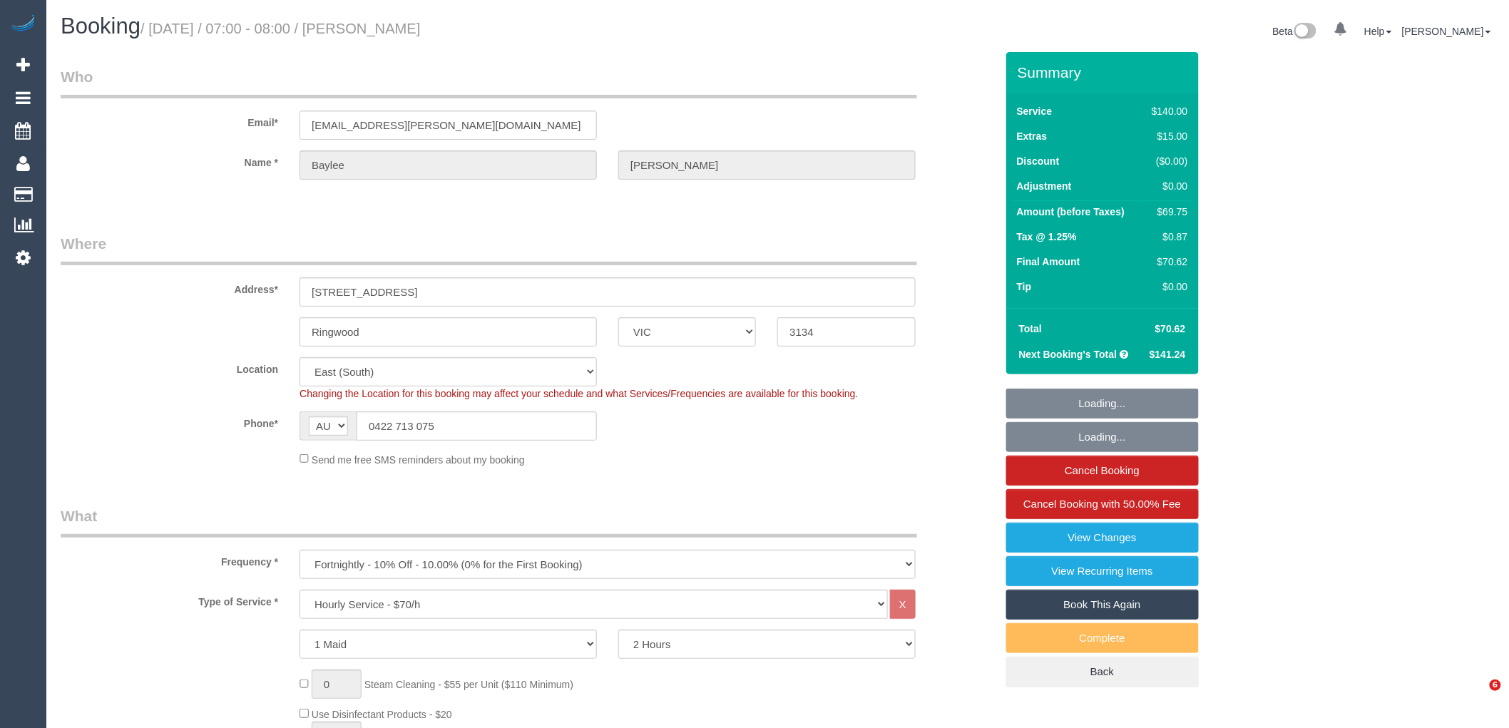
select select "number:22"
select select "number:34"
select select "number:11"
drag, startPoint x: 439, startPoint y: 431, endPoint x: 294, endPoint y: 429, distance: 144.8
click at [294, 429] on div "AF AL DZ AD AO AI AQ AG AR AM AW AU AT AZ BS BH BD BB BY BE BZ BJ BM BT BO BA B…" at bounding box center [448, 425] width 319 height 29
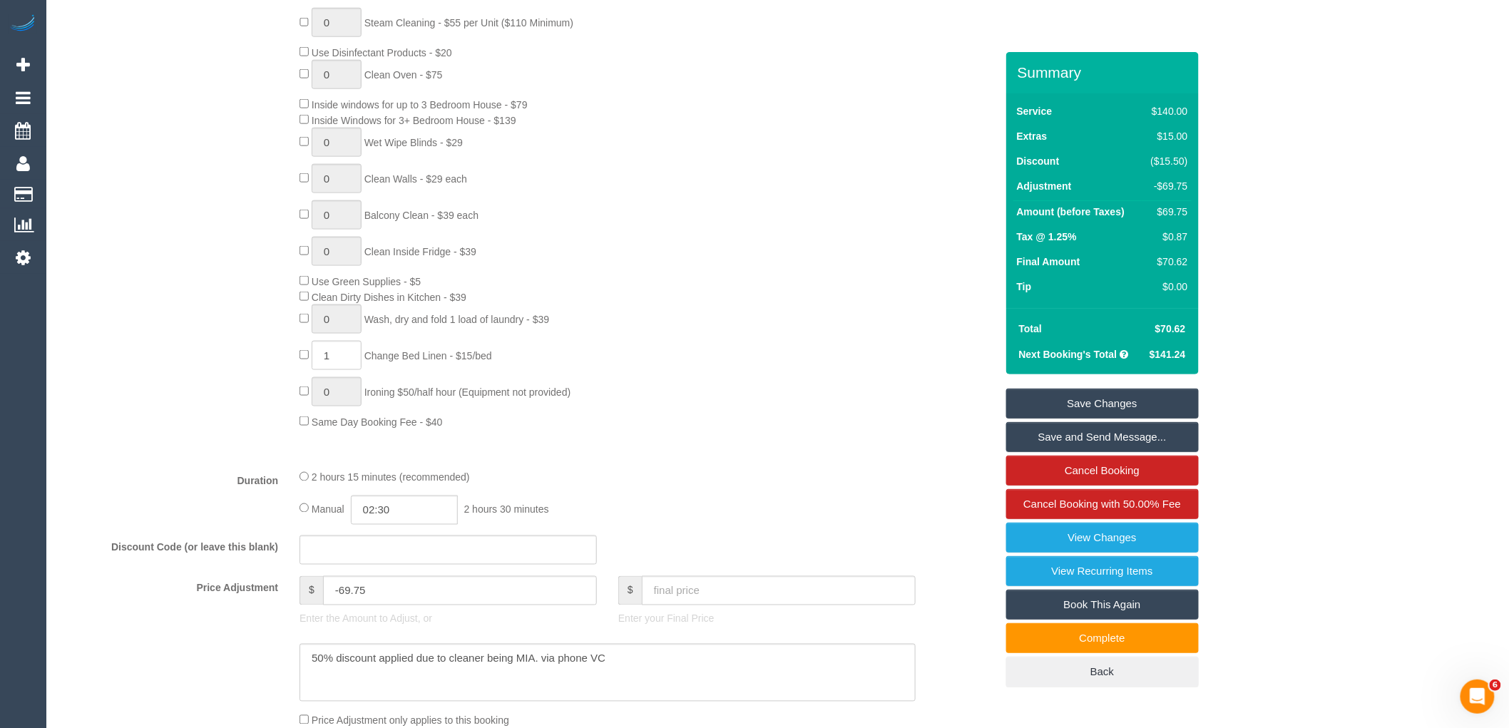
scroll to position [633, 0]
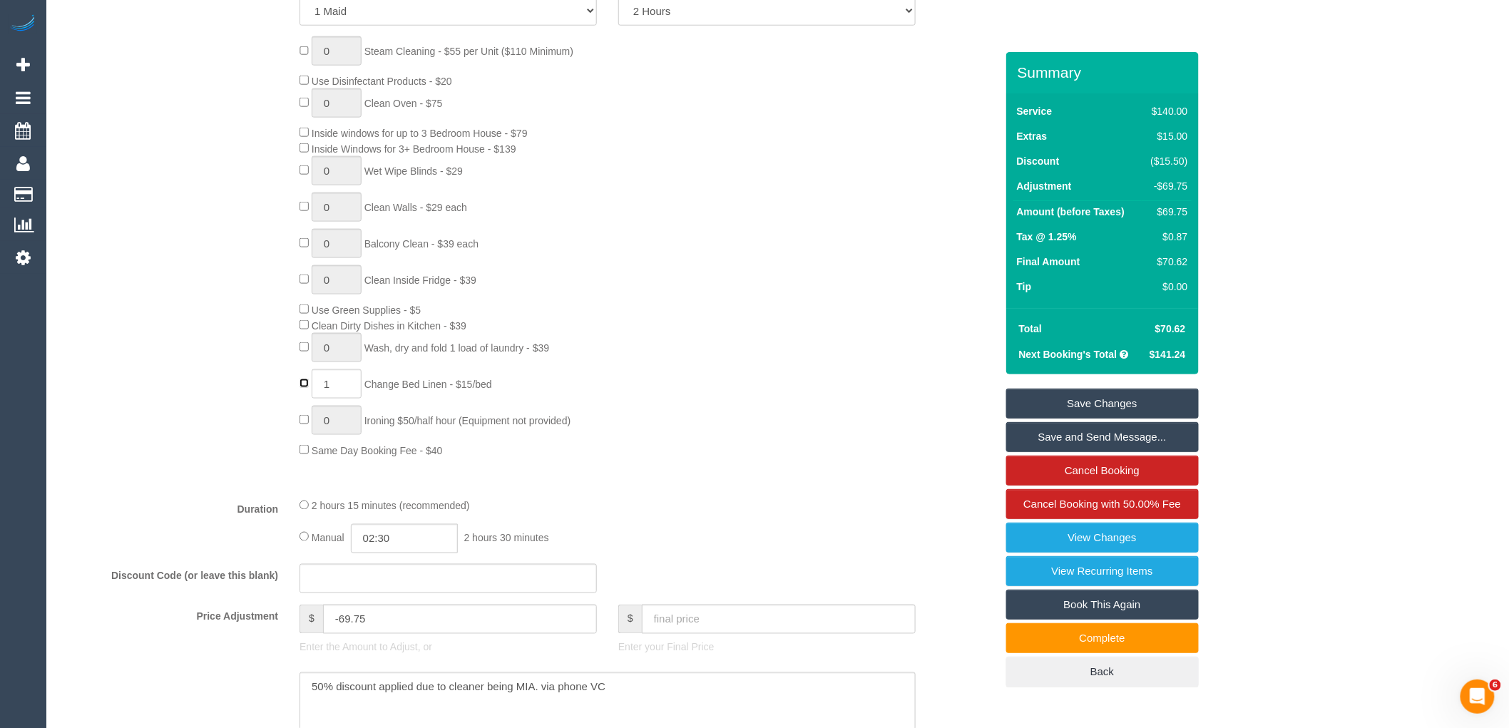
type input "0"
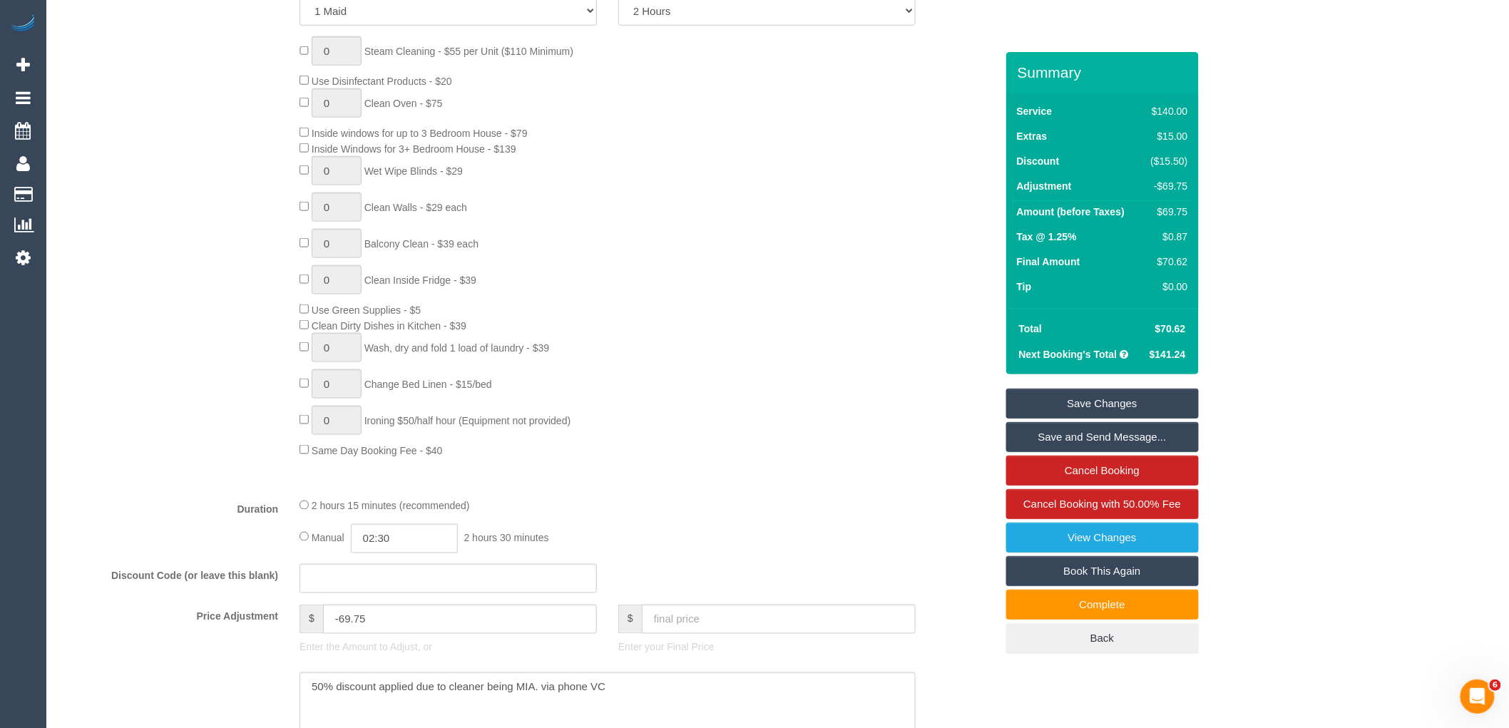
click at [650, 429] on div "0 Steam Cleaning - $55 per Unit ($110 Minimum) Use Disinfectant Products - $20 …" at bounding box center [647, 246] width 717 height 421
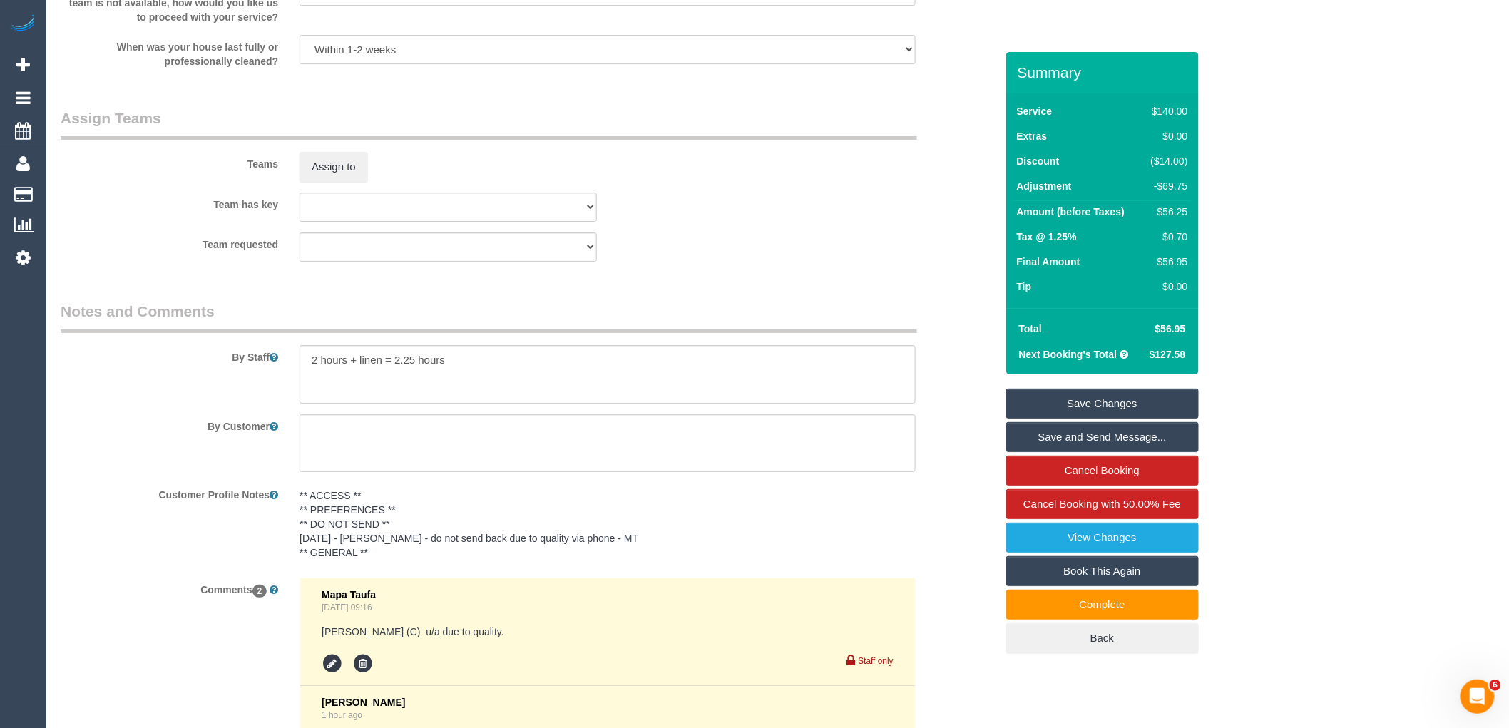
scroll to position [2433, 0]
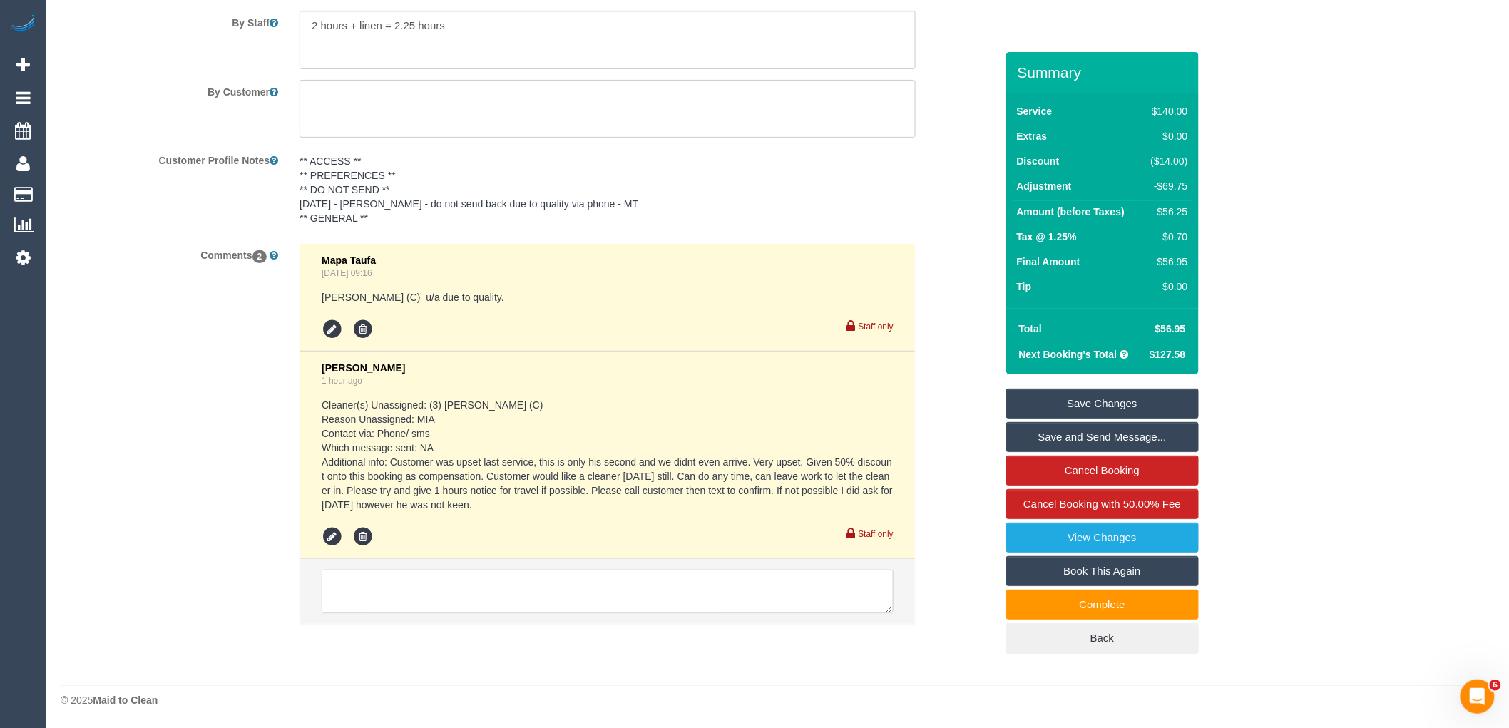
click at [452, 580] on textarea at bounding box center [608, 592] width 572 height 44
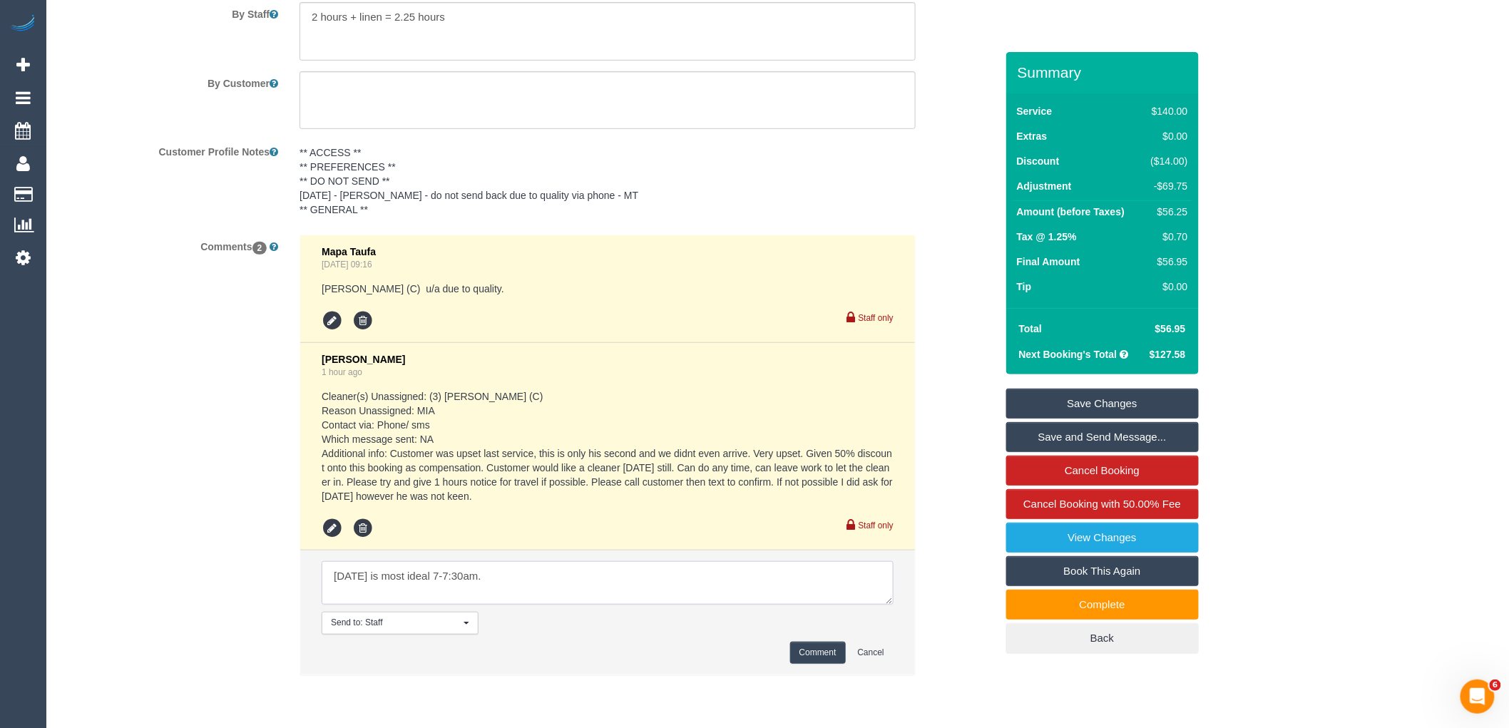
click at [384, 598] on textarea at bounding box center [608, 583] width 572 height 44
click at [329, 580] on textarea at bounding box center [608, 583] width 572 height 44
click at [780, 588] on textarea at bounding box center [608, 583] width 572 height 44
type textarea "He texted back - cannot do today at all, wants tomorrow. Tuesday is most ideal …"
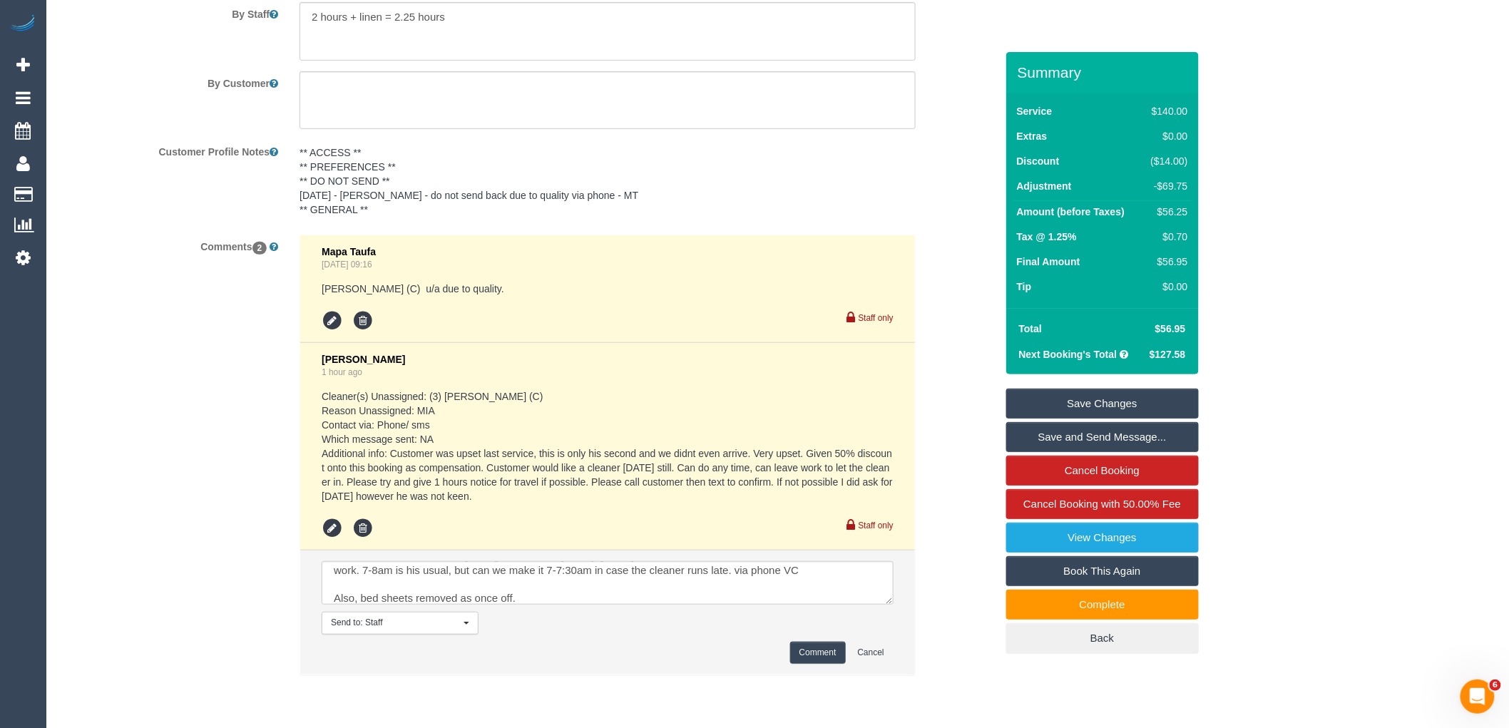
click at [814, 663] on button "Comment" at bounding box center [818, 653] width 56 height 22
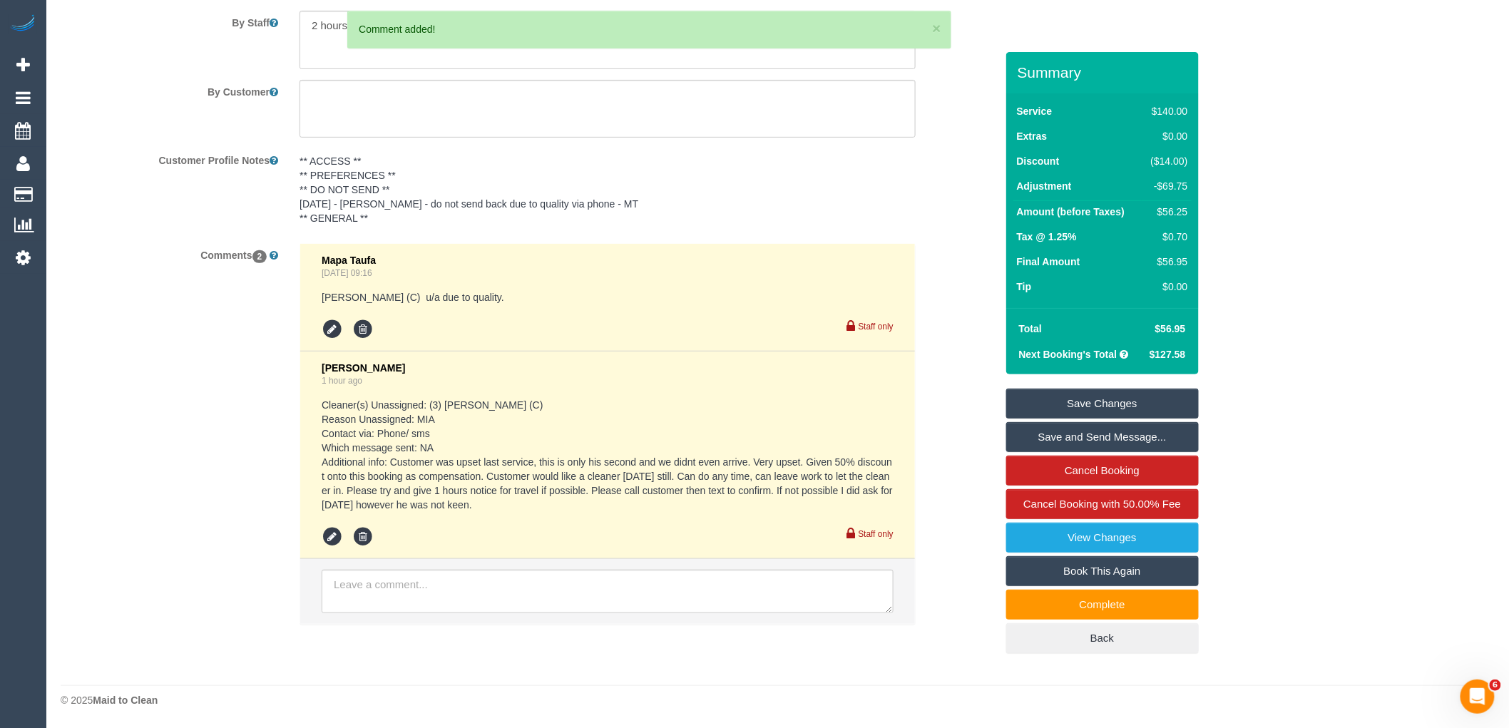
scroll to position [0, 0]
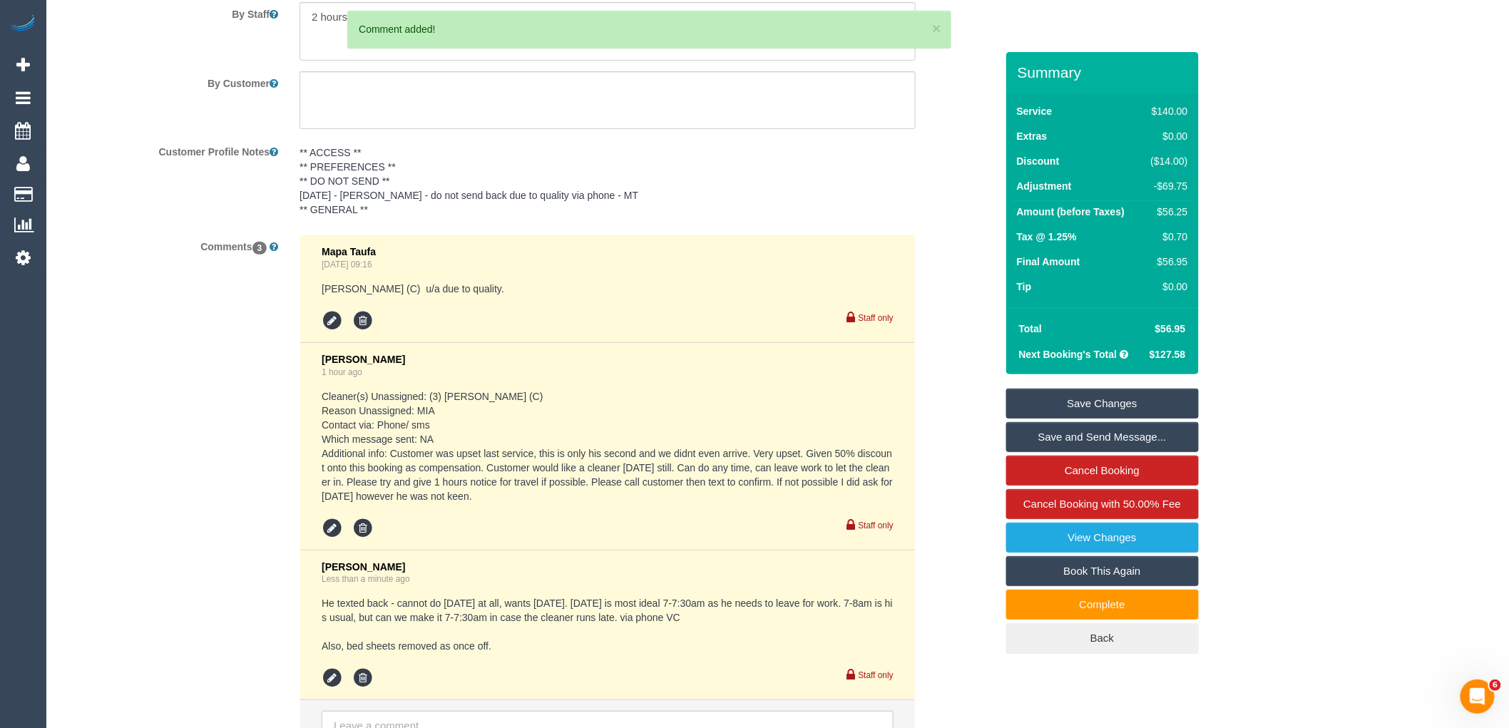
click at [1092, 405] on link "Save Changes" at bounding box center [1102, 404] width 193 height 30
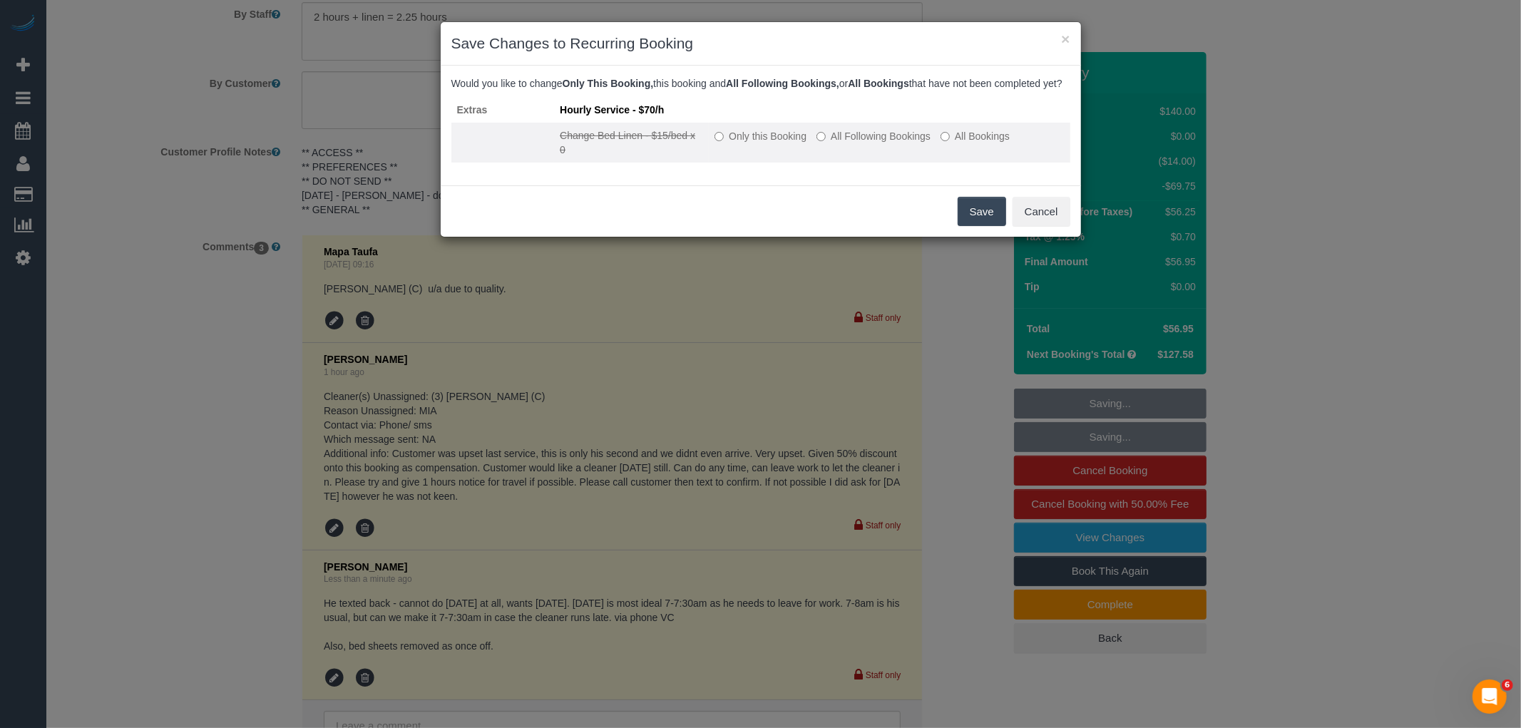
click at [757, 143] on label "Only this Booking" at bounding box center [761, 136] width 92 height 14
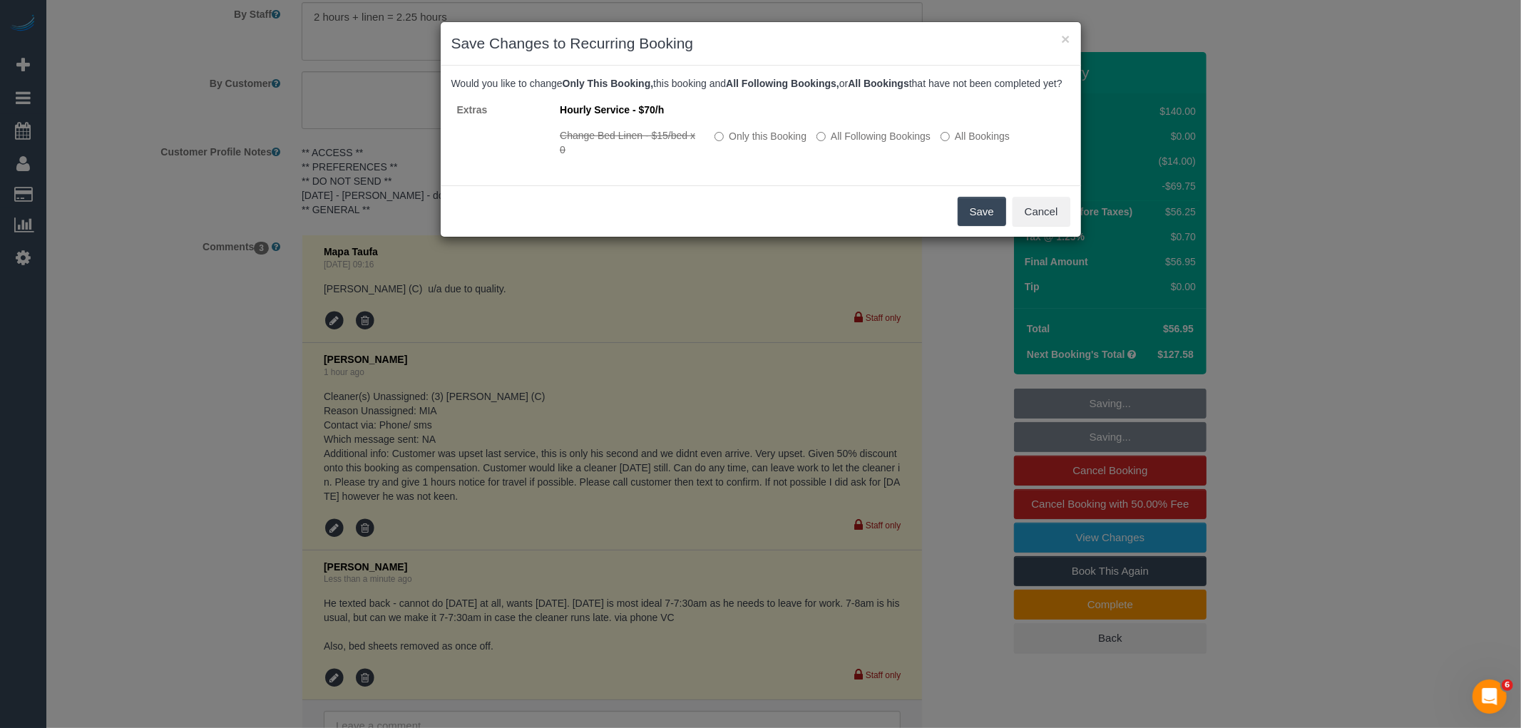
click at [986, 222] on button "Save" at bounding box center [982, 212] width 48 height 30
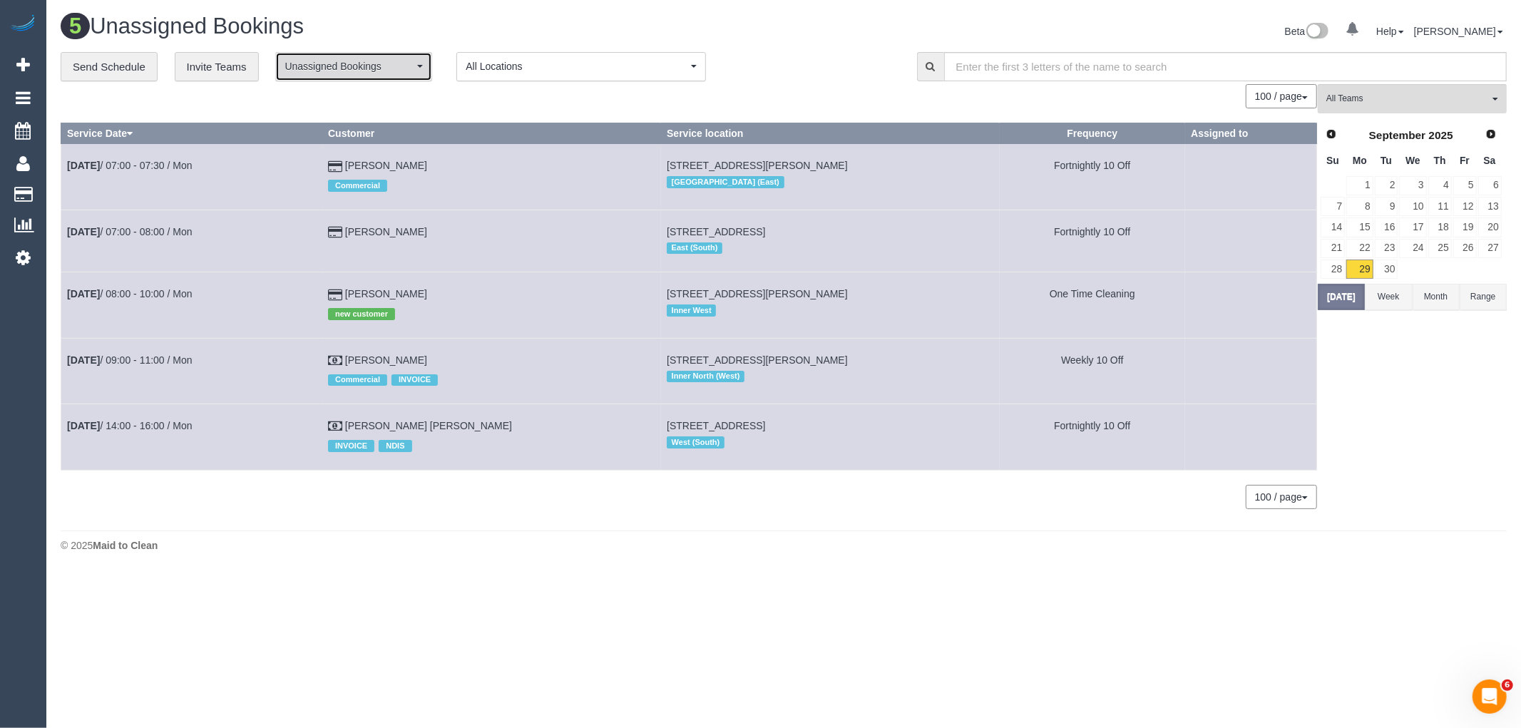
click at [394, 68] on span "Unassigned Bookings" at bounding box center [349, 66] width 129 height 14
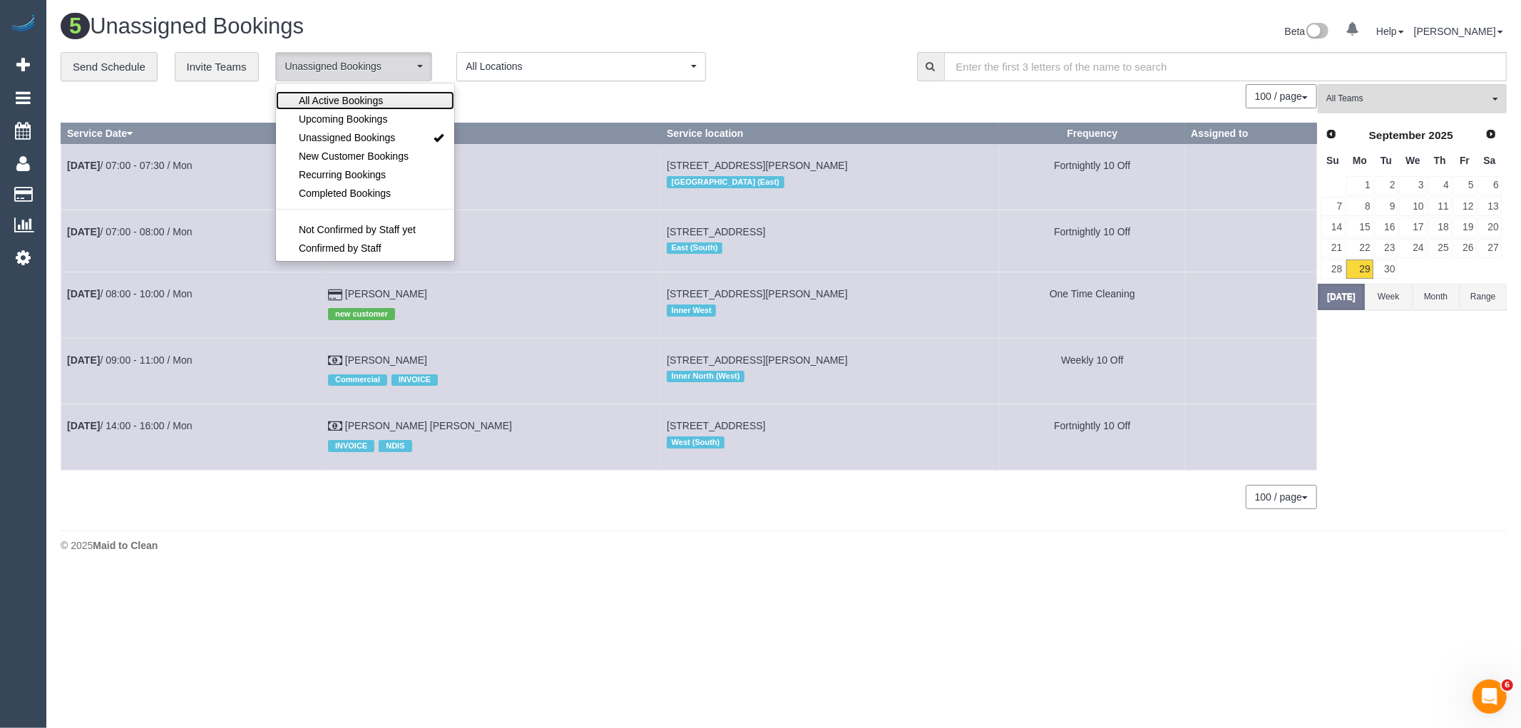
click at [378, 106] on span "All Active Bookings" at bounding box center [341, 100] width 84 height 14
select select "***"
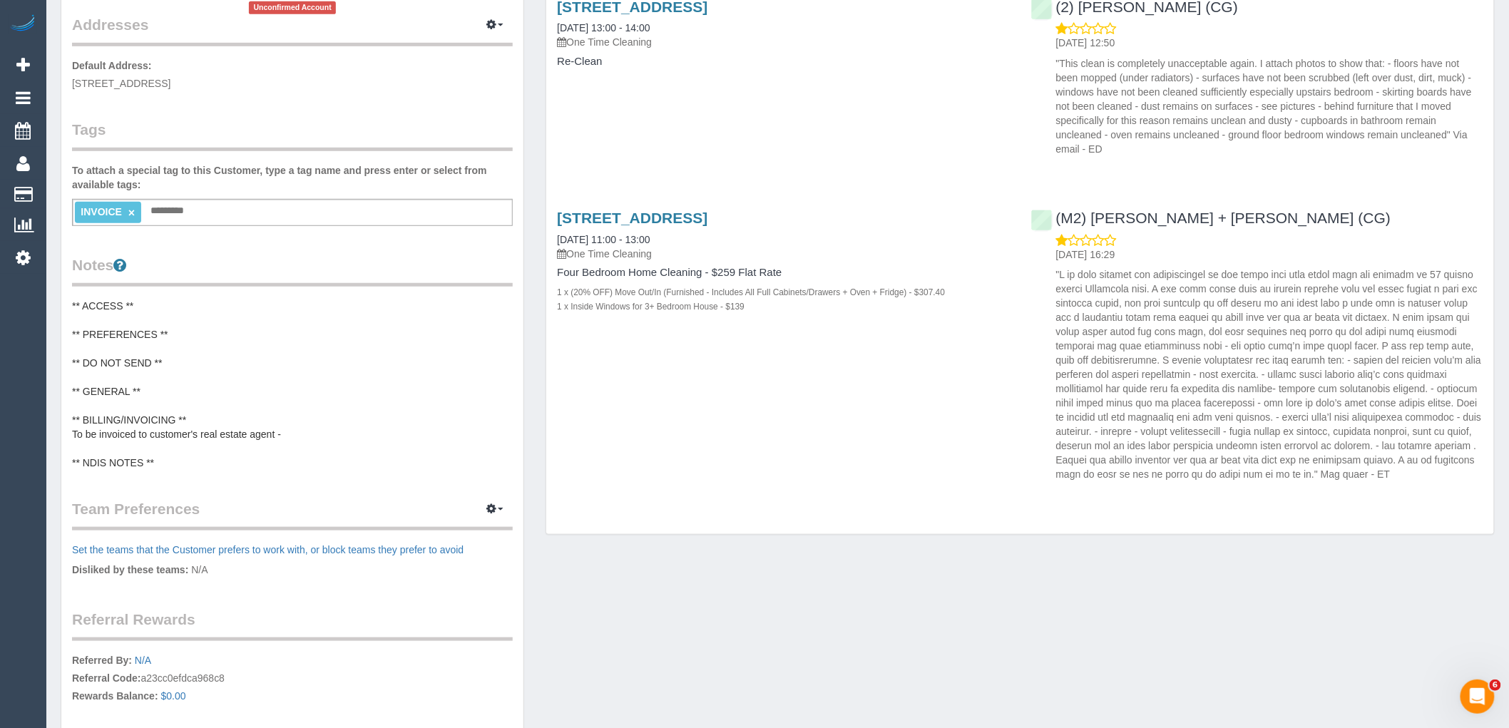
scroll to position [396, 0]
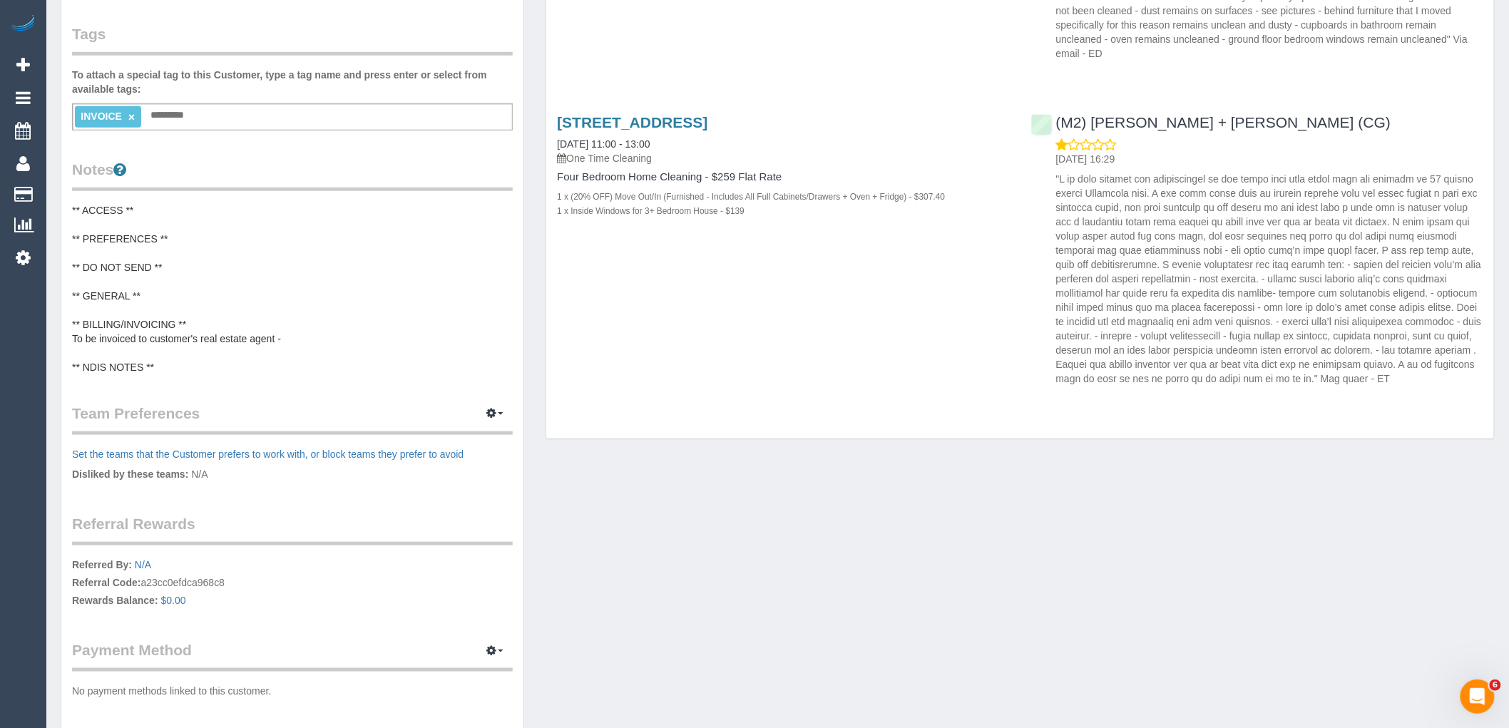
click at [289, 312] on pre "** ACCESS ** ** PREFERENCES ** ** DO NOT SEND ** ** GENERAL ** ** BILLING/INVOI…" at bounding box center [292, 288] width 441 height 171
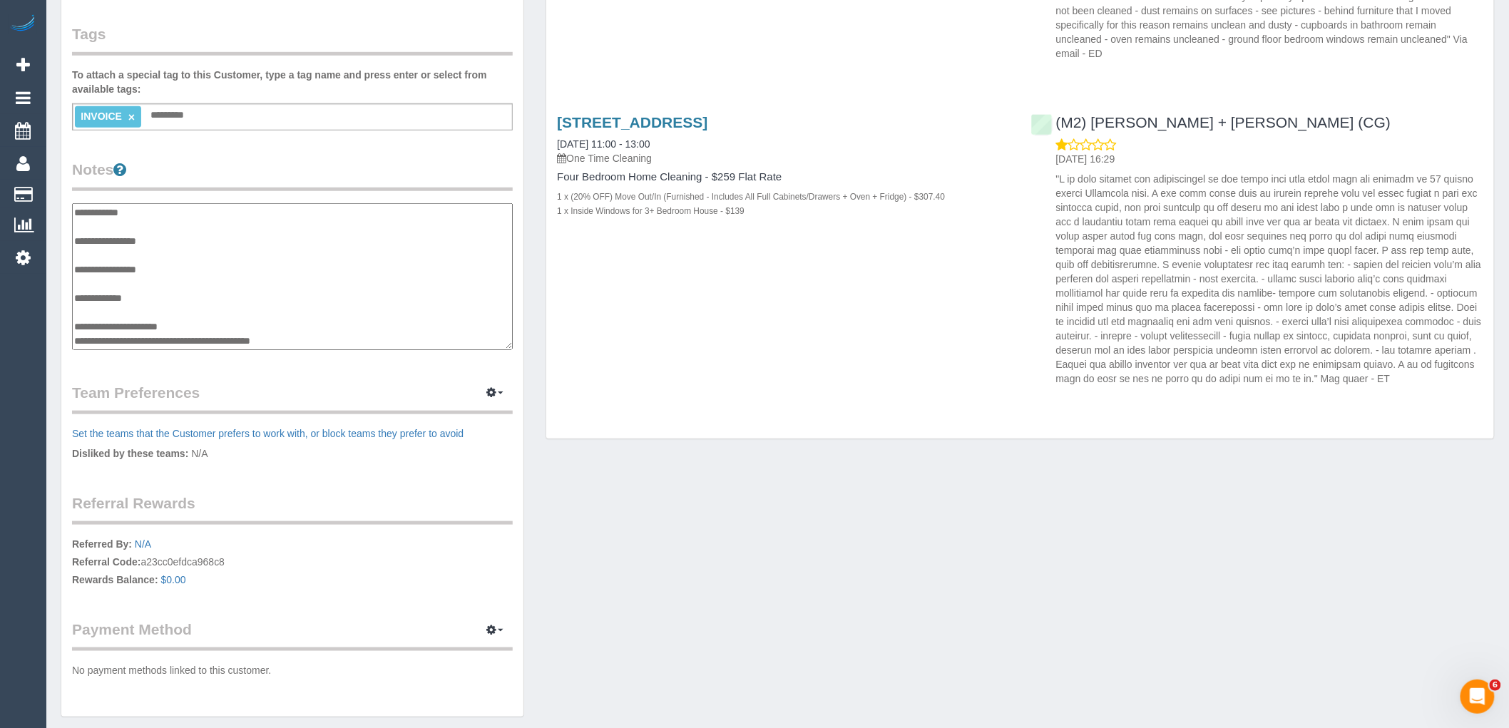
scroll to position [29, 0]
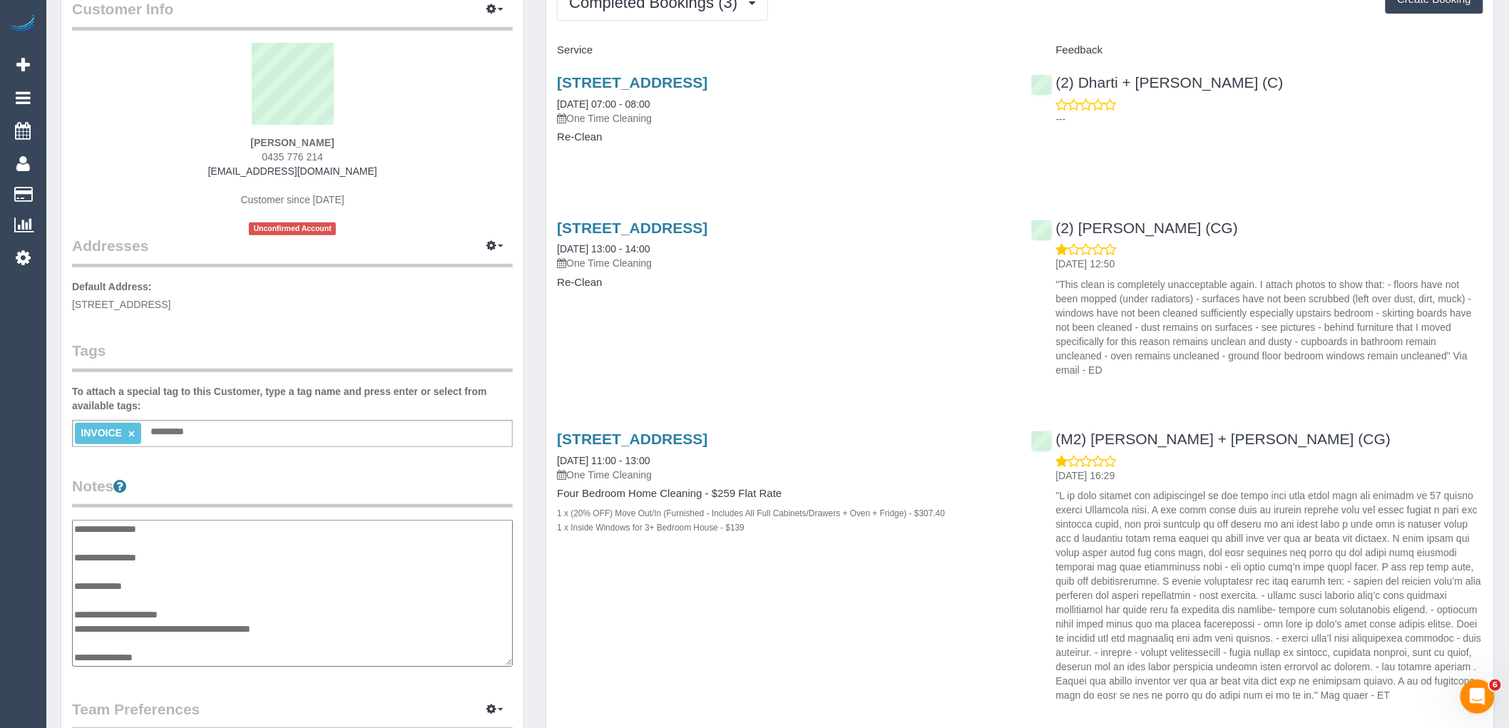
click at [796, 589] on div "87 Barkly Street, Brunswick East, VIC 3057 06/09/2025 11:00 - 13:00 One Time Cl…" at bounding box center [1020, 564] width 948 height 290
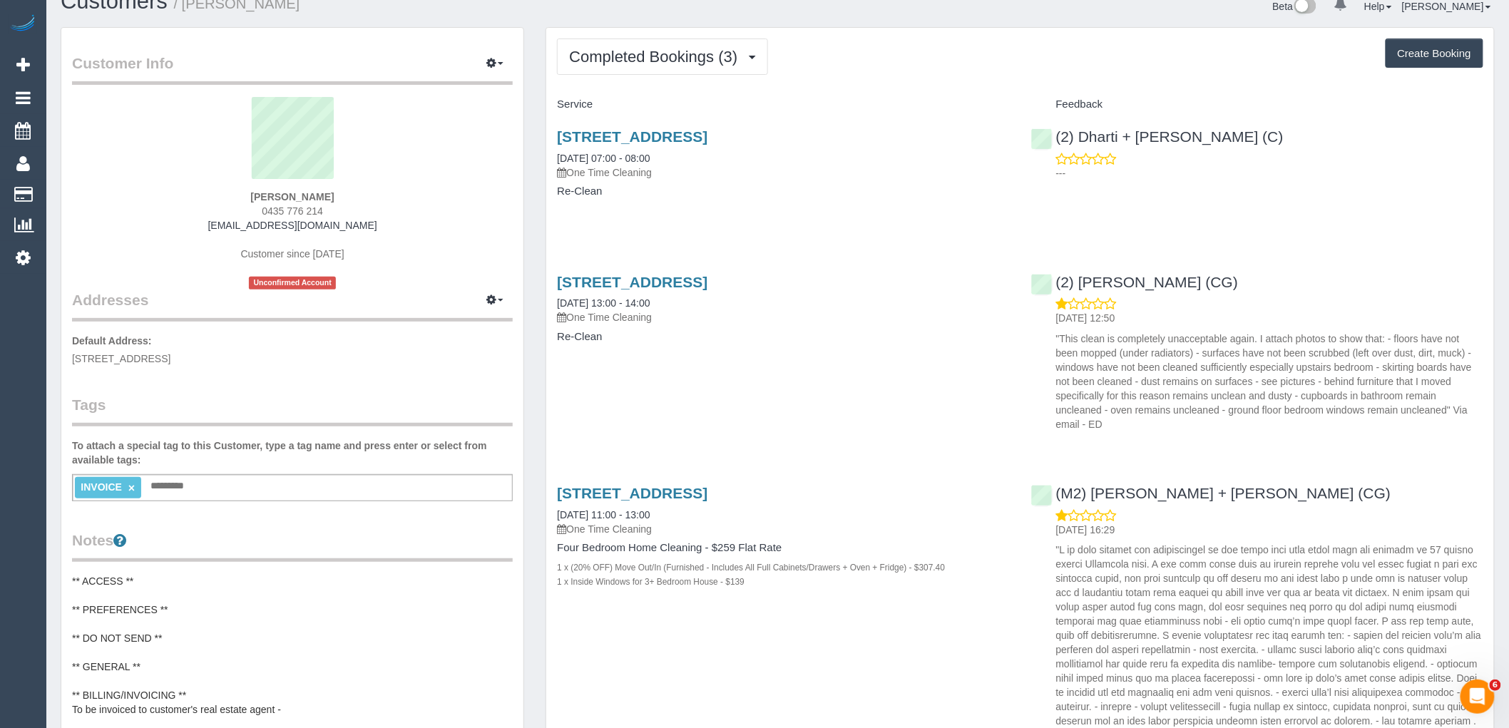
scroll to position [0, 0]
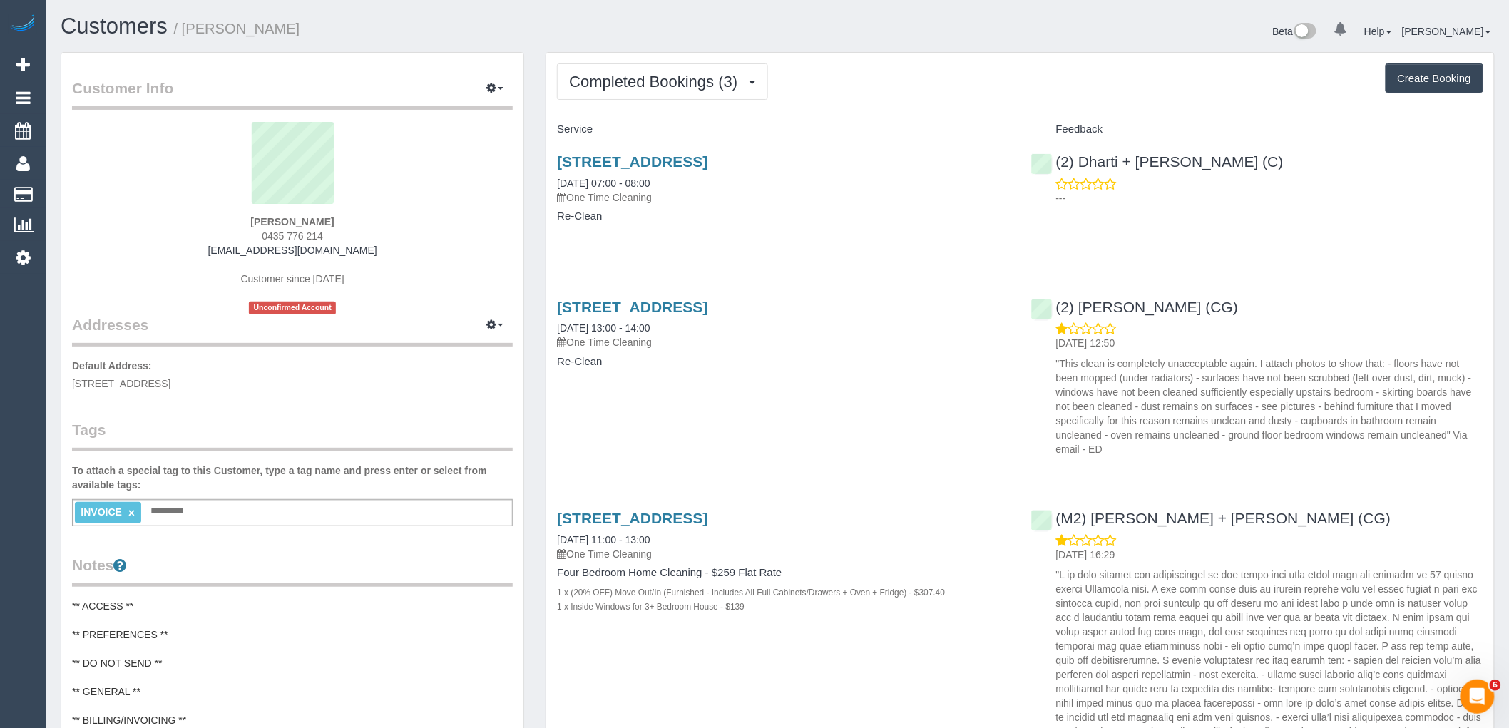
drag, startPoint x: 382, startPoint y: 247, endPoint x: 171, endPoint y: 250, distance: 210.4
click at [171, 250] on div "Harriet Bell 0435 776 214 harrietbell2019@outlook.com Customer since 2025 Uncon…" at bounding box center [292, 218] width 441 height 193
copy link "harrietbell2019@outlook.com"
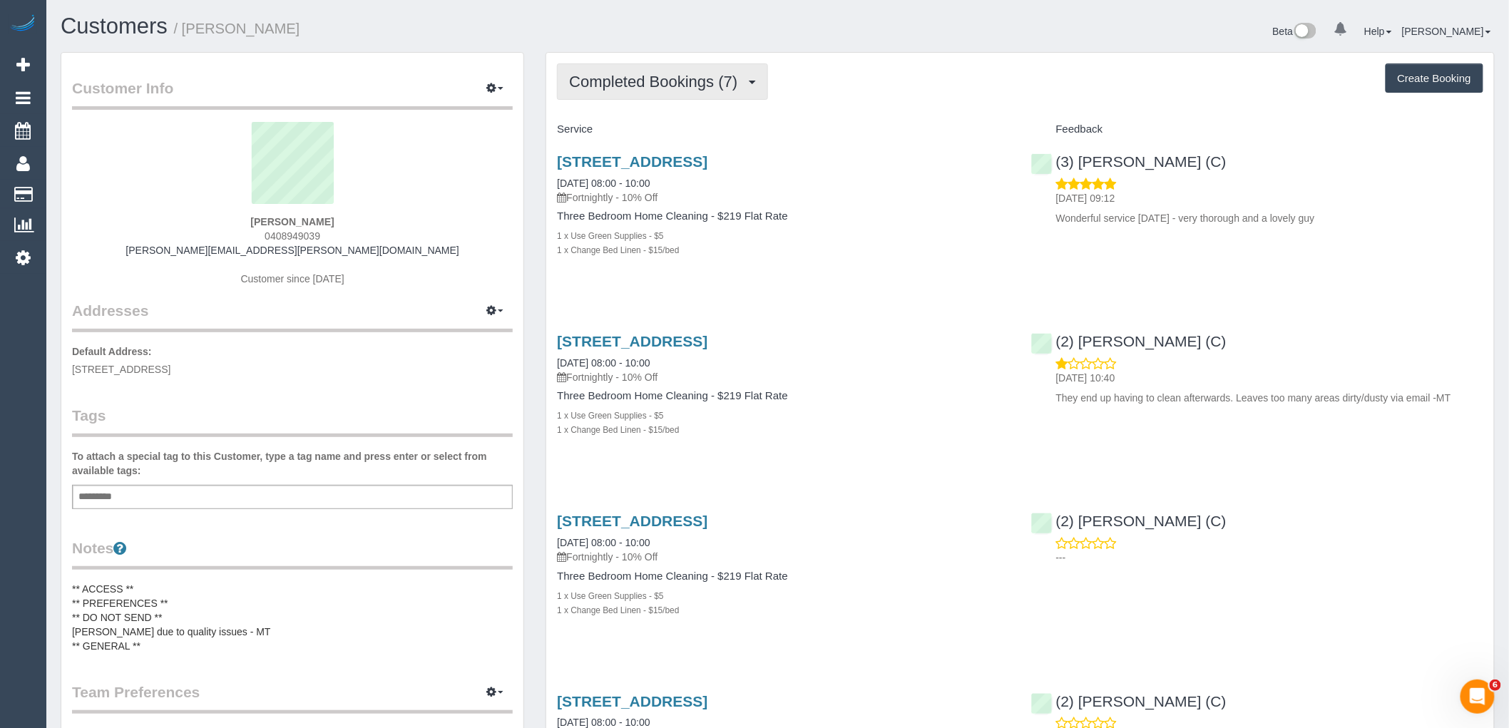
click at [687, 75] on span "Completed Bookings (7)" at bounding box center [656, 82] width 175 height 18
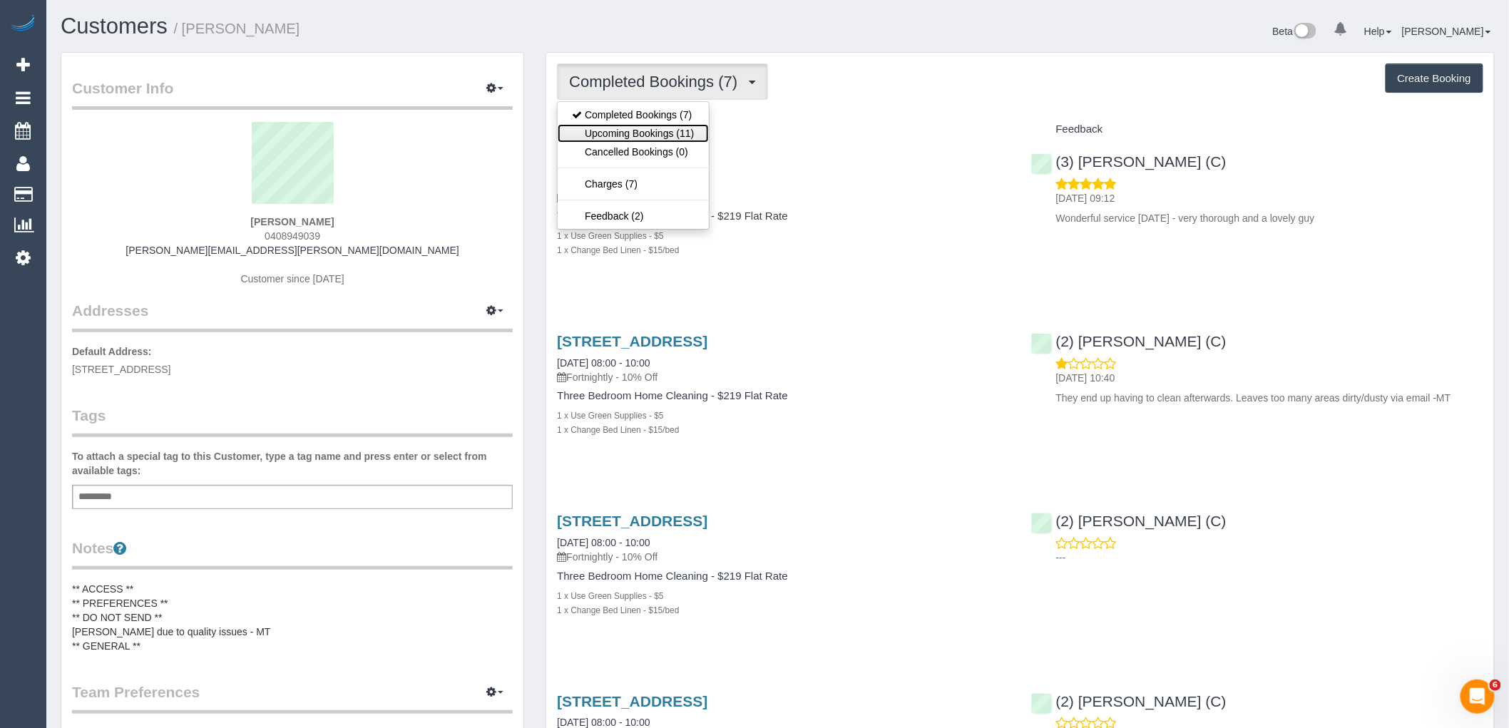
click at [675, 132] on link "Upcoming Bookings (11)" at bounding box center [633, 133] width 150 height 19
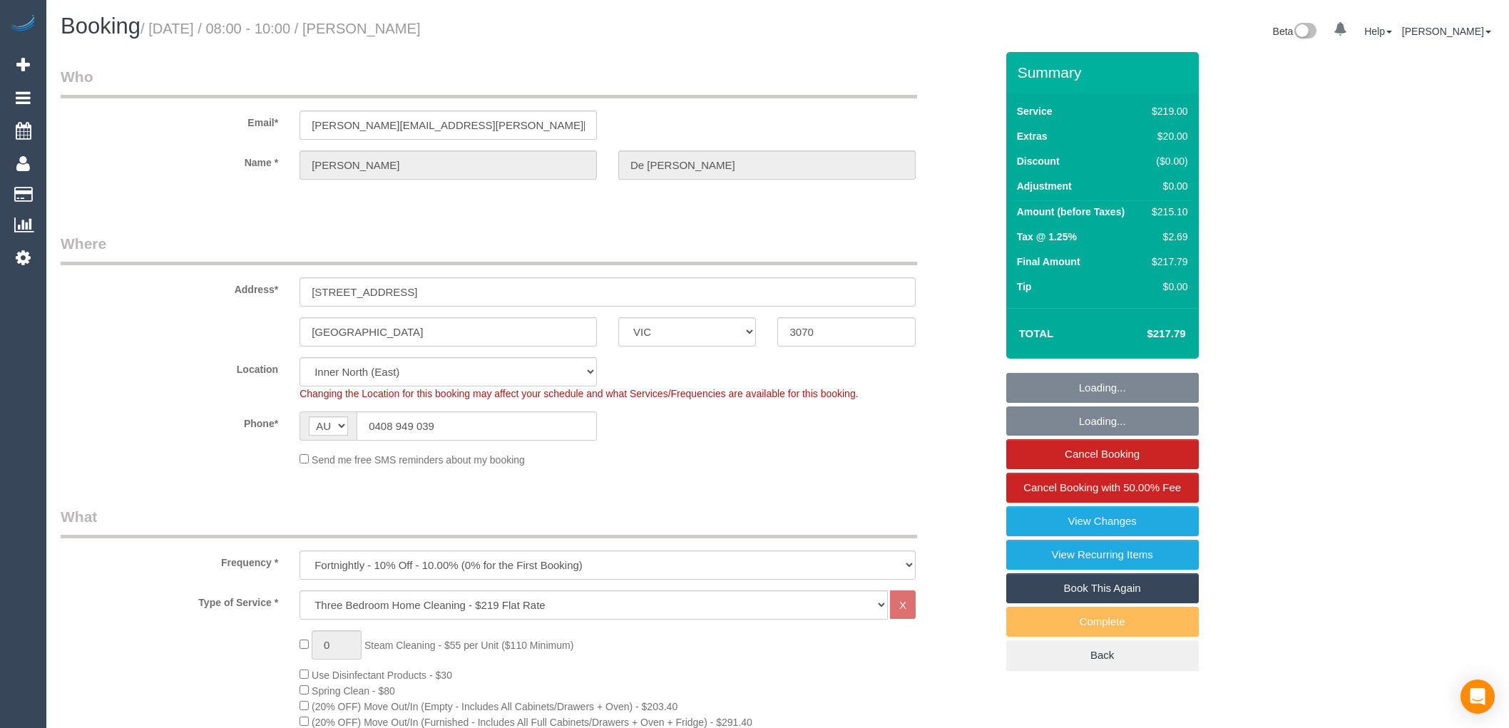
select select "VIC"
select select "number:27"
select select "number:14"
select select "number:19"
select select "number:23"
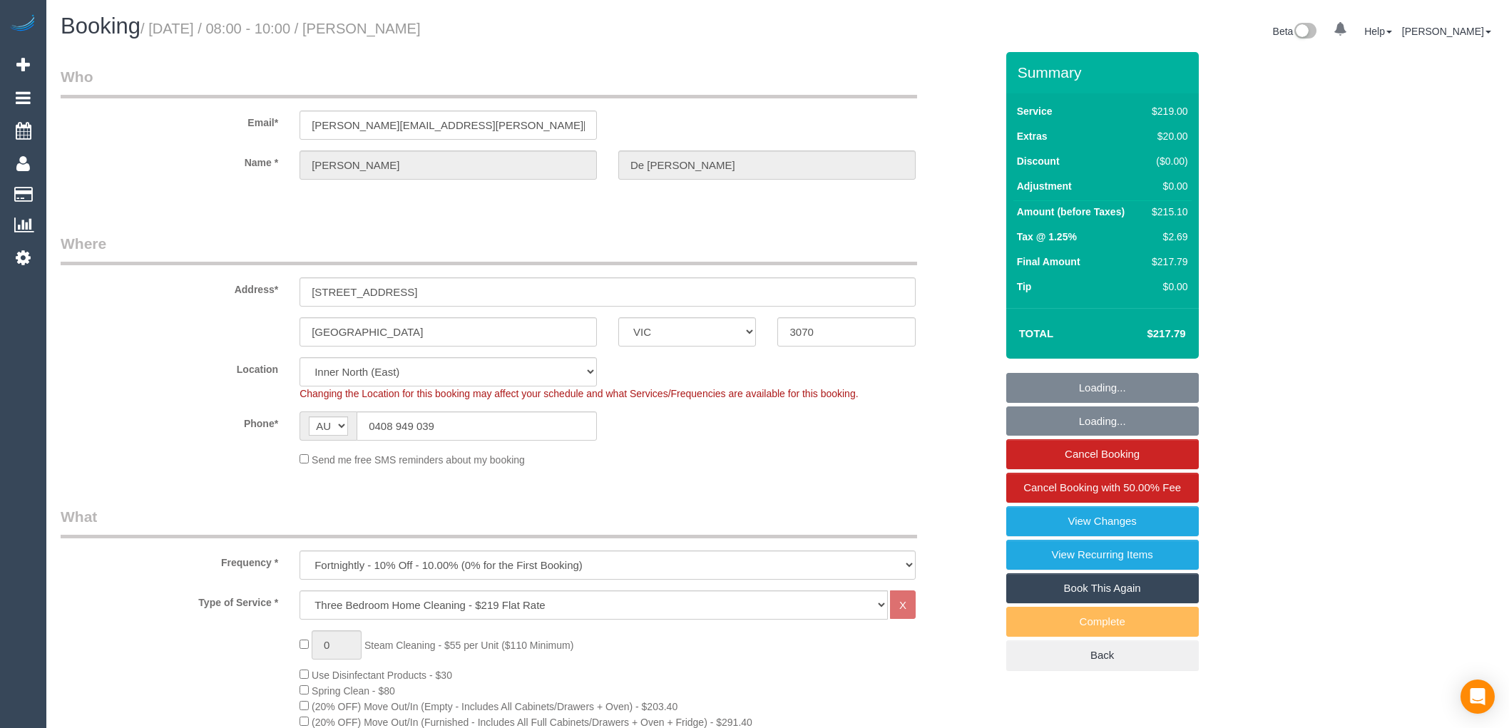
select select "number:34"
select select "number:13"
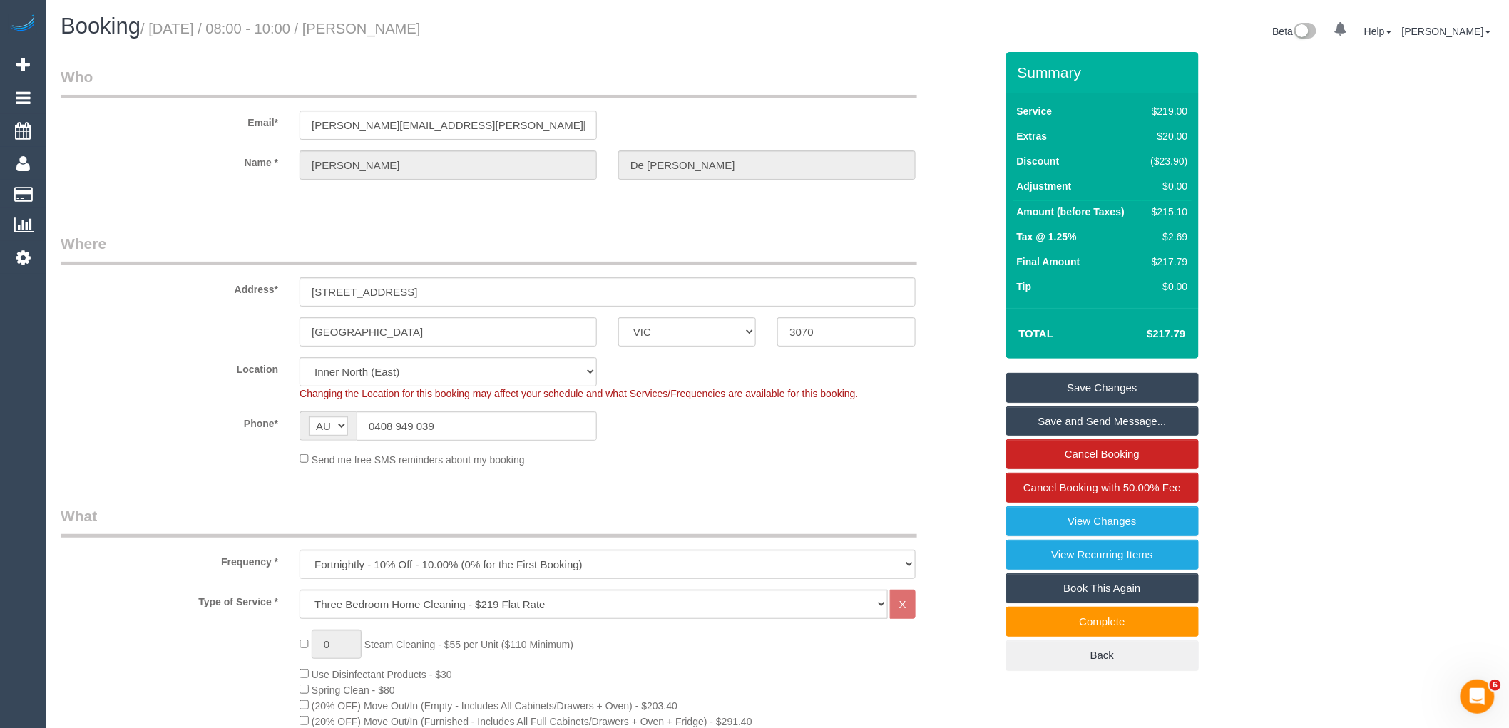
drag, startPoint x: 478, startPoint y: 408, endPoint x: 333, endPoint y: 409, distance: 144.8
click at [333, 408] on sui-booking-location "Location [GEOGRAPHIC_DATA] (North) East (South) [GEOGRAPHIC_DATA] (East) [GEOGR…" at bounding box center [528, 412] width 935 height 110
drag, startPoint x: 521, startPoint y: 429, endPoint x: 270, endPoint y: 432, distance: 251.7
click at [270, 429] on div "Phone* AF AL DZ AD AO AI AQ AG AR AM AW AU AT AZ BS BH BD BB BY BE BZ BJ BM BT …" at bounding box center [528, 425] width 956 height 29
drag, startPoint x: 359, startPoint y: 29, endPoint x: 394, endPoint y: 25, distance: 35.1
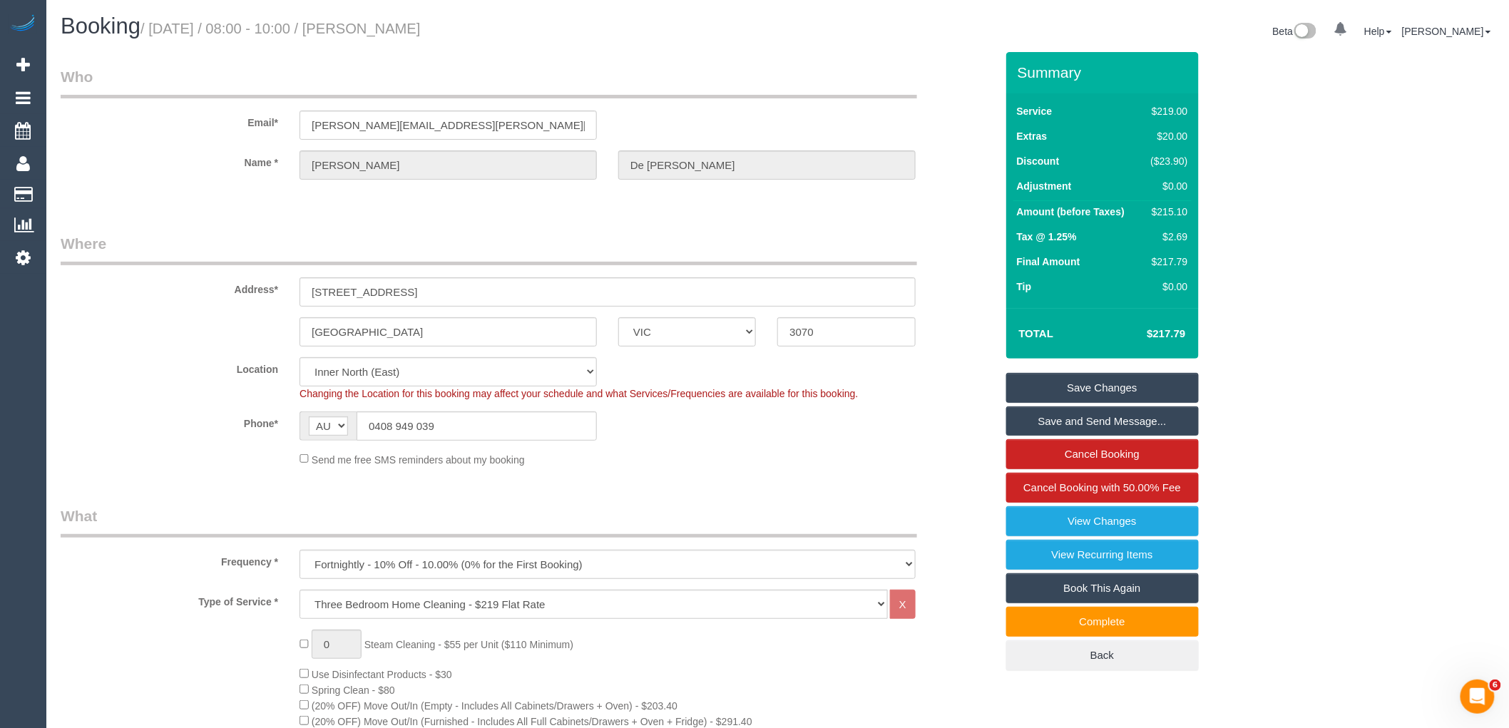
click at [394, 25] on small "/ [DATE] / 08:00 - 10:00 / [PERSON_NAME]" at bounding box center [280, 29] width 280 height 16
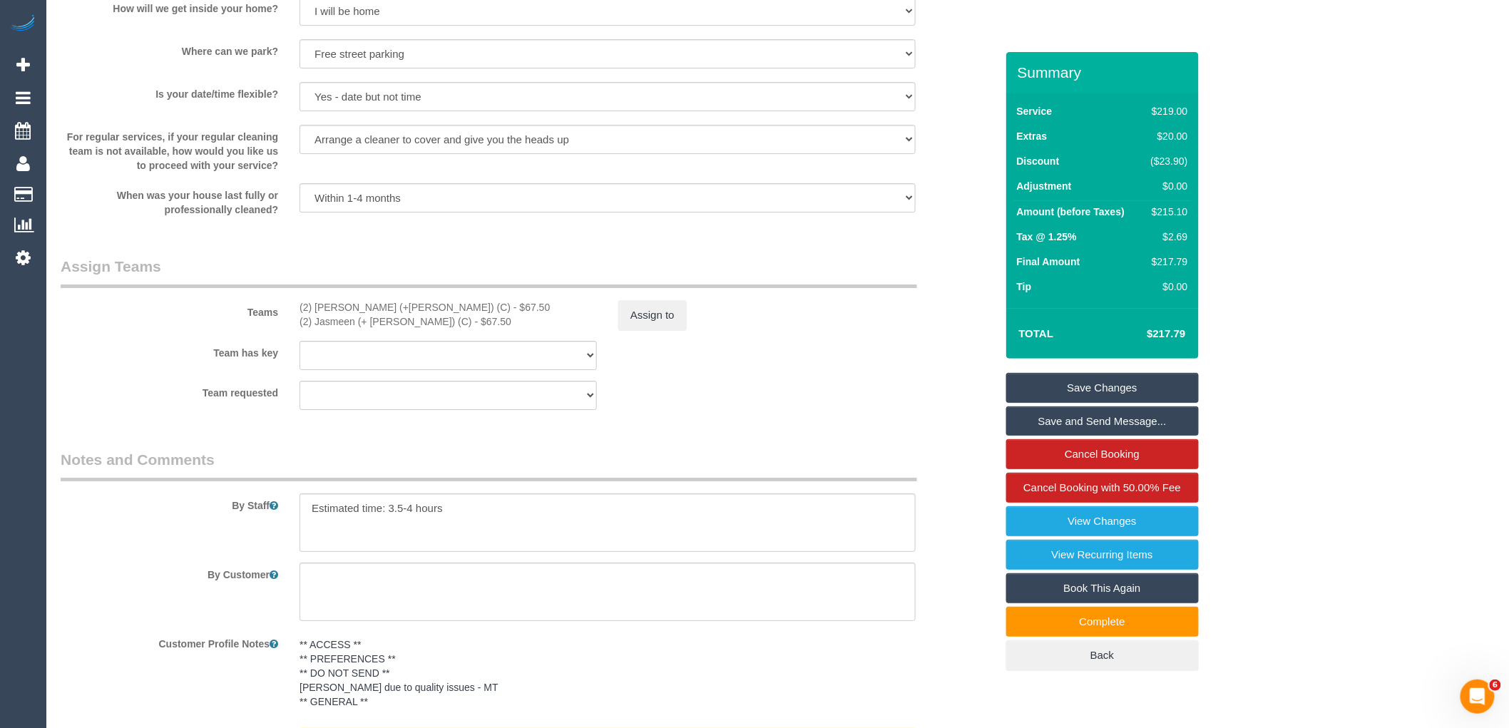
scroll to position [1980, 0]
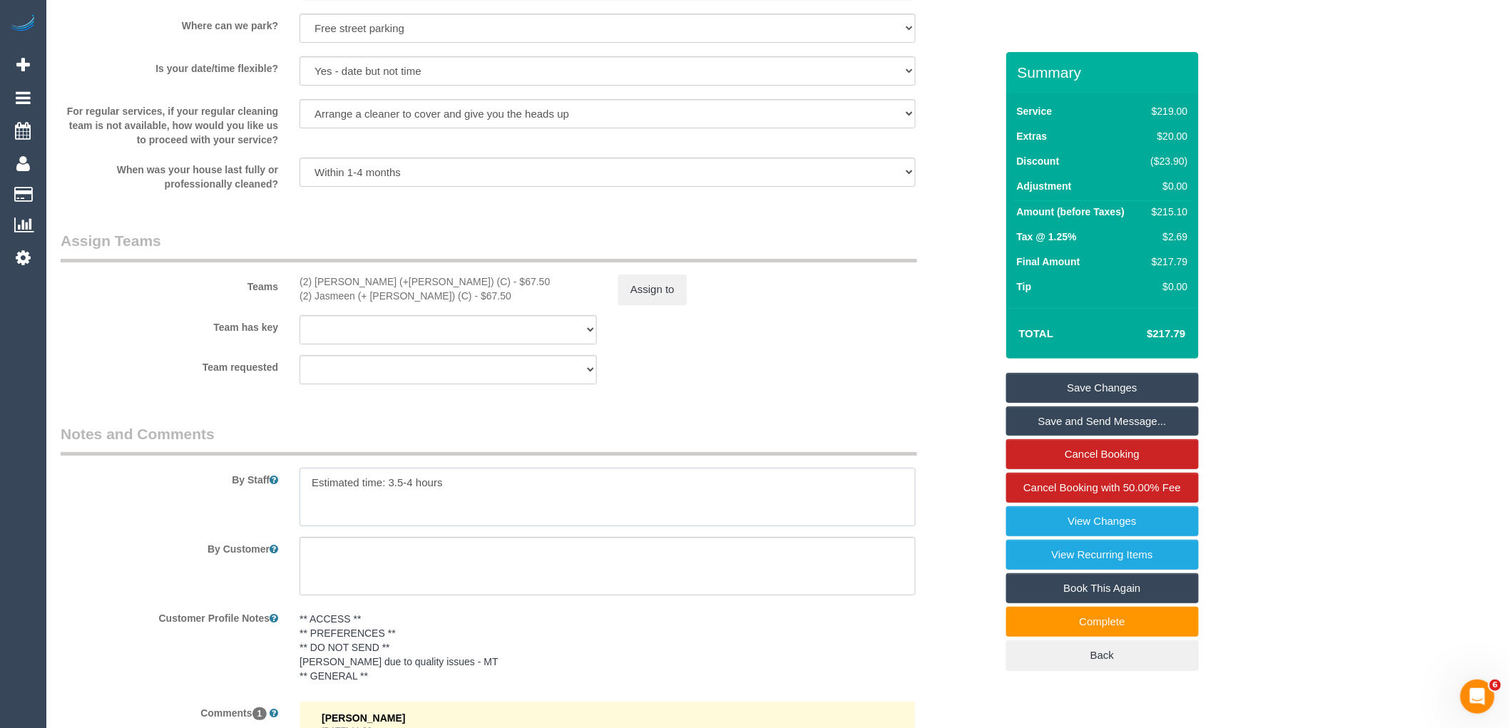
click at [406, 497] on textarea at bounding box center [607, 497] width 616 height 58
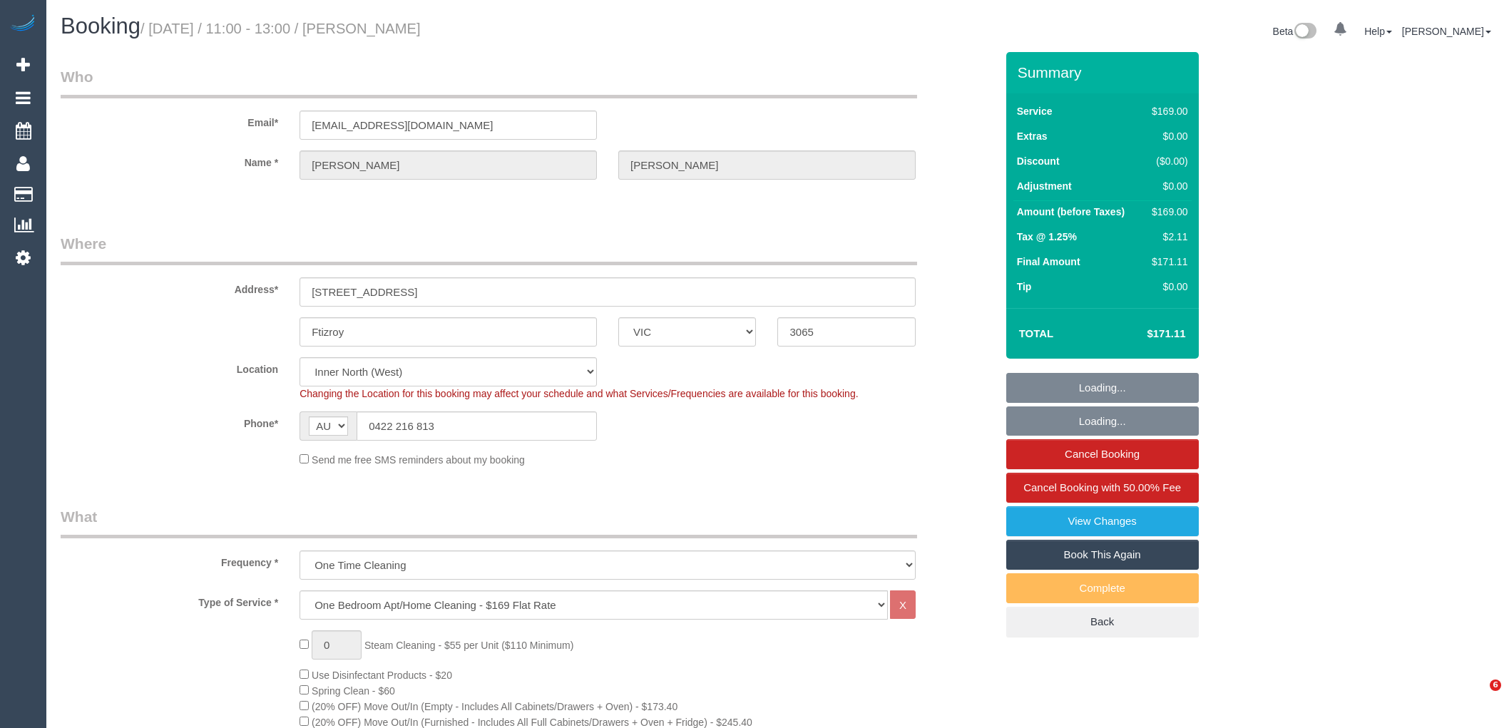
select select "VIC"
select select "number:28"
select select "number:14"
select select "number:18"
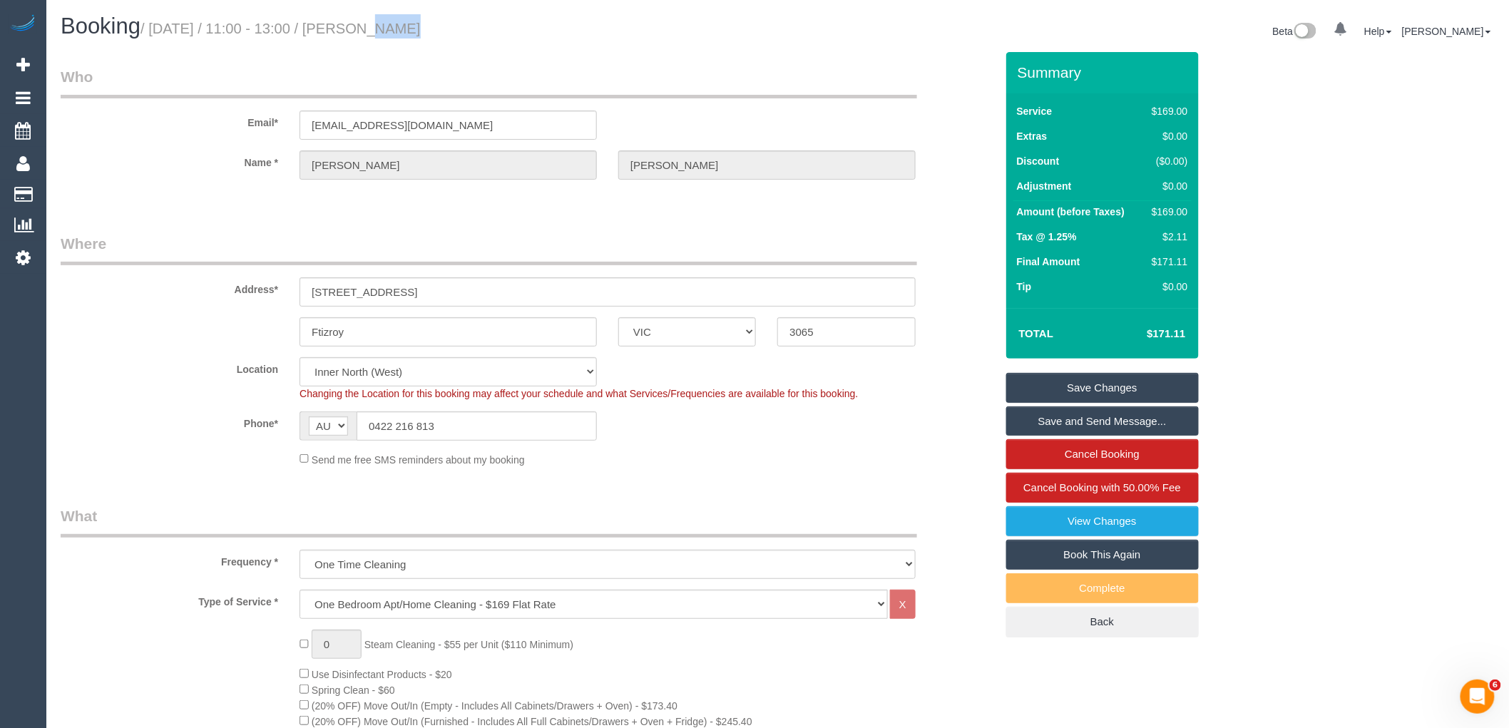
drag, startPoint x: 343, startPoint y: 31, endPoint x: 377, endPoint y: 30, distance: 33.5
click at [377, 30] on small "/ September 29, 2025 / 11:00 - 13:00 / Matthew Meszaros" at bounding box center [280, 29] width 280 height 16
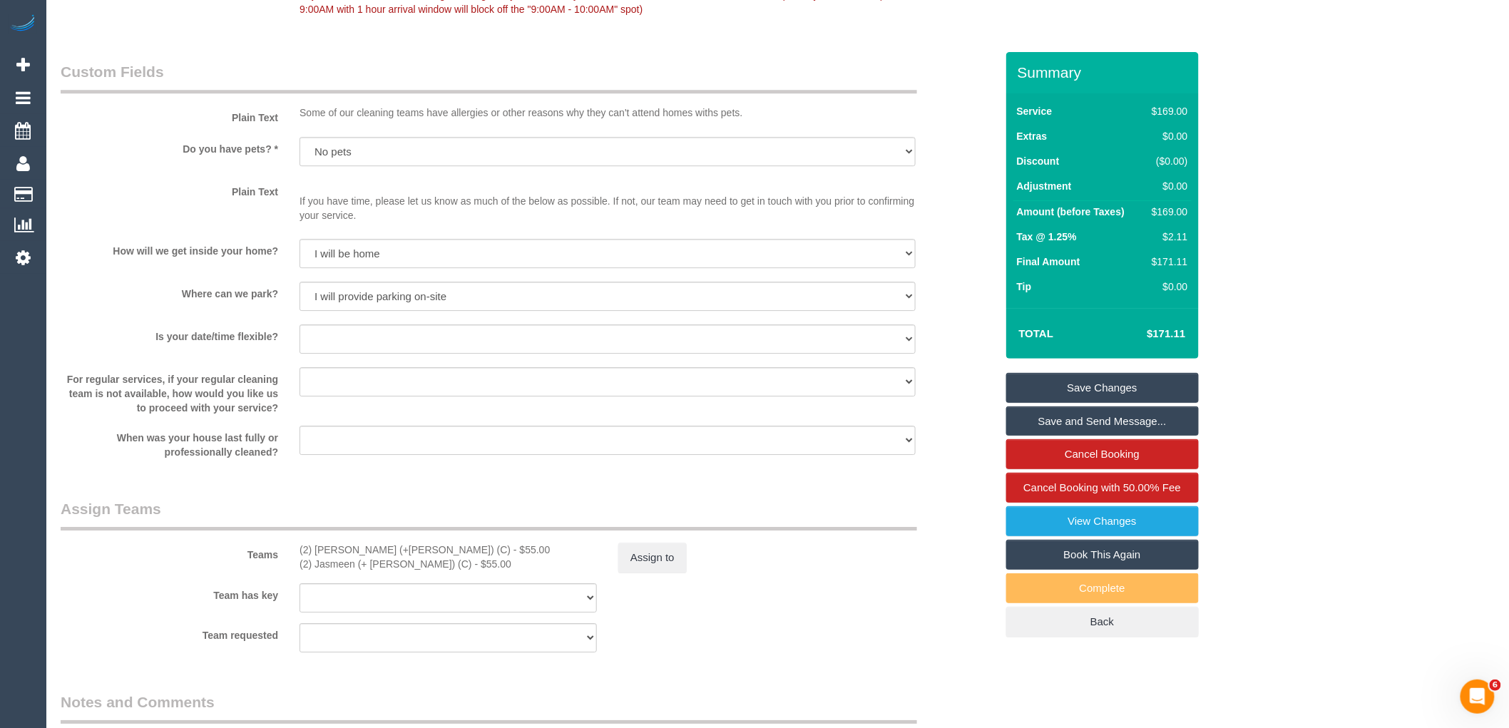
scroll to position [1980, 0]
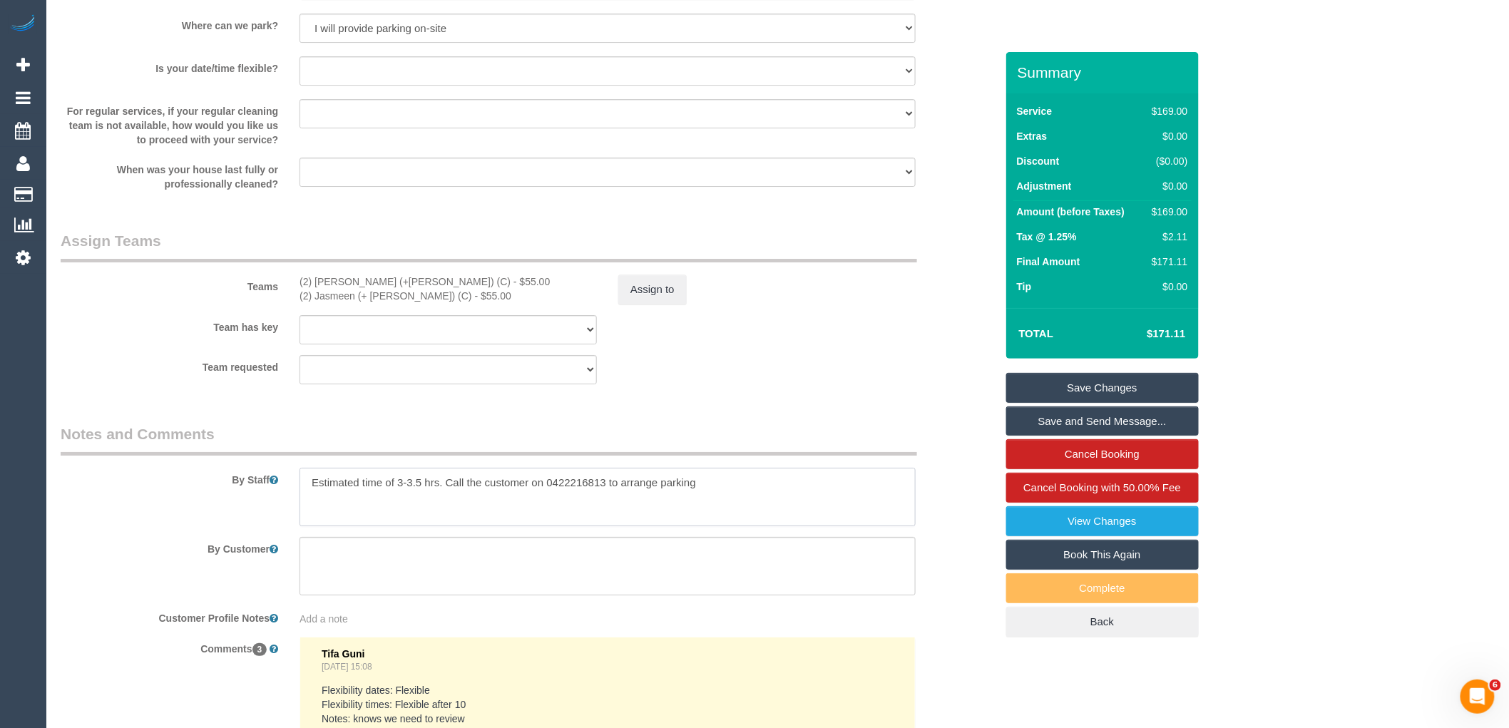
drag, startPoint x: 424, startPoint y: 496, endPoint x: 407, endPoint y: 497, distance: 16.5
click at [407, 497] on textarea at bounding box center [607, 497] width 616 height 58
click at [464, 526] on textarea at bounding box center [607, 497] width 616 height 58
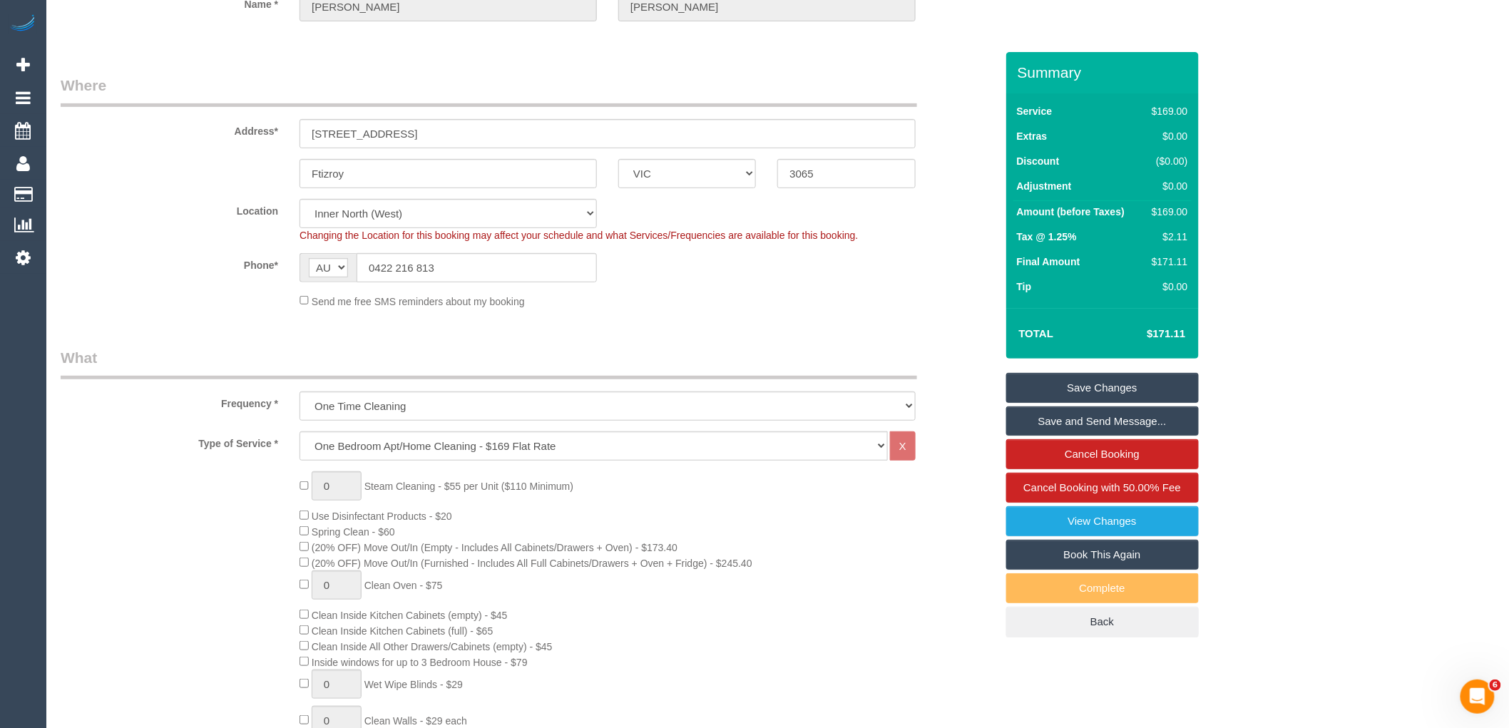
scroll to position [0, 0]
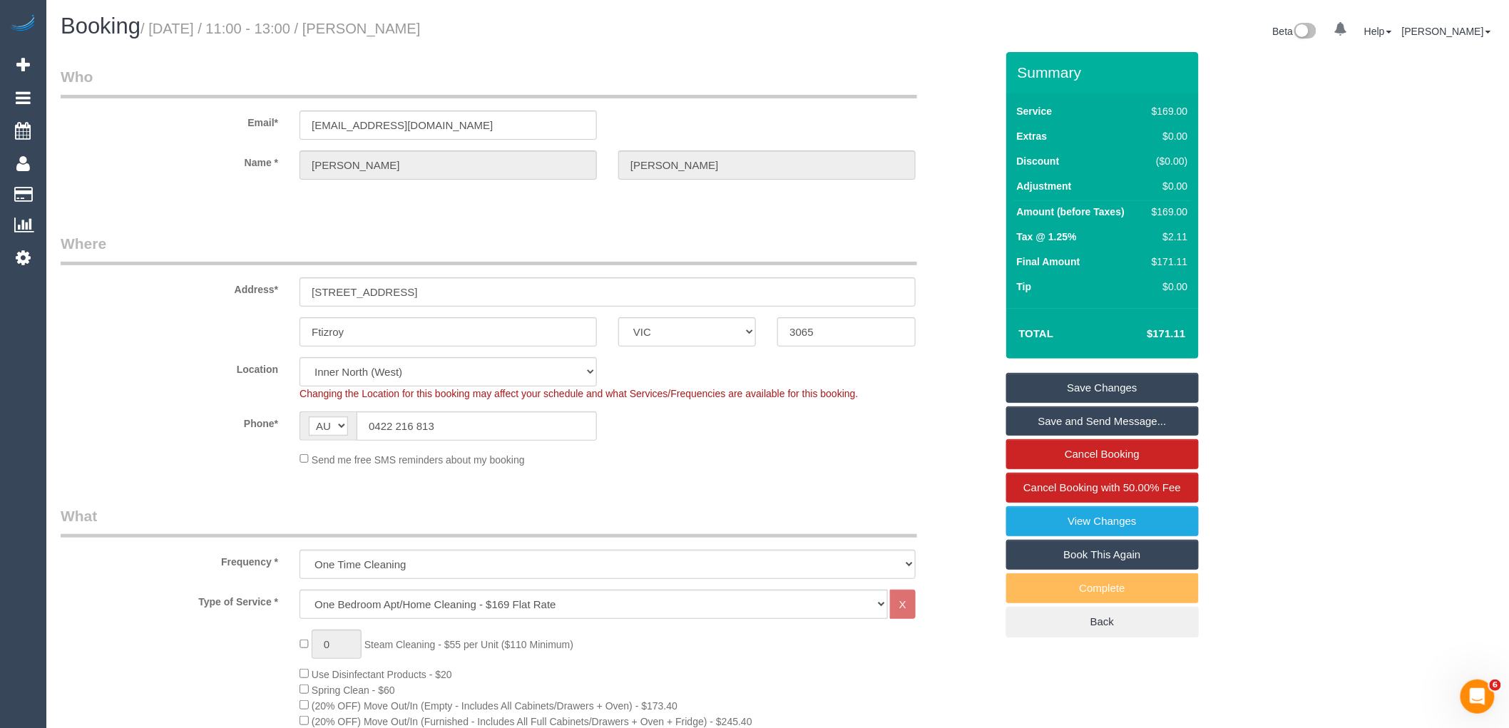
drag, startPoint x: 382, startPoint y: 25, endPoint x: 347, endPoint y: 26, distance: 34.9
click at [347, 26] on small "/ September 29, 2025 / 11:00 - 13:00 / Matthew Meszaros" at bounding box center [280, 29] width 280 height 16
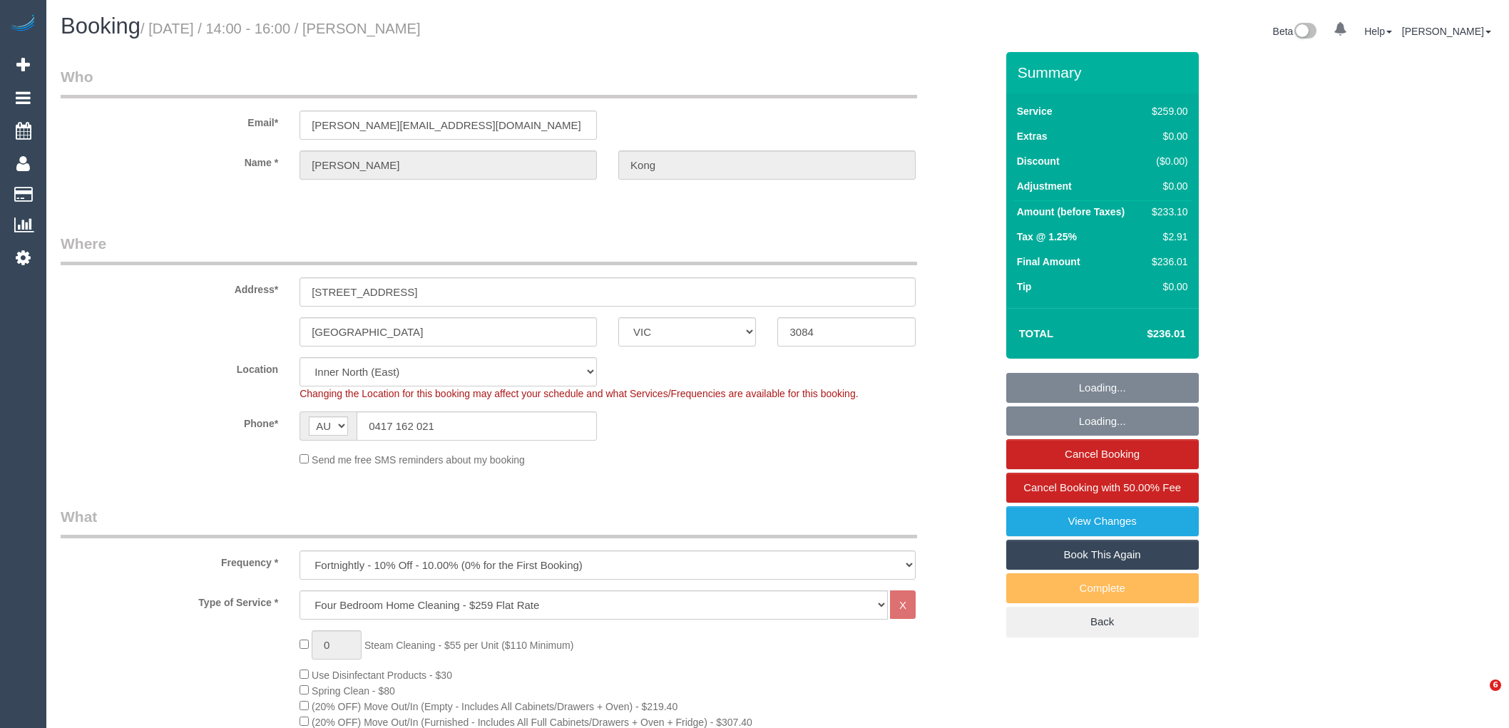
select select "VIC"
select select "number:27"
select select "number:14"
select select "number:18"
select select "number:22"
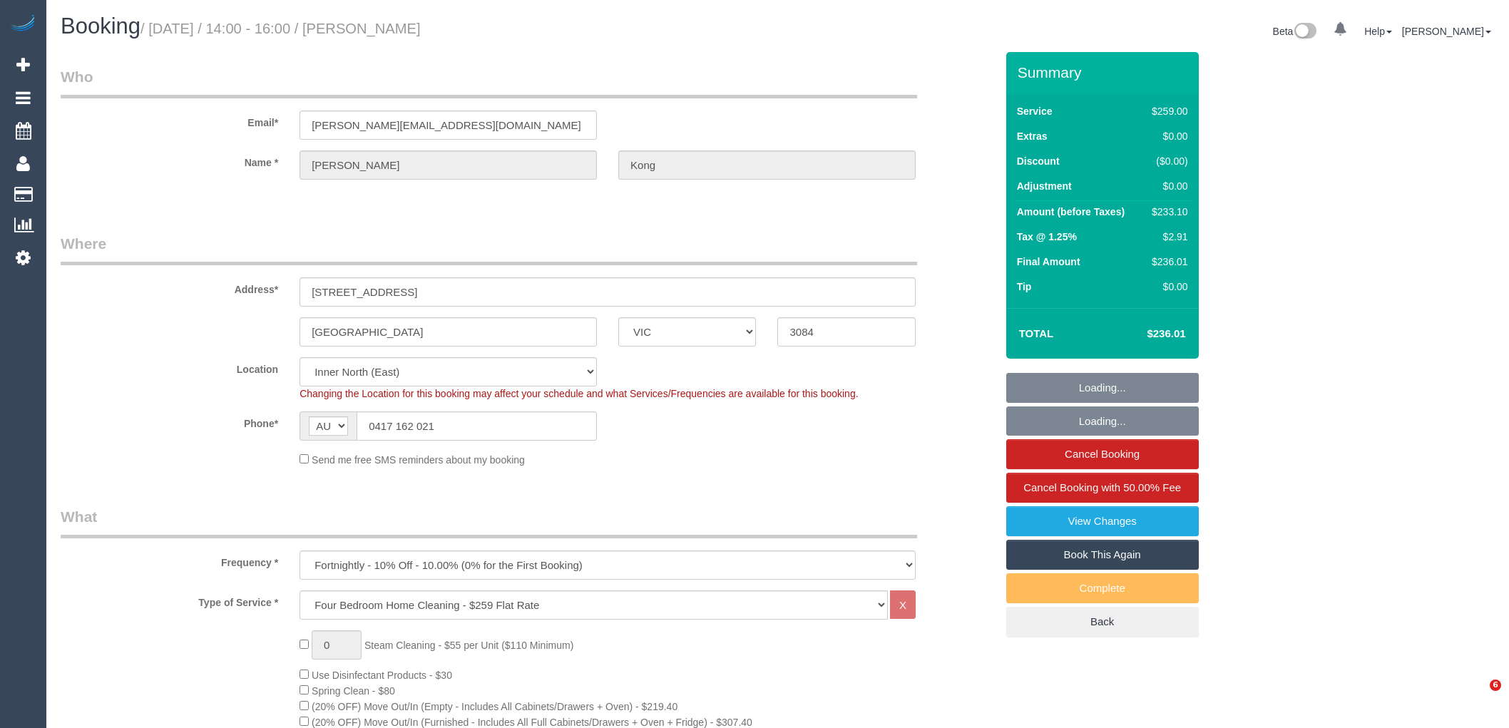
select select "number:34"
select select "number:12"
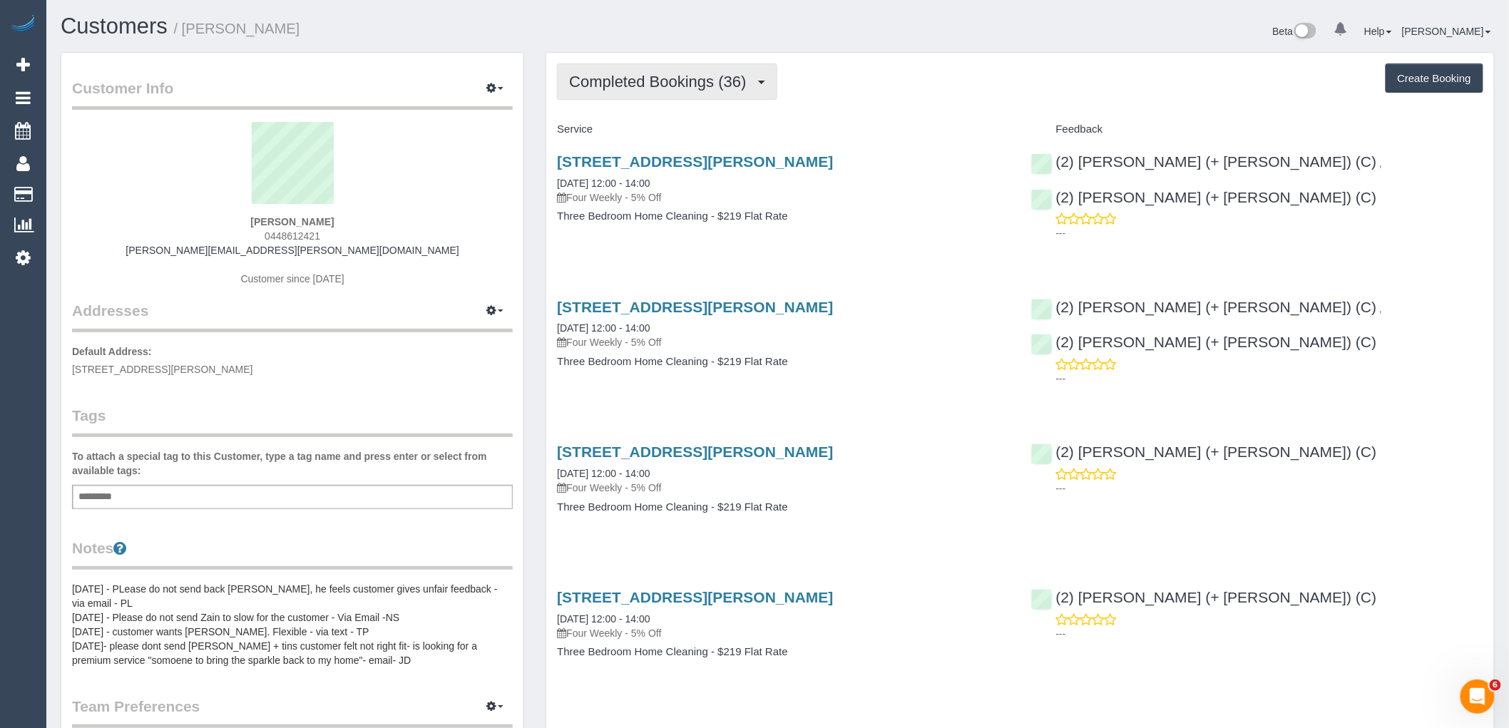
click at [646, 82] on span "Completed Bookings (36)" at bounding box center [661, 82] width 184 height 18
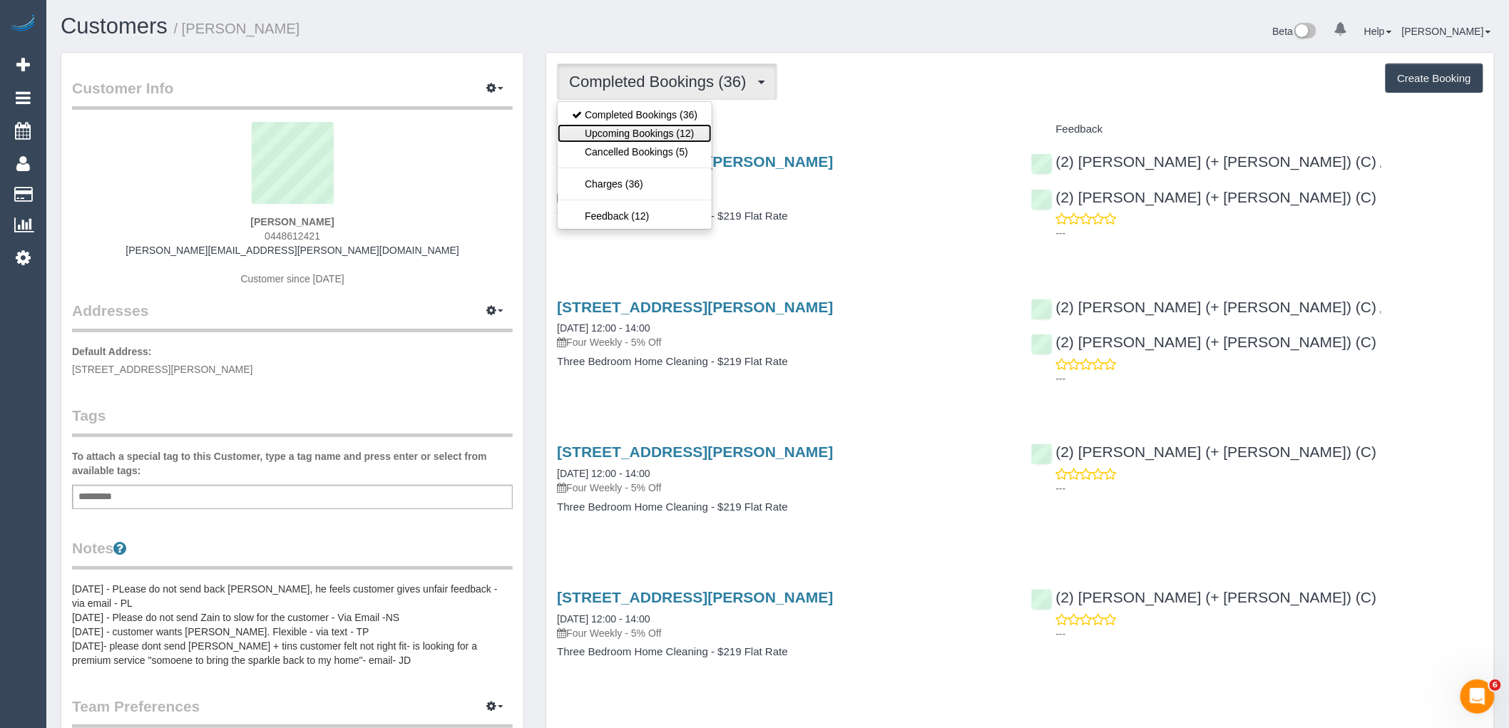
click at [662, 130] on link "Upcoming Bookings (12)" at bounding box center [635, 133] width 154 height 19
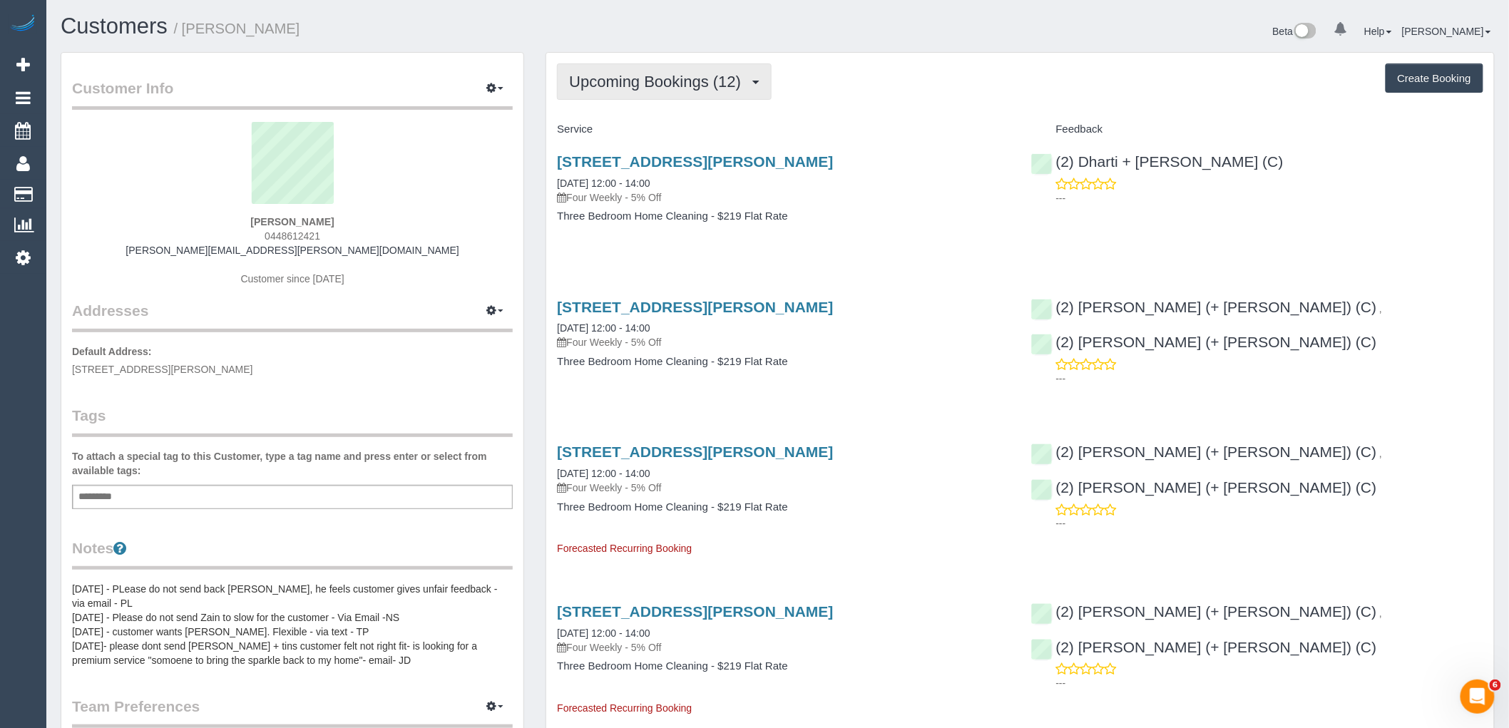
click at [677, 76] on span "Upcoming Bookings (12)" at bounding box center [658, 82] width 179 height 18
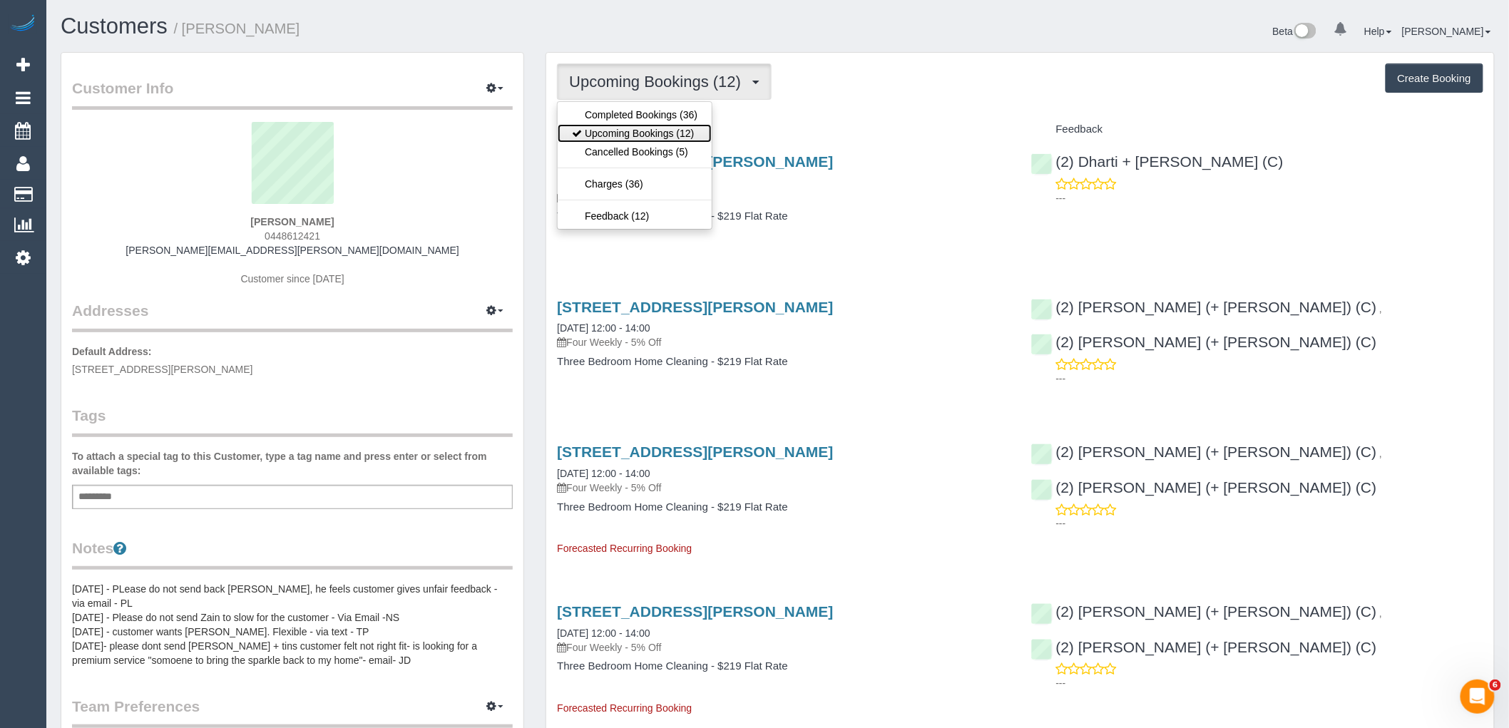
click at [692, 125] on link "Upcoming Bookings (12)" at bounding box center [635, 133] width 154 height 19
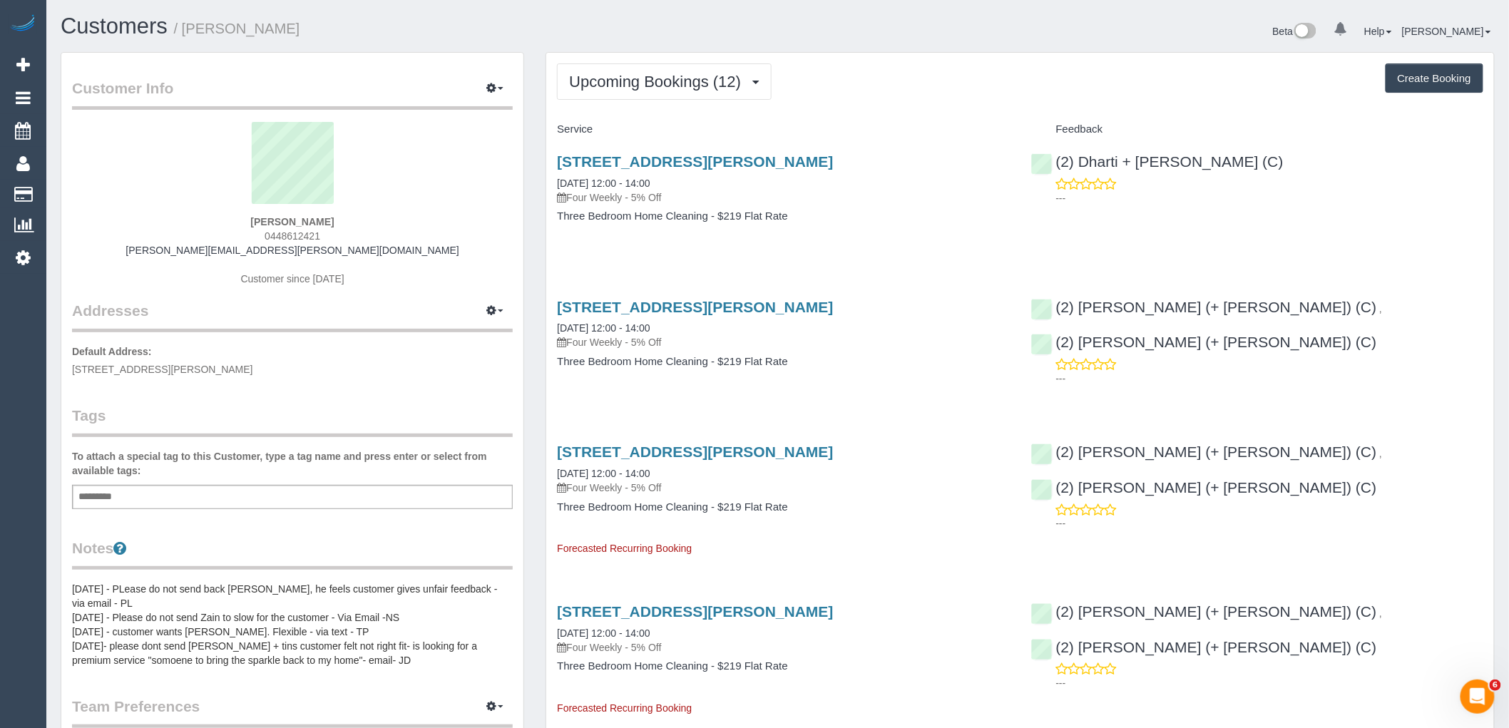
click at [654, 75] on span "Upcoming Bookings (12)" at bounding box center [658, 82] width 179 height 18
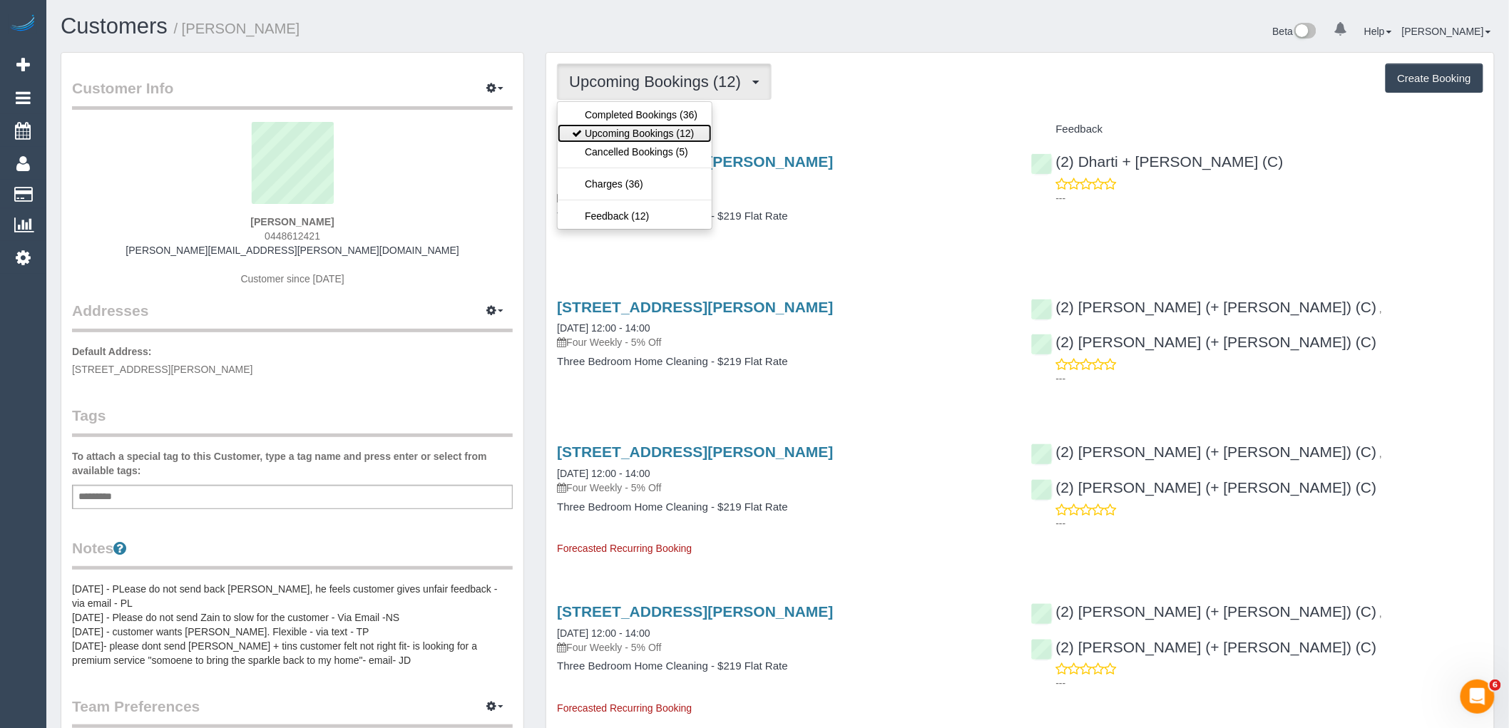
click at [677, 134] on link "Upcoming Bookings (12)" at bounding box center [635, 133] width 154 height 19
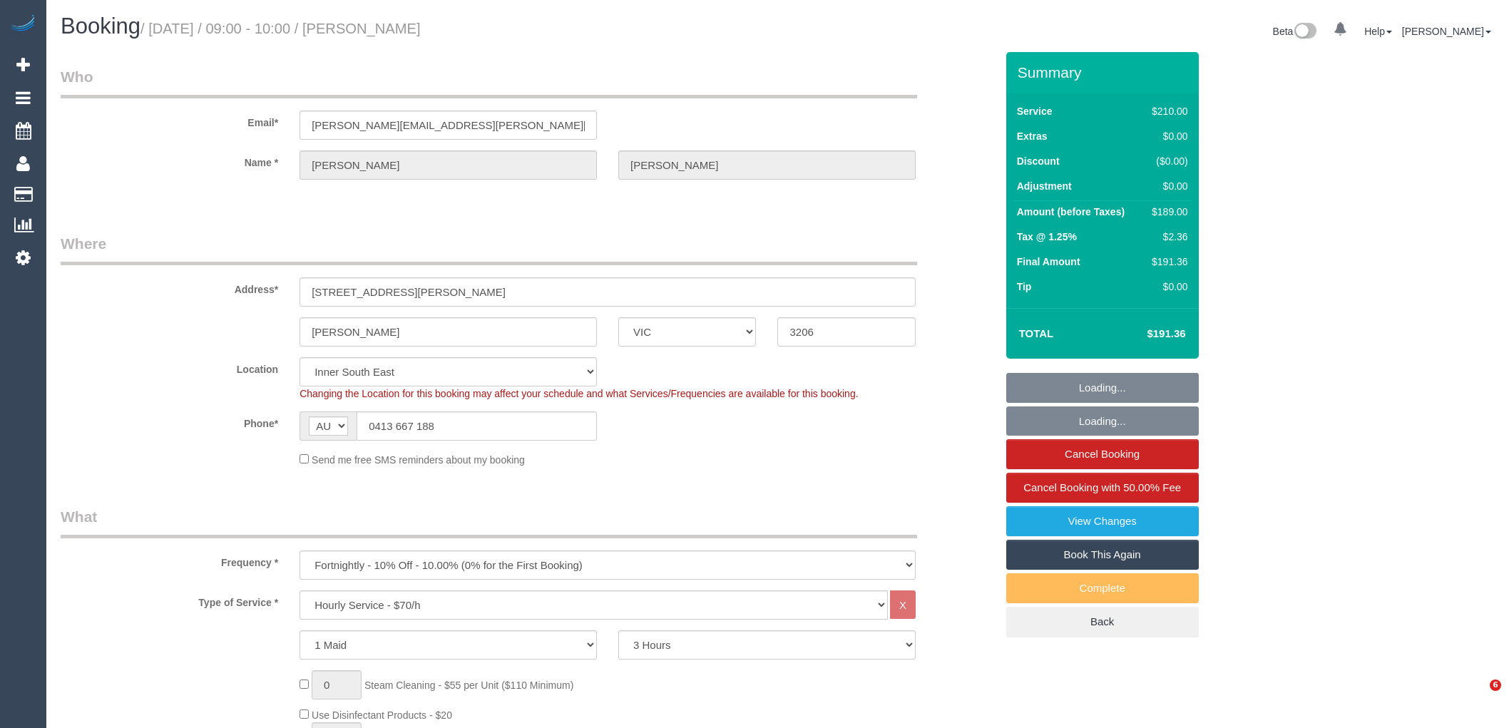
select select "VIC"
select select "180"
select select "string:stripe"
select select "number:27"
select select "number:14"
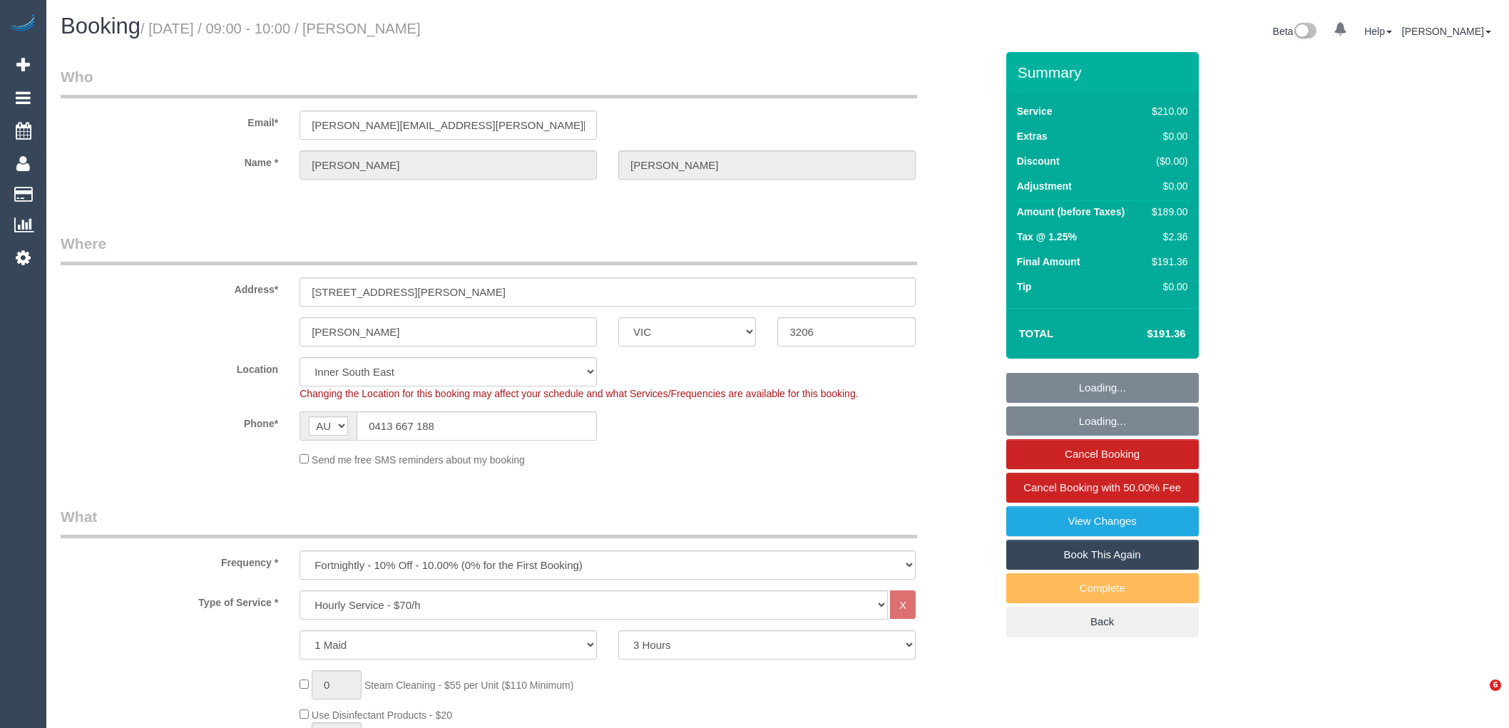
select select "number:19"
select select "number:36"
select select "number:34"
select select "number:26"
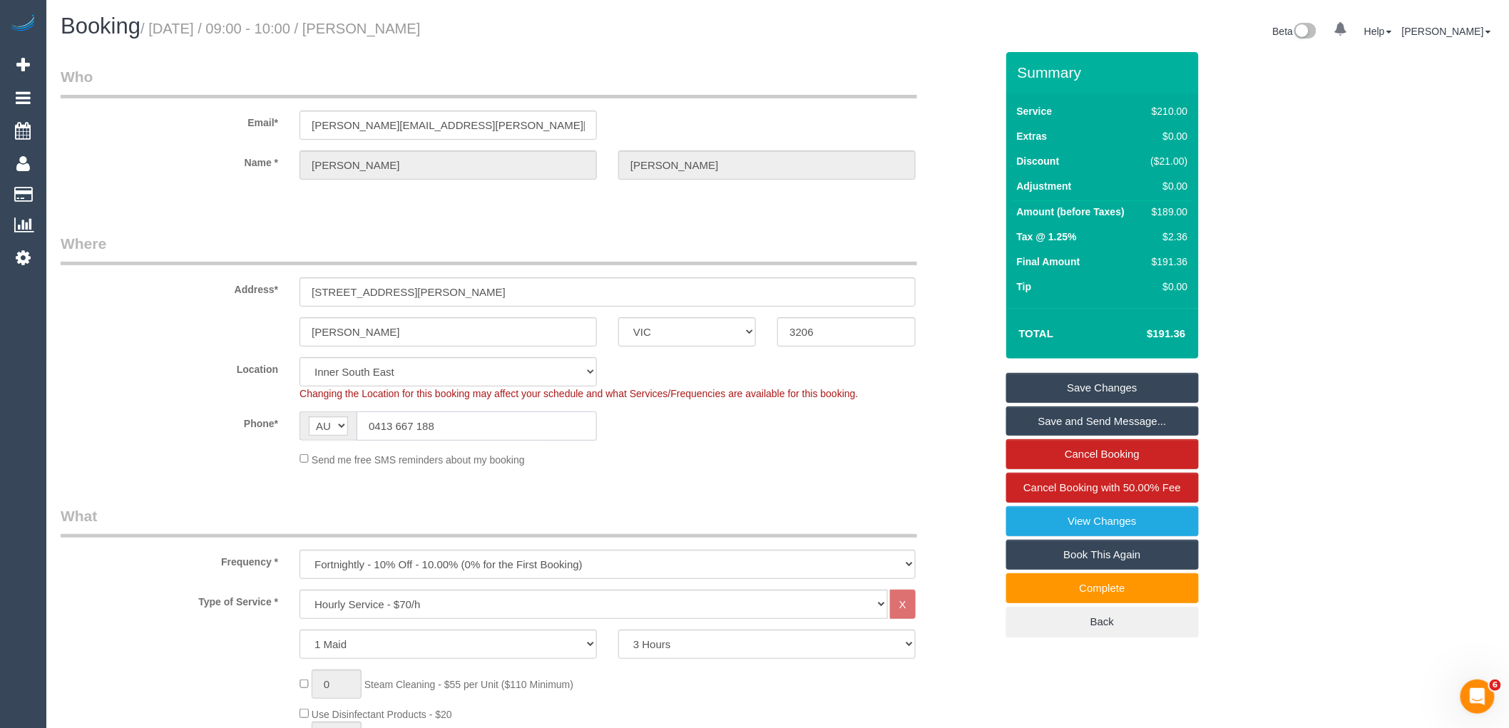
drag, startPoint x: 345, startPoint y: 426, endPoint x: 222, endPoint y: 426, distance: 122.7
click at [223, 426] on div "Phone* AF AL DZ AD AO AI AQ AG AR AM AW AU AT AZ BS BH BD BB BY BE BZ BJ BM BT …" at bounding box center [528, 425] width 956 height 29
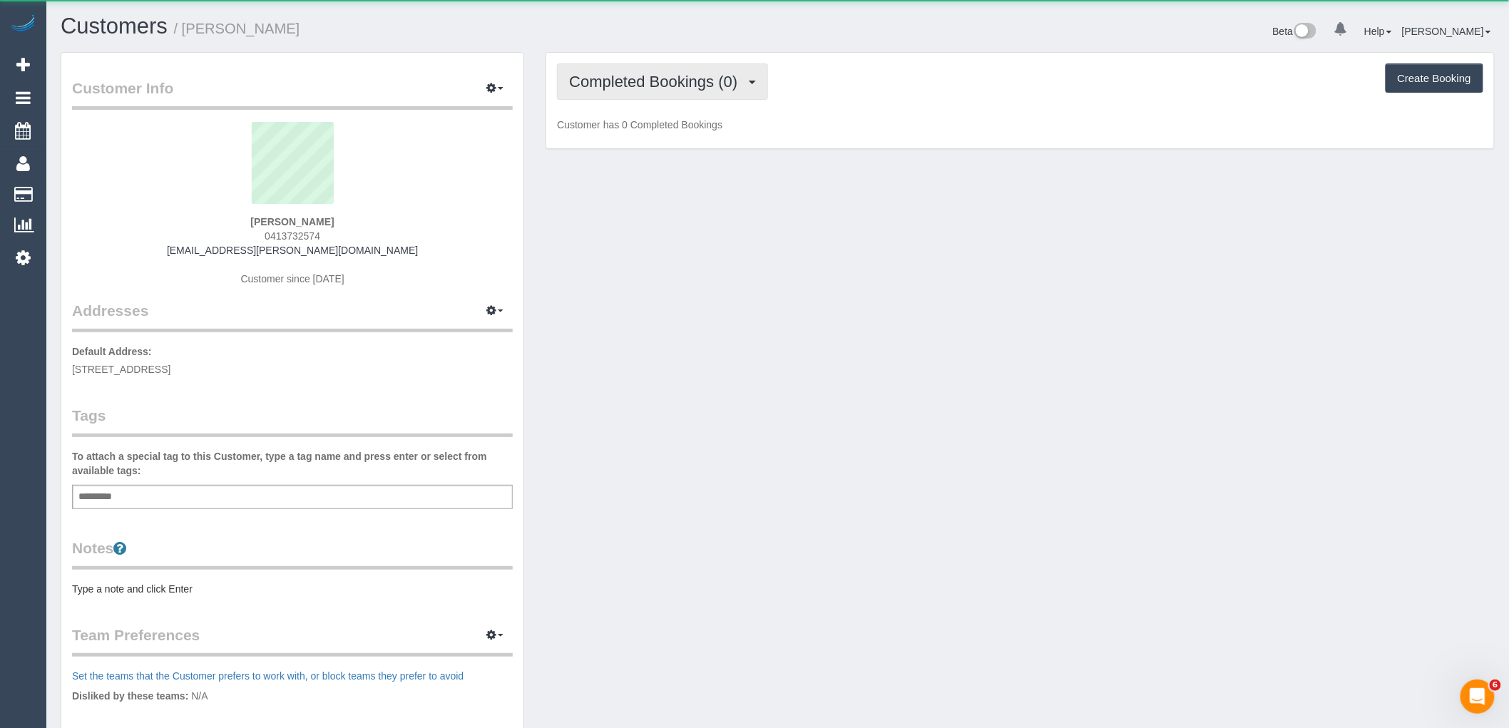
click at [651, 86] on span "Completed Bookings (0)" at bounding box center [656, 82] width 175 height 18
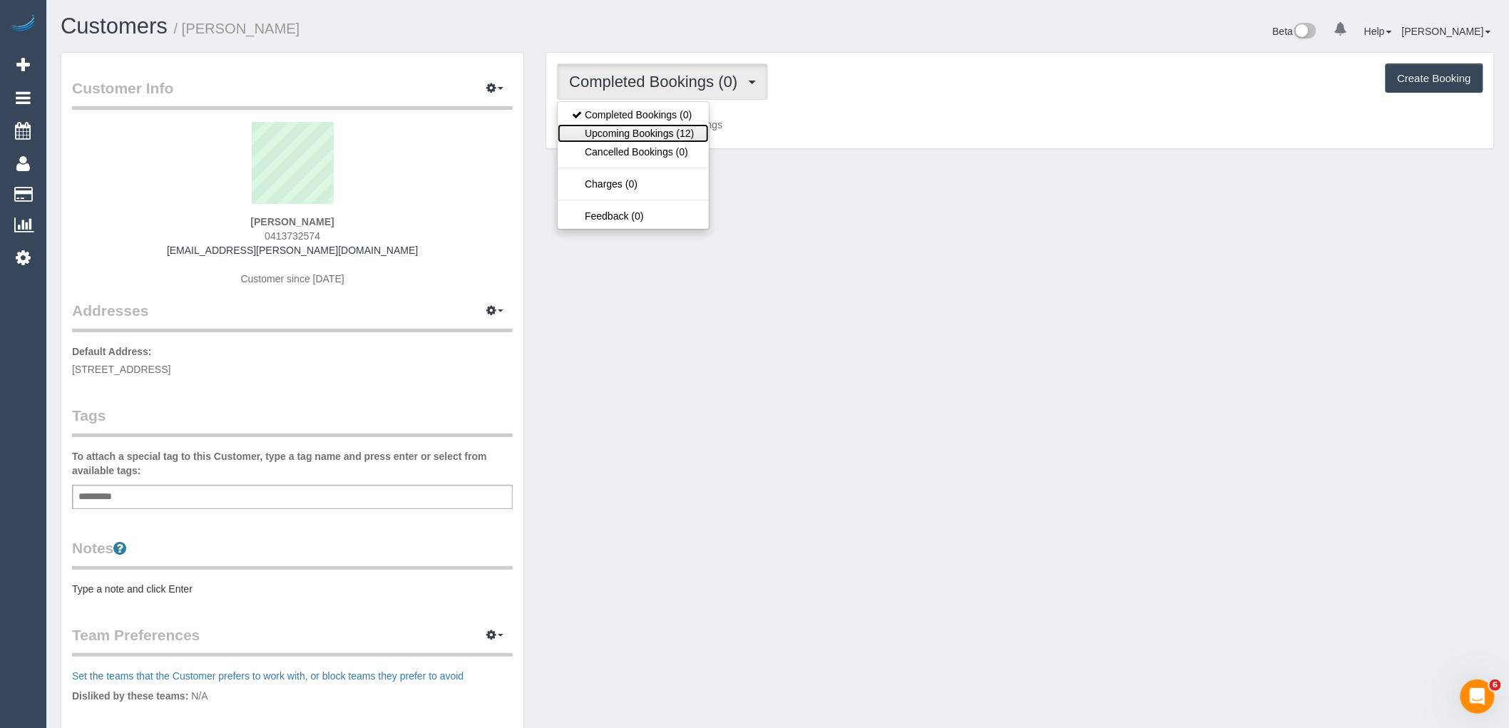
click at [655, 132] on link "Upcoming Bookings (12)" at bounding box center [633, 133] width 150 height 19
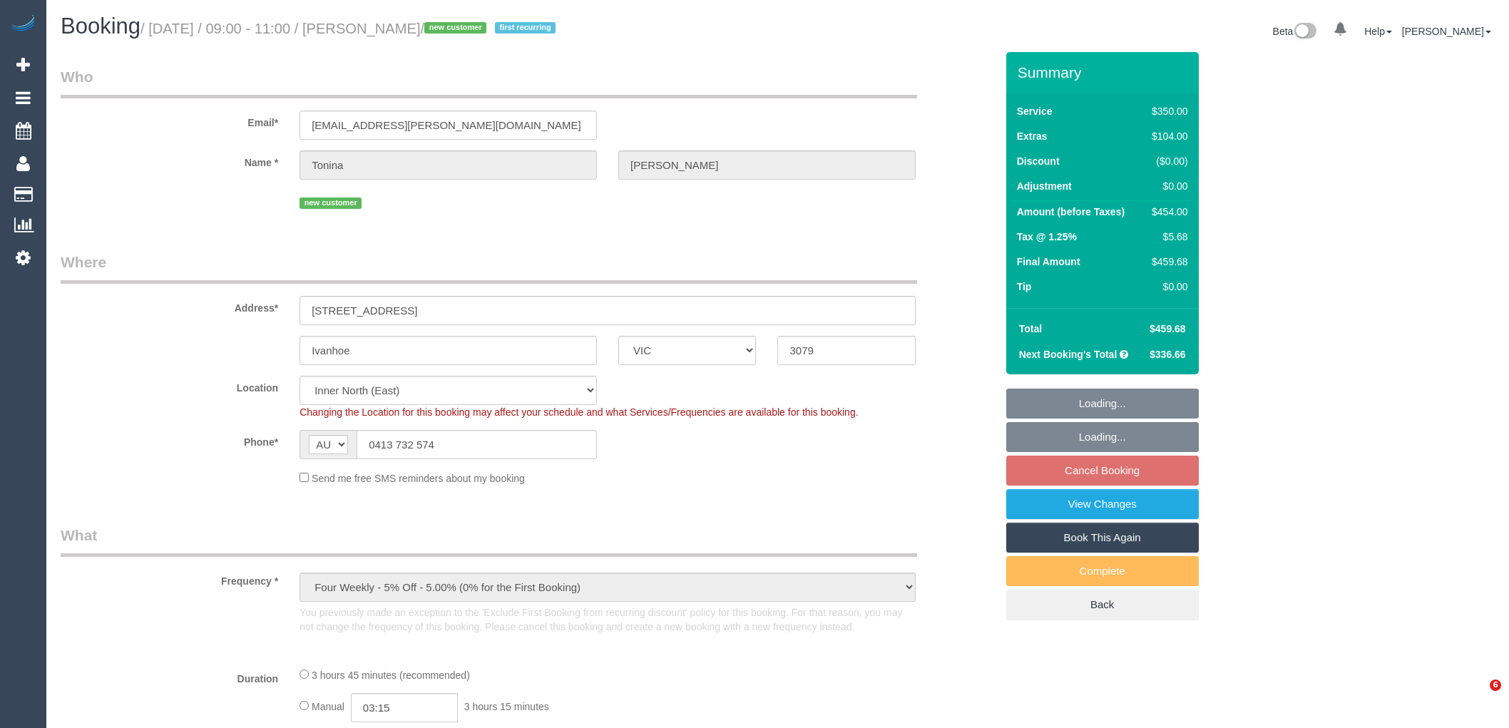
select select "VIC"
select select "number:27"
select select "number:14"
select select "number:18"
select select "number:23"
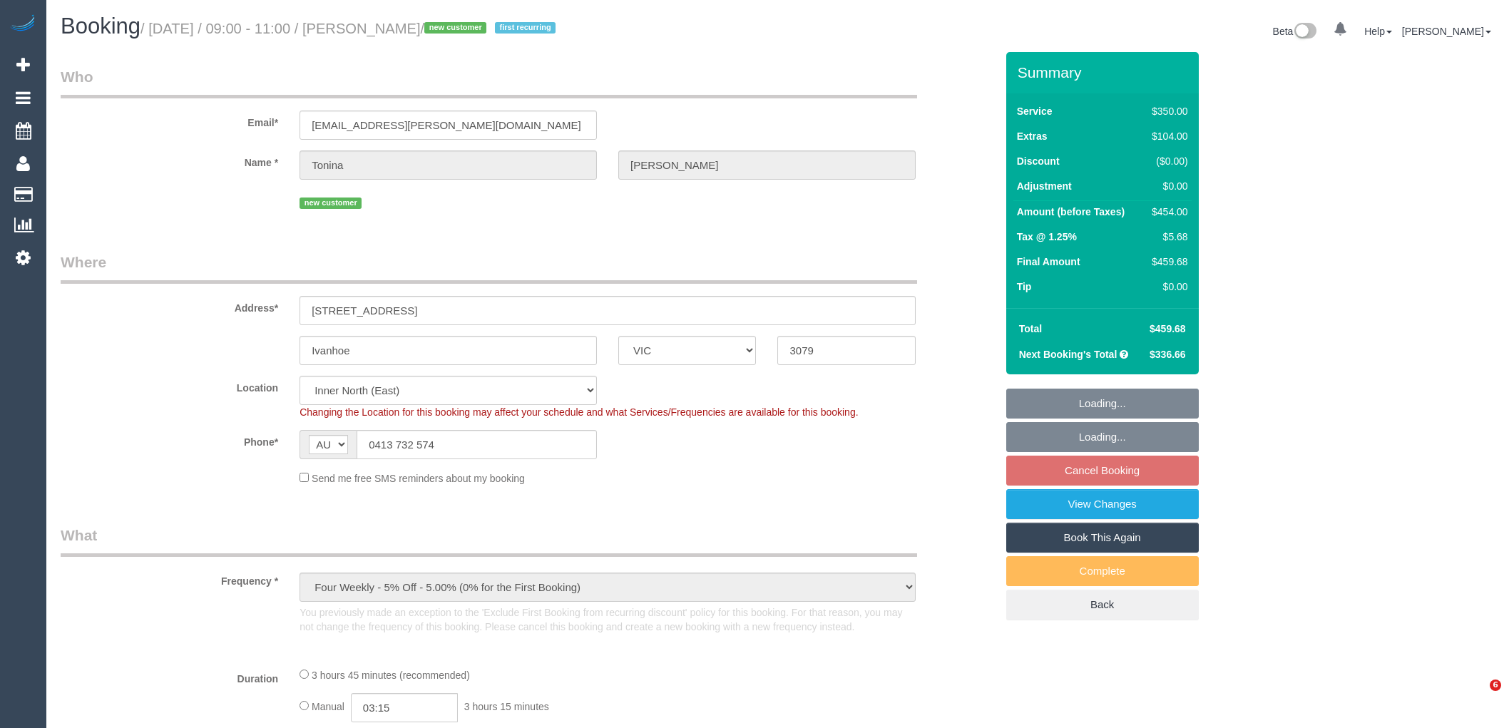
select select "number:35"
select select "number:12"
select select "object:1569"
select select "2"
select select "150"
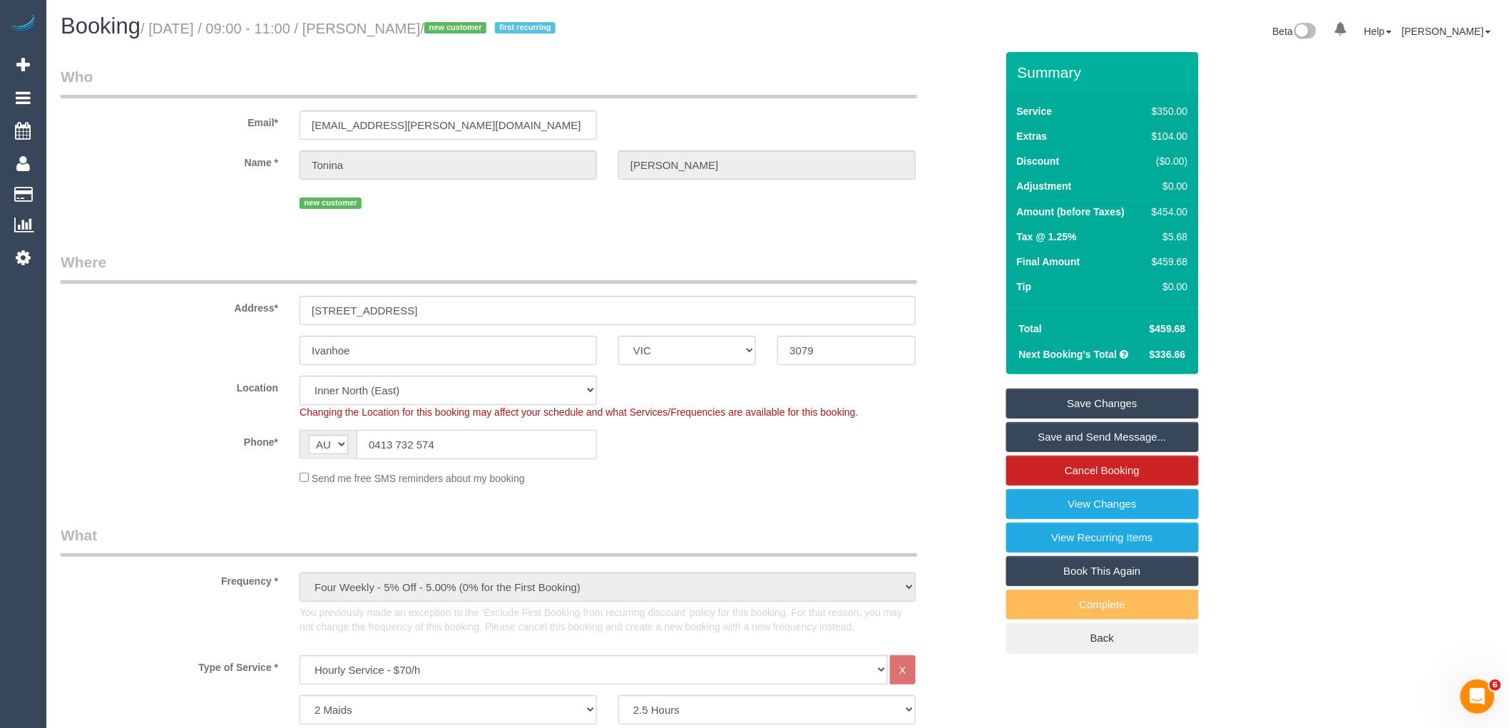
drag, startPoint x: 471, startPoint y: 444, endPoint x: 273, endPoint y: 444, distance: 198.2
click at [273, 444] on div "Phone* AF AL DZ AD AO AI AQ AG AR AM AW AU AT AZ BS BH BD BB BY BE BZ BJ BM BT …" at bounding box center [528, 444] width 956 height 29
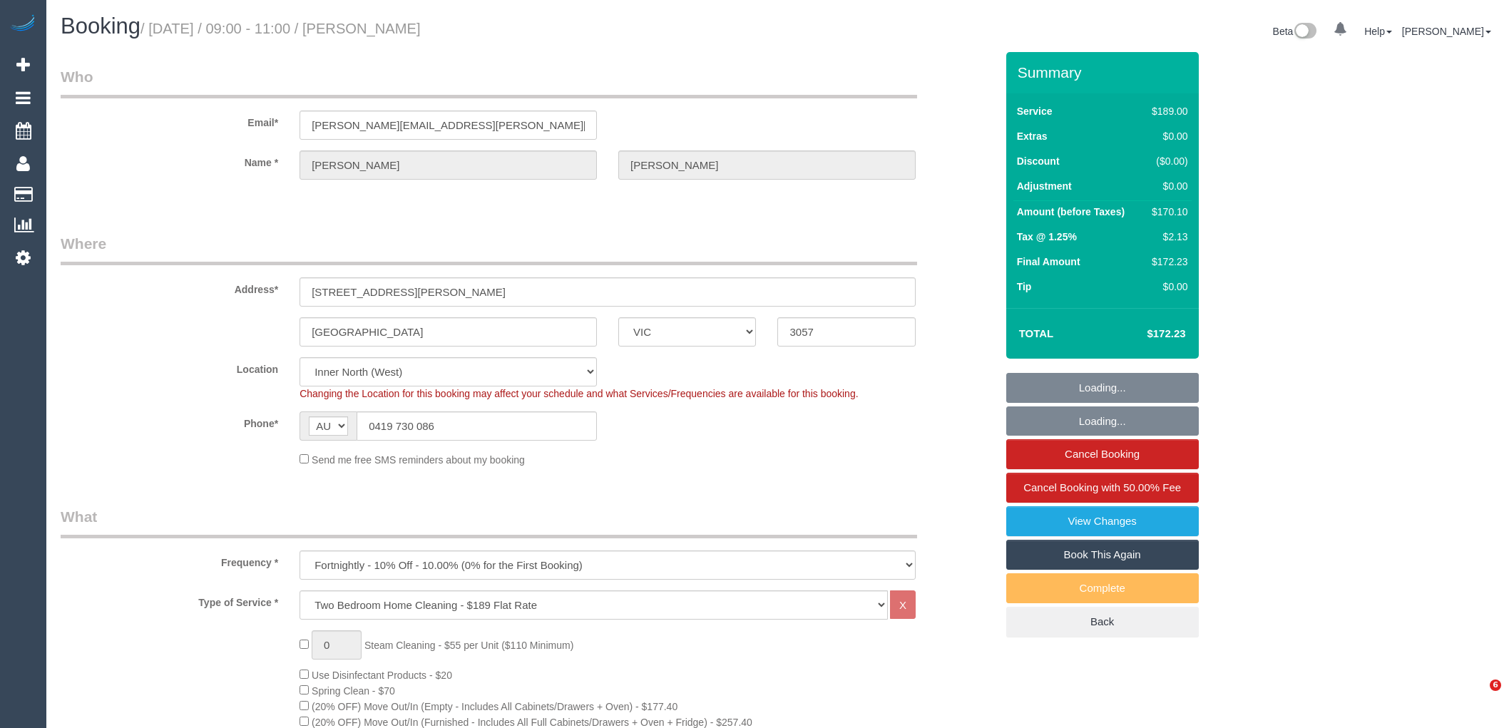
select select "VIC"
select select "number:27"
select select "number:14"
select select "number:19"
select select "number:22"
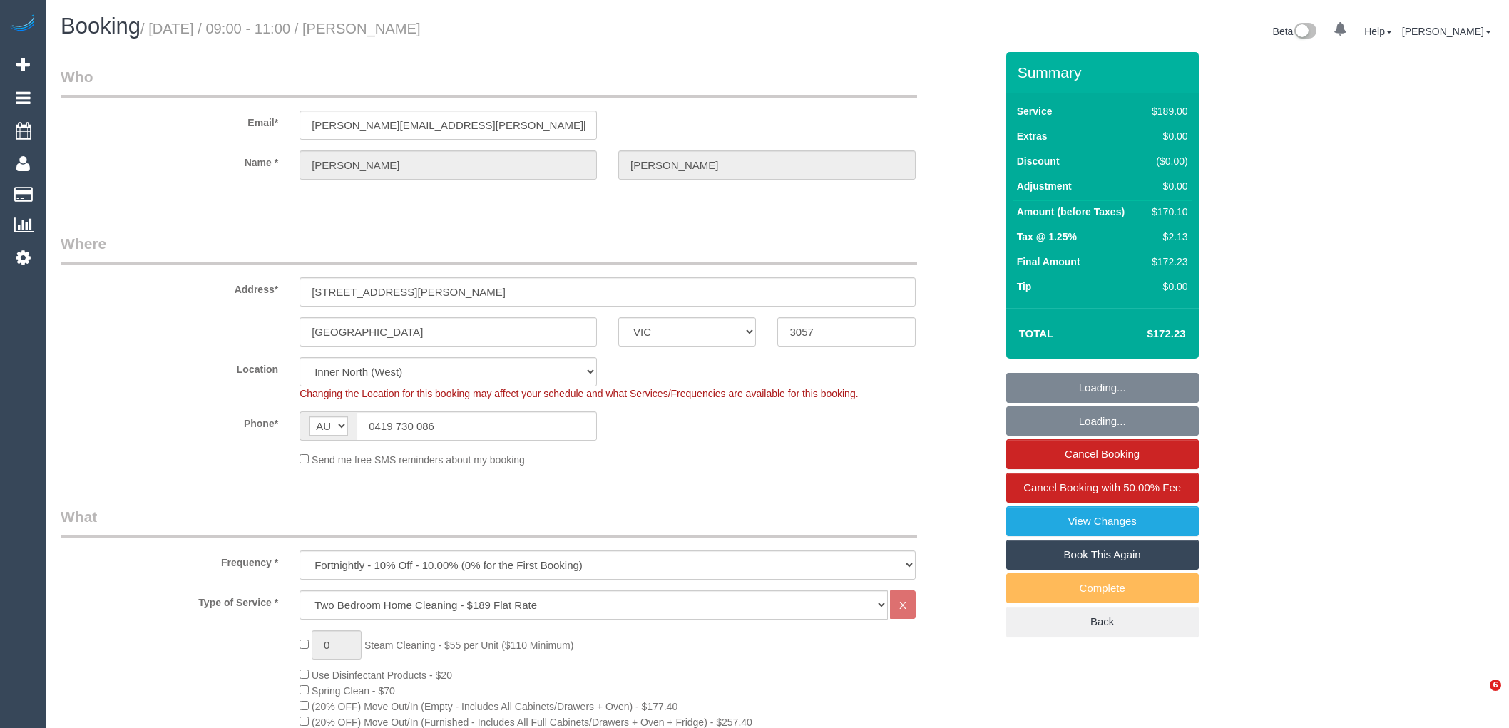
select select "number:33"
select select "number:11"
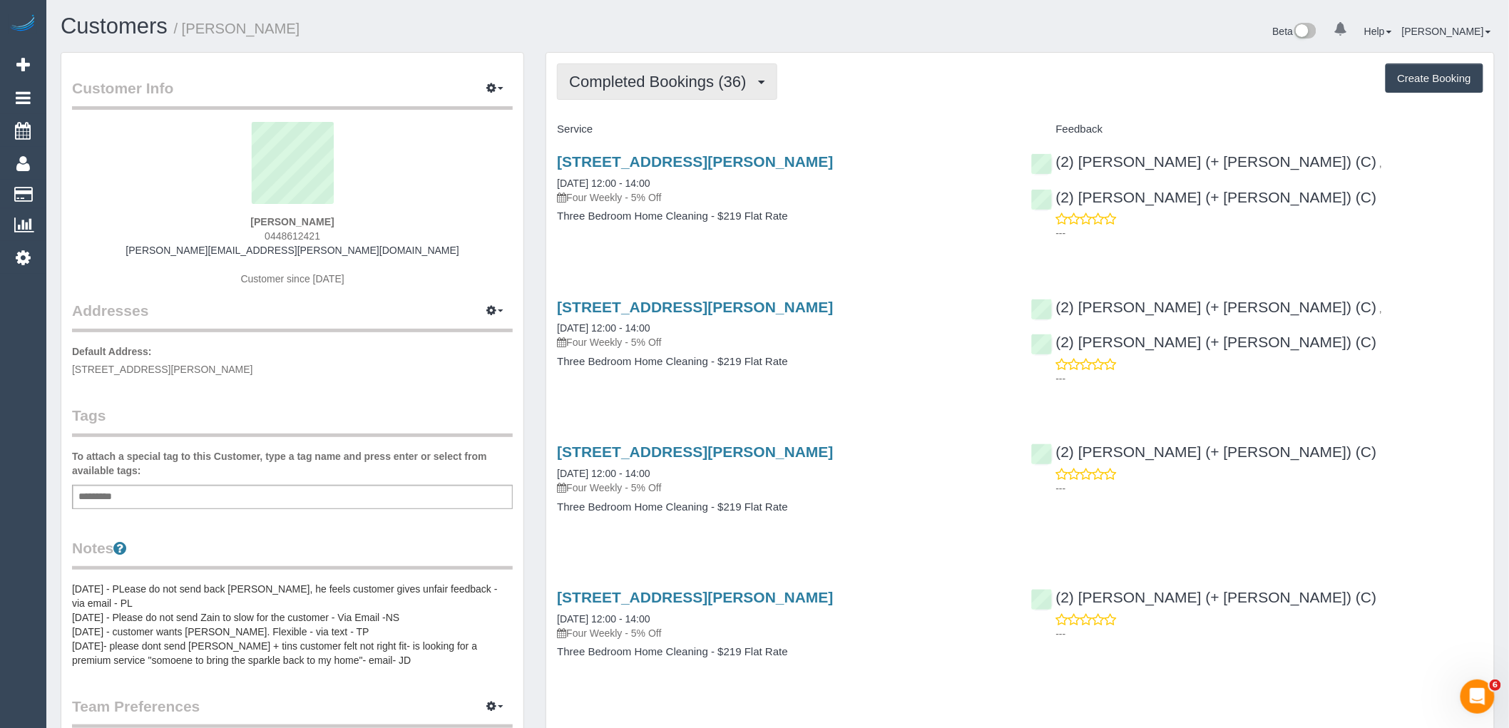
click at [685, 76] on span "Completed Bookings (36)" at bounding box center [661, 82] width 184 height 18
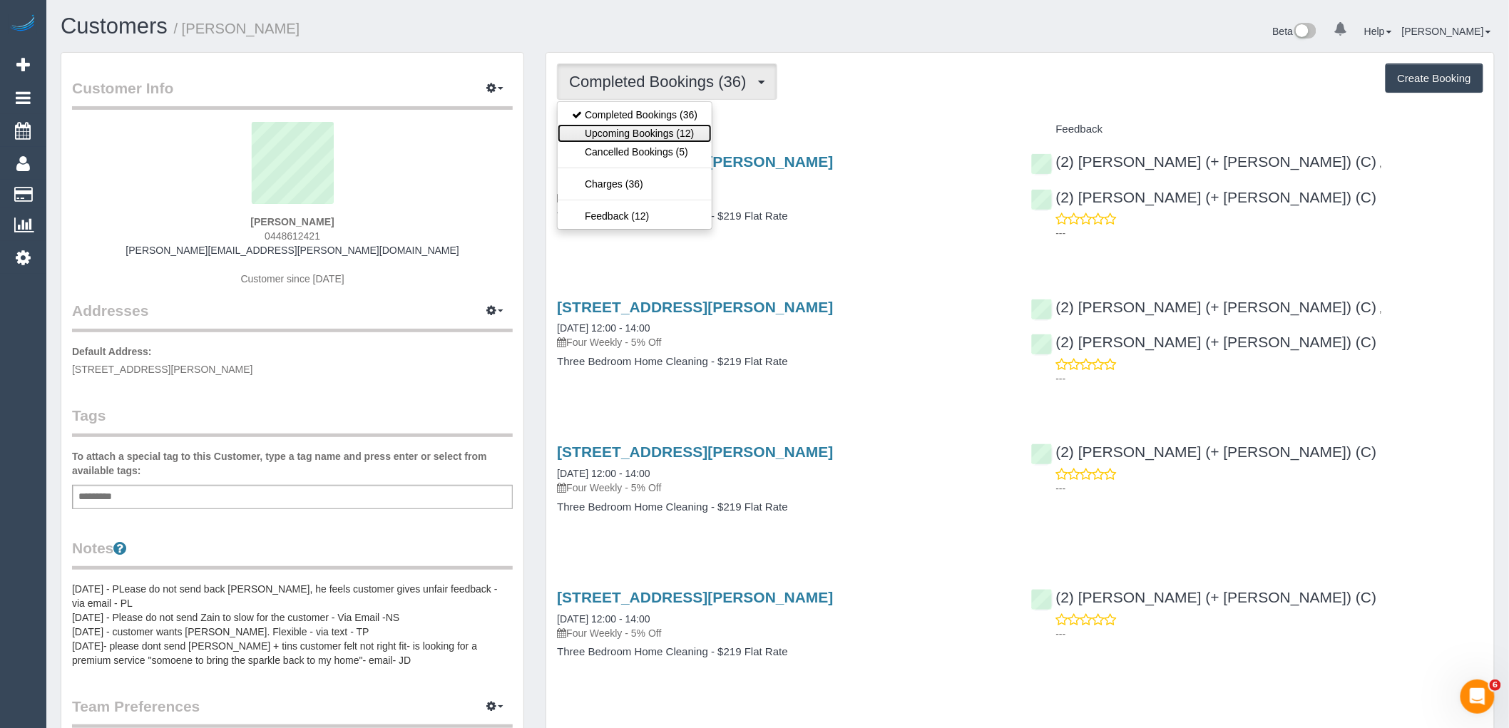
click at [680, 137] on link "Upcoming Bookings (12)" at bounding box center [635, 133] width 154 height 19
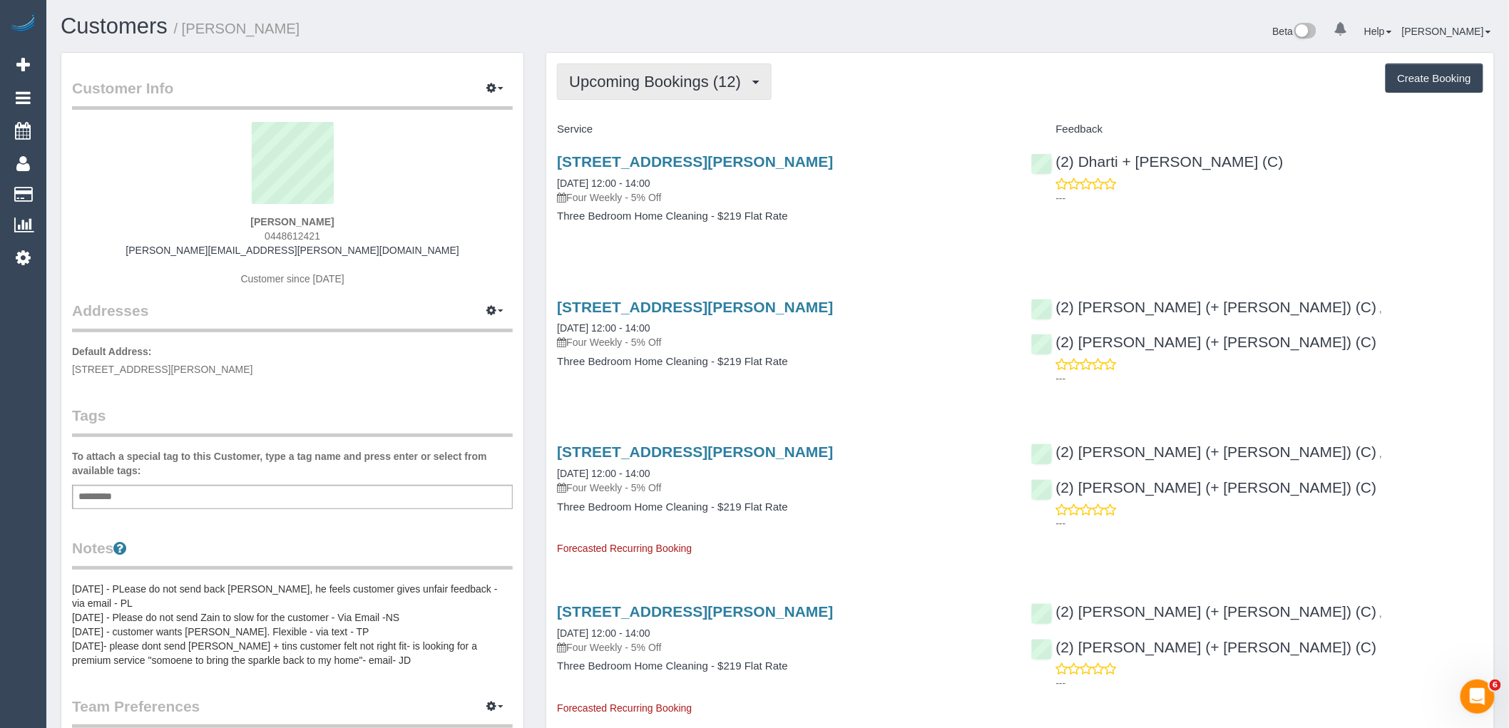
click at [646, 77] on span "Upcoming Bookings (12)" at bounding box center [658, 82] width 179 height 18
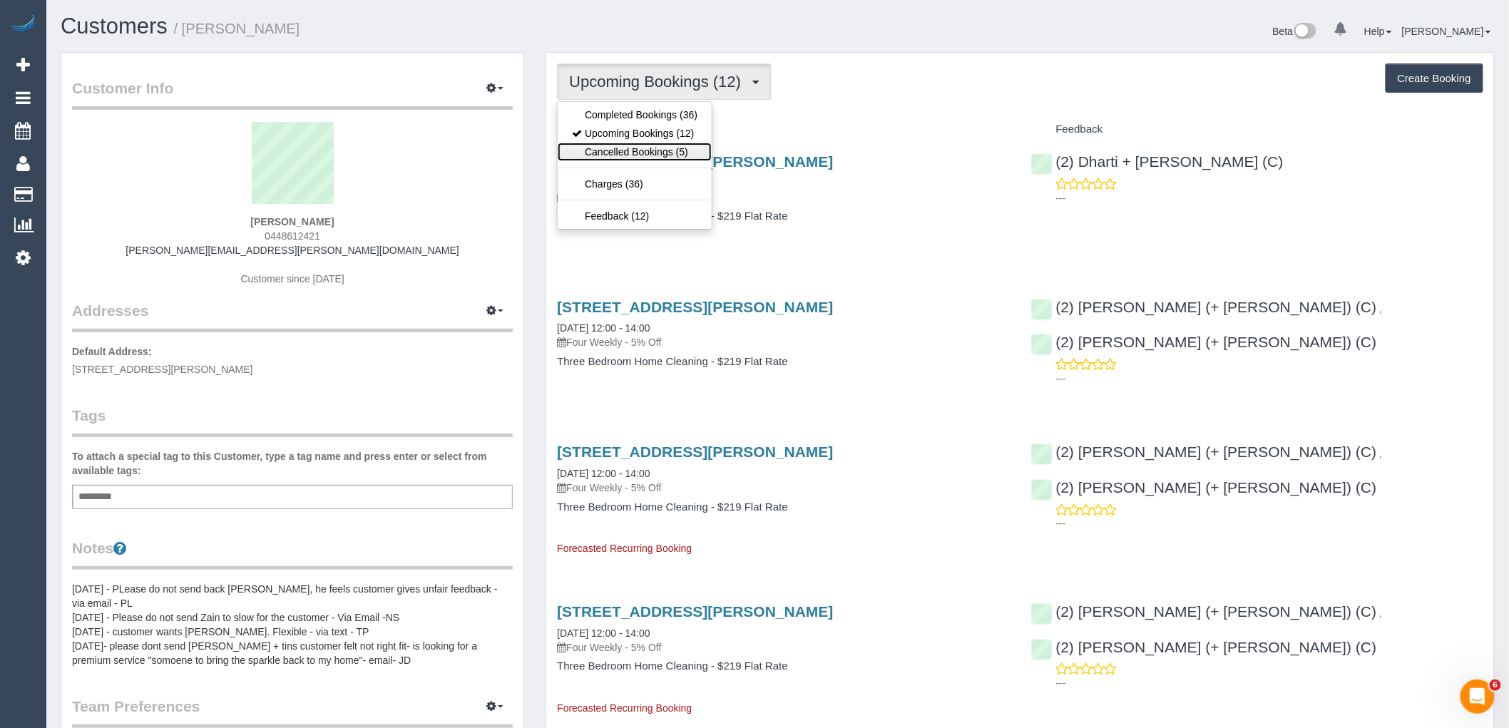
click at [640, 152] on link "Cancelled Bookings (5)" at bounding box center [635, 152] width 154 height 19
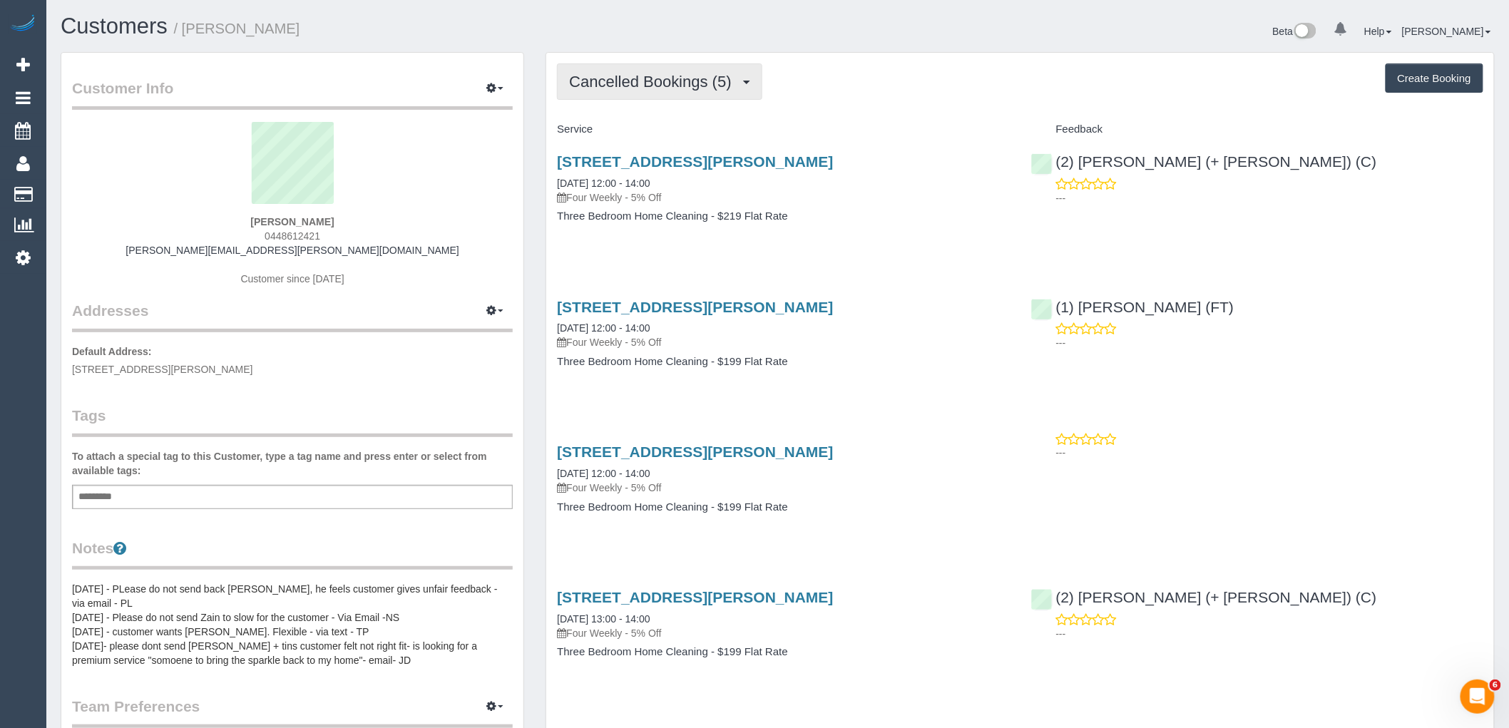
click at [665, 88] on span "Cancelled Bookings (5)" at bounding box center [653, 82] width 169 height 18
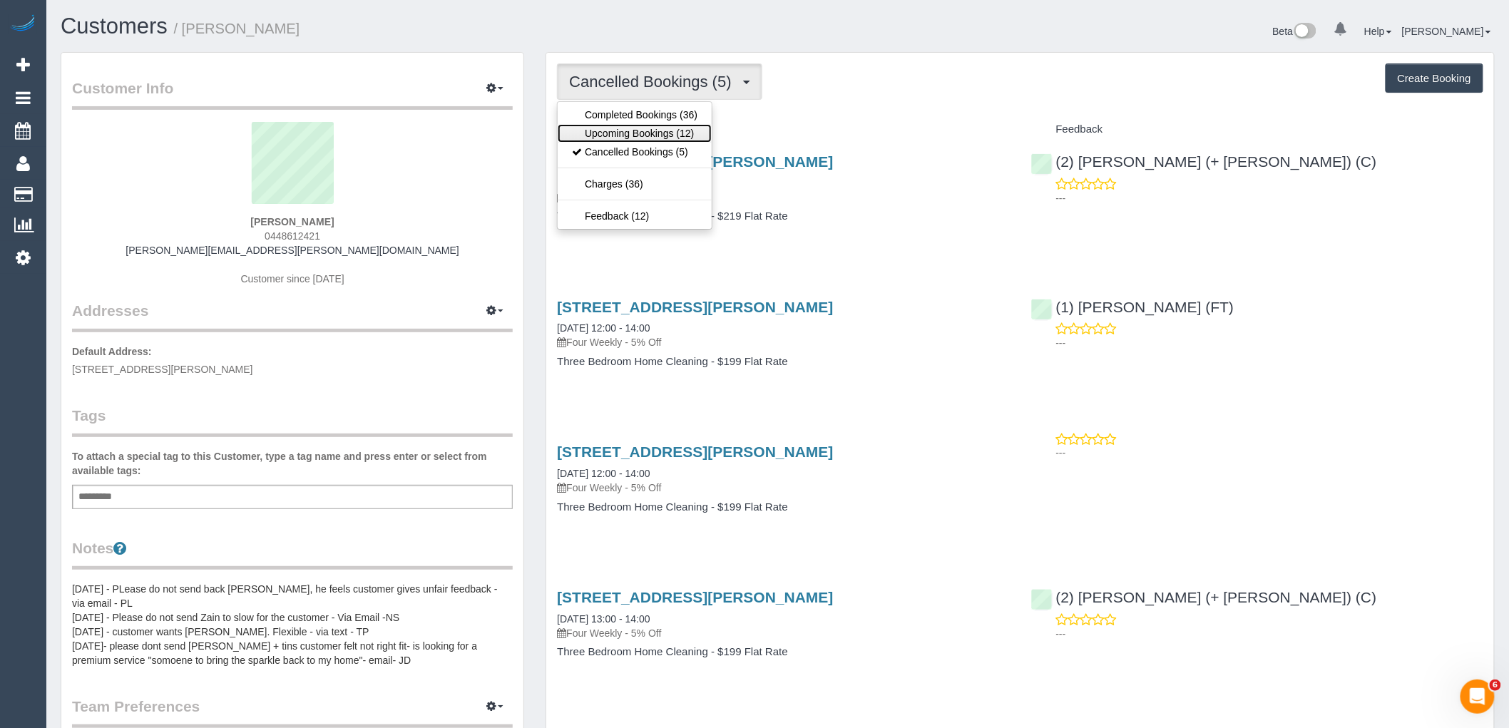
click at [652, 133] on link "Upcoming Bookings (12)" at bounding box center [635, 133] width 154 height 19
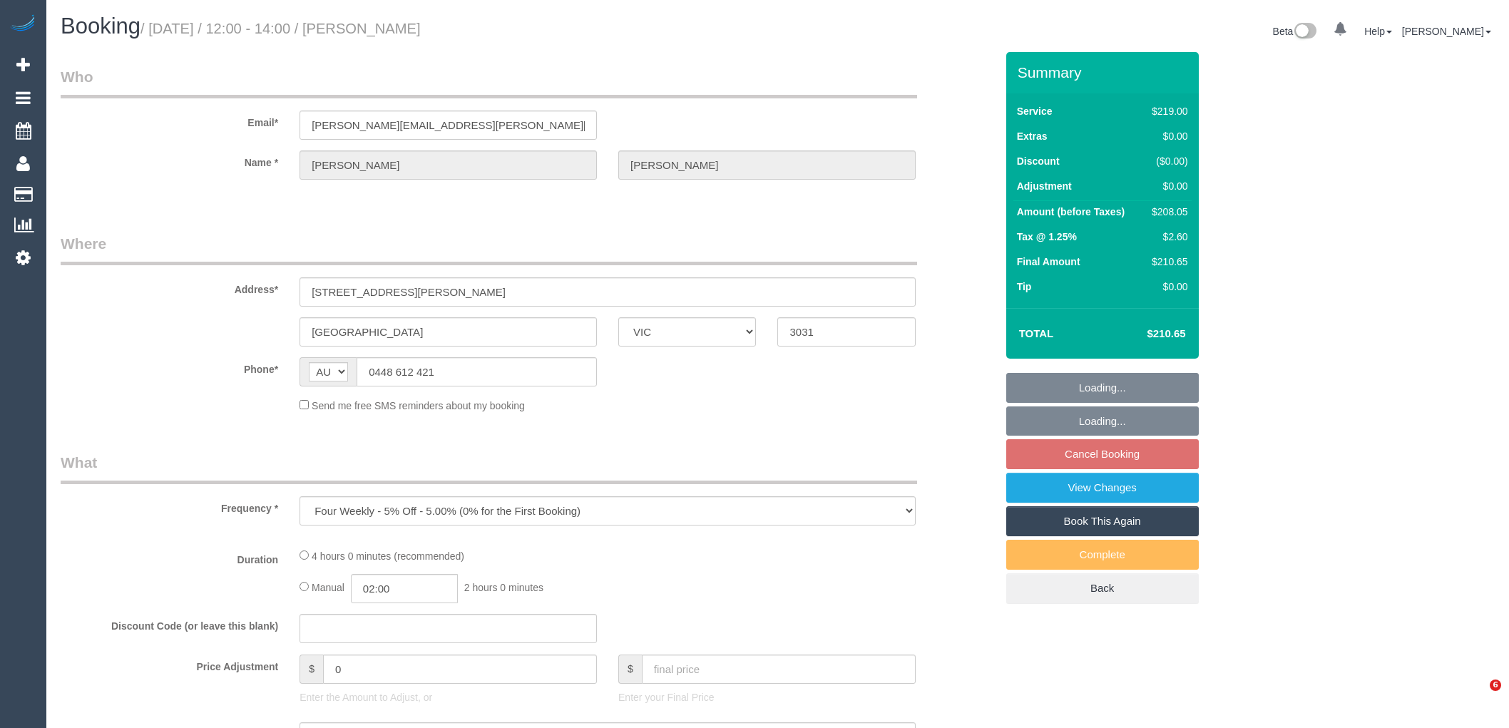
select select "VIC"
select select "string:stripe-pm_1O4GIJ2GScqysDRVY8O1jdnp"
select select "number:27"
select select "number:16"
select select "number:19"
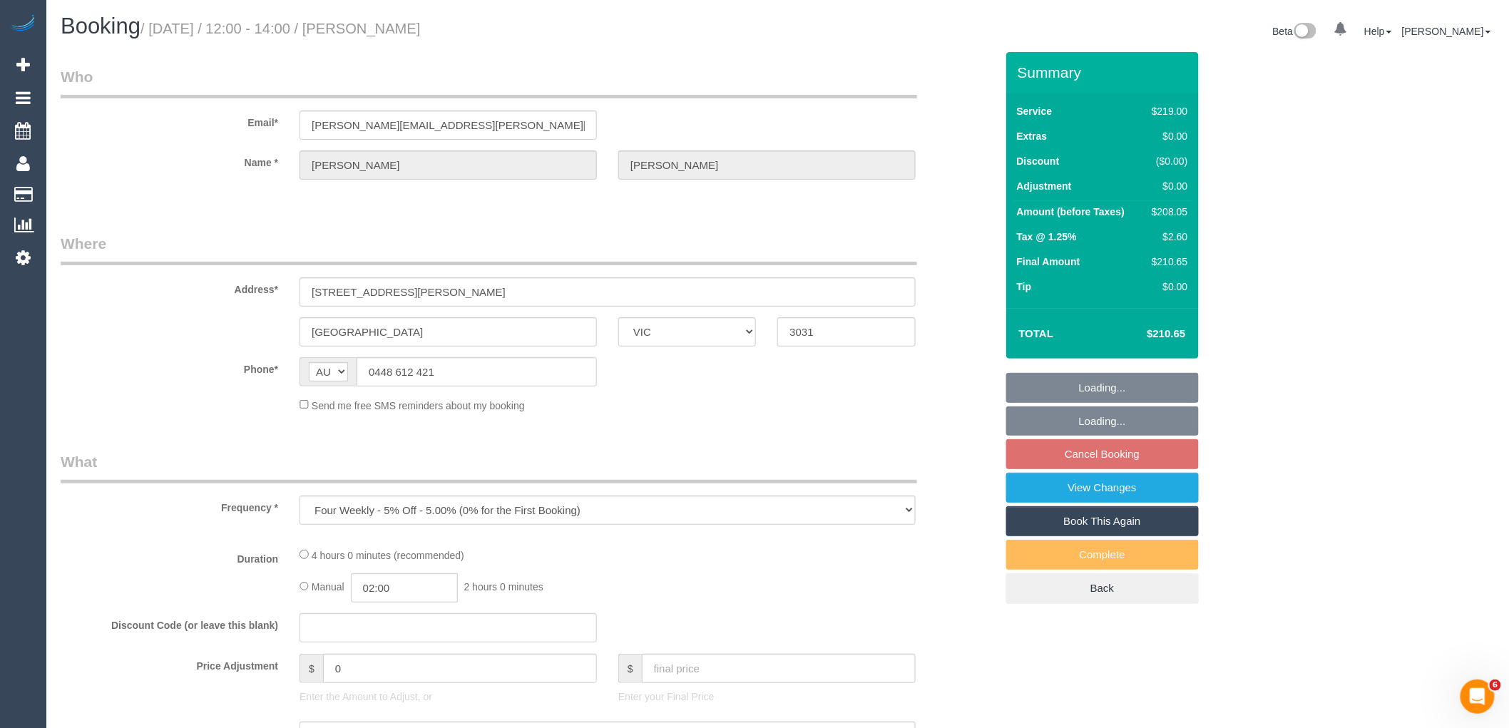
select select "number:24"
select select "number:33"
select select "number:13"
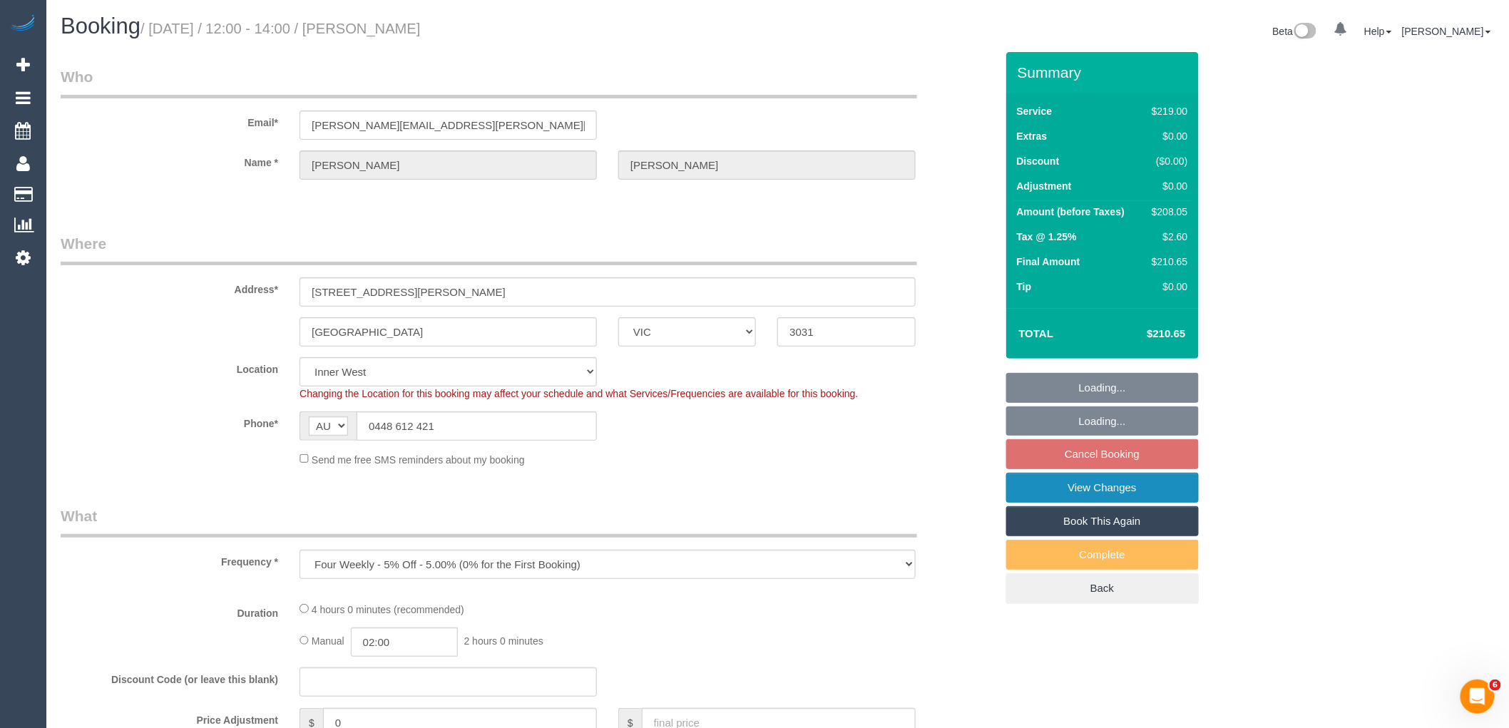
select select "object:702"
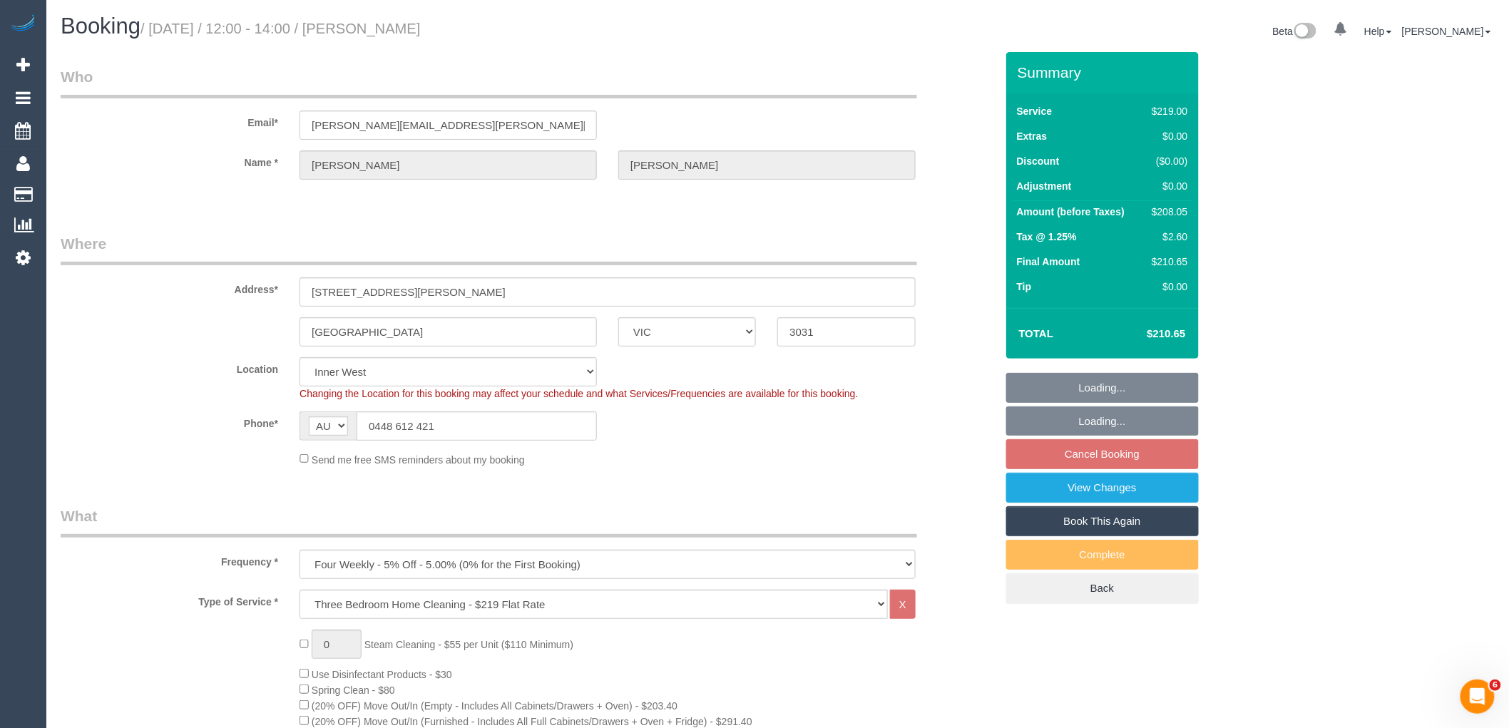
select select "spot4"
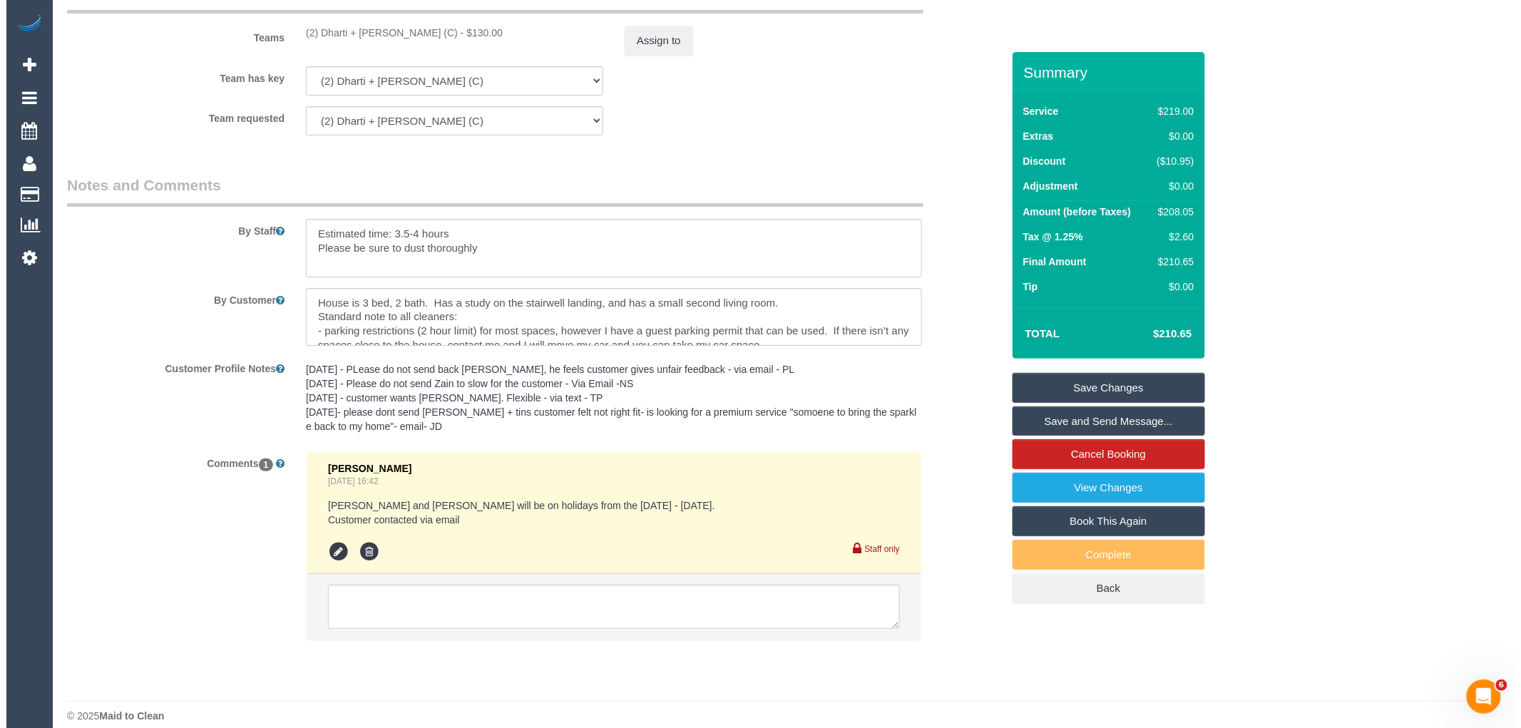
scroll to position [2207, 0]
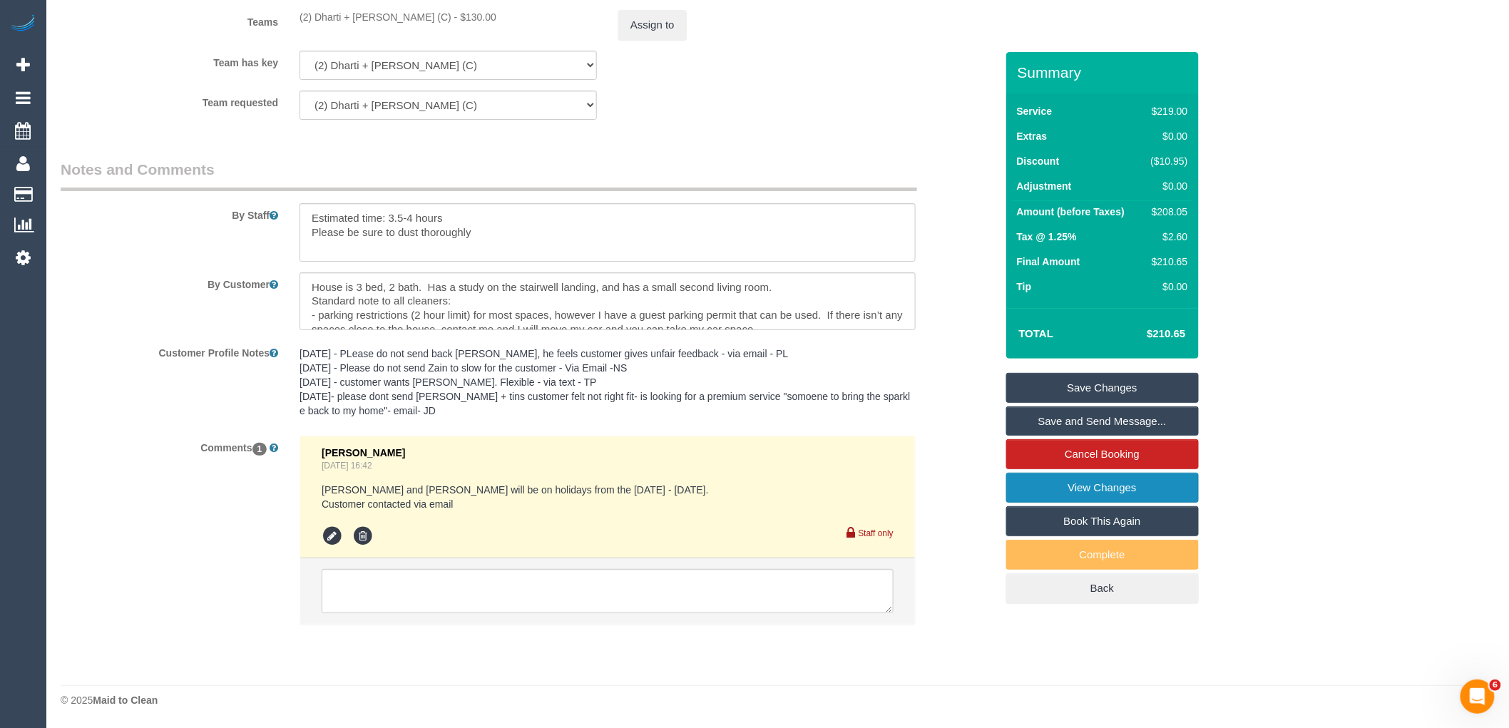
click at [1103, 488] on link "View Changes" at bounding box center [1102, 488] width 193 height 30
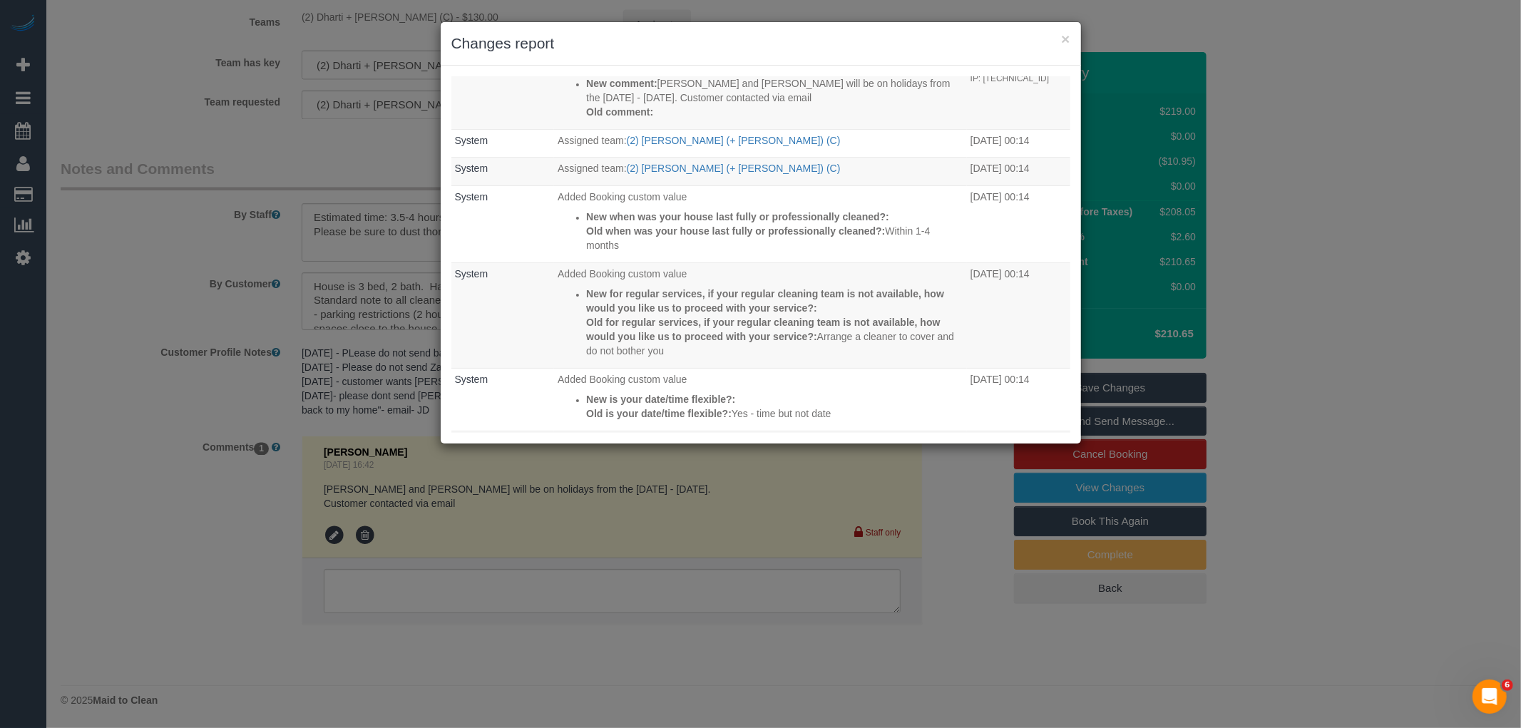
scroll to position [0, 0]
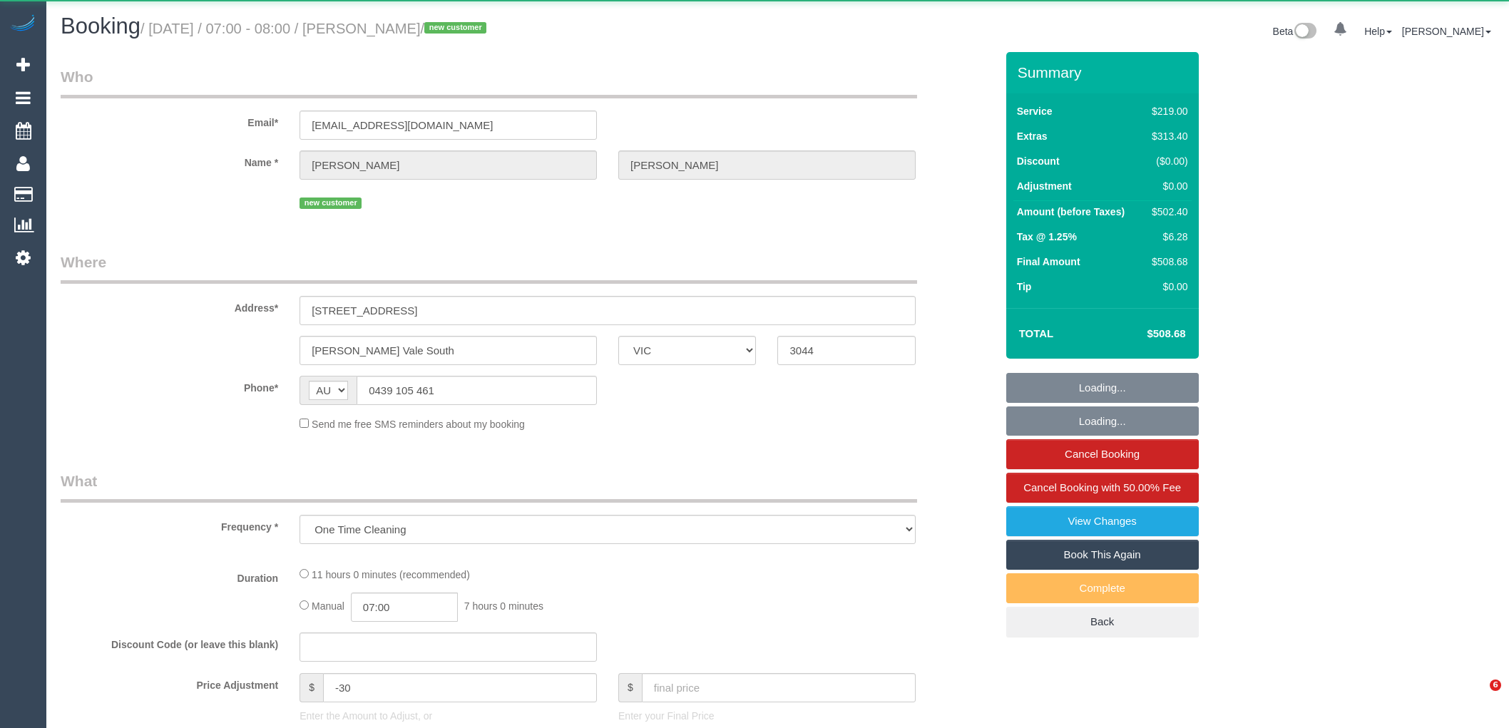
select select "VIC"
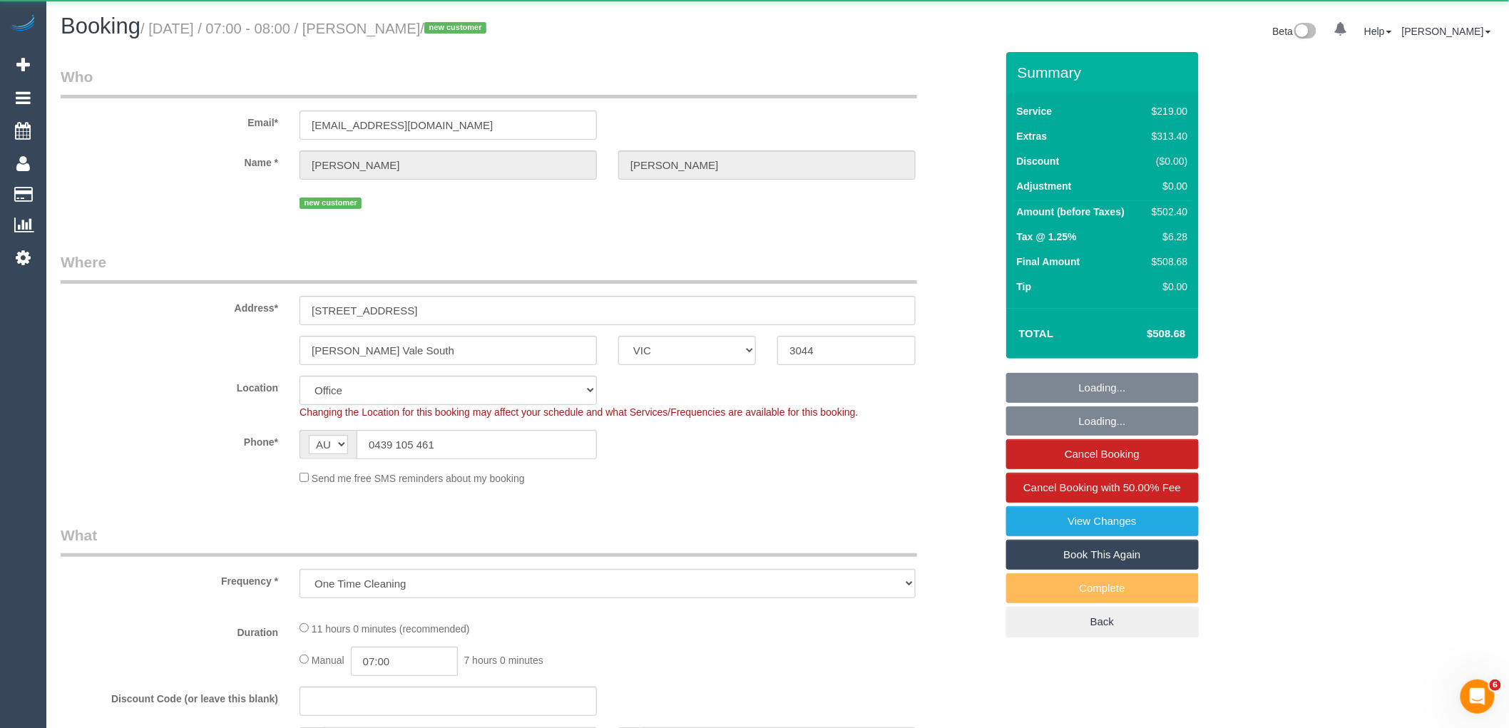
select select "object:552"
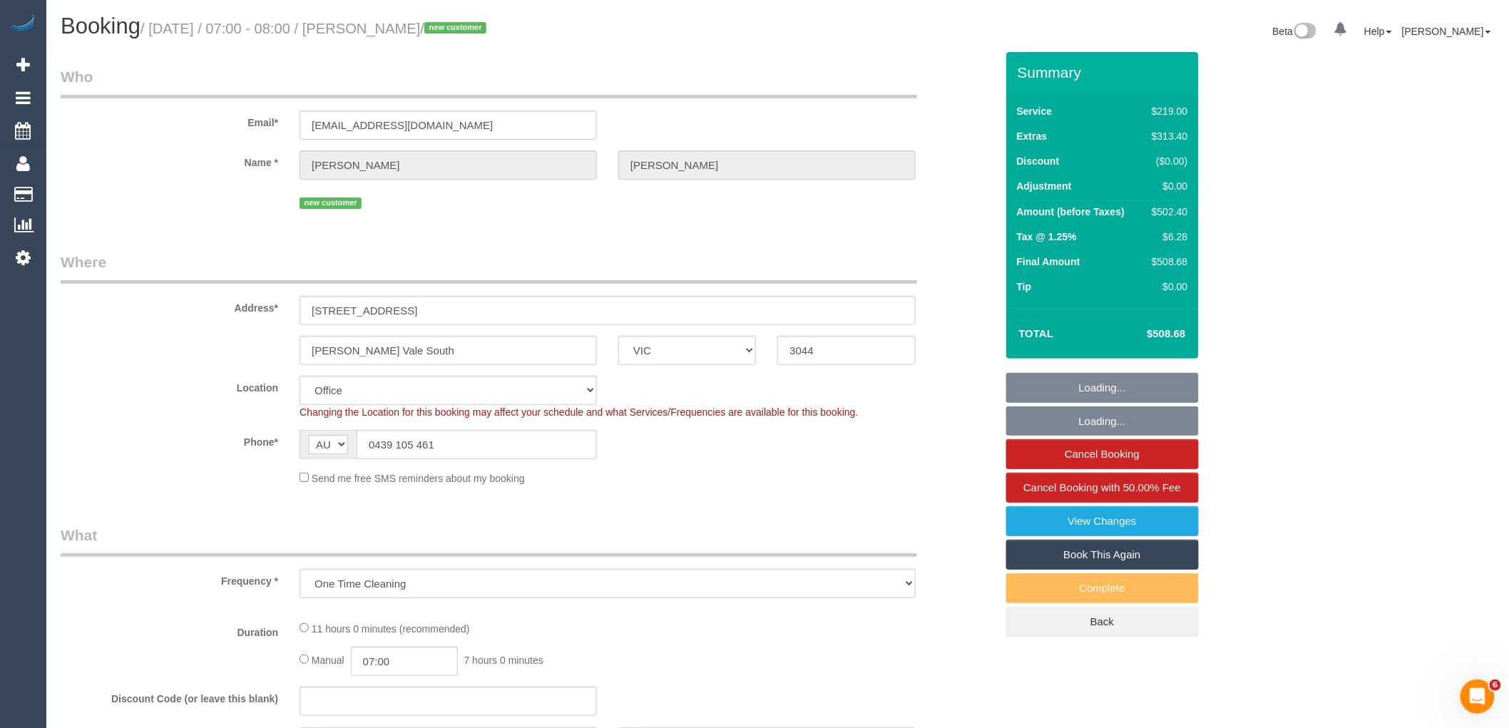
select select "string:stripe-pm_1S0uYB2GScqysDRVlUjLOmMK"
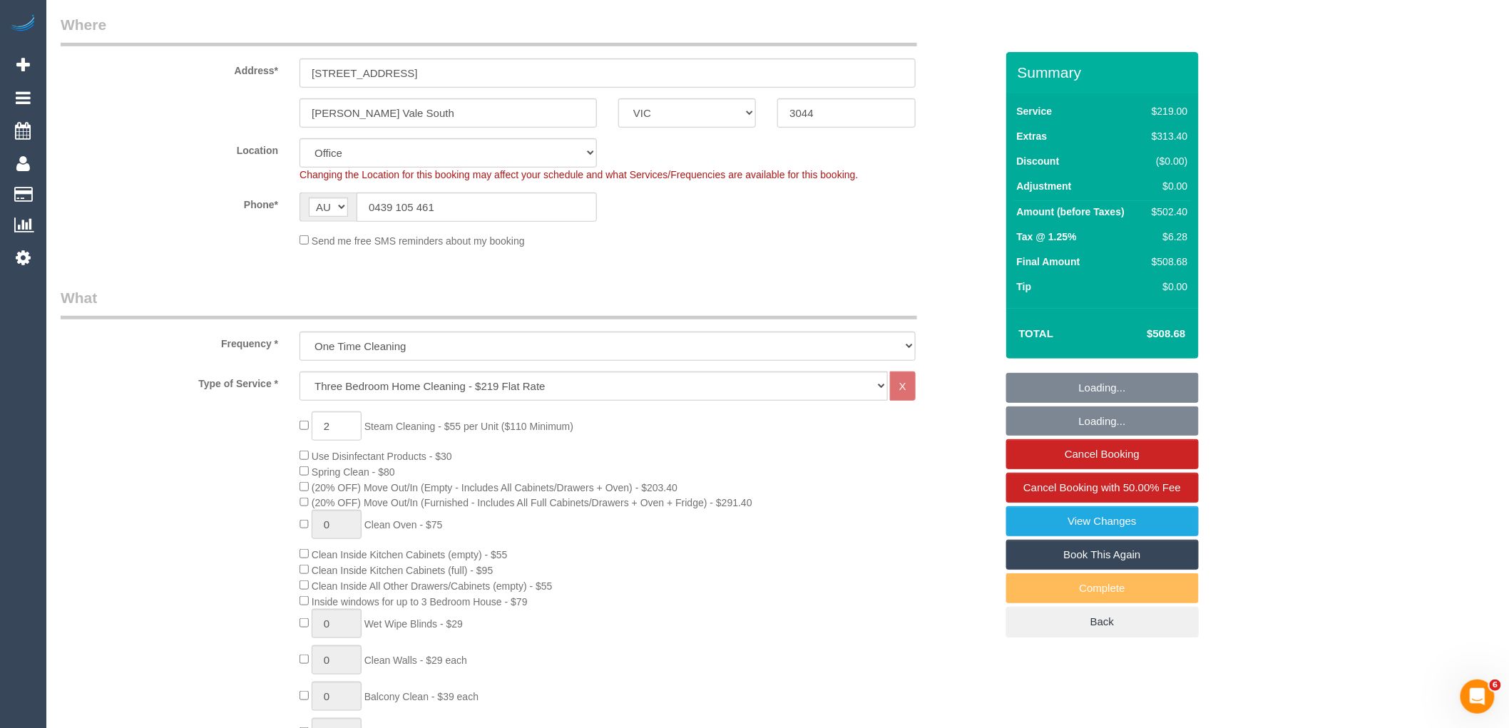
select select "number:28"
select select "number:14"
select select "number:19"
select select "number:25"
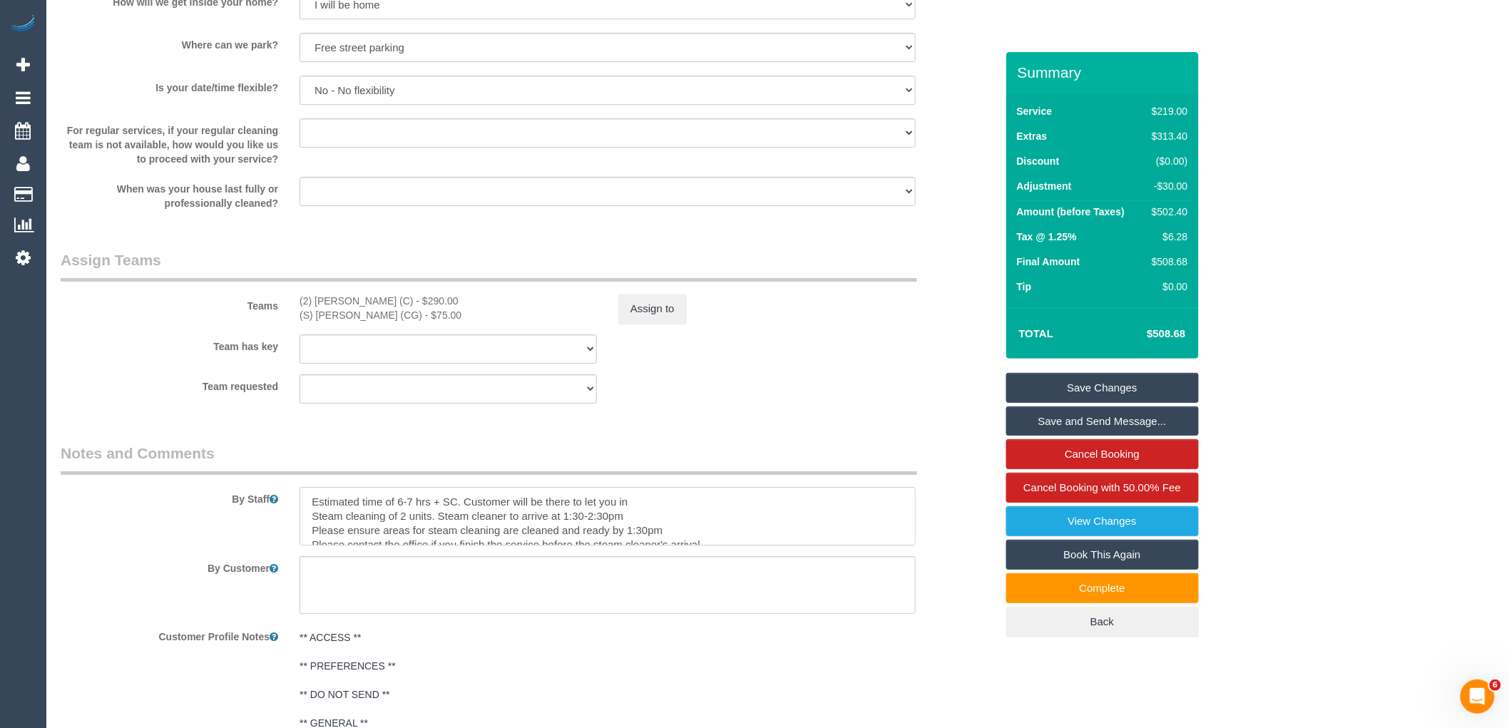
drag, startPoint x: 643, startPoint y: 516, endPoint x: 437, endPoint y: 533, distance: 206.9
click at [437, 533] on textarea at bounding box center [607, 516] width 616 height 58
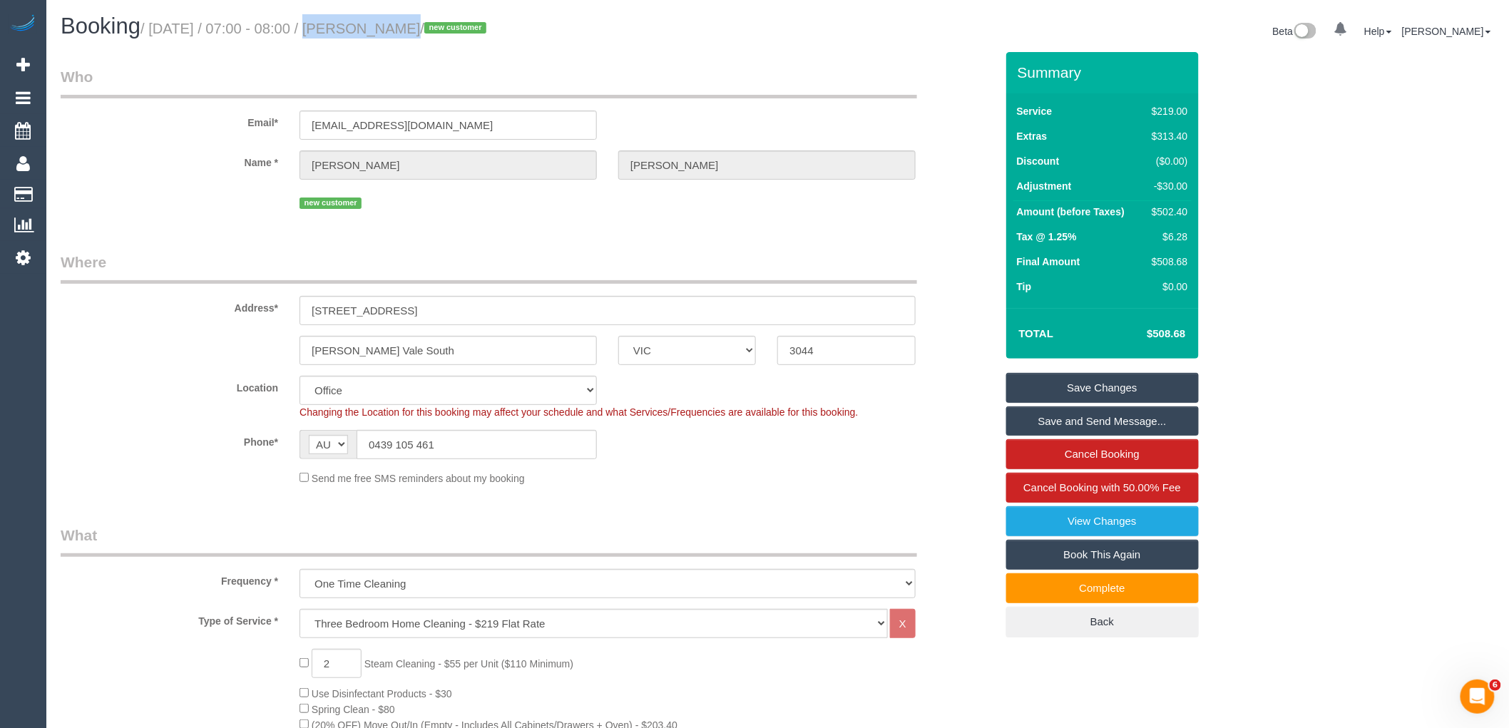
drag, startPoint x: 308, startPoint y: 26, endPoint x: 380, endPoint y: 29, distance: 72.1
click at [380, 29] on small "/ September 29, 2025 / 07:00 - 08:00 / Jeremy Webb / new customer" at bounding box center [315, 29] width 350 height 16
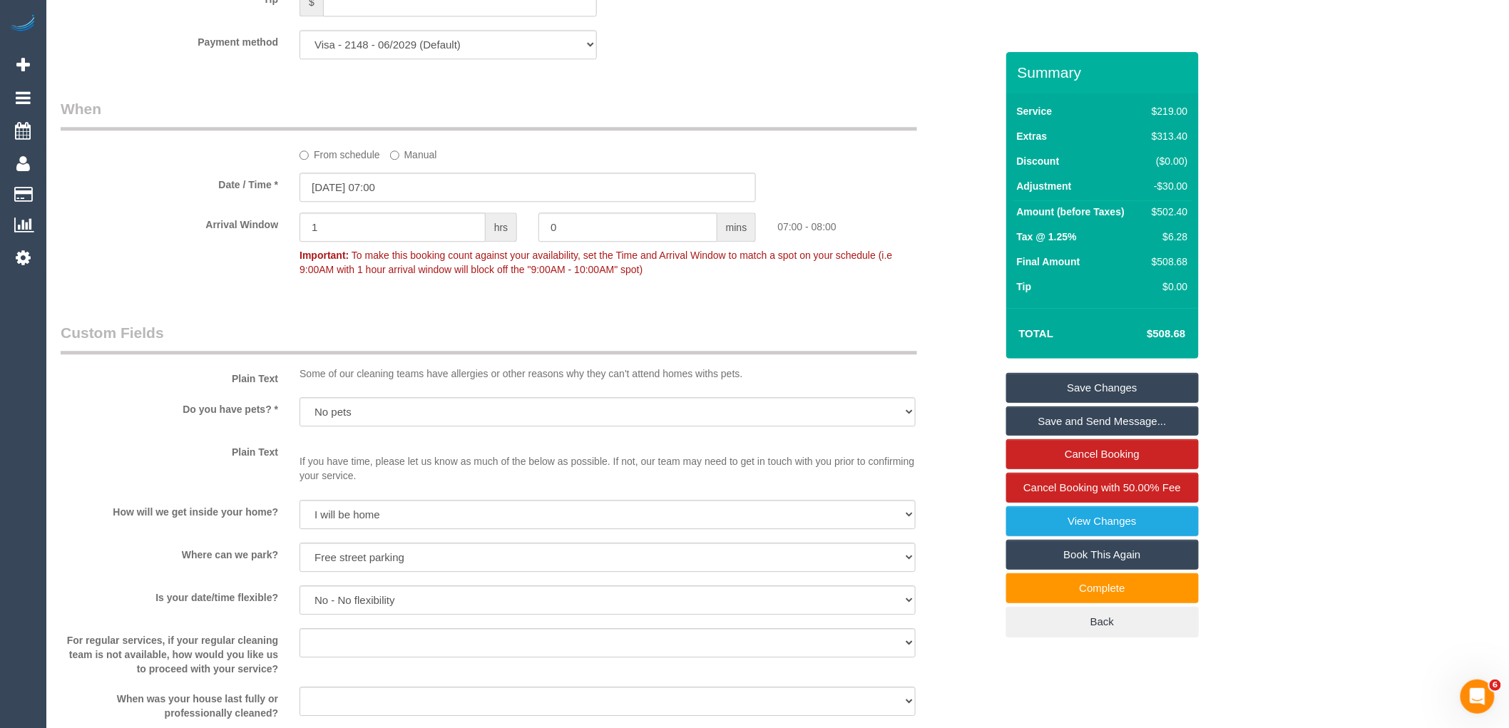
scroll to position [2059, 0]
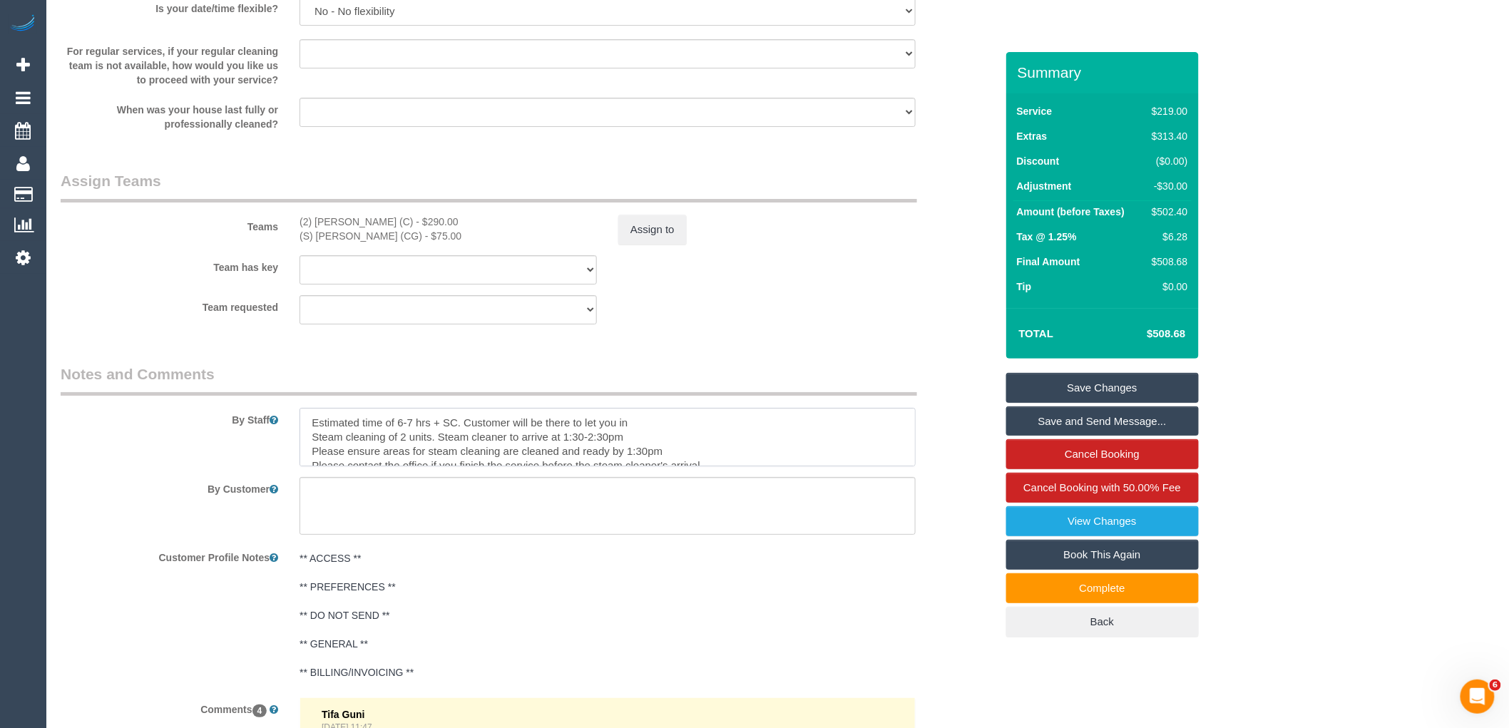
drag, startPoint x: 644, startPoint y: 453, endPoint x: 563, endPoint y: 450, distance: 80.6
click at [563, 450] on textarea at bounding box center [607, 437] width 616 height 58
click at [618, 460] on textarea at bounding box center [607, 437] width 616 height 58
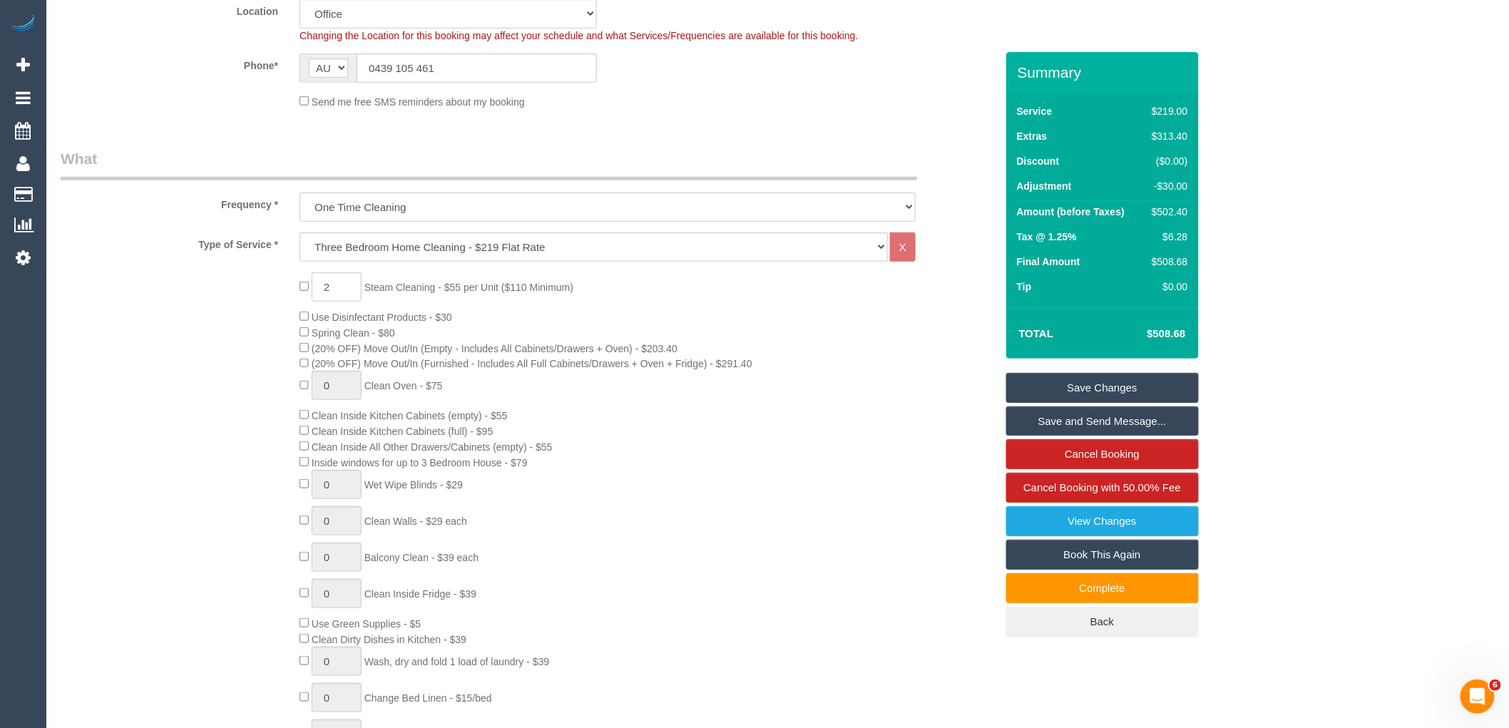
scroll to position [0, 0]
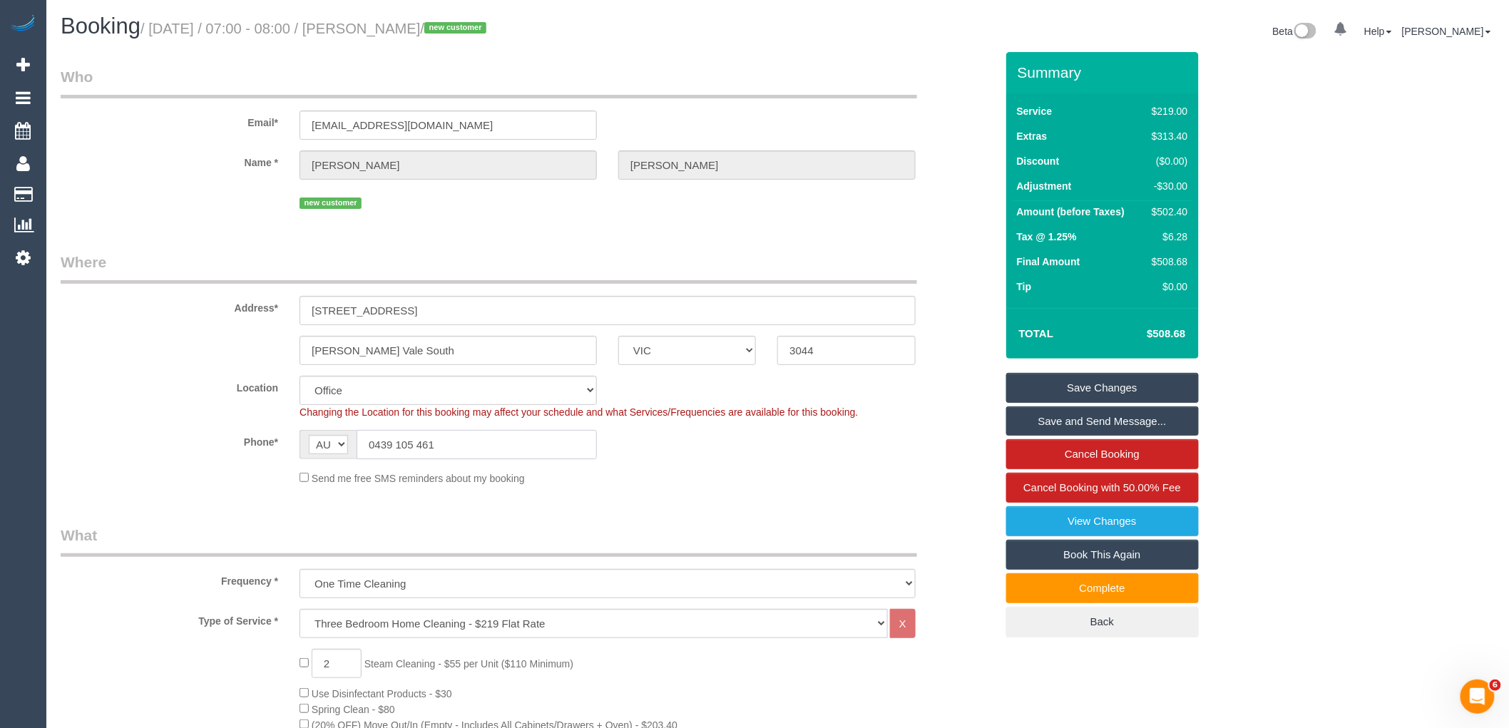
drag, startPoint x: 478, startPoint y: 447, endPoint x: 245, endPoint y: 446, distance: 233.9
click at [245, 446] on div "Phone* AF AL DZ AD AO AI AQ AG AR AM AW AU AT AZ BS BH BD BB BY BE BZ BJ BM BT …" at bounding box center [528, 444] width 956 height 29
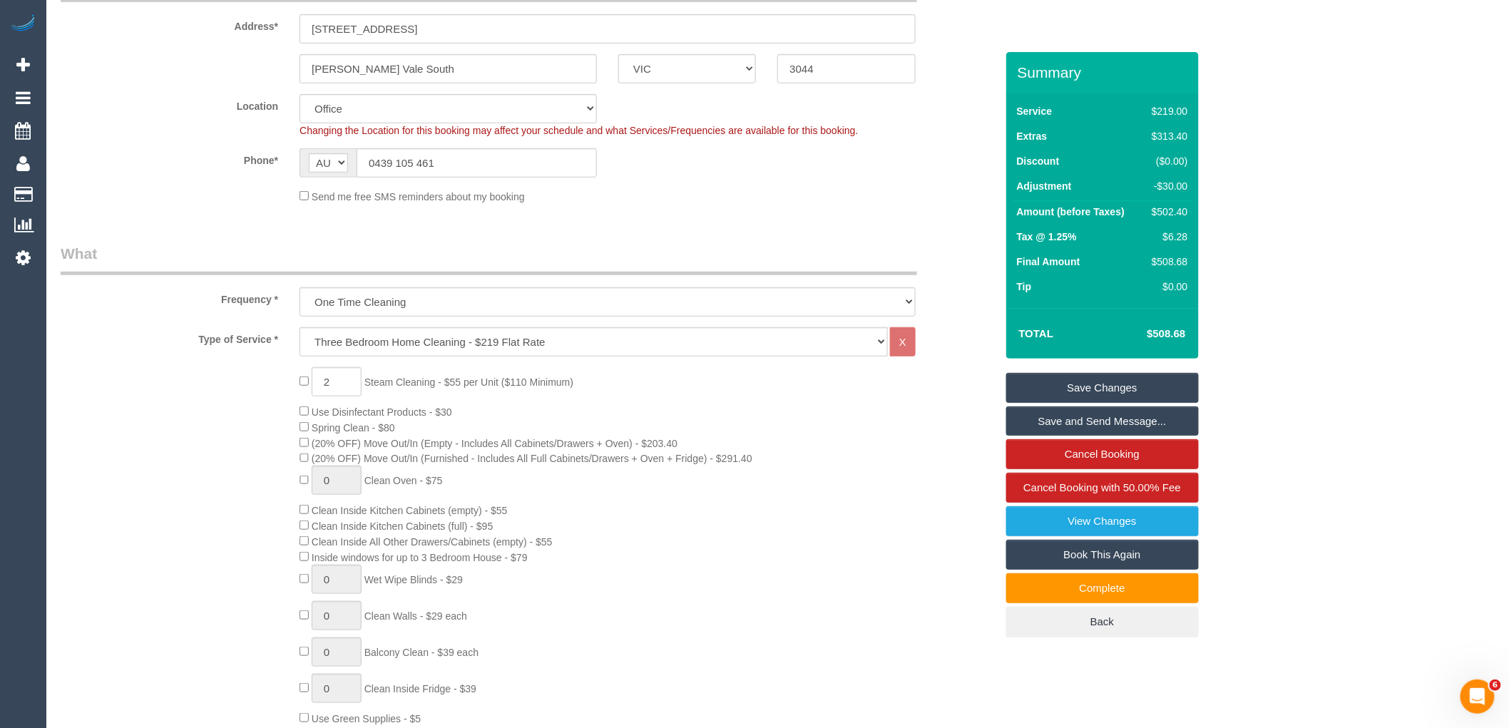
scroll to position [317, 0]
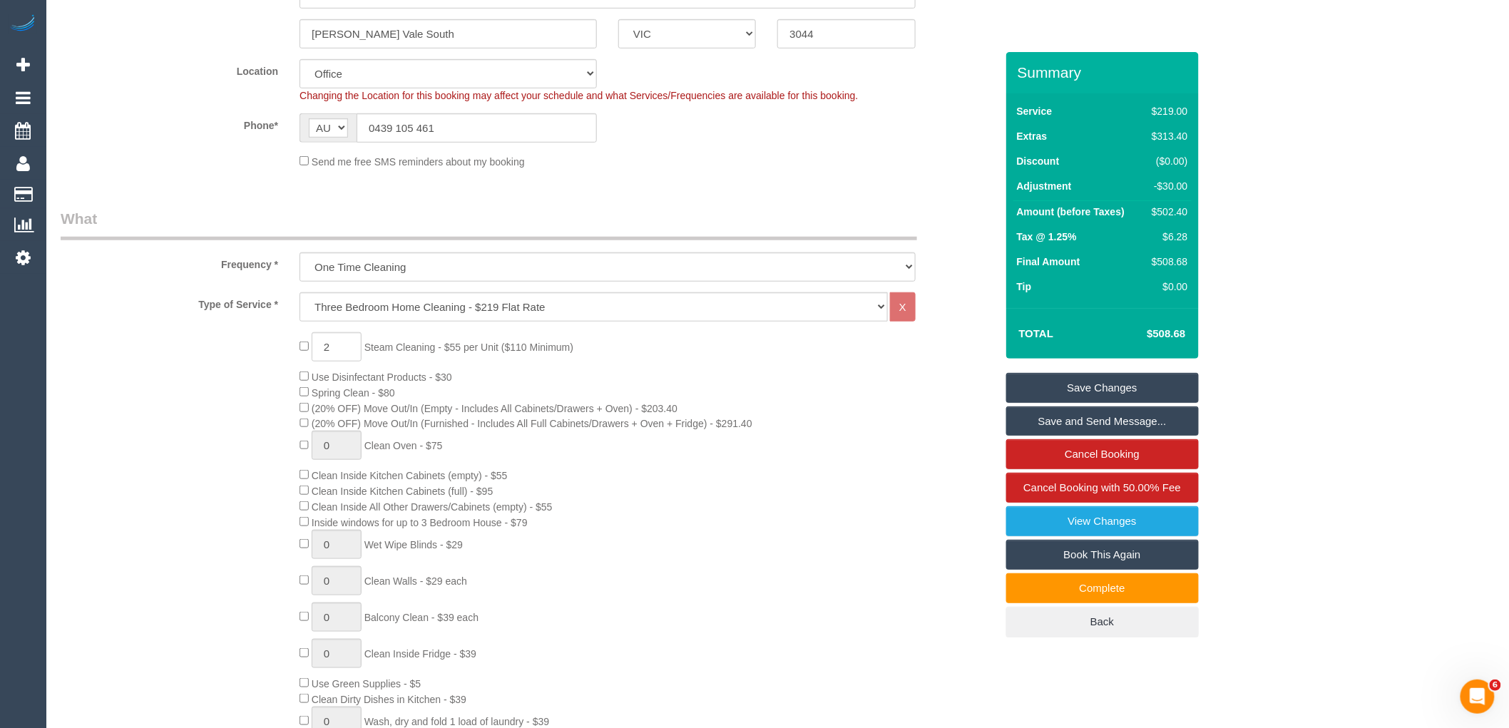
click at [629, 389] on div "2 Steam Cleaning - $55 per Unit ($110 Minimum) Use Disinfectant Products - $30 …" at bounding box center [647, 581] width 717 height 499
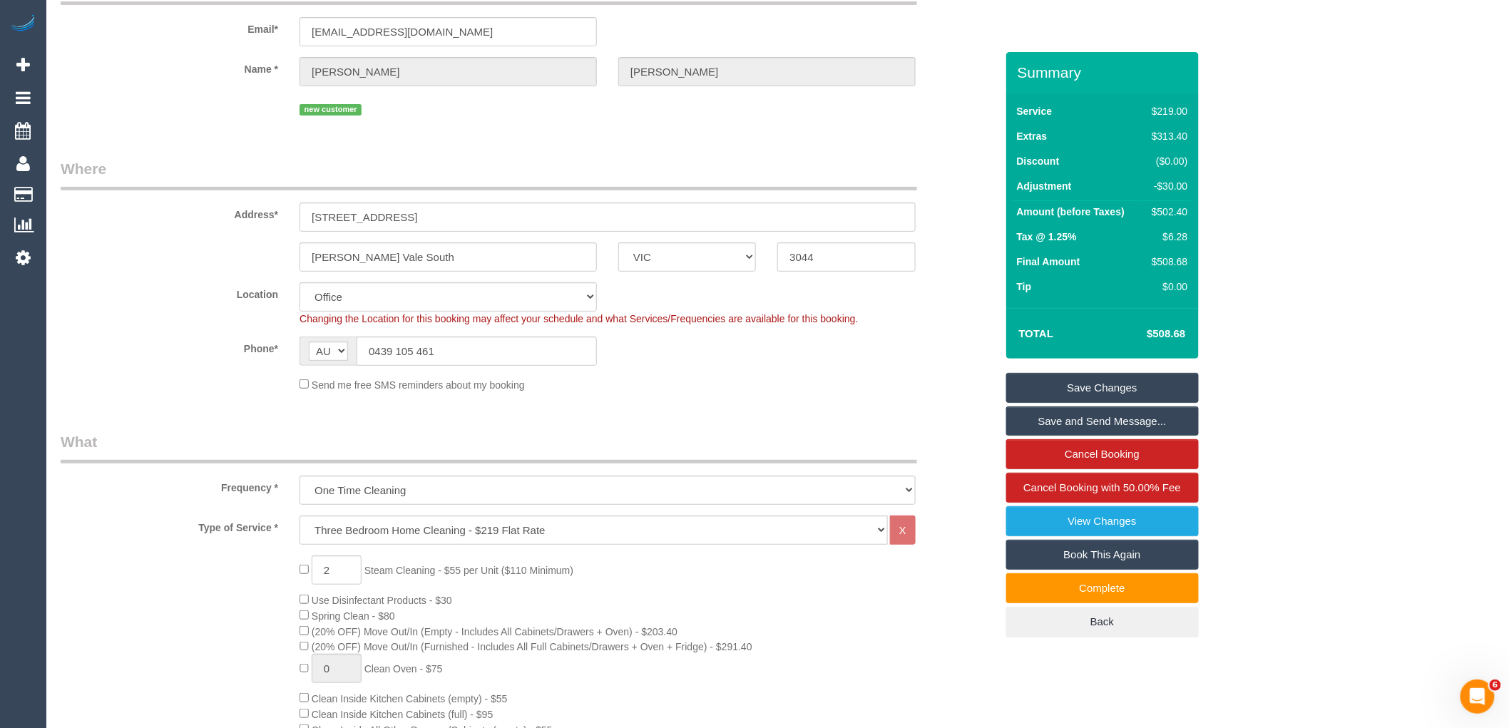
scroll to position [237, 0]
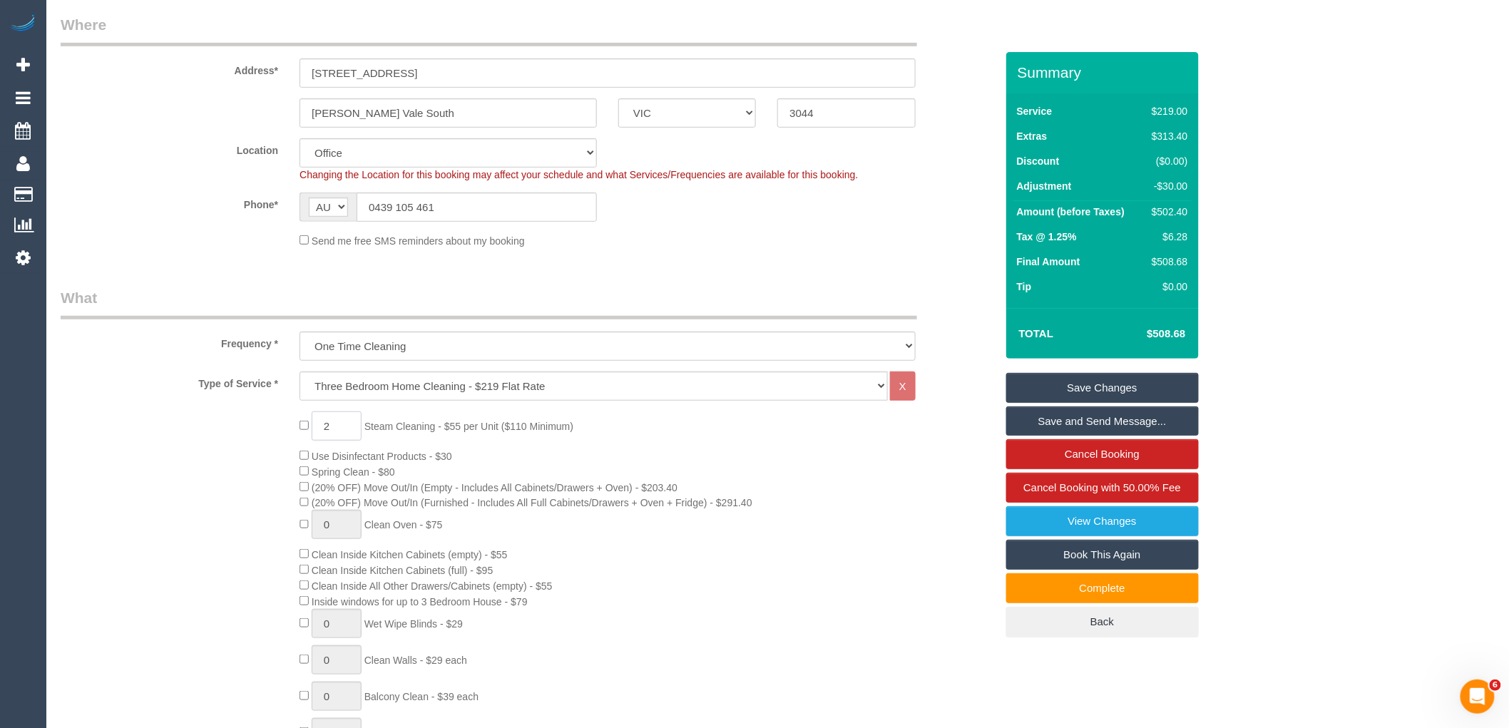
click at [337, 429] on input "2" at bounding box center [337, 425] width 50 height 29
type input "3"
click at [700, 464] on div "3 Steam Cleaning - $55 per Unit ($110 Minimum) Use Disinfectant Products - $30 …" at bounding box center [647, 660] width 717 height 499
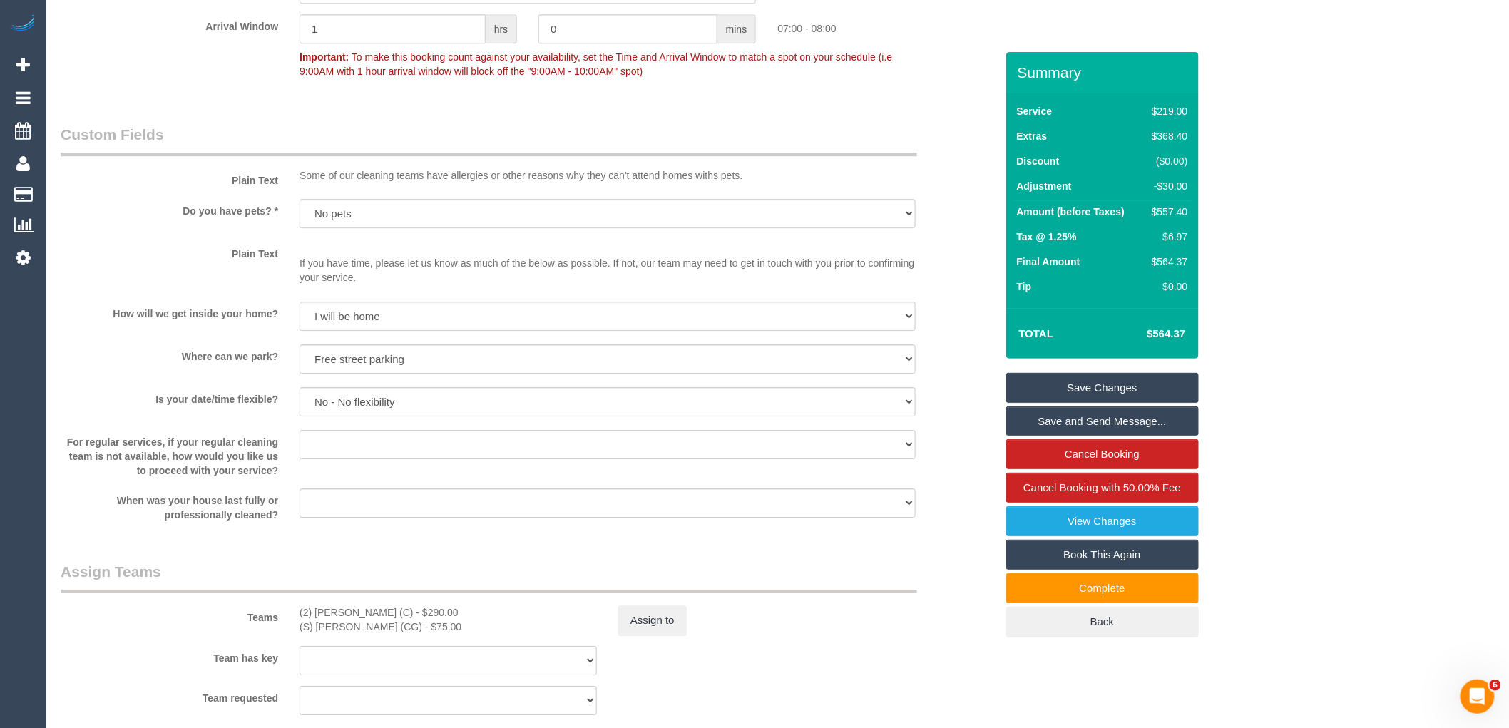
scroll to position [1822, 0]
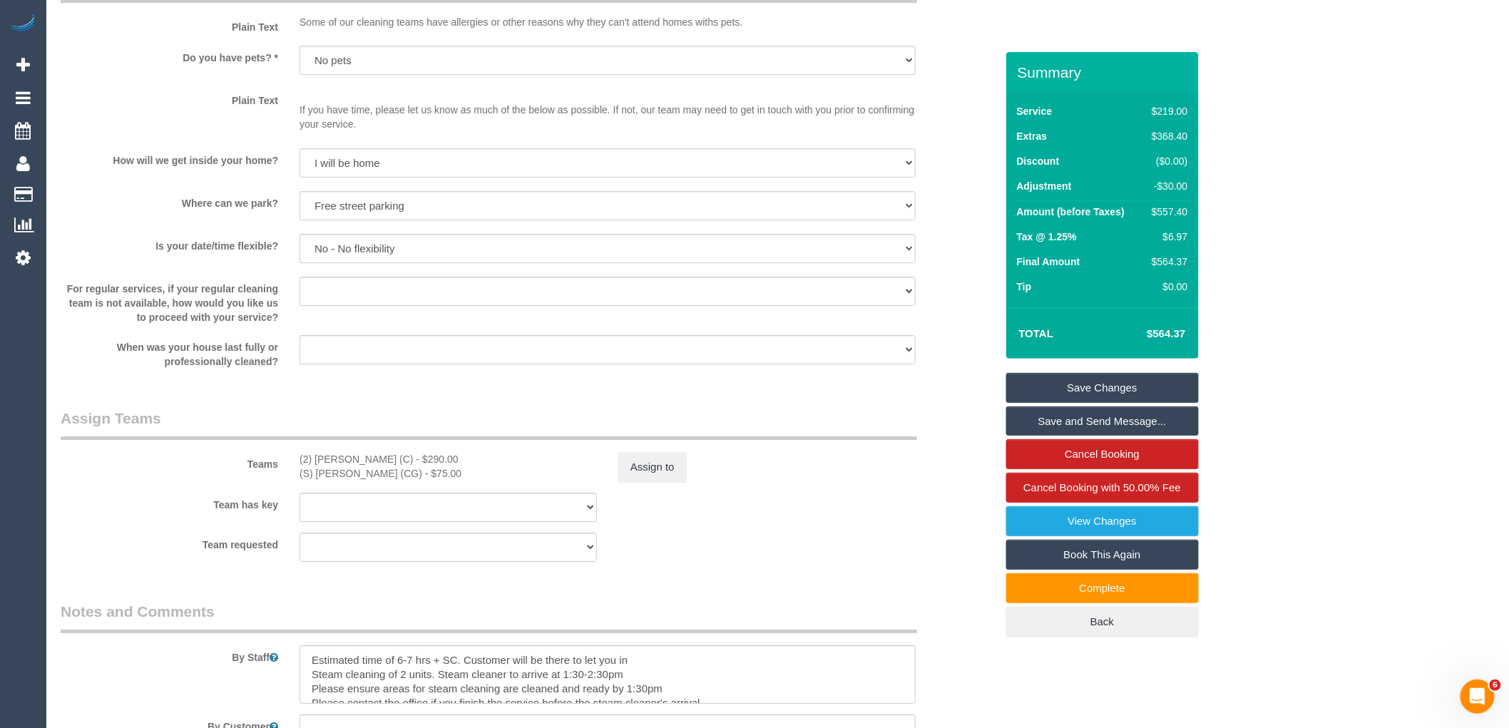
drag, startPoint x: 405, startPoint y: 488, endPoint x: 424, endPoint y: 488, distance: 19.3
click at [424, 481] on div "(S) Mark Yenimireddy (CG) - $75.00" at bounding box center [447, 473] width 297 height 14
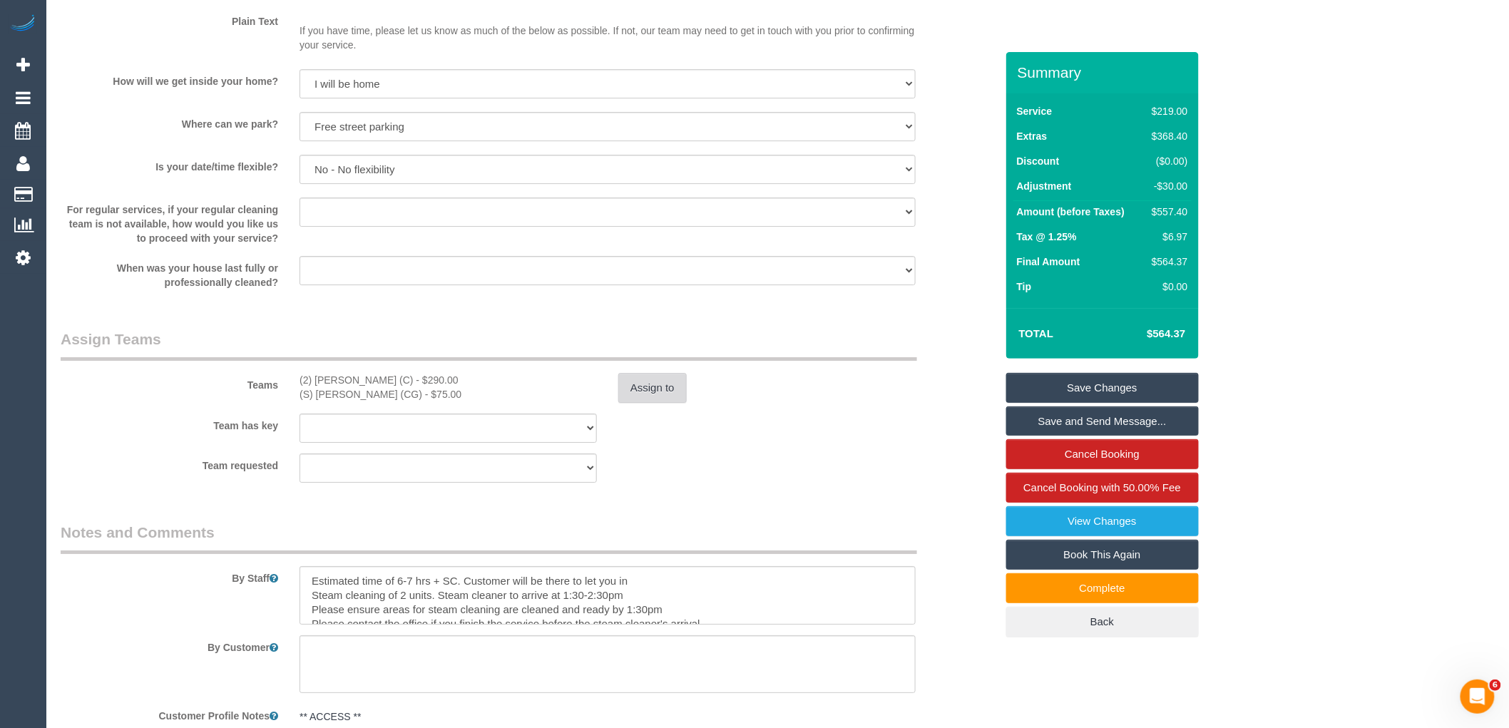
click at [686, 403] on button "Assign to" at bounding box center [652, 388] width 68 height 30
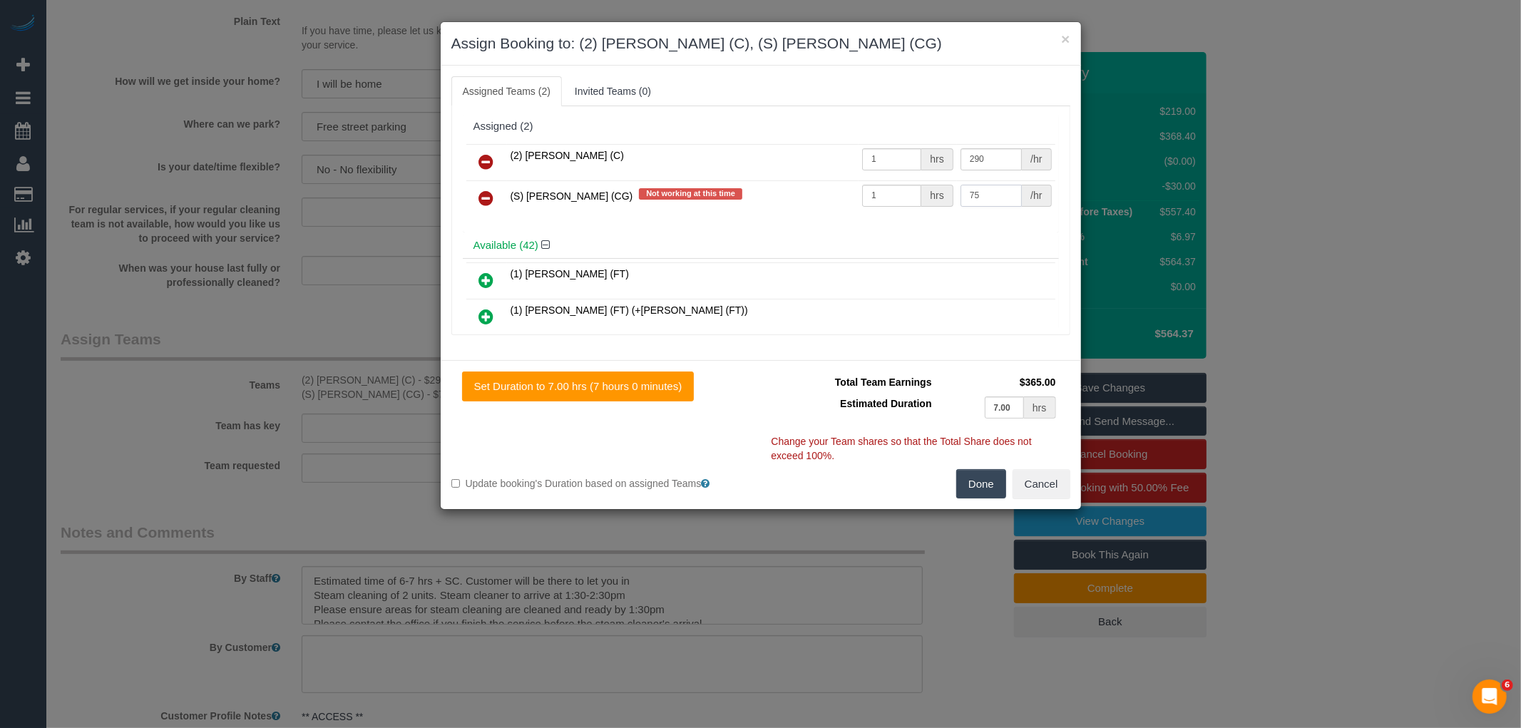
click at [986, 193] on input "75" at bounding box center [991, 196] width 61 height 22
type input "7"
type input "115"
click at [977, 483] on button "Done" at bounding box center [981, 484] width 50 height 30
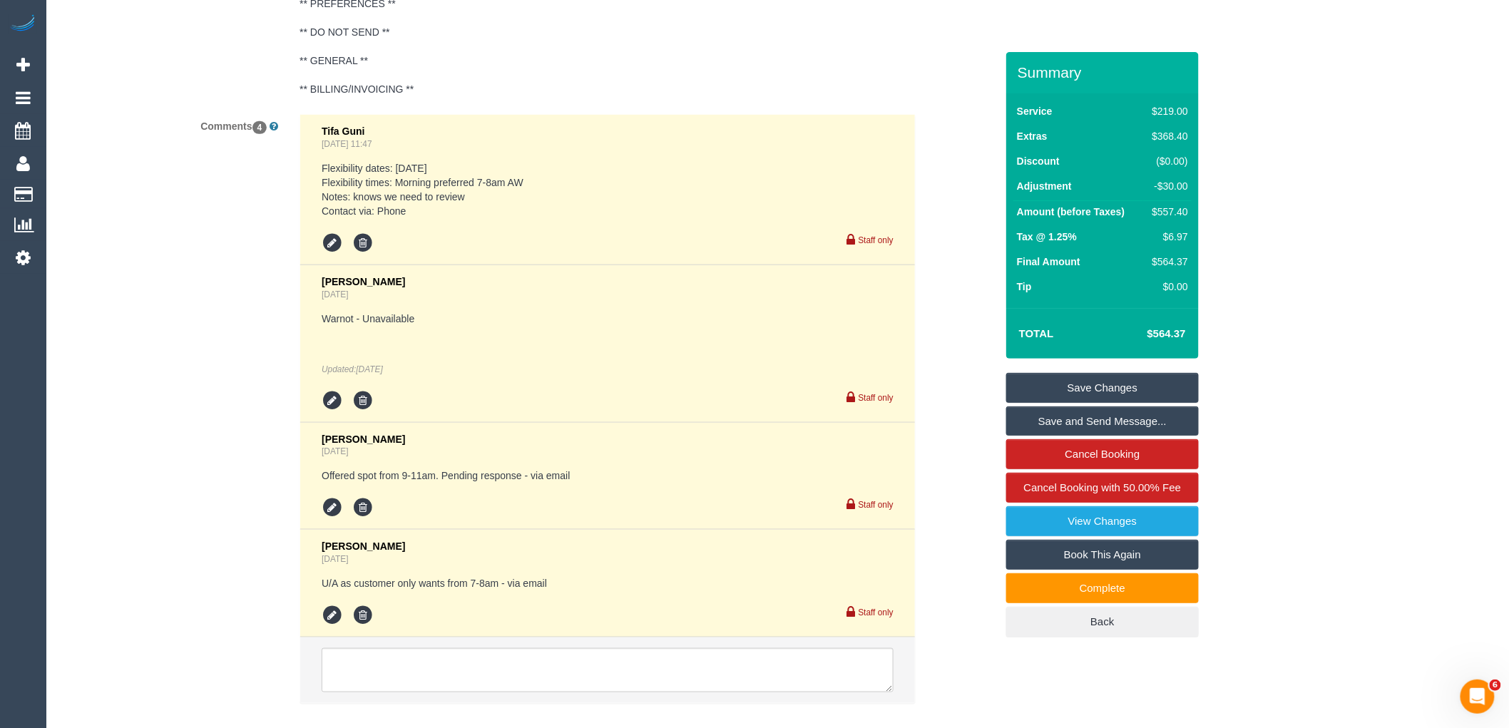
scroll to position [2736, 0]
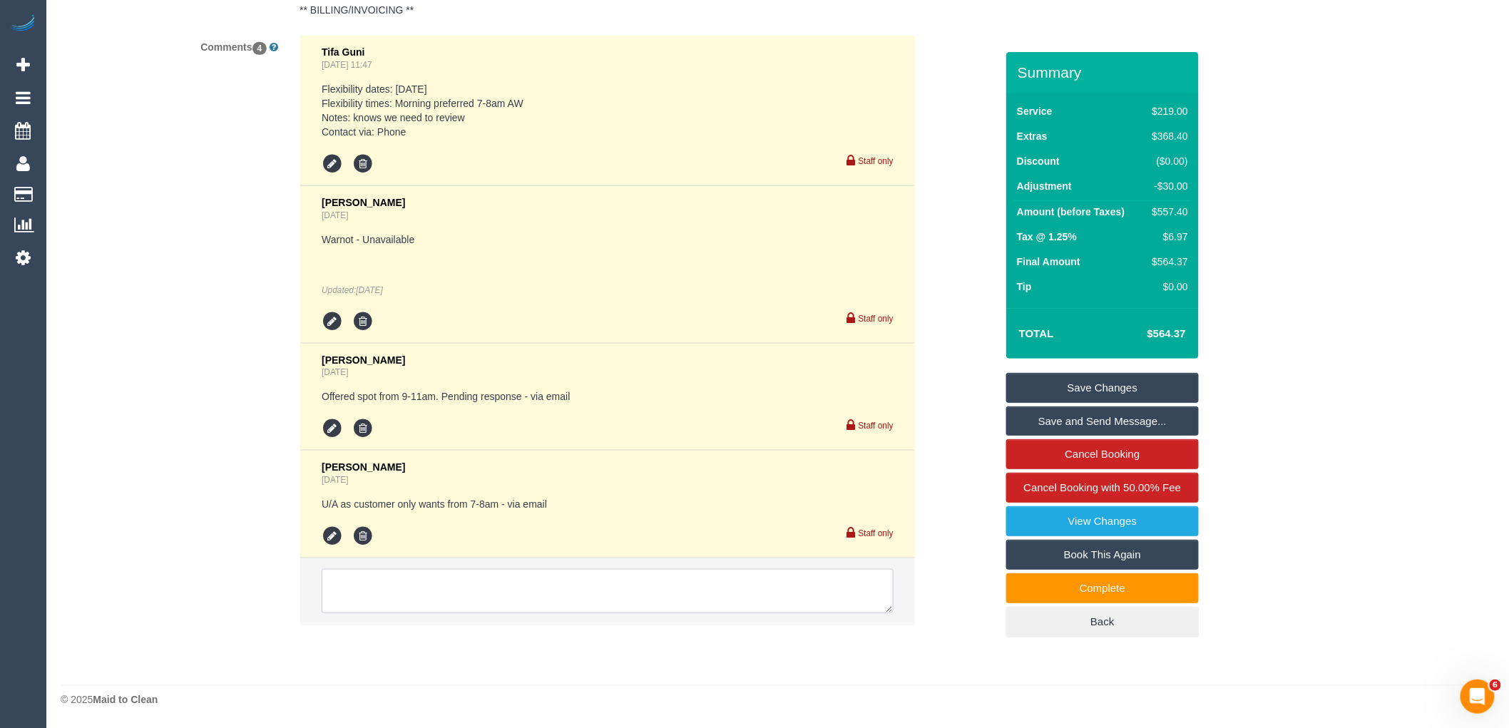
click at [518, 590] on textarea at bounding box center [608, 591] width 572 height 44
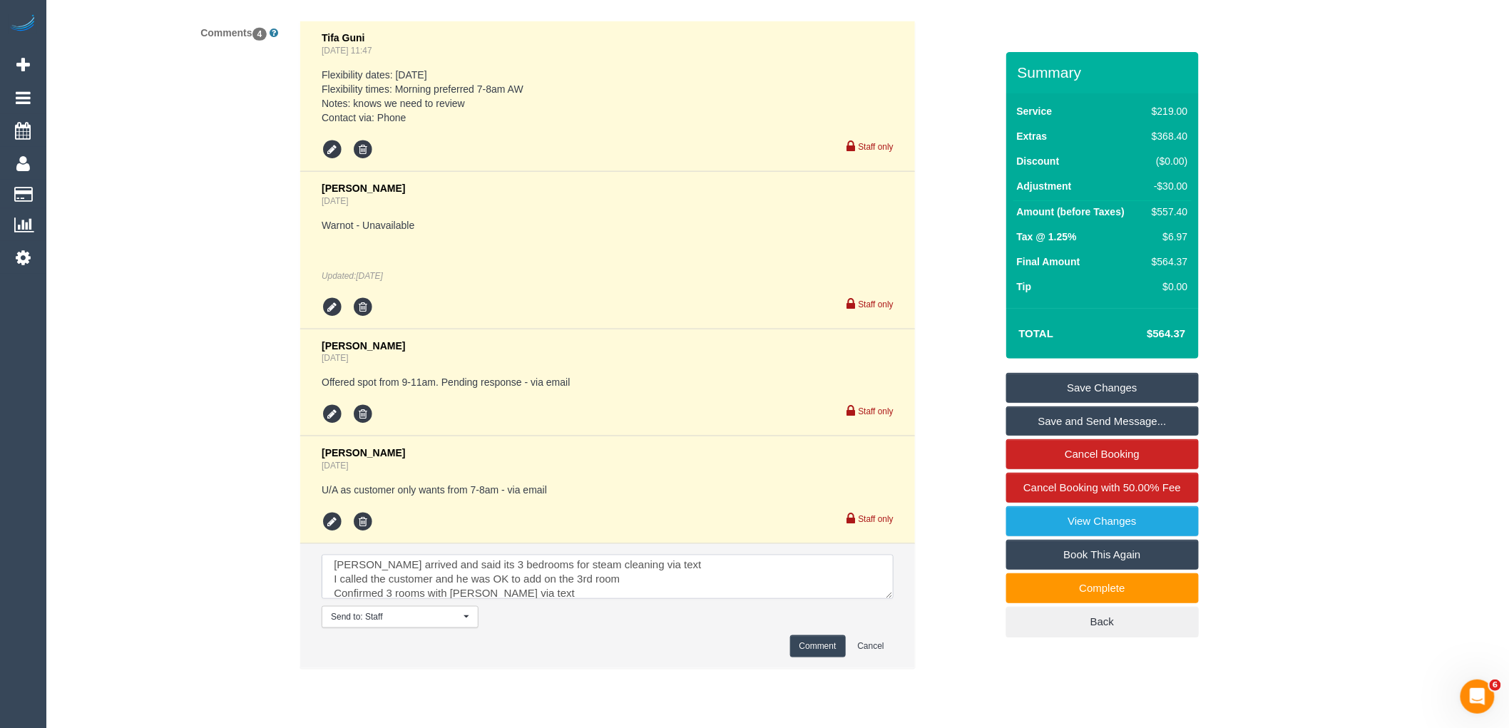
scroll to position [19, 0]
type textarea "Mark arrived and said its 3 bedrooms for steam cleaning via text I called the c…"
click at [820, 650] on button "Comment" at bounding box center [818, 646] width 56 height 22
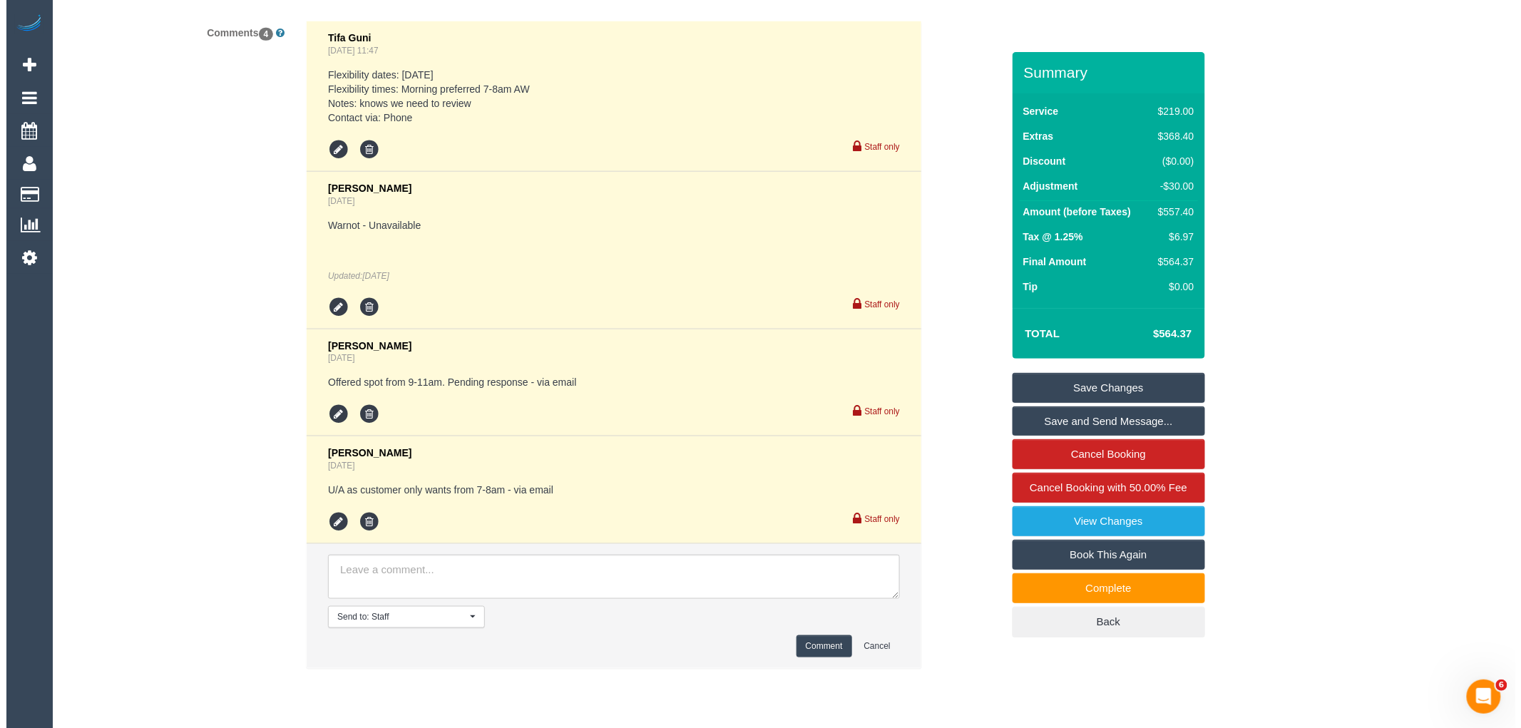
scroll to position [0, 0]
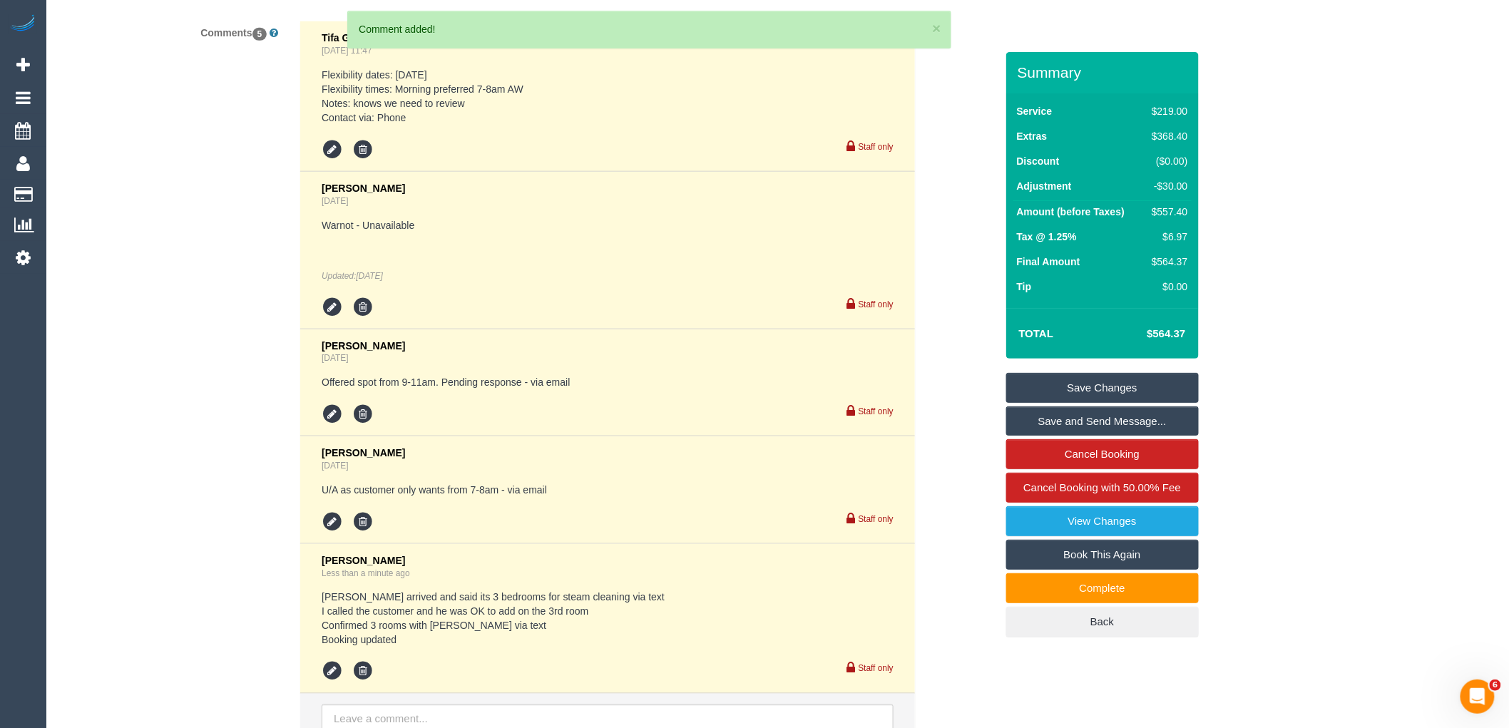
click at [1088, 419] on link "Save and Send Message..." at bounding box center [1102, 421] width 193 height 30
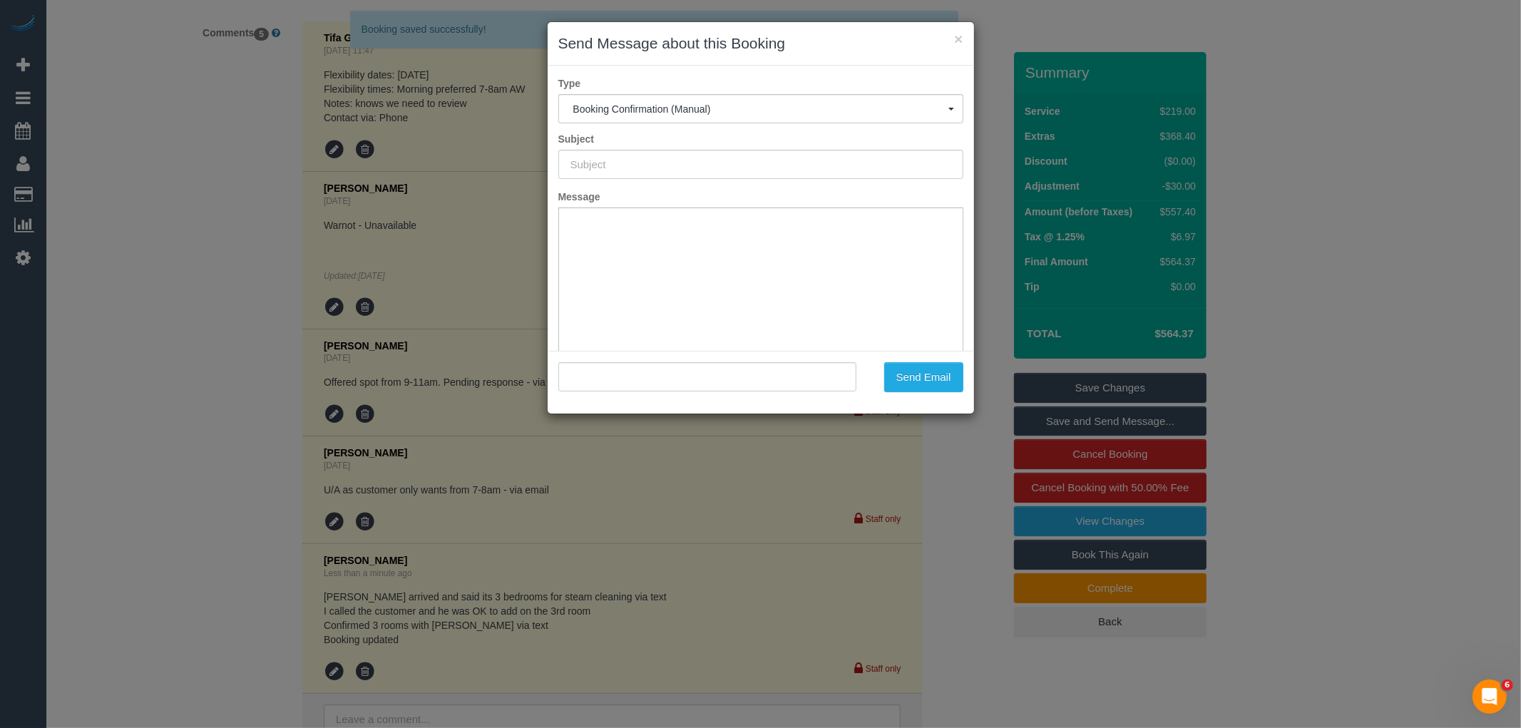
type input "Booking Confirmed"
type input ""Jeremy Webb" <jeremywebb_7@hotmail.com>"
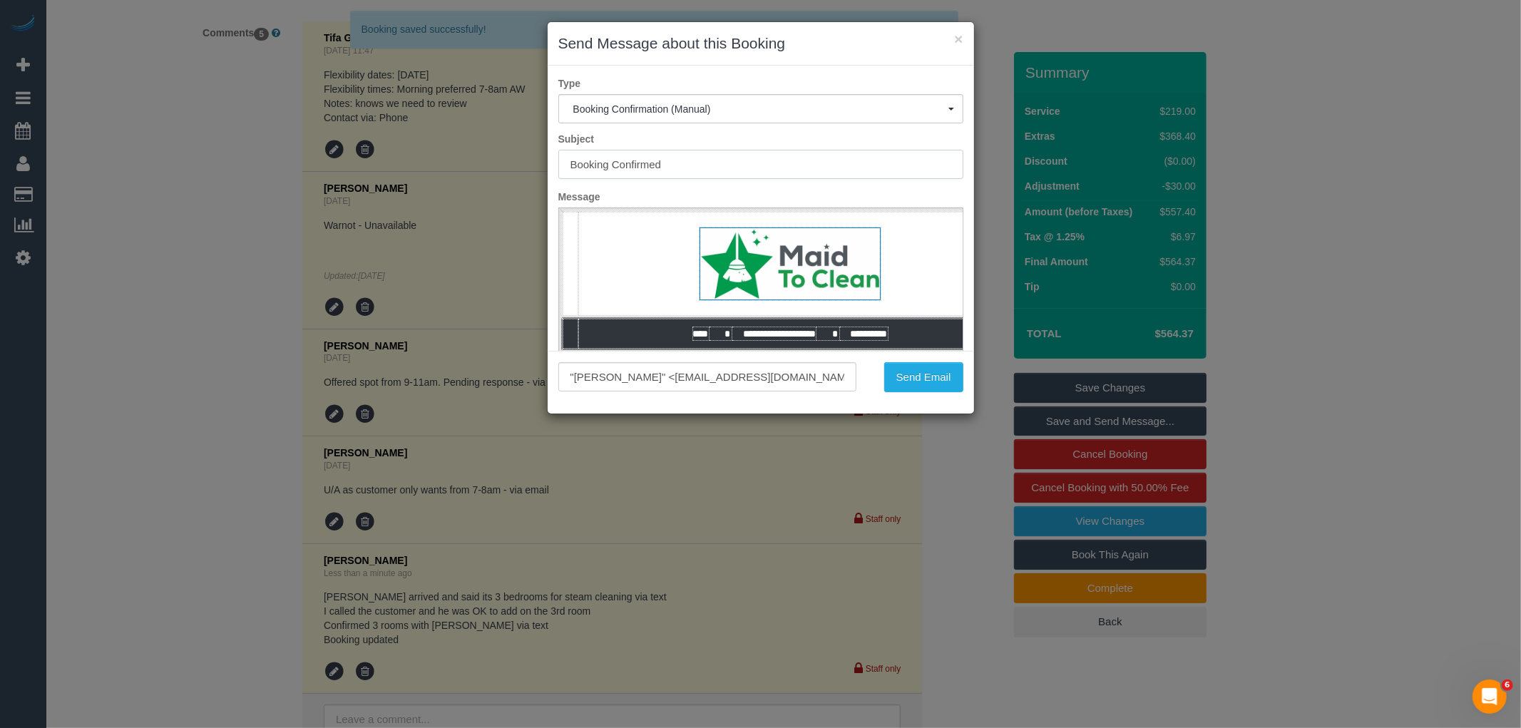
drag, startPoint x: 697, startPoint y: 160, endPoint x: 612, endPoint y: 160, distance: 84.9
click at [612, 160] on input "Booking Confirmed" at bounding box center [760, 164] width 405 height 29
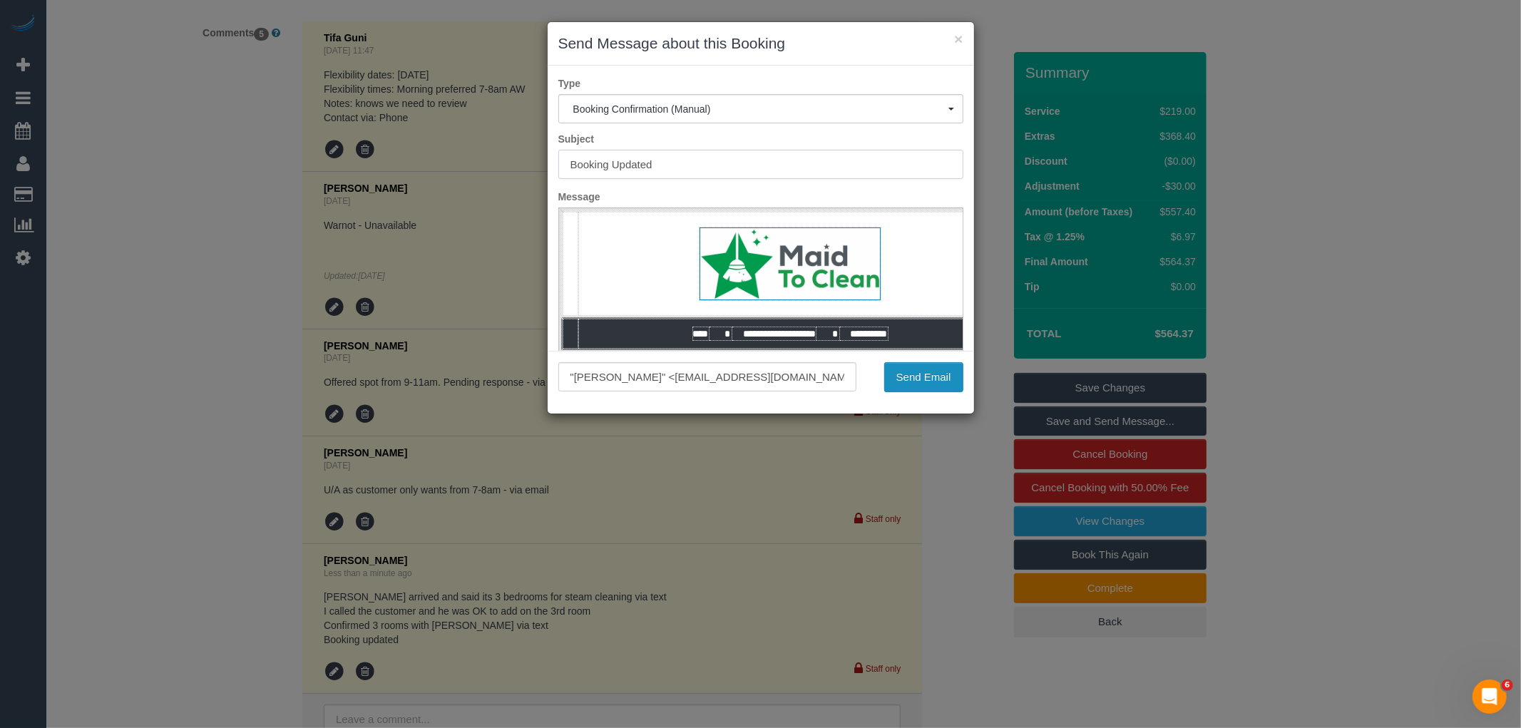
type input "Booking Updated"
click at [938, 382] on button "Send Email" at bounding box center [923, 377] width 79 height 30
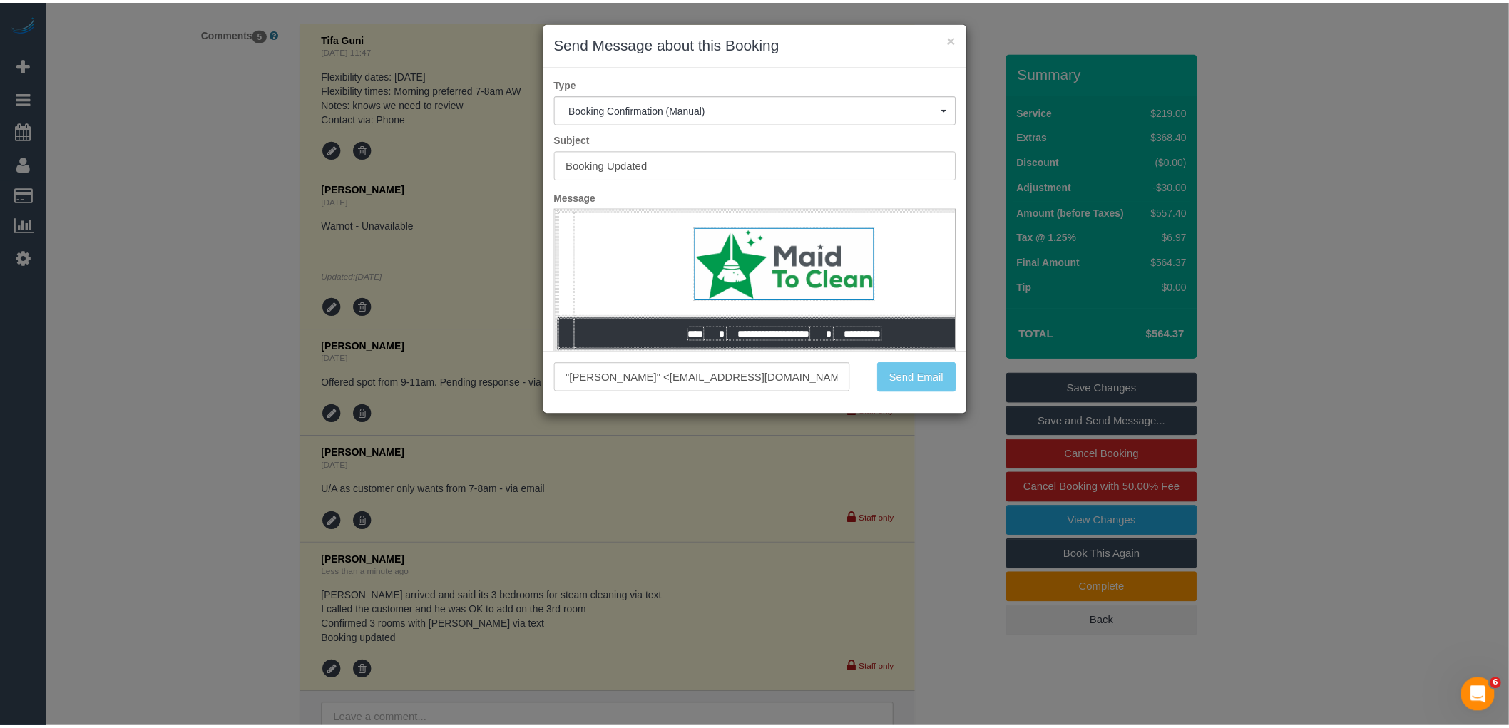
scroll to position [2788, 0]
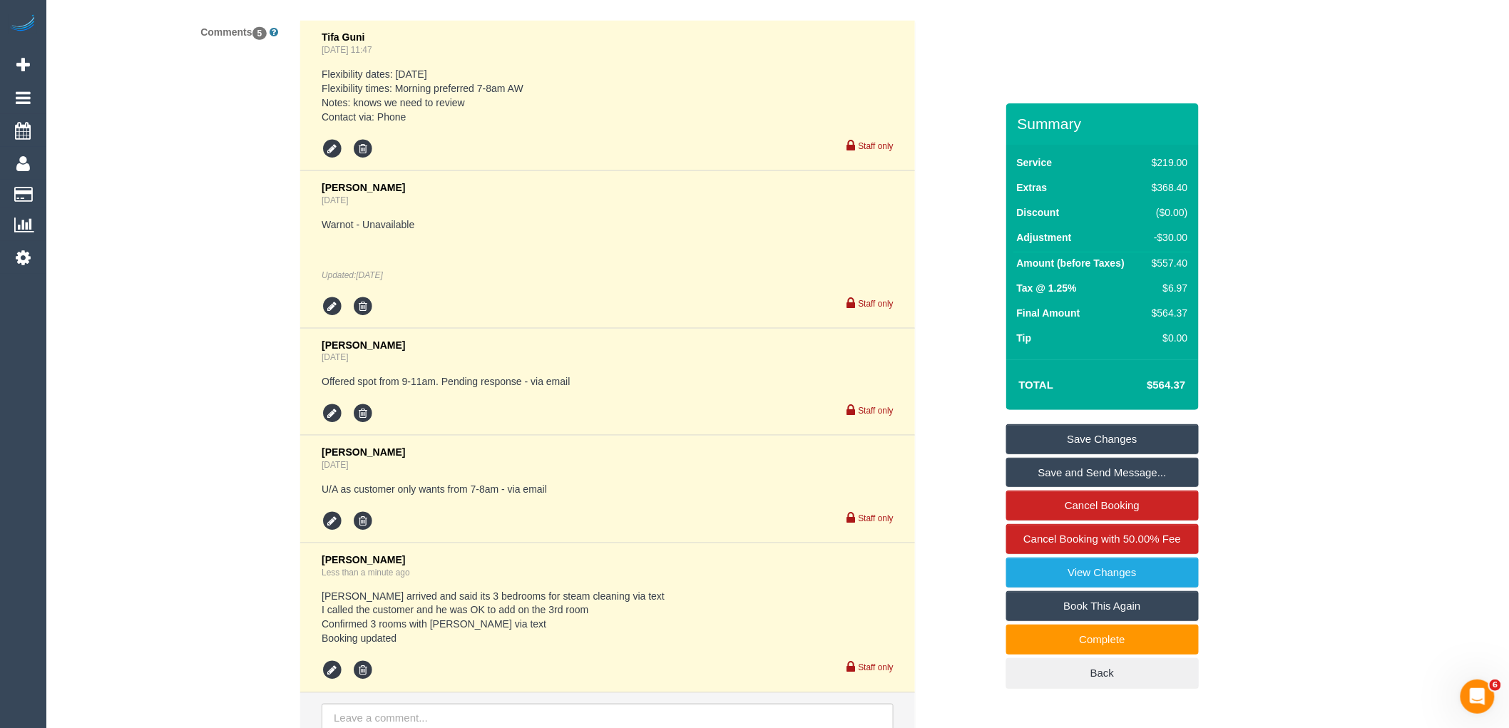
click at [1101, 439] on link "Save Changes" at bounding box center [1102, 439] width 193 height 30
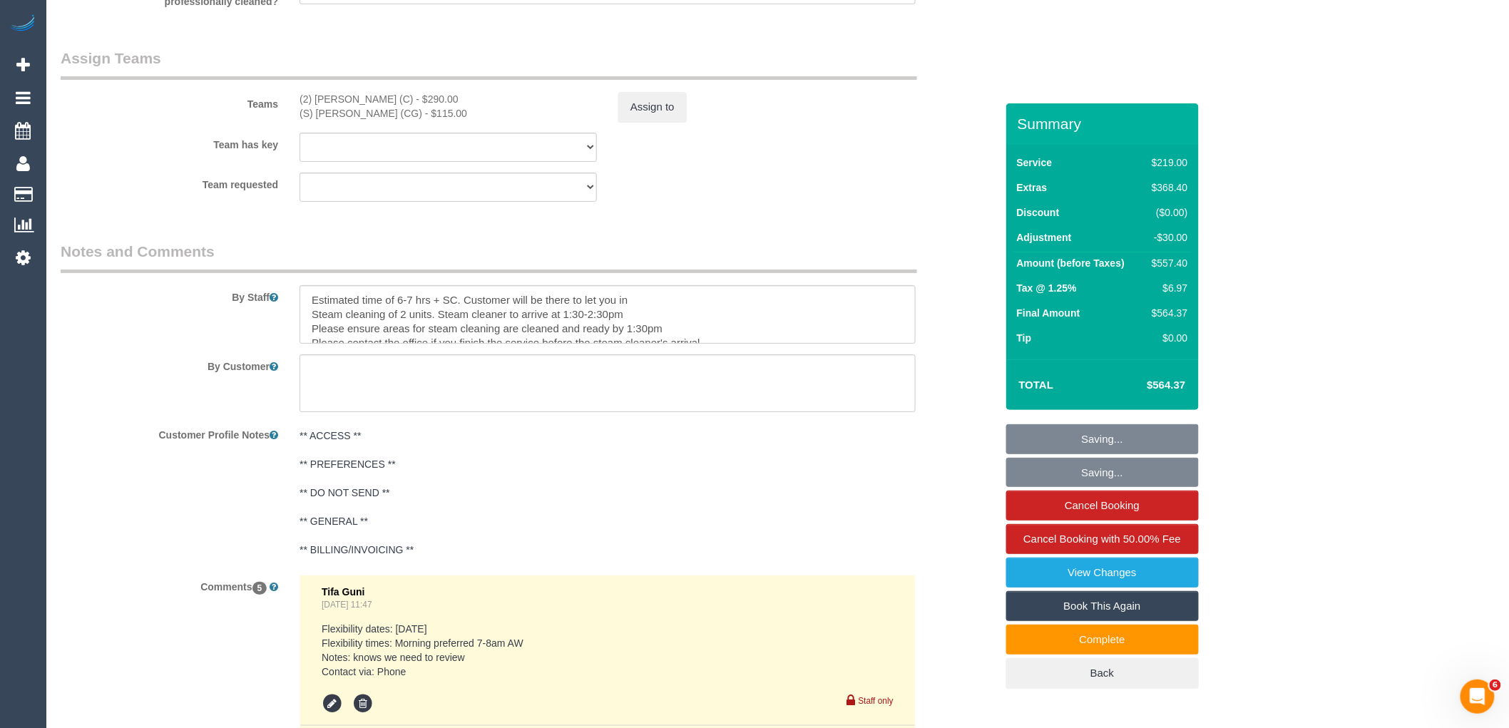
scroll to position [2182, 0]
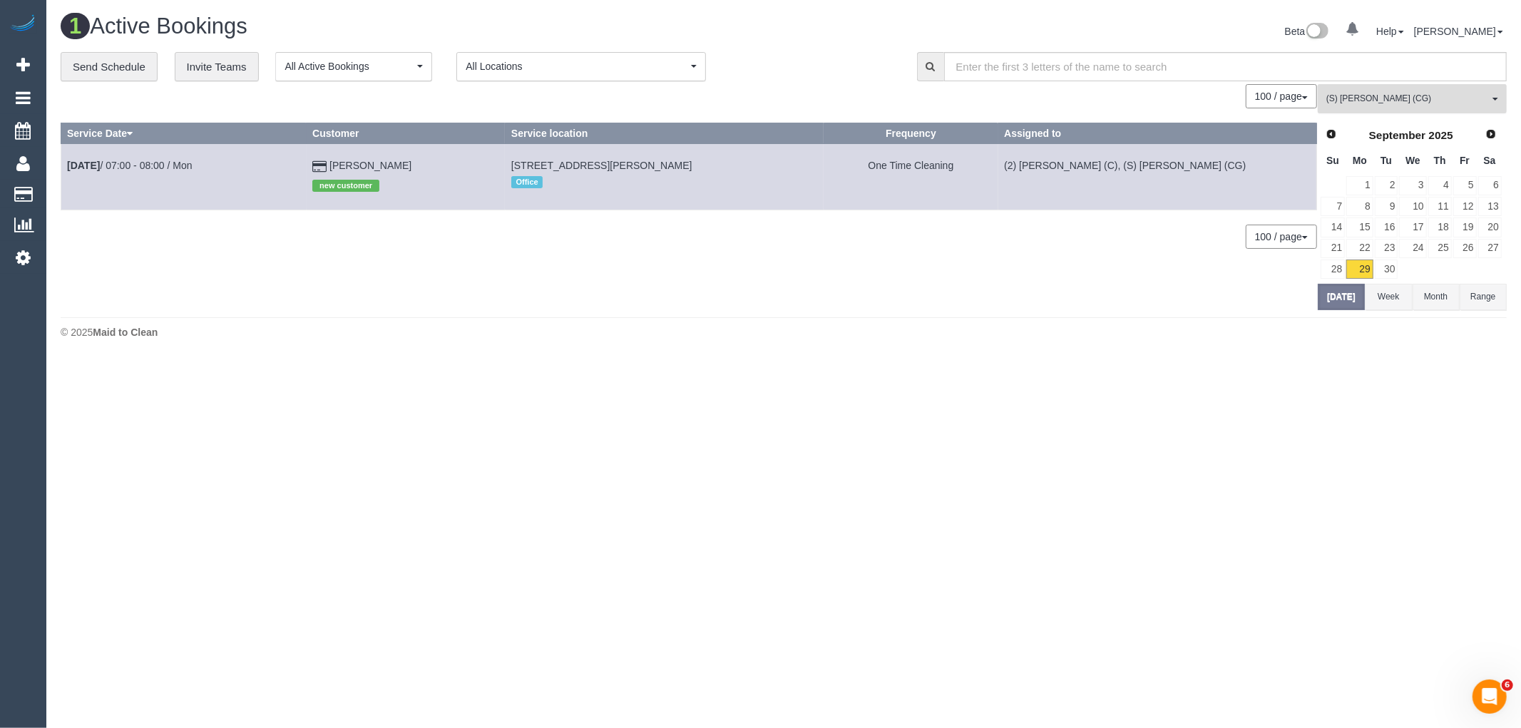
click at [1431, 102] on span "(S) [PERSON_NAME] (CG)" at bounding box center [1407, 99] width 163 height 12
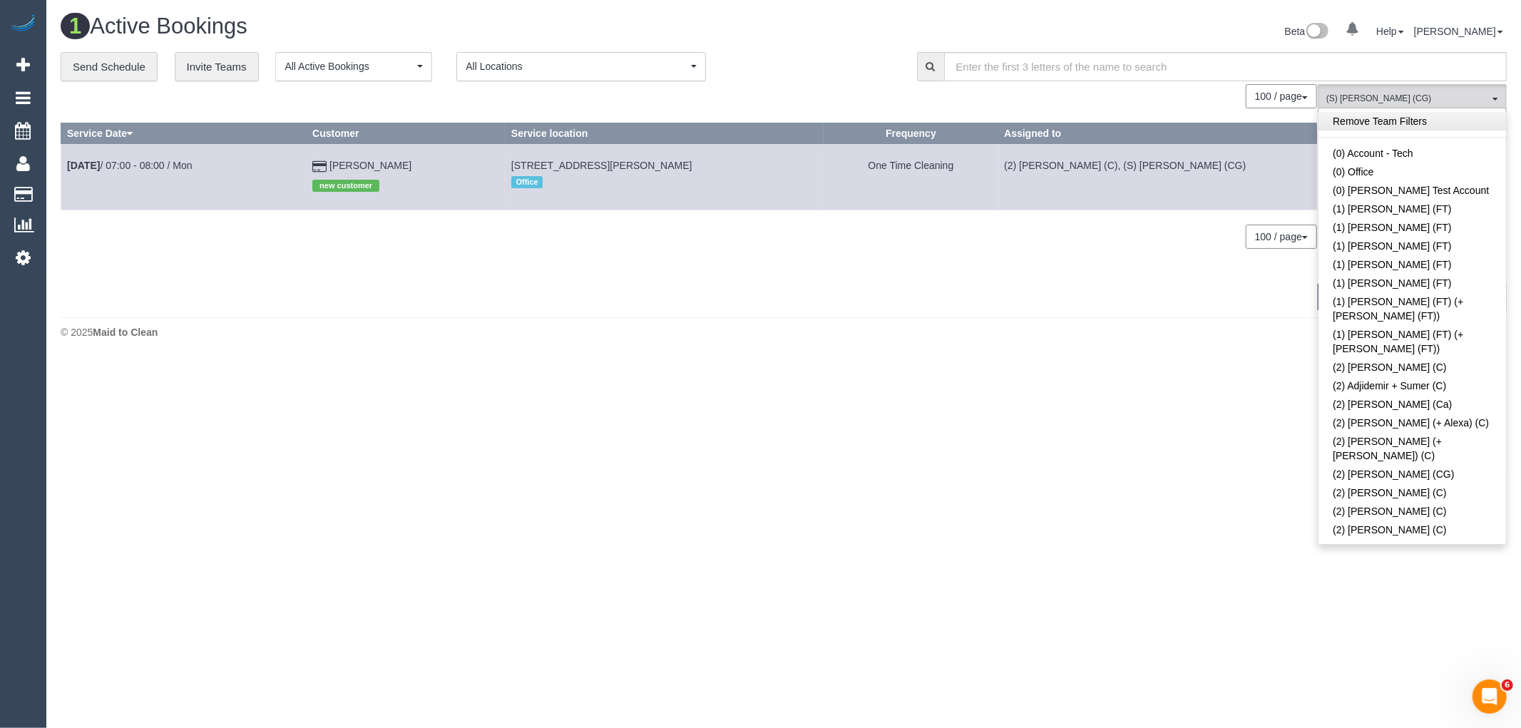
click at [1402, 118] on link "Remove Team Filters" at bounding box center [1413, 121] width 188 height 19
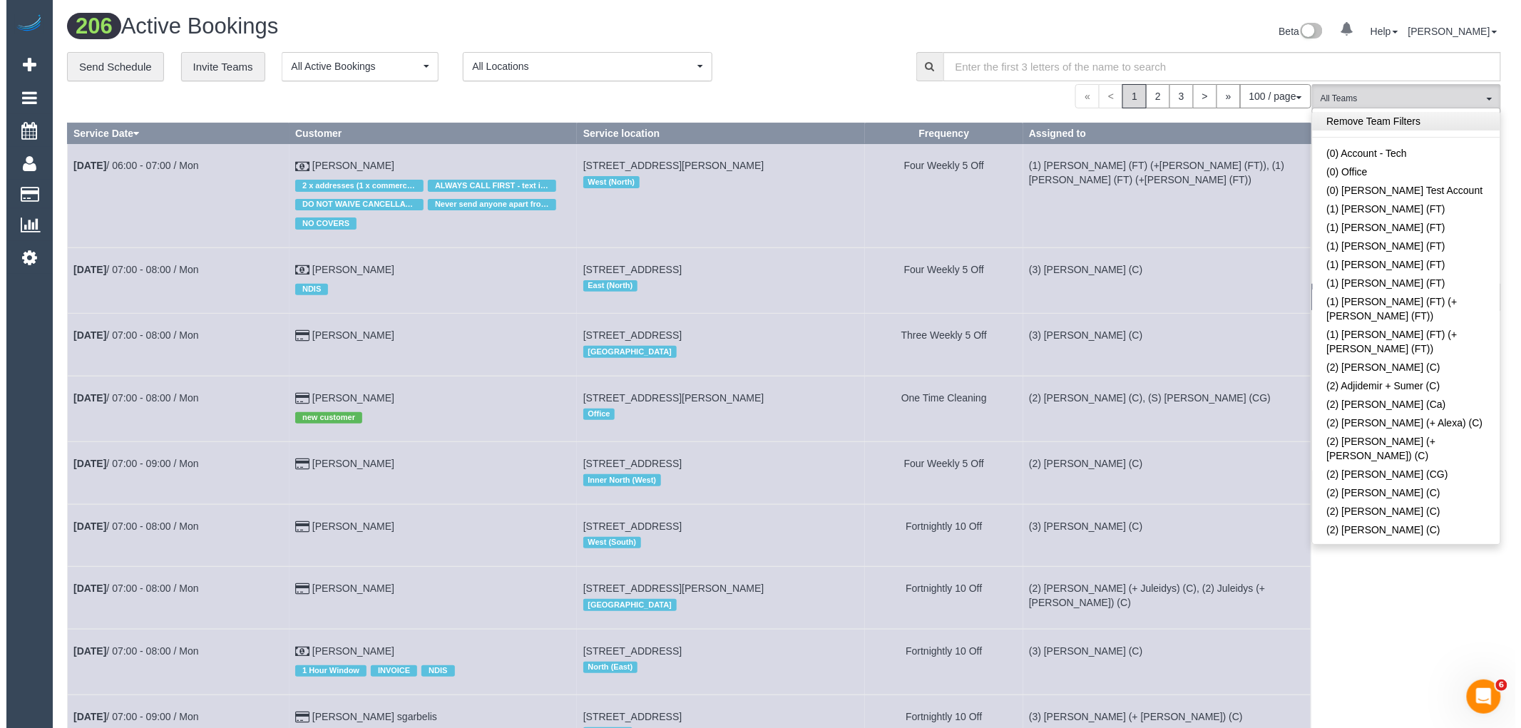
scroll to position [2136, 0]
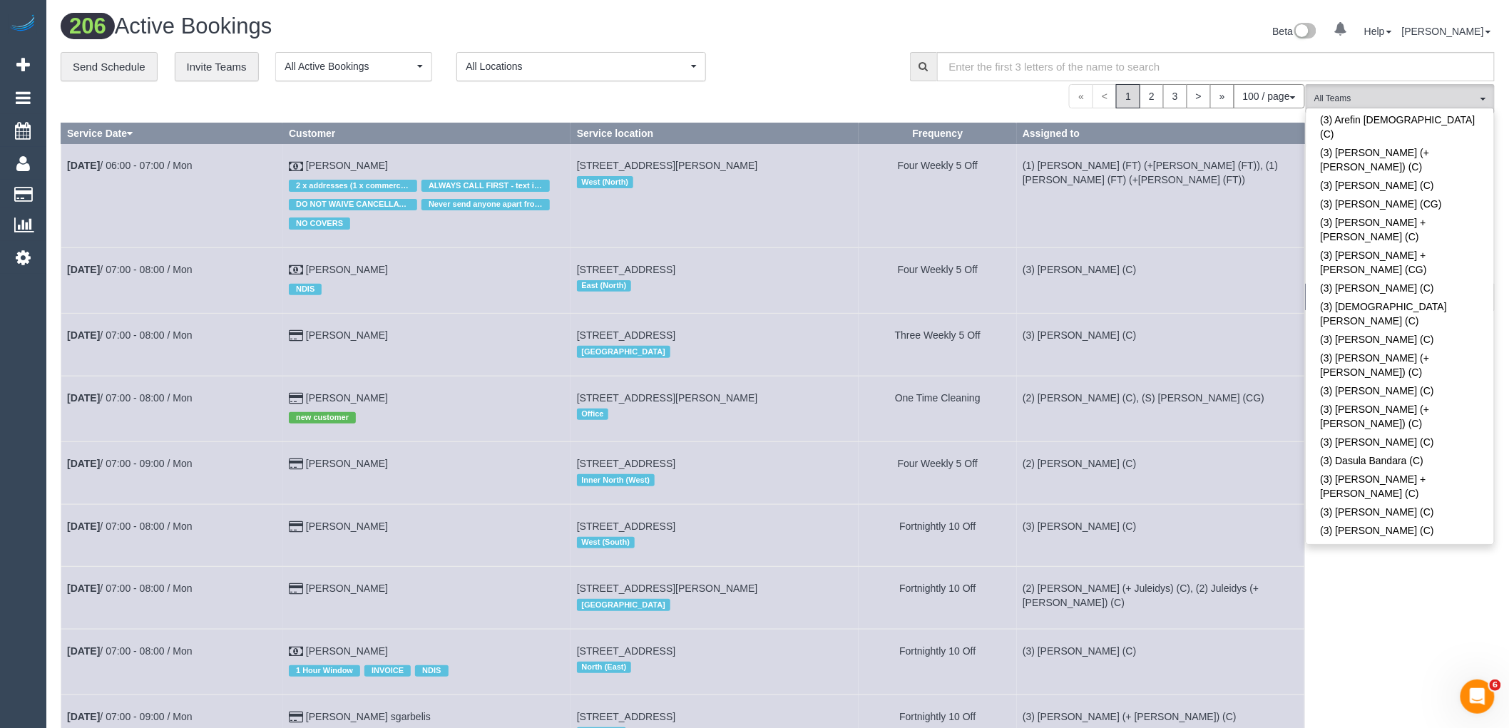
click at [825, 69] on div "**********" at bounding box center [475, 67] width 828 height 30
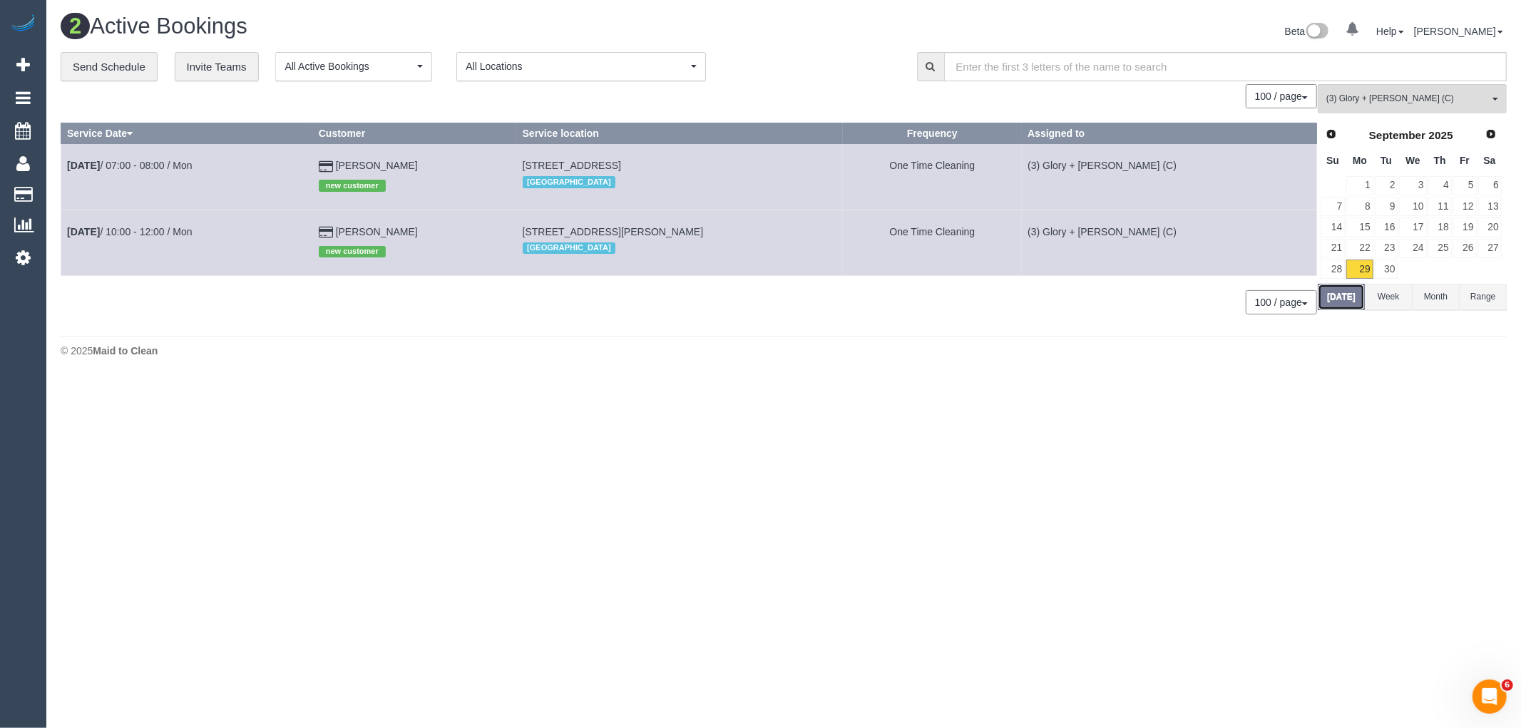
click at [1321, 302] on button "Today" at bounding box center [1341, 297] width 47 height 26
drag, startPoint x: 603, startPoint y: 232, endPoint x: 568, endPoint y: 232, distance: 34.9
click at [568, 232] on td "422-426 Glenferrie Rd, 9, Kooyong, VIC 3144 Inner South East" at bounding box center [679, 243] width 327 height 66
copy span "422-426 Glenferrie Rd, 9, Kooyong, VIC 3144"
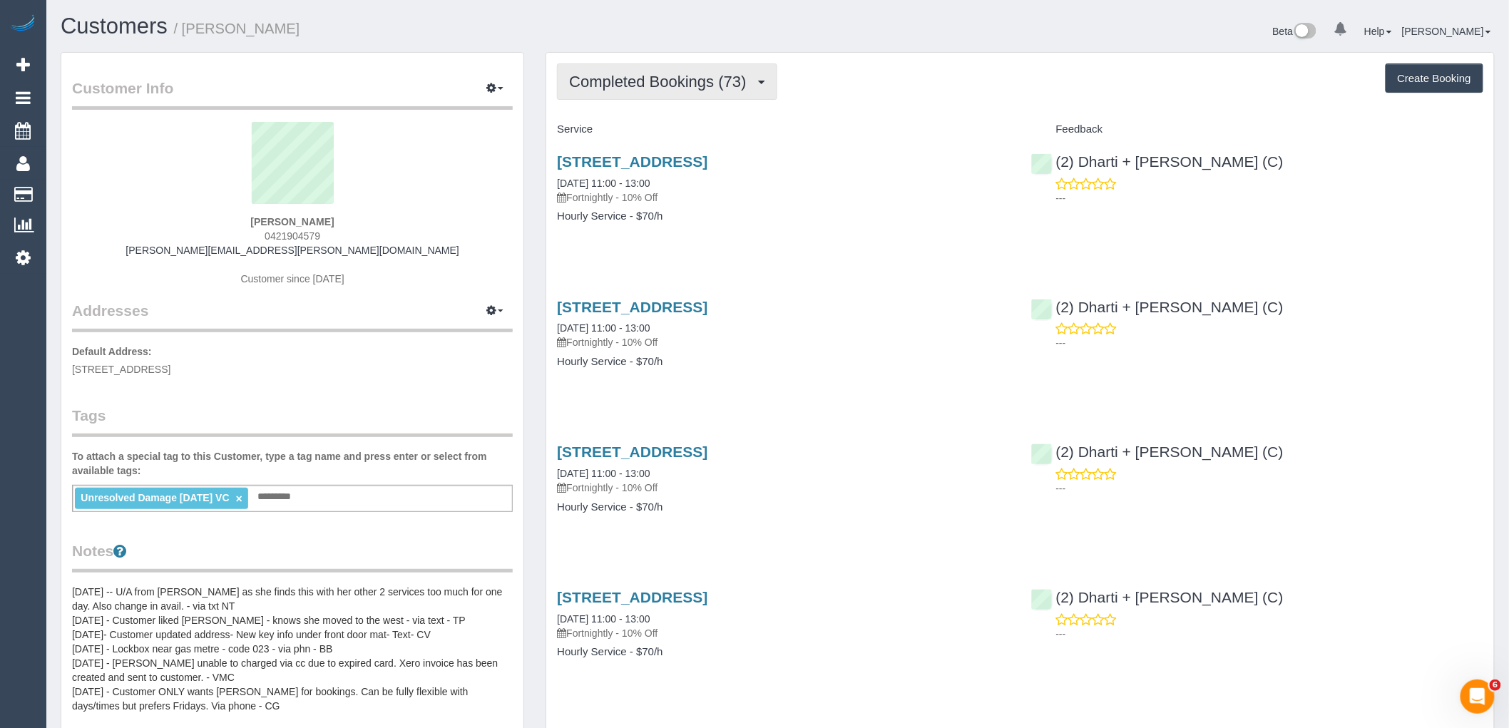
click at [747, 82] on span "Completed Bookings (73)" at bounding box center [661, 82] width 184 height 18
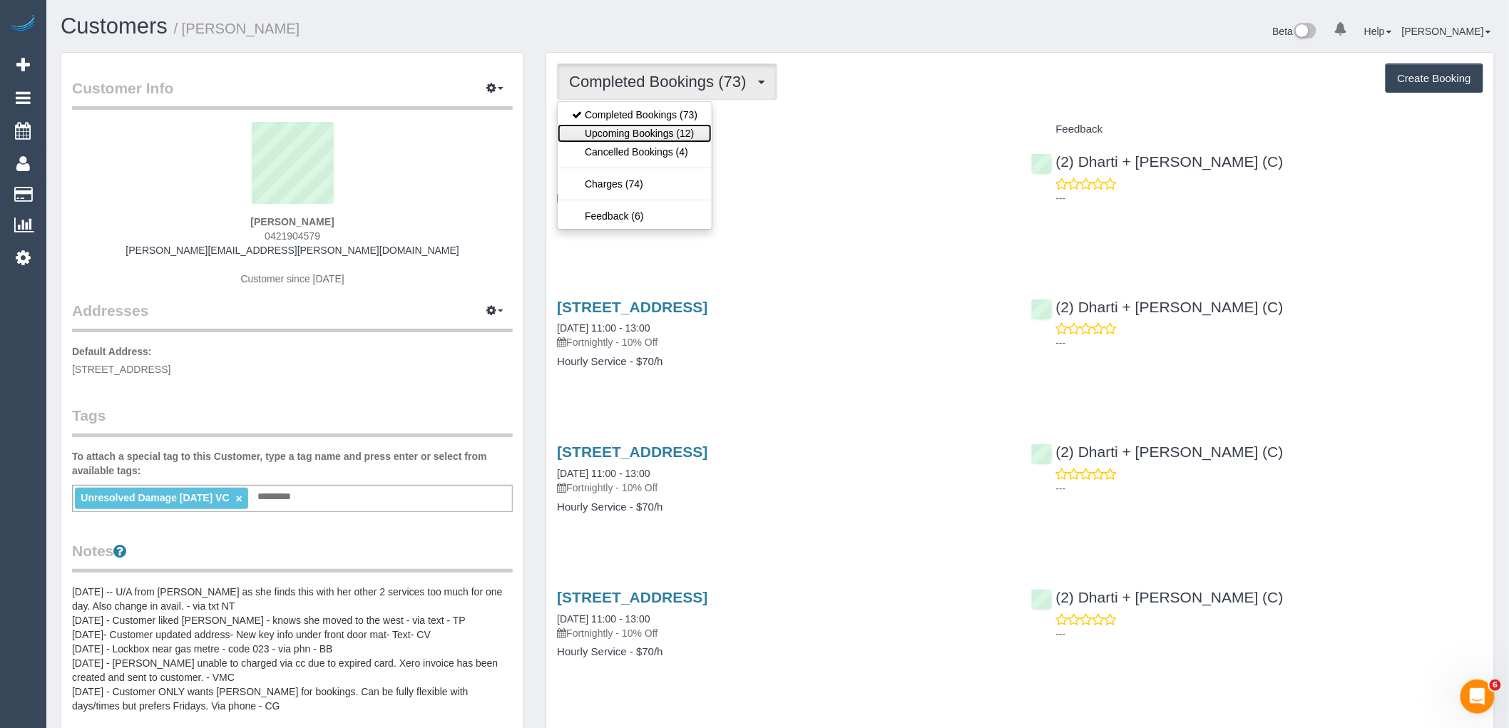
click at [685, 133] on link "Upcoming Bookings (12)" at bounding box center [635, 133] width 154 height 19
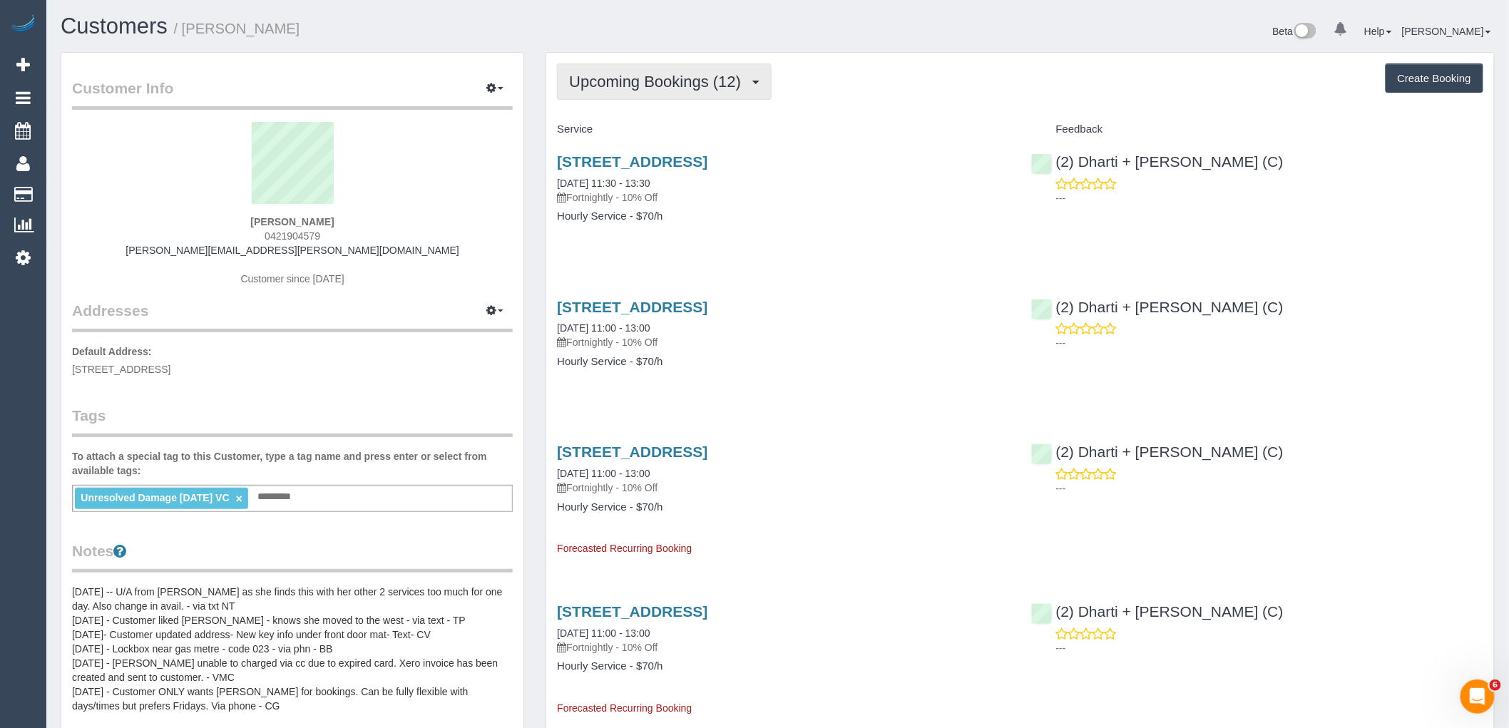
click at [670, 100] on button "Upcoming Bookings (12)" at bounding box center [664, 81] width 215 height 36
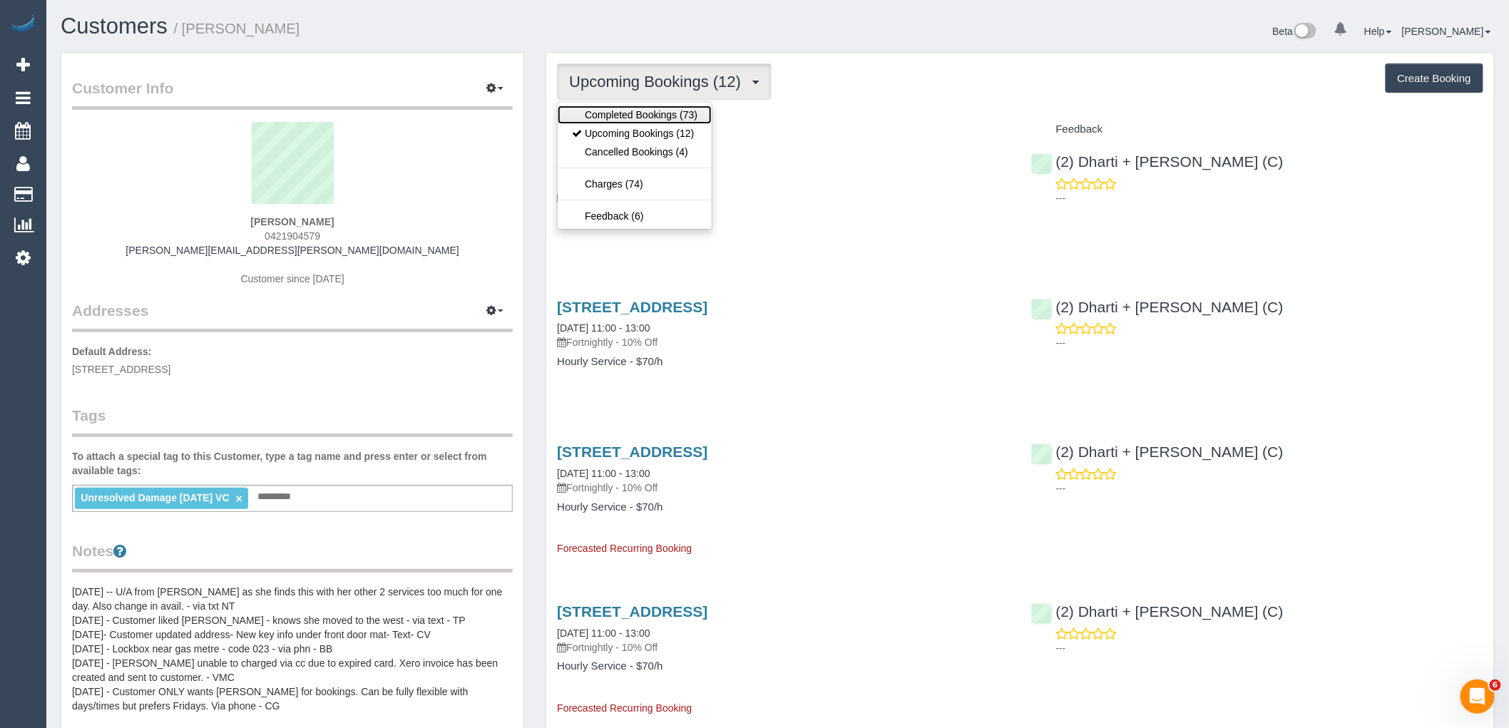
click at [667, 123] on link "Completed Bookings (73)" at bounding box center [635, 115] width 154 height 19
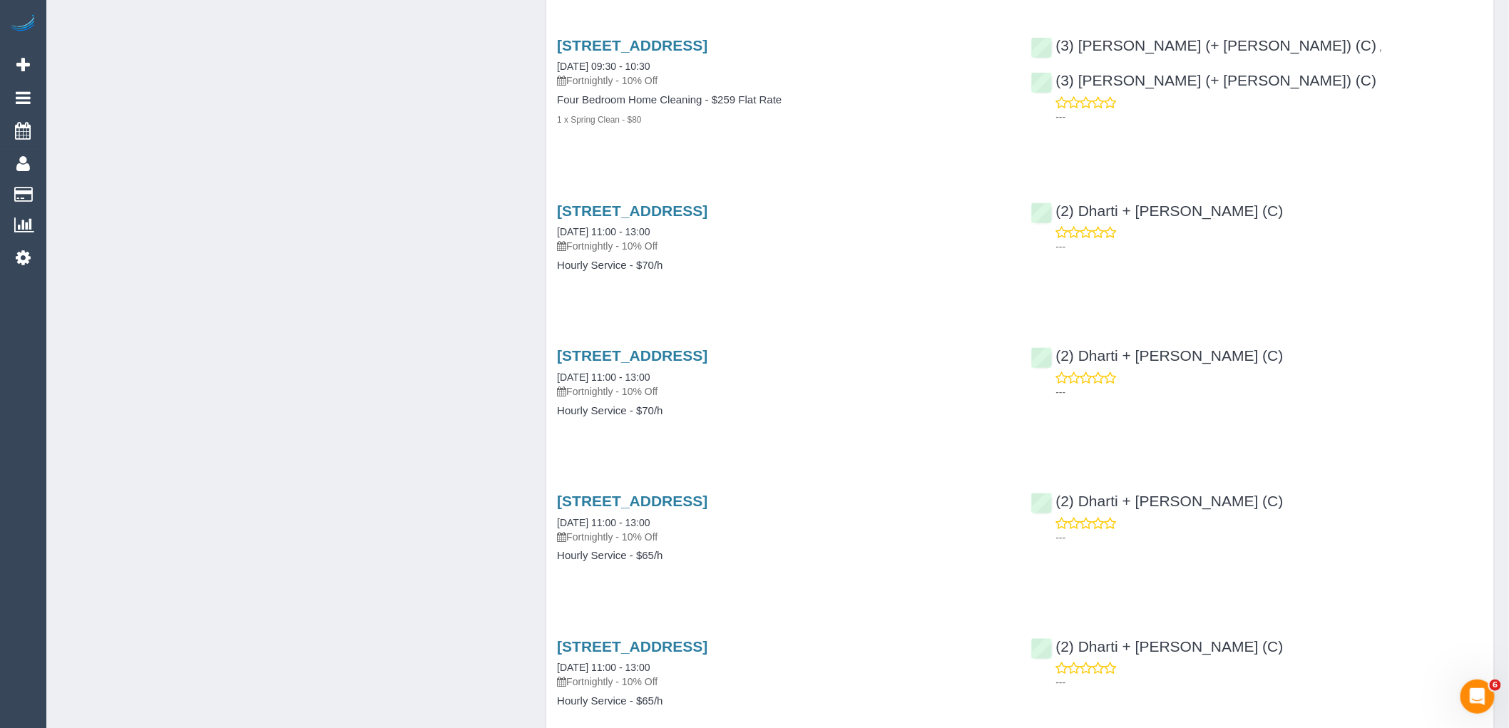
scroll to position [2218, 0]
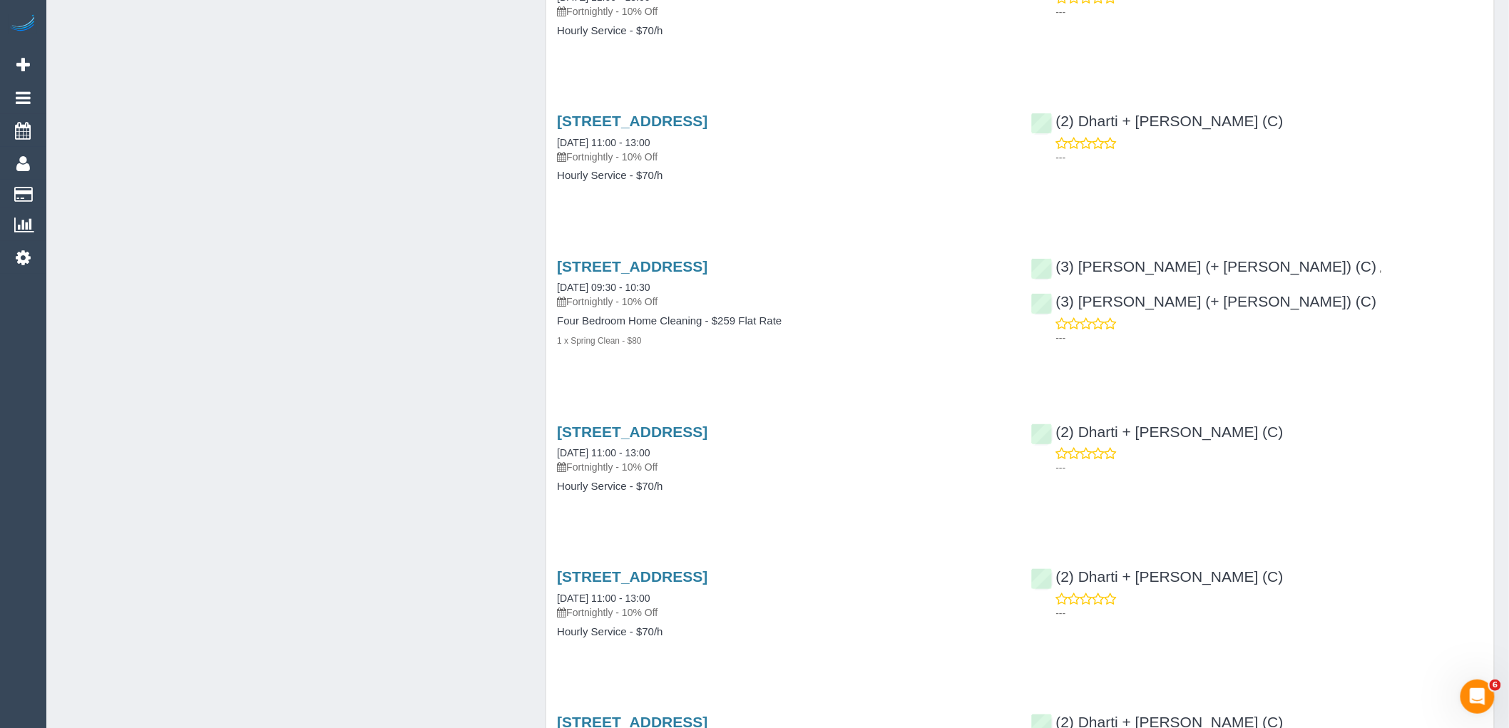
drag, startPoint x: 554, startPoint y: 322, endPoint x: 899, endPoint y: 330, distance: 345.2
click at [870, 322] on div "60 Bird Ave, Northcote, VIC 3070 06/02/2025 09:30 - 10:30 Fortnightly - 10% Off…" at bounding box center [782, 311] width 473 height 130
click at [795, 374] on div "60 Bird Ave, Northcote, VIC 3070 06/02/2025 09:30 - 10:30 Fortnightly - 10% Off…" at bounding box center [782, 311] width 473 height 130
drag, startPoint x: 635, startPoint y: 262, endPoint x: 542, endPoint y: 262, distance: 93.4
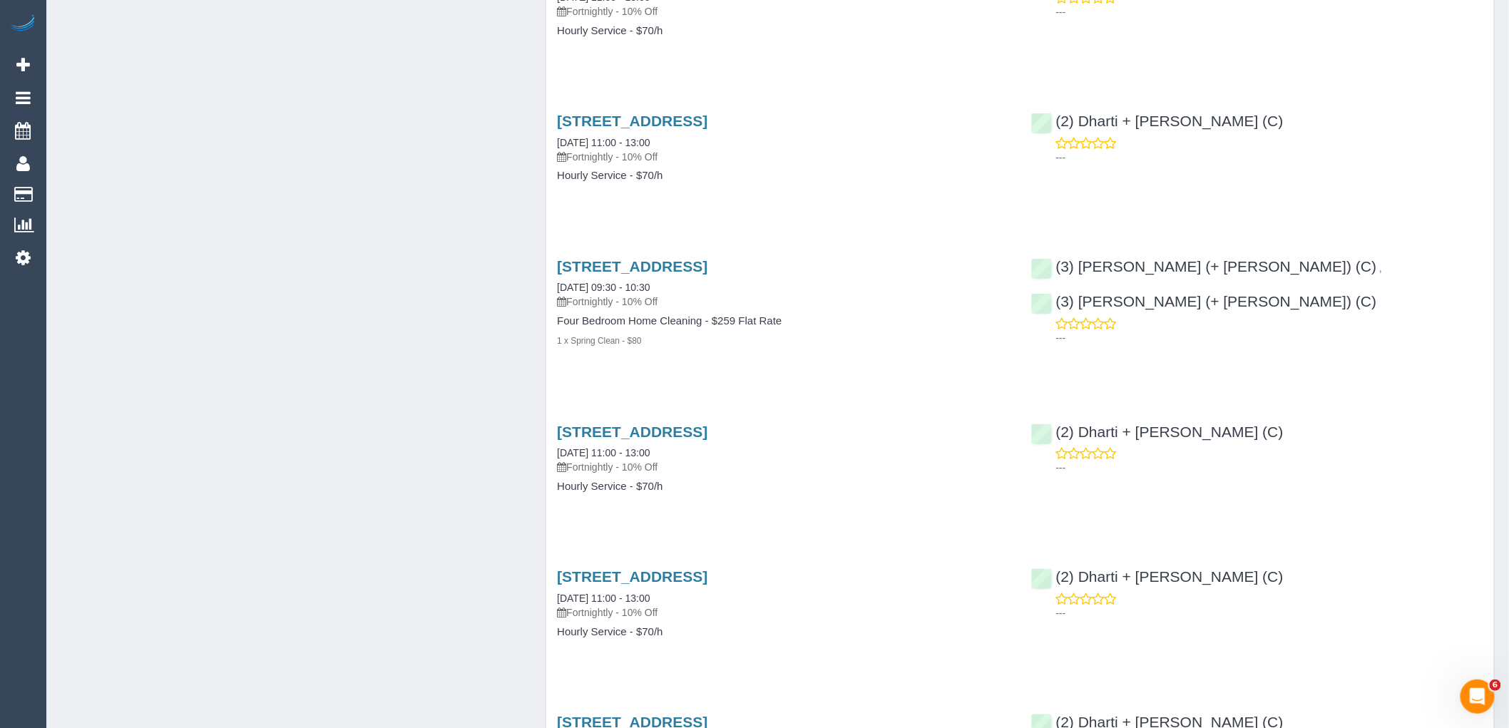
copy link "60 Bird Ave, Northcote, VIC 3070"
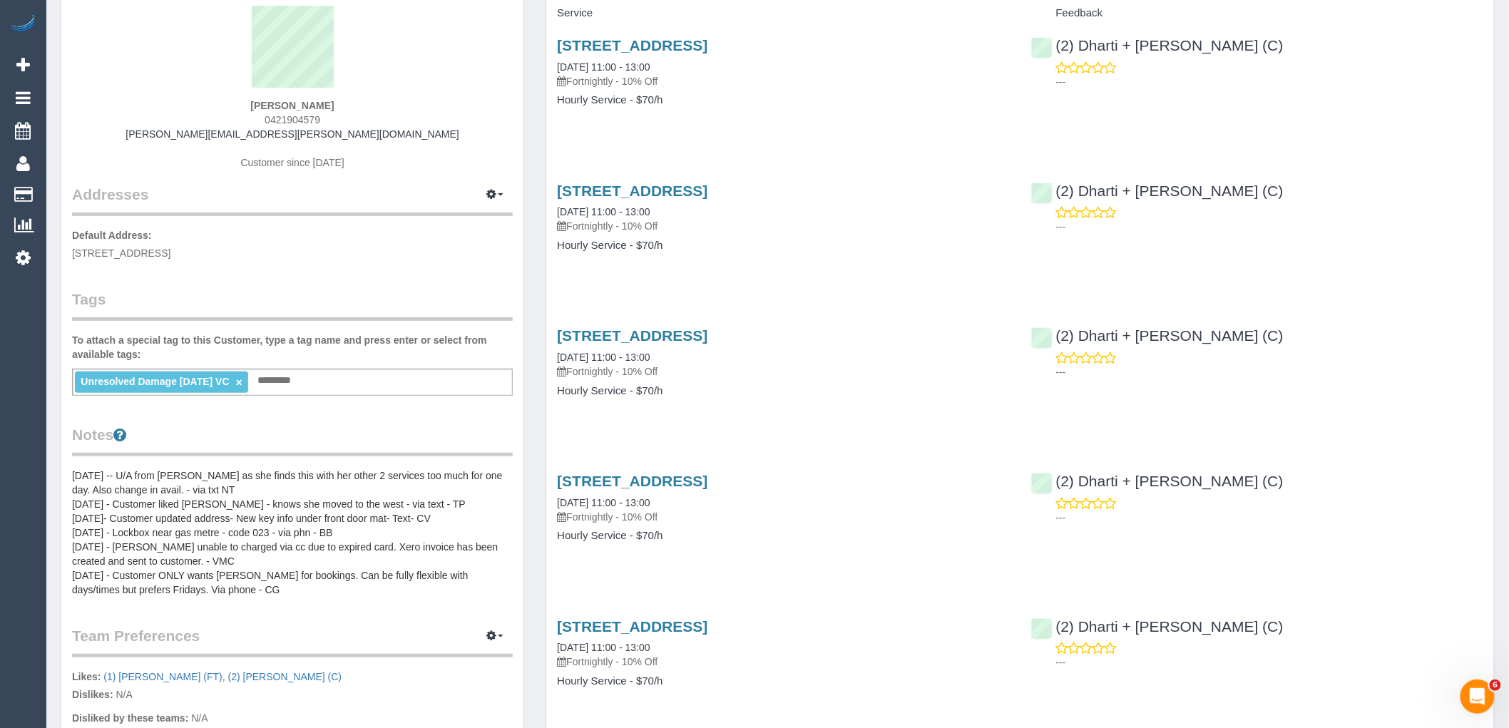
scroll to position [0, 0]
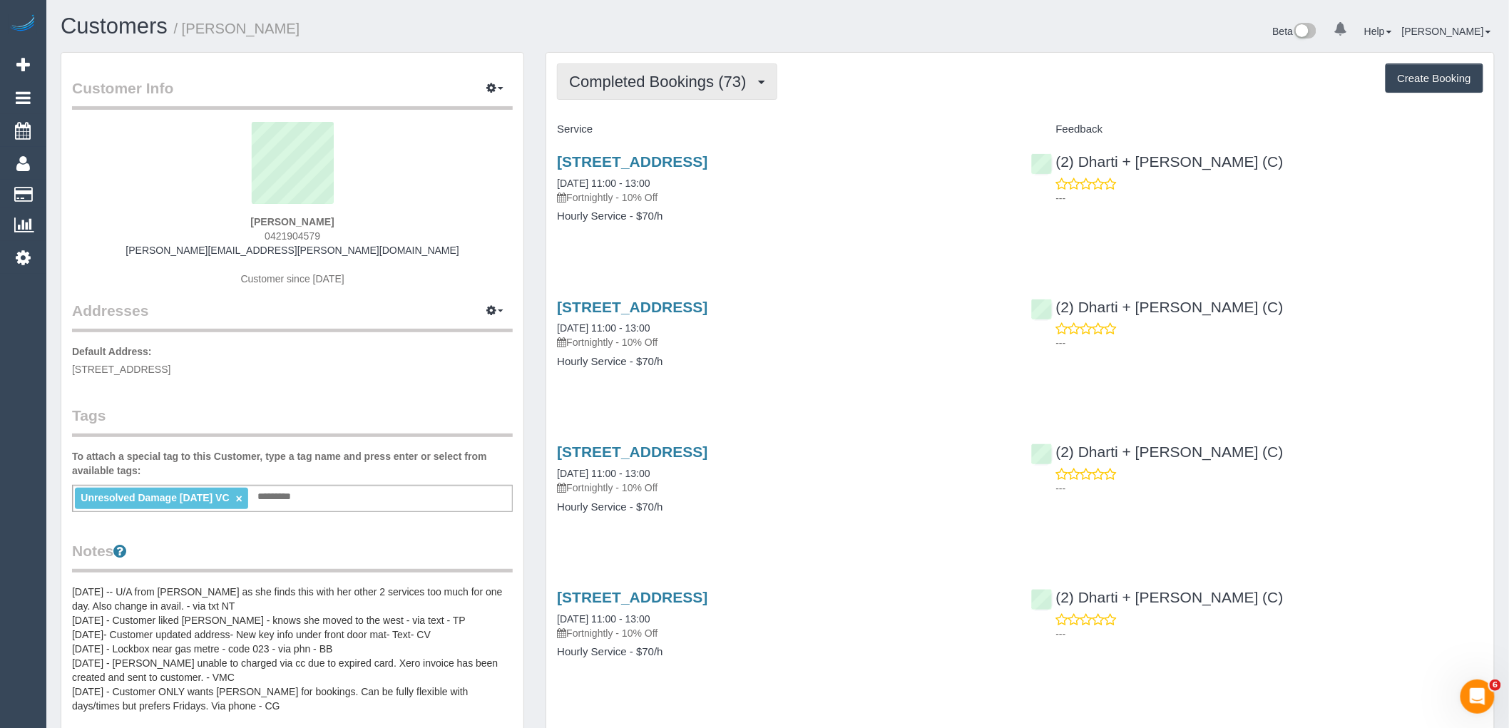
click at [678, 76] on span "Completed Bookings (73)" at bounding box center [661, 82] width 184 height 18
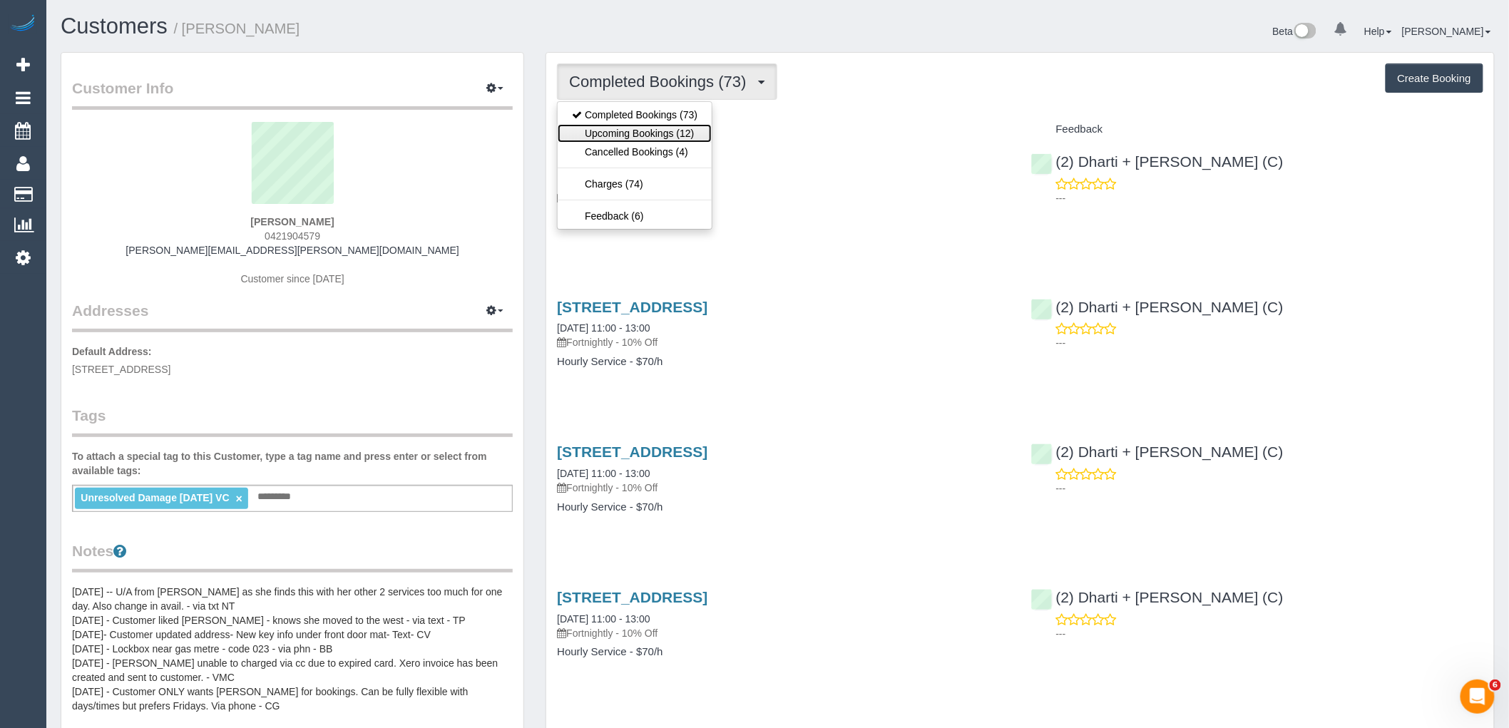
click at [690, 139] on link "Upcoming Bookings (12)" at bounding box center [635, 133] width 154 height 19
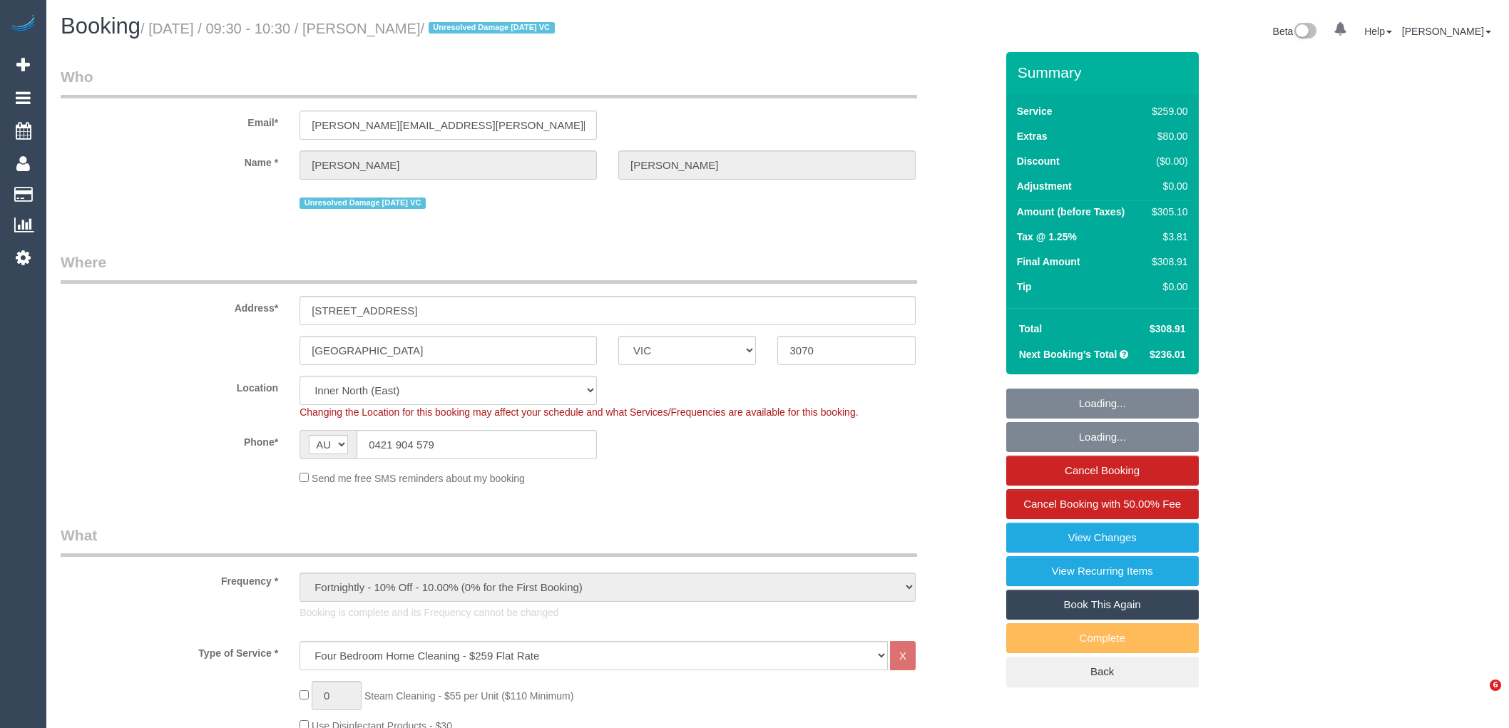
select select "VIC"
select select "string:stripe-pm_1MHynb2GScqysDRVxbkX4Qt1"
select select "number:28"
select select "number:14"
select select "number:19"
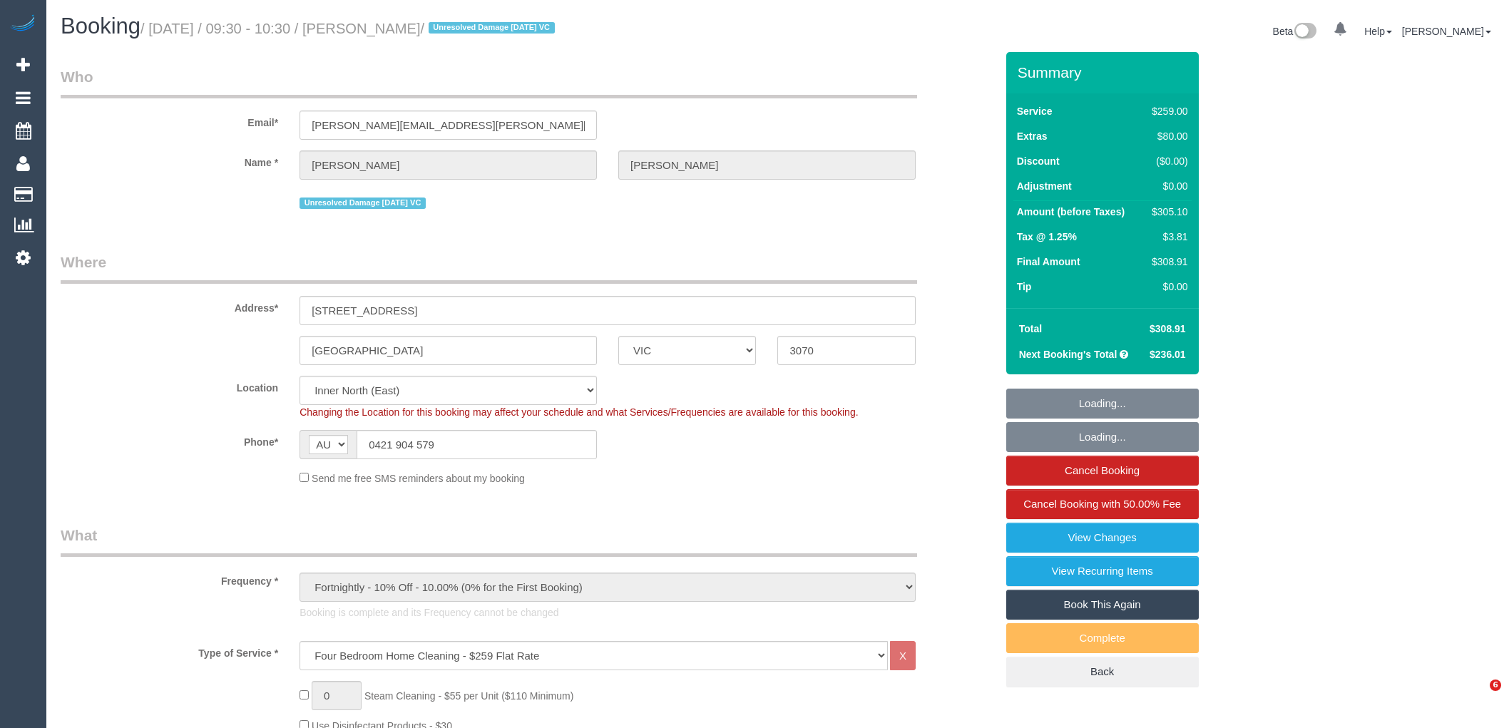
select select "number:22"
select select "number:35"
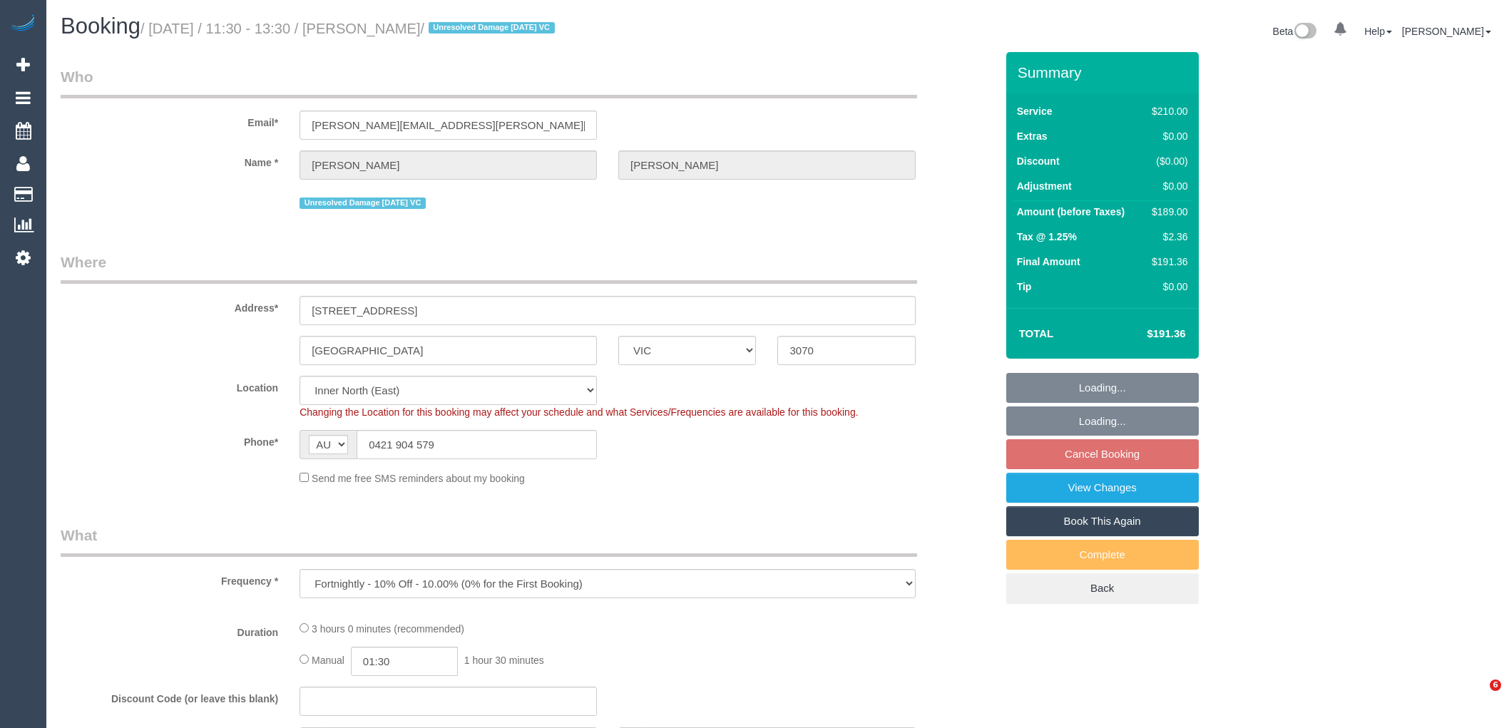
select select "VIC"
select select "string:stripe-pm_1MHynb2GScqysDRVxbkX4Qt1"
select select "number:28"
select select "number:14"
select select "number:19"
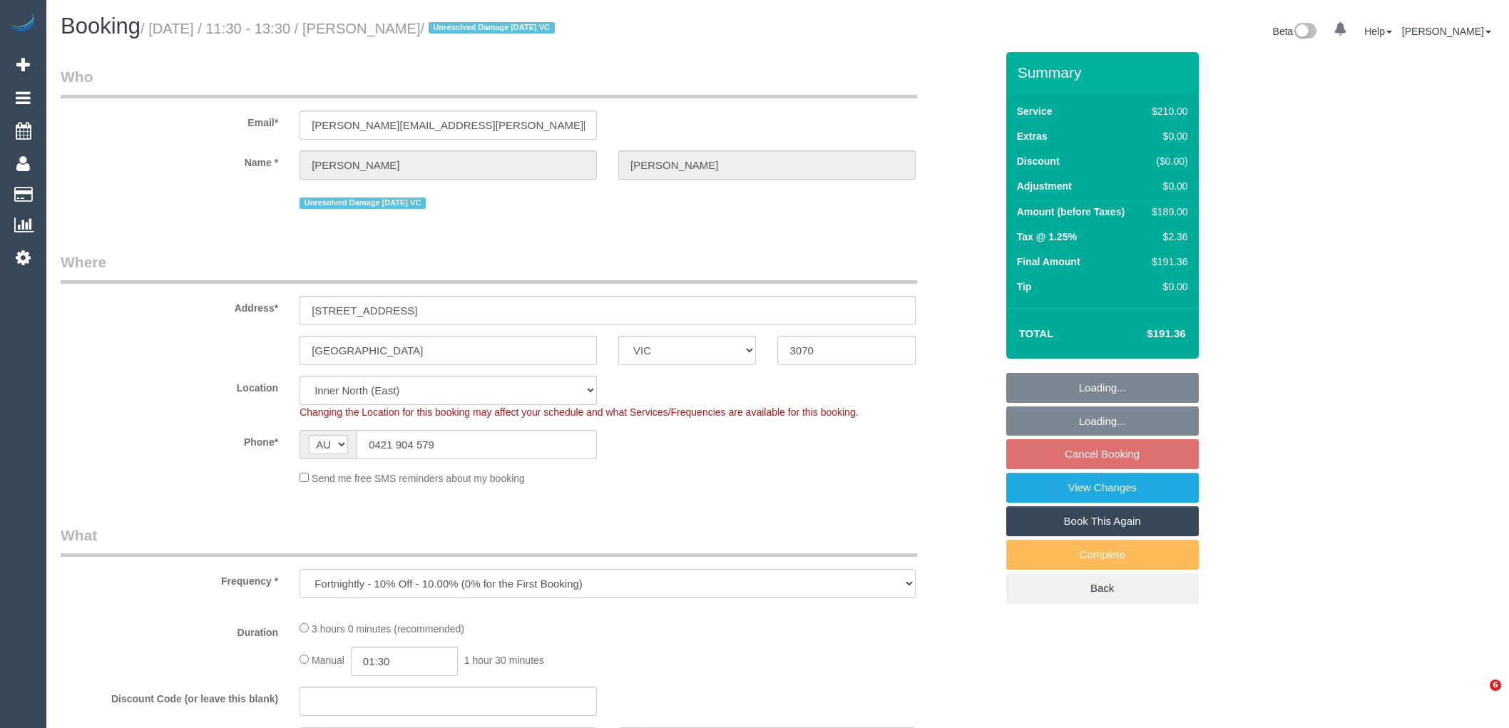
select select "number:22"
select select "number:35"
select select "180"
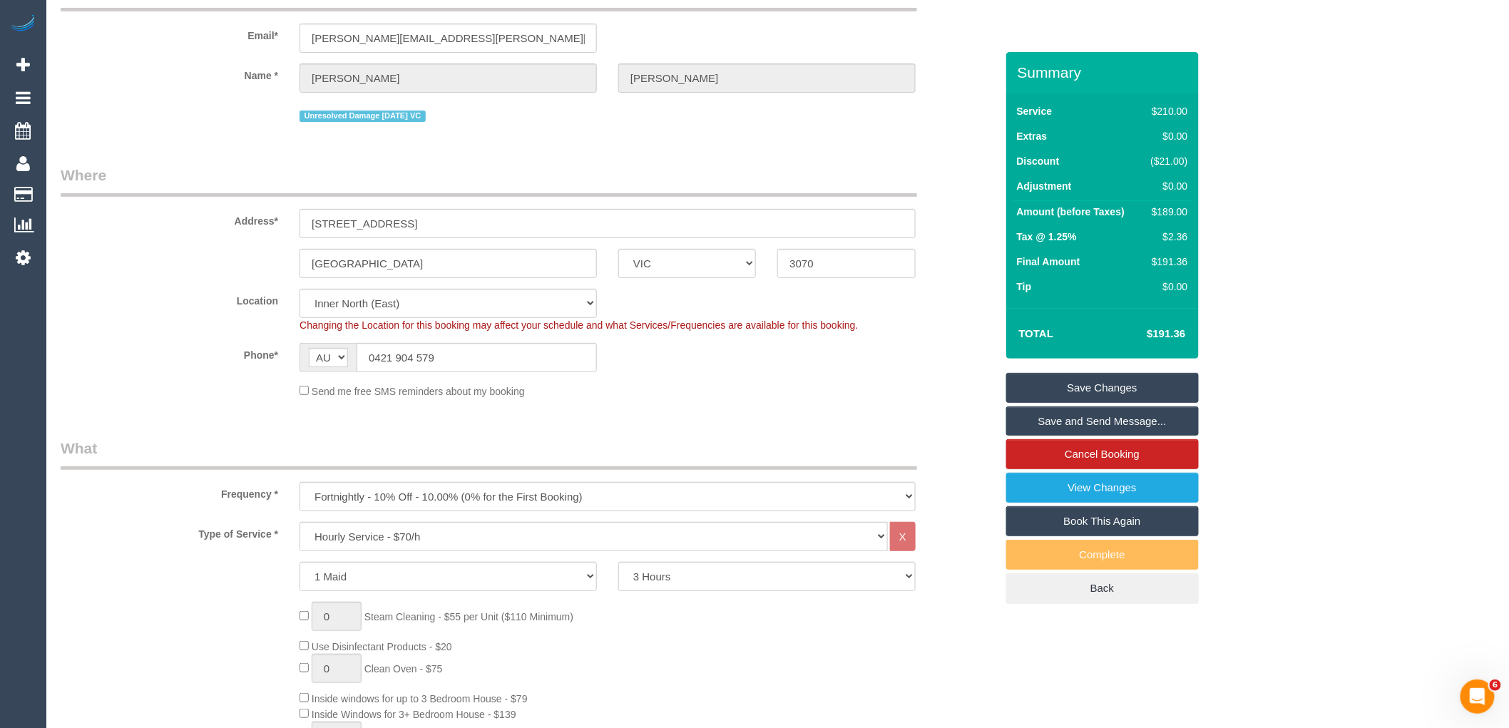
scroll to position [158, 0]
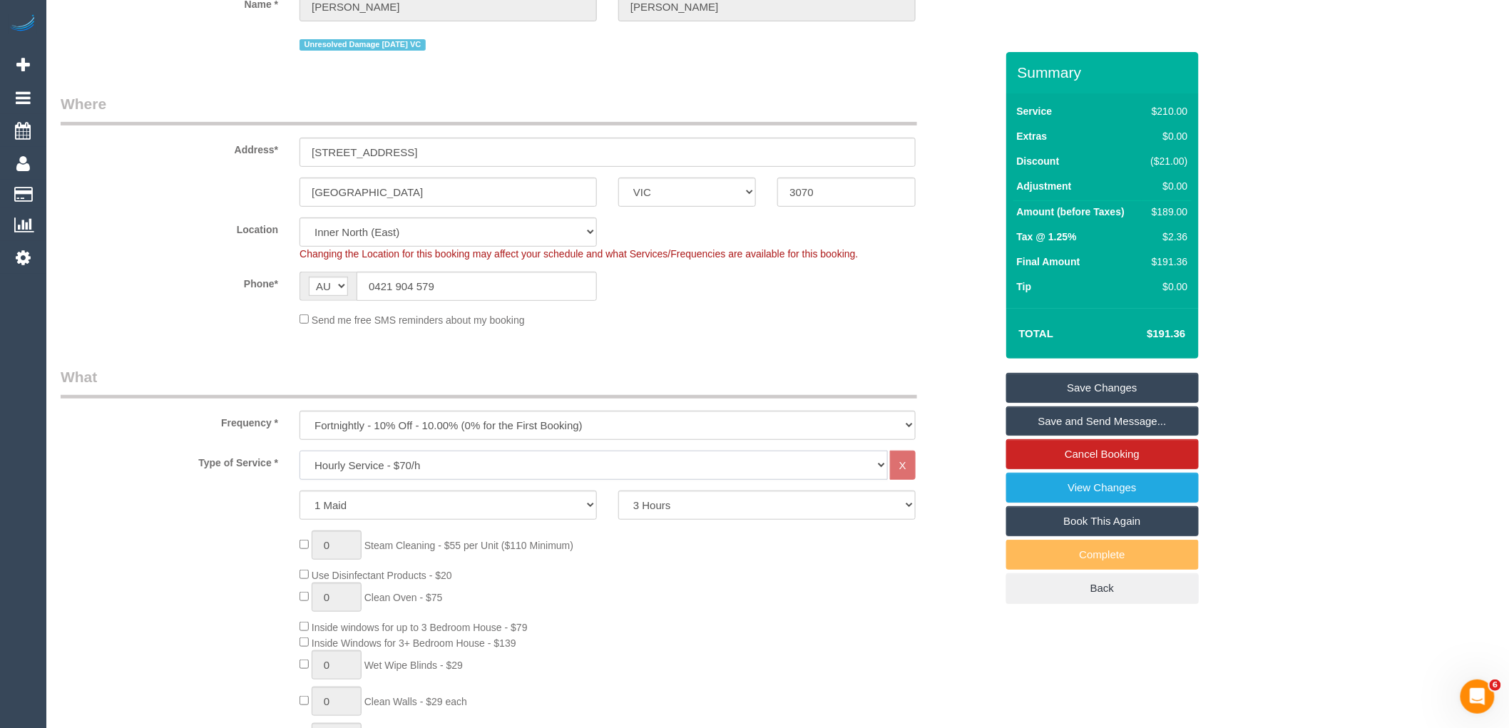
click at [456, 476] on select "Hourly Service - $70/h Hourly Service - $65/h Hourly Service - $60/h Hourly Ser…" at bounding box center [593, 465] width 588 height 29
select select "213"
click at [299, 453] on select "Hourly Service - $70/h Hourly Service - $65/h Hourly Service - $60/h Hourly Ser…" at bounding box center [593, 465] width 588 height 29
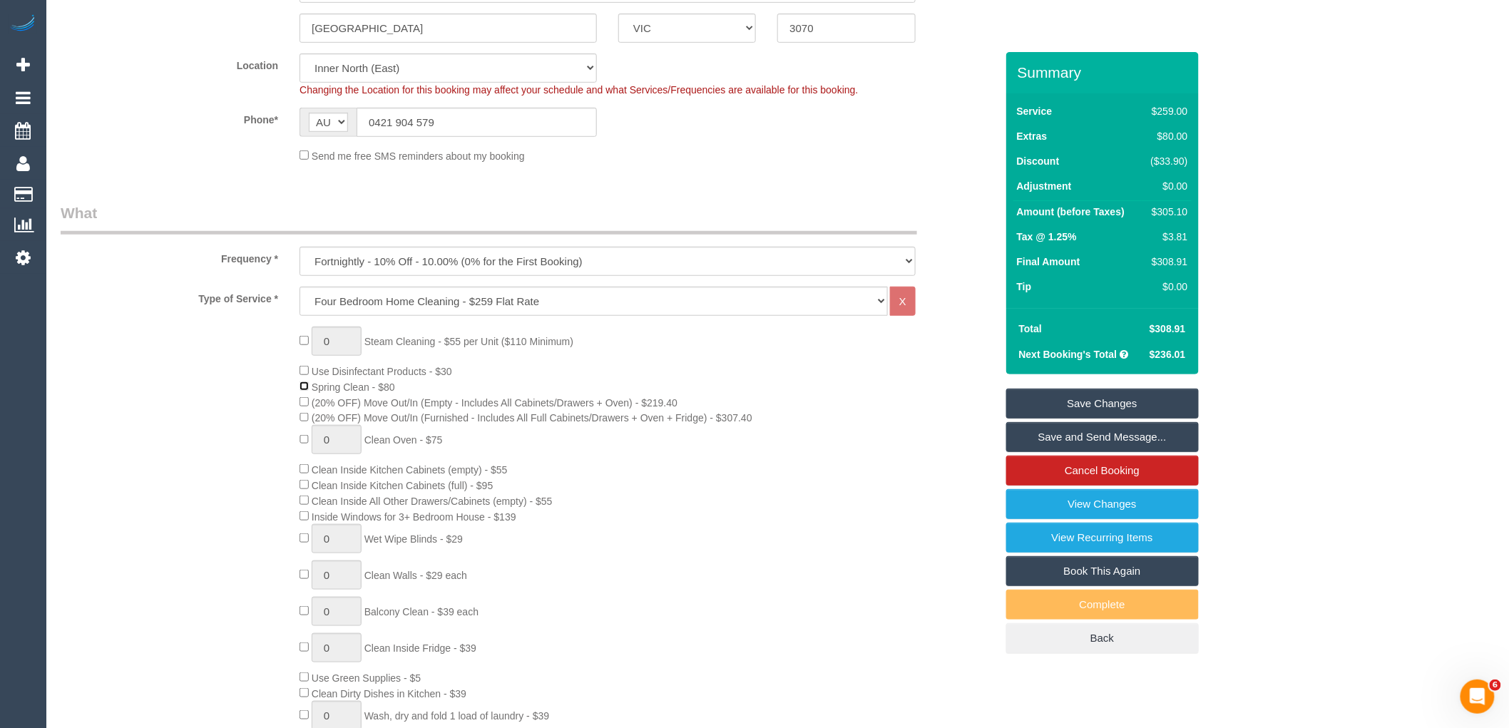
scroll to position [317, 0]
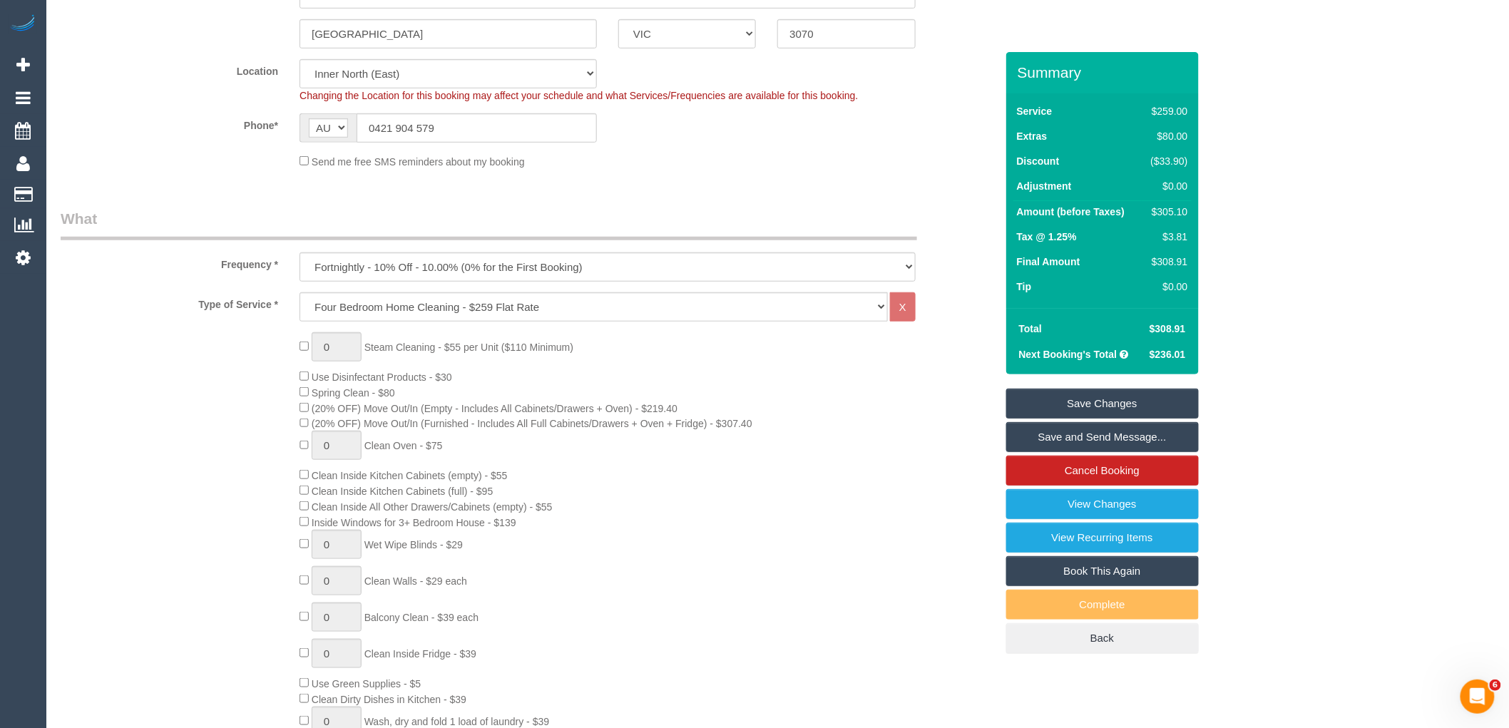
click at [864, 503] on div "0 Steam Cleaning - $55 per Unit ($110 Minimum) Use Disinfectant Products - $30 …" at bounding box center [647, 581] width 717 height 499
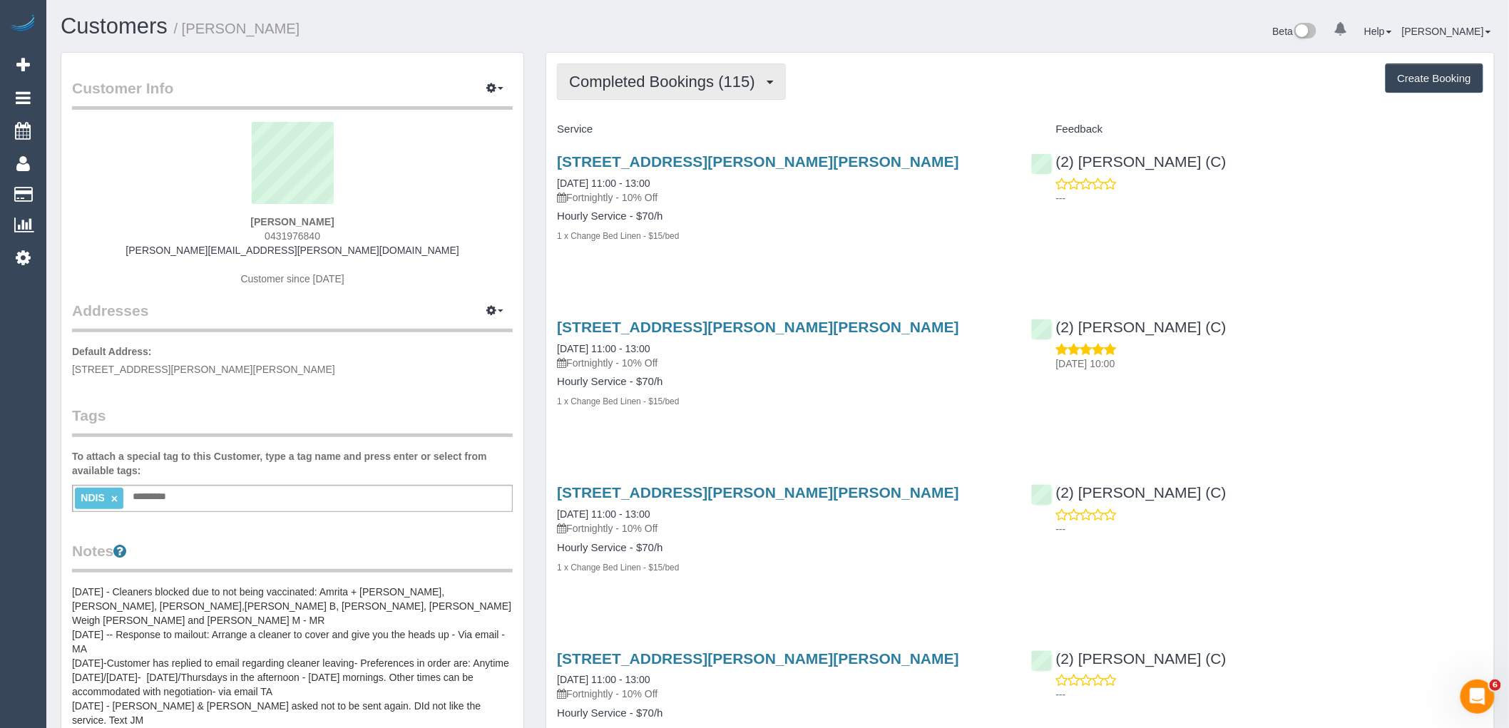
click at [670, 81] on span "Completed Bookings (115)" at bounding box center [665, 82] width 193 height 18
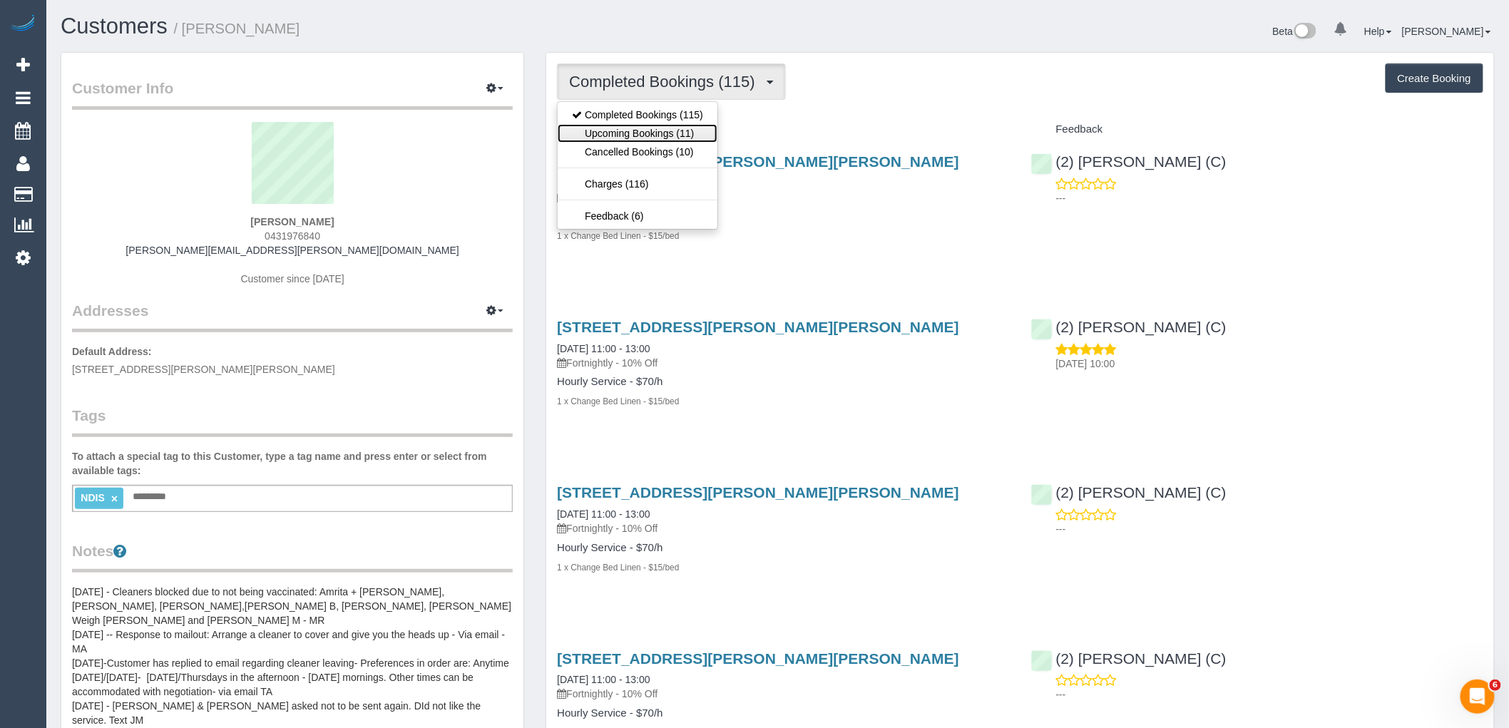
click at [679, 135] on link "Upcoming Bookings (11)" at bounding box center [638, 133] width 160 height 19
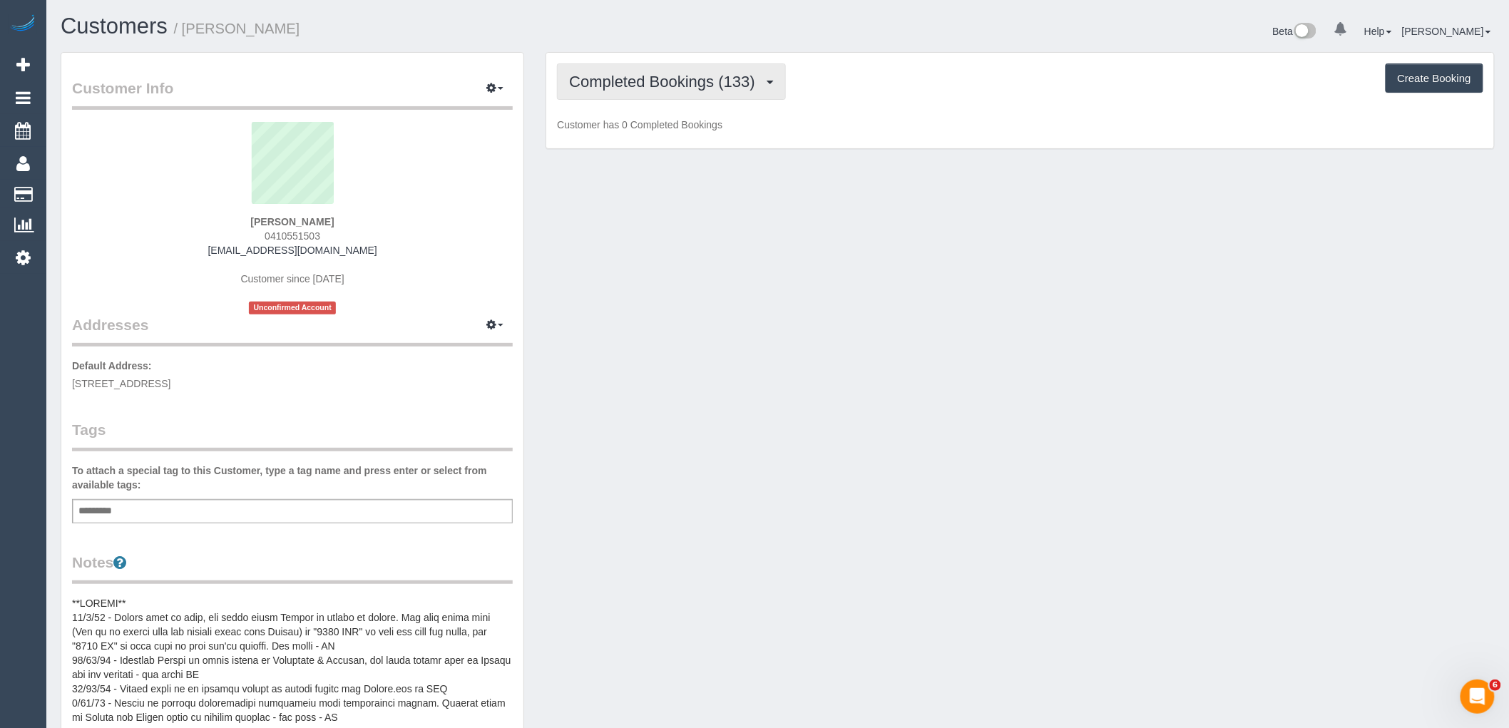
click at [709, 88] on span "Completed Bookings (133)" at bounding box center [665, 82] width 193 height 18
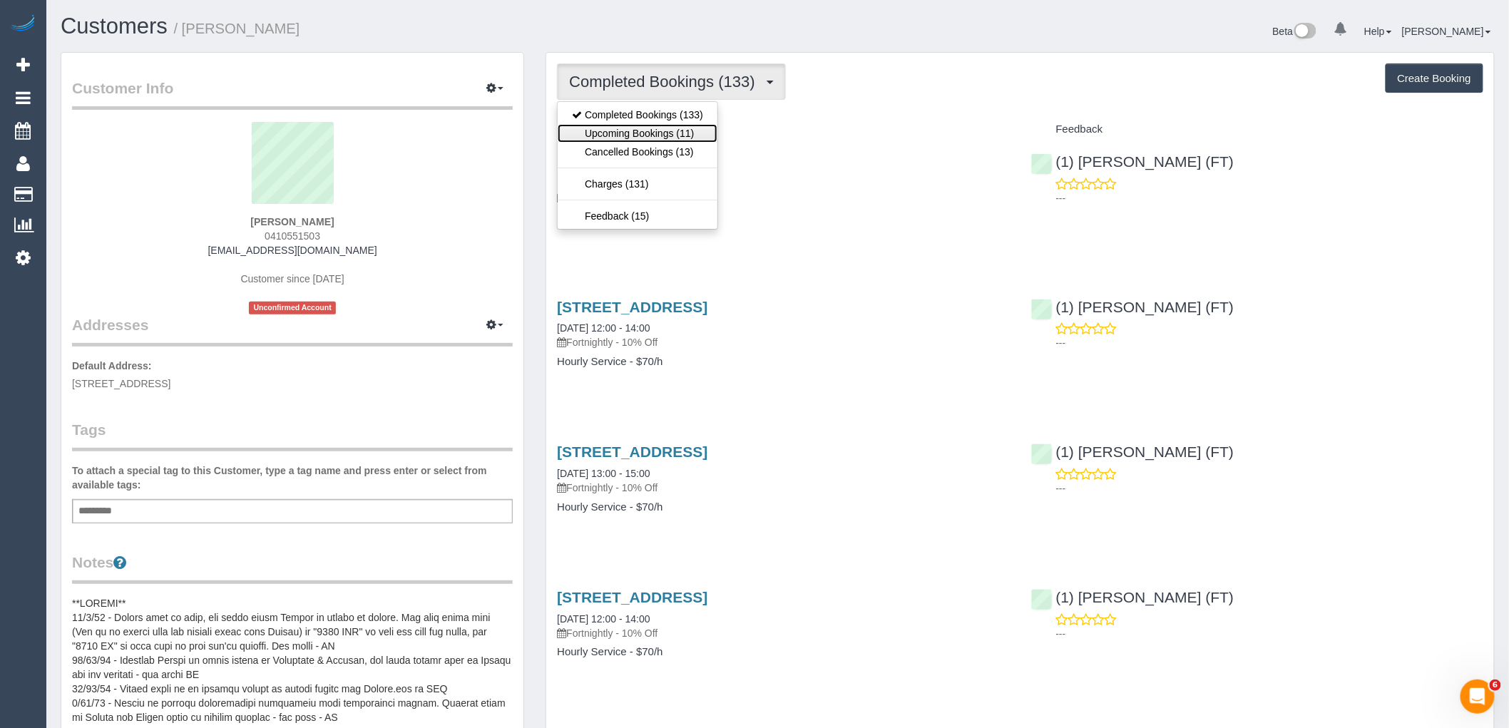
click at [670, 133] on link "Upcoming Bookings (11)" at bounding box center [638, 133] width 160 height 19
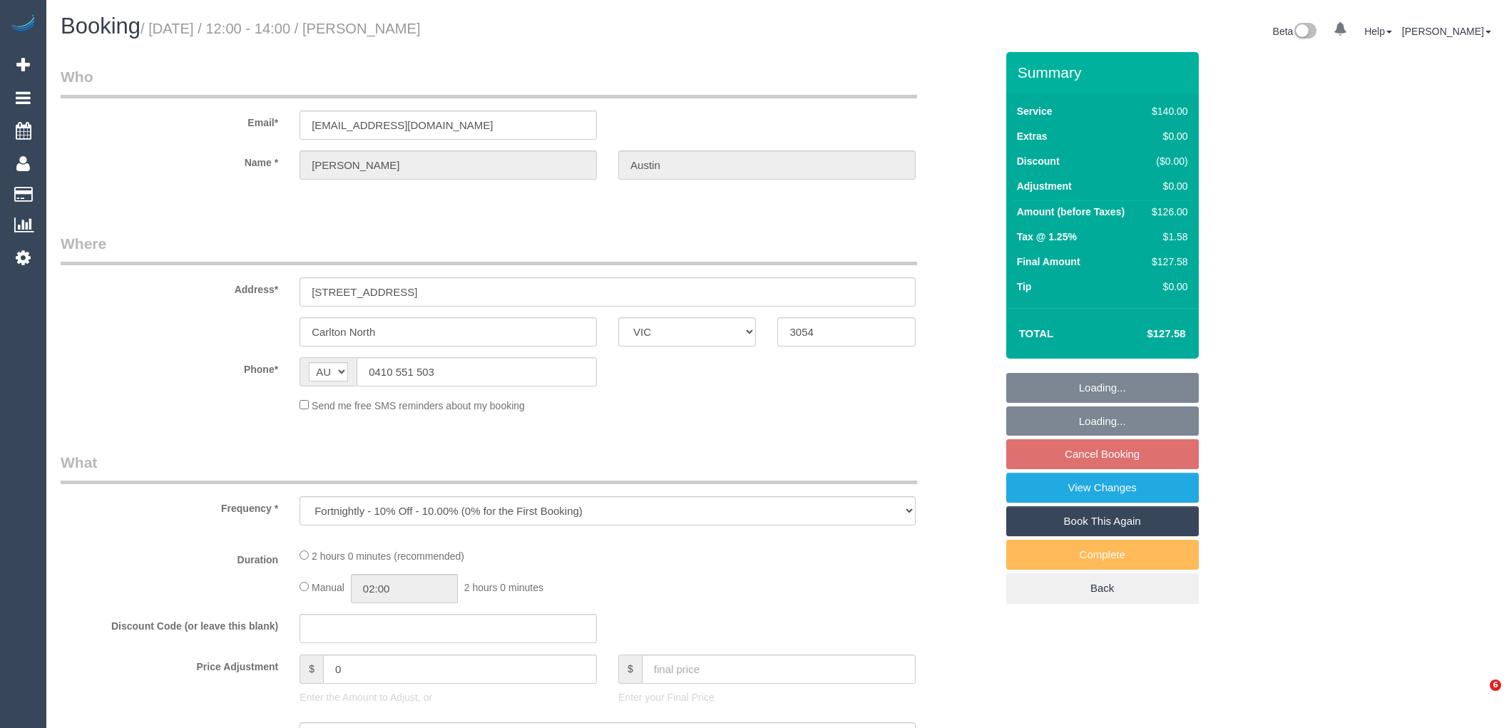
select select "VIC"
select select "string:stripe"
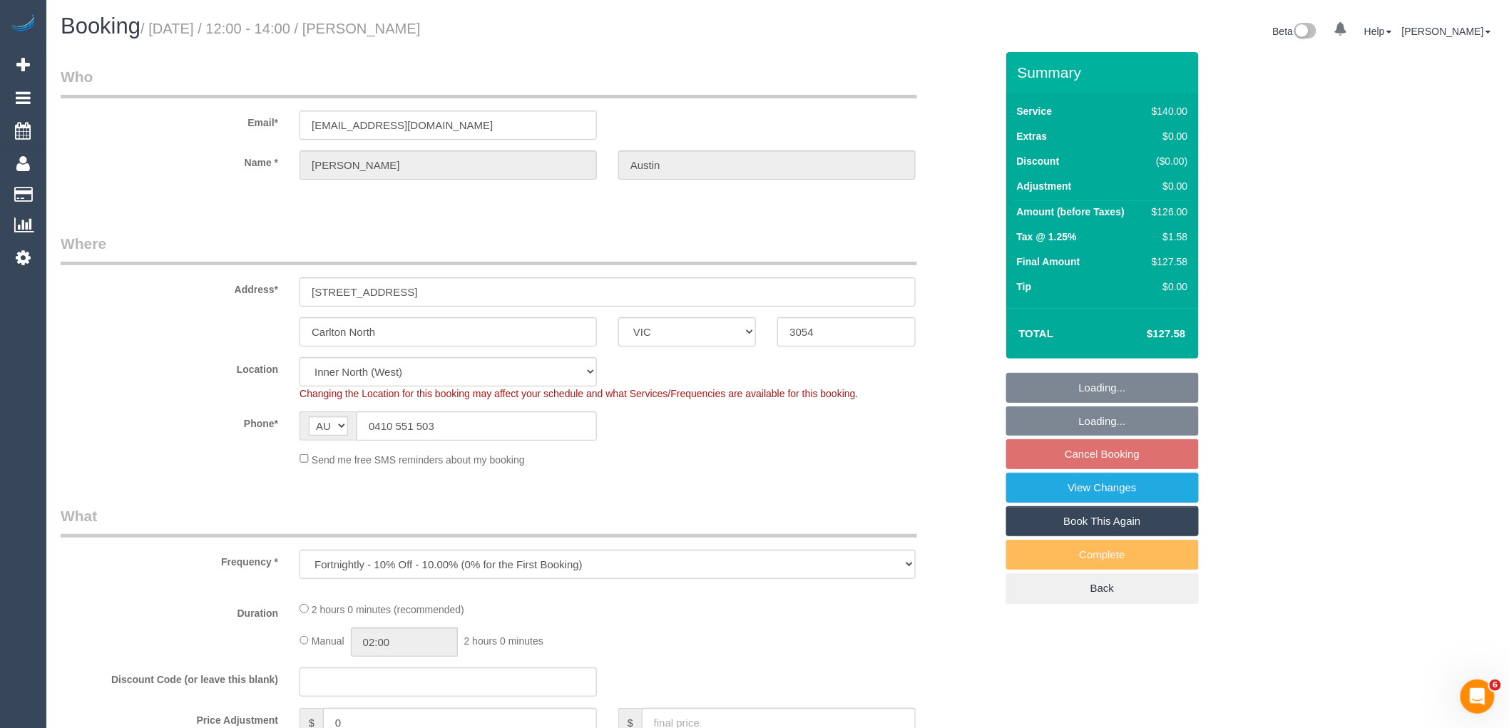
select select "number:28"
select select "number:35"
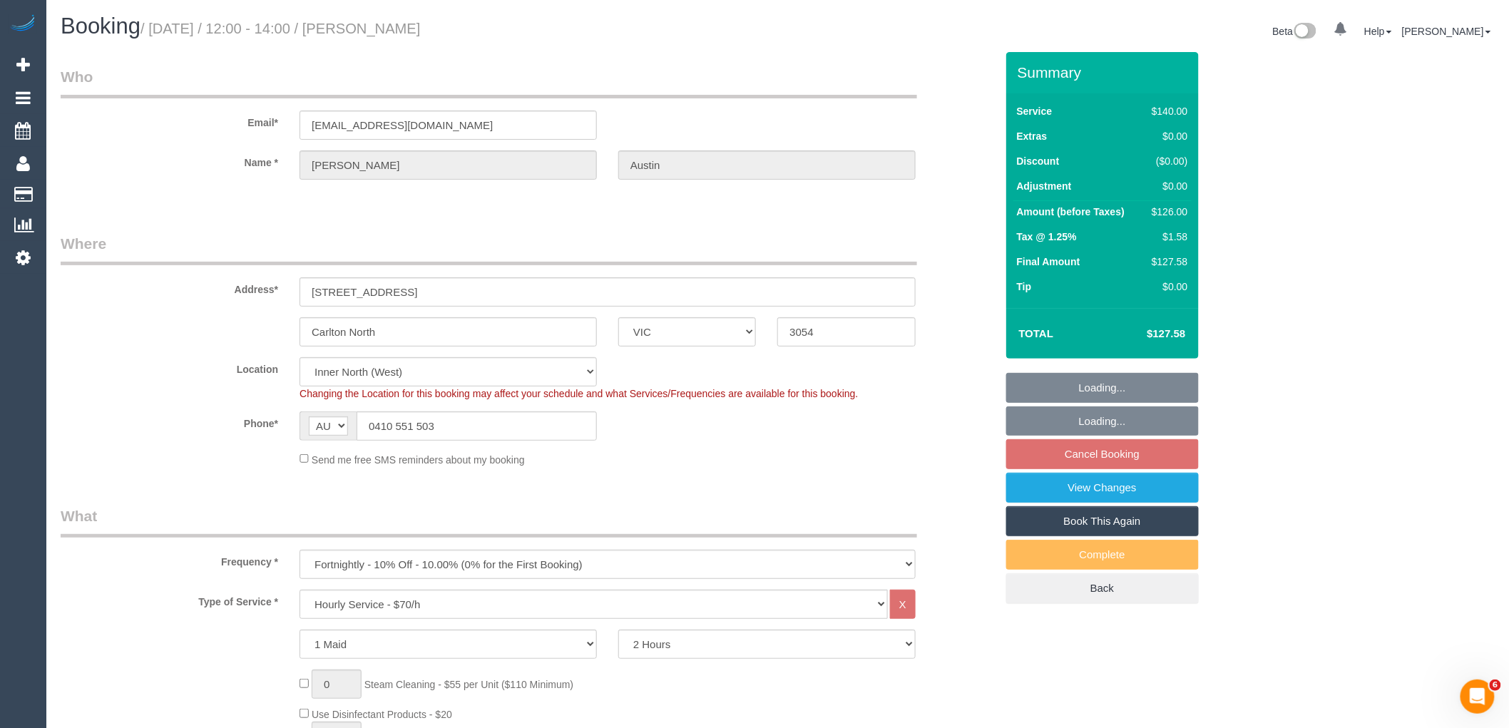
select select "object:703"
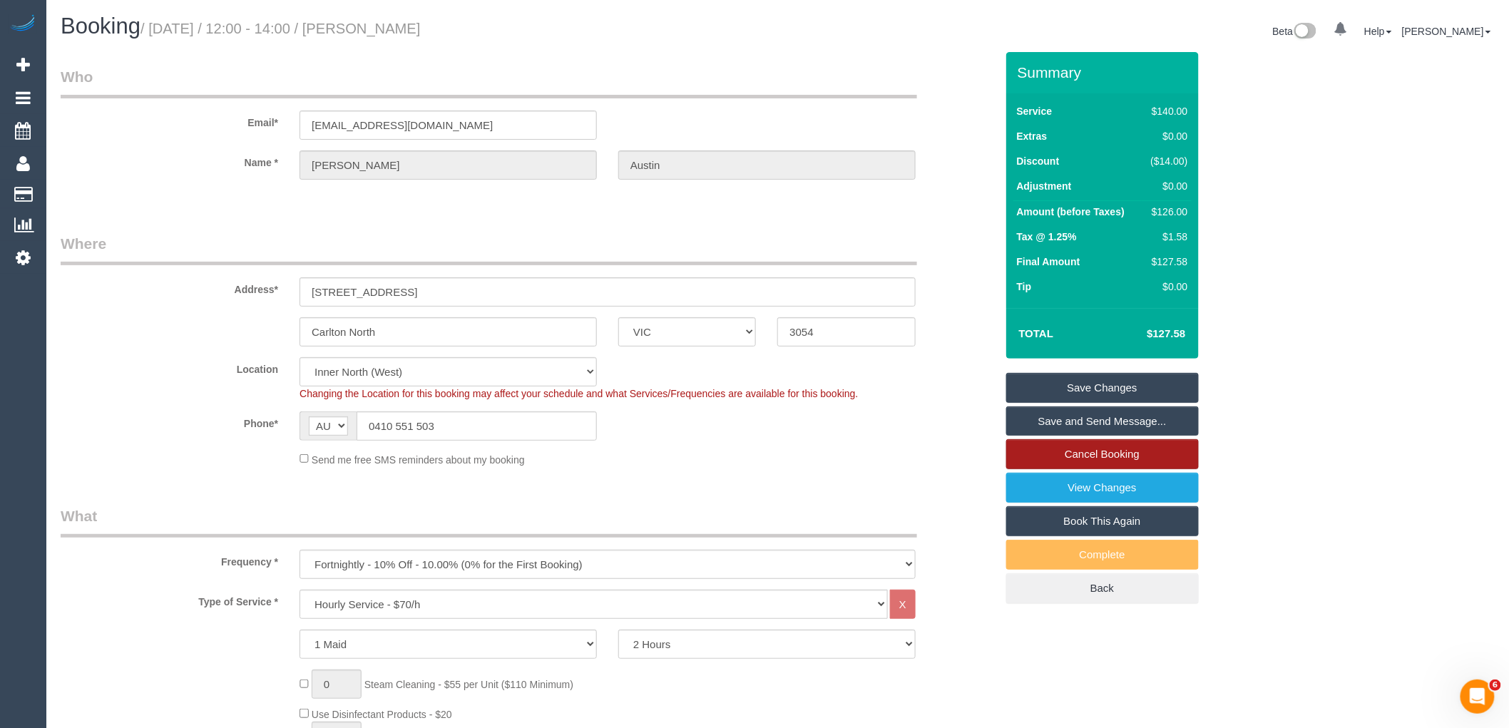
click at [1109, 464] on link "Cancel Booking" at bounding box center [1102, 454] width 193 height 30
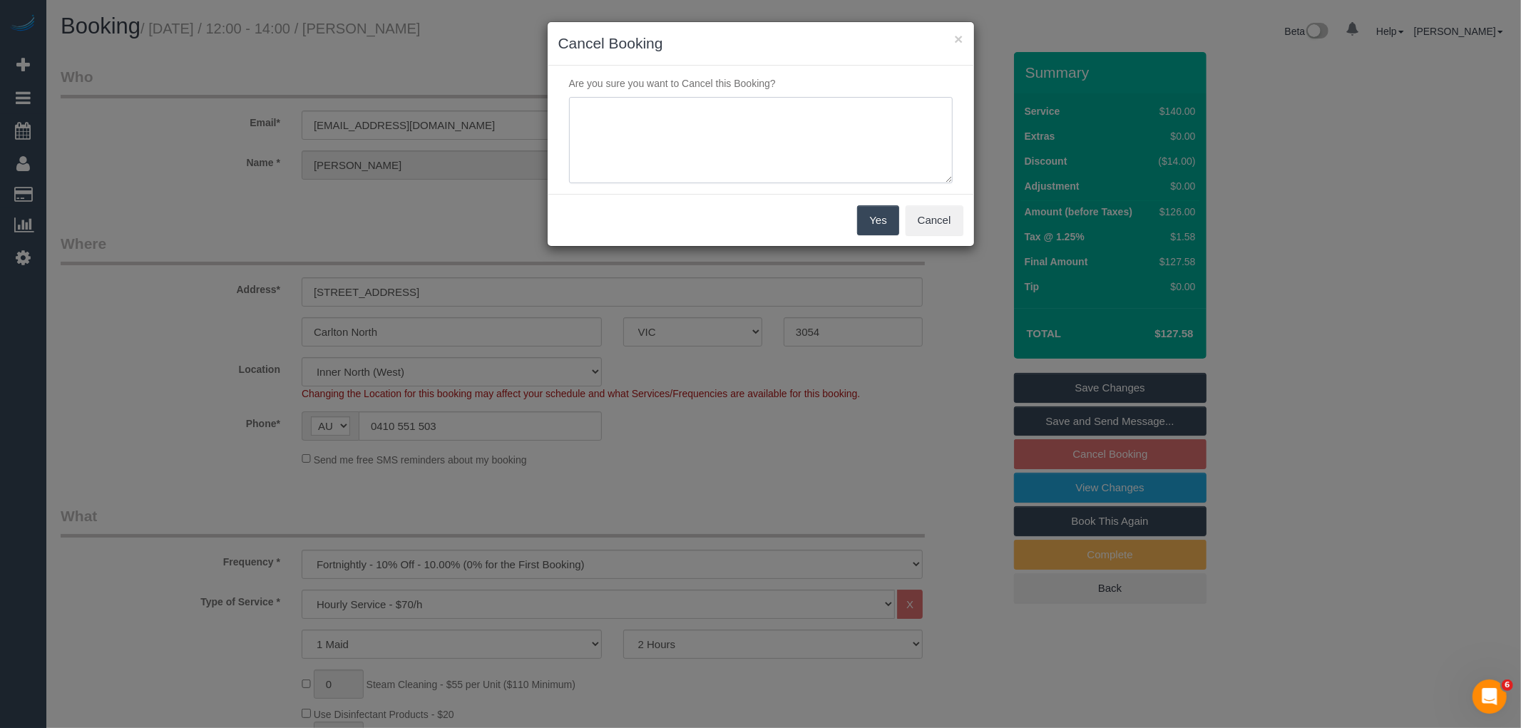
click at [742, 125] on textarea at bounding box center [761, 140] width 384 height 87
type textarea "Service not needed this week via email VC"
click at [872, 214] on button "Yes" at bounding box center [877, 220] width 41 height 30
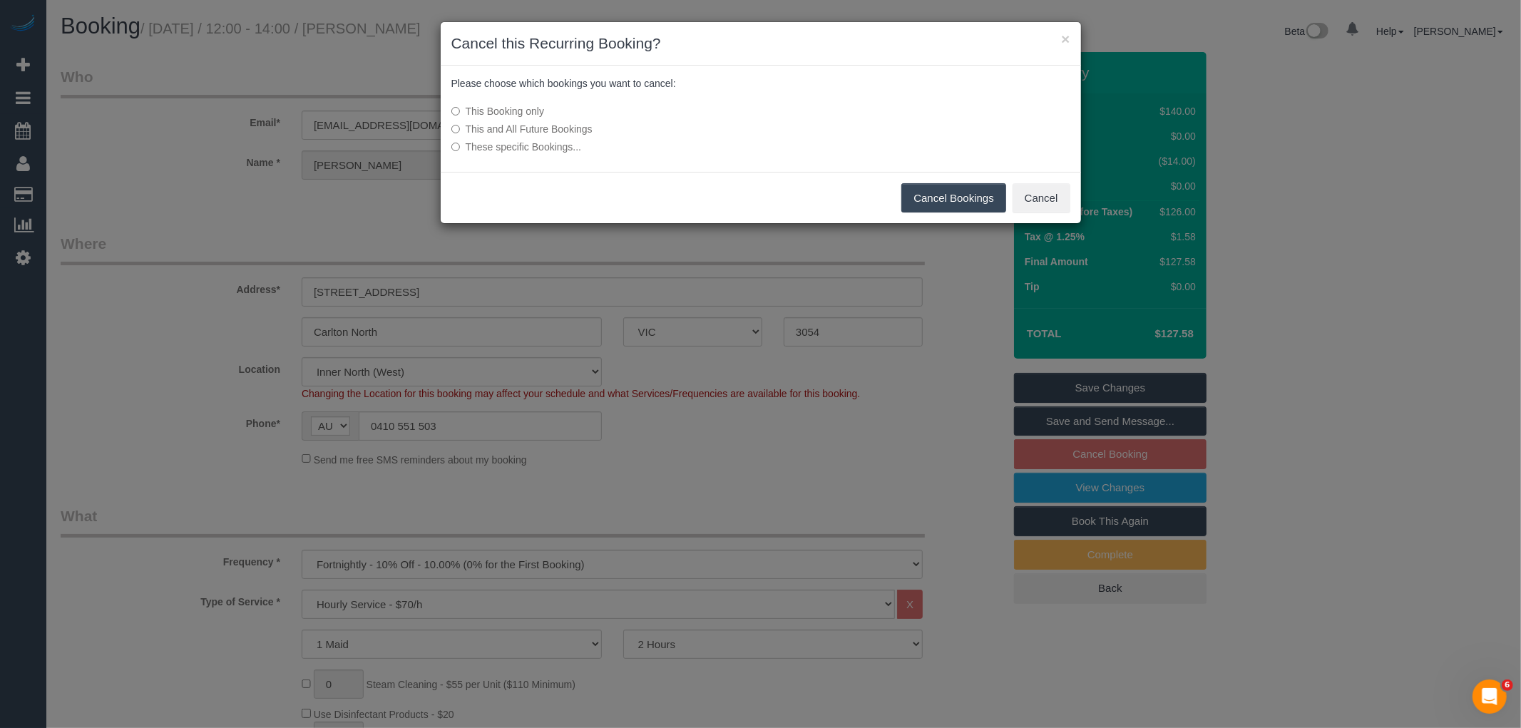
click at [961, 201] on button "Cancel Bookings" at bounding box center [953, 198] width 105 height 30
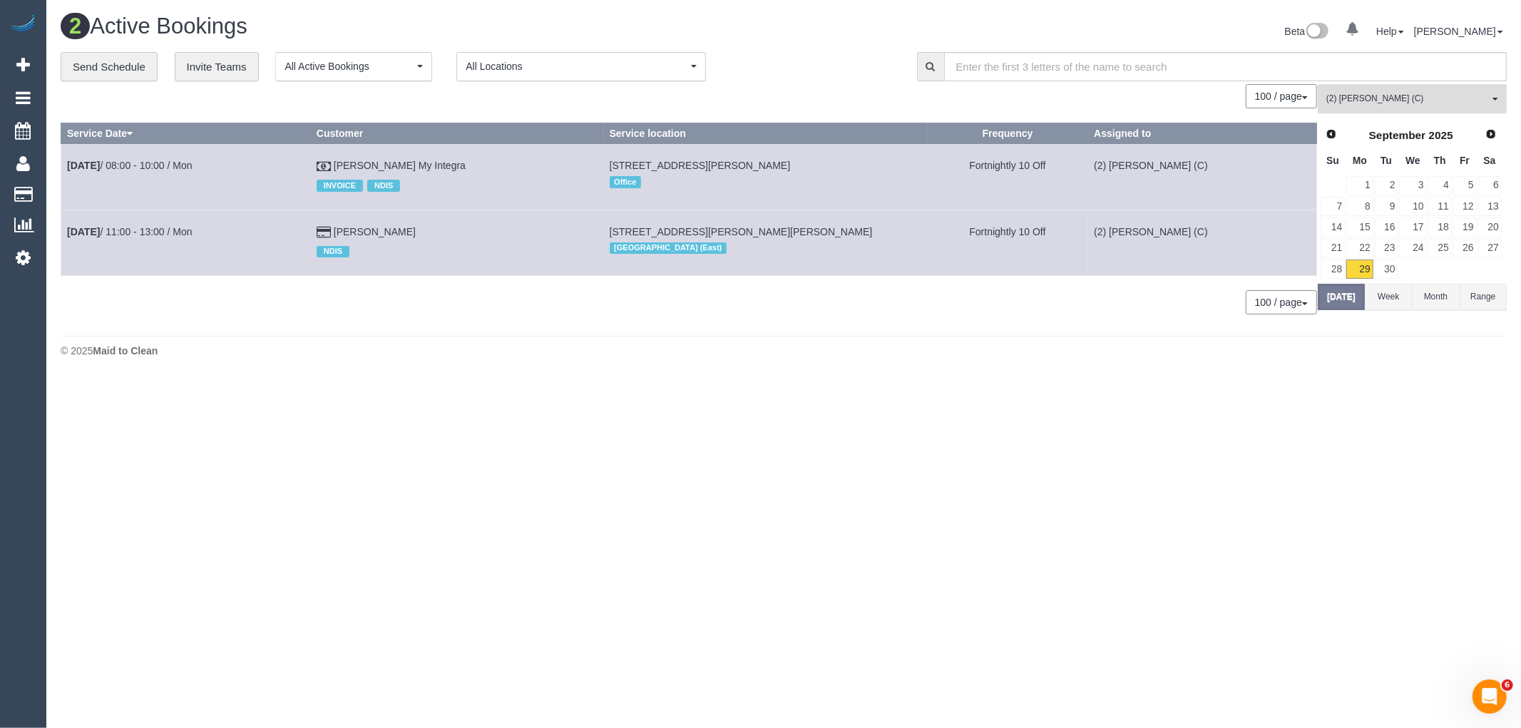
click at [1399, 93] on button "(2) Harry Dhasmana (C) All Teams" at bounding box center [1412, 98] width 189 height 29
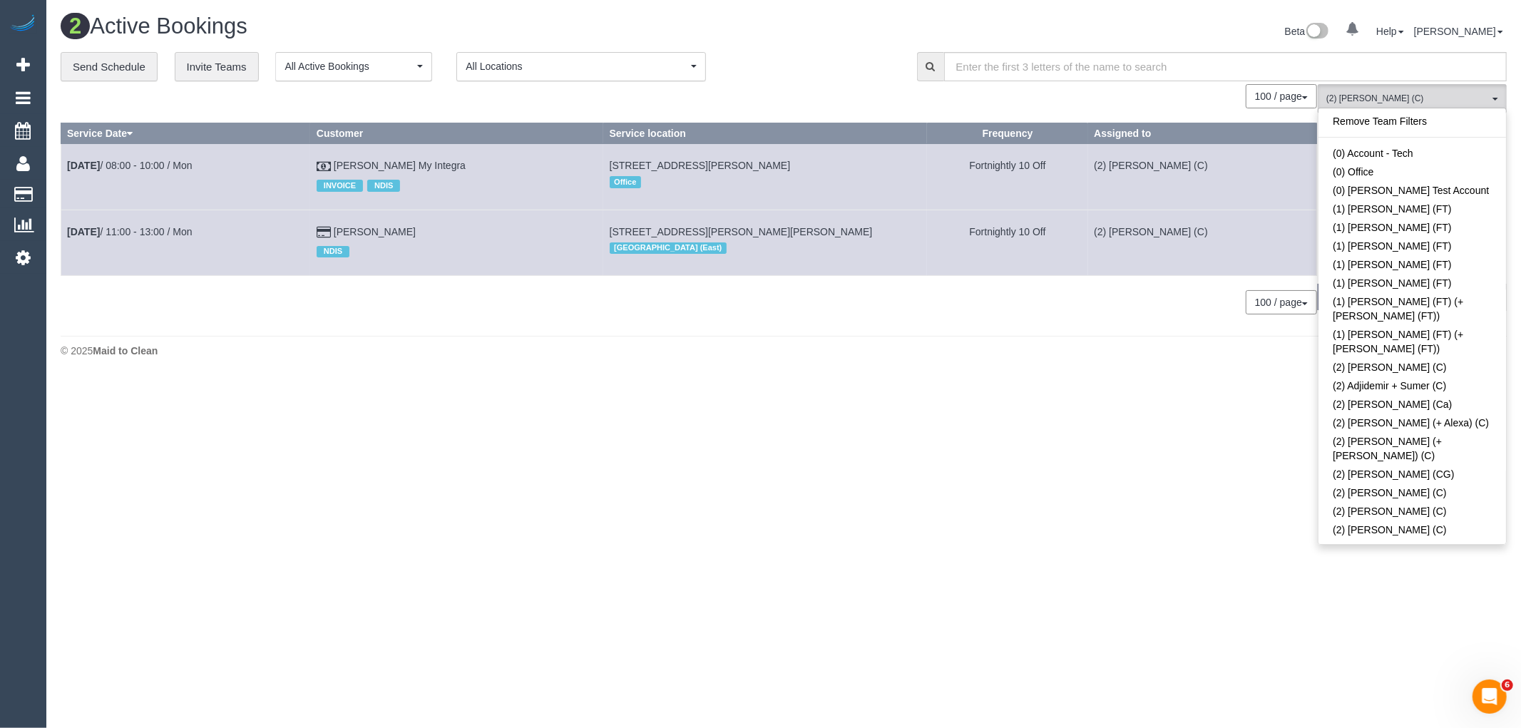
scroll to position [604, 0]
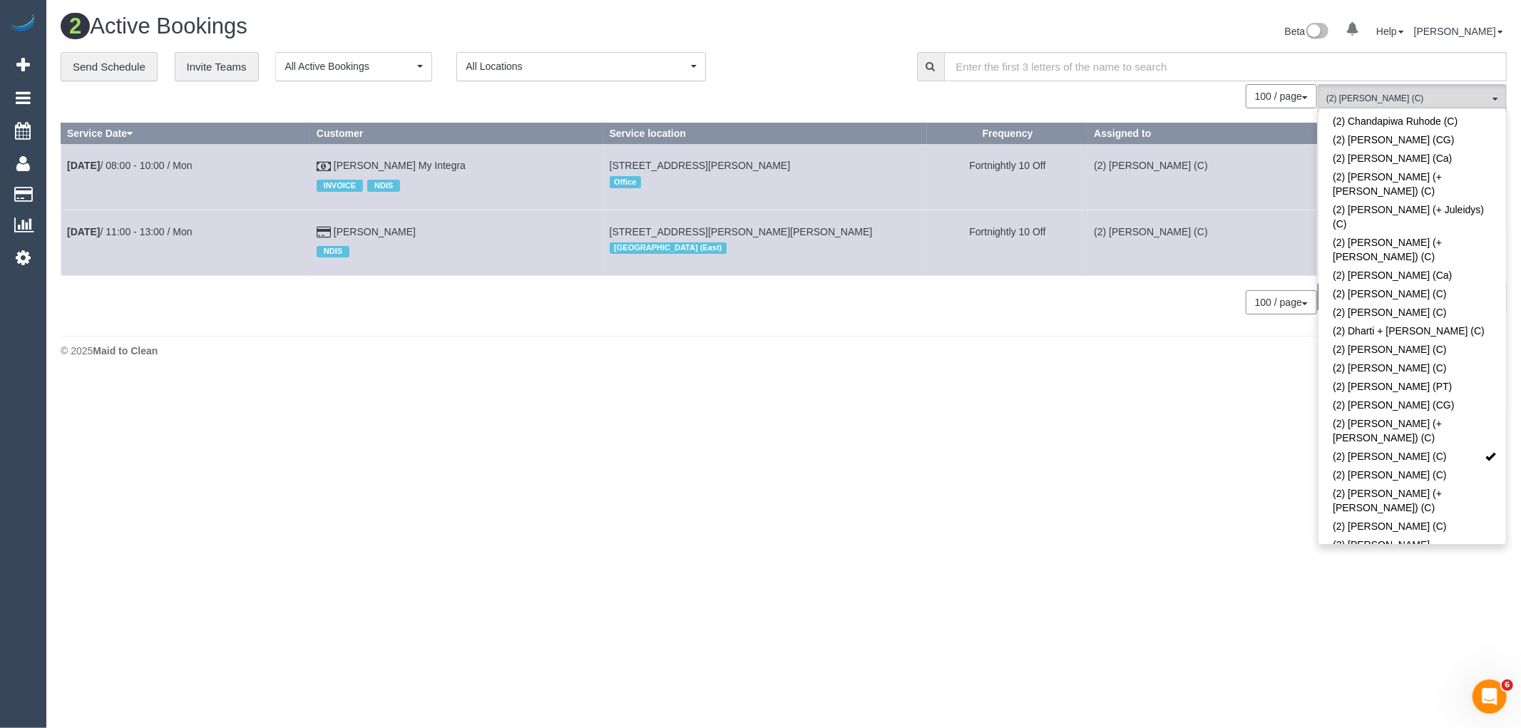
drag, startPoint x: 489, startPoint y: 321, endPoint x: 473, endPoint y: 308, distance: 20.3
click at [488, 321] on div "0 Bookings found. We couldn't find any bookings that matched your search. Creat…" at bounding box center [689, 206] width 1257 height 245
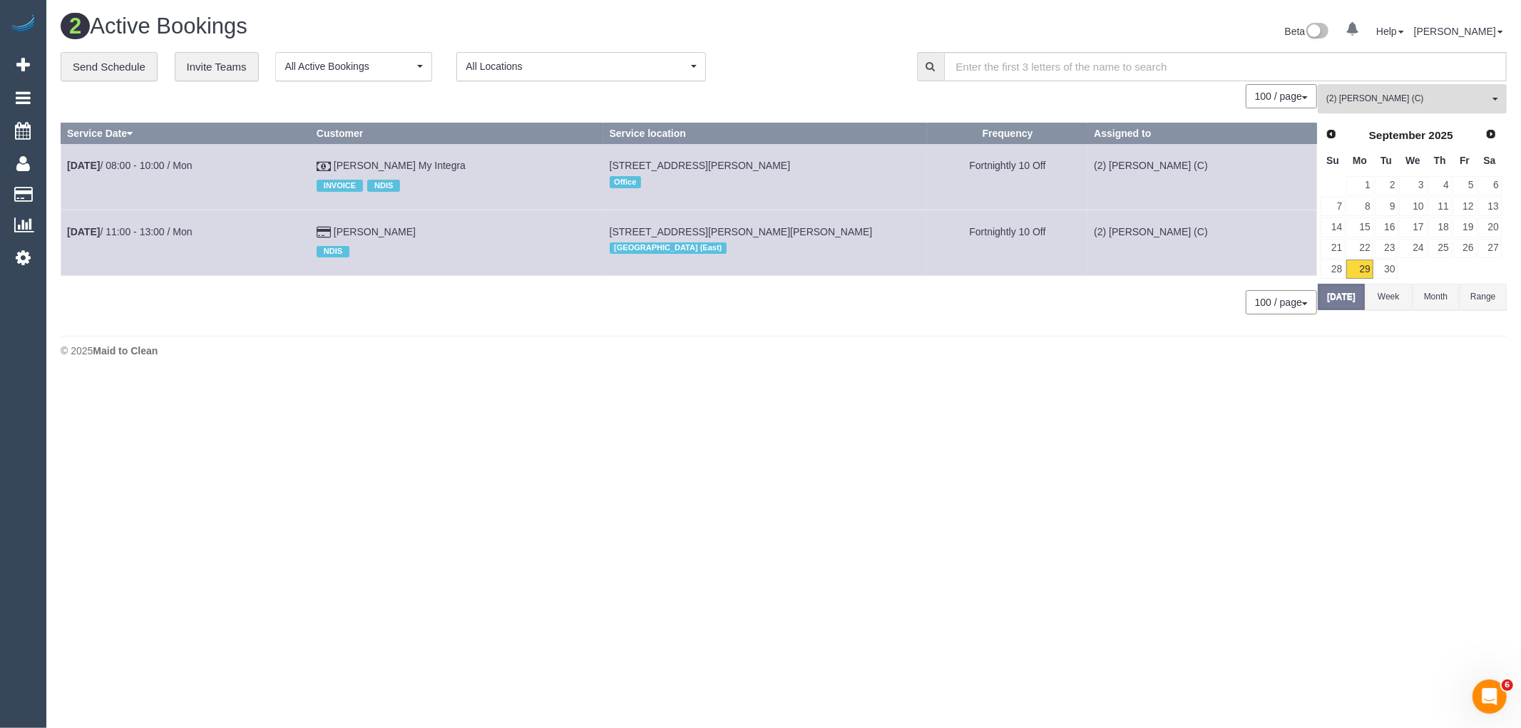
click at [1387, 103] on span "(2) Harry Dhasmana (C)" at bounding box center [1407, 99] width 163 height 12
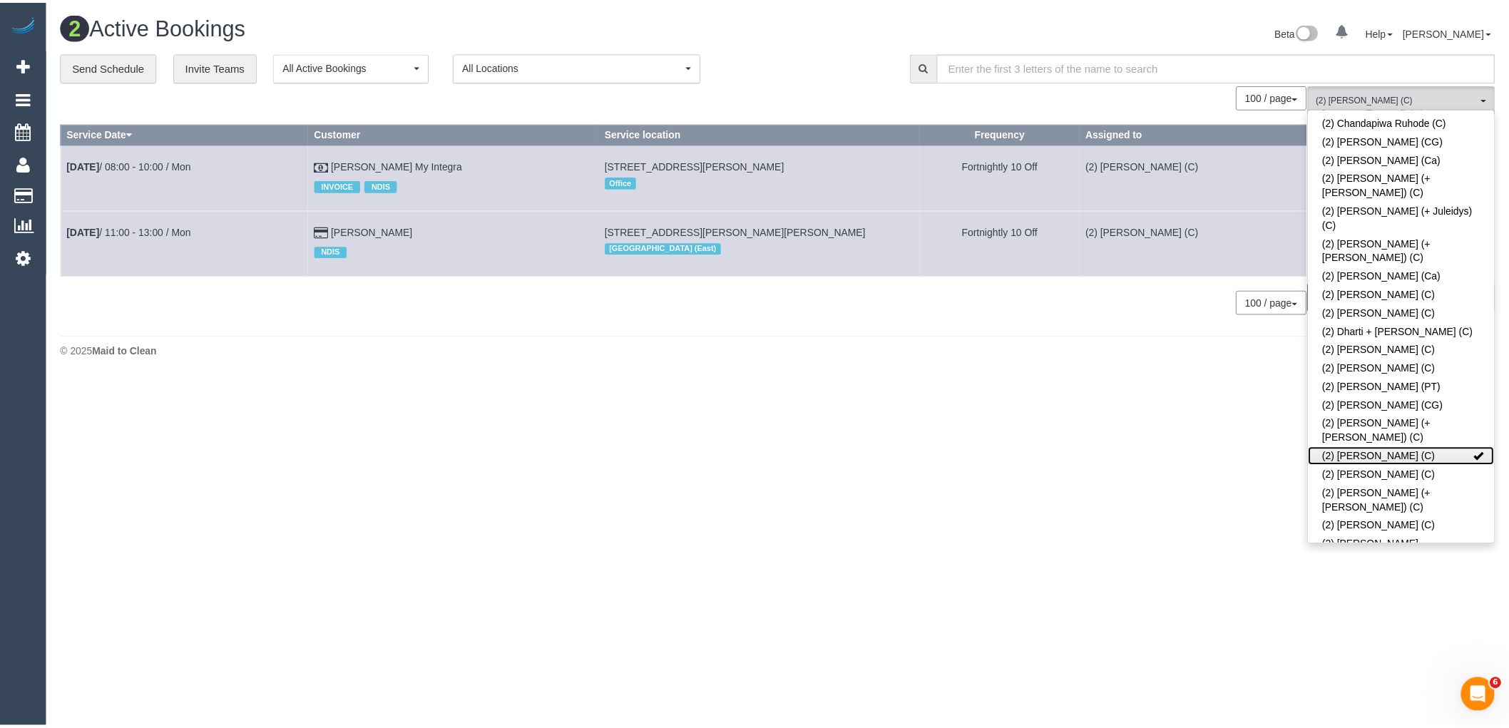
scroll to position [0, 0]
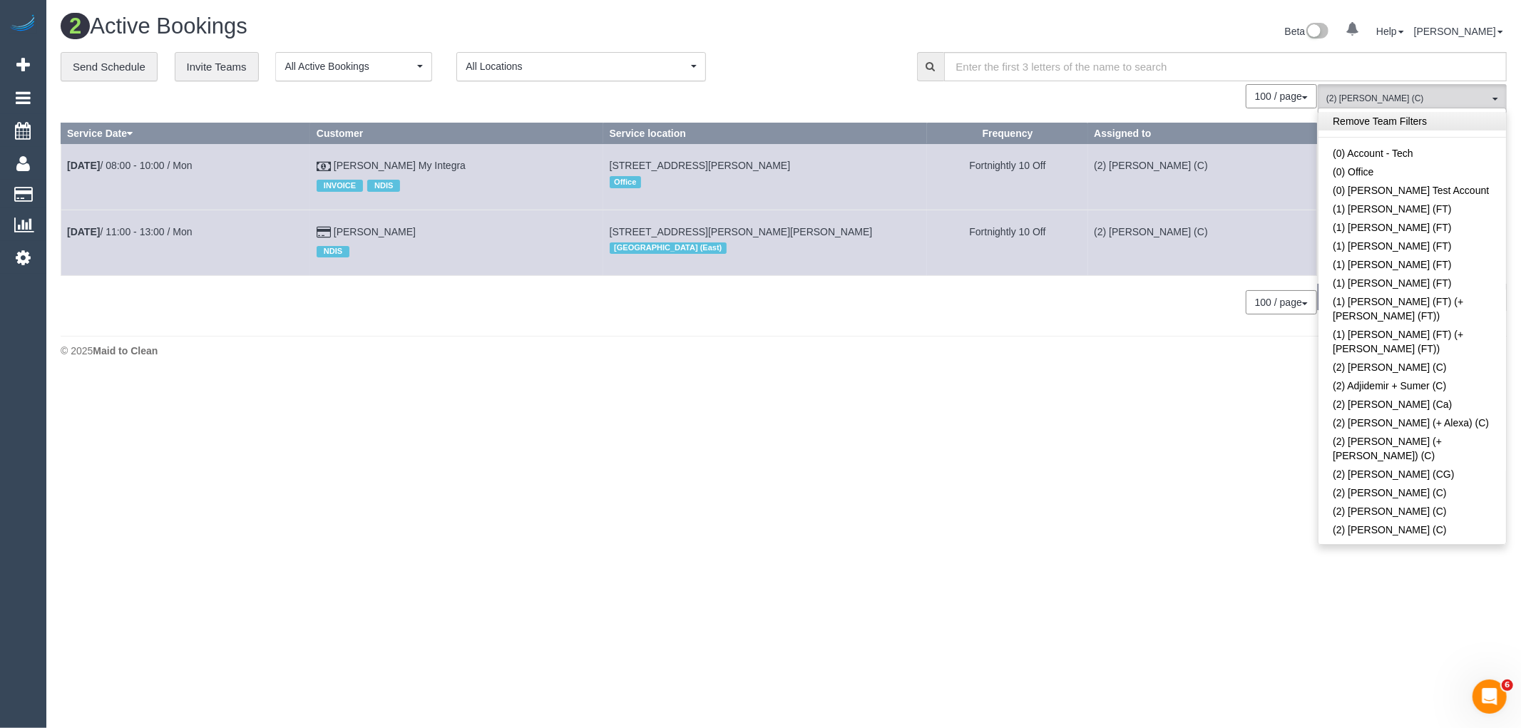
click at [1371, 123] on link "Remove Team Filters" at bounding box center [1413, 121] width 188 height 19
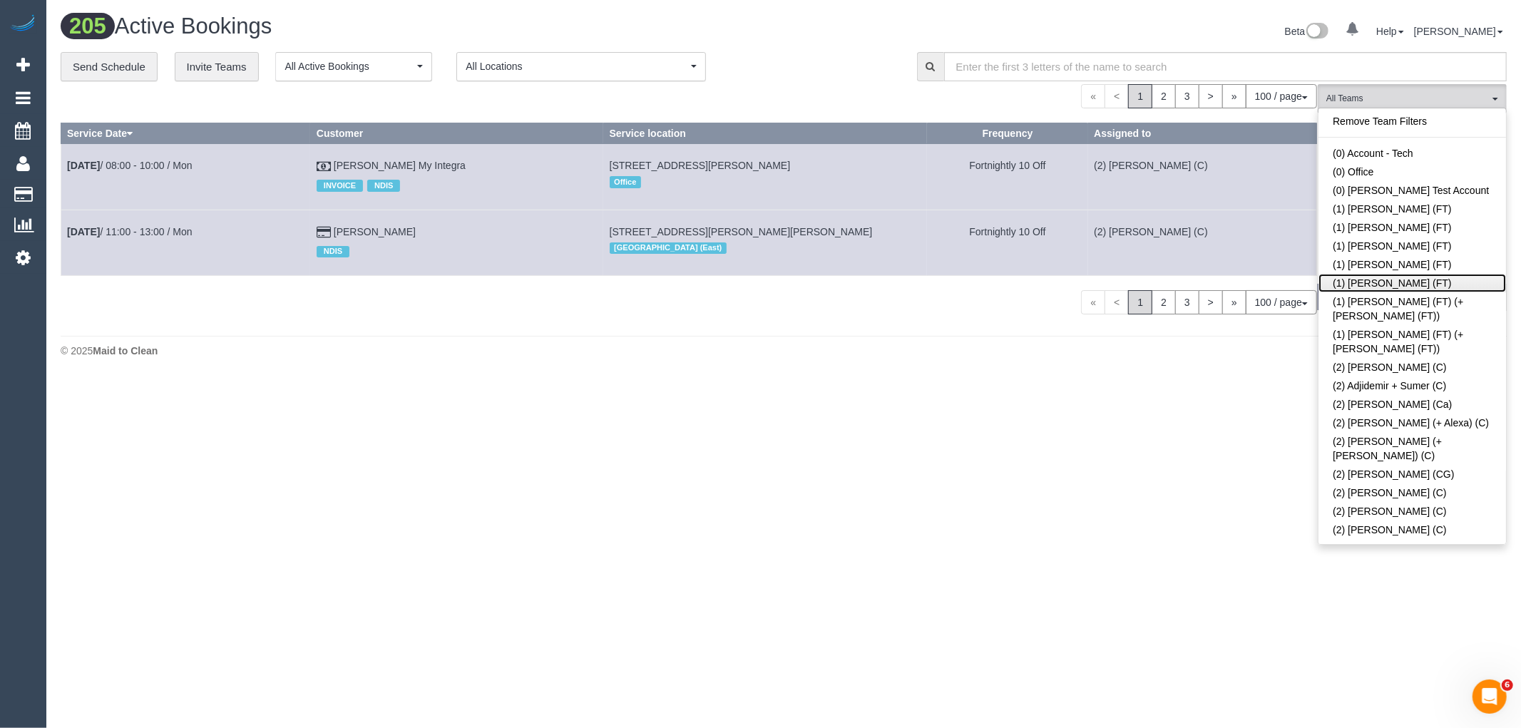
click at [1372, 289] on link "(1) [PERSON_NAME] (FT)" at bounding box center [1413, 283] width 188 height 19
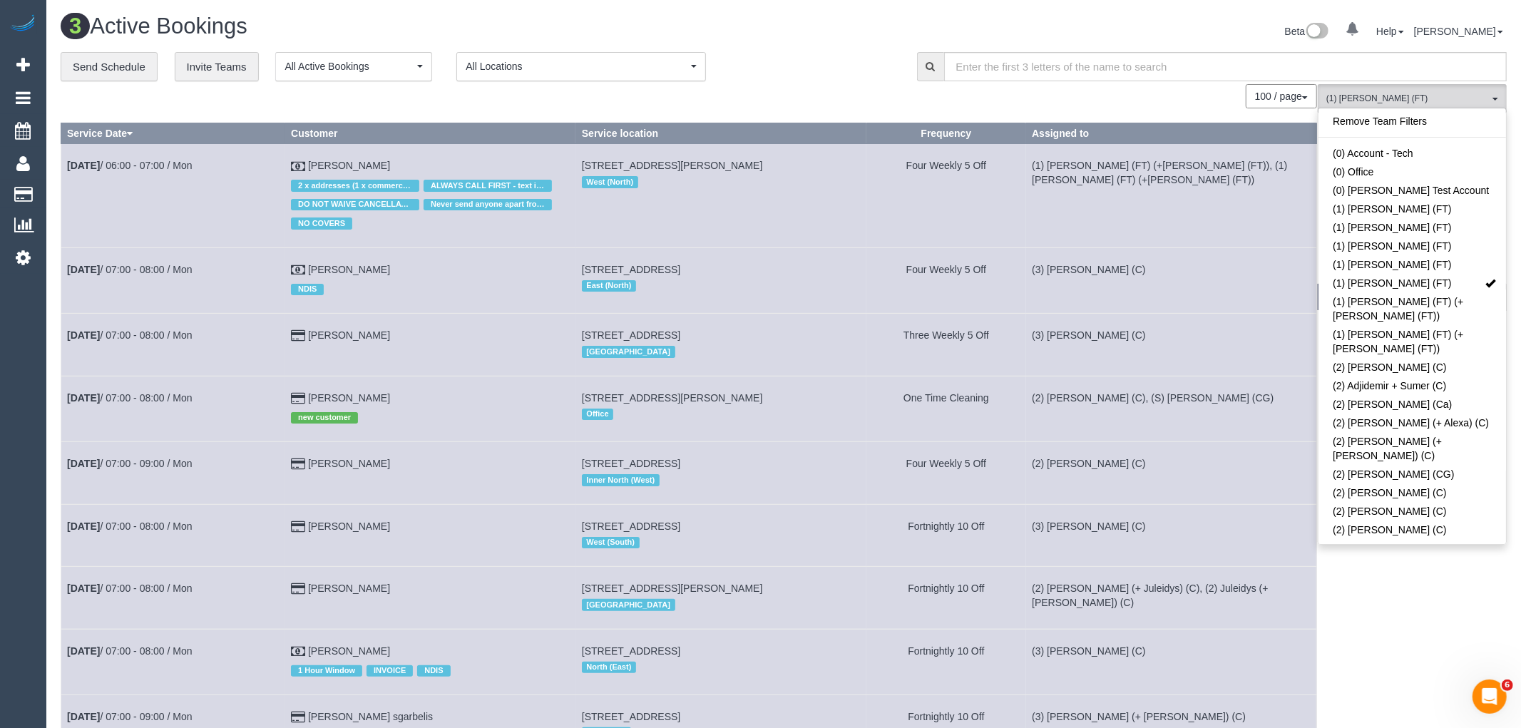
click at [853, 48] on div "Beta 0 Your Notifications You have 0 alerts Help Help Docs Take a Tour Contact …" at bounding box center [1151, 33] width 734 height 38
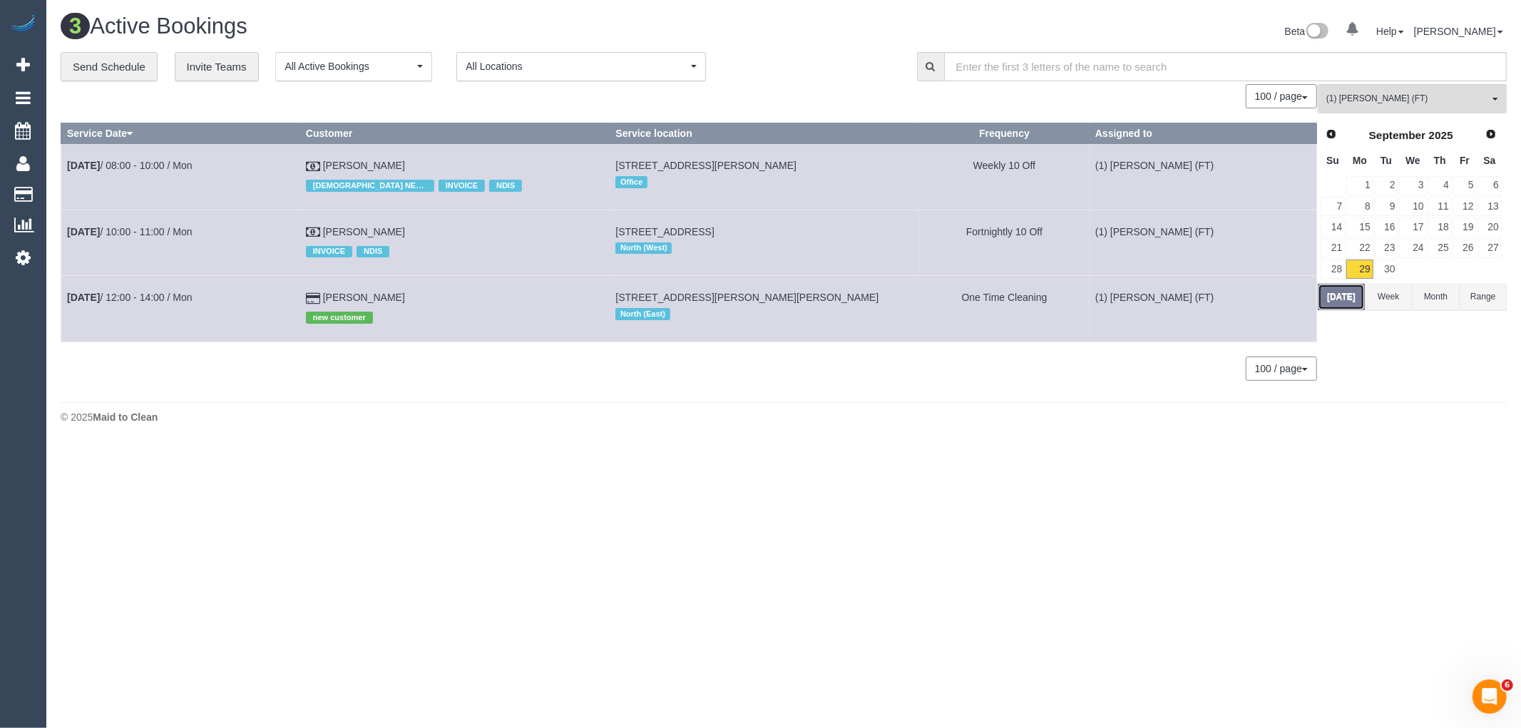
click at [1337, 304] on button "Today" at bounding box center [1341, 297] width 47 height 26
drag, startPoint x: 403, startPoint y: 307, endPoint x: 345, endPoint y: 303, distance: 57.9
click at [345, 303] on td "Bronwyn Trickett new customer" at bounding box center [454, 309] width 310 height 66
copy link "Bronwyn Trickett"
click at [160, 302] on link "Sep 29th / 12:00 - 14:00 / Mon" at bounding box center [130, 297] width 126 height 11
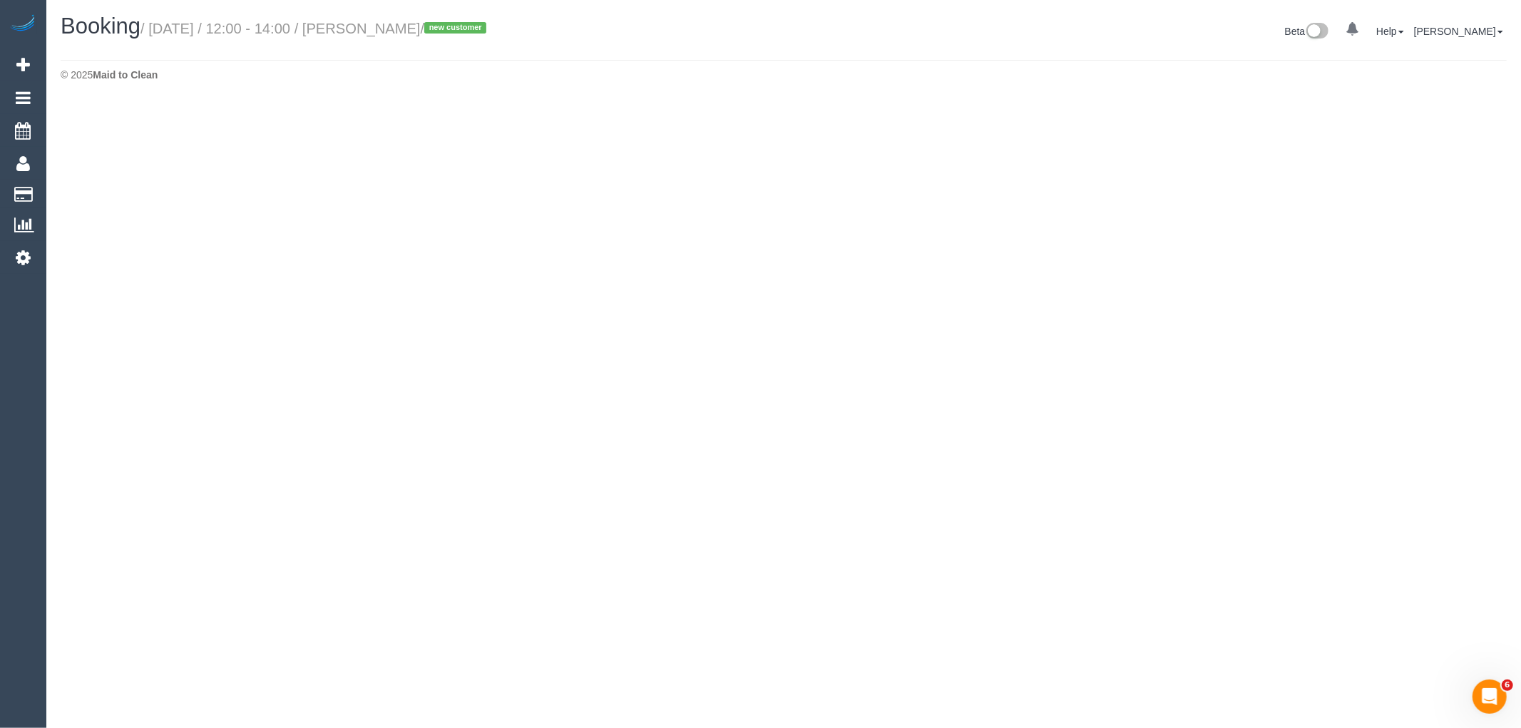
select select "VIC"
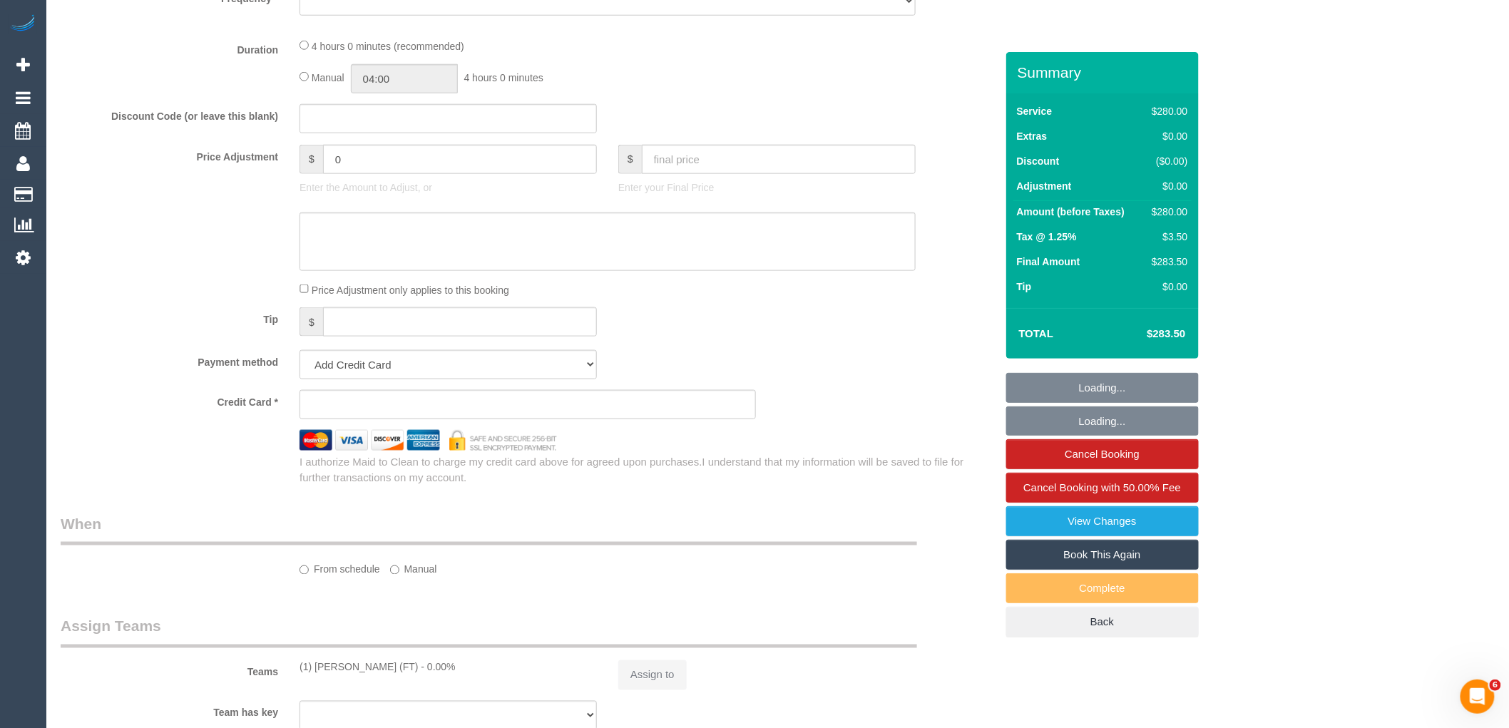
select select "object:5199"
select select "string:stripe-pm_1SA1Bu2GScqysDRVHiGGakr5"
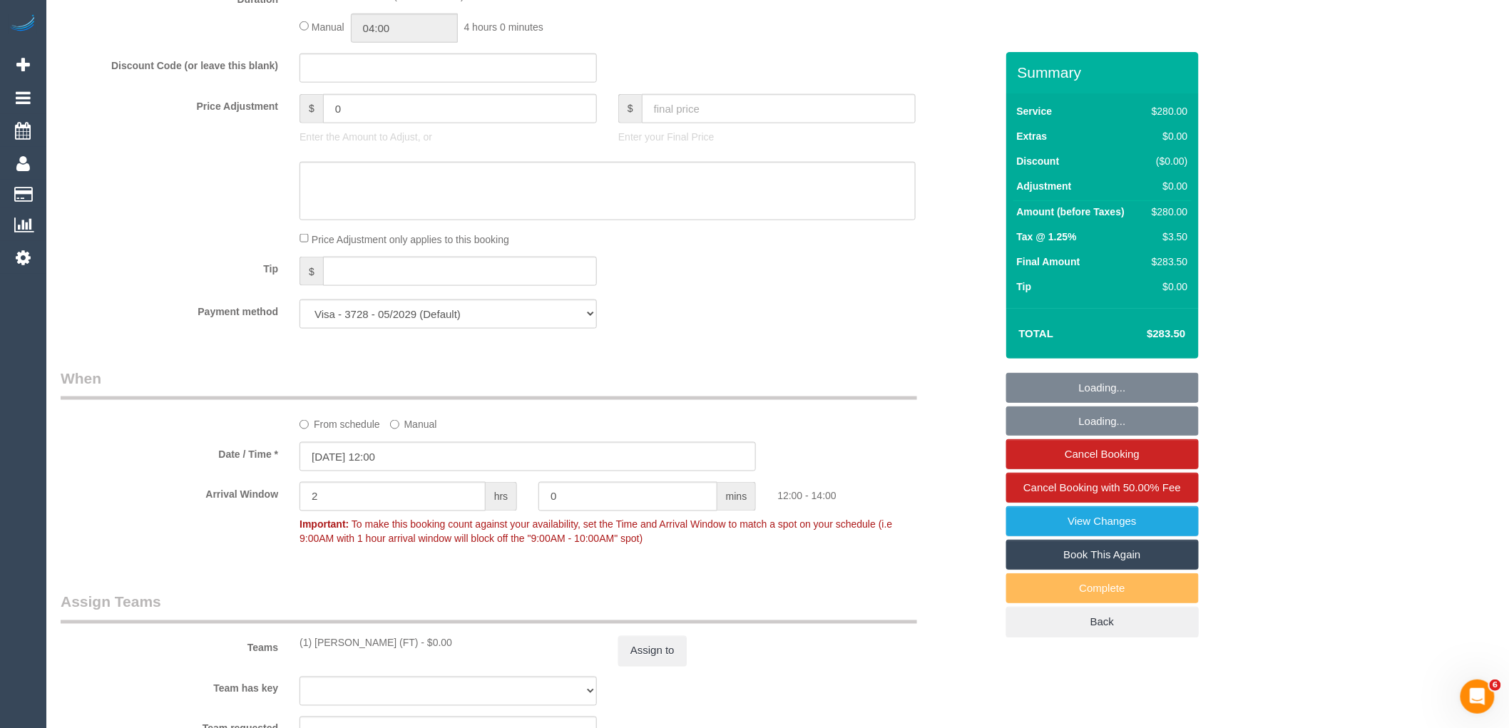
select select "240"
select select "number:29"
select select "number:14"
select select "number:18"
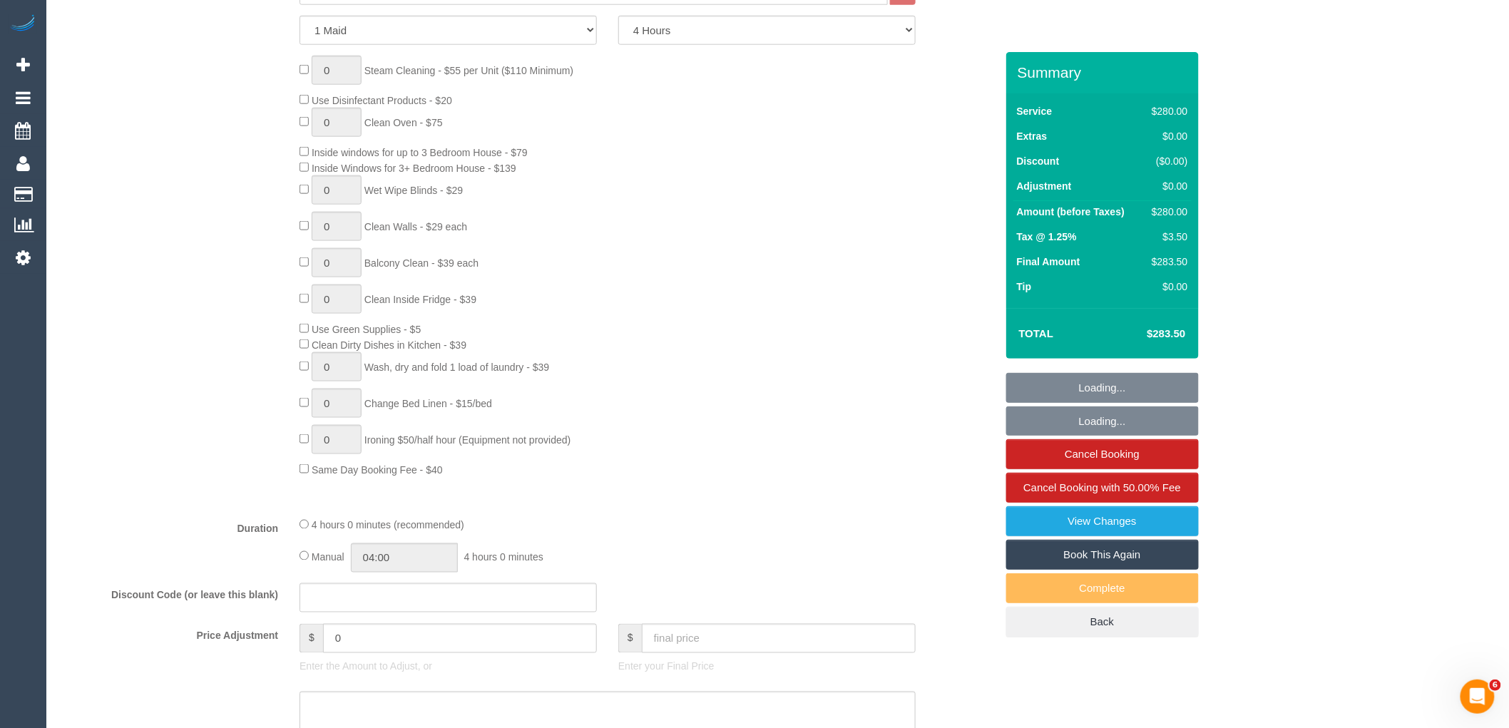
select select "object:5851"
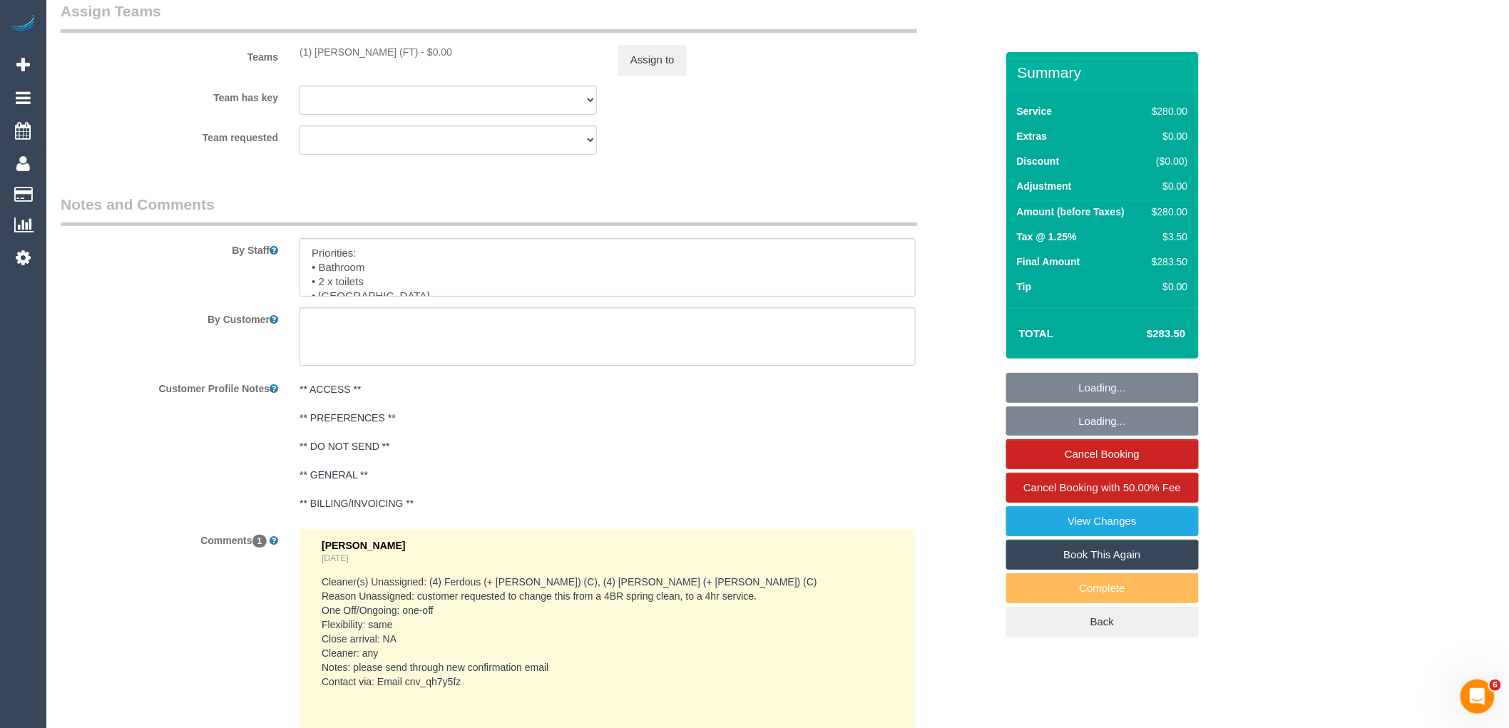
scroll to position [57, 0]
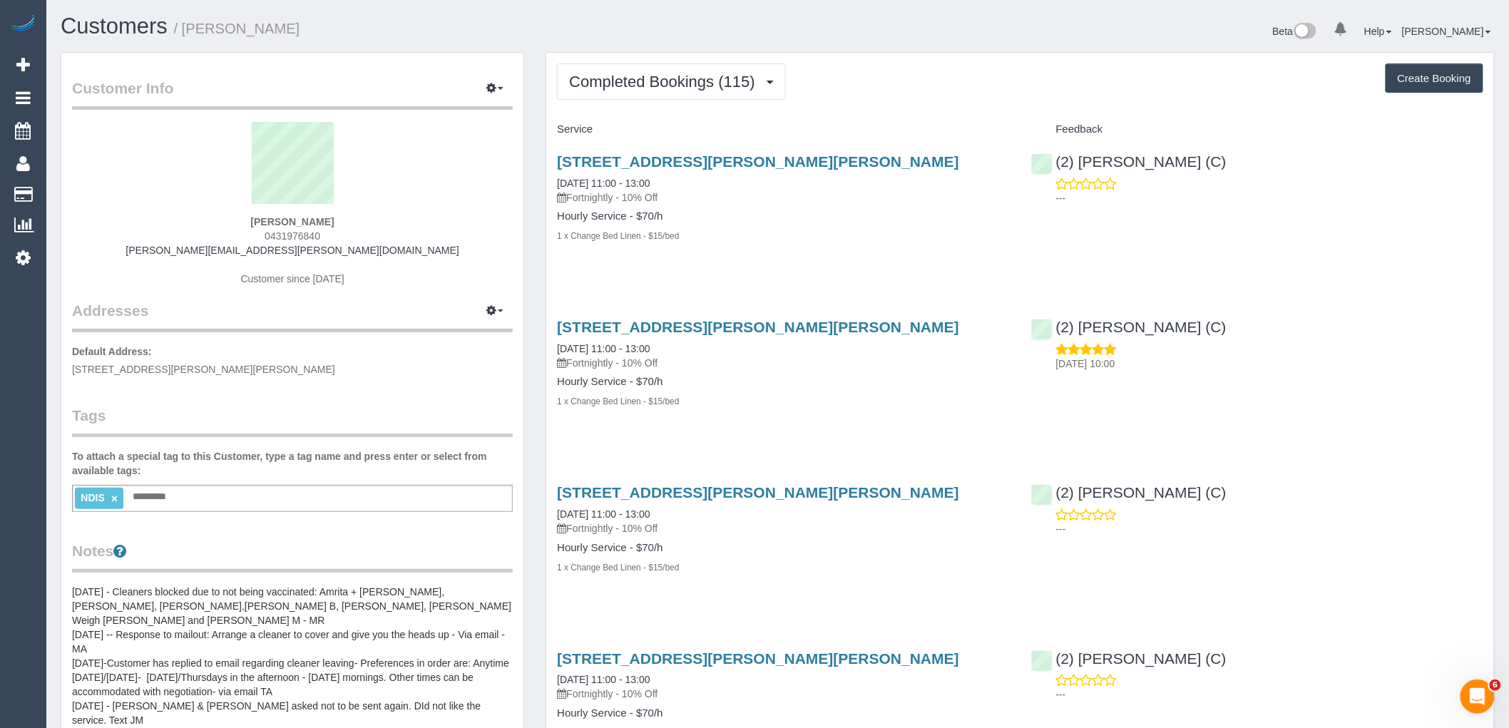
drag, startPoint x: 879, startPoint y: 327, endPoint x: 554, endPoint y: 329, distance: 325.2
click at [554, 329] on div "11 Billow Walk, South Morang, VIC 3752 01/09/2025 11:00 - 13:00 Fortnightly - 1…" at bounding box center [782, 372] width 473 height 130
copy link "11 Billow Walk, South Morang, VIC 3752"
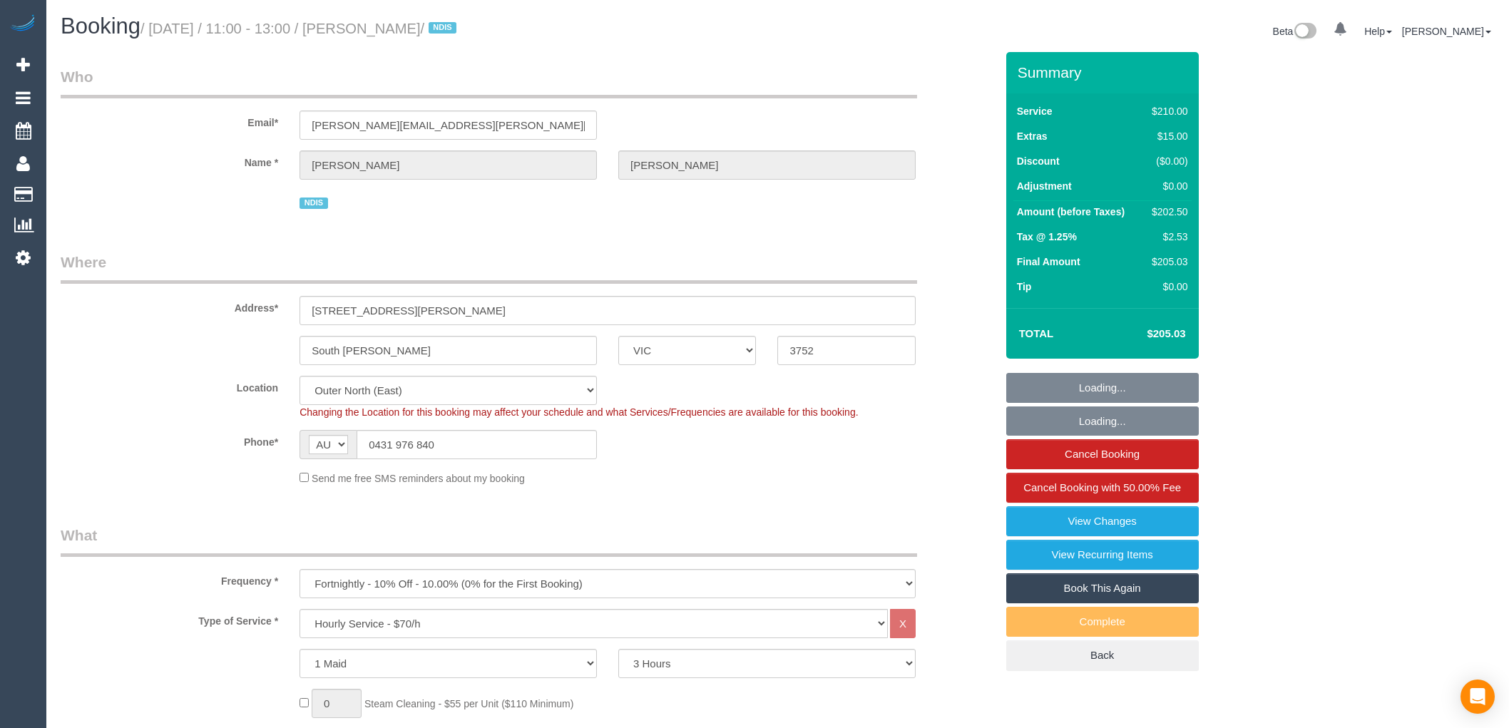
select select "VIC"
select select "180"
select select "string:stripe-pm_1Q6OrL2GScqysDRVDIdcpHDw"
select select "number:28"
select select "number:14"
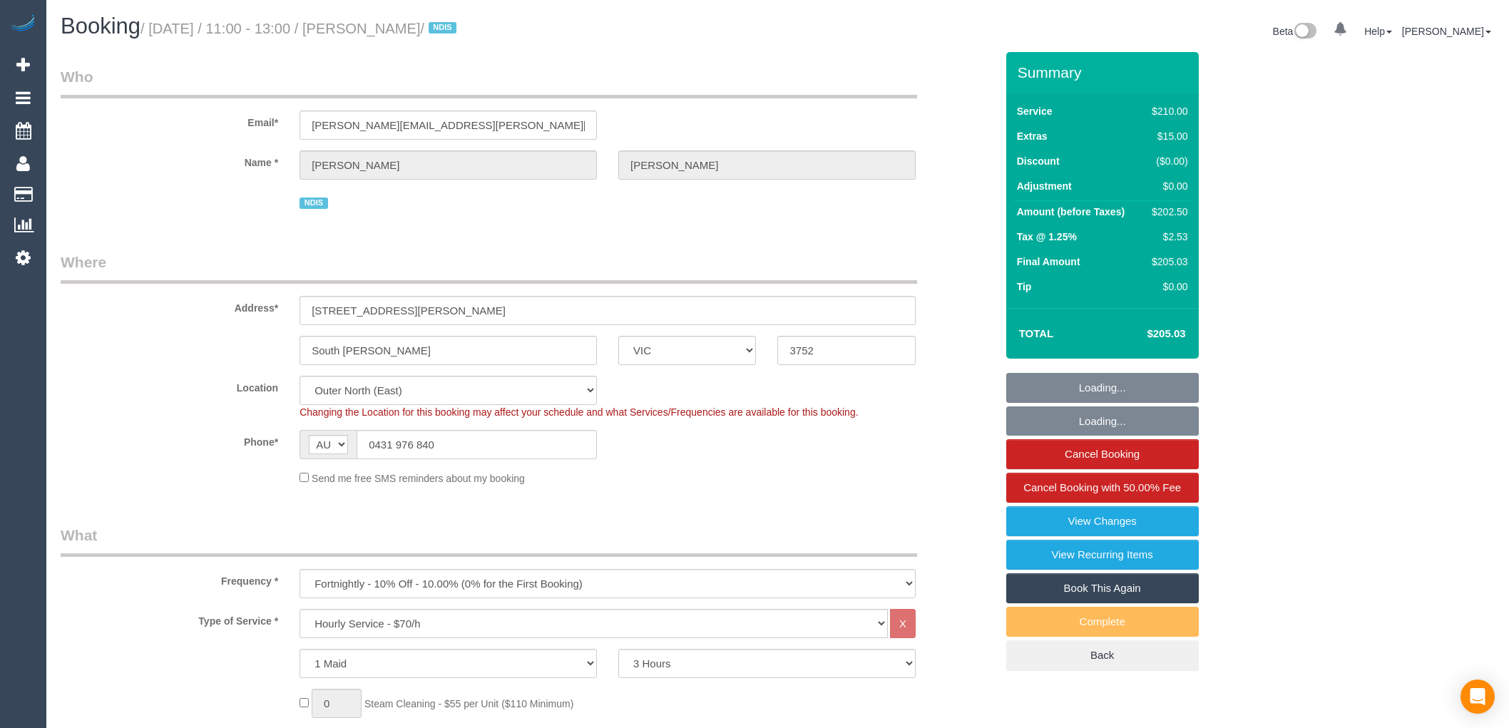
select select "number:18"
select select "number:24"
select select "number:34"
select select "number:13"
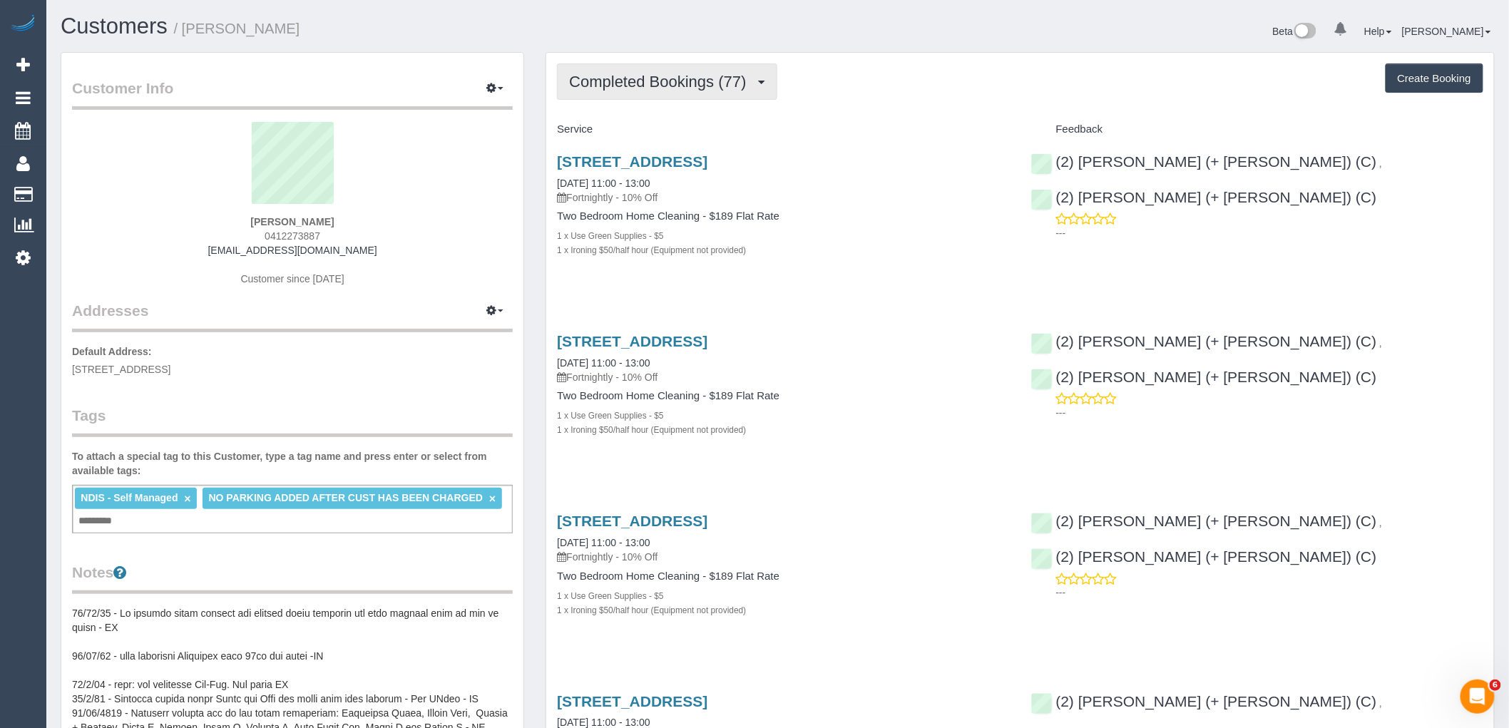
click at [681, 87] on span "Completed Bookings (77)" at bounding box center [661, 82] width 184 height 18
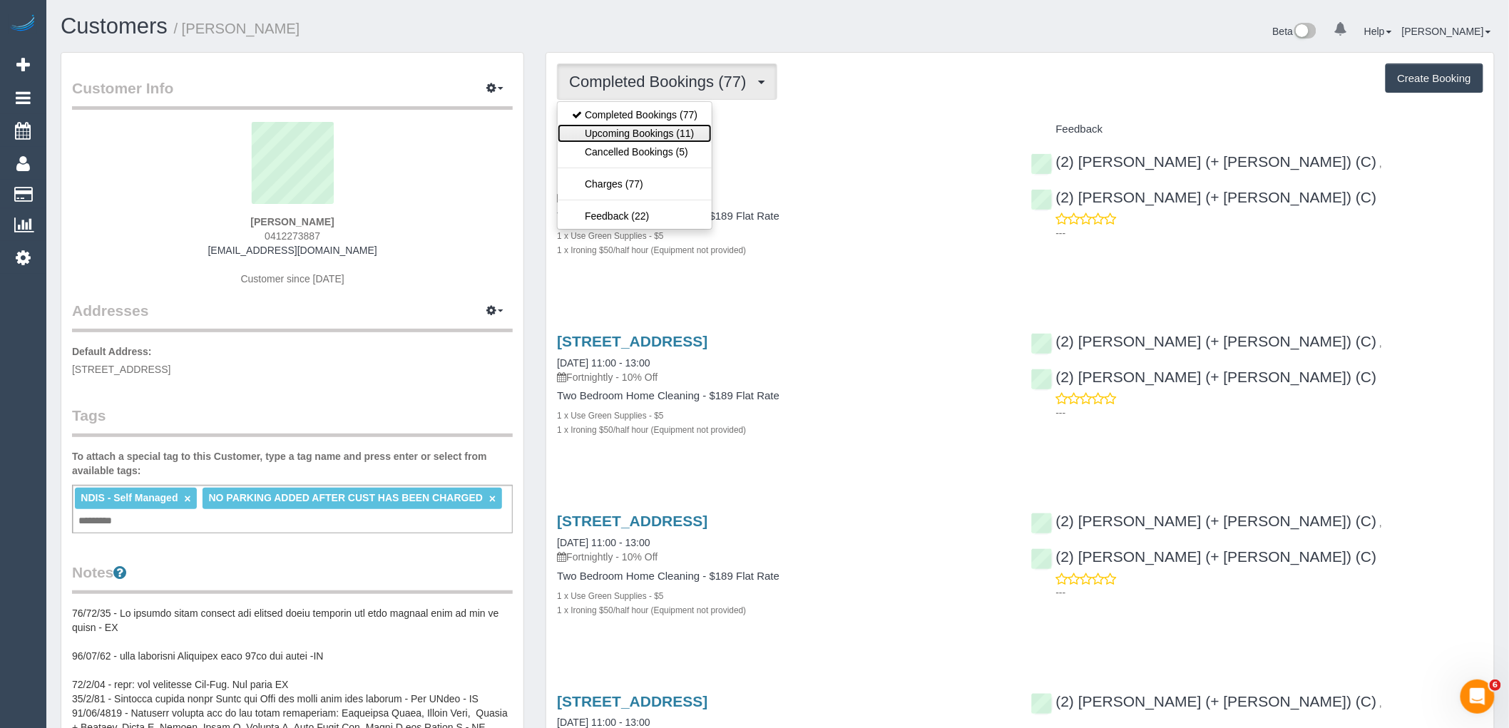
click at [690, 132] on link "Upcoming Bookings (11)" at bounding box center [635, 133] width 154 height 19
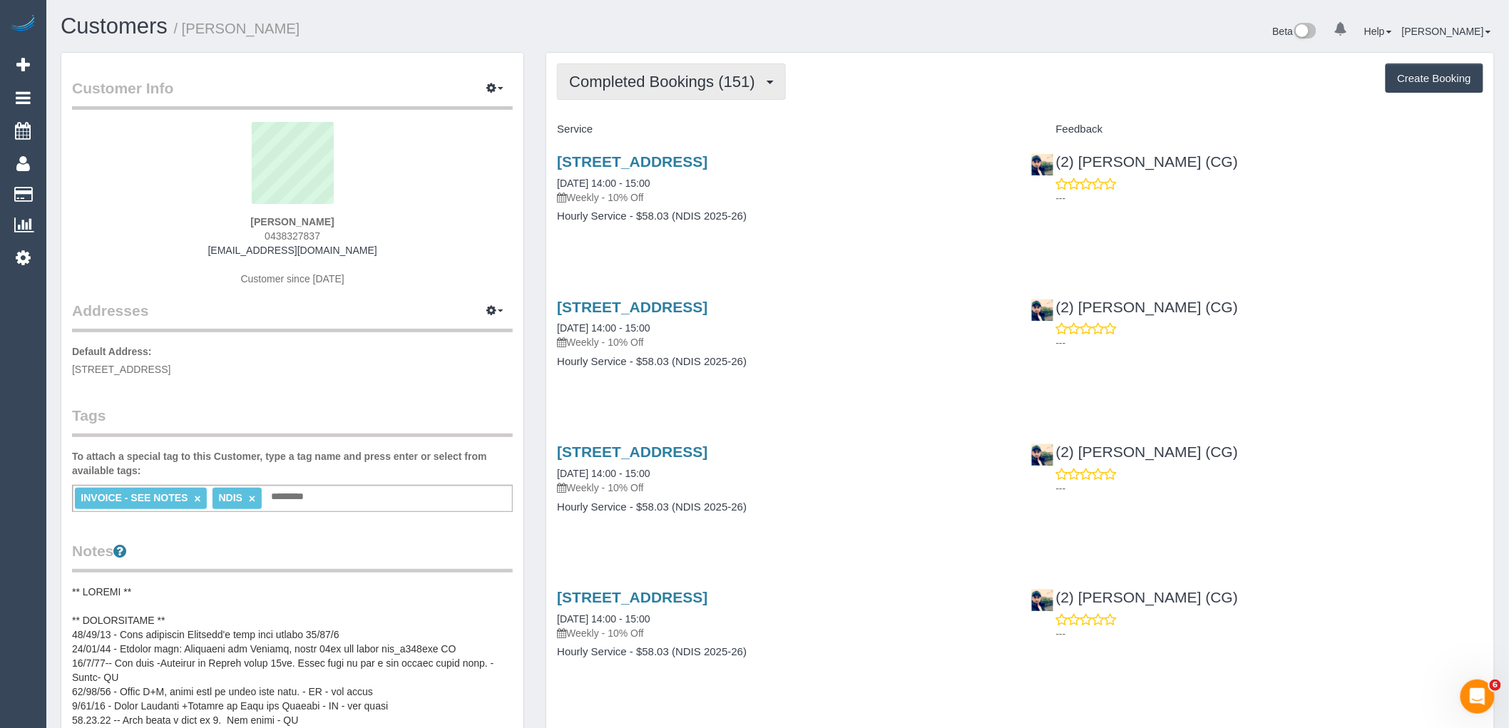
click at [715, 87] on span "Completed Bookings (151)" at bounding box center [665, 82] width 193 height 18
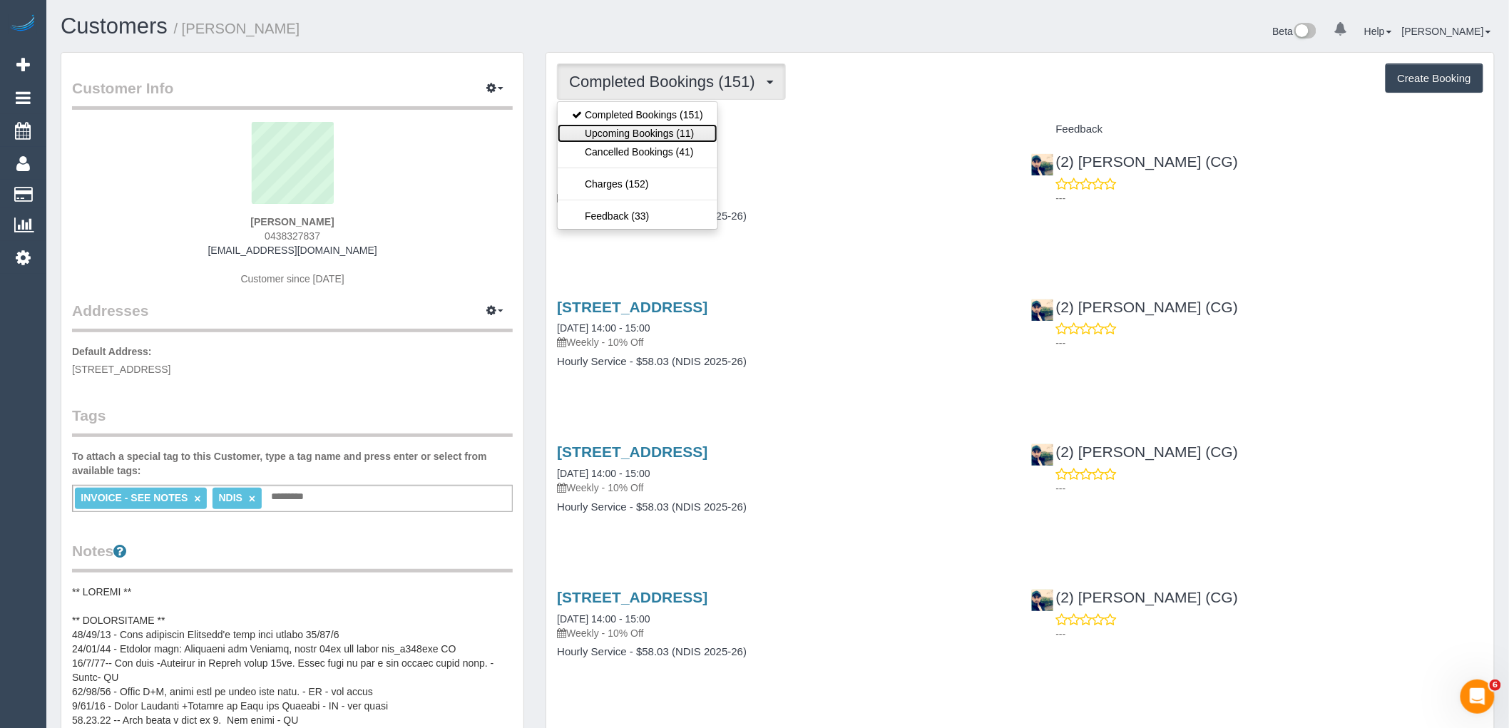
click at [692, 133] on link "Upcoming Bookings (11)" at bounding box center [638, 133] width 160 height 19
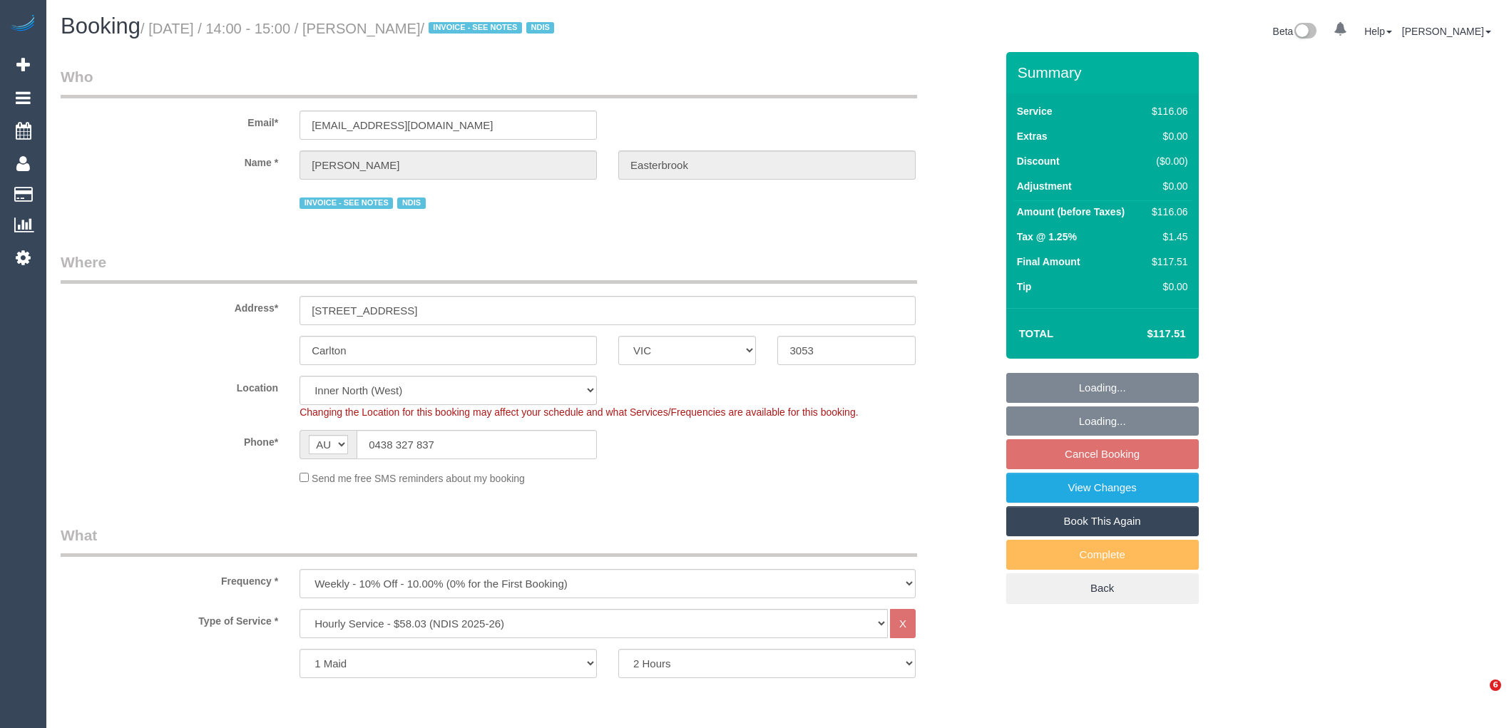
select select "VIC"
select select "string:check"
select select "number:28"
select select "number:17"
select select "number:21"
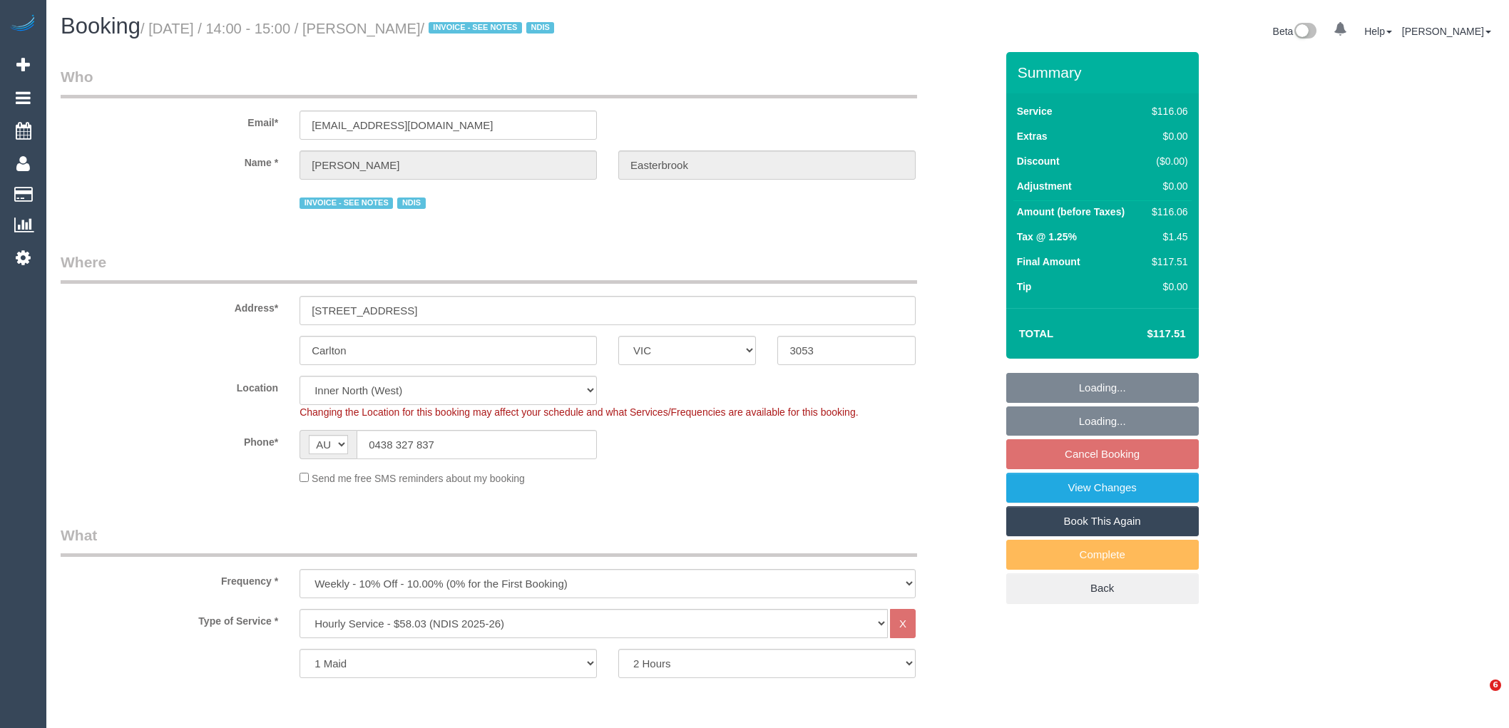
select select "number:23"
select select "number:35"
select select "number:11"
select select "24949"
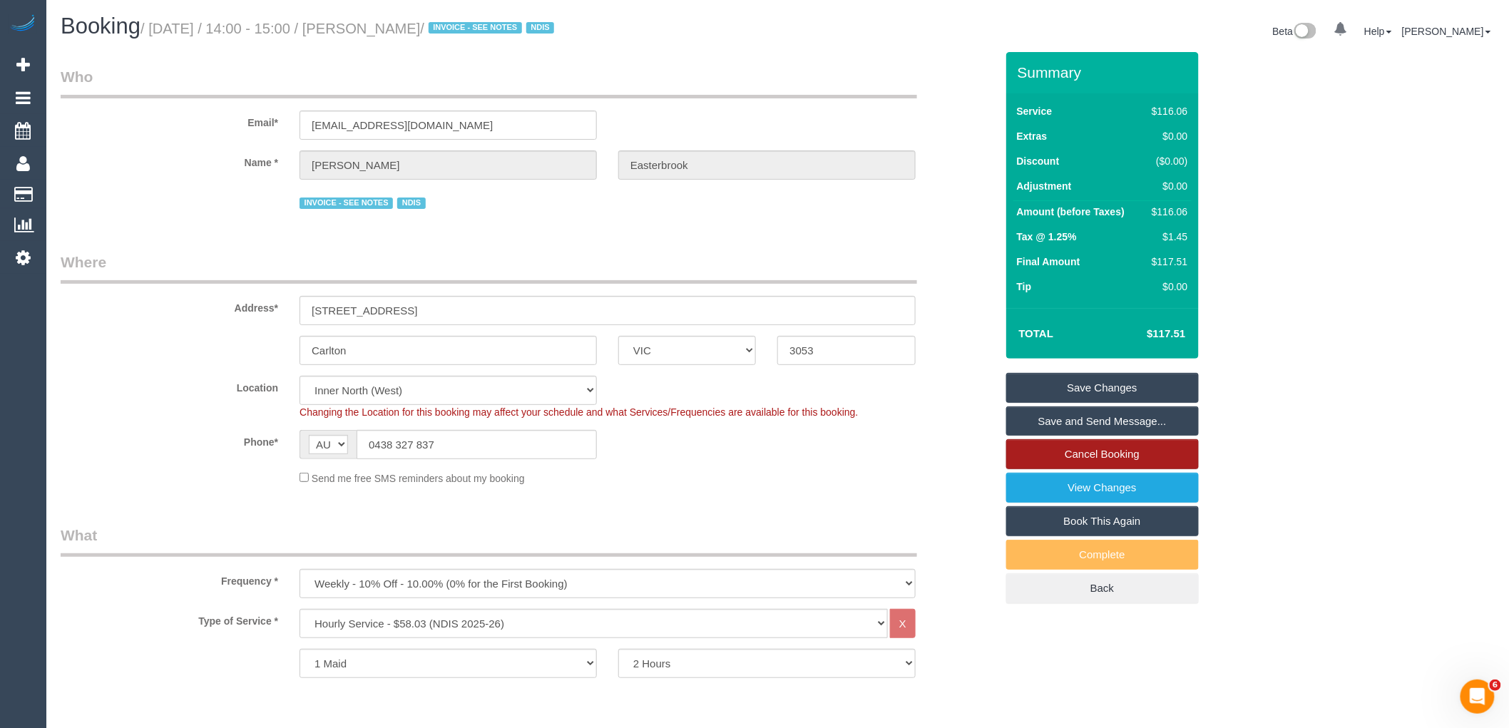
click at [1109, 451] on link "Cancel Booking" at bounding box center [1102, 454] width 193 height 30
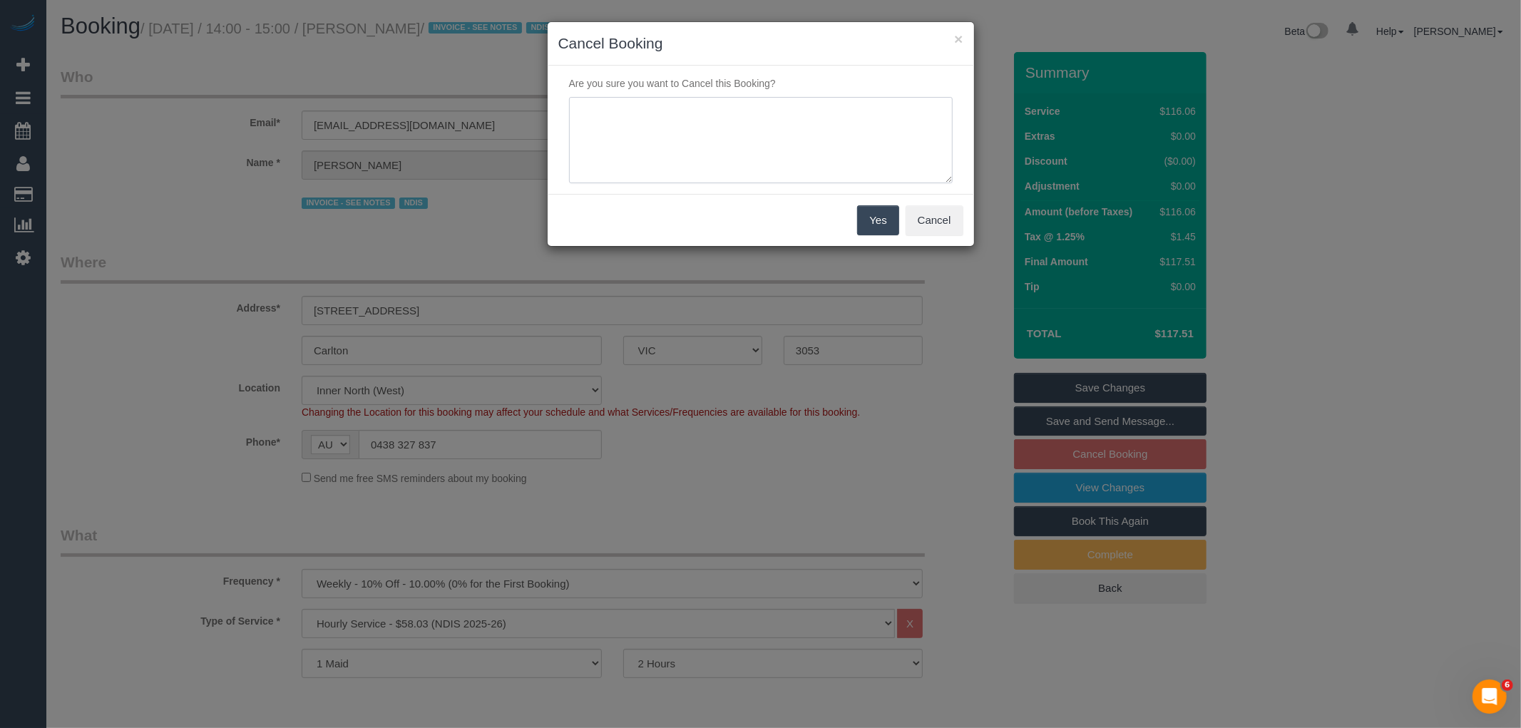
click at [730, 131] on textarea at bounding box center [761, 140] width 384 height 87
type textarea "Service not needed this week via email VC"
click at [874, 215] on button "Yes" at bounding box center [877, 220] width 41 height 30
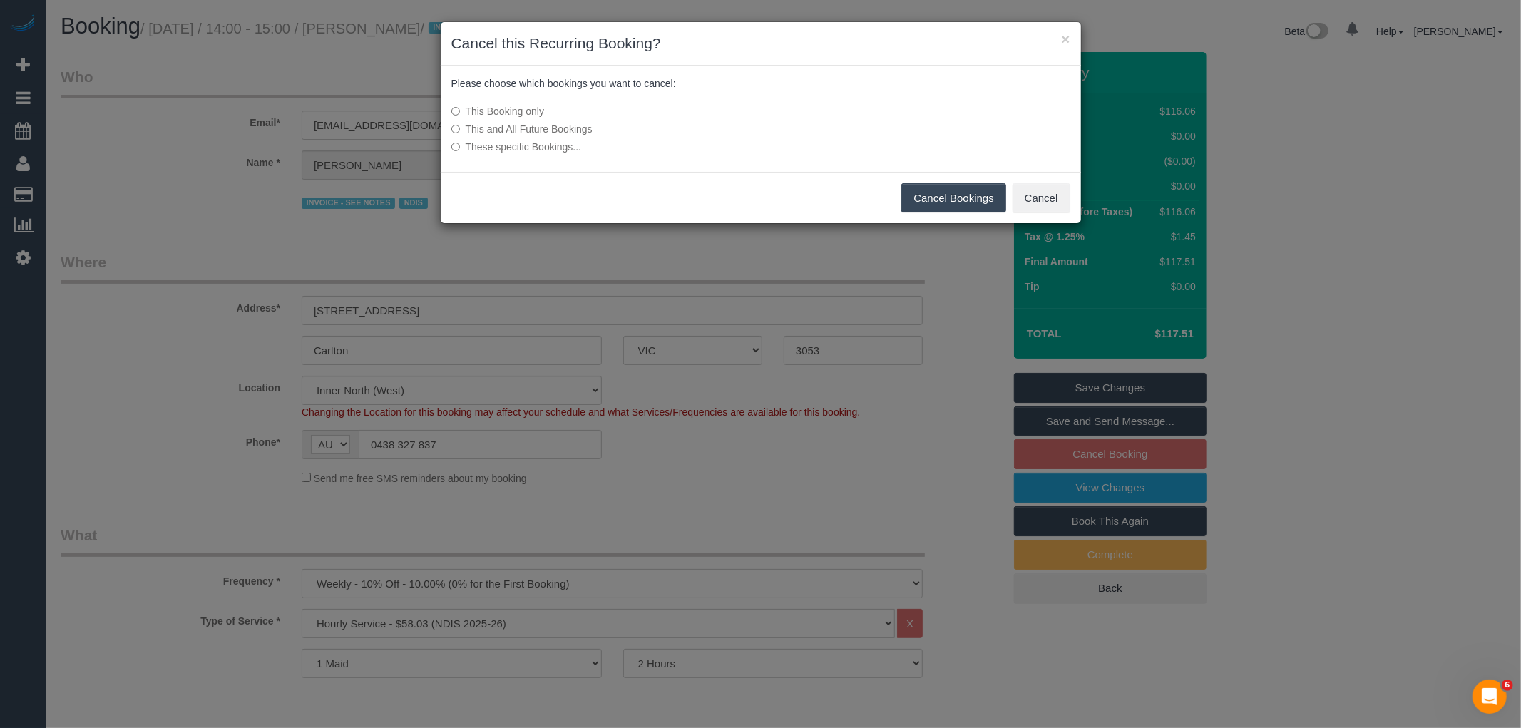
click at [947, 196] on button "Cancel Bookings" at bounding box center [953, 198] width 105 height 30
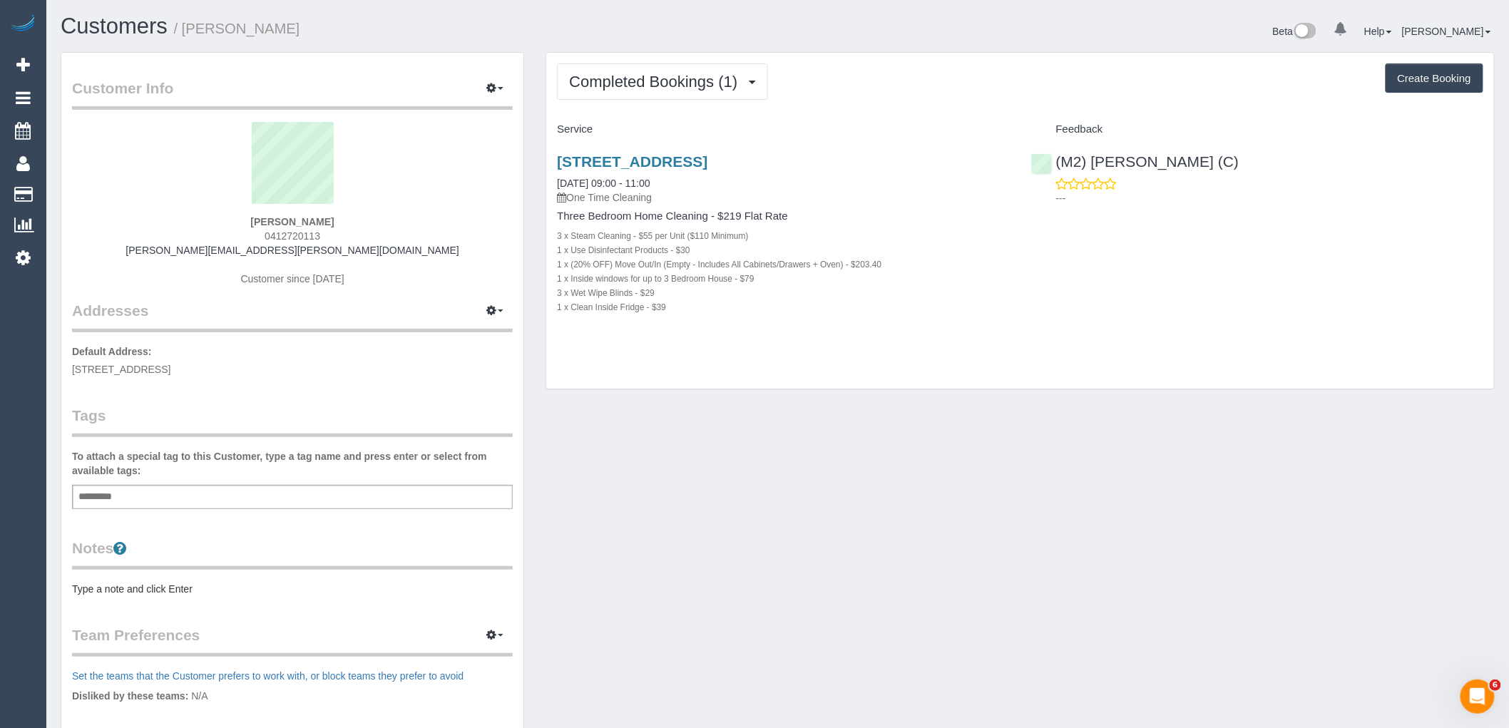
drag, startPoint x: 347, startPoint y: 237, endPoint x: 233, endPoint y: 234, distance: 114.2
click at [233, 234] on div "[PERSON_NAME] 0412720113 [PERSON_NAME][EMAIL_ADDRESS][PERSON_NAME][DOMAIN_NAME]…" at bounding box center [292, 211] width 441 height 178
click at [742, 67] on button "Completed Bookings (1)" at bounding box center [662, 81] width 211 height 36
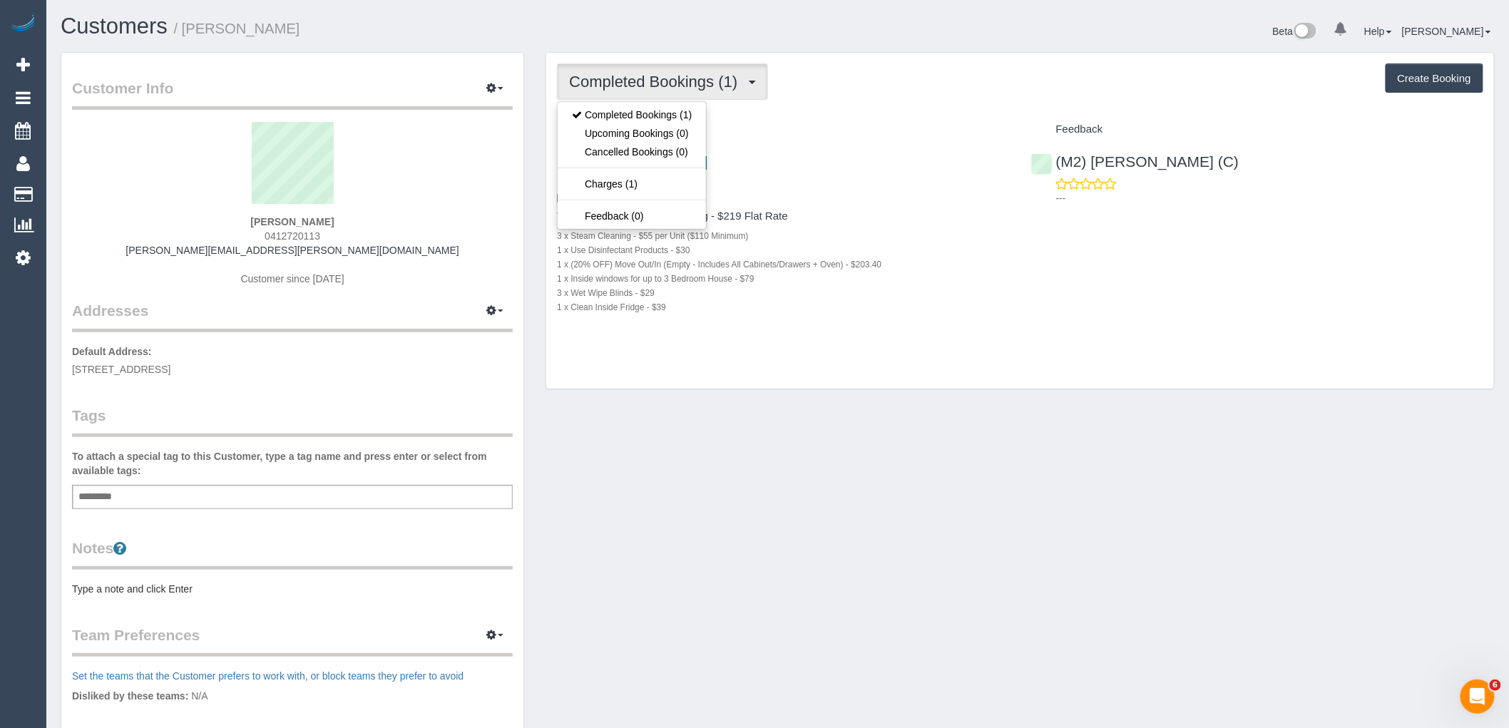
click at [925, 114] on div "Completed Bookings (1) Completed Bookings (1) Upcoming Bookings (0) Cancelled B…" at bounding box center [1020, 221] width 948 height 337
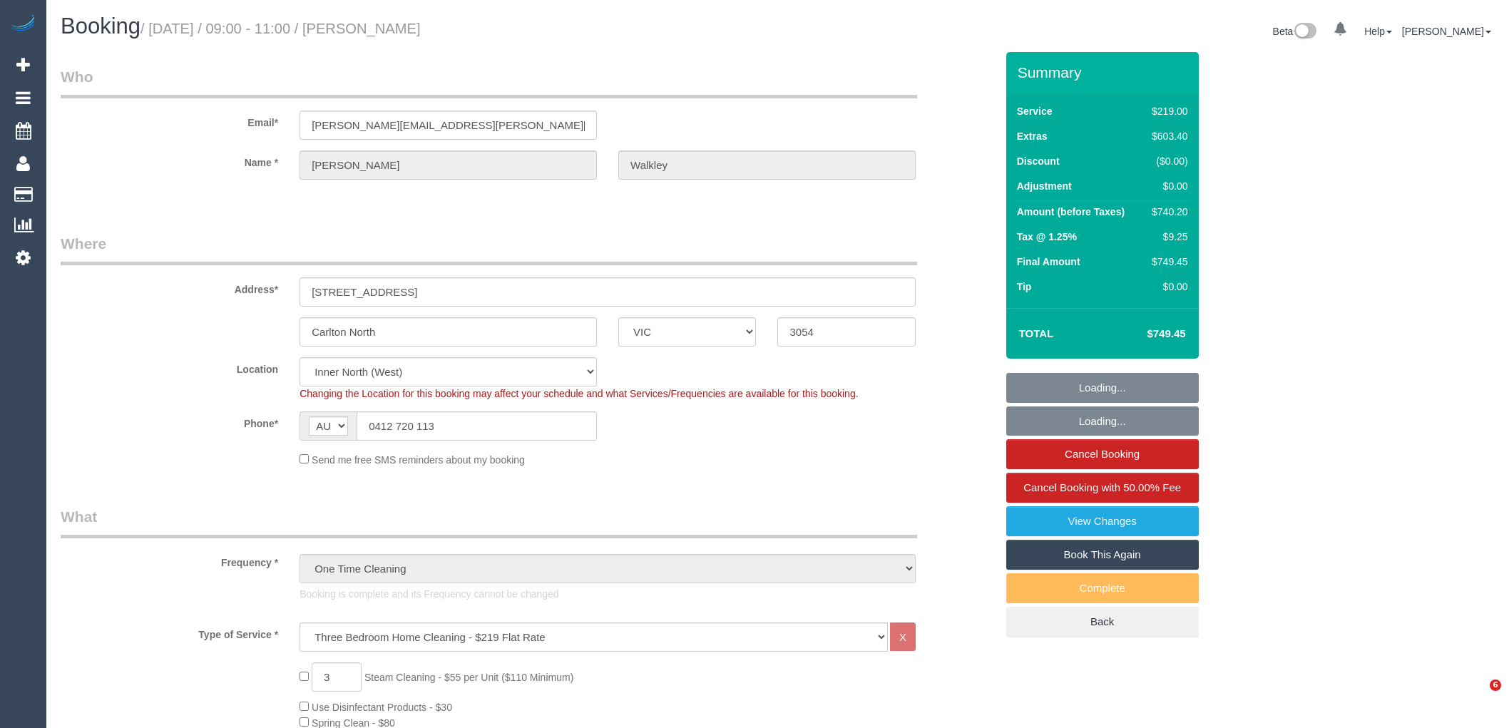
select select "VIC"
select select "object:692"
select select "spot1"
select select "number:28"
select select "number:14"
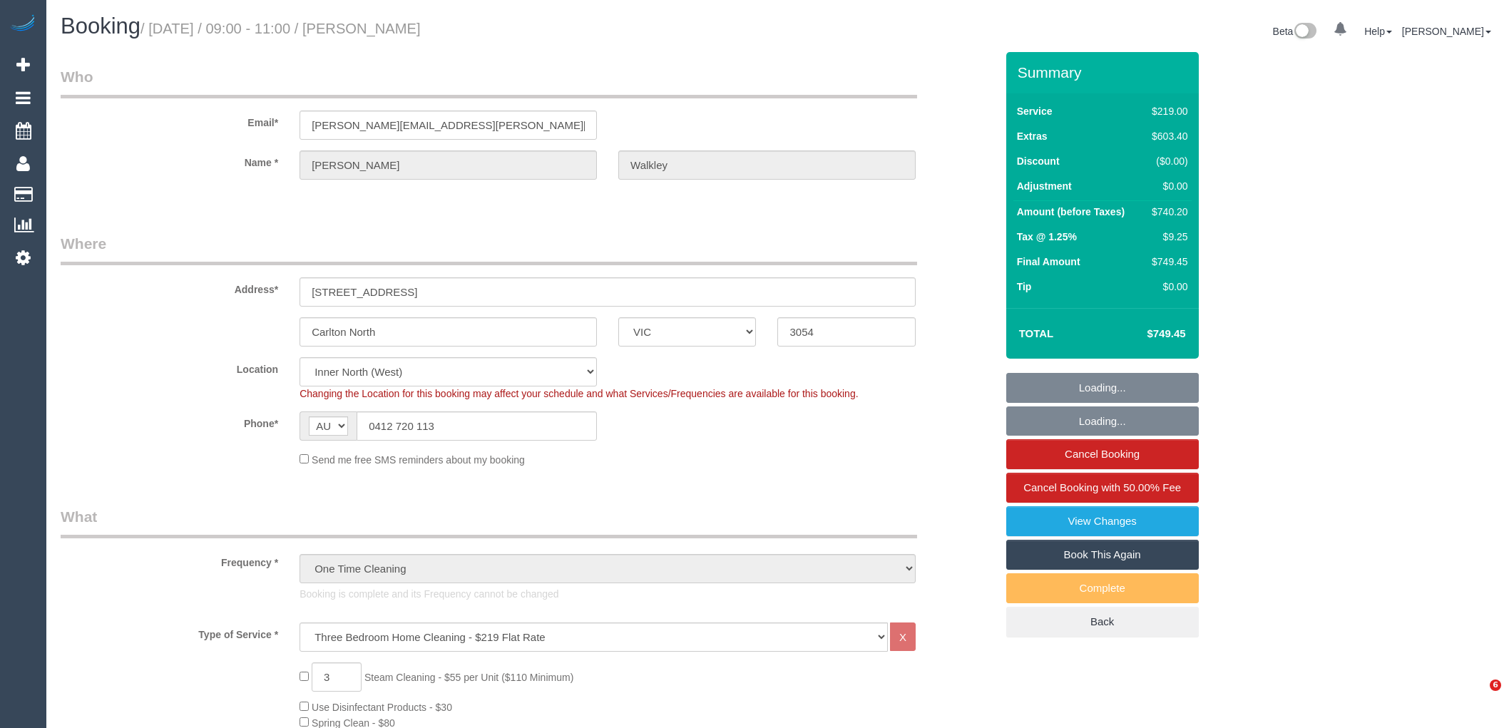
select select "number:19"
select select "number:25"
select select "number:13"
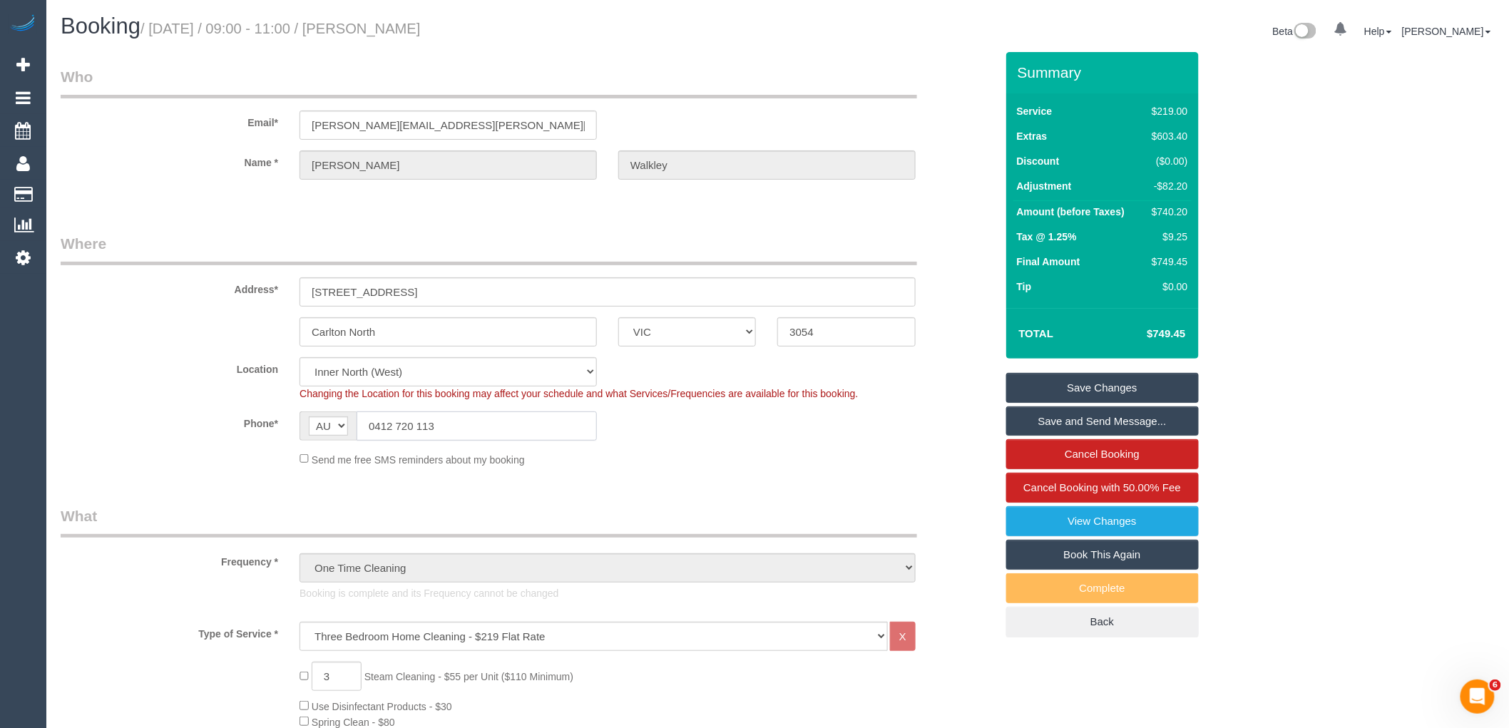
drag, startPoint x: 462, startPoint y: 426, endPoint x: 359, endPoint y: 426, distance: 103.4
click at [361, 426] on input "0412 720 113" at bounding box center [477, 425] width 240 height 29
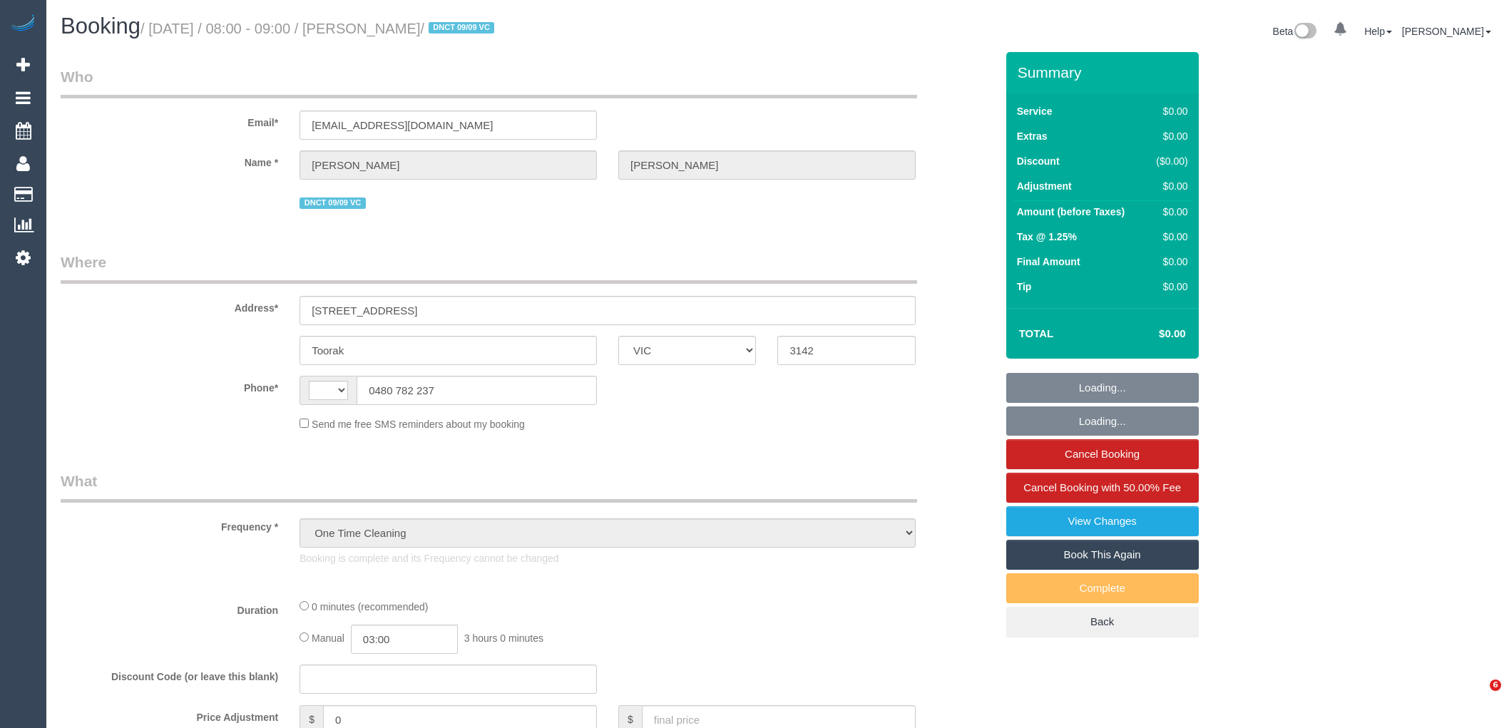
select select "VIC"
select select "string:stripe-pm_1S4bjc2GScqysDRVTse6BE4y"
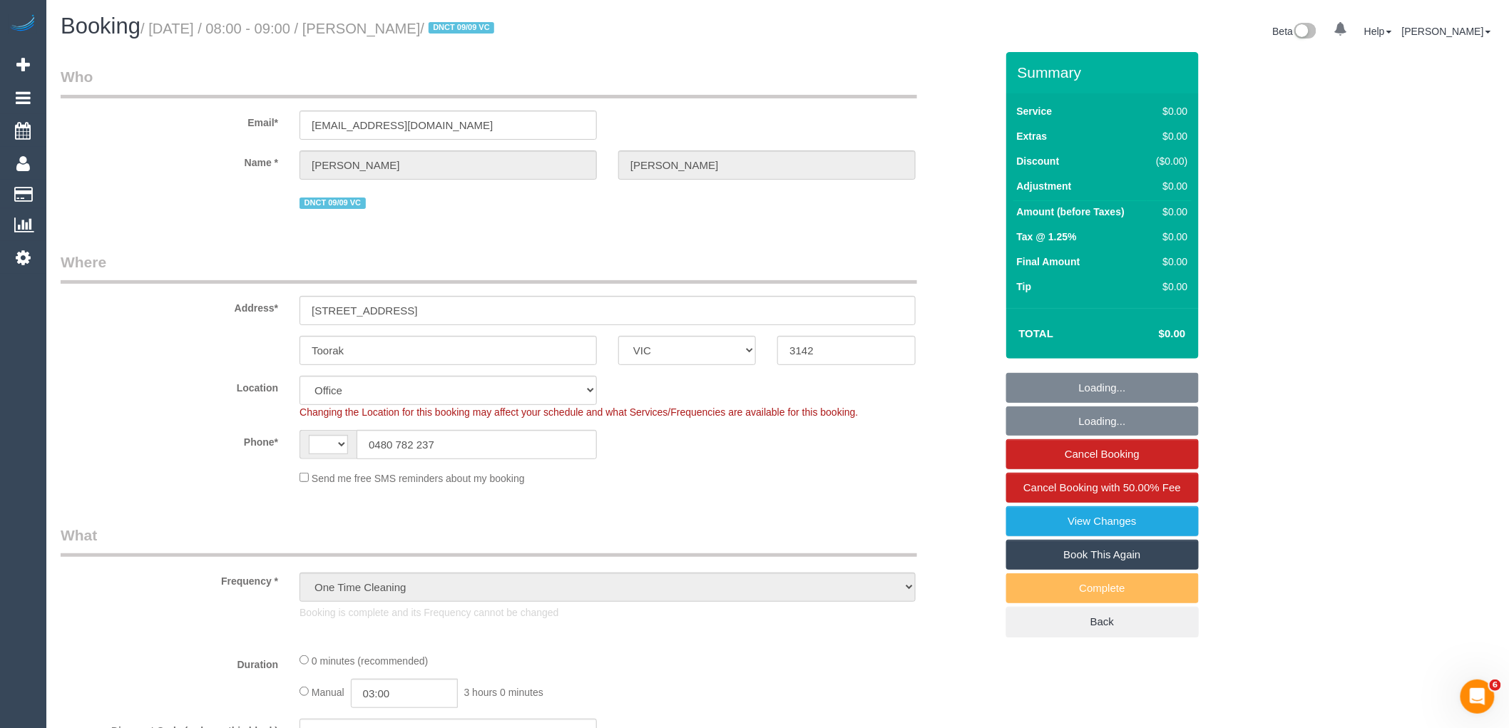
select select "object:592"
select select "string:AU"
select select "number:28"
select select "number:14"
select select "number:18"
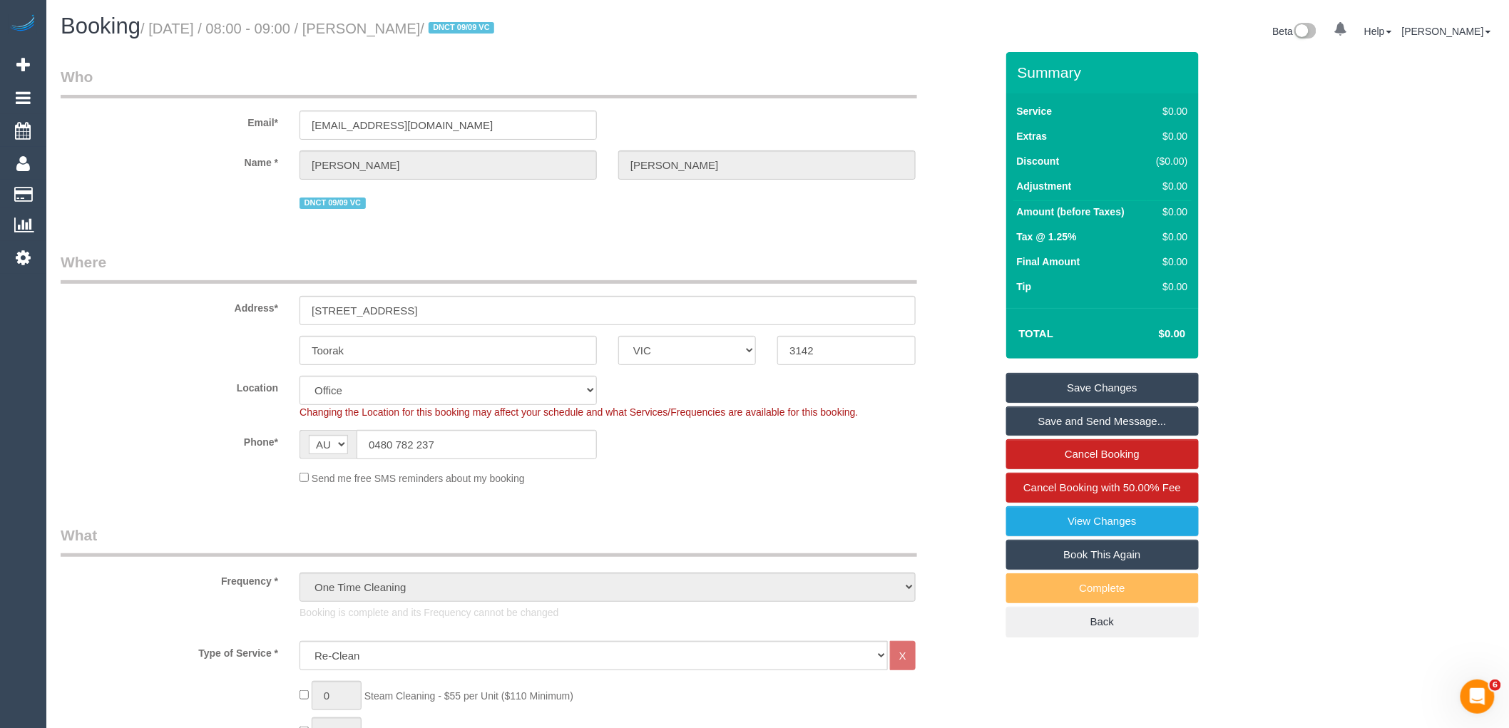
drag, startPoint x: 464, startPoint y: 25, endPoint x: 394, endPoint y: 26, distance: 69.2
click at [394, 26] on small "/ [DATE] / 08:00 - 09:00 / [PERSON_NAME] / DNCT 09/09 VC" at bounding box center [319, 29] width 358 height 16
click at [672, 68] on legend "Who" at bounding box center [489, 82] width 856 height 32
drag, startPoint x: 464, startPoint y: 27, endPoint x: 387, endPoint y: 13, distance: 78.3
click at [392, 31] on small "/ September 24, 2025 / 08:00 - 09:00 / Lee Turner / DNCT 09/09 VC" at bounding box center [319, 29] width 358 height 16
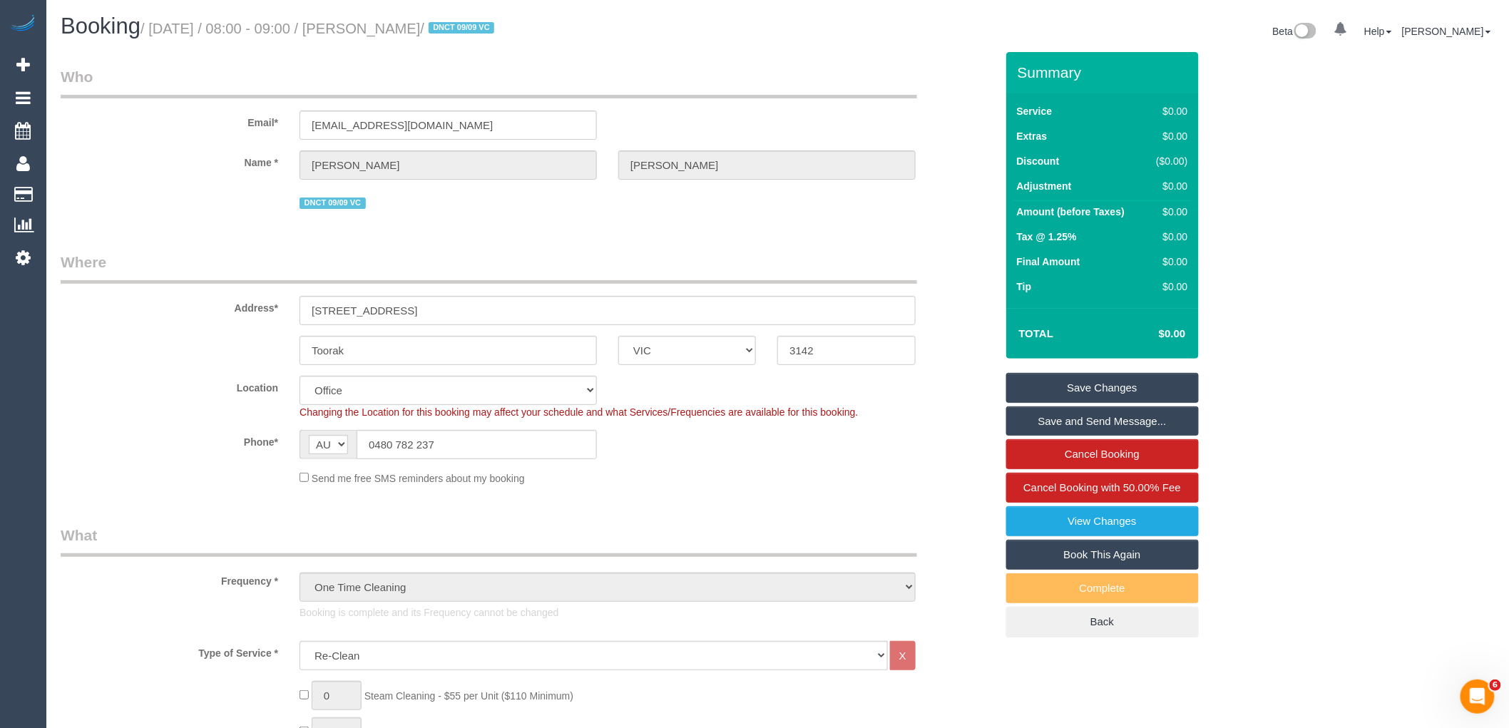
copy small "[PERSON_NAME]"
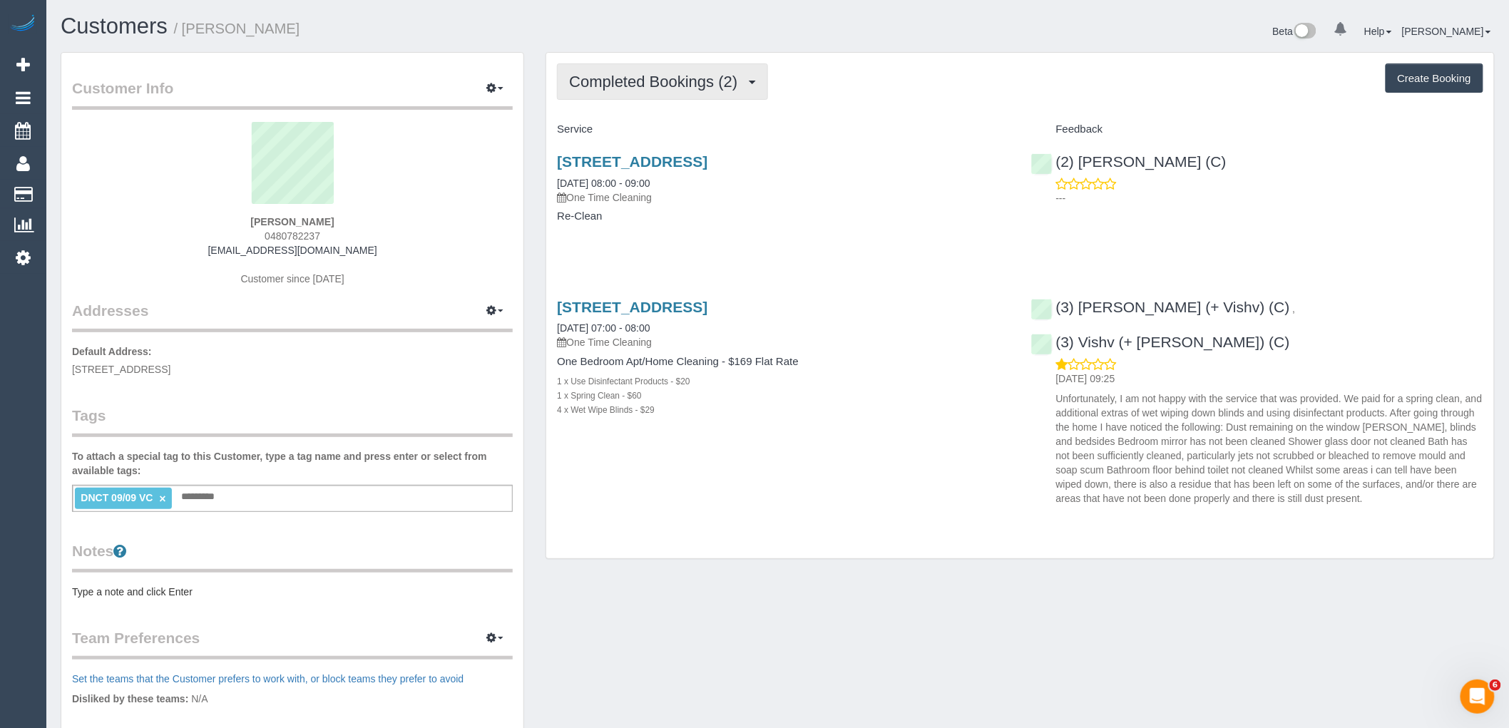
click at [672, 71] on button "Completed Bookings (2)" at bounding box center [662, 81] width 211 height 36
click at [864, 111] on div "Completed Bookings (2) Completed Bookings (2) Upcoming Bookings (0) Cancelled B…" at bounding box center [1020, 306] width 948 height 506
drag, startPoint x: 329, startPoint y: 232, endPoint x: 232, endPoint y: 239, distance: 97.9
click at [232, 239] on div "Lee Turner 0480782237 leeturner2145@gmail.com Customer since 2025" at bounding box center [292, 211] width 441 height 178
click at [680, 91] on button "Completed Bookings (2)" at bounding box center [662, 81] width 211 height 36
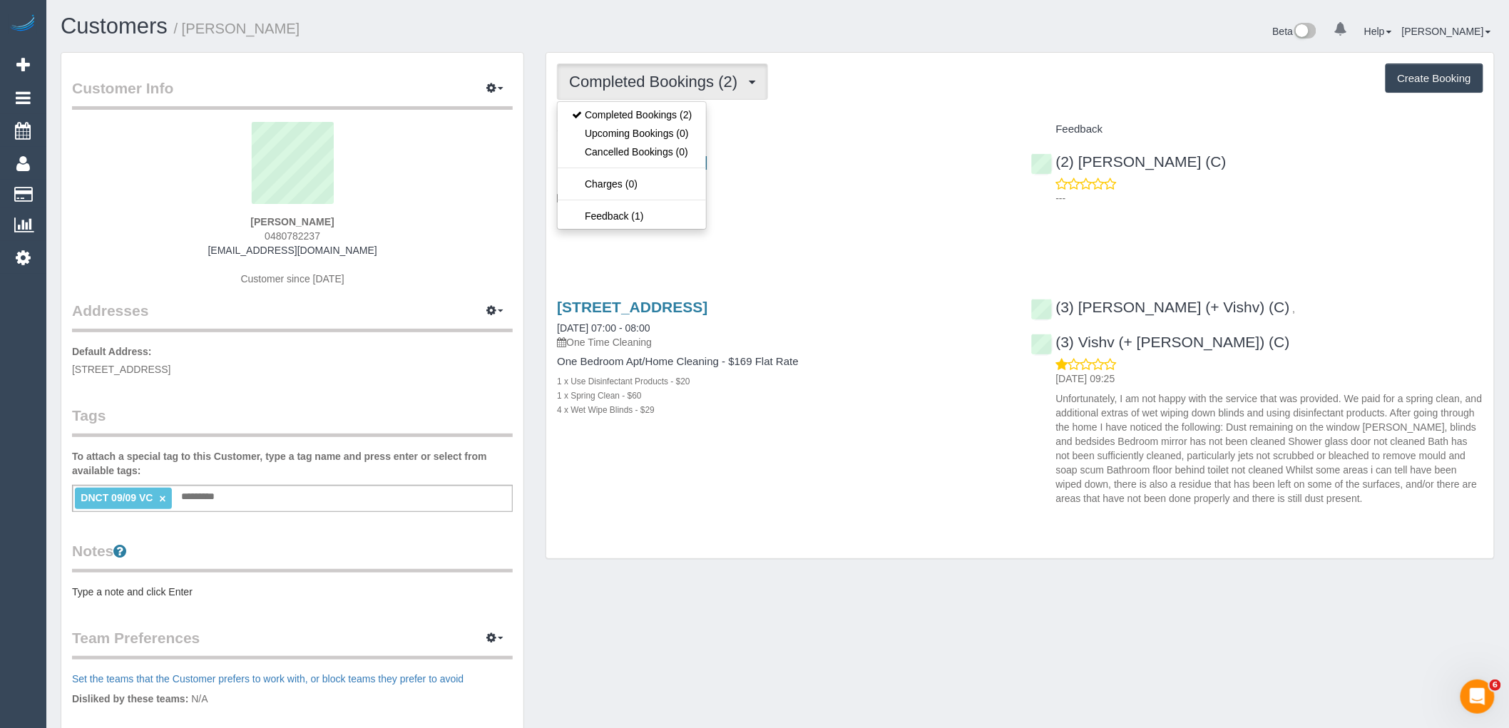
click at [903, 127] on h4 "Service" at bounding box center [783, 129] width 452 height 12
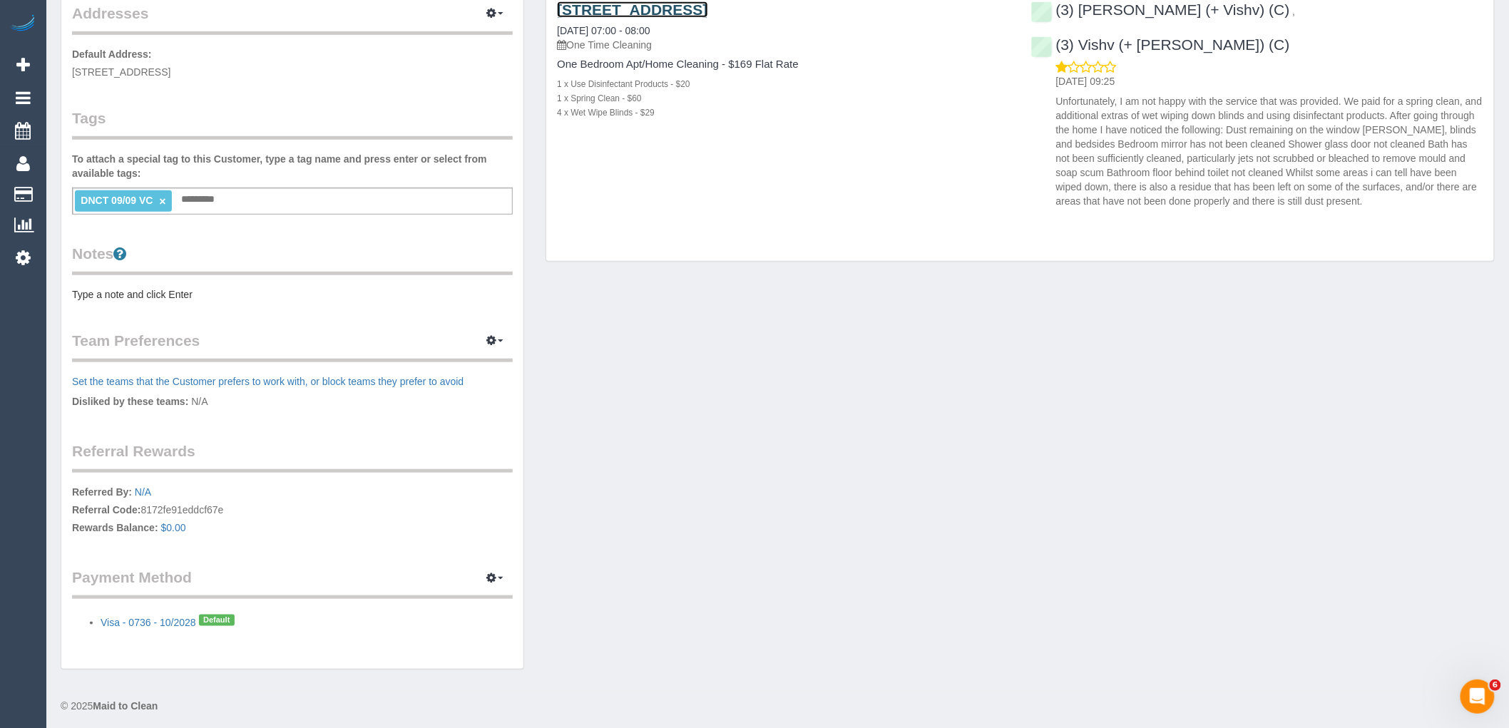
scroll to position [302, 0]
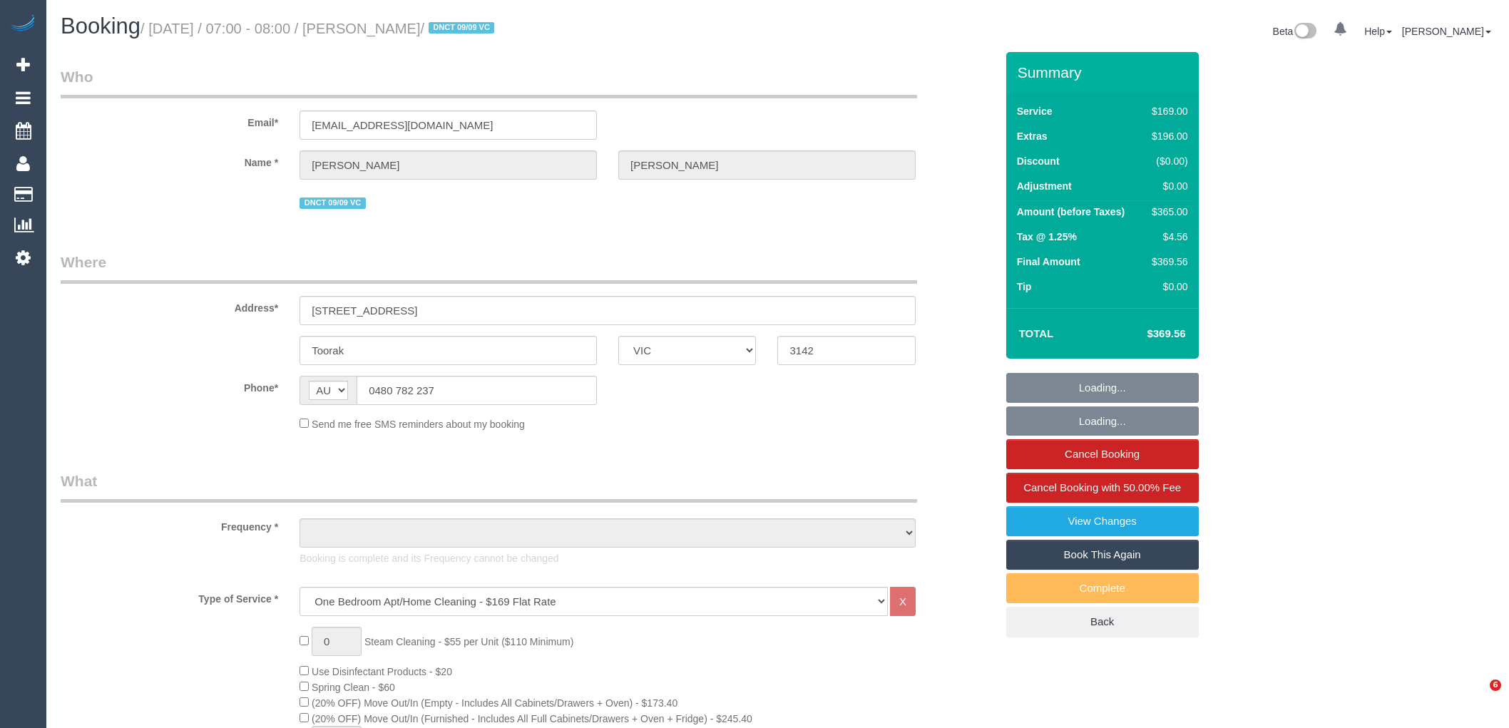
select select "VIC"
select select "spot1"
select select "number:28"
select select "number:14"
select select "number:18"
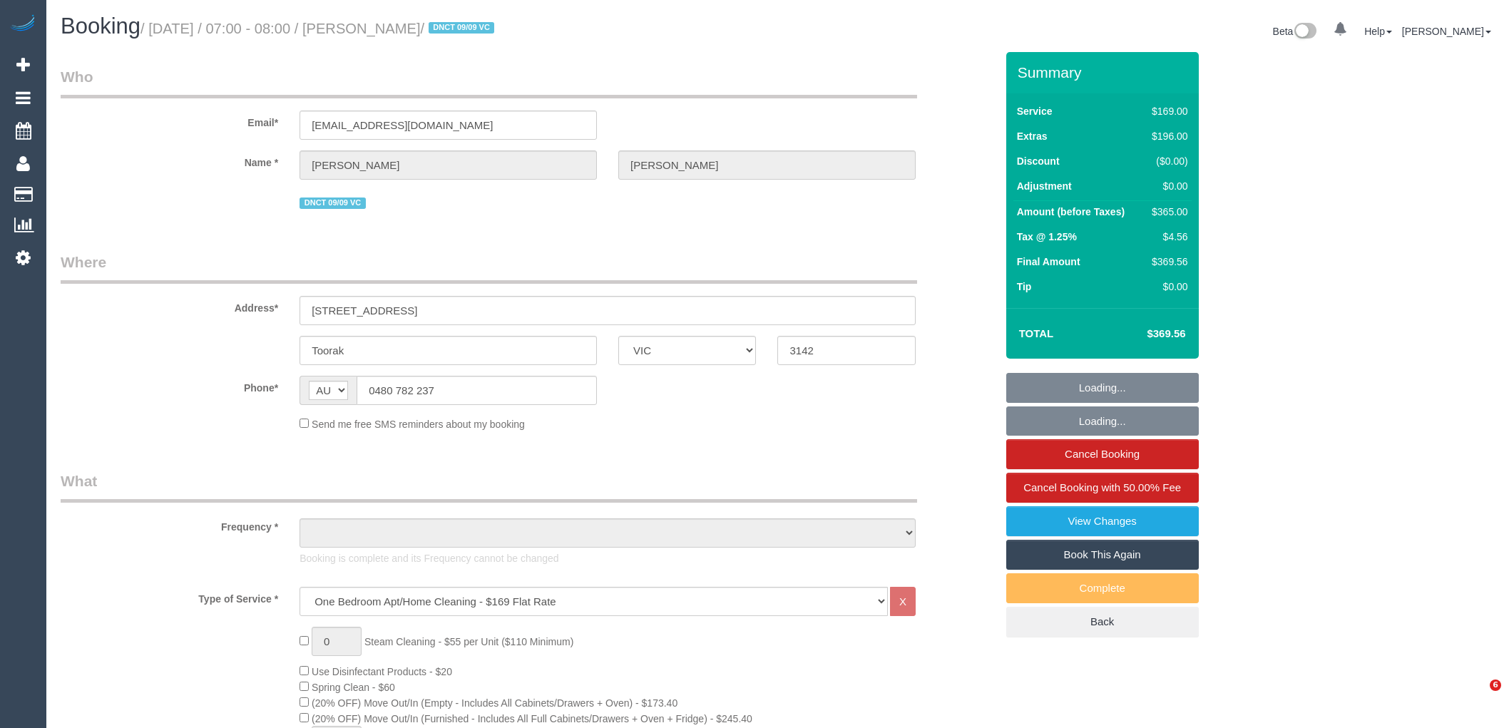
select select "number:24"
select select "number:33"
select select
select select "object:1437"
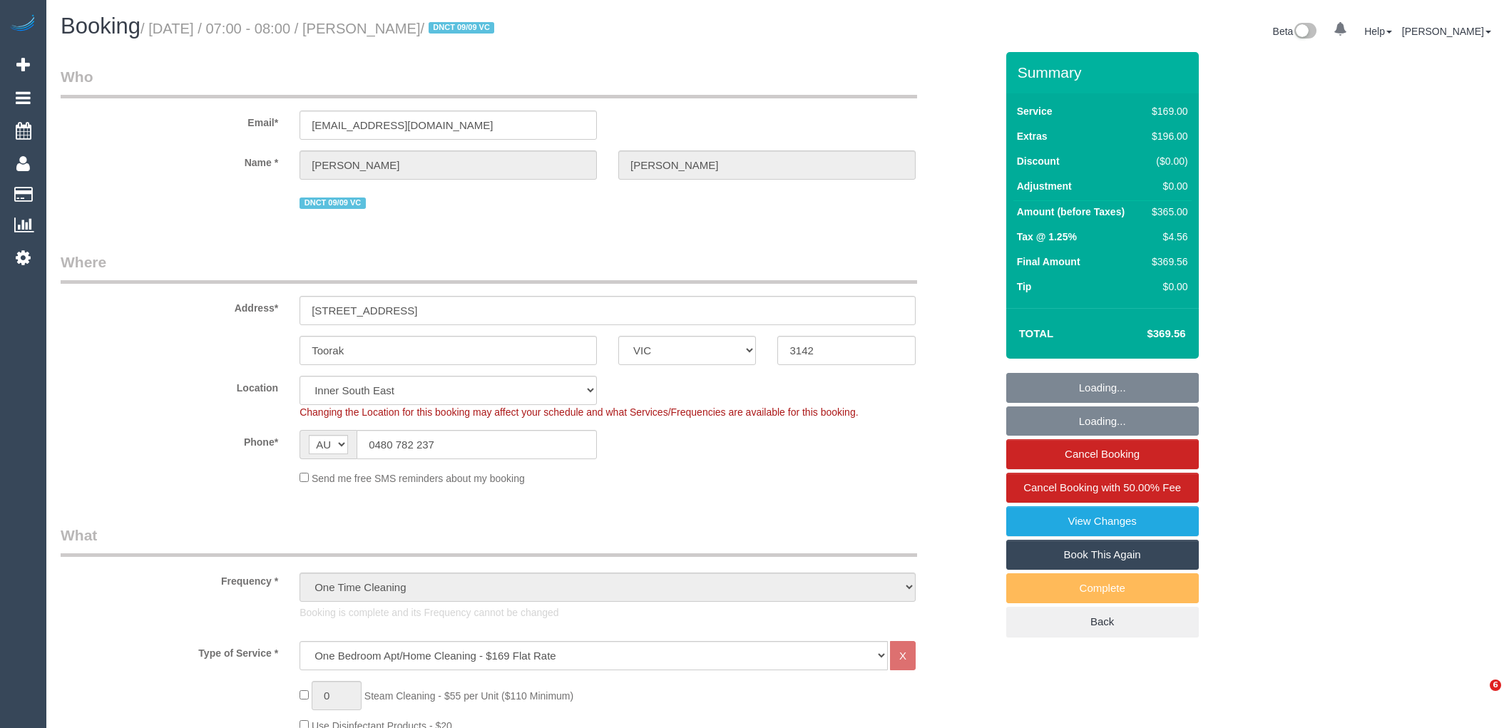
select select "spot6"
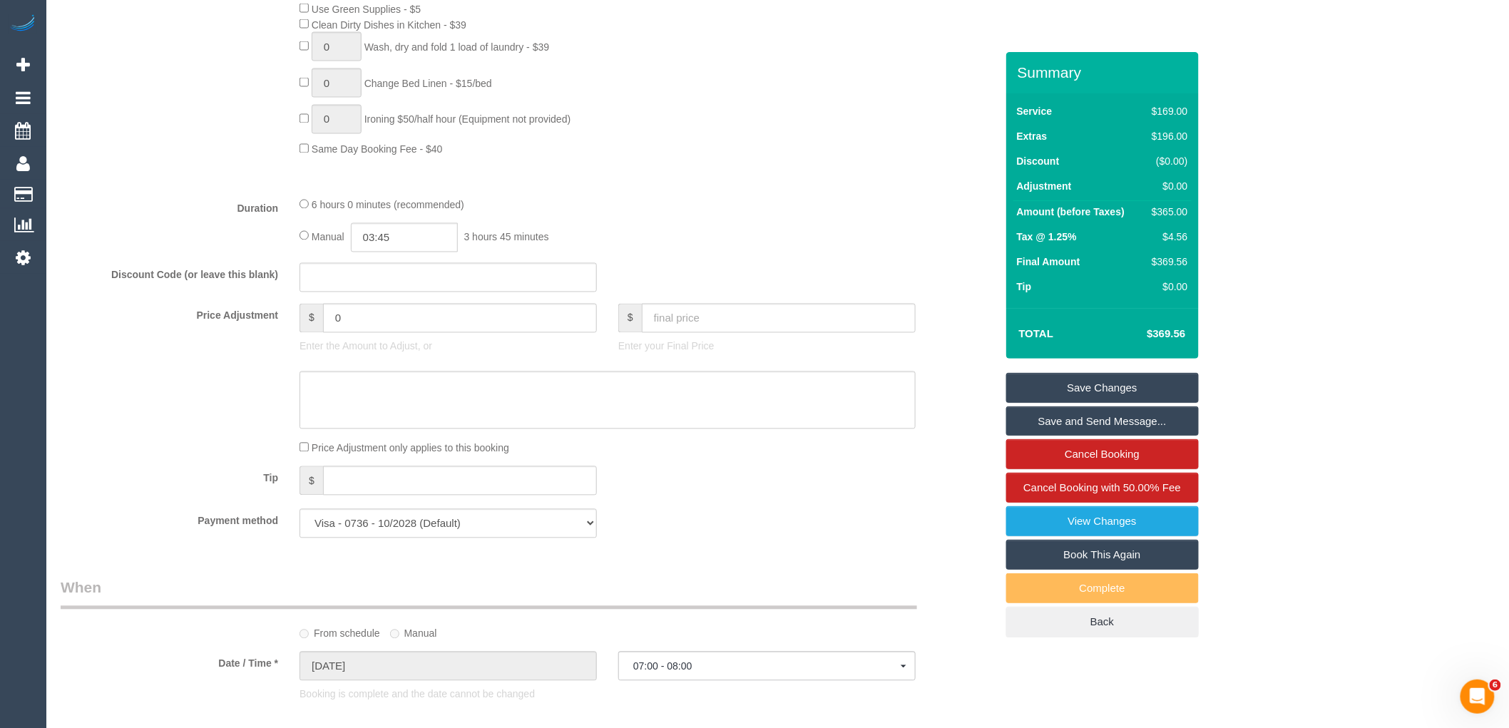
scroll to position [1030, 0]
click at [399, 324] on input "0" at bounding box center [460, 311] width 274 height 29
type input "-60"
click at [680, 246] on div "Manual 03:45 3 hours 45 minutes" at bounding box center [607, 231] width 616 height 29
click at [478, 415] on textarea at bounding box center [607, 394] width 616 height 58
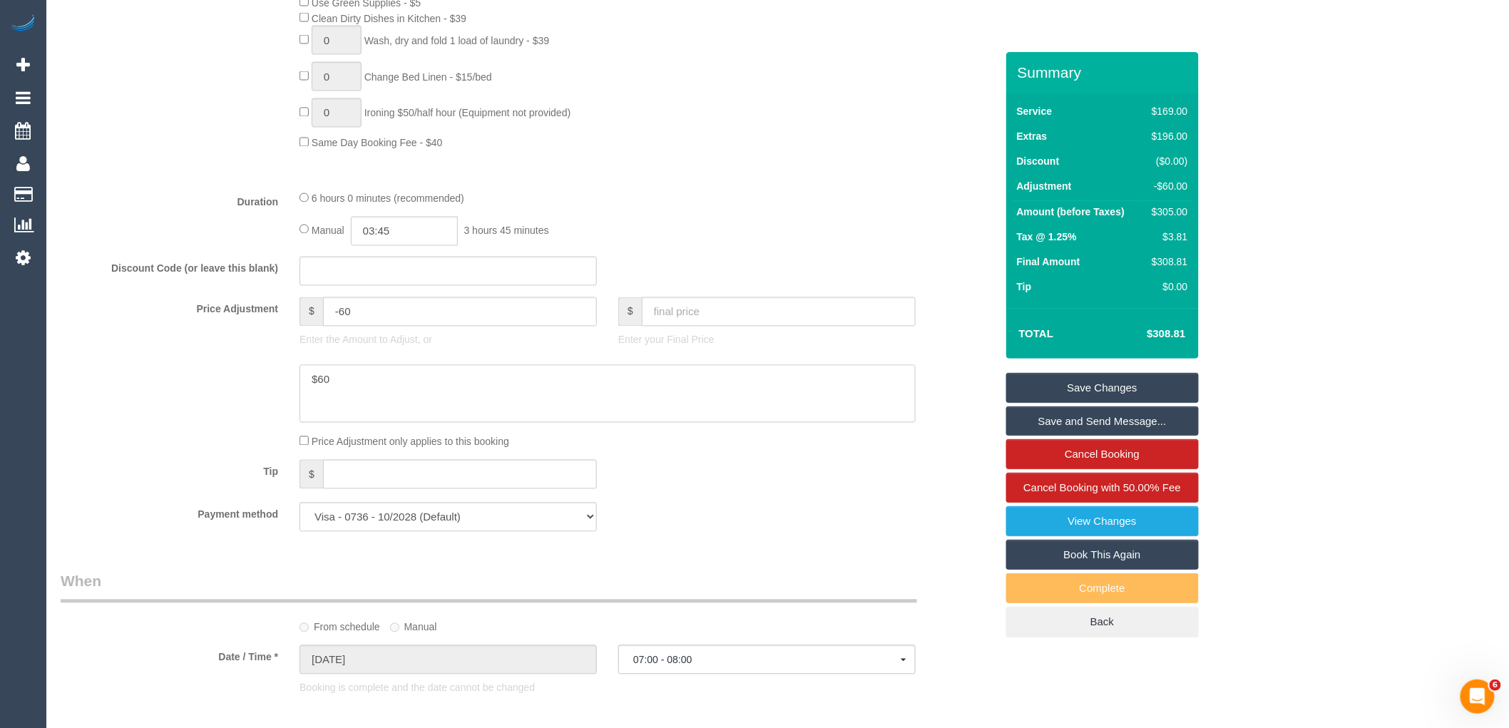
click at [416, 396] on textarea at bounding box center [607, 394] width 616 height 58
type textarea "$60 discount provided as cleaner didnt go above and beyond during the reclean v…"
click at [1123, 386] on link "Save Changes" at bounding box center [1102, 388] width 193 height 30
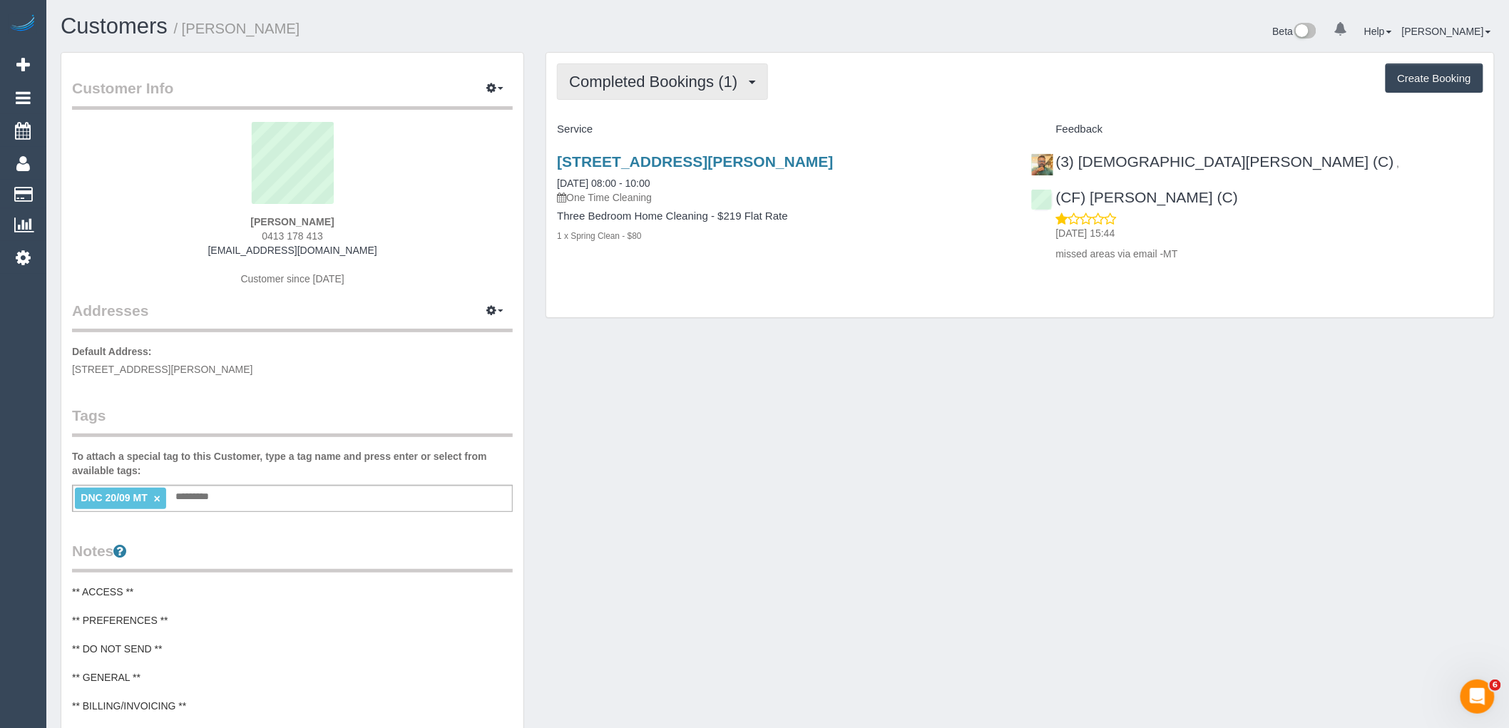
click at [702, 76] on span "Completed Bookings (1)" at bounding box center [656, 82] width 175 height 18
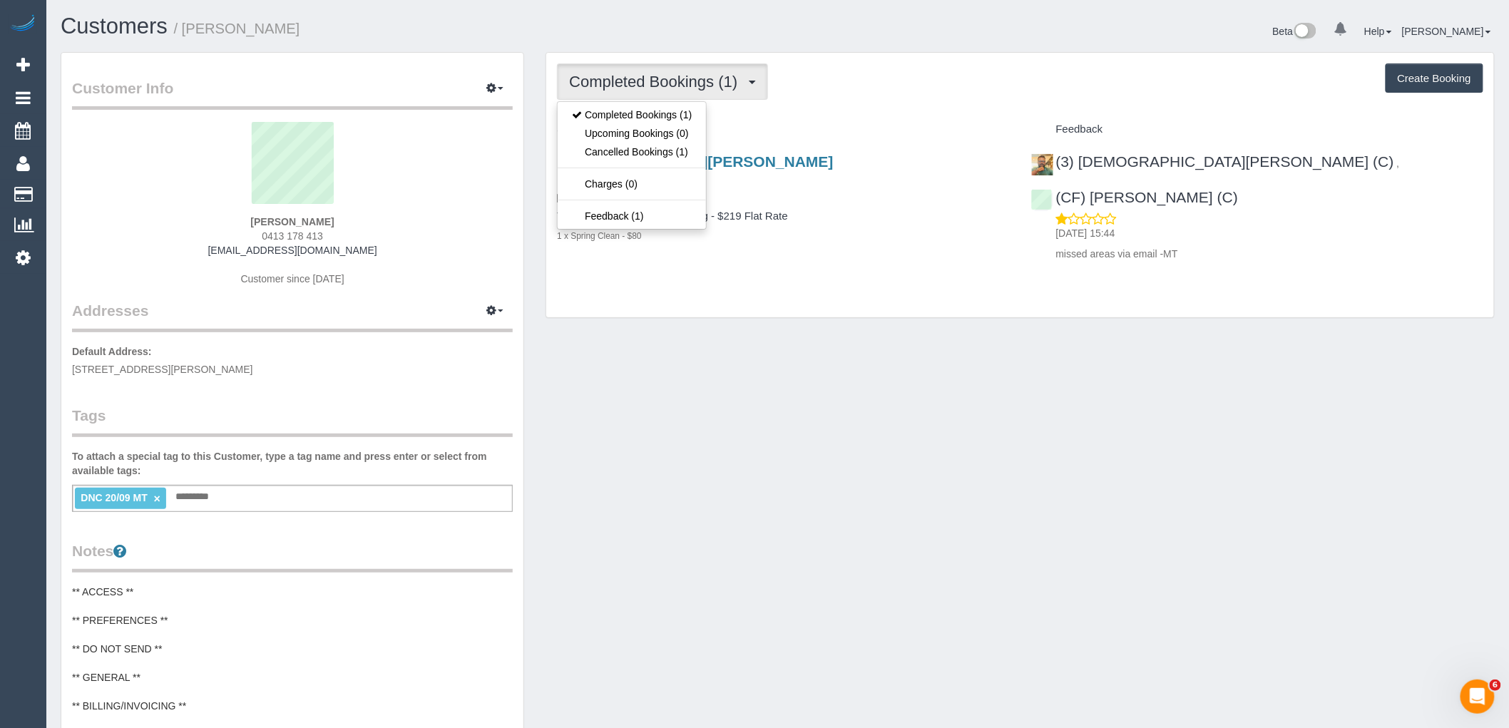
click at [818, 104] on div "Completed Bookings (1) Completed Bookings (1) Upcoming Bookings (0) Cancelled B…" at bounding box center [1020, 185] width 948 height 265
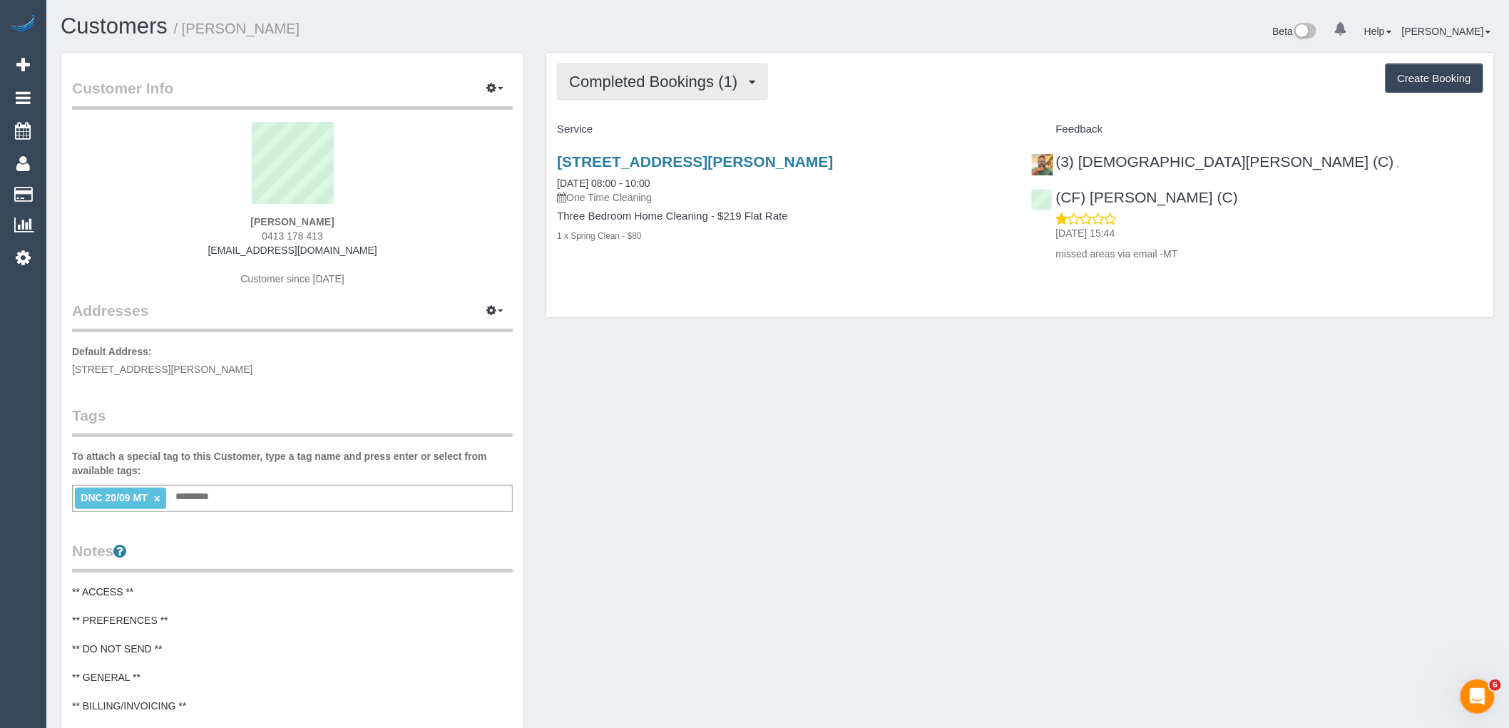
click at [642, 83] on span "Completed Bookings (1)" at bounding box center [656, 82] width 175 height 18
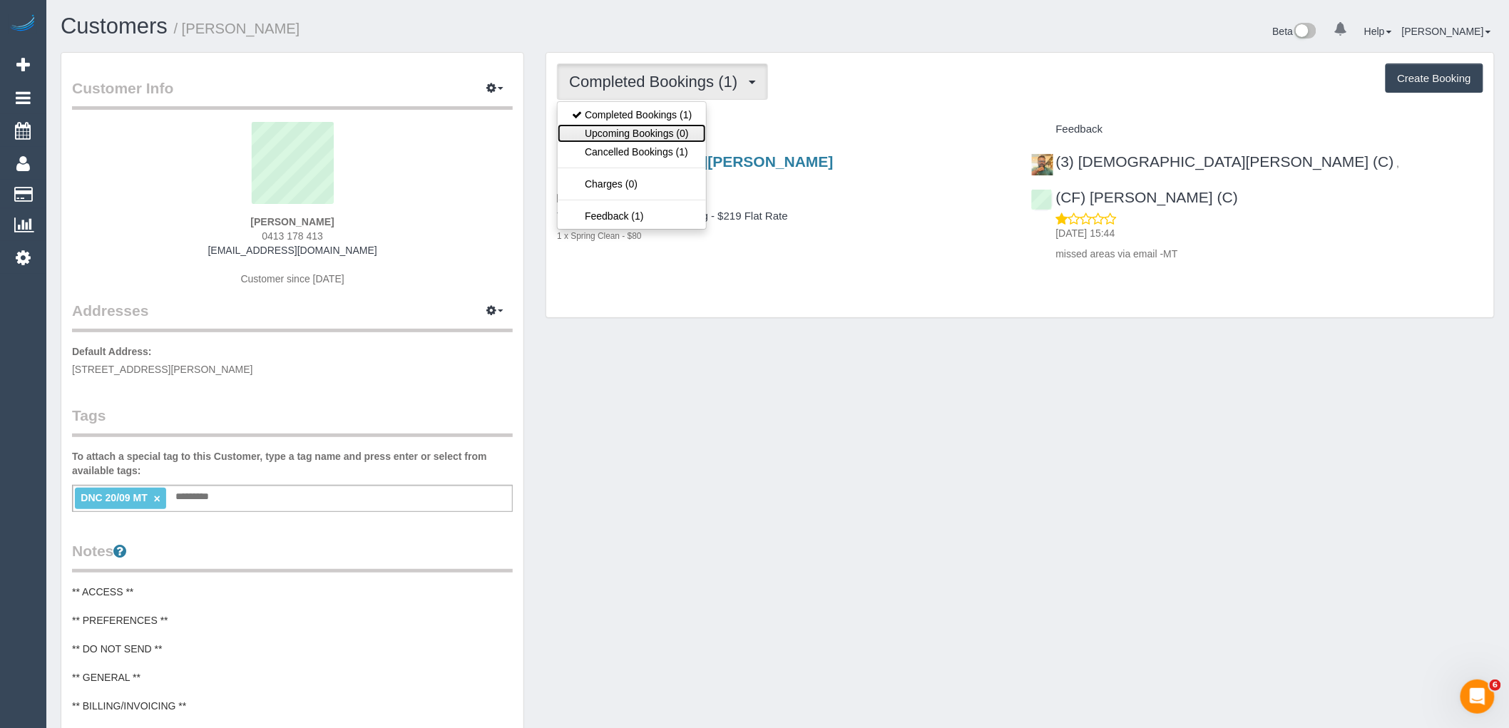
click at [686, 128] on link "Upcoming Bookings (0)" at bounding box center [632, 133] width 148 height 19
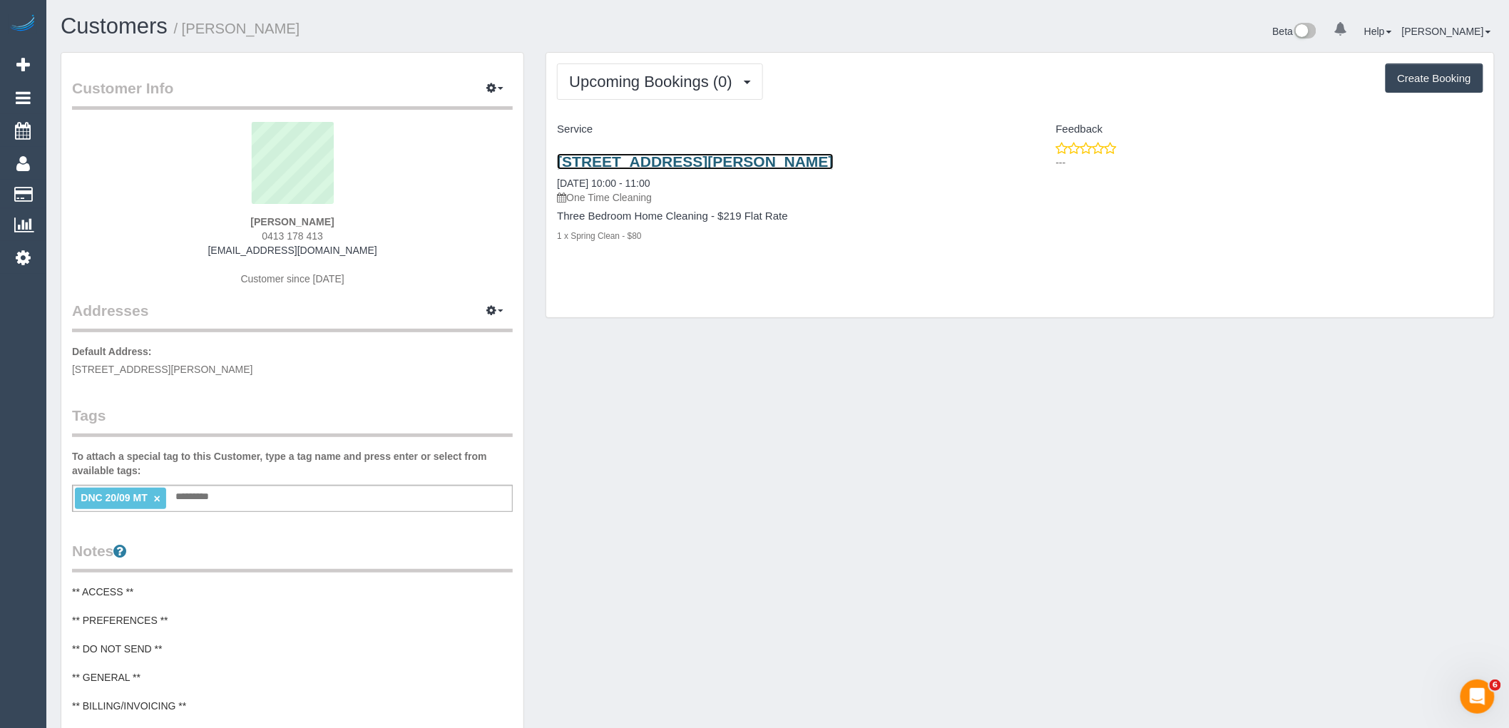
click at [700, 160] on link "[STREET_ADDRESS][PERSON_NAME]" at bounding box center [695, 161] width 276 height 16
click at [685, 86] on span "Upcoming Bookings (0)" at bounding box center [654, 82] width 170 height 18
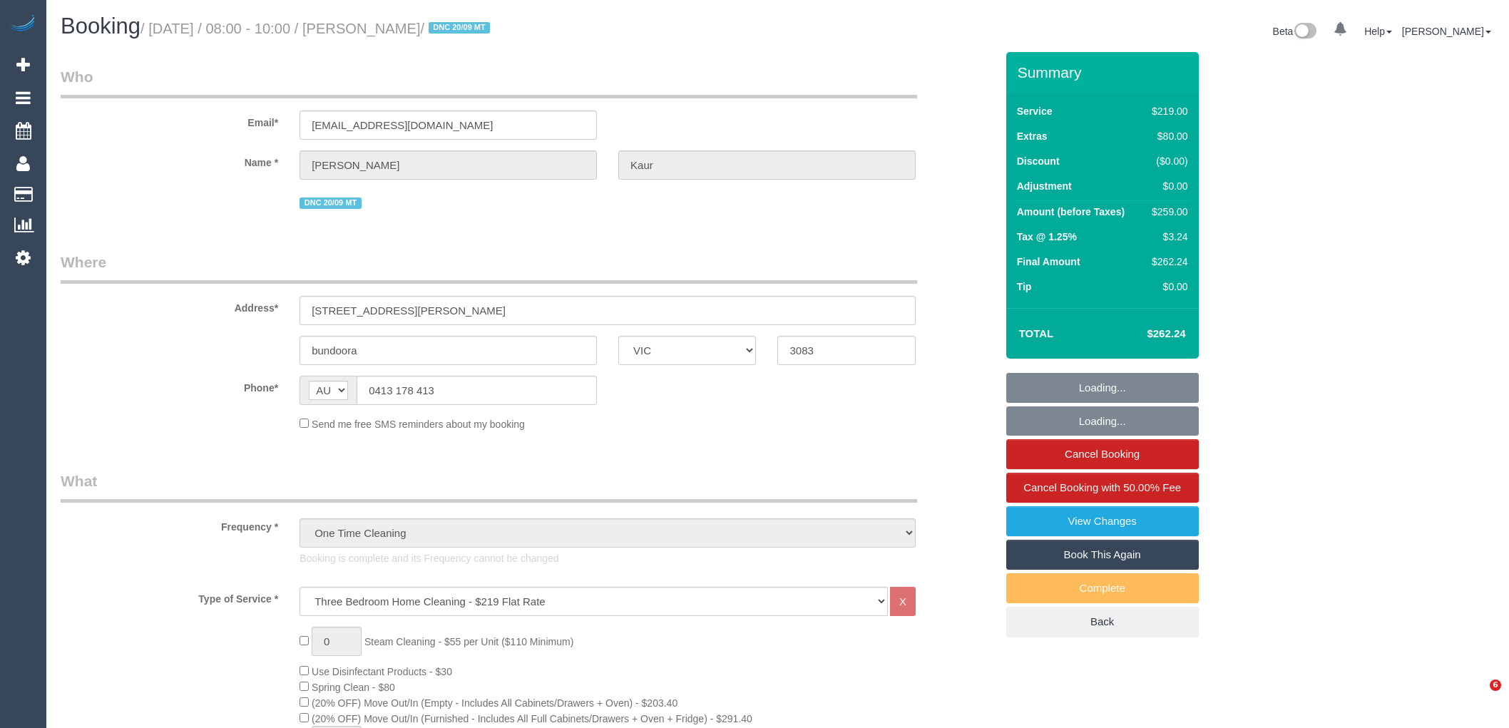
select select "VIC"
select select "string:stripe-pm_1S8BIV2GScqysDRVMLXrNj6A"
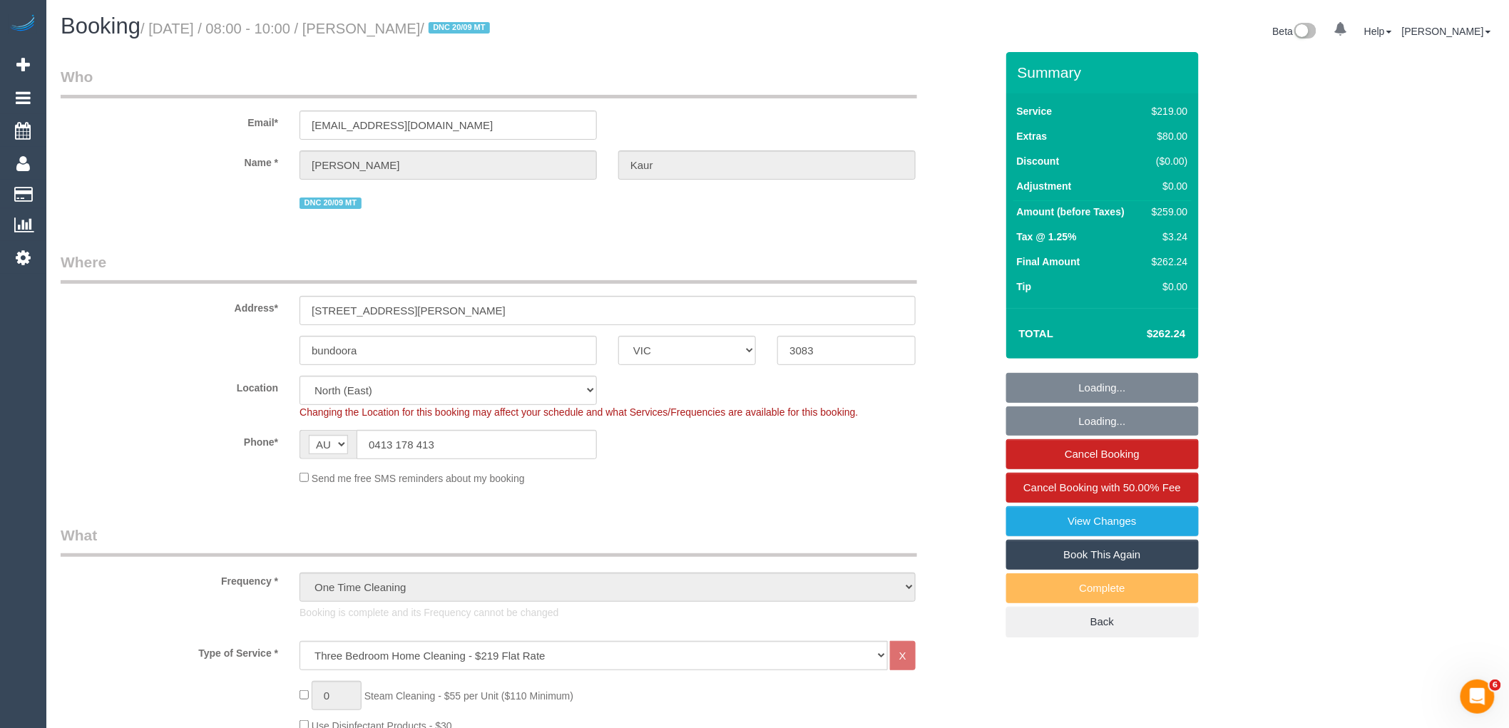
select select "object:695"
select select "number:27"
select select "number:14"
select select "number:19"
select select "number:23"
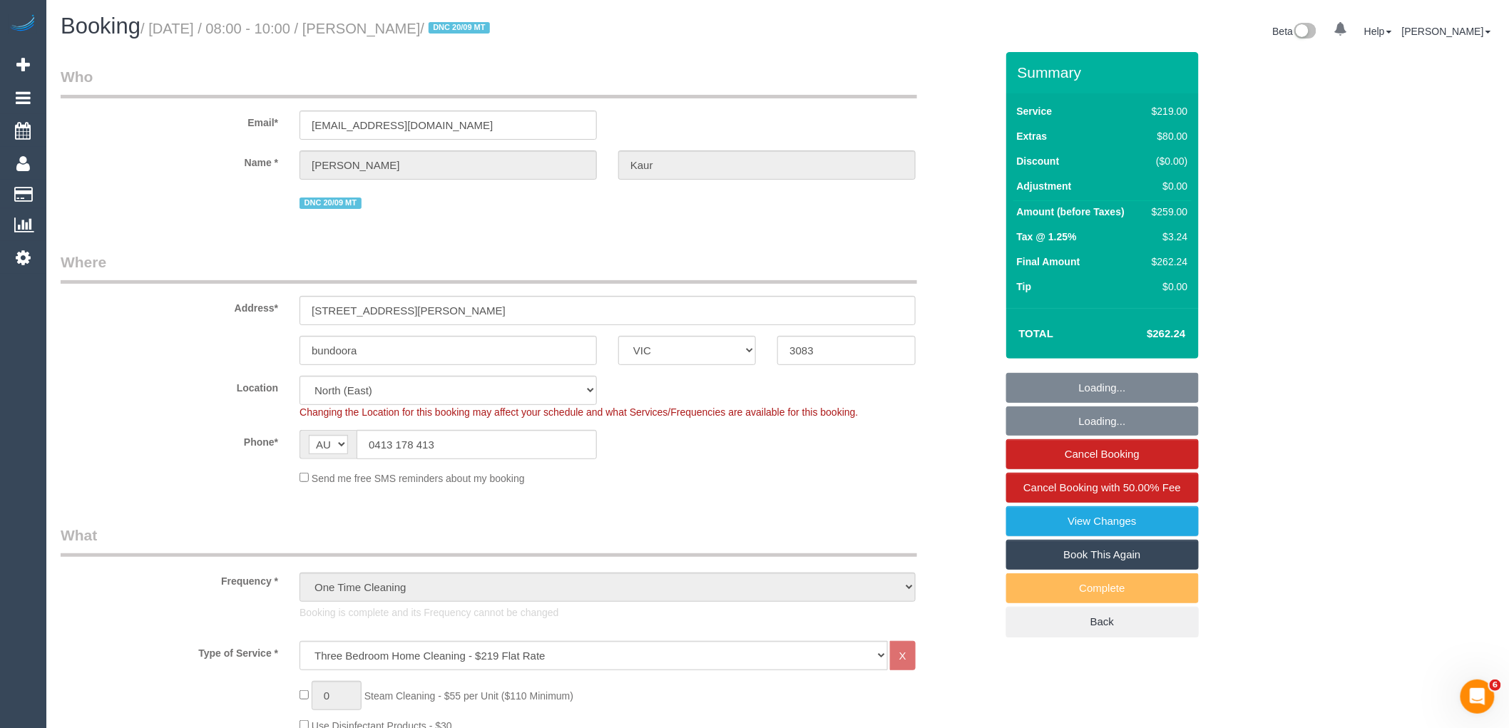
select select "number:35"
select select "number:13"
select select "spot1"
click at [1087, 553] on link "Book This Again" at bounding box center [1102, 555] width 193 height 30
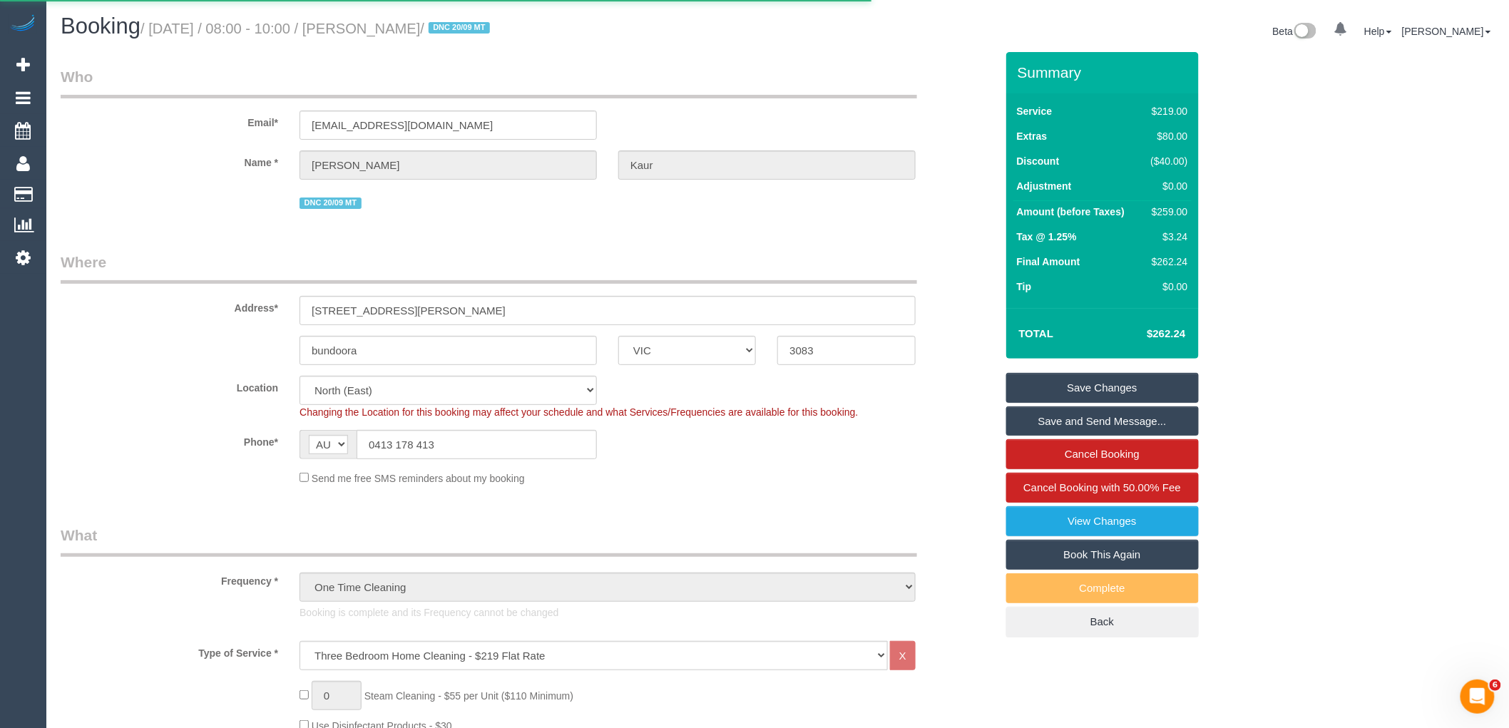
select select "VIC"
select select "number:27"
select select "number:14"
select select "number:19"
select select "number:23"
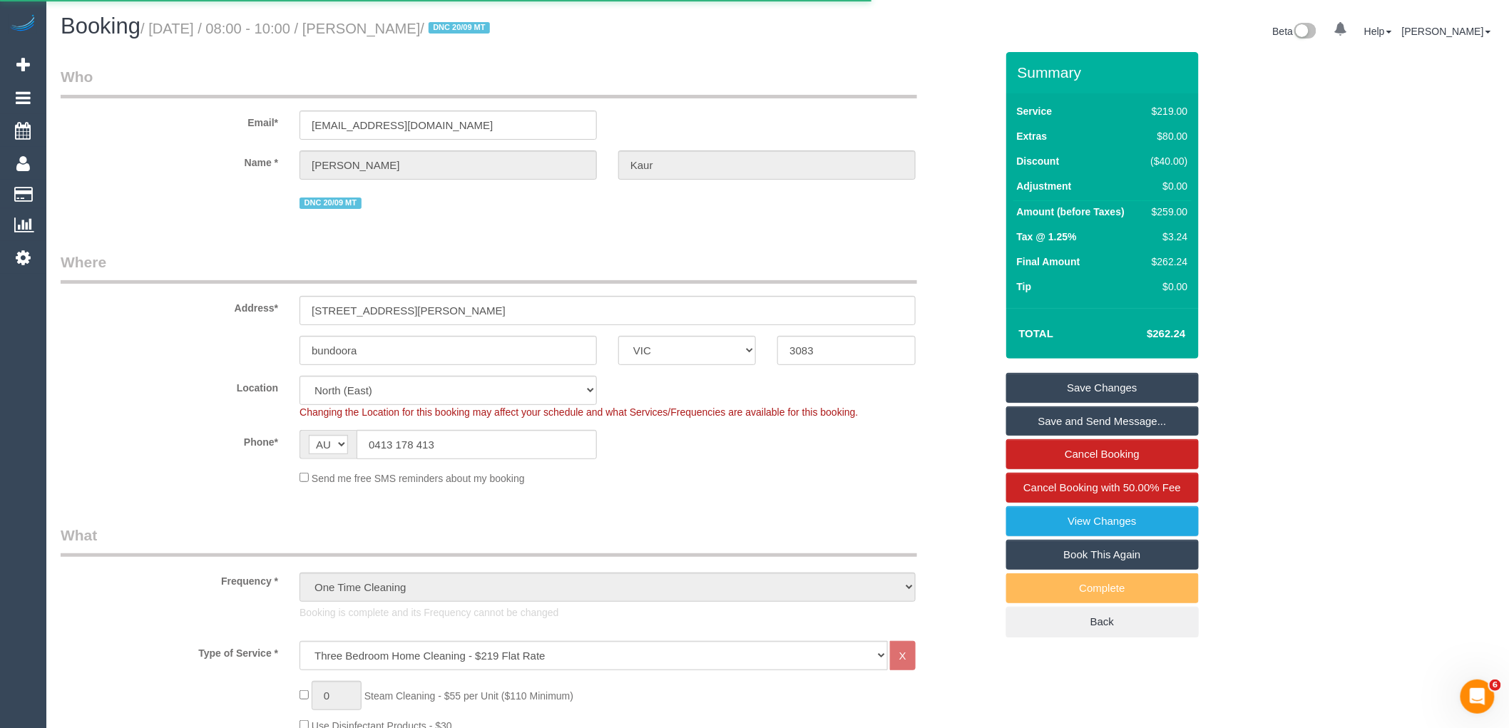
select select "number:35"
select select "number:13"
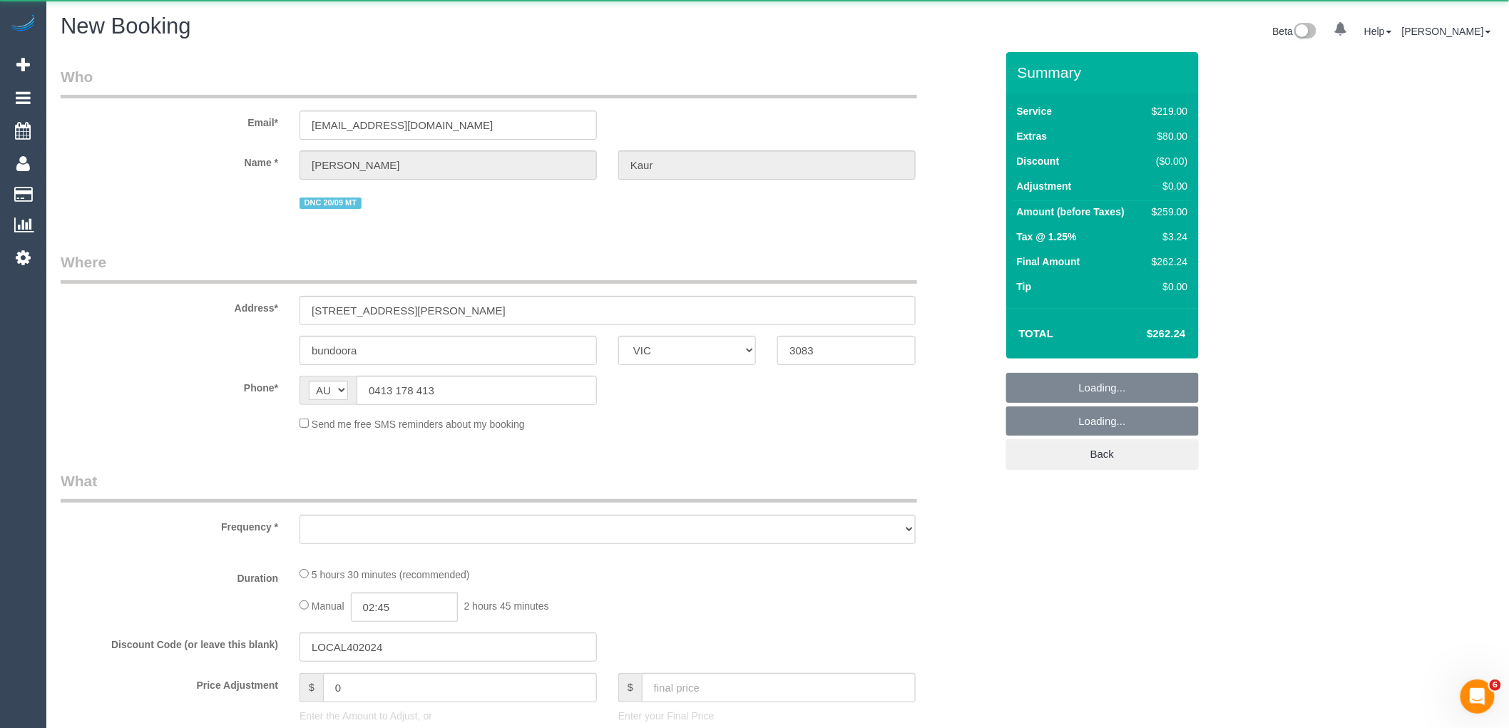
select select "object:2446"
select select "string:stripe-pm_1S8BIV2GScqysDRVMLXrNj6A"
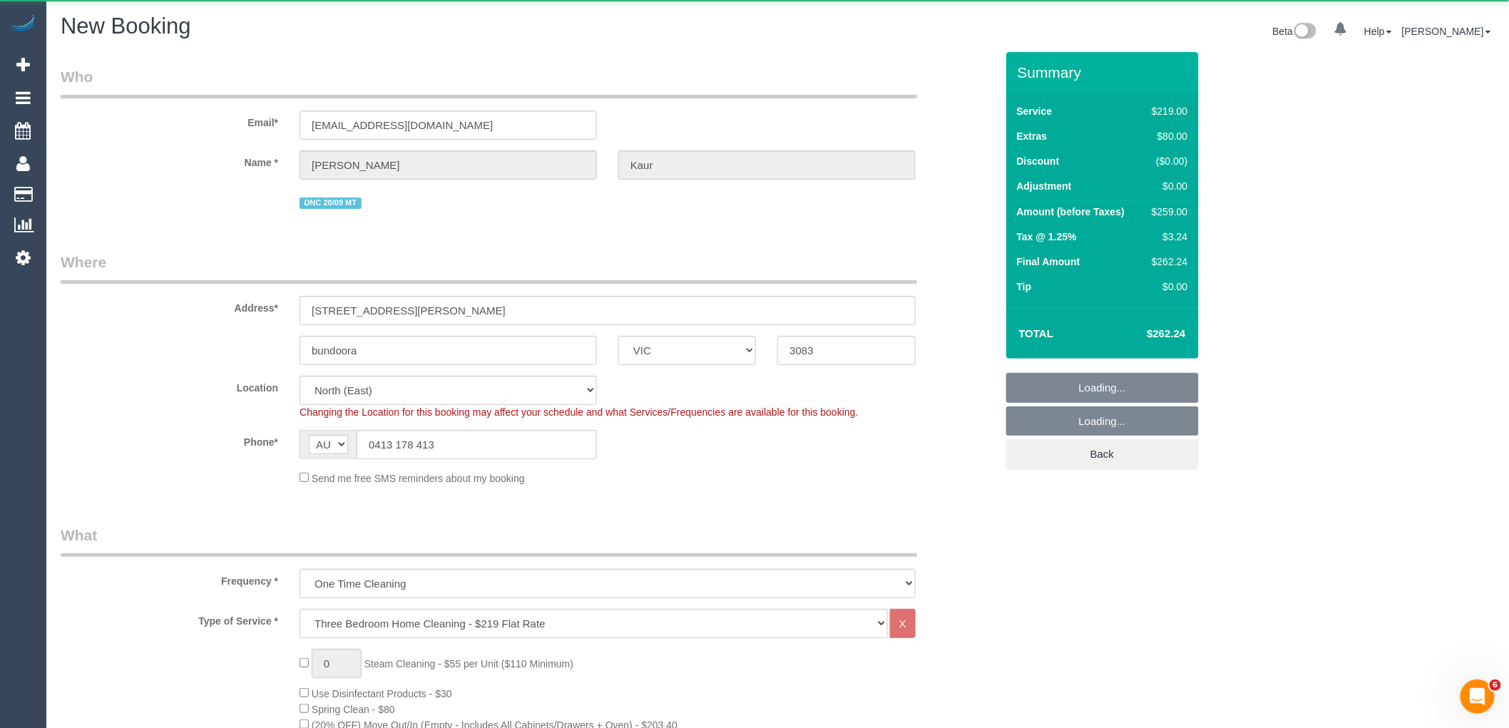
scroll to position [317, 0]
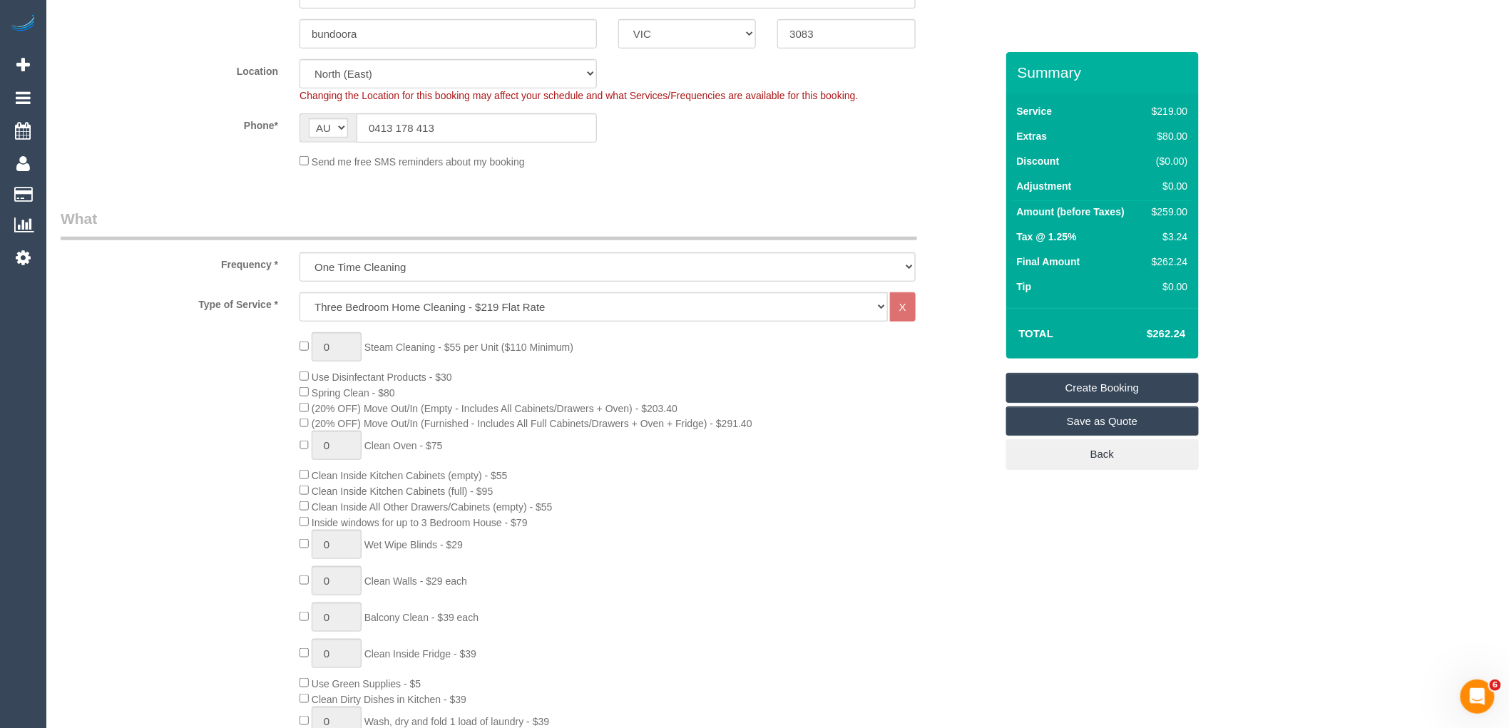
select select "object:3183"
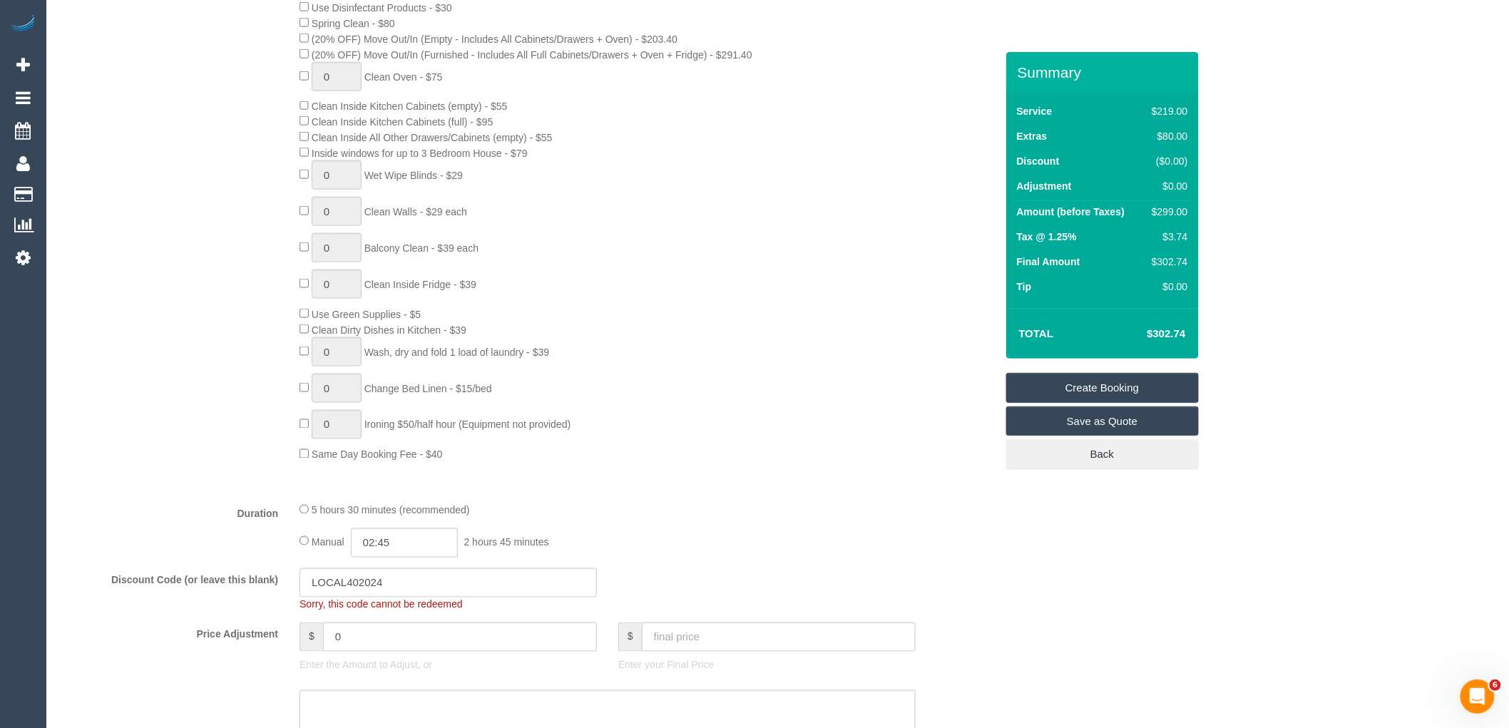
scroll to position [1030, 0]
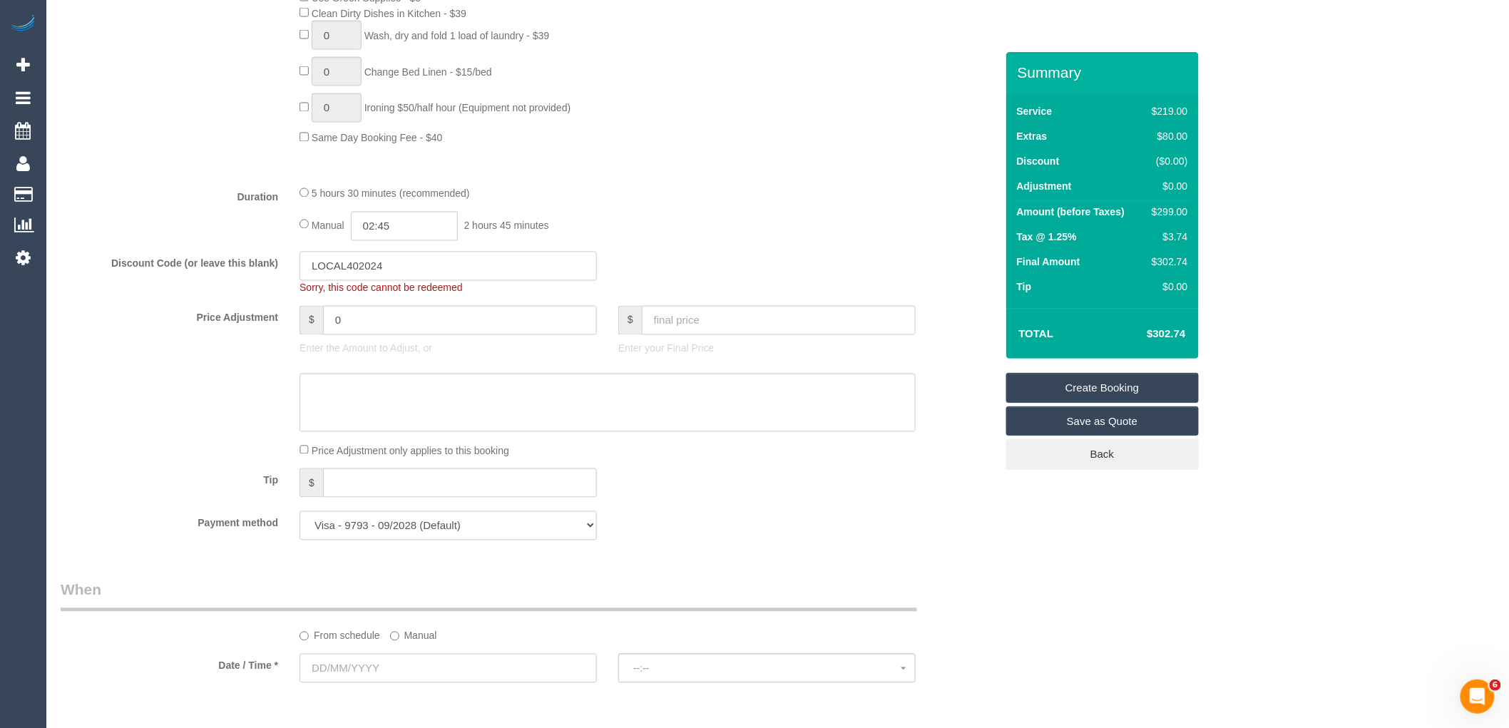
drag, startPoint x: 415, startPoint y: 287, endPoint x: 238, endPoint y: 288, distance: 176.8
click at [239, 288] on div "Discount Code (or leave this blank) LOCAL402024 Sorry, this code cannot be rede…" at bounding box center [528, 273] width 956 height 43
click at [419, 335] on input "0" at bounding box center [460, 320] width 274 height 29
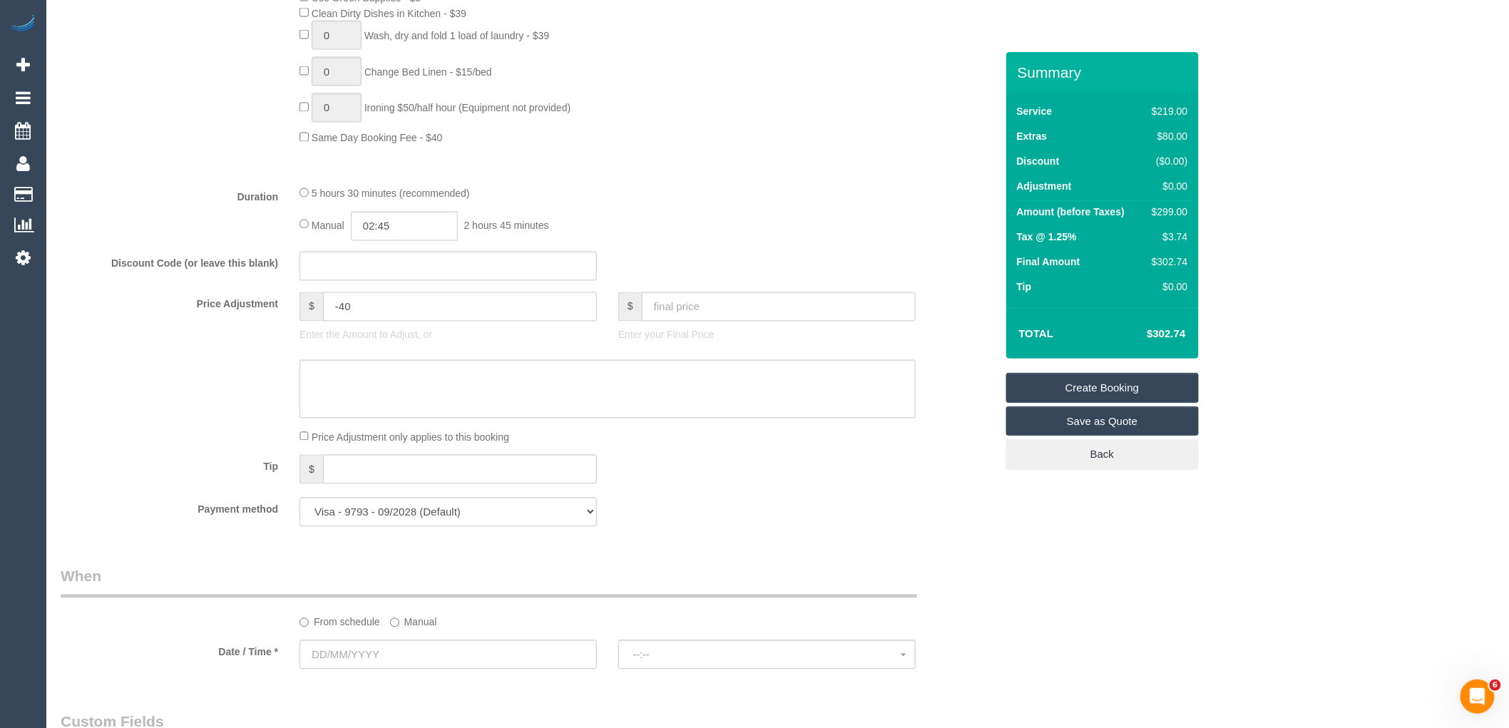
type input "-40"
click at [590, 402] on textarea at bounding box center [607, 389] width 616 height 58
type textarea "D"
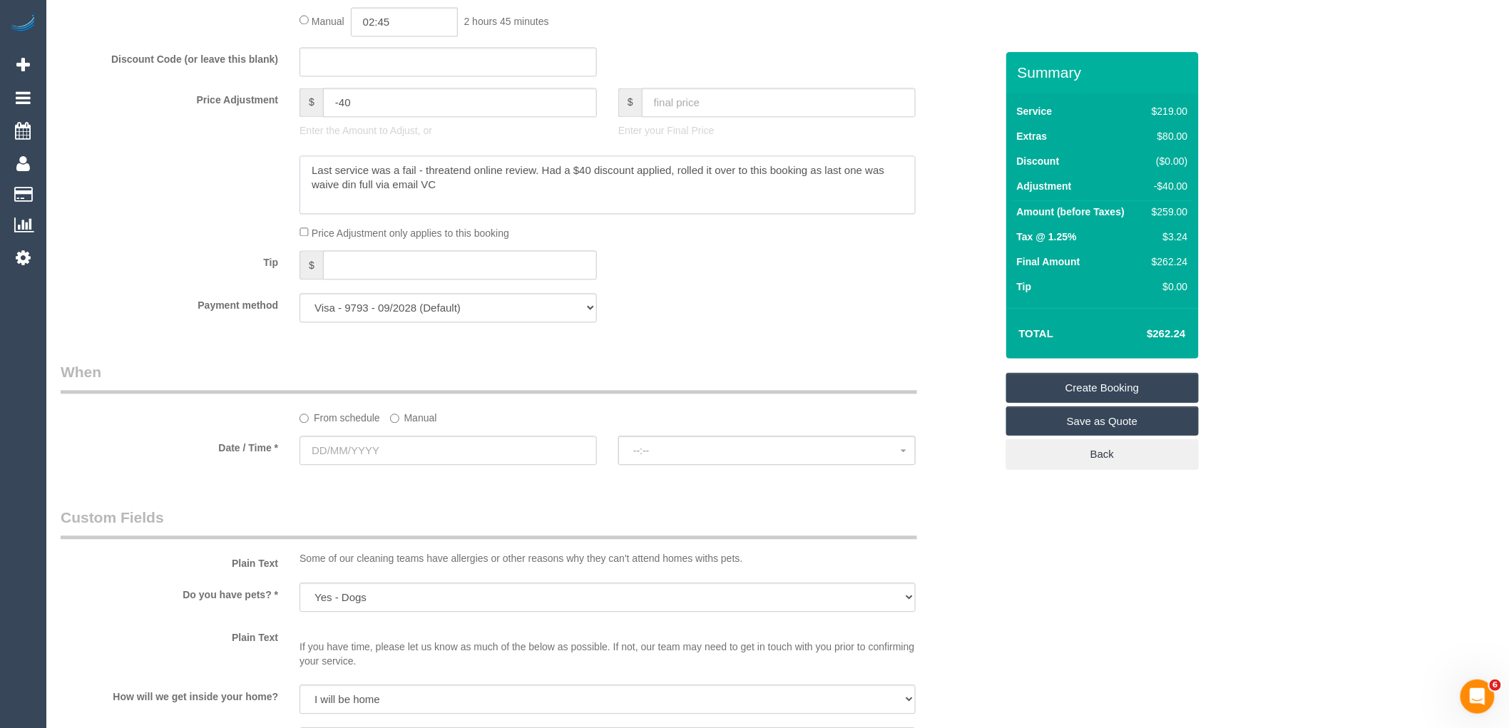
scroll to position [1346, 0]
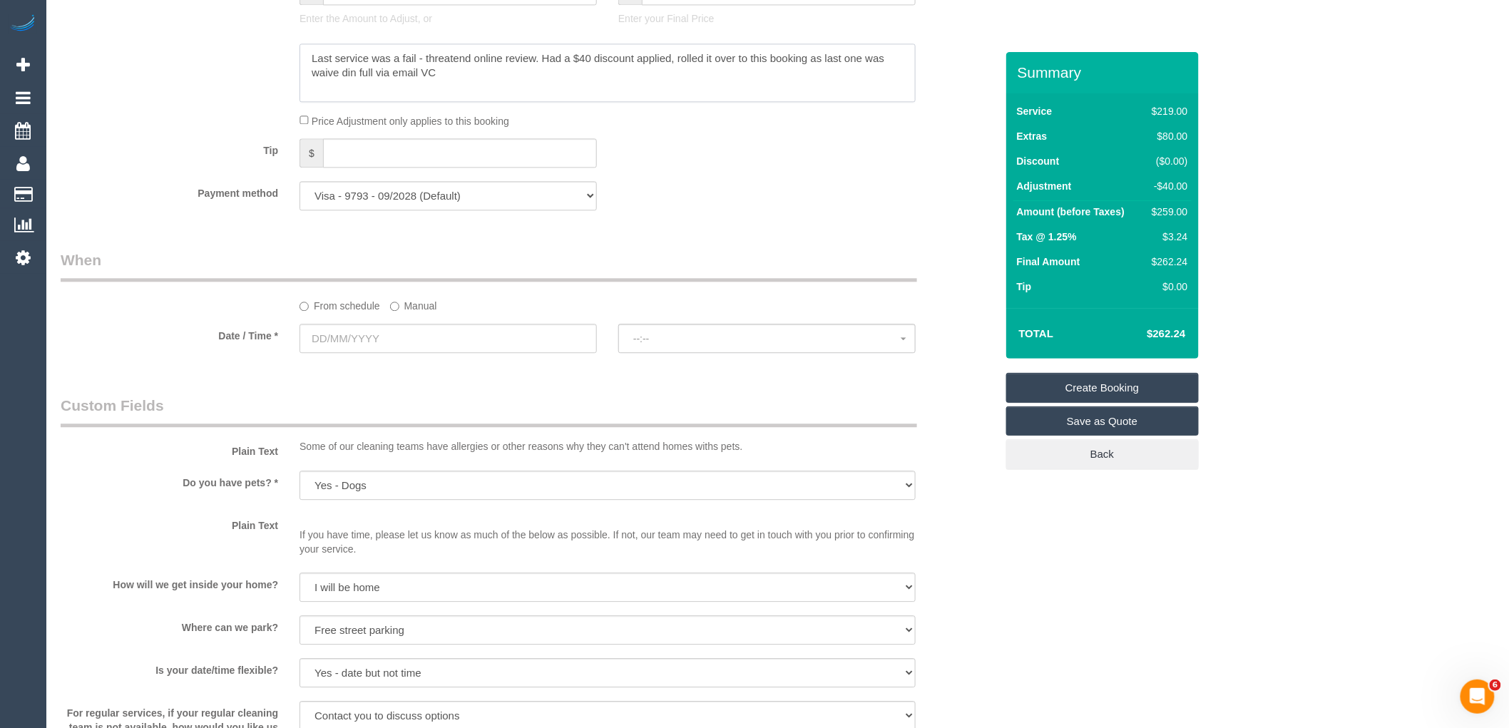
type textarea "Last service was a fail - threatend online review. Had a $40 discount applied, …"
click at [404, 353] on input "text" at bounding box center [447, 338] width 297 height 29
click at [424, 313] on label "Manual" at bounding box center [413, 303] width 47 height 19
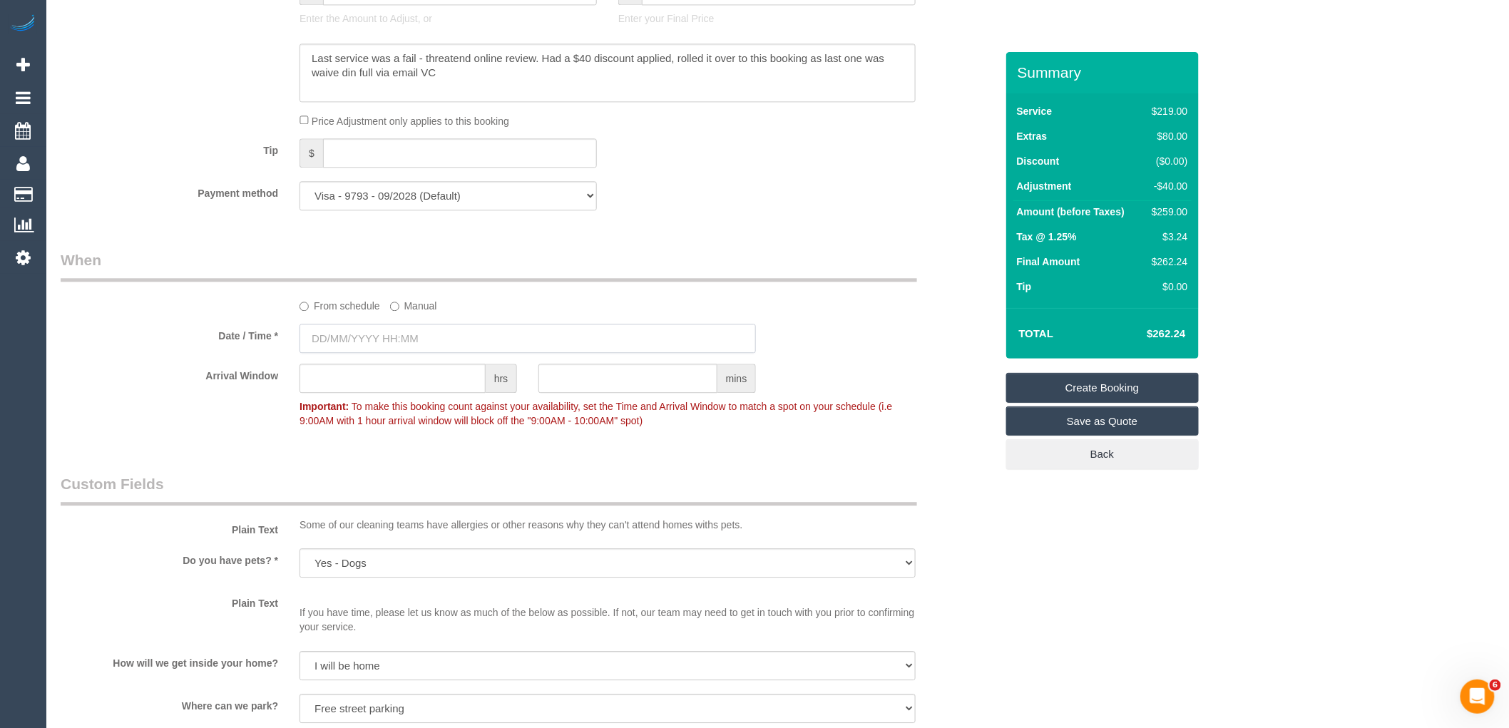
click at [432, 352] on input "text" at bounding box center [527, 338] width 456 height 29
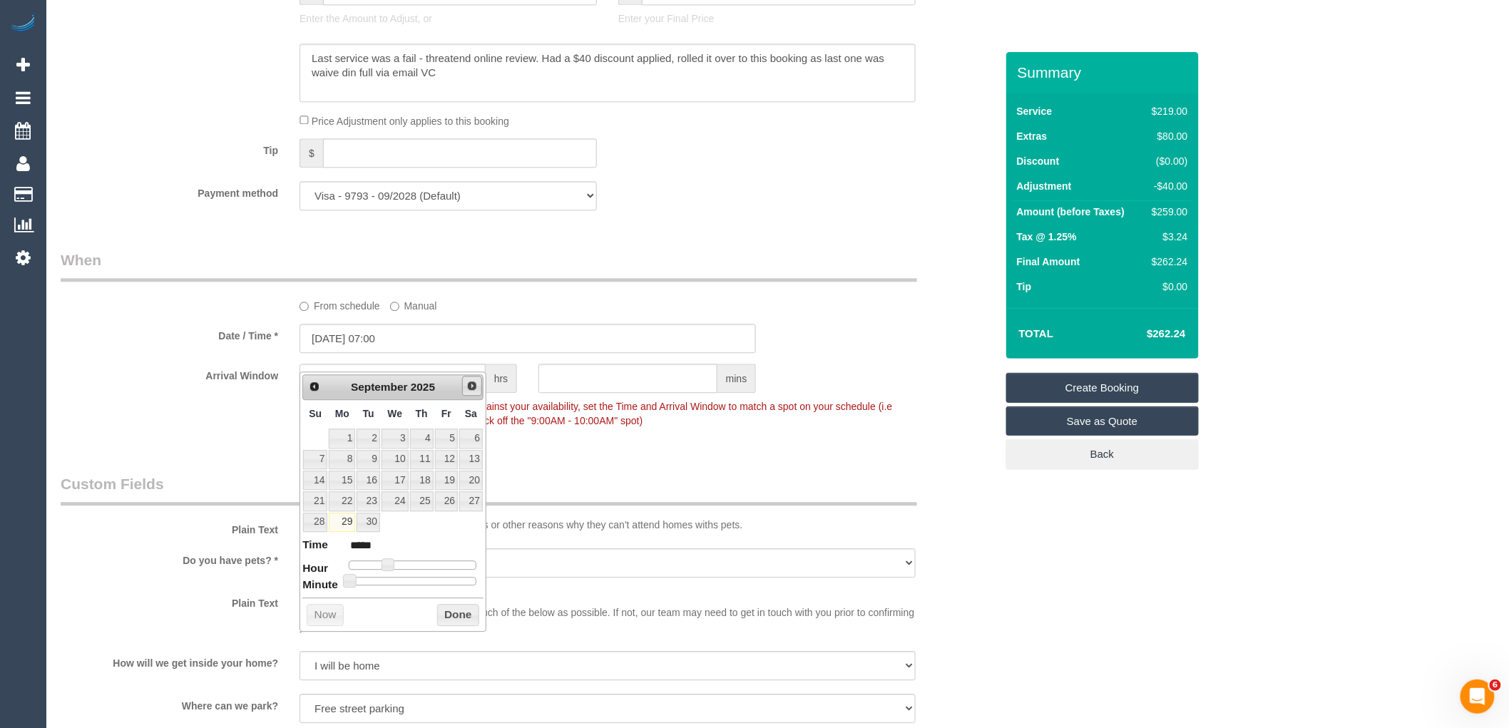
click at [473, 387] on span "Next" at bounding box center [471, 385] width 11 height 11
click at [451, 444] on link "3" at bounding box center [446, 438] width 23 height 19
type input "03/10/2025 08:00"
type input "*****"
type input "03/10/2025 09:00"
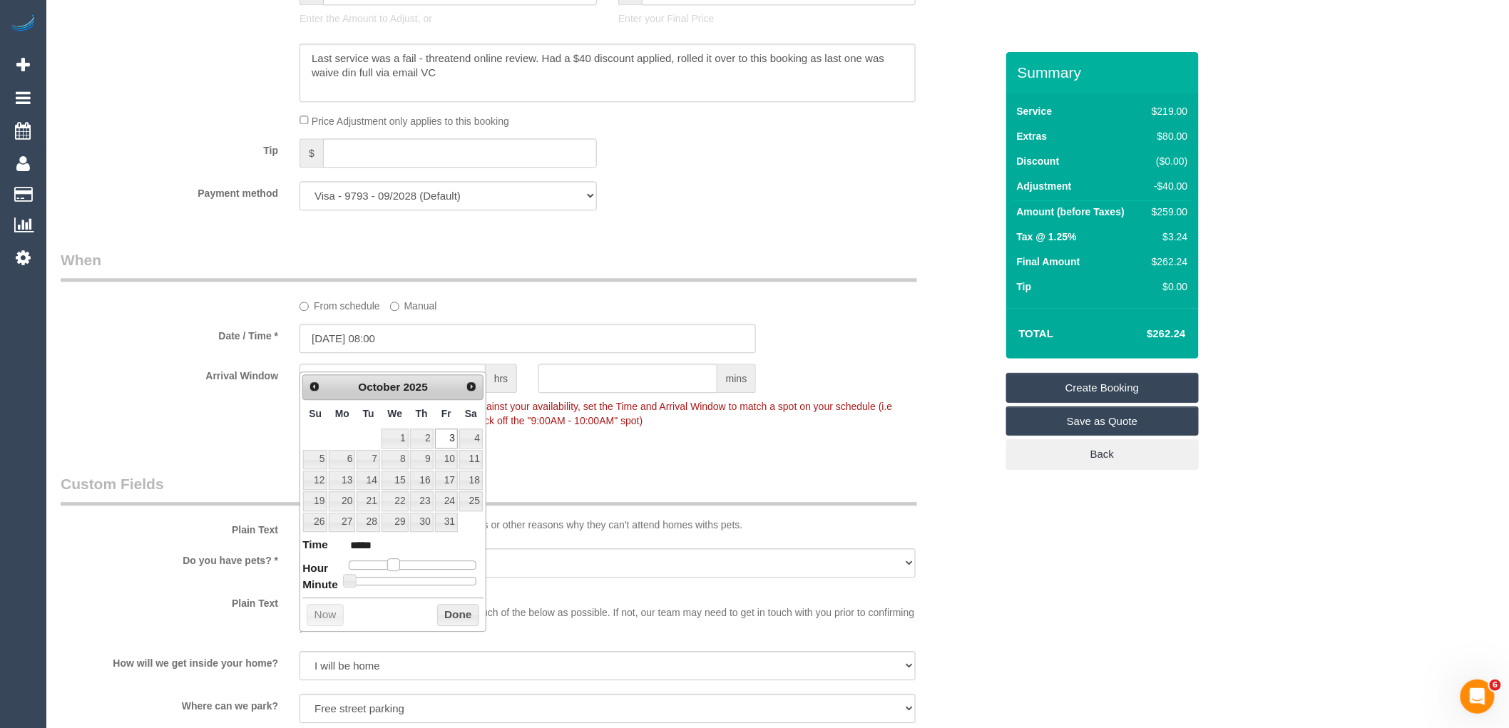
type input "*****"
type input "[DATE] 10:00"
type input "*****"
type input "03/10/2025 11:00"
type input "*****"
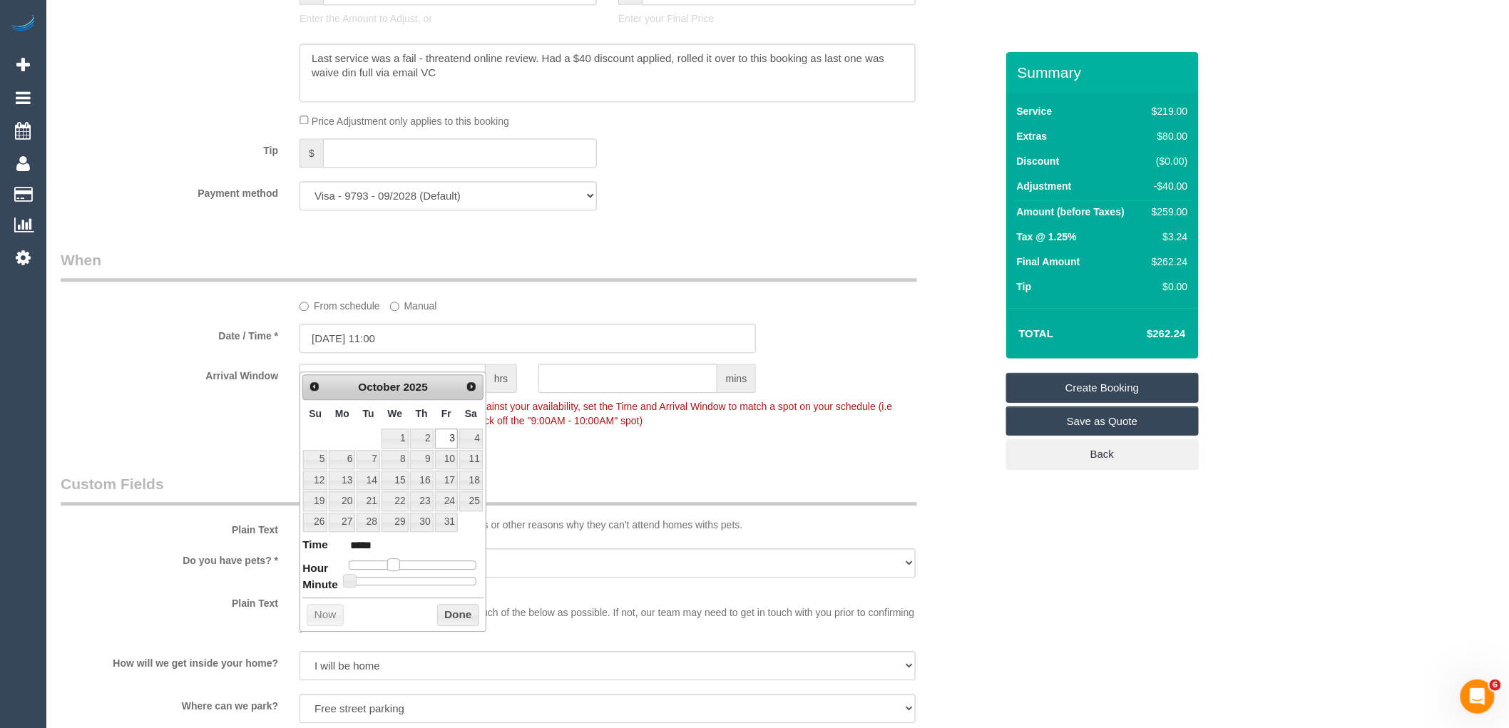
type input "03/10/2025 12:00"
type input "*****"
type input "03/10/2025 13:00"
type input "*****"
type input "03/10/2025 12:00"
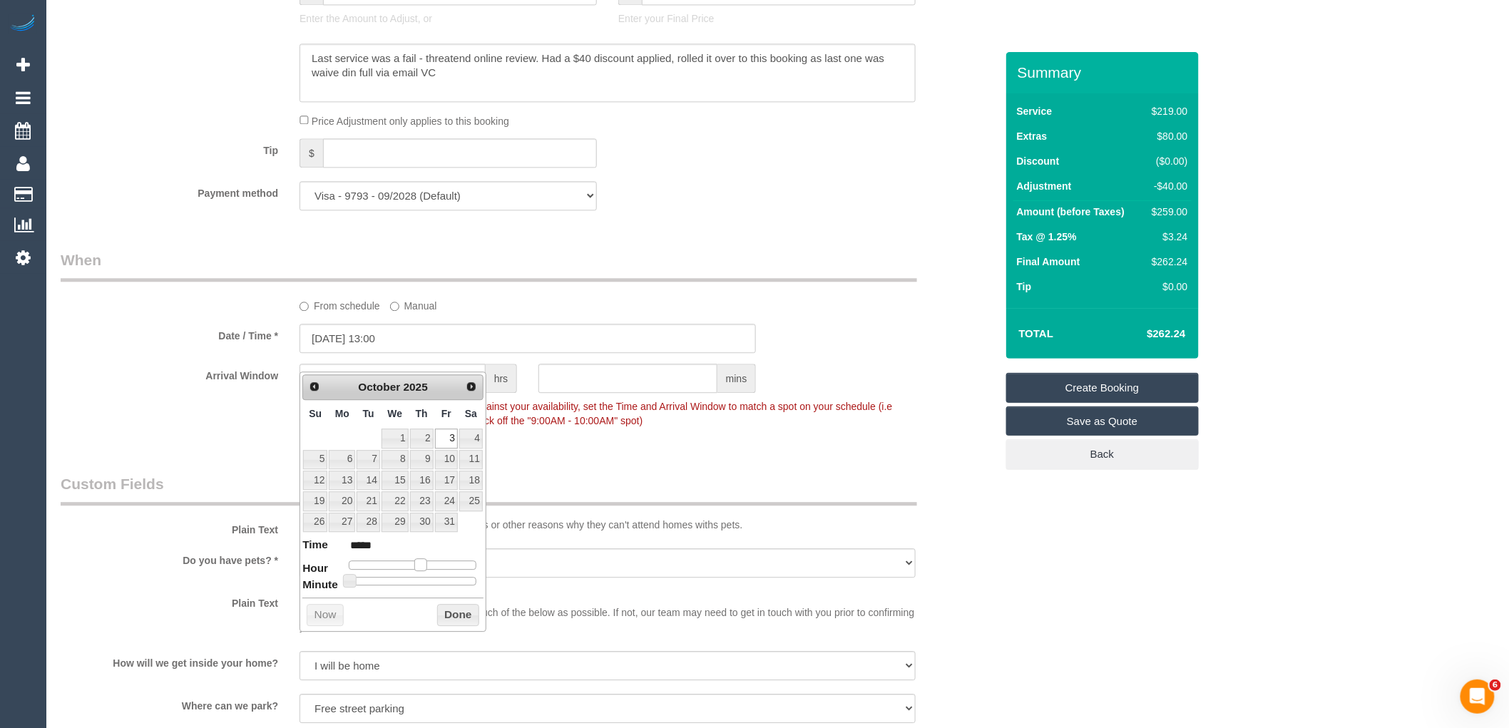
type input "*****"
type input "03/10/2025 11:00"
type input "*****"
type input "[DATE] 10:00"
type input "*****"
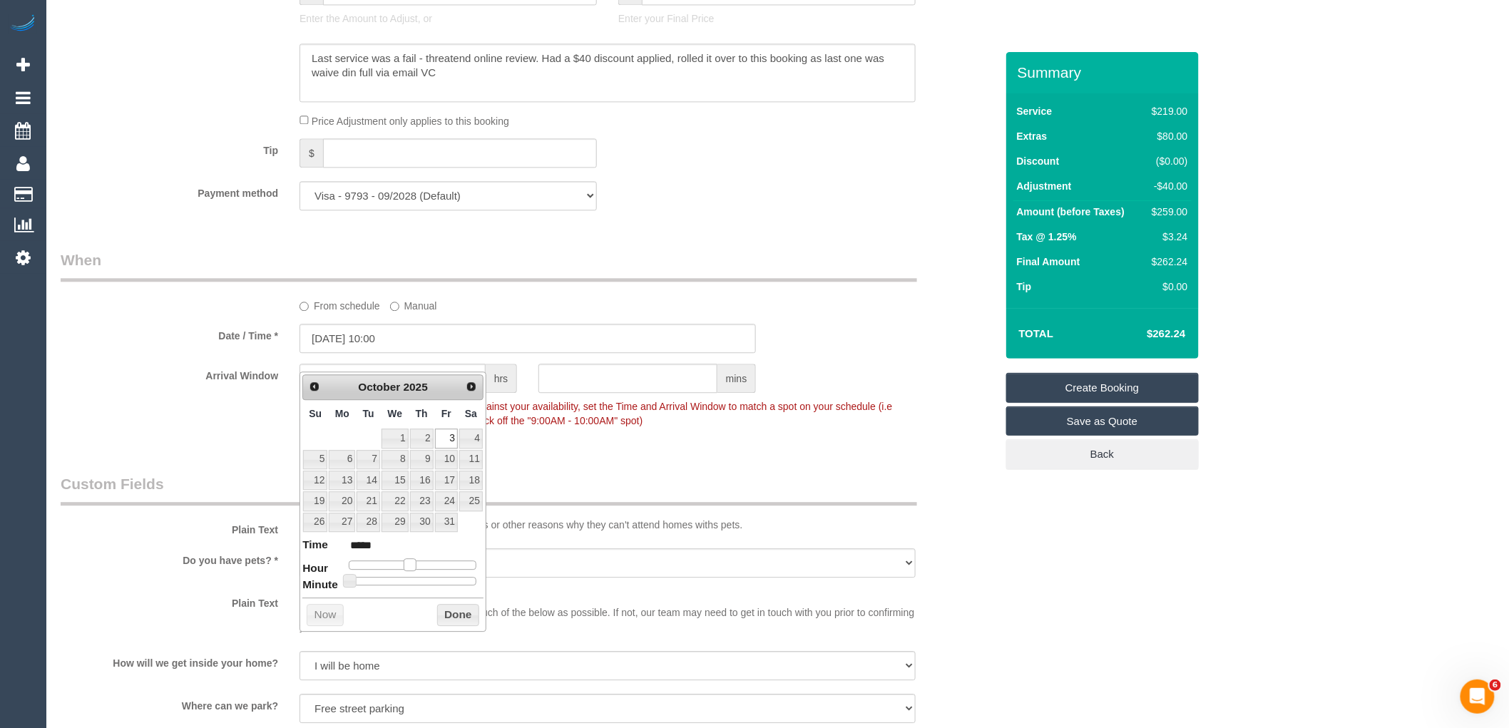
type input "03/10/2025 09:00"
type input "*****"
type input "[DATE] 10:00"
type input "*****"
type input "03/10/2025 11:00"
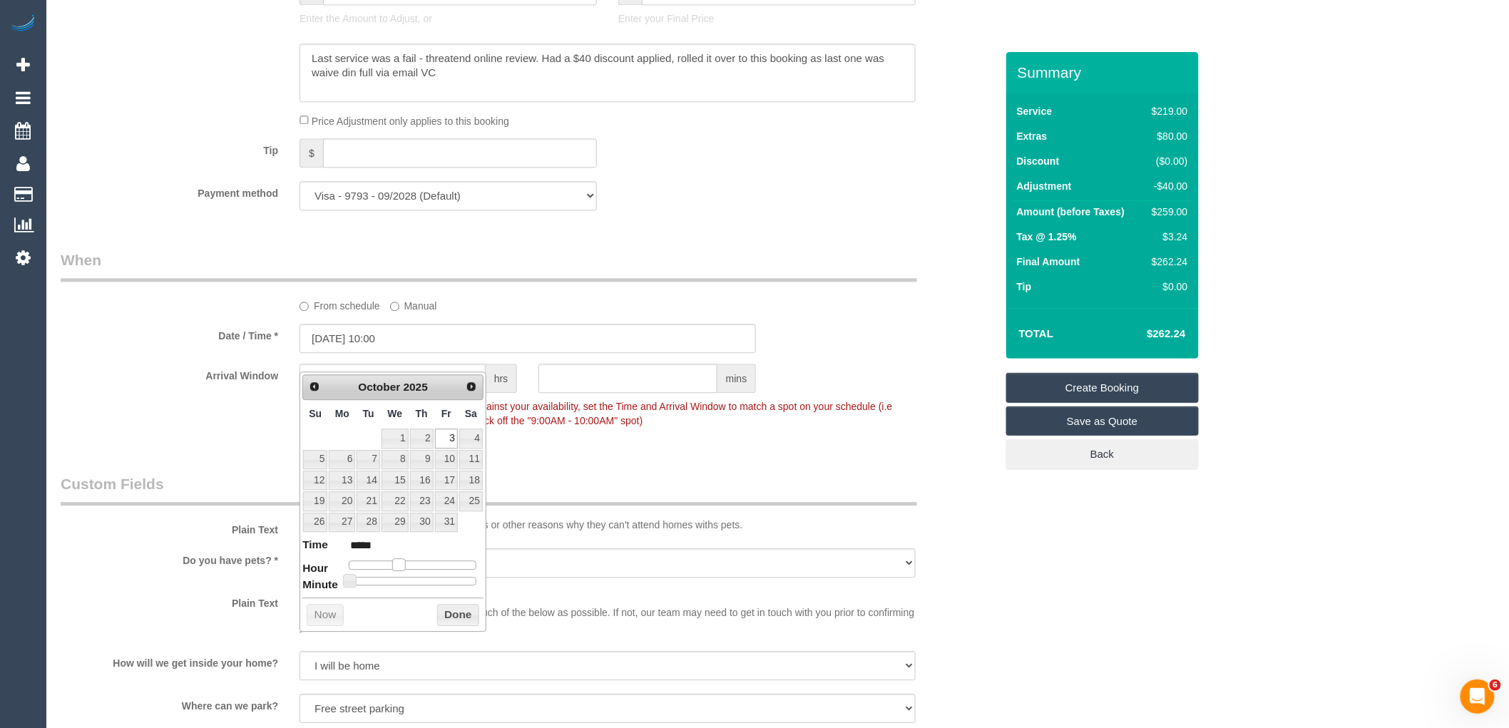
type input "*****"
type input "[DATE] 10:00"
type input "*****"
drag, startPoint x: 385, startPoint y: 565, endPoint x: 402, endPoint y: 570, distance: 18.0
click at [402, 570] on span at bounding box center [404, 564] width 13 height 13
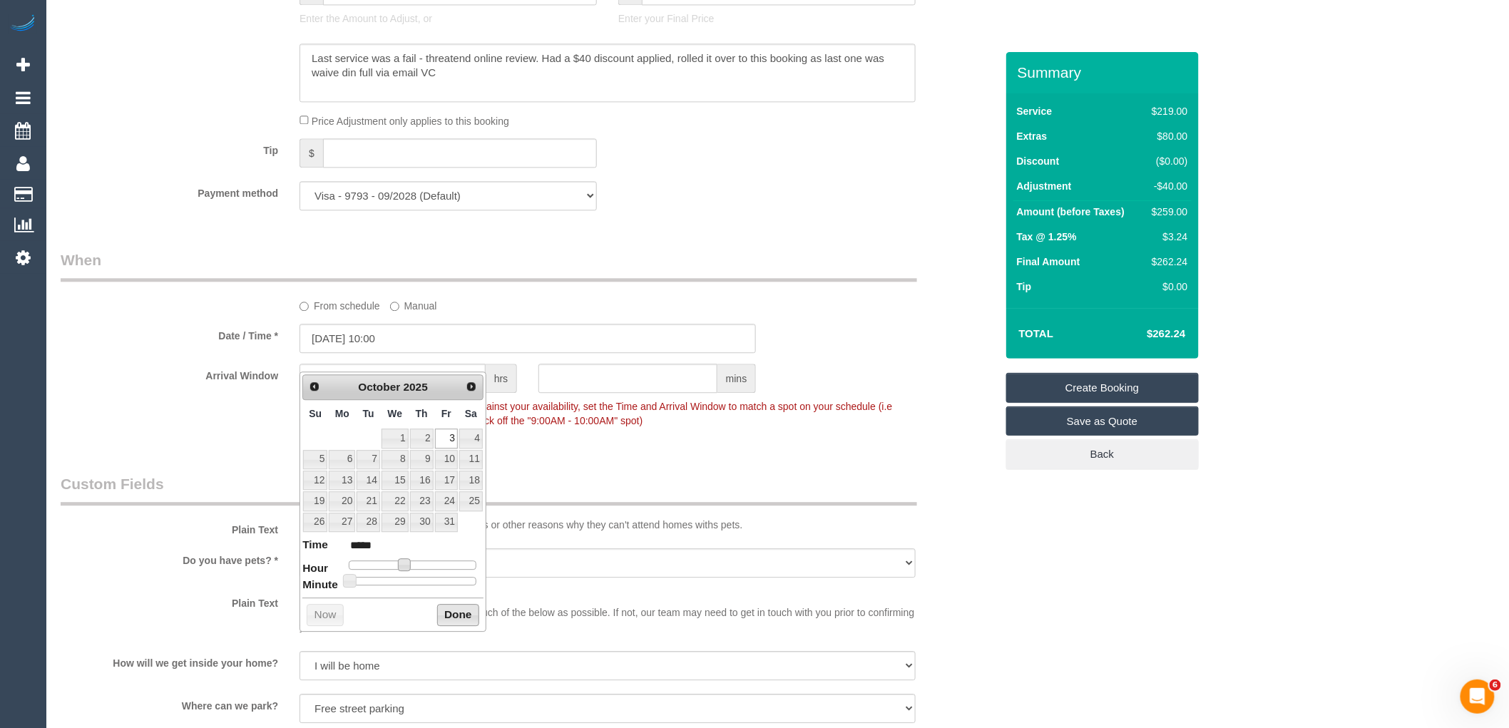
click at [456, 610] on button "Done" at bounding box center [458, 615] width 42 height 23
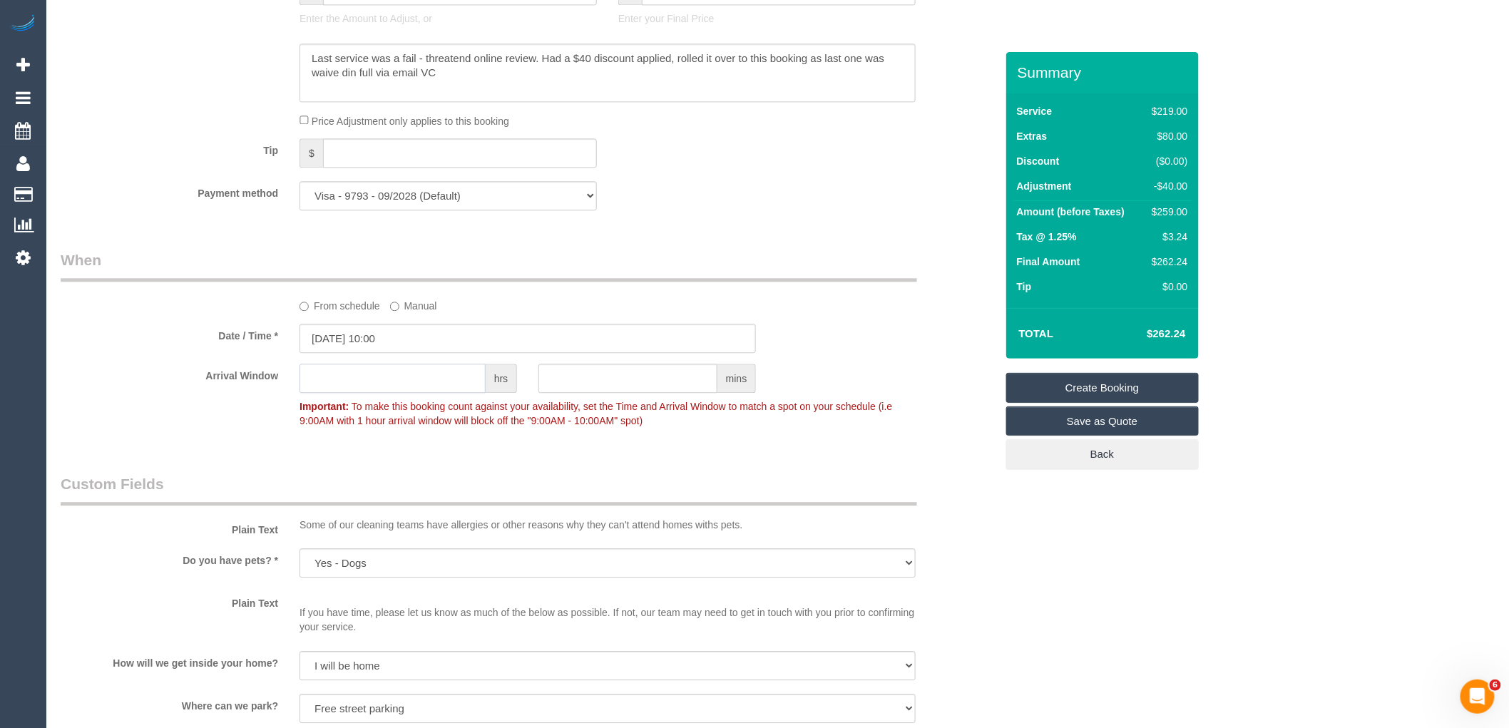
click at [417, 393] on input "text" at bounding box center [392, 378] width 186 height 29
type input "1"
click at [478, 482] on div "Who Email* manesnavleen@gmail.com Name * Navleen Kaur DNC 20/09 MT Where Addres…" at bounding box center [528, 86] width 956 height 2761
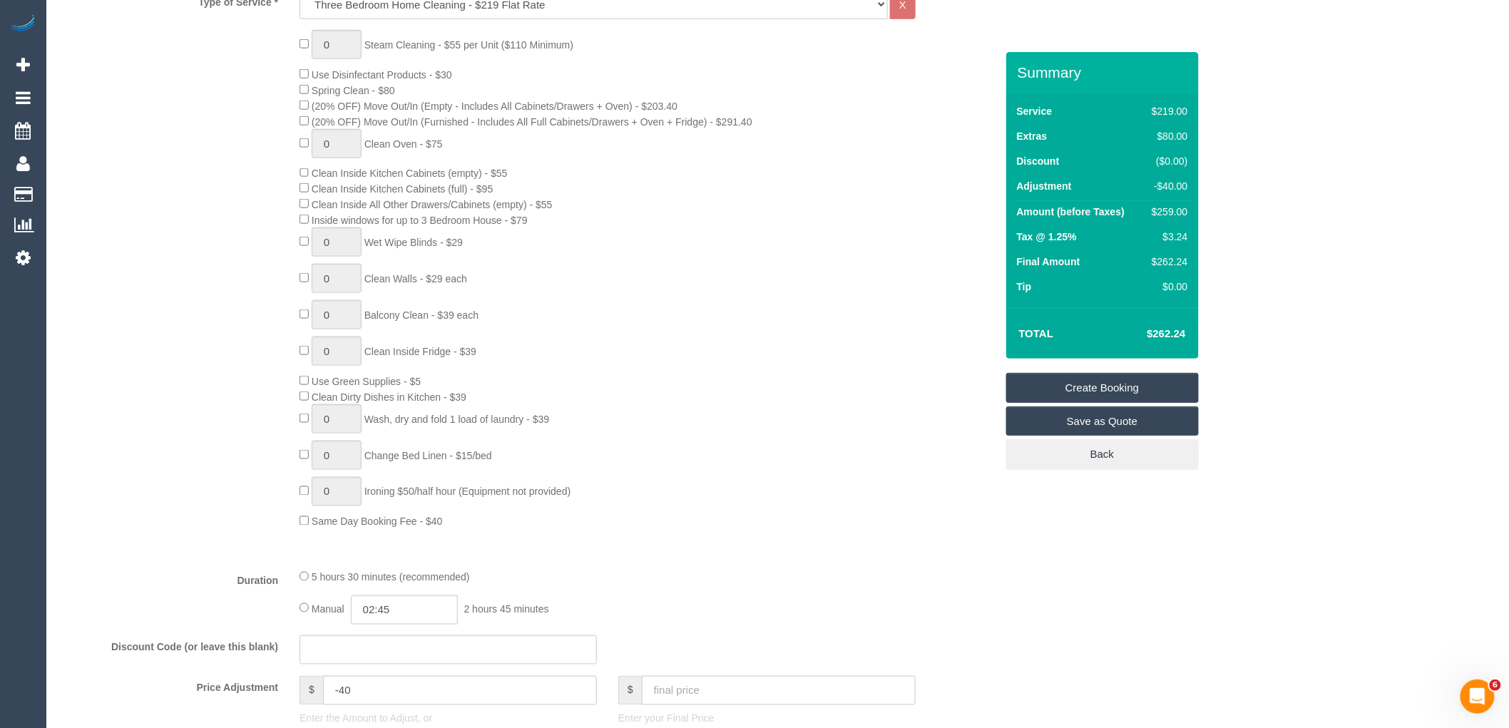
scroll to position [0, 0]
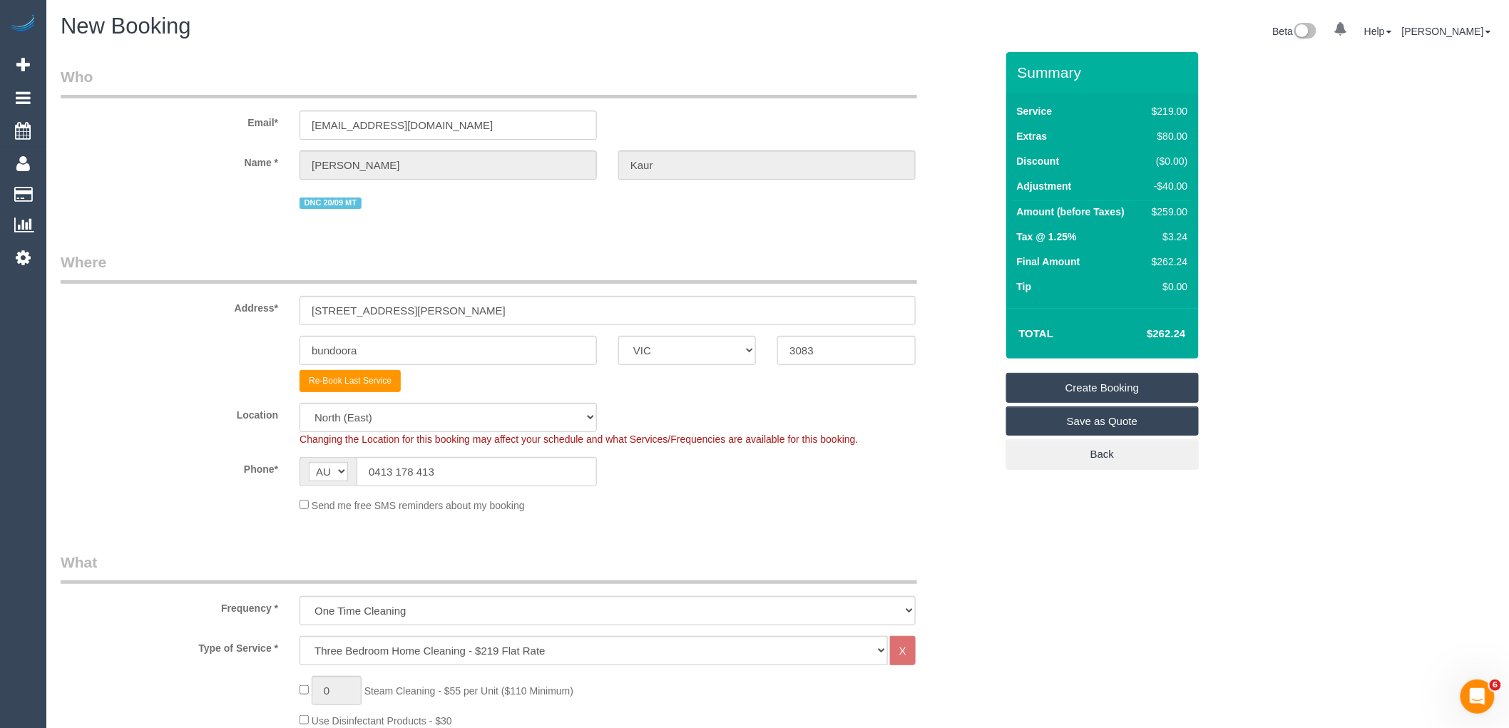
click at [1130, 385] on link "Create Booking" at bounding box center [1102, 388] width 193 height 30
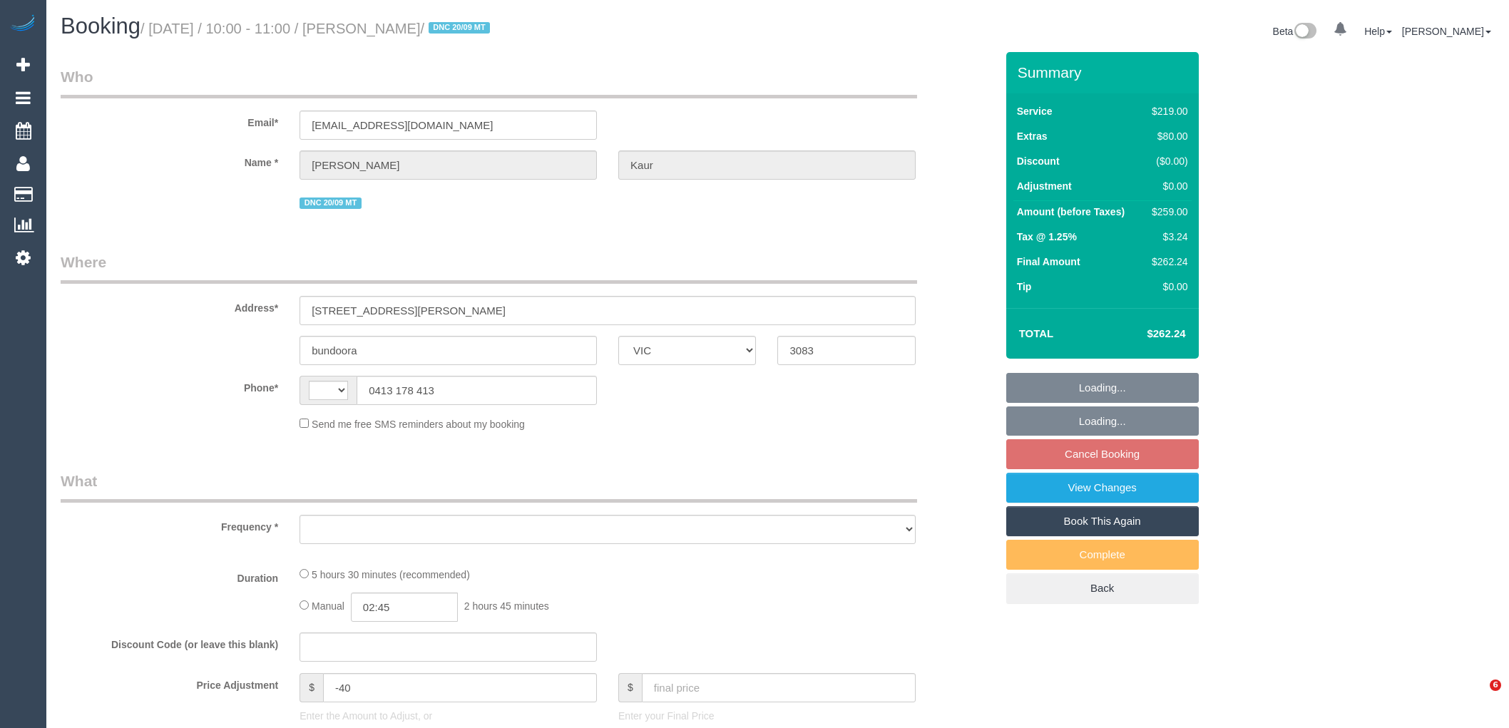
select select "VIC"
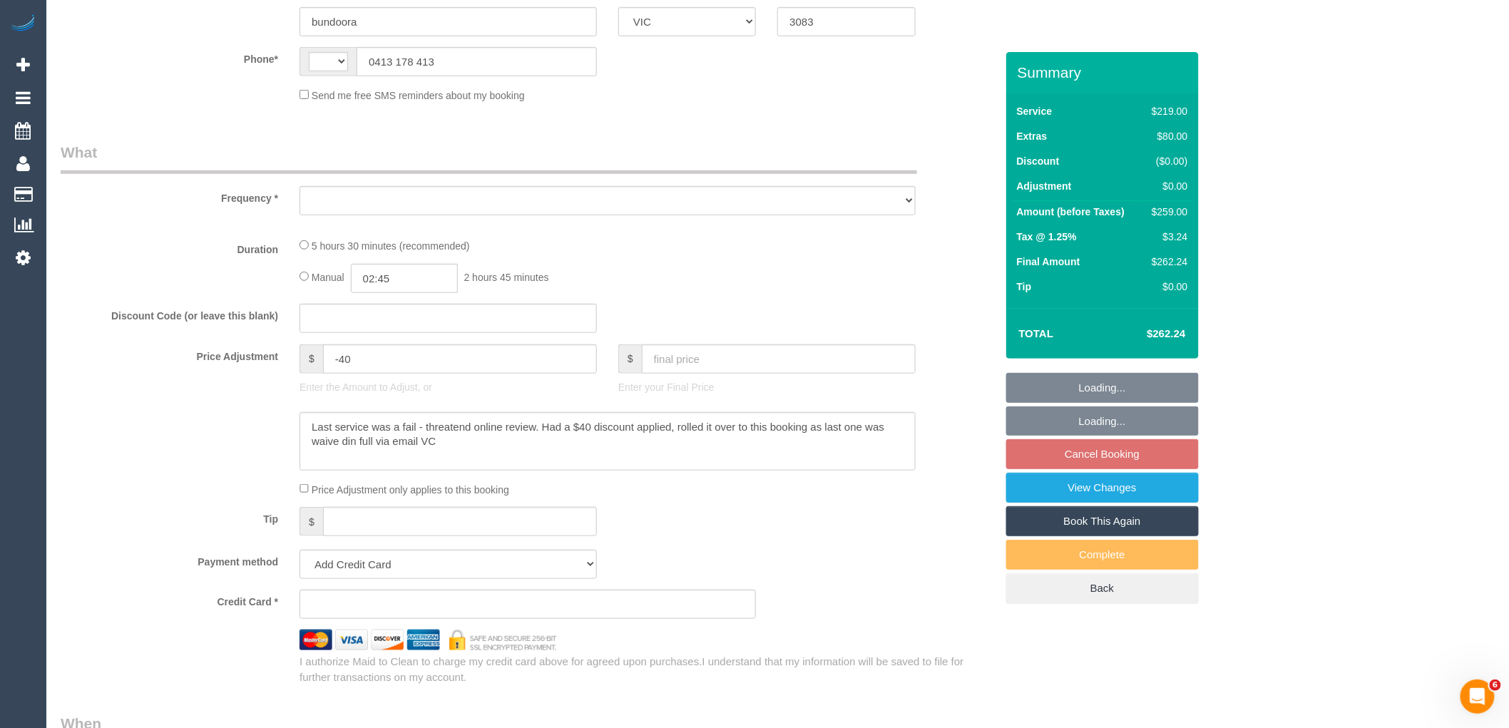
select select "string:stripe-pm_1S8BIV2GScqysDRVMLXrNj6A"
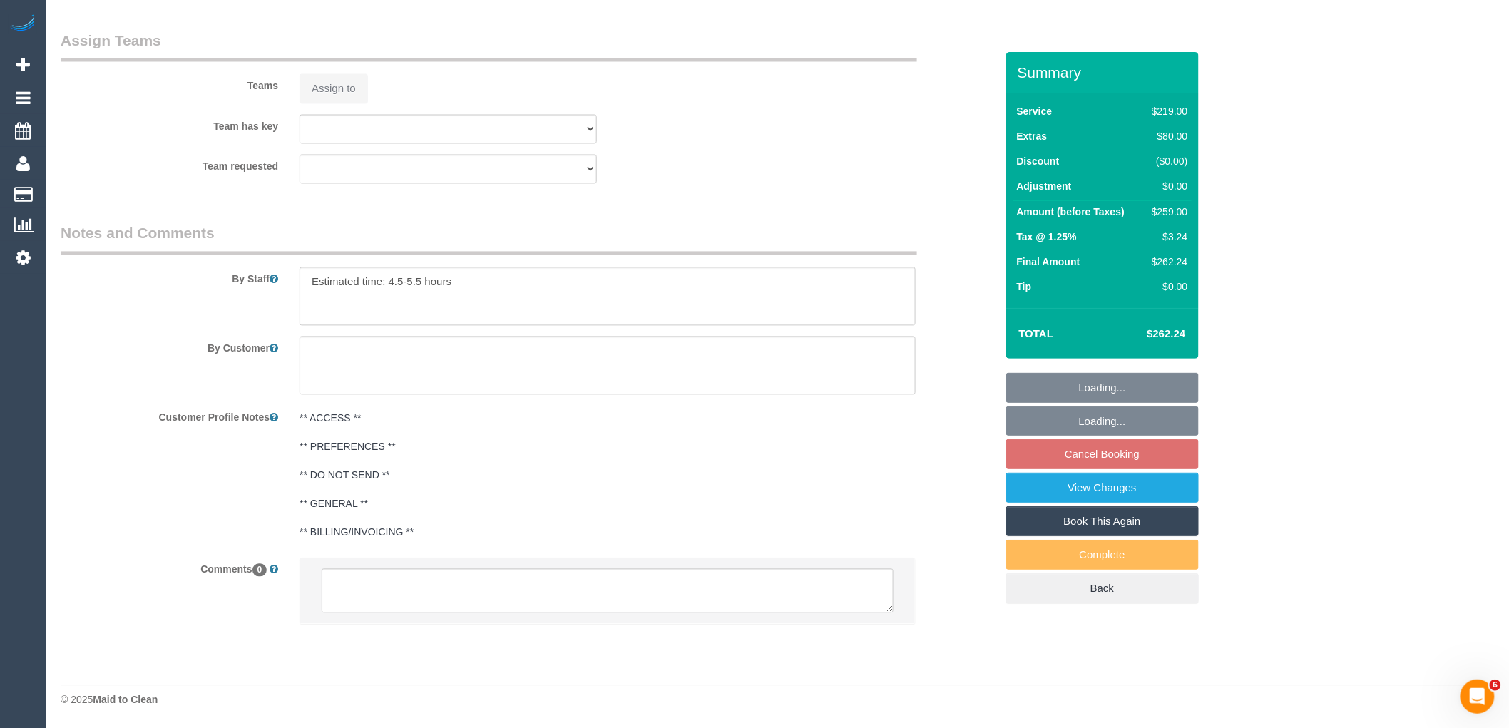
select select "string:AU"
select select "object:648"
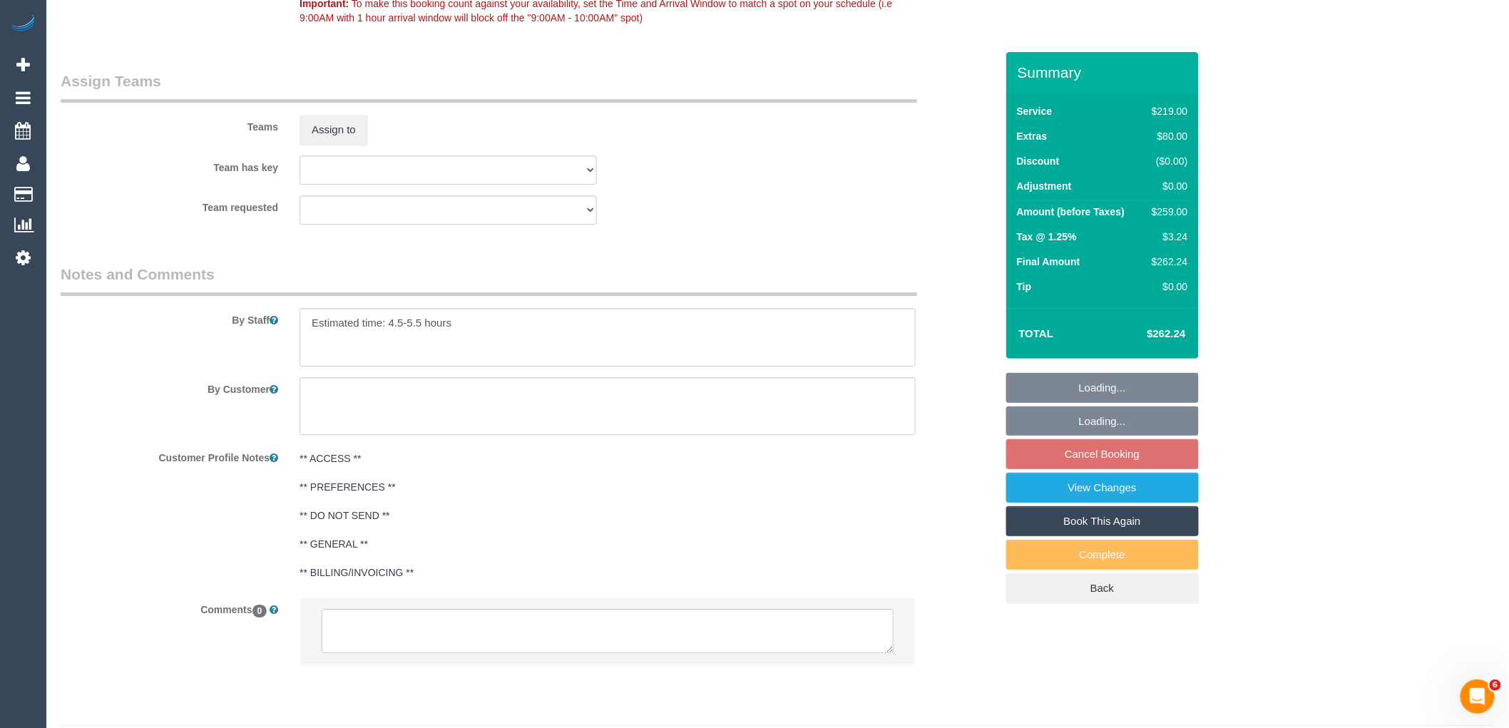
scroll to position [1780, 0]
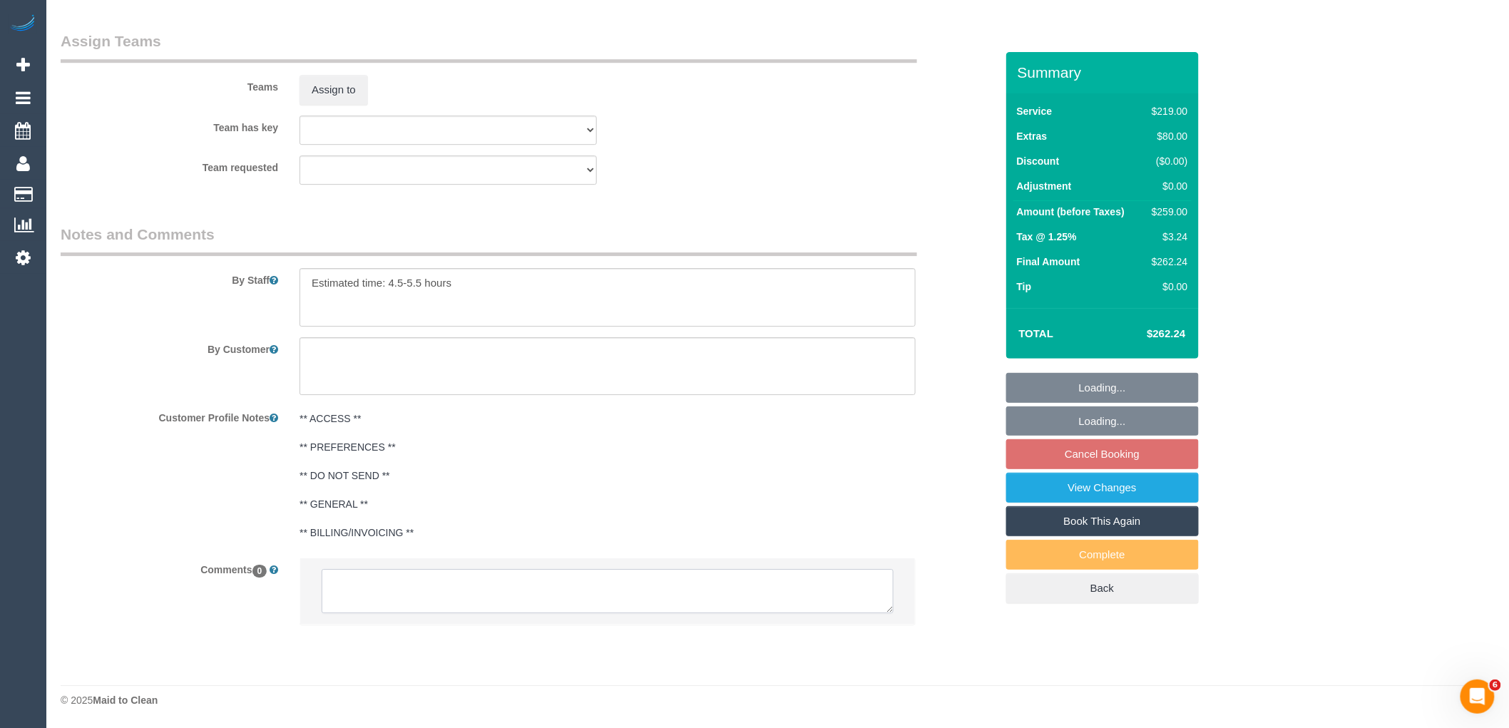
click at [424, 588] on textarea at bounding box center [608, 591] width 572 height 44
select select "number:27"
select select "number:14"
select select "number:19"
select select "number:23"
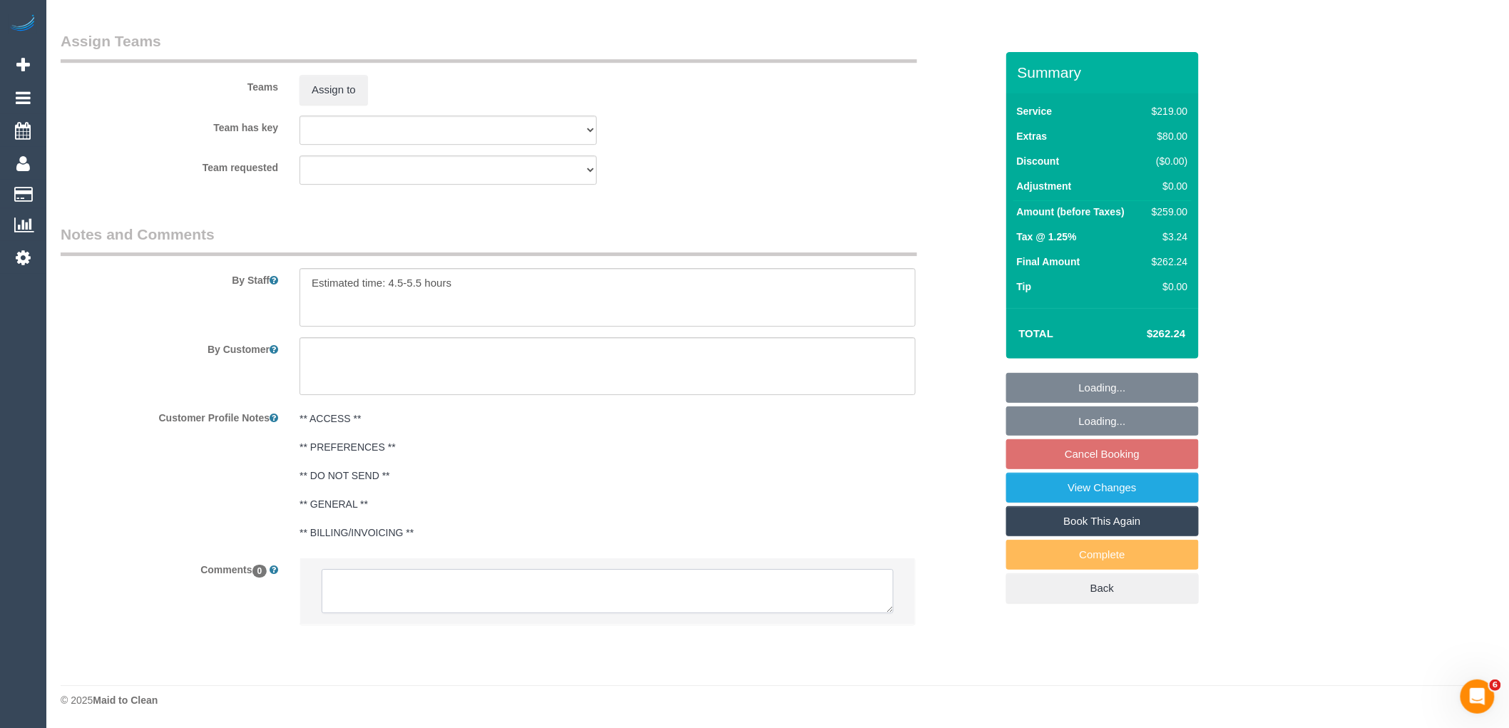
select select "number:35"
select select "number:13"
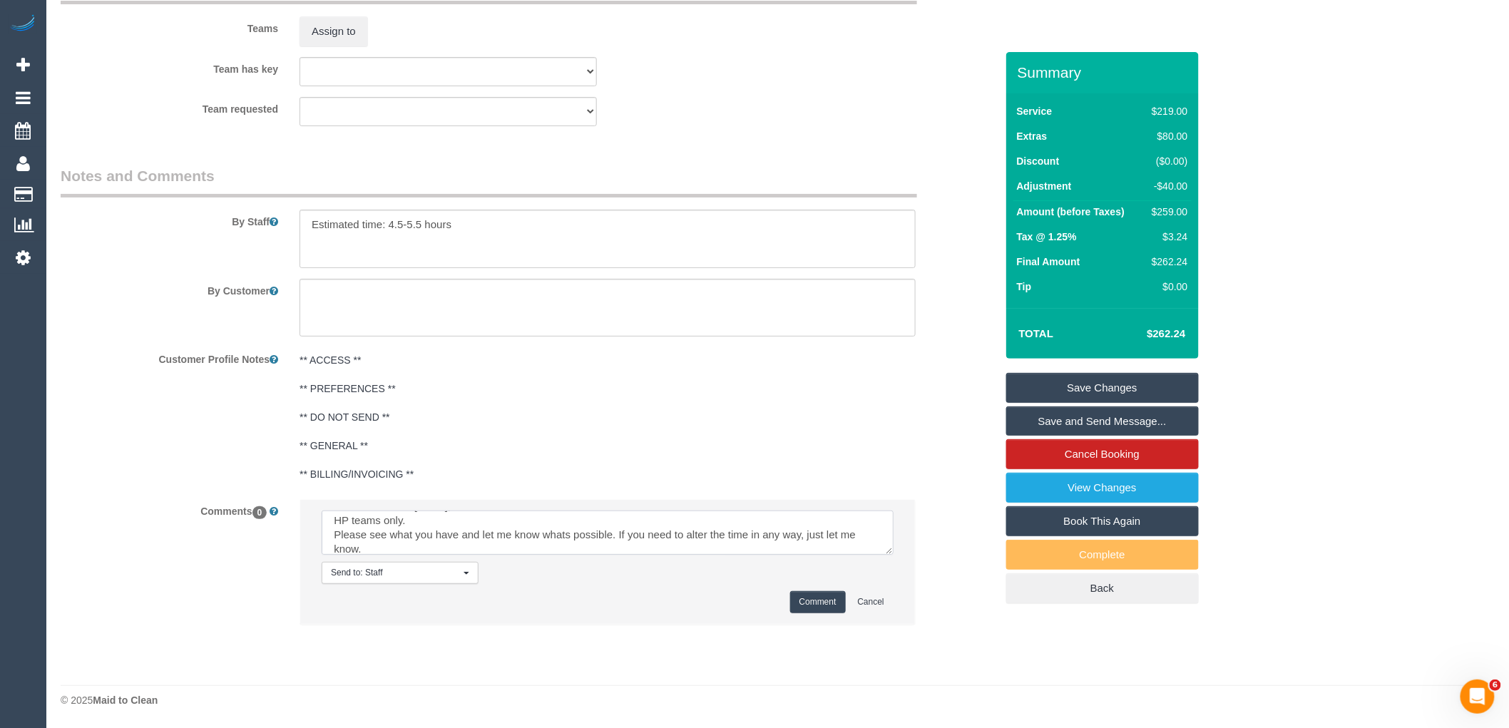
scroll to position [62, 0]
type textarea "Last service was a major flop - customer threatended online reviews. Please not…"
click at [808, 597] on button "Comment" at bounding box center [818, 602] width 56 height 22
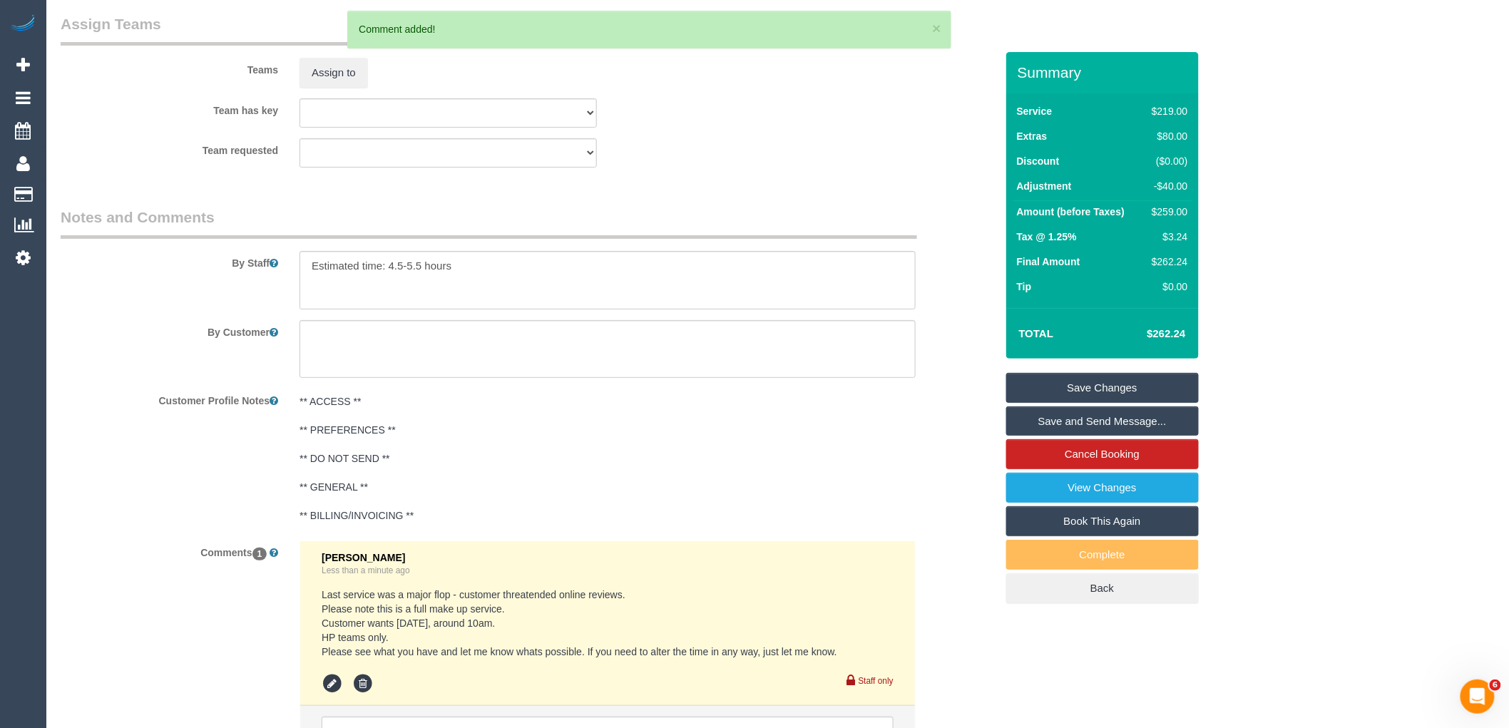
scroll to position [2275, 0]
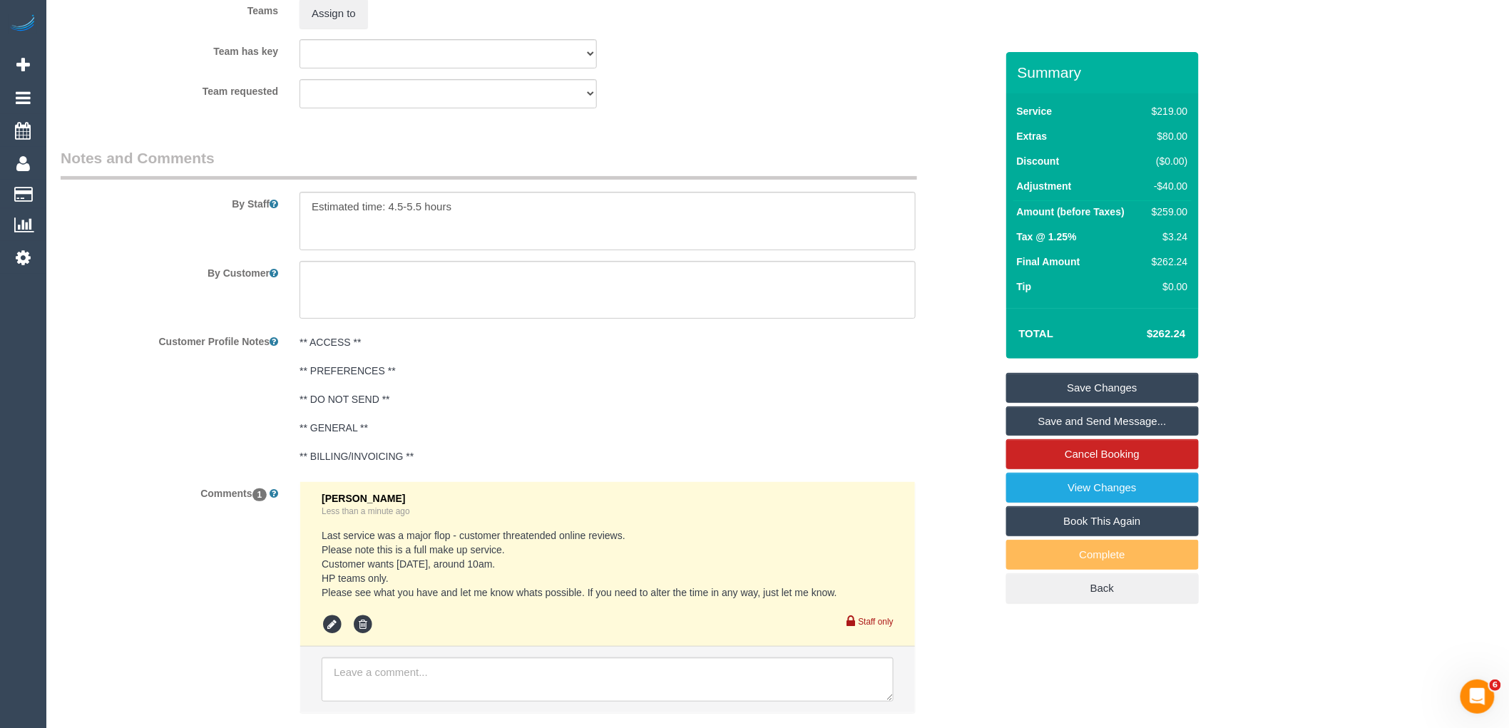
click at [1115, 380] on link "Save Changes" at bounding box center [1102, 388] width 193 height 30
